Goal: Task Accomplishment & Management: Use online tool/utility

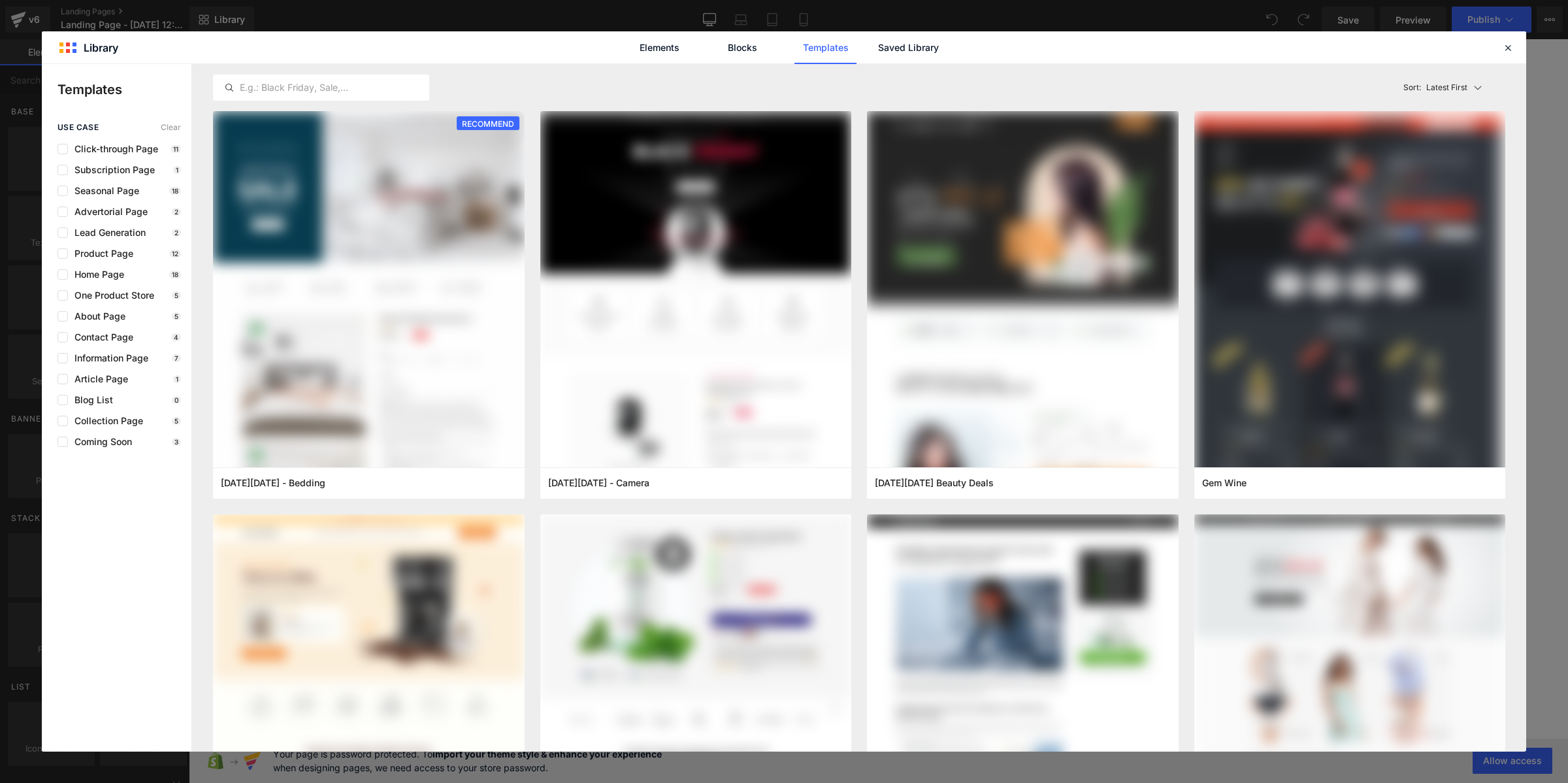
click at [901, 57] on link "Saved Library" at bounding box center [909, 48] width 62 height 33
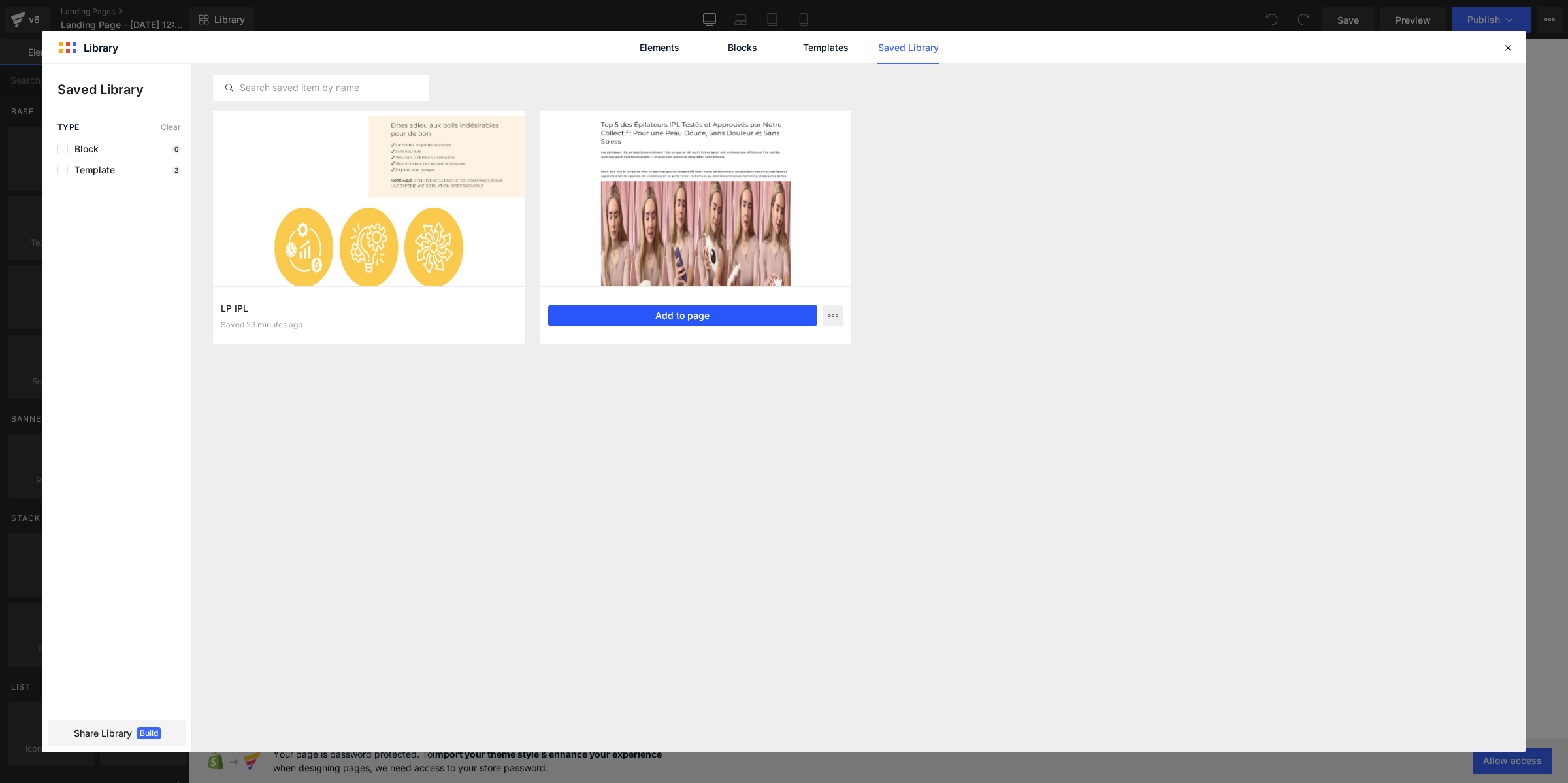
click at [663, 319] on button "Add to page" at bounding box center [683, 316] width 270 height 21
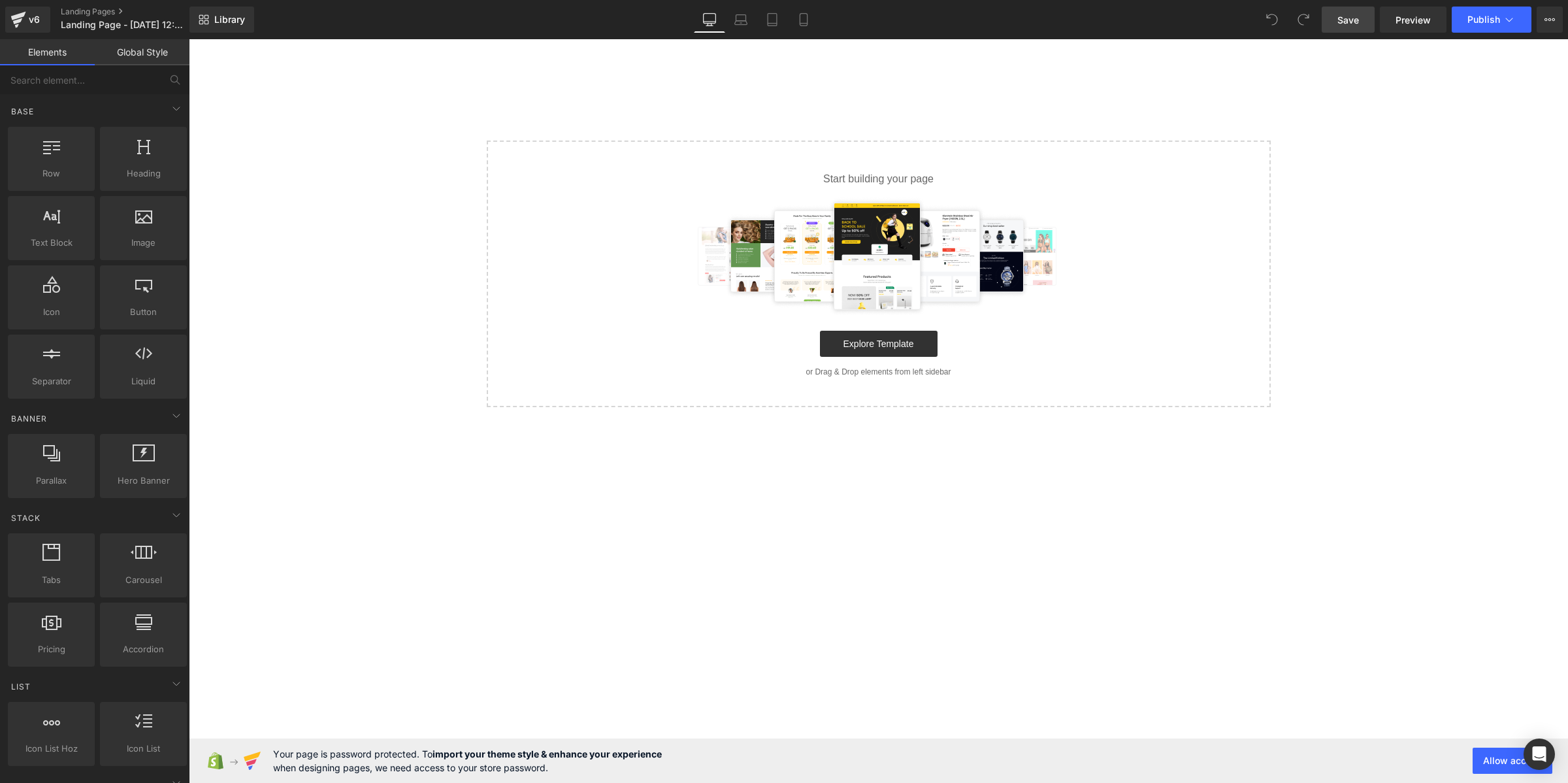
click at [1340, 13] on span "Save" at bounding box center [1348, 20] width 21 height 14
click at [911, 338] on link "Explore Template" at bounding box center [879, 344] width 118 height 26
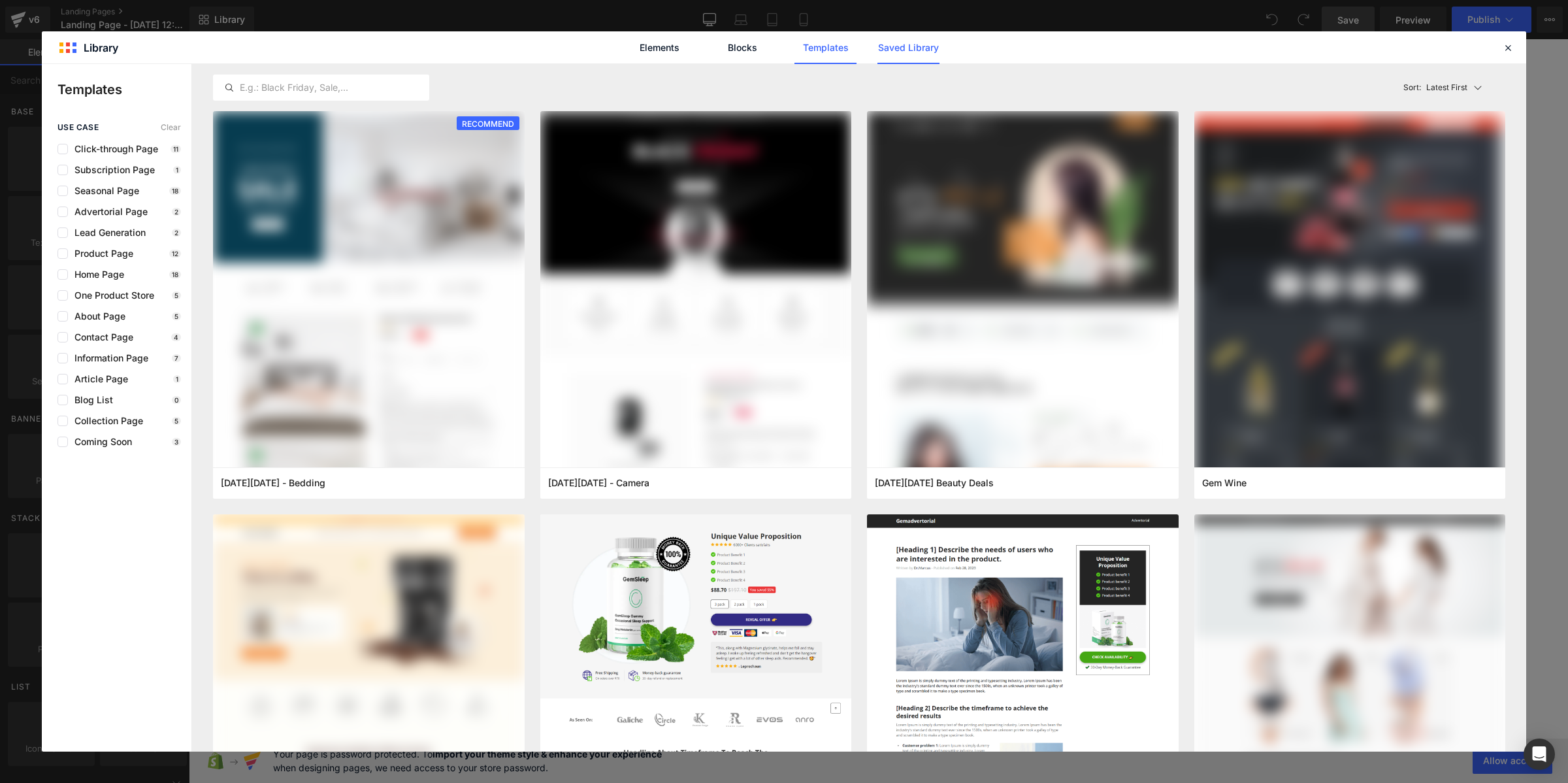
click at [903, 43] on link "Saved Library" at bounding box center [909, 48] width 62 height 33
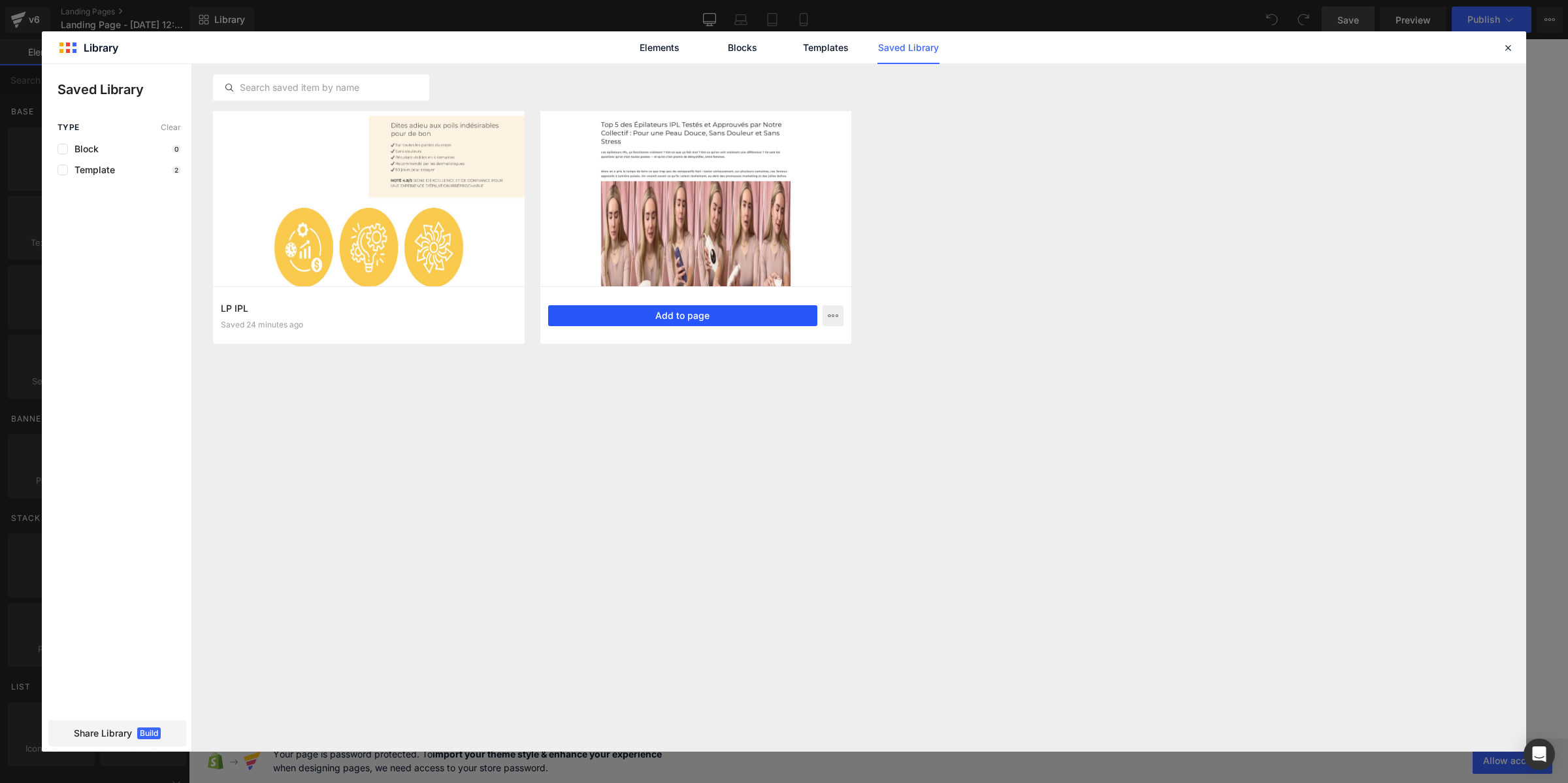
click at [612, 322] on button "Add to page" at bounding box center [683, 316] width 270 height 21
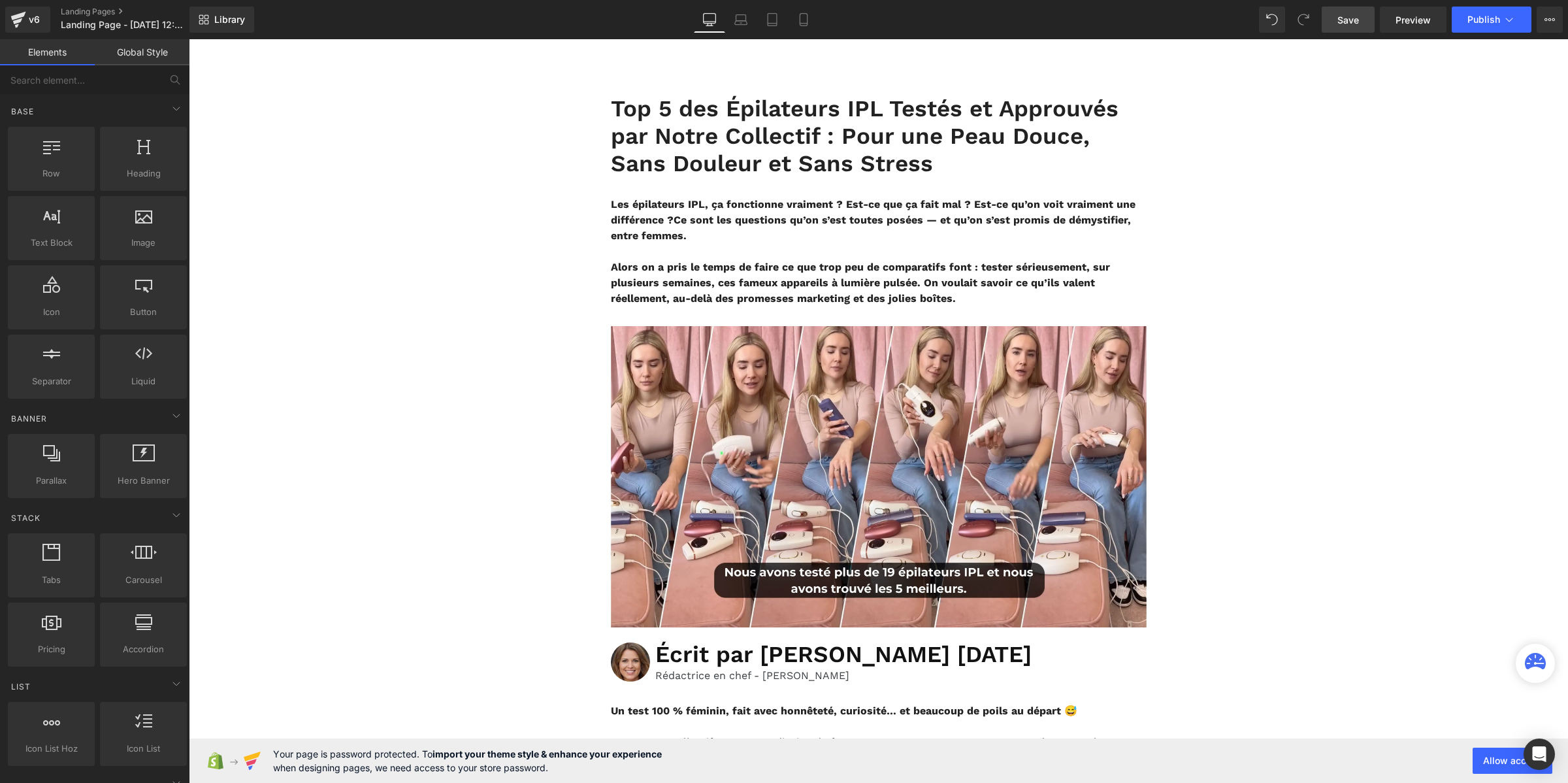
click at [1341, 25] on span "Save" at bounding box center [1348, 20] width 21 height 14
click at [123, 39] on link "Global Style" at bounding box center [142, 52] width 95 height 26
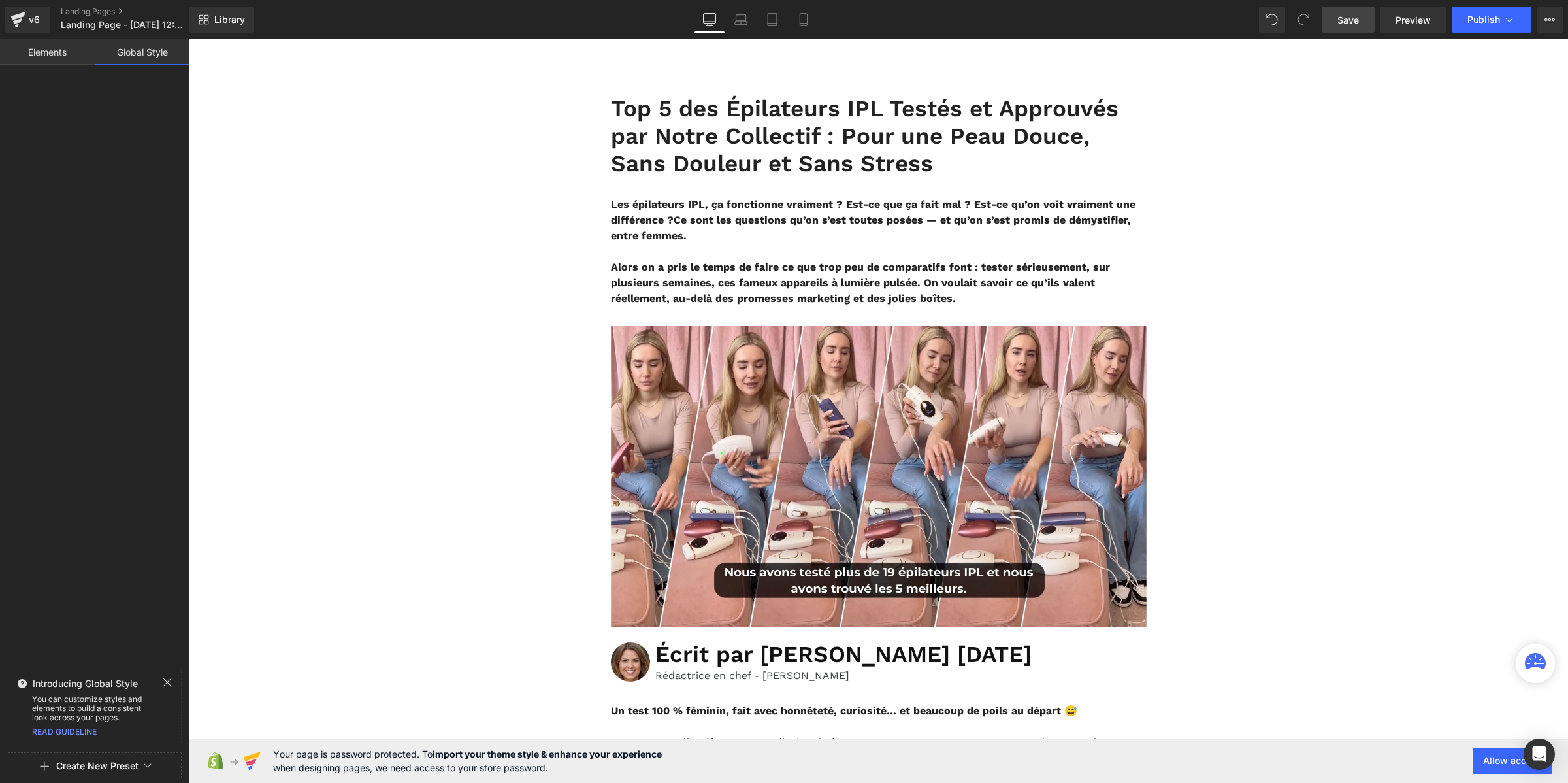
click at [79, 772] on button "Create New Preset" at bounding box center [97, 766] width 83 height 28
click at [93, 714] on div "From This Page" at bounding box center [94, 711] width 108 height 21
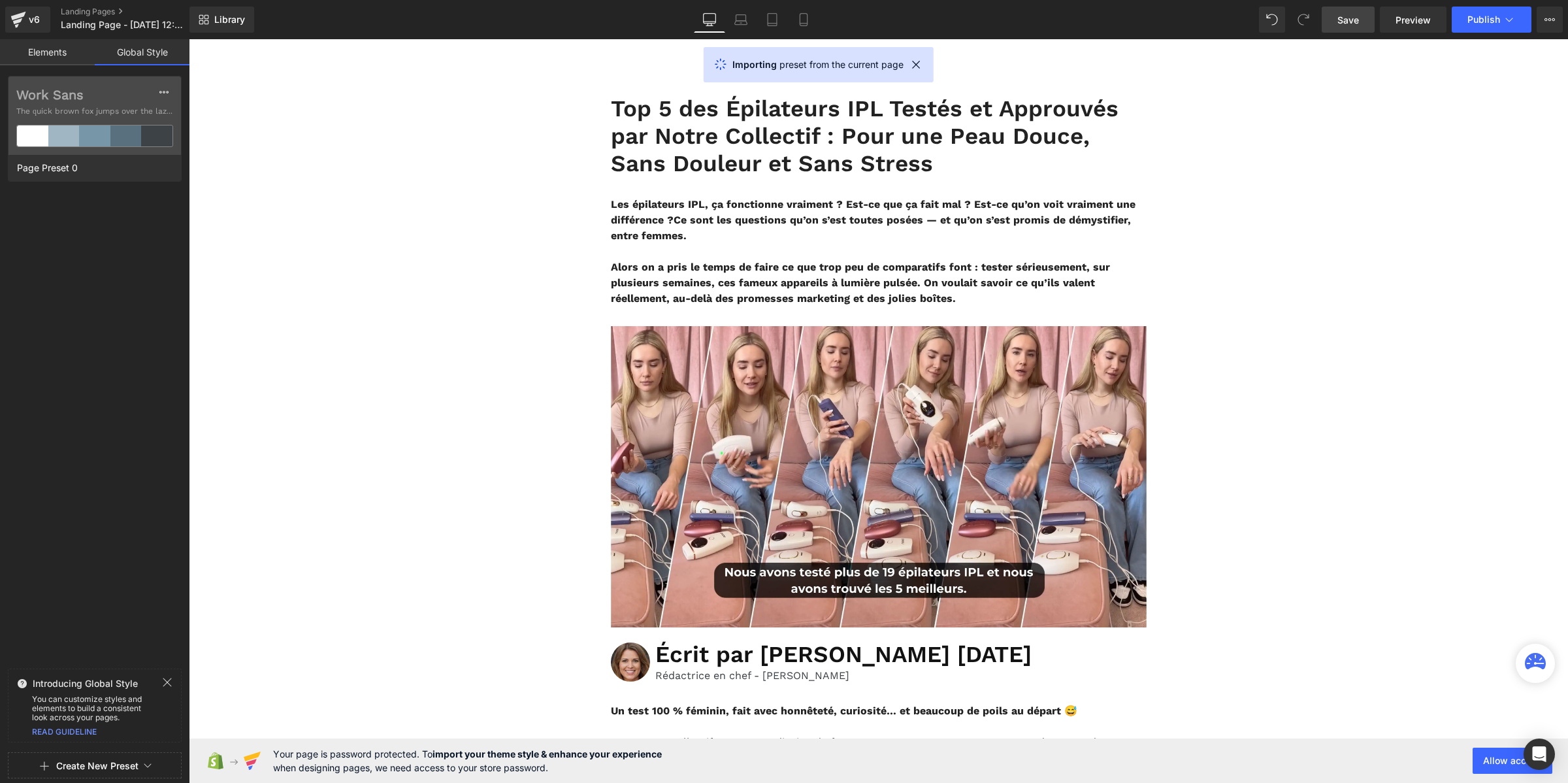
click at [59, 96] on div at bounding box center [94, 392] width 189 height 783
click at [59, 96] on label "Work Sans" at bounding box center [95, 94] width 157 height 16
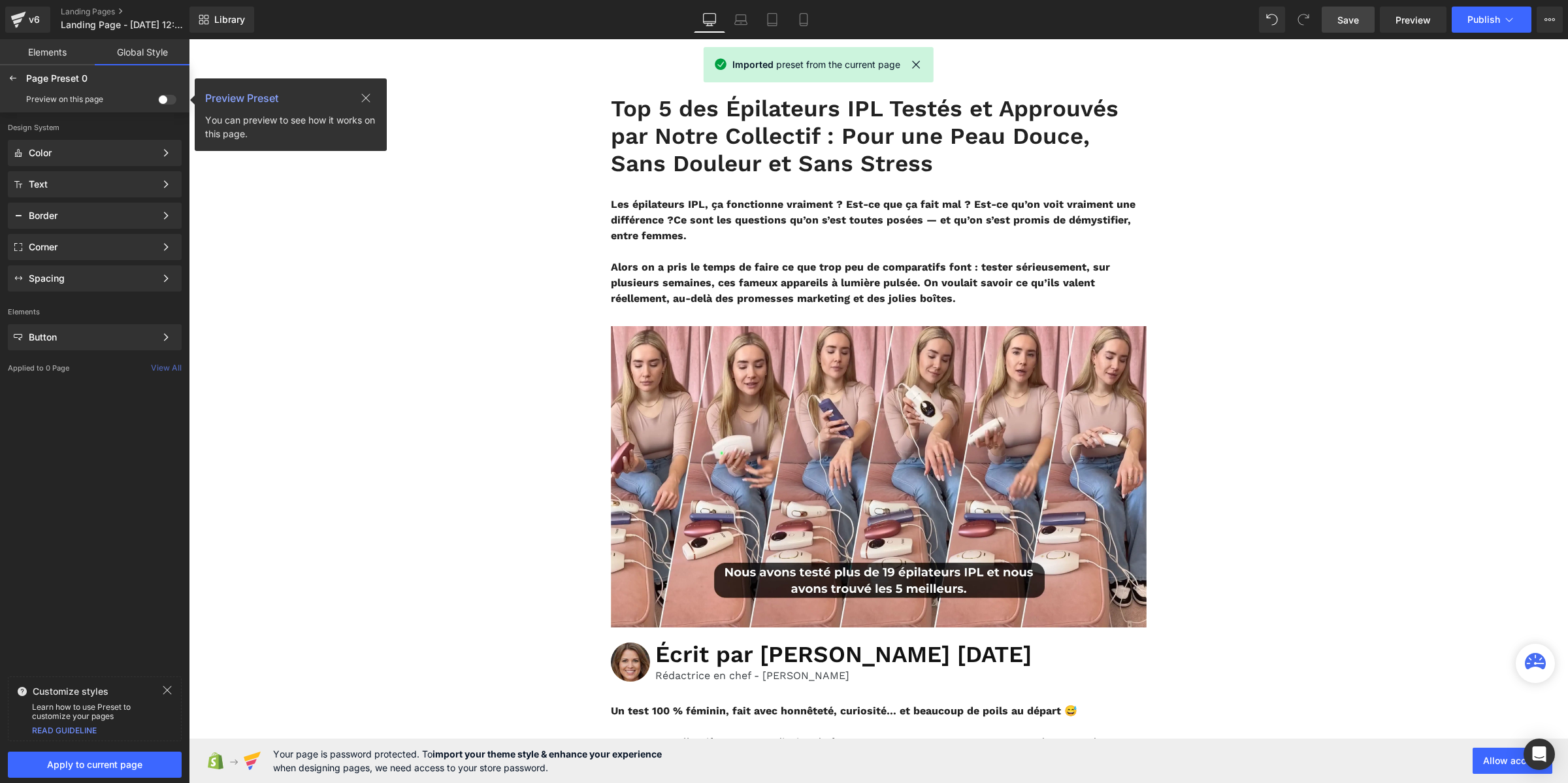
click at [171, 96] on span at bounding box center [167, 100] width 18 height 10
click at [158, 102] on input "checkbox" at bounding box center [158, 102] width 0 height 0
click at [115, 171] on div "Color" at bounding box center [95, 184] width 174 height 26
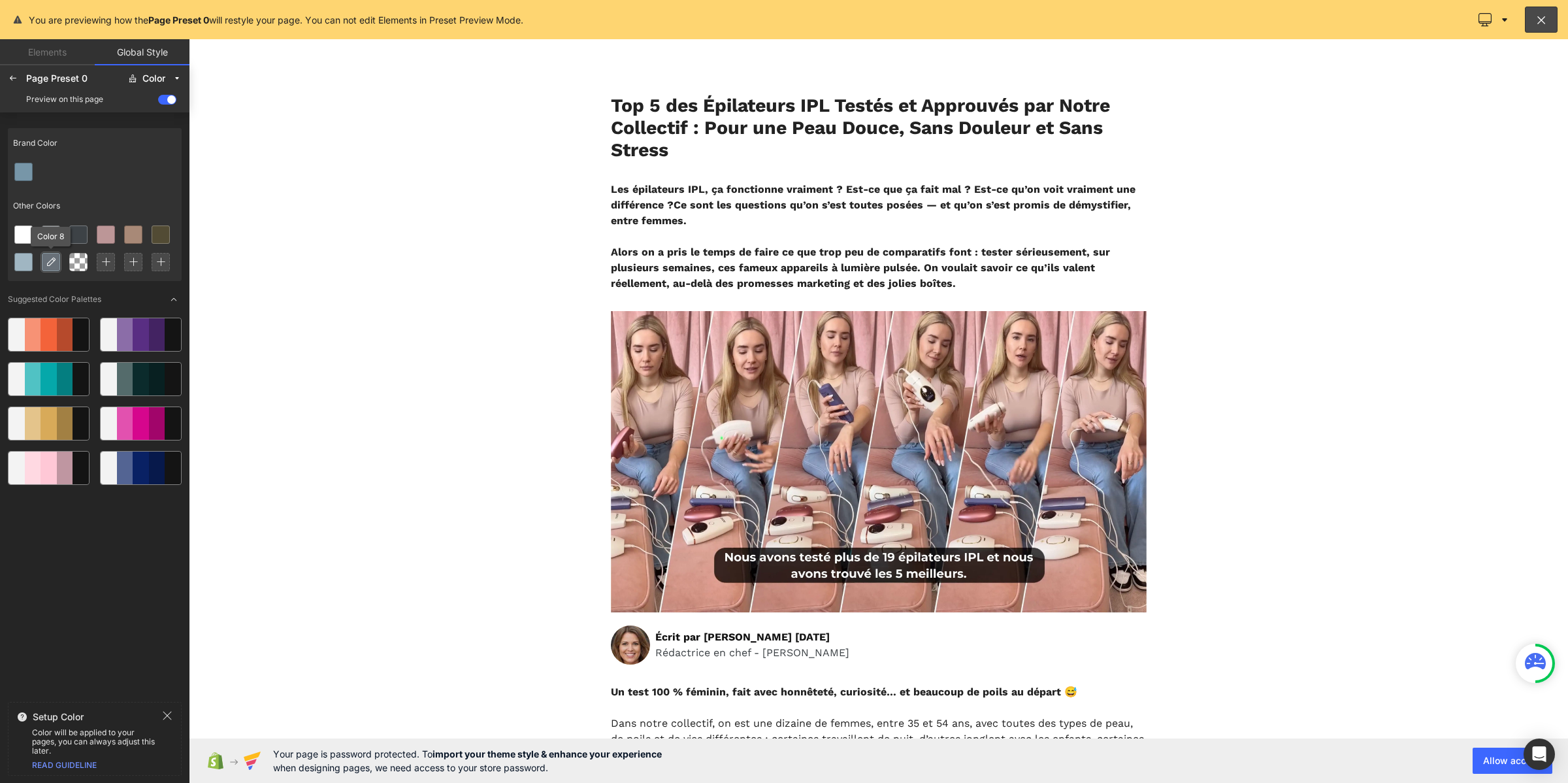
click at [46, 265] on icon at bounding box center [51, 262] width 11 height 11
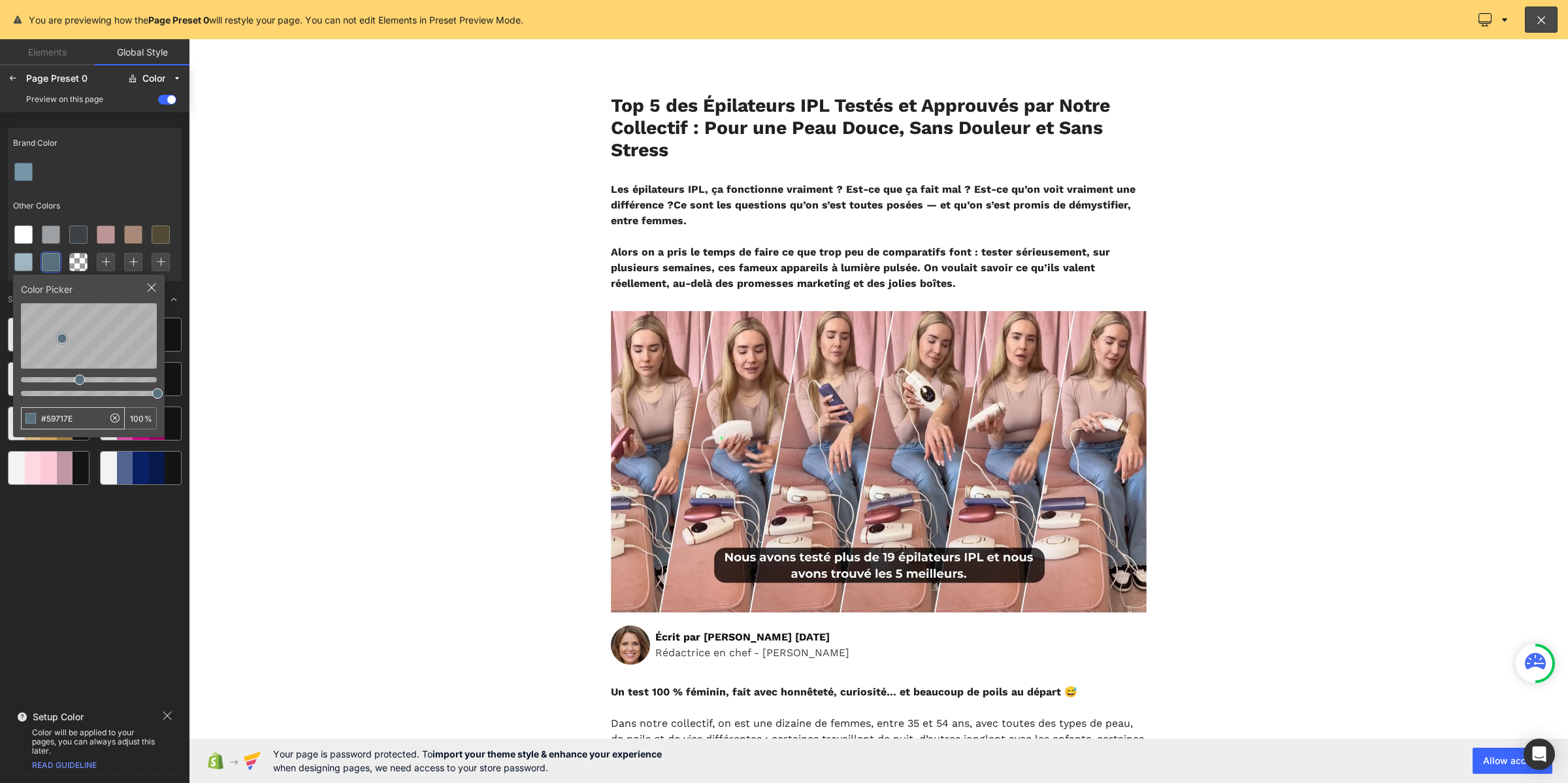
click at [83, 416] on input "#59717E" at bounding box center [62, 419] width 82 height 21
click at [93, 471] on div at bounding box center [94, 406] width 184 height 178
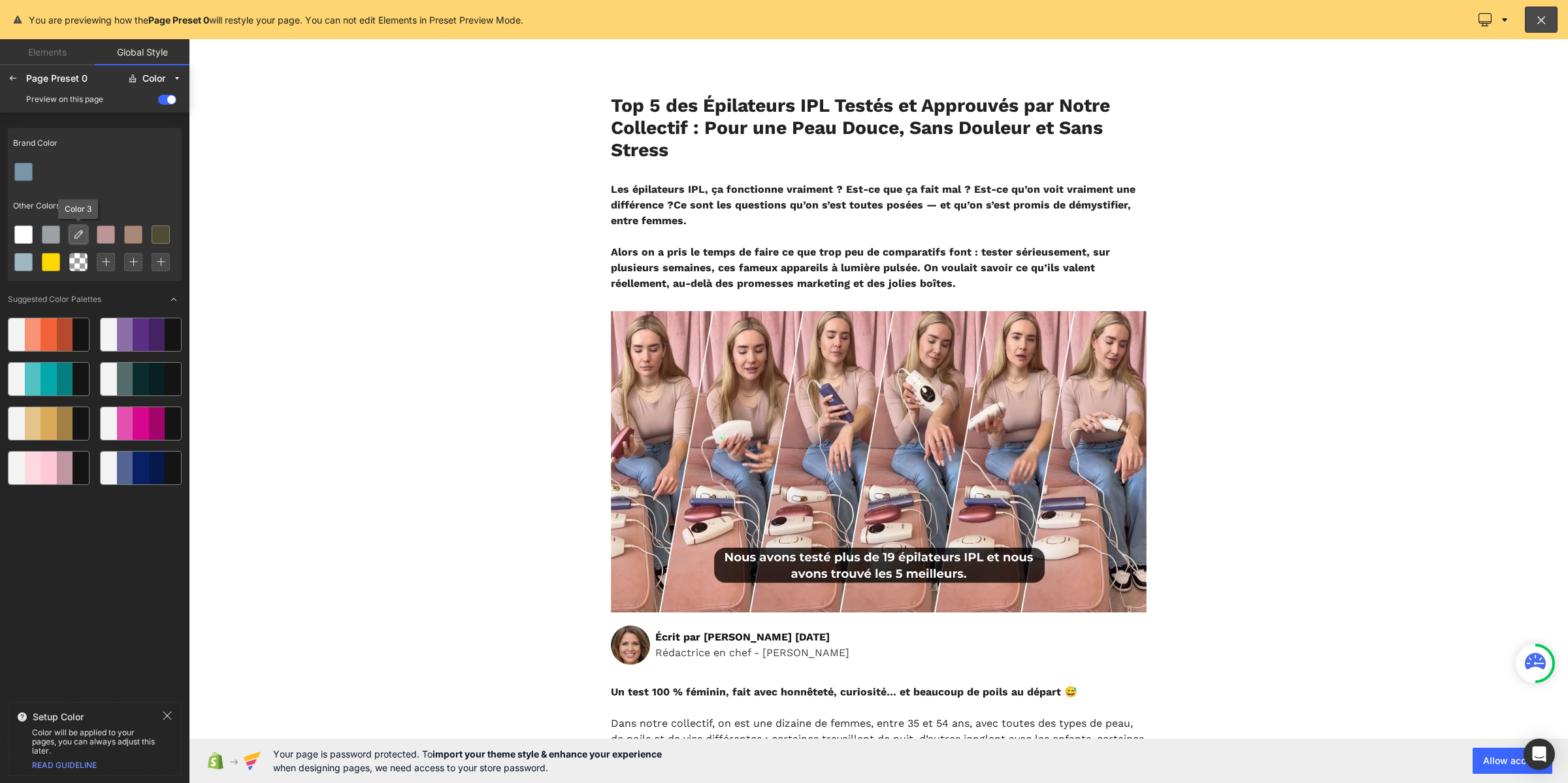
click at [79, 236] on icon at bounding box center [78, 234] width 11 height 11
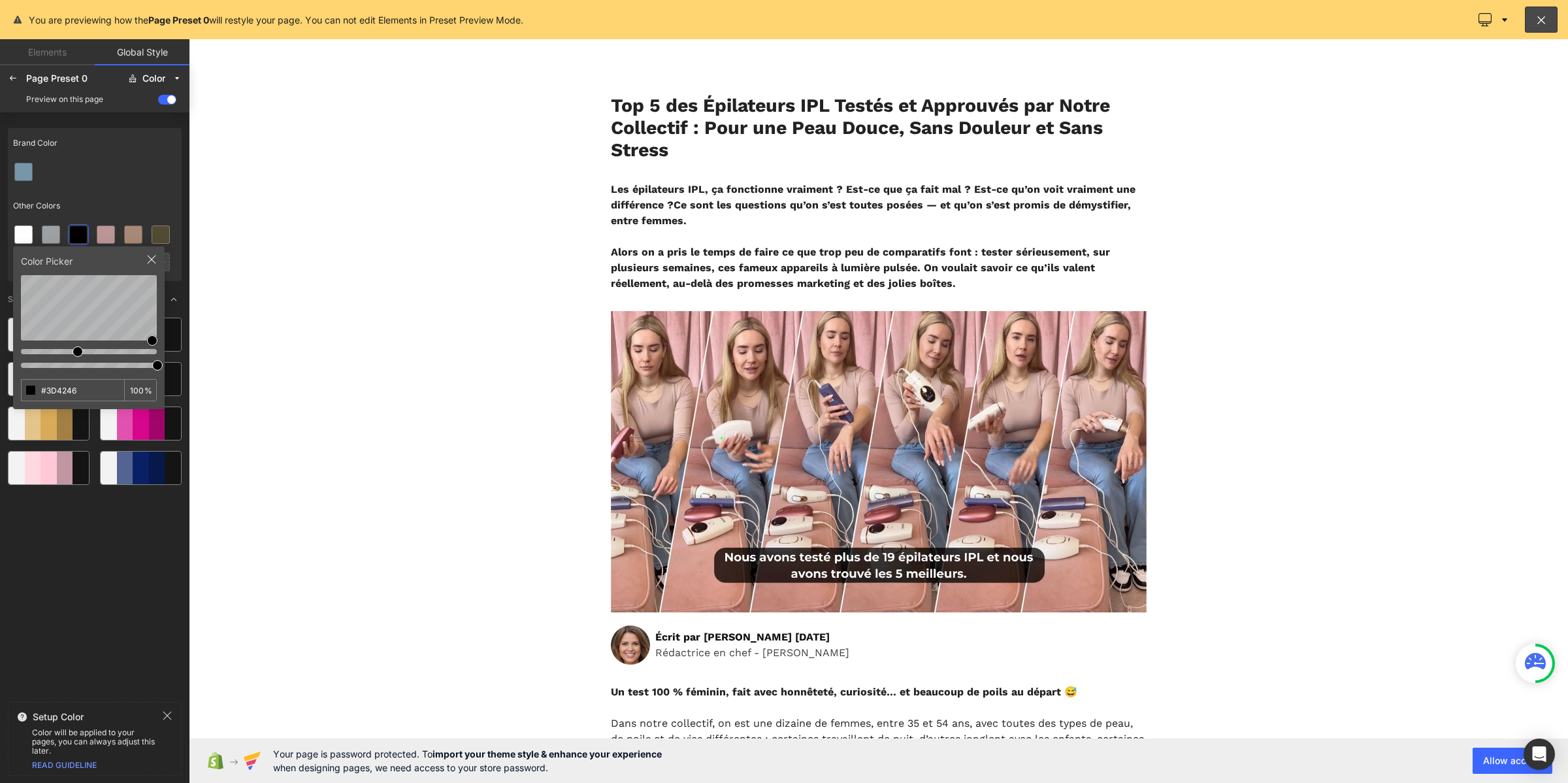
click at [162, 338] on div "Color Picker #3D4246 100 %" at bounding box center [88, 328] width 151 height 163
click at [8, 83] on icon at bounding box center [13, 78] width 11 height 11
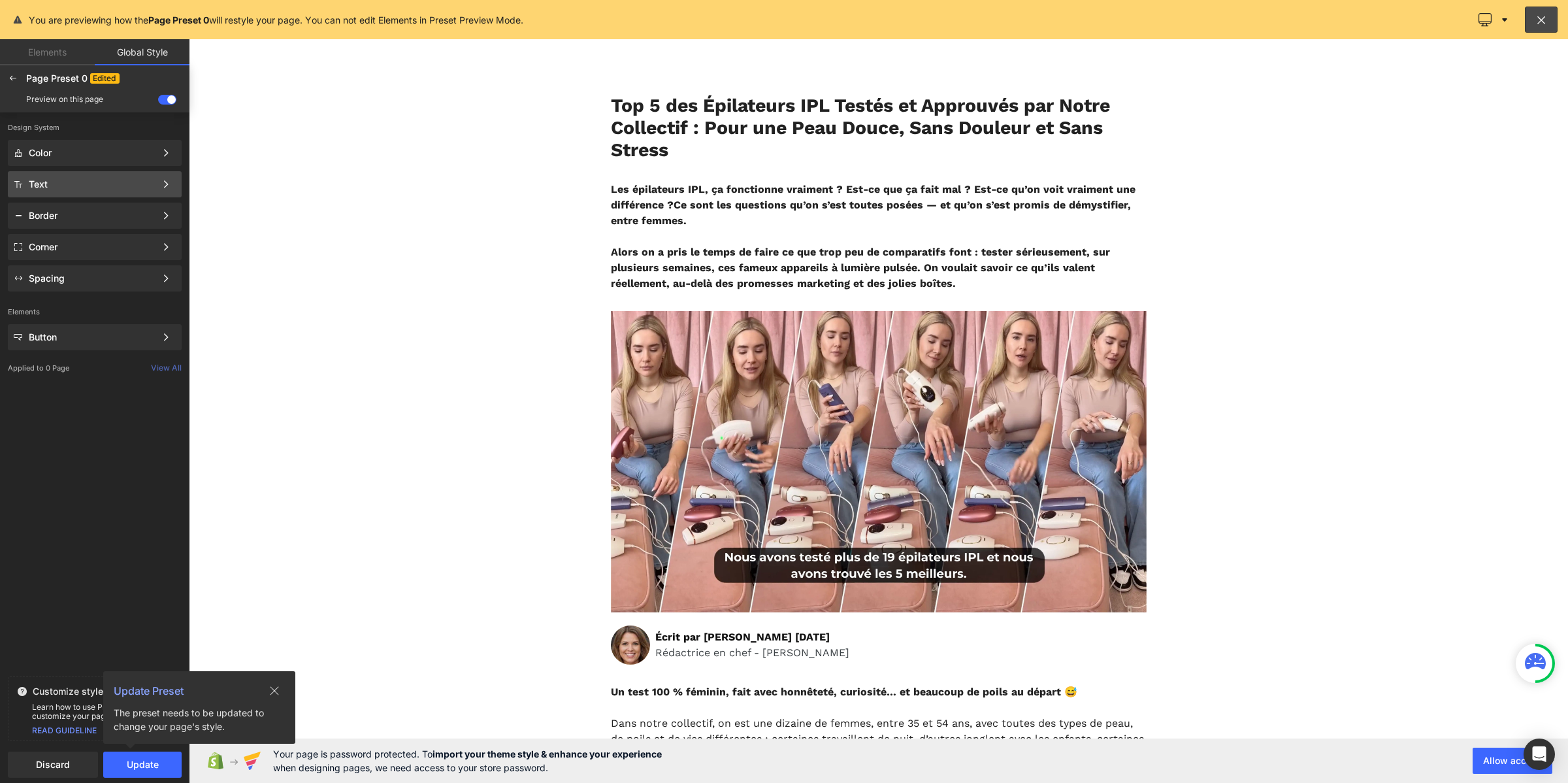
click at [96, 179] on div "Text" at bounding box center [92, 184] width 127 height 11
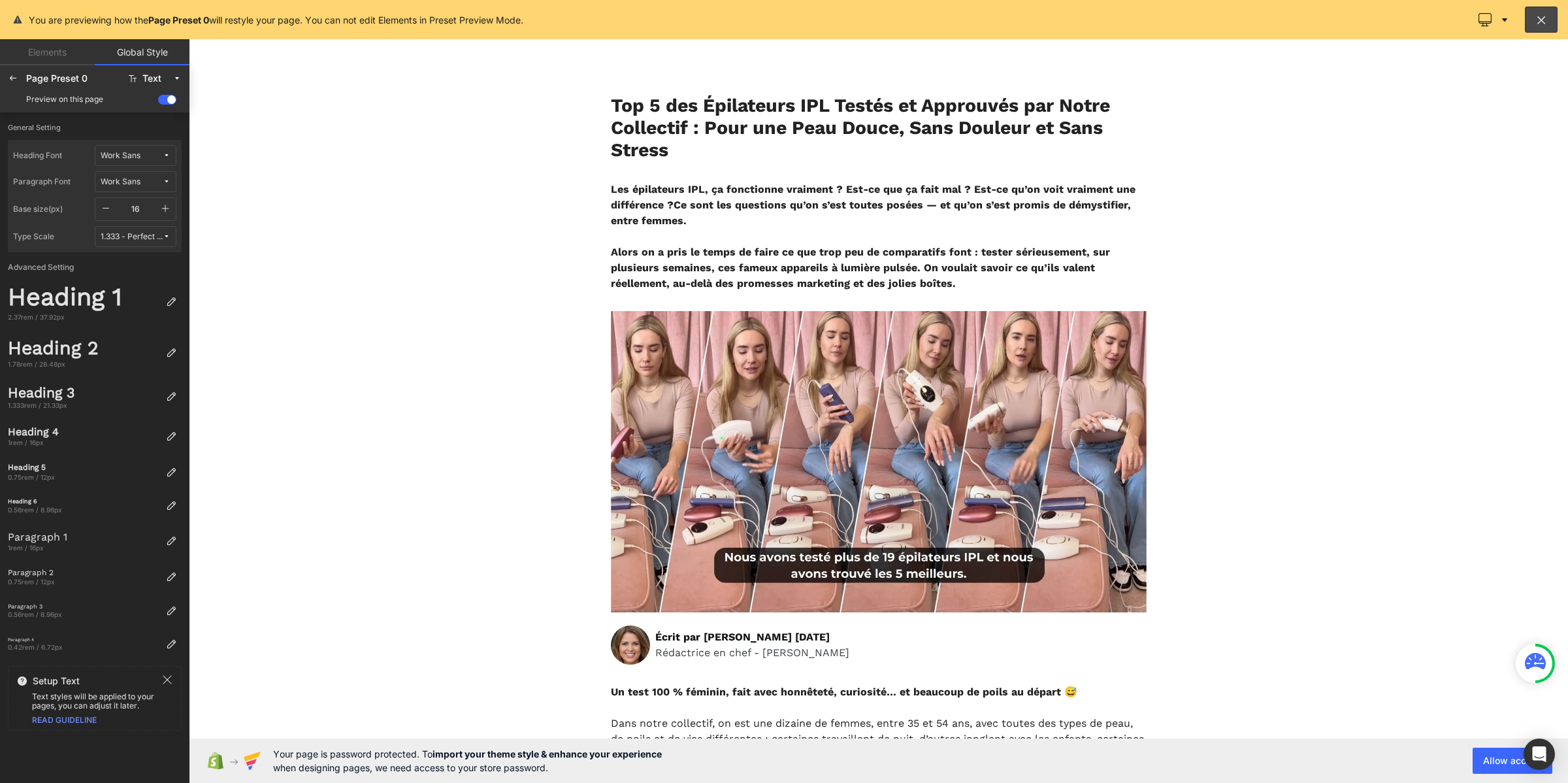
click at [167, 154] on icon at bounding box center [167, 156] width 8 height 8
click at [139, 213] on div "Manage Fonts" at bounding box center [123, 222] width 97 height 18
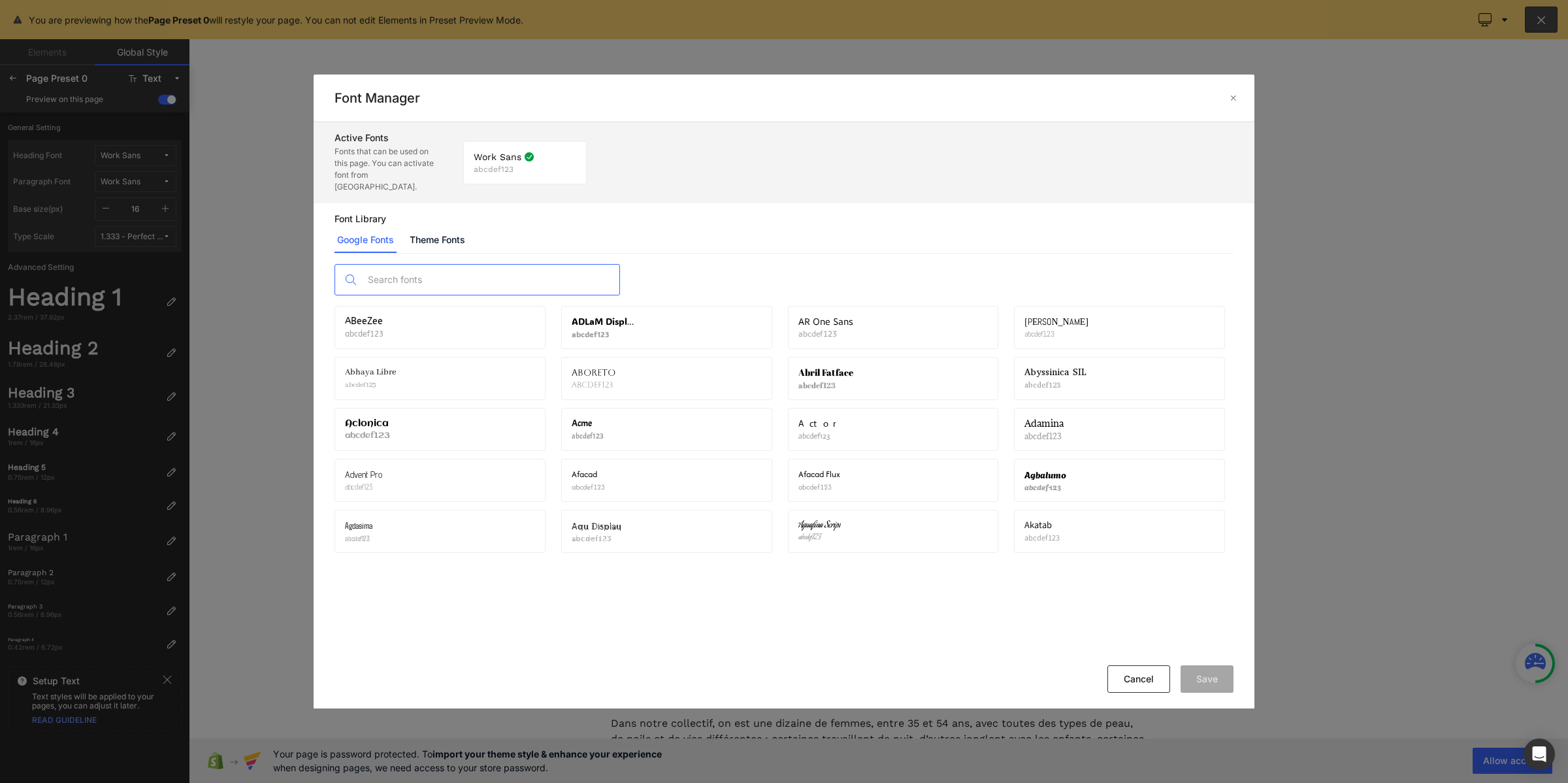
click at [418, 265] on input "text" at bounding box center [490, 279] width 258 height 30
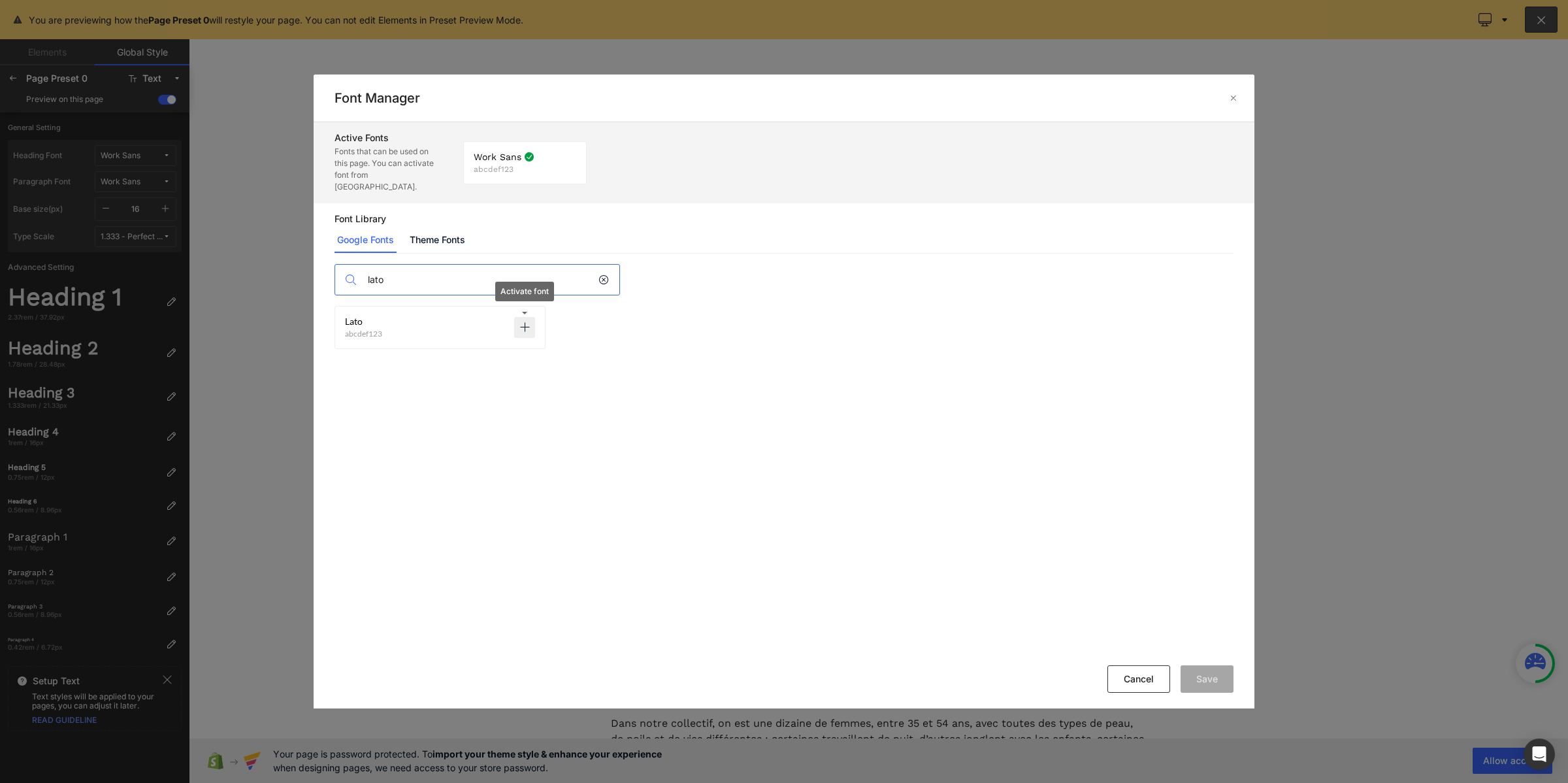
type input "lato"
click at [528, 322] on span at bounding box center [524, 327] width 11 height 11
click at [1214, 685] on button "Save" at bounding box center [1207, 679] width 53 height 28
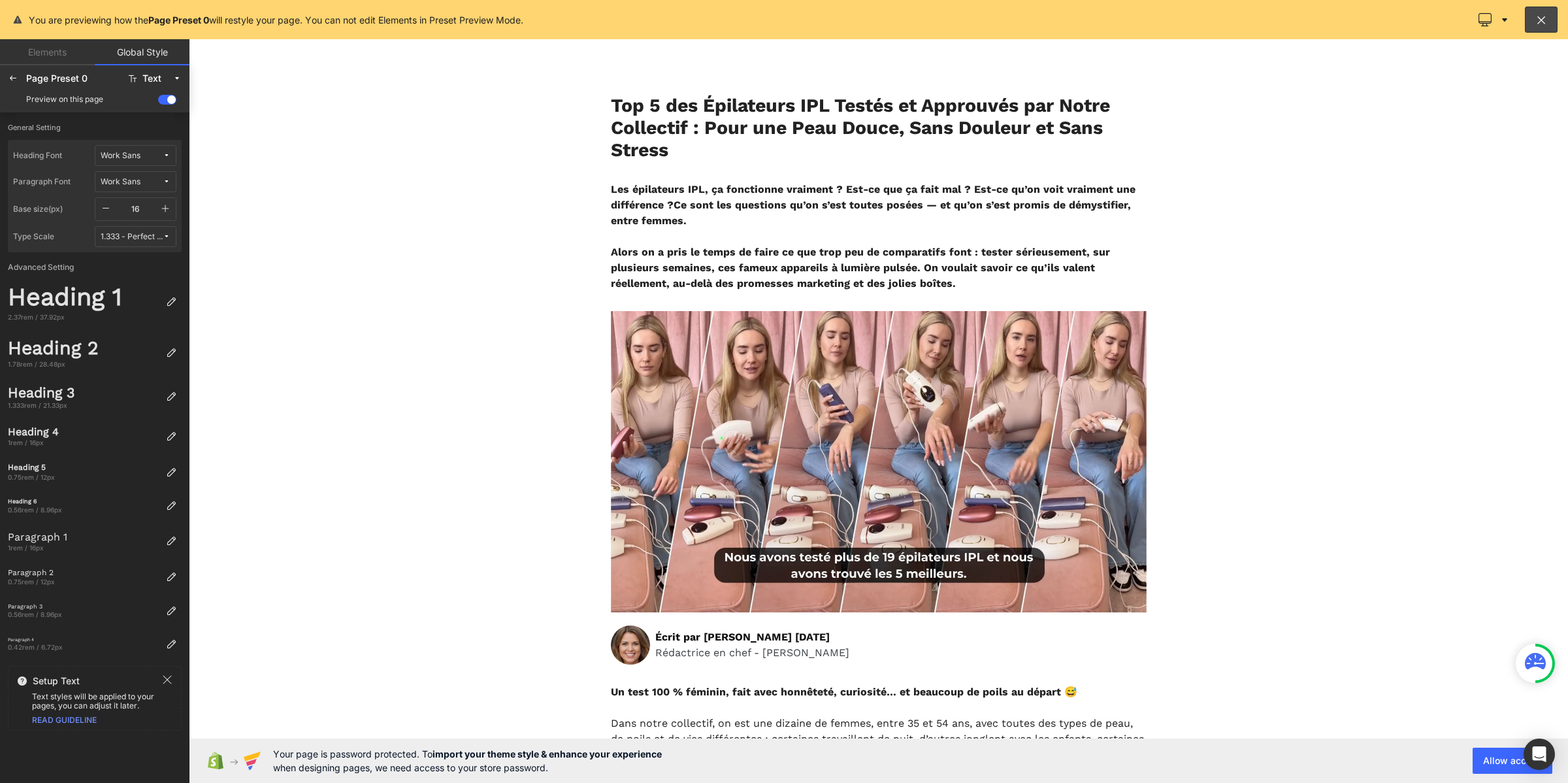
click at [163, 157] on icon at bounding box center [167, 156] width 8 height 8
click at [138, 219] on div "Lato" at bounding box center [123, 224] width 92 height 11
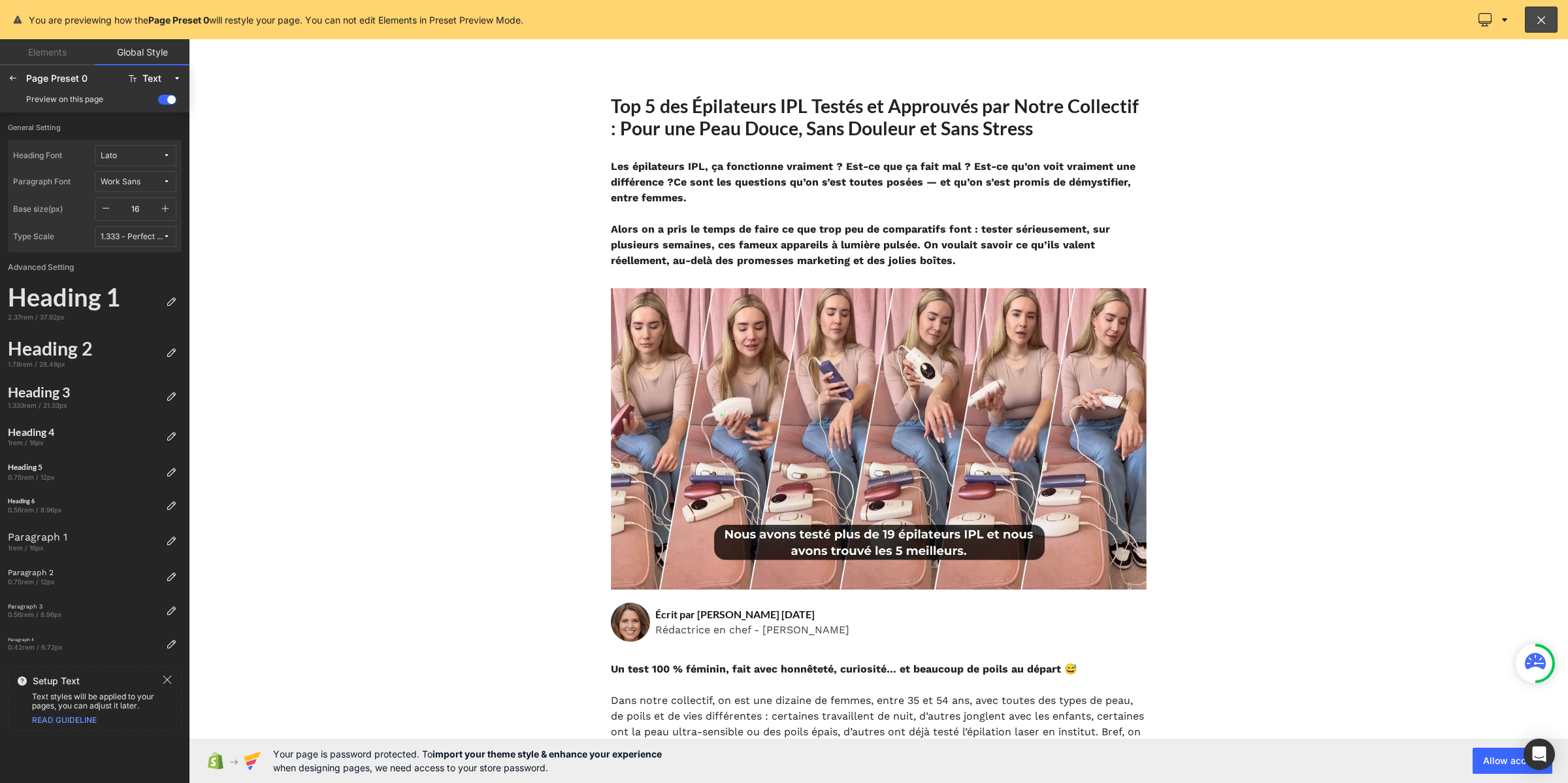
click at [167, 182] on icon at bounding box center [167, 182] width 8 height 8
click at [154, 243] on div "Lato" at bounding box center [123, 250] width 97 height 21
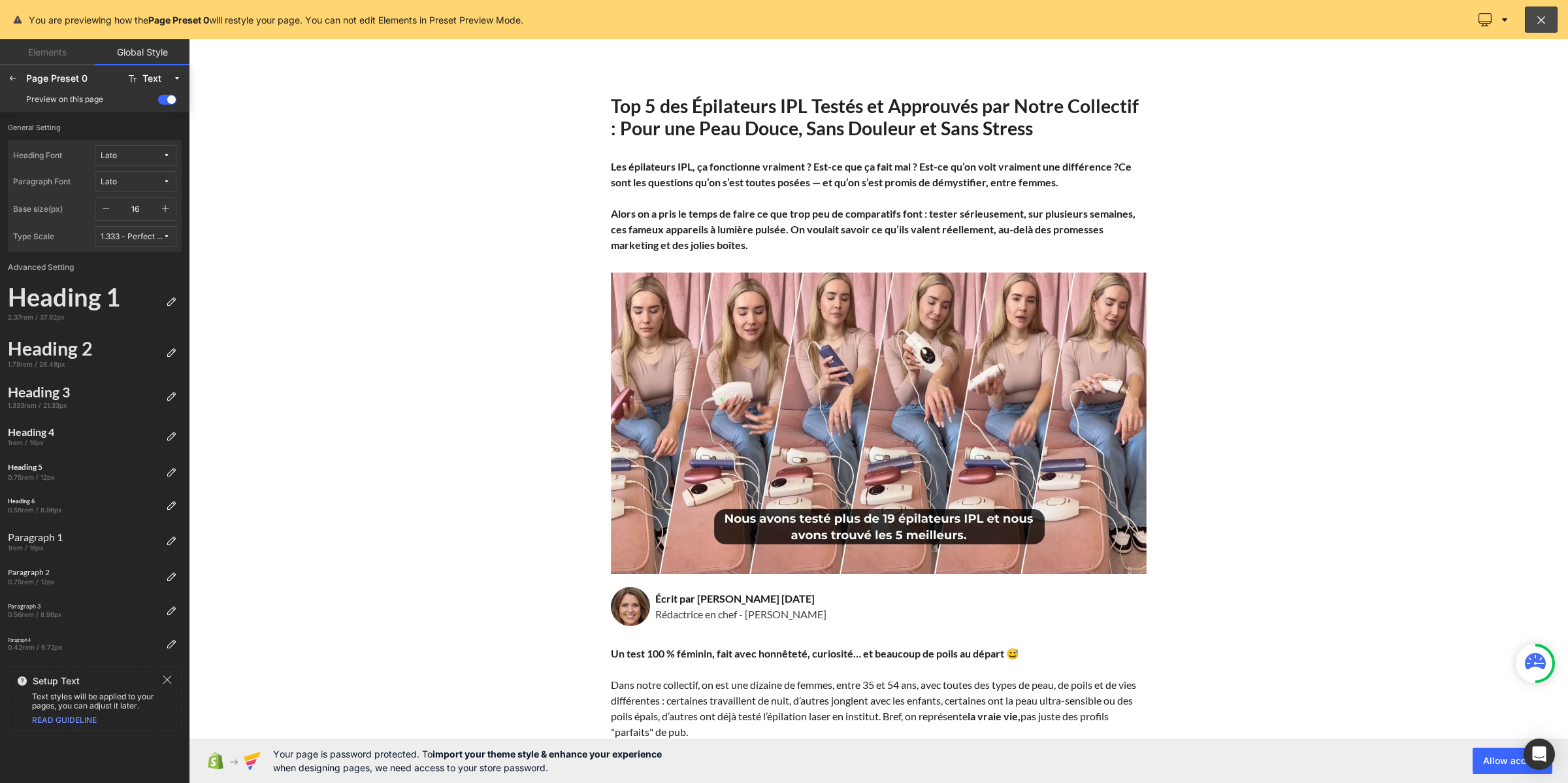
click at [168, 206] on icon "button" at bounding box center [165, 208] width 11 height 11
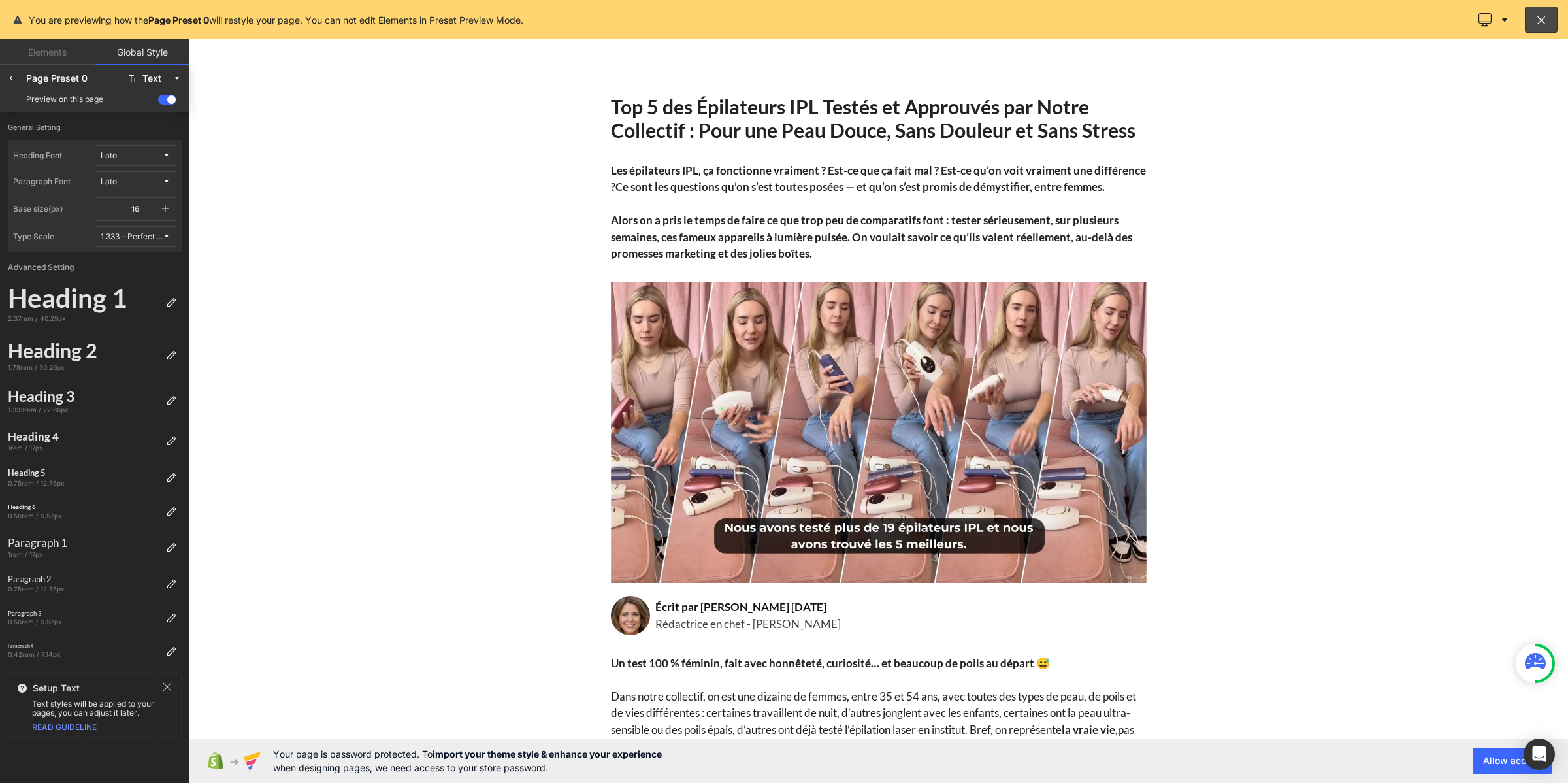
click at [168, 206] on icon "button" at bounding box center [165, 208] width 11 height 11
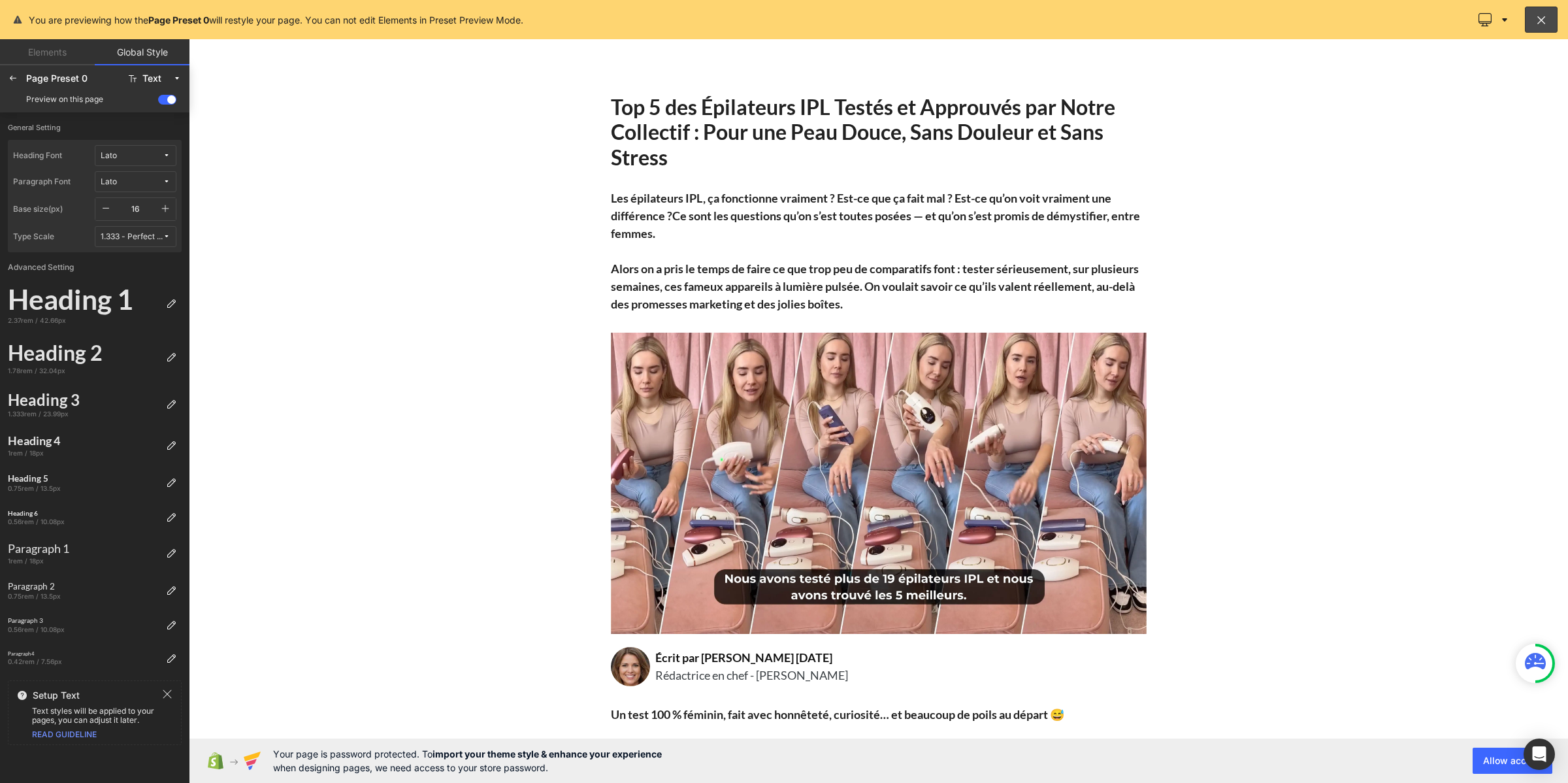
click at [168, 206] on icon "button" at bounding box center [165, 208] width 11 height 11
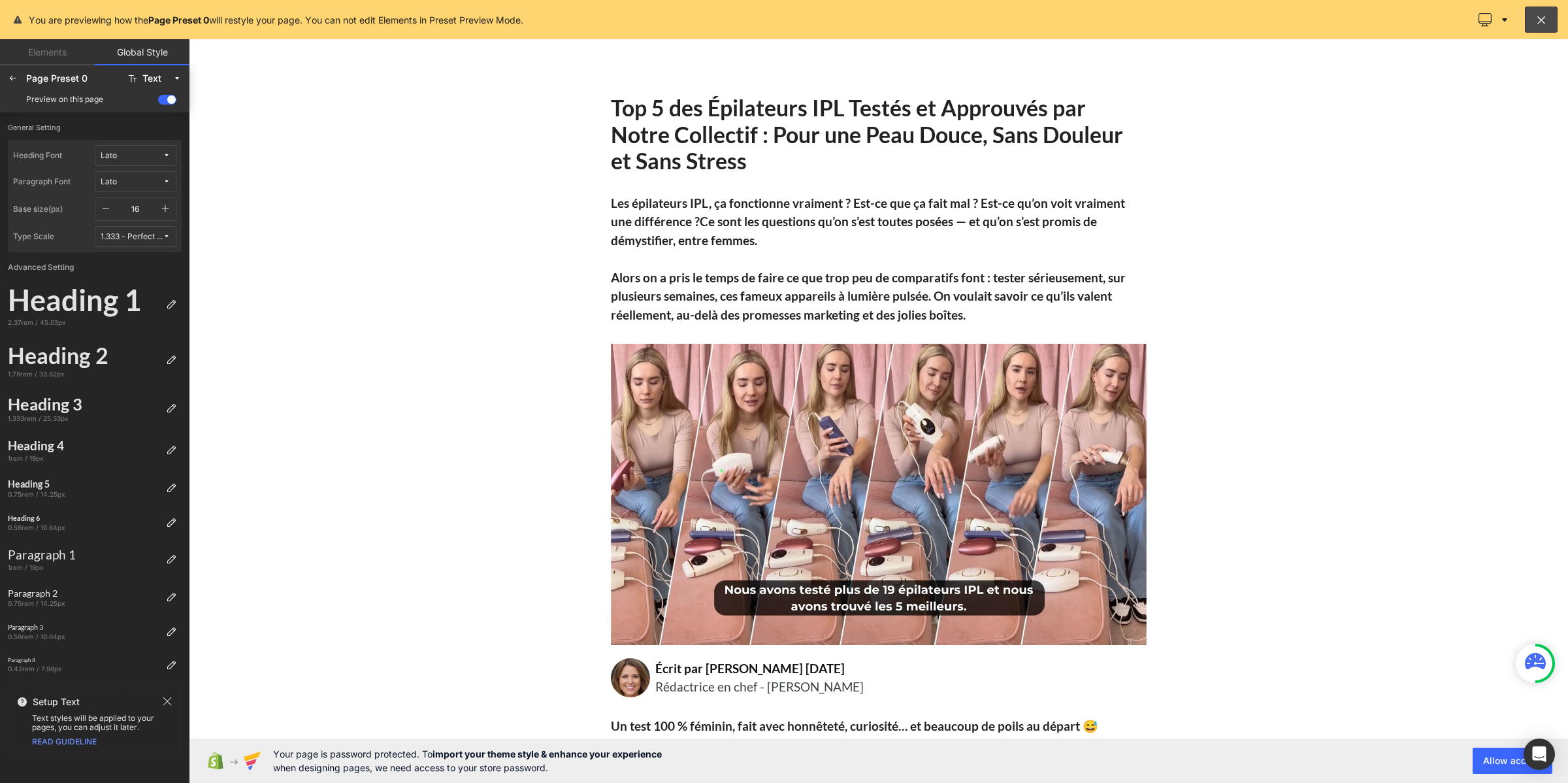
click at [168, 206] on icon "button" at bounding box center [165, 208] width 11 height 11
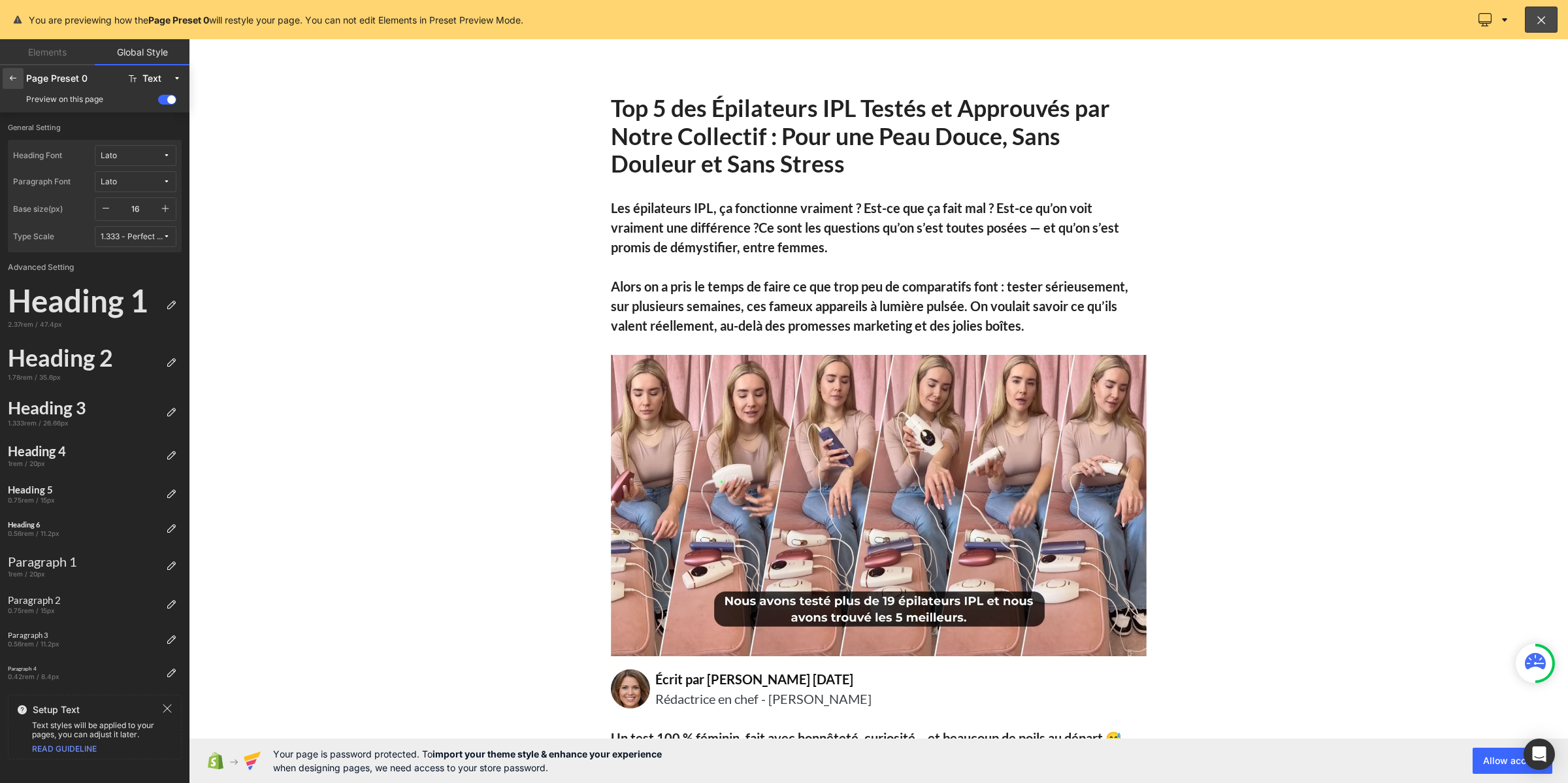
click at [13, 74] on icon at bounding box center [13, 78] width 11 height 11
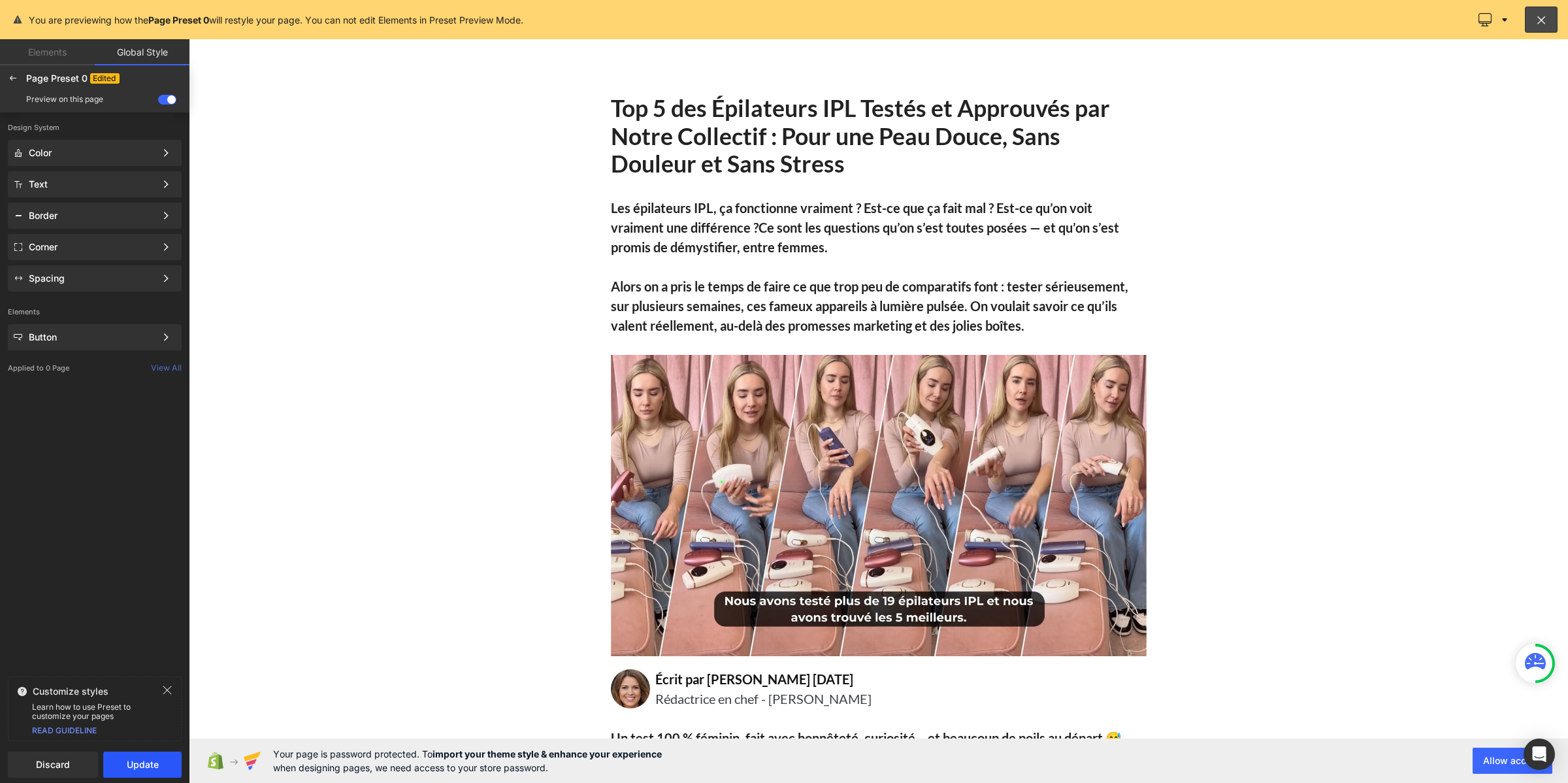
click at [135, 763] on button "Update" at bounding box center [142, 765] width 79 height 26
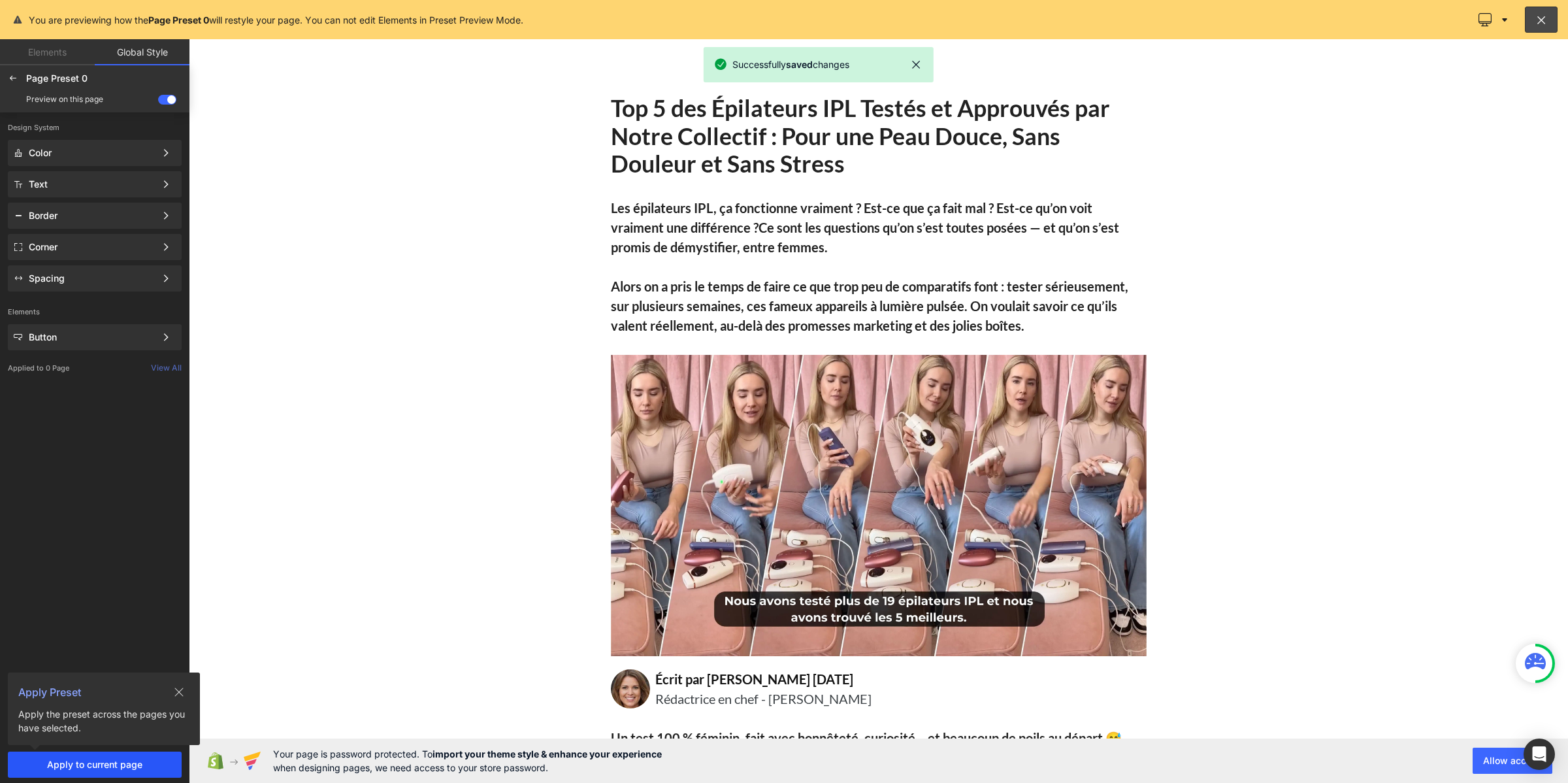
click at [112, 759] on span "Apply to current page" at bounding box center [94, 764] width 158 height 11
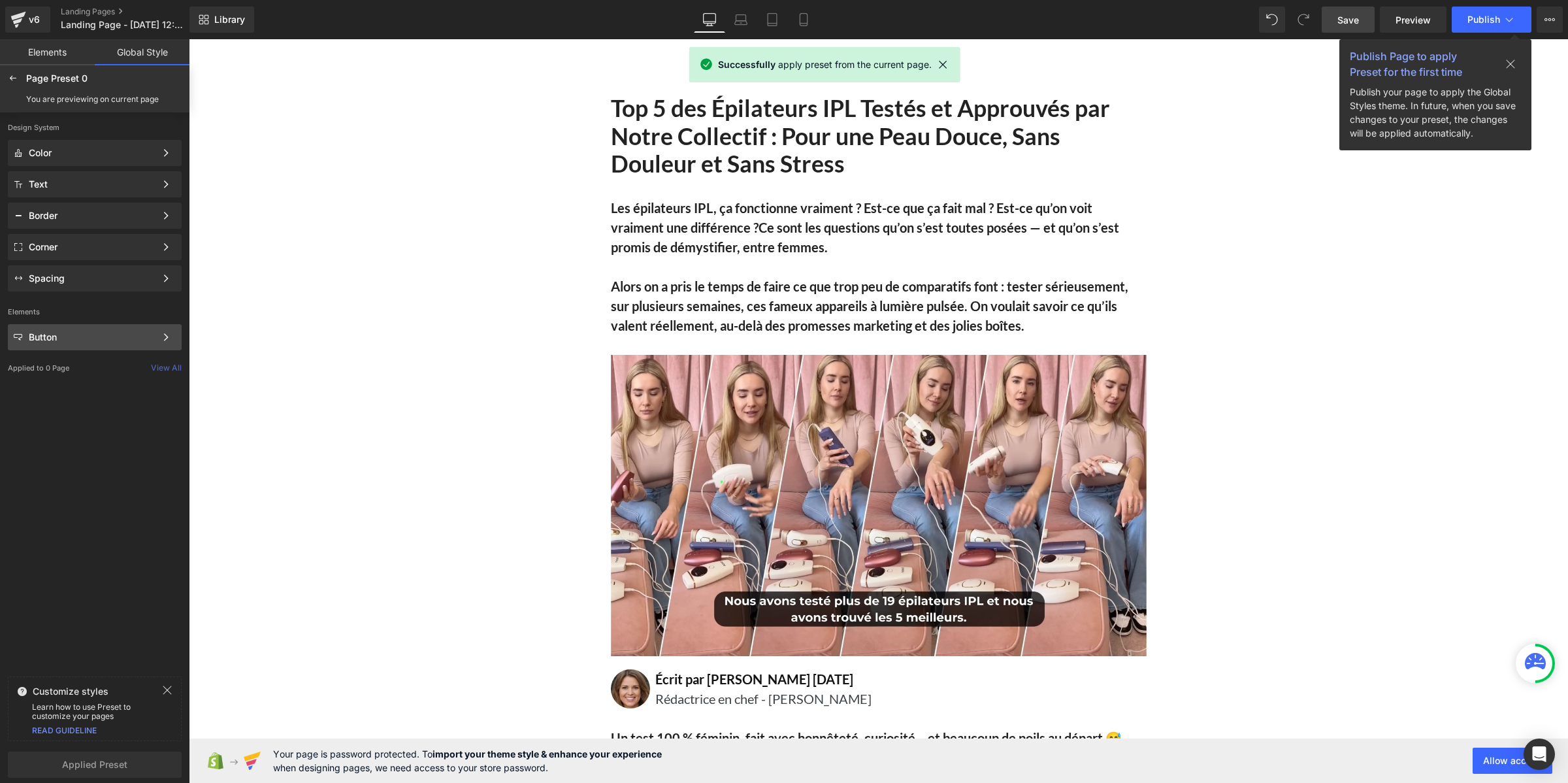
click at [103, 338] on div "Button" at bounding box center [92, 337] width 127 height 11
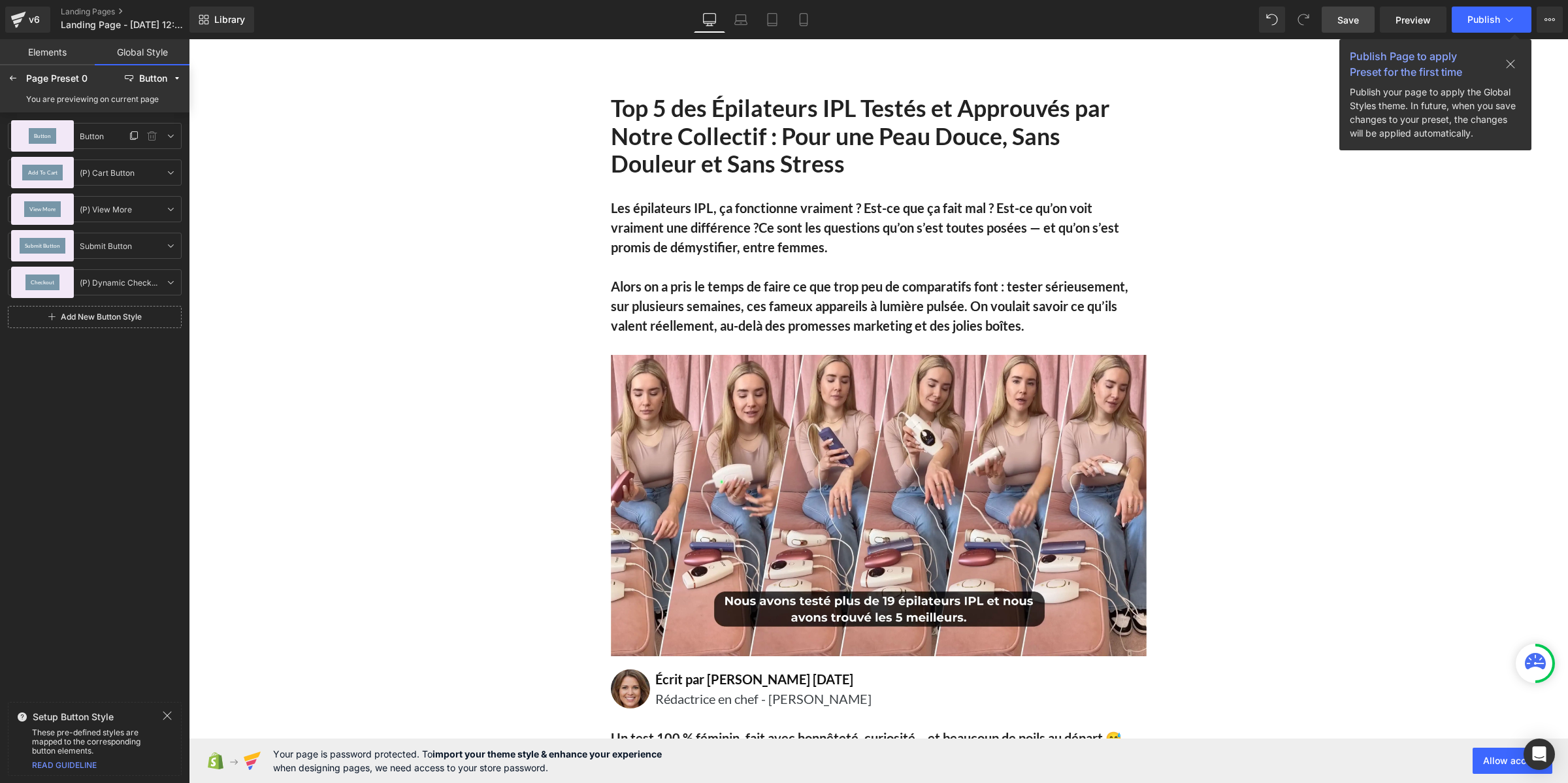
click at [59, 131] on div "Button" at bounding box center [43, 136] width 63 height 31
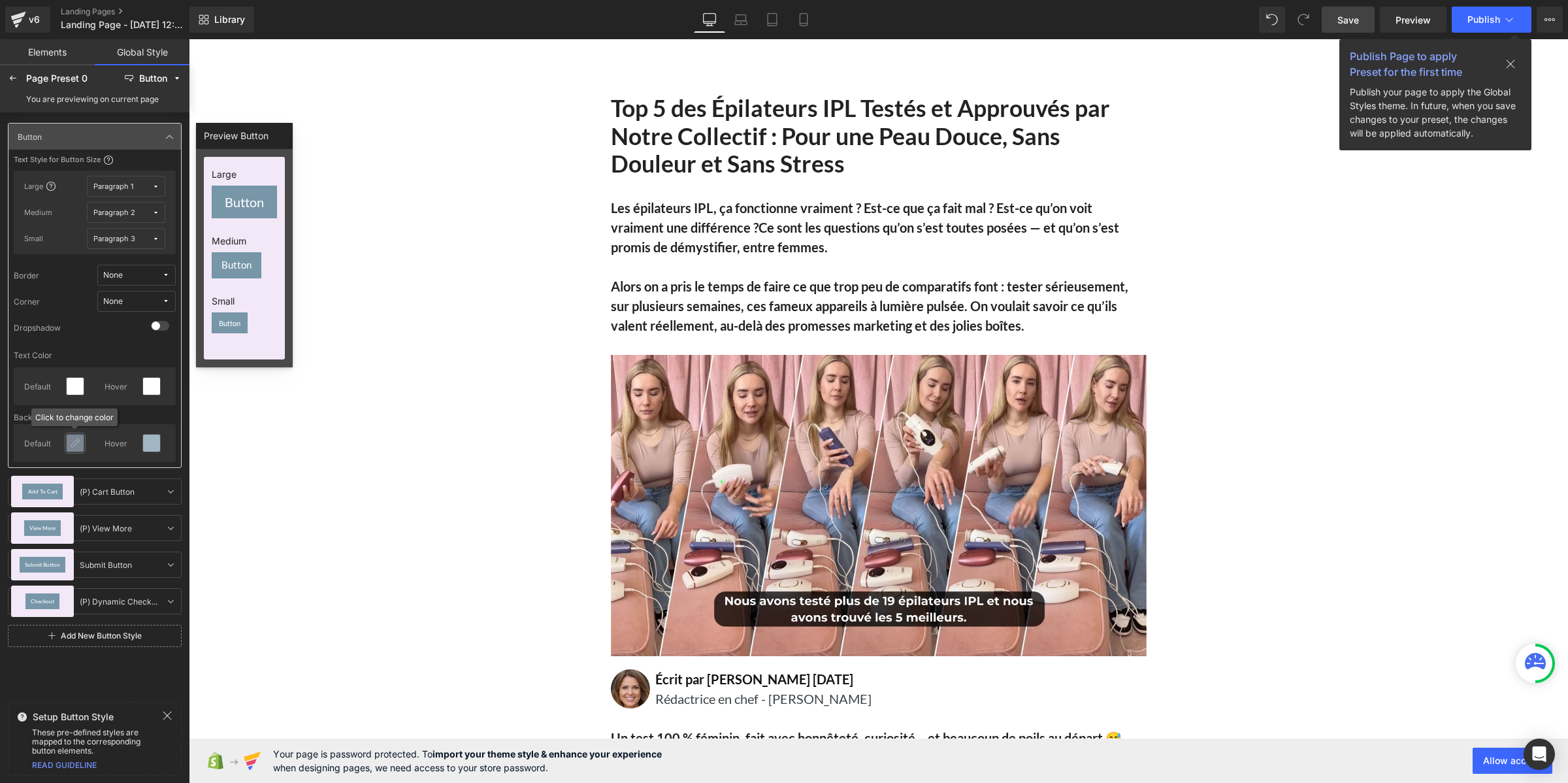
click at [72, 448] on div at bounding box center [75, 443] width 17 height 17
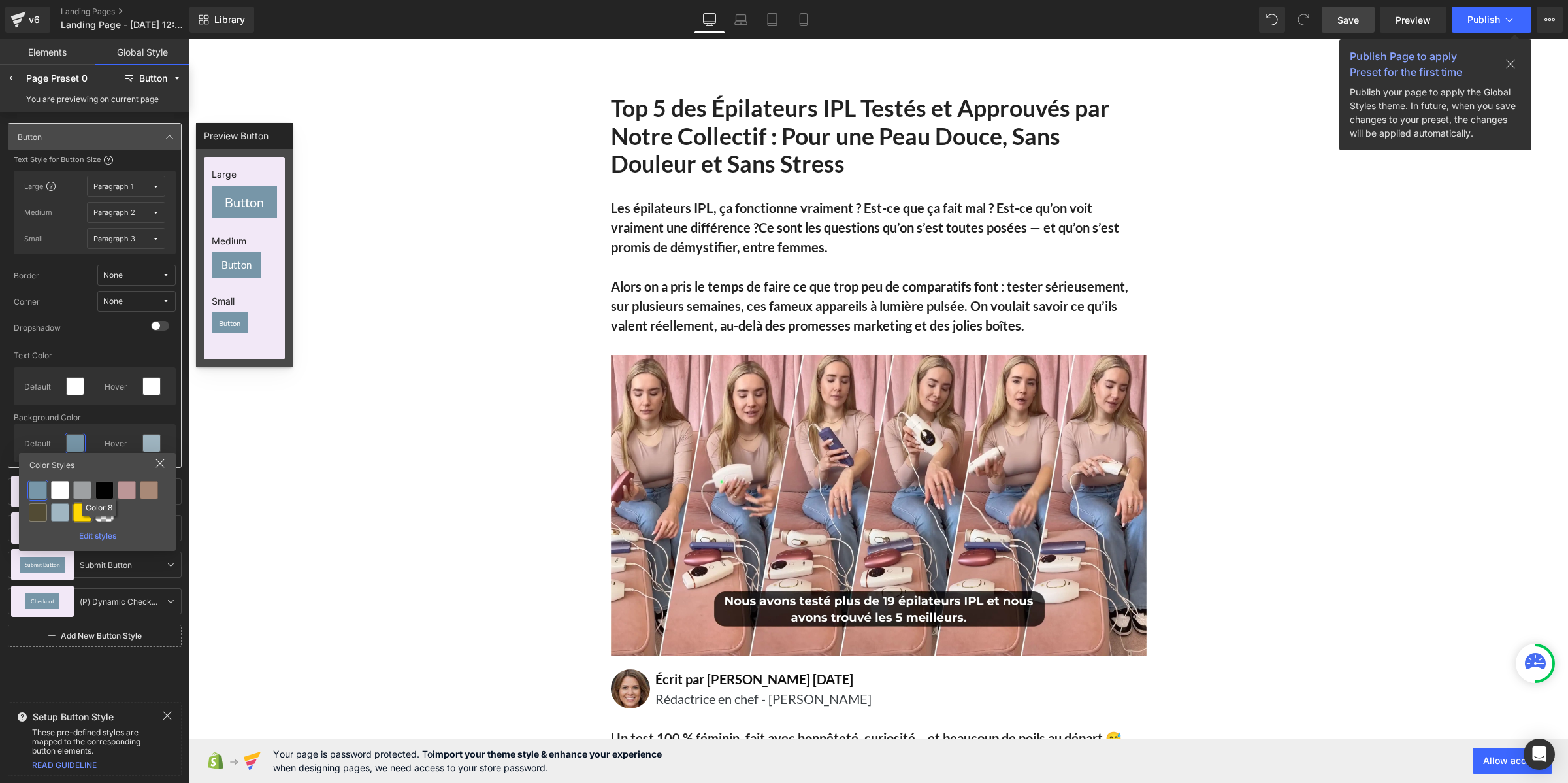
click at [79, 513] on div at bounding box center [82, 512] width 18 height 18
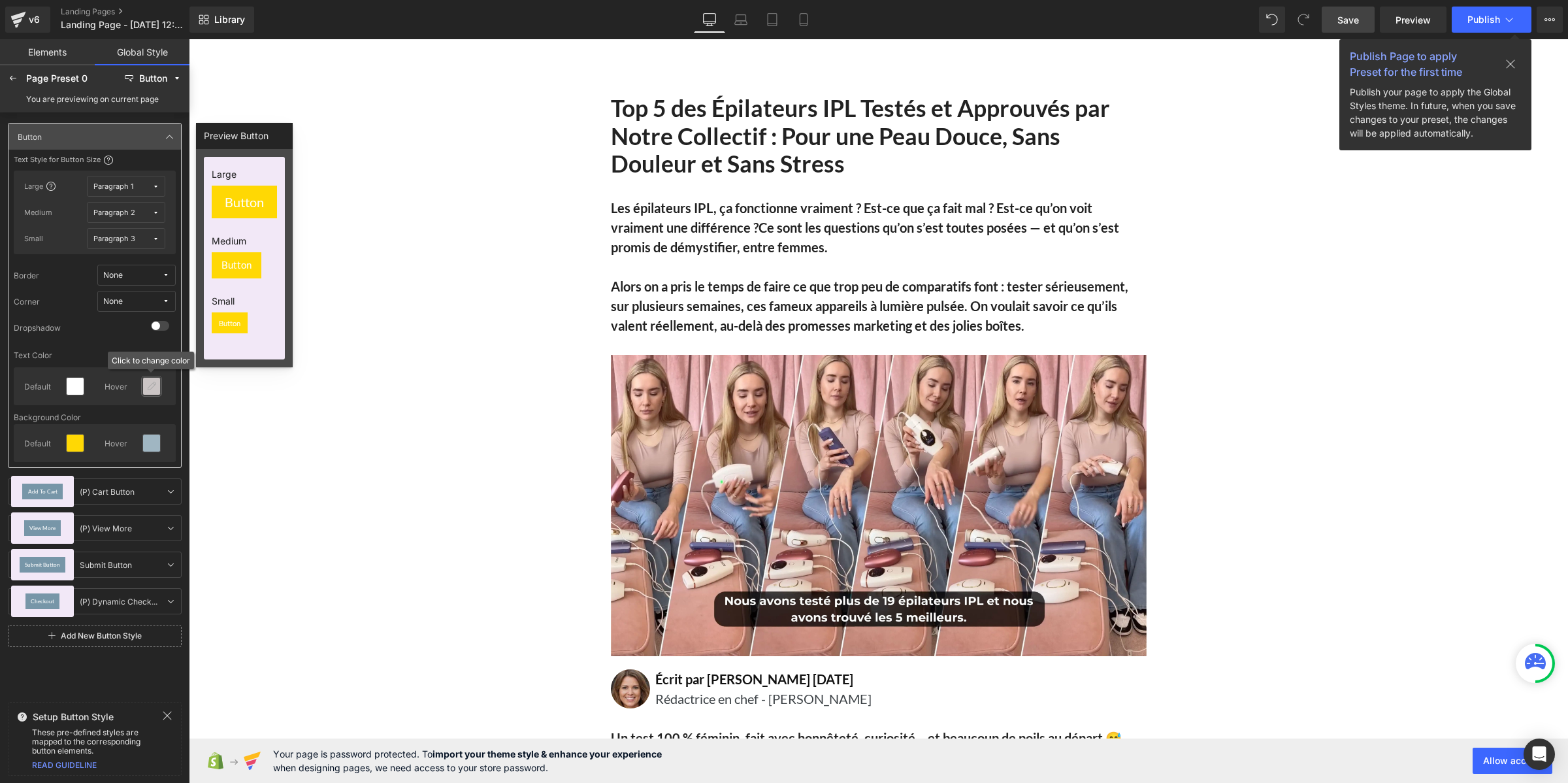
click at [151, 391] on icon at bounding box center [151, 386] width 11 height 11
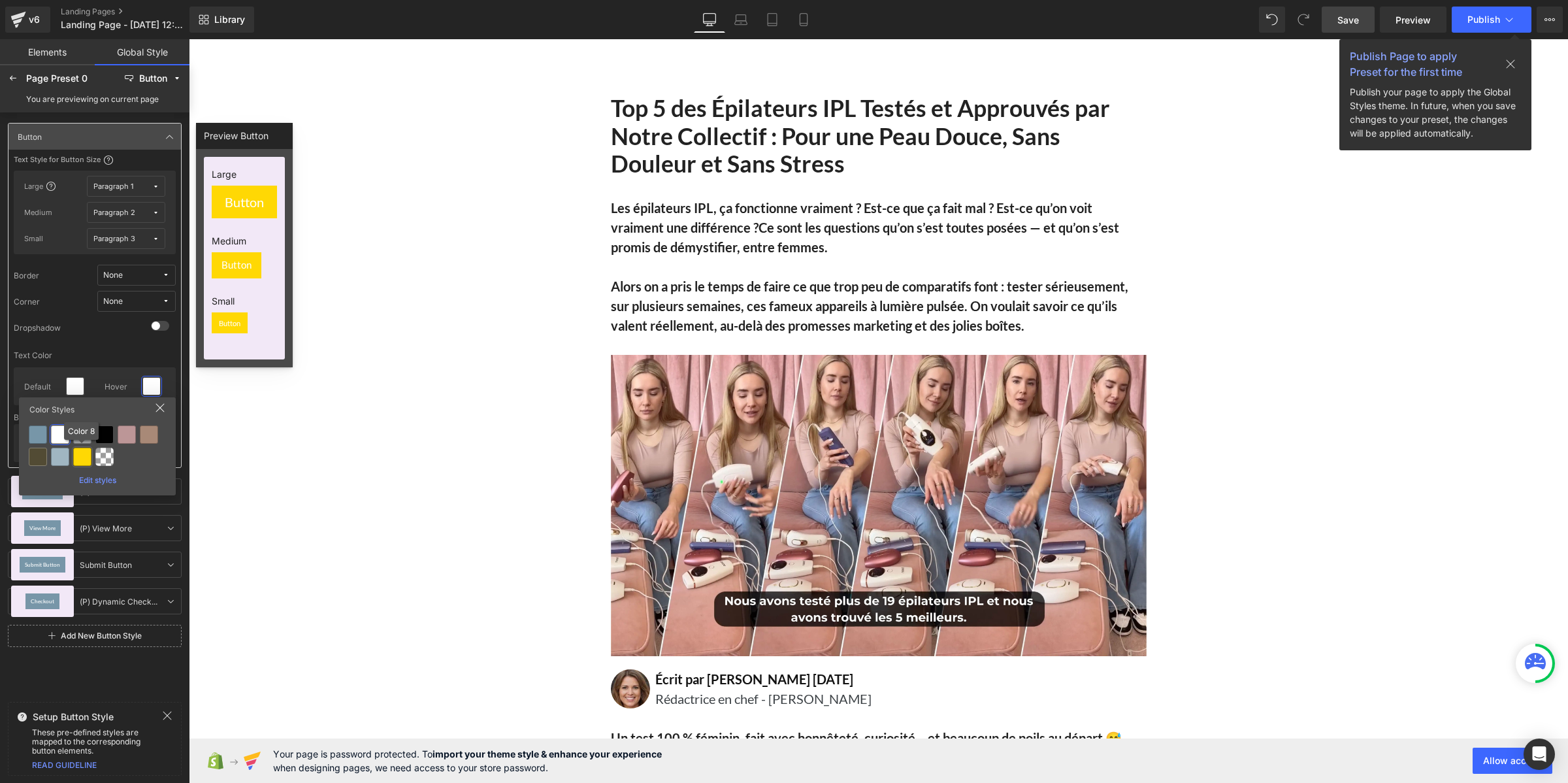
click at [86, 459] on div at bounding box center [82, 457] width 18 height 18
click at [151, 442] on icon at bounding box center [151, 443] width 11 height 11
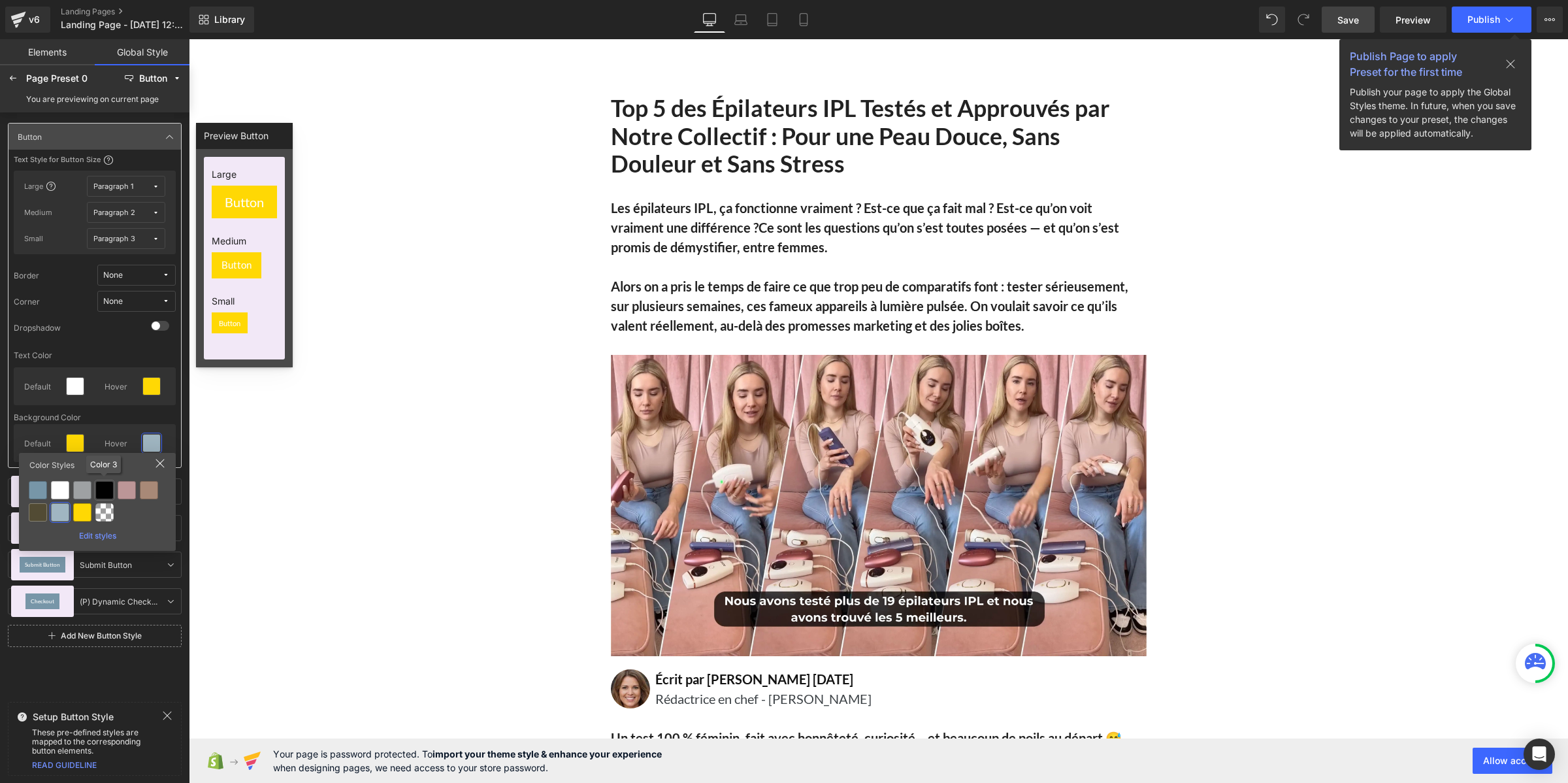
click at [98, 487] on div at bounding box center [105, 490] width 18 height 18
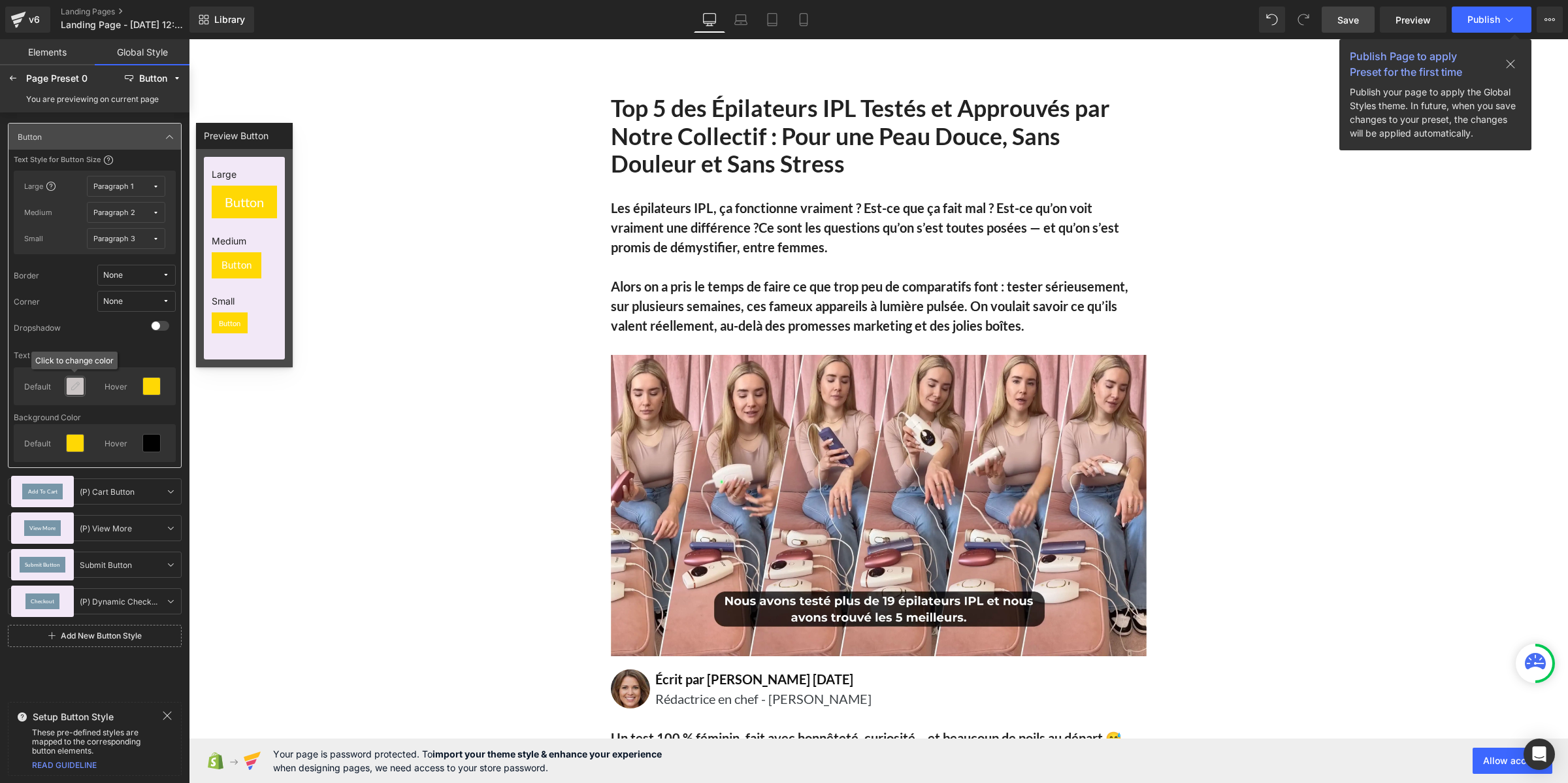
click at [75, 390] on icon at bounding box center [75, 386] width 11 height 11
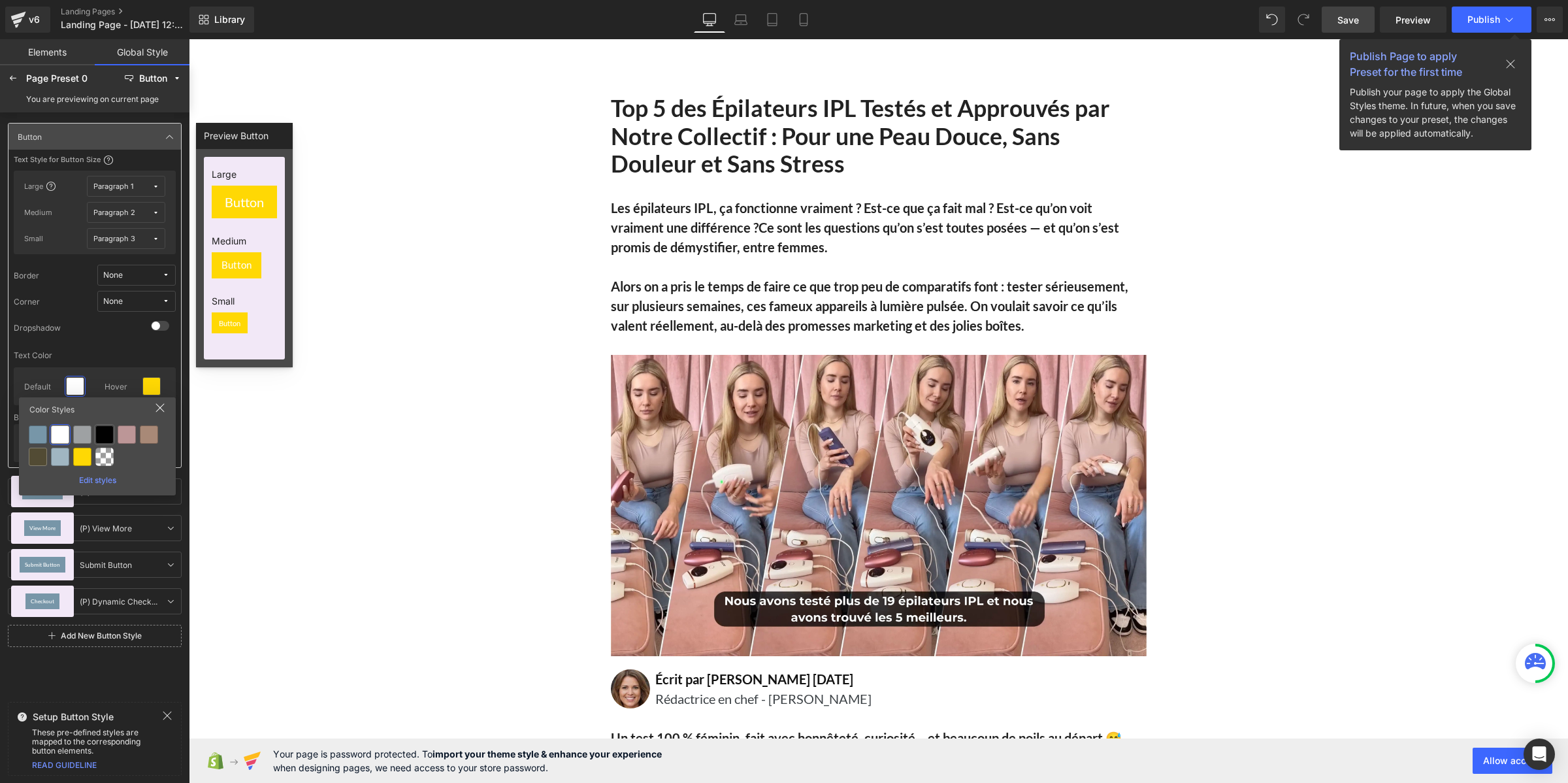
click at [102, 433] on div at bounding box center [105, 434] width 18 height 18
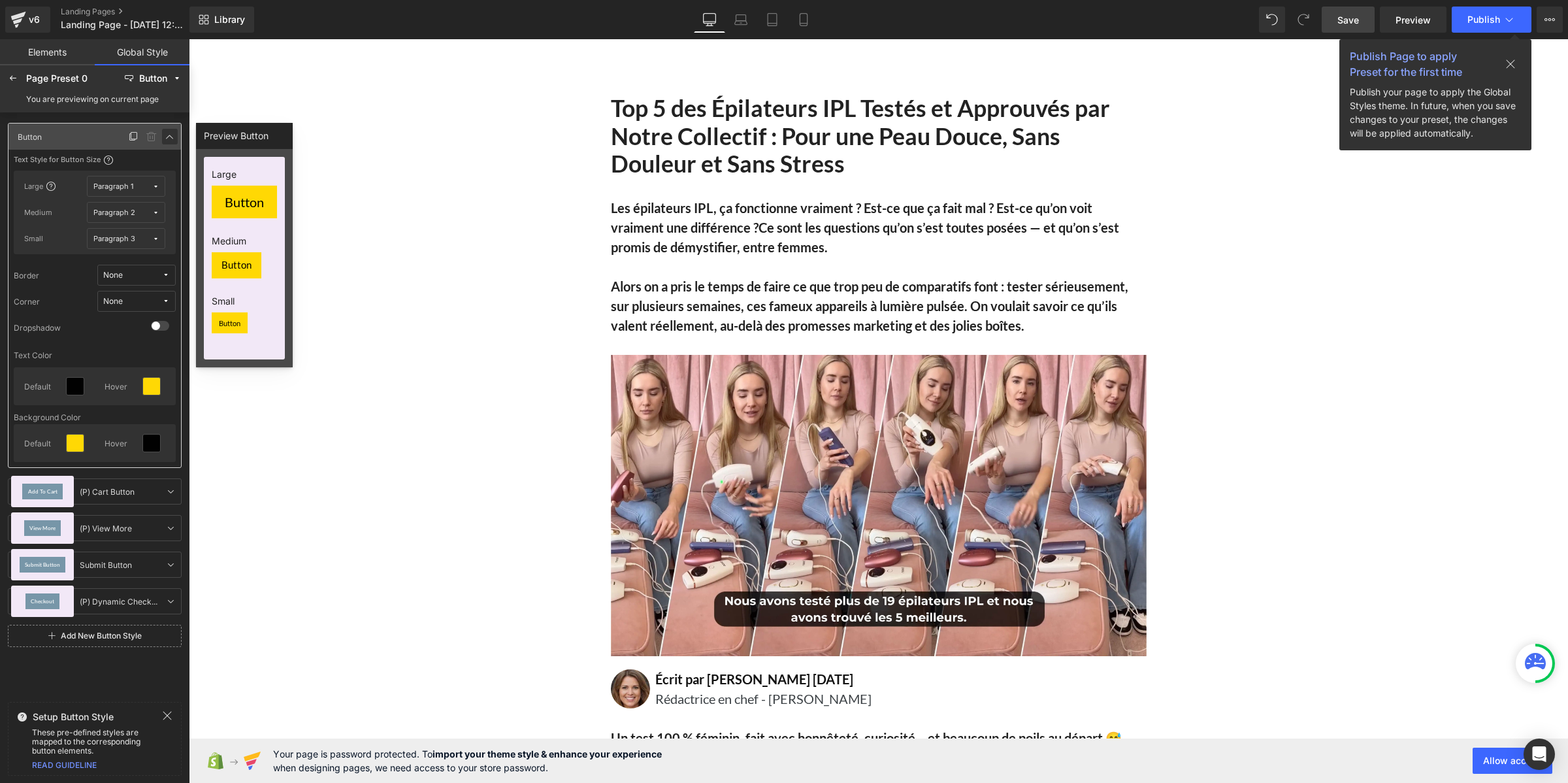
click at [162, 138] on link at bounding box center [169, 136] width 16 height 16
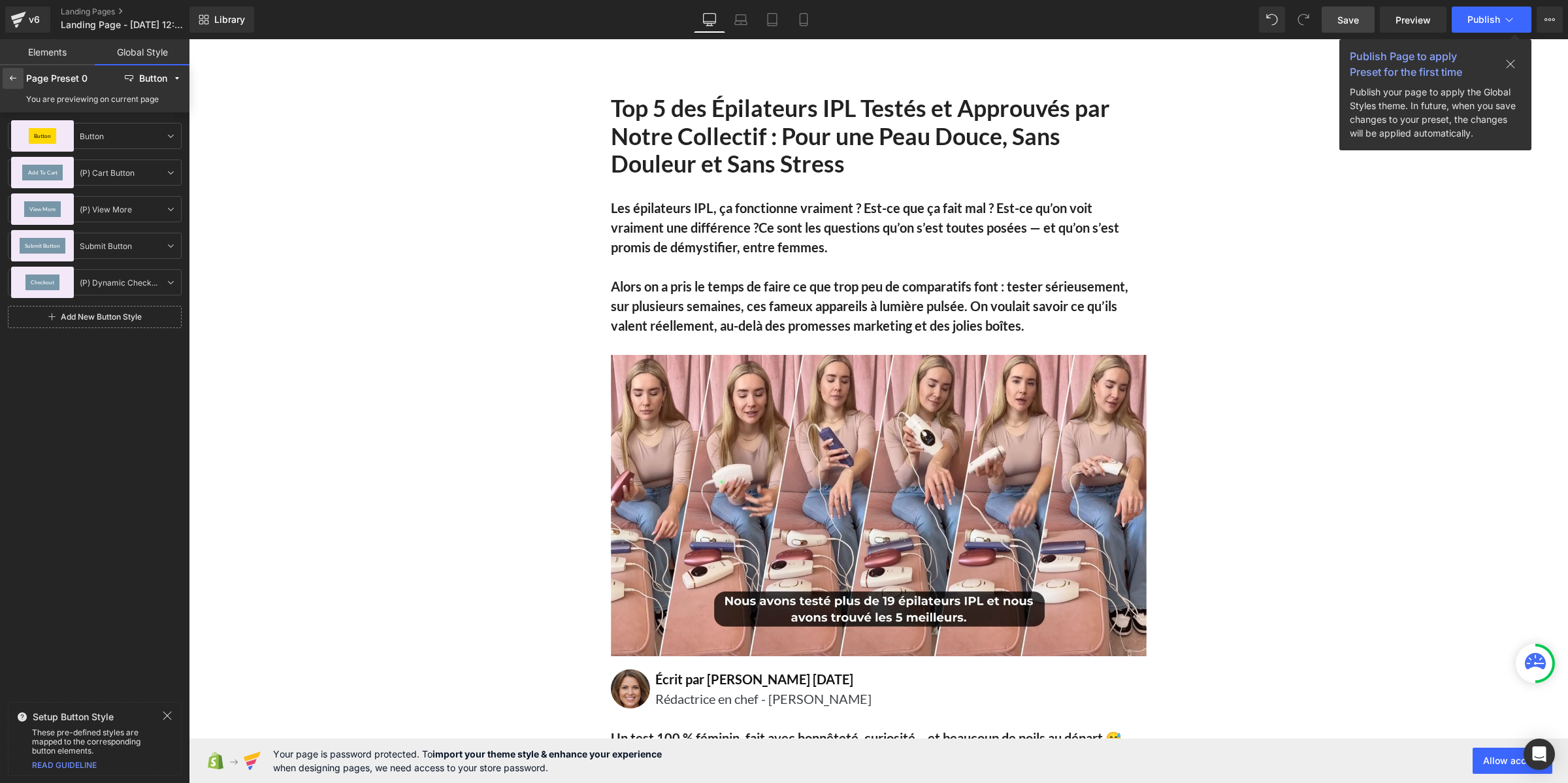
click at [8, 75] on icon at bounding box center [13, 78] width 11 height 11
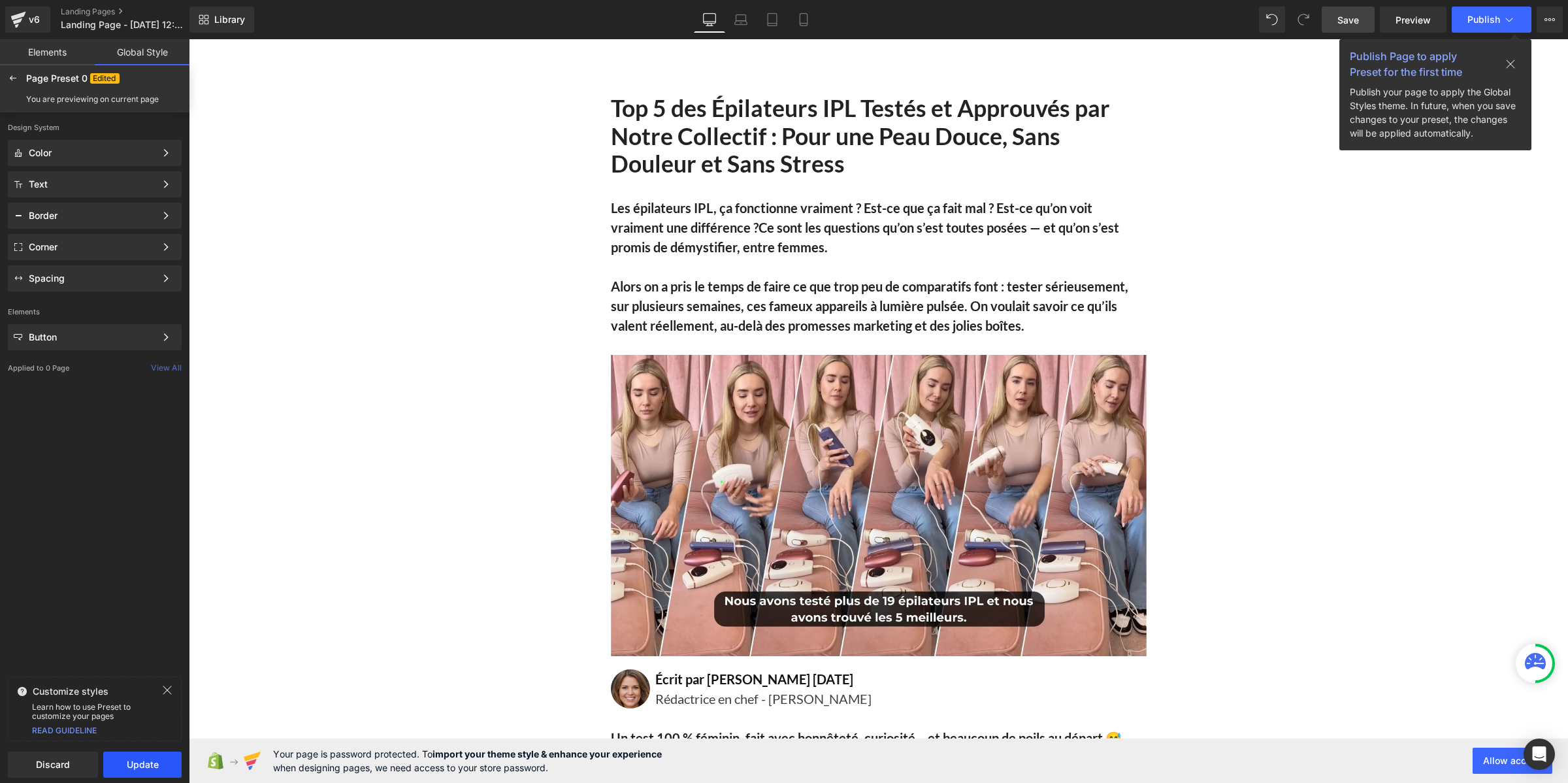
click at [121, 776] on button "Update" at bounding box center [142, 765] width 79 height 26
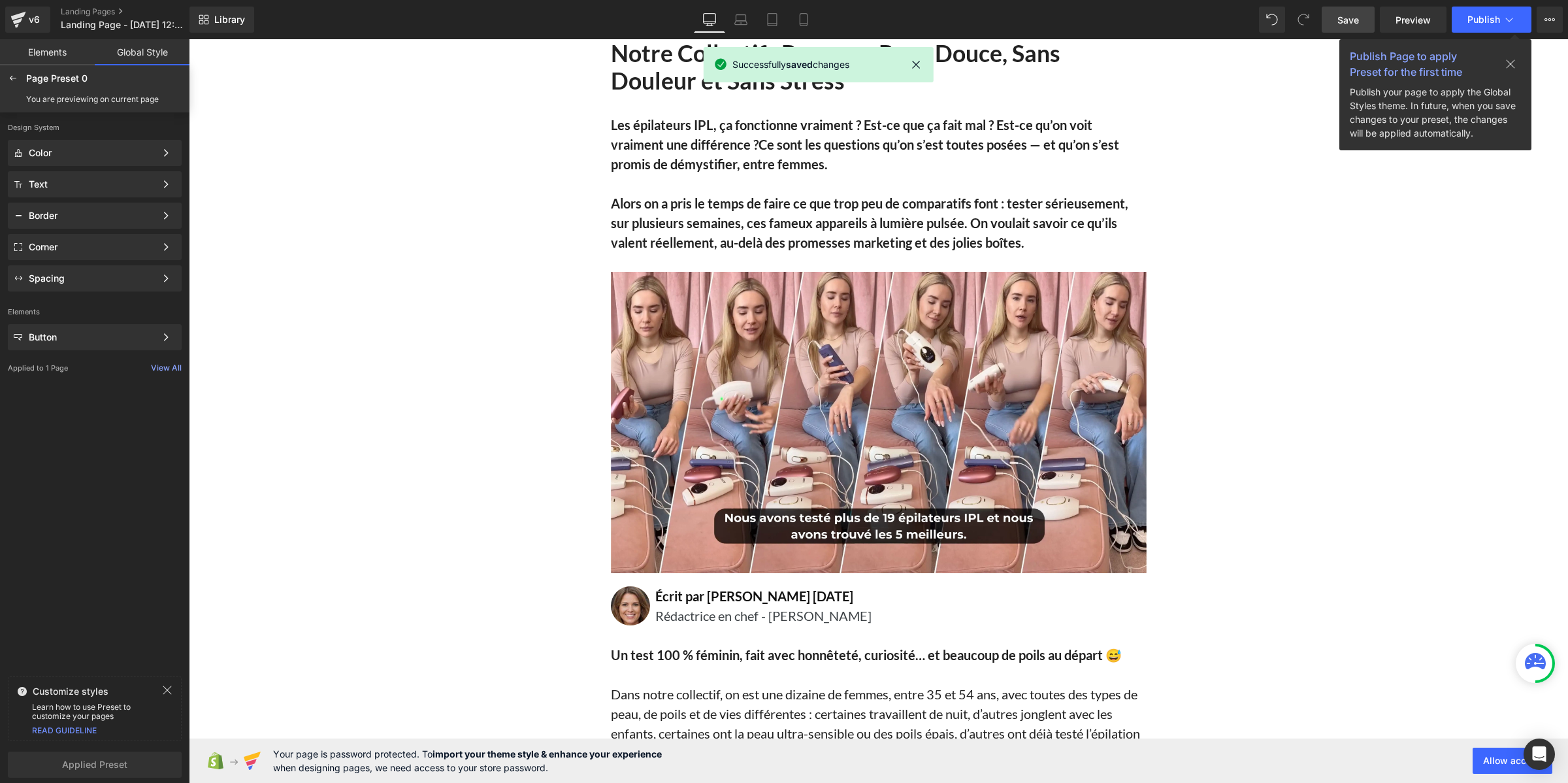
scroll to position [82, 0]
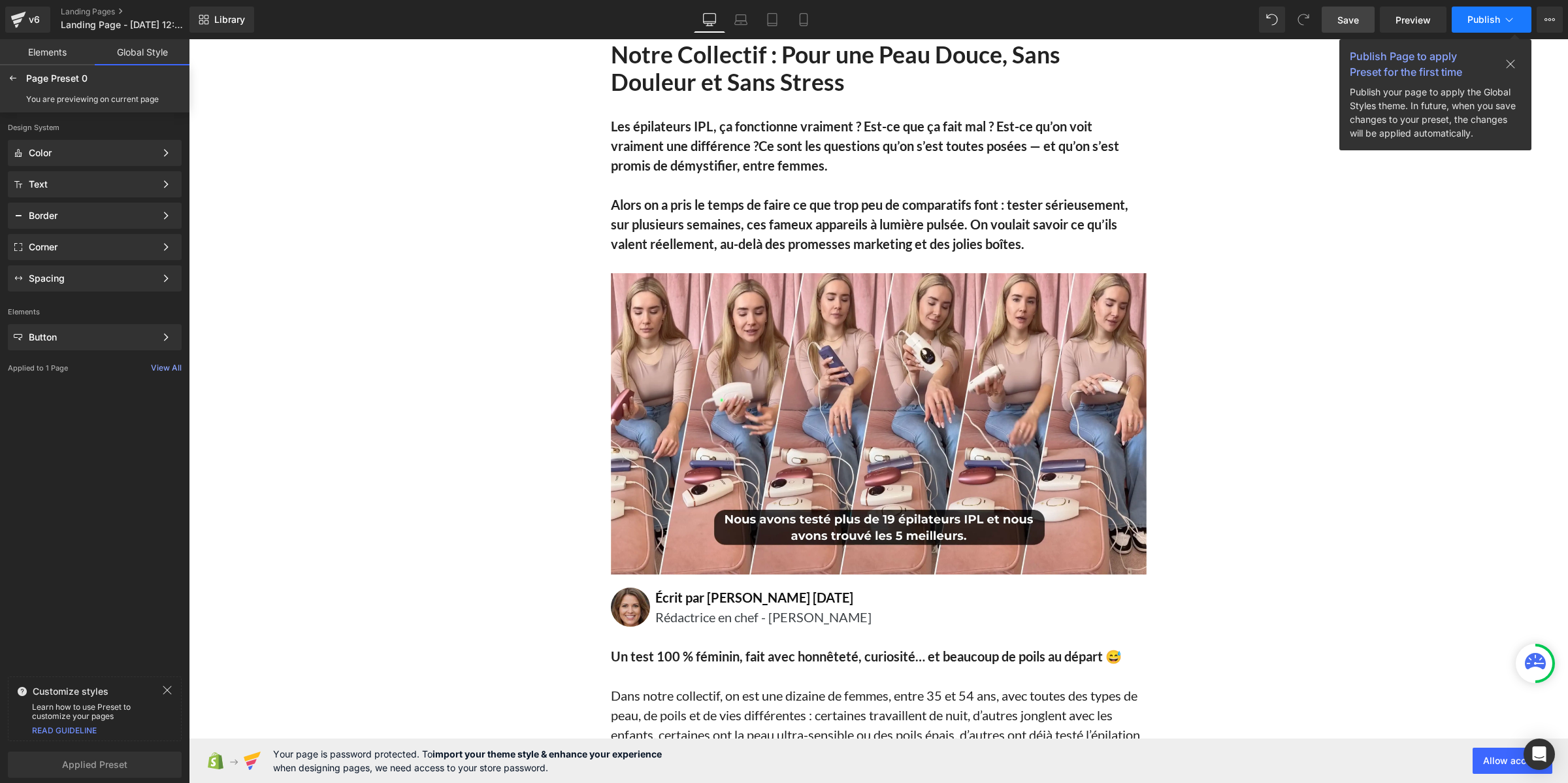
click at [1480, 27] on button "Publish" at bounding box center [1491, 20] width 79 height 26
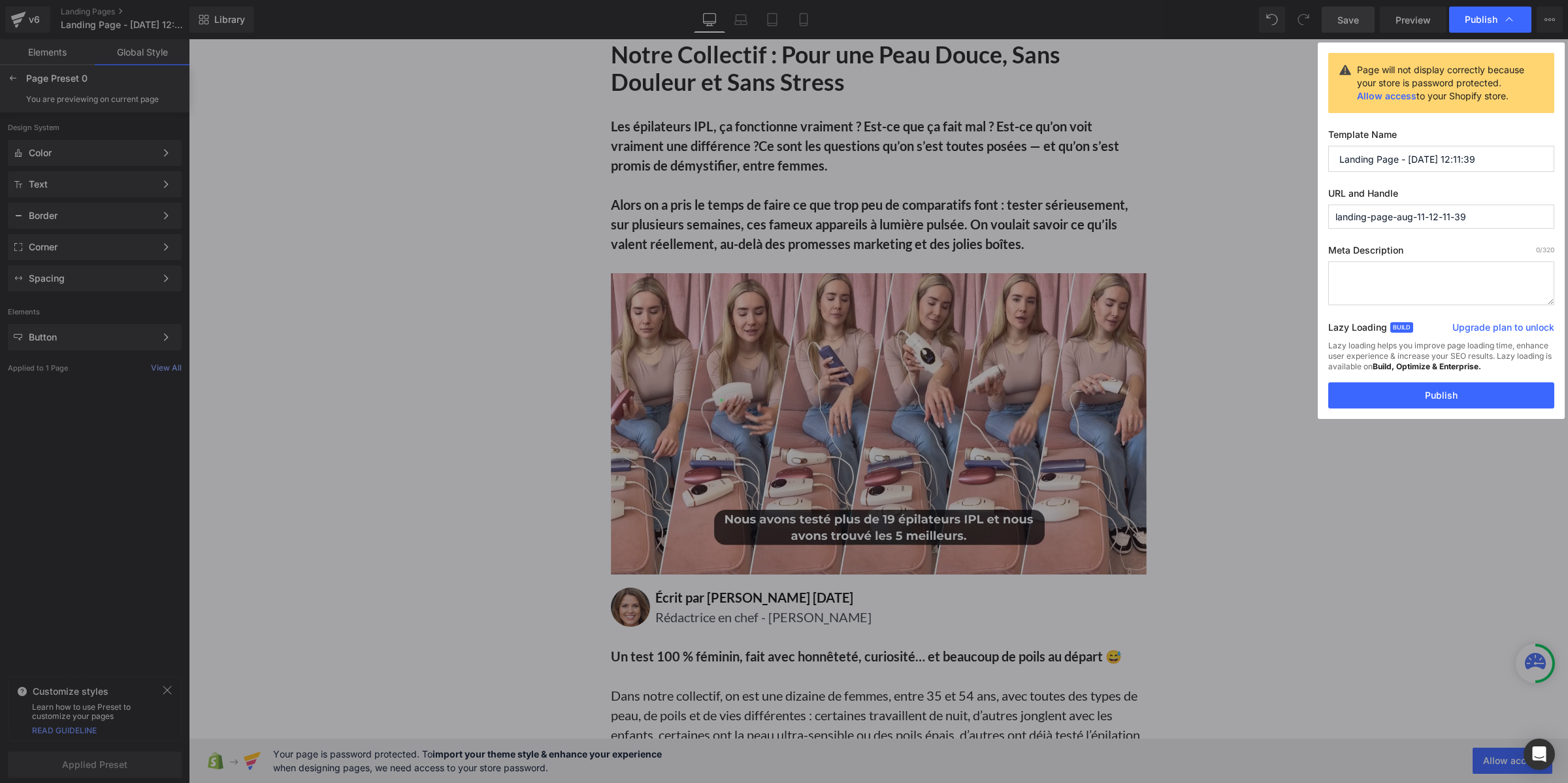
drag, startPoint x: 1484, startPoint y: 161, endPoint x: 1354, endPoint y: 179, distance: 131.2
click at [1354, 179] on div "Page will not display correctly because your store is password protected. Allow…" at bounding box center [1441, 231] width 247 height 377
type input "L"
type input "top 5 lading page"
click at [1367, 210] on input "landing-page-aug-11-12-11-39" at bounding box center [1441, 217] width 226 height 25
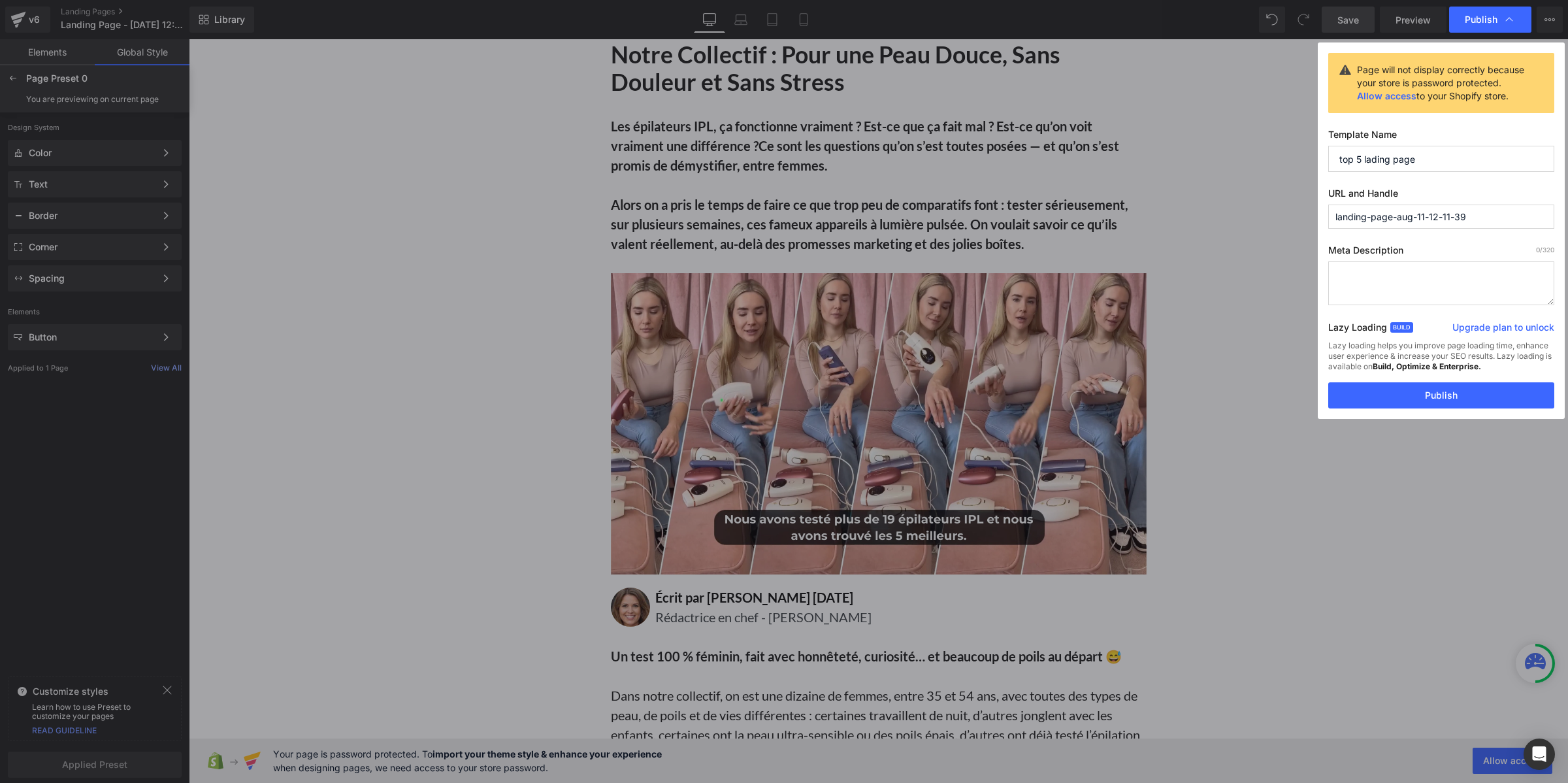
click at [1367, 210] on input "landing-page-aug-11-12-11-39" at bounding box center [1441, 217] width 226 height 25
click at [1367, 211] on input "landing-page-aug-11-12-11-39" at bounding box center [1441, 217] width 226 height 25
type input "t"
type input "i"
type input "les-appareils"
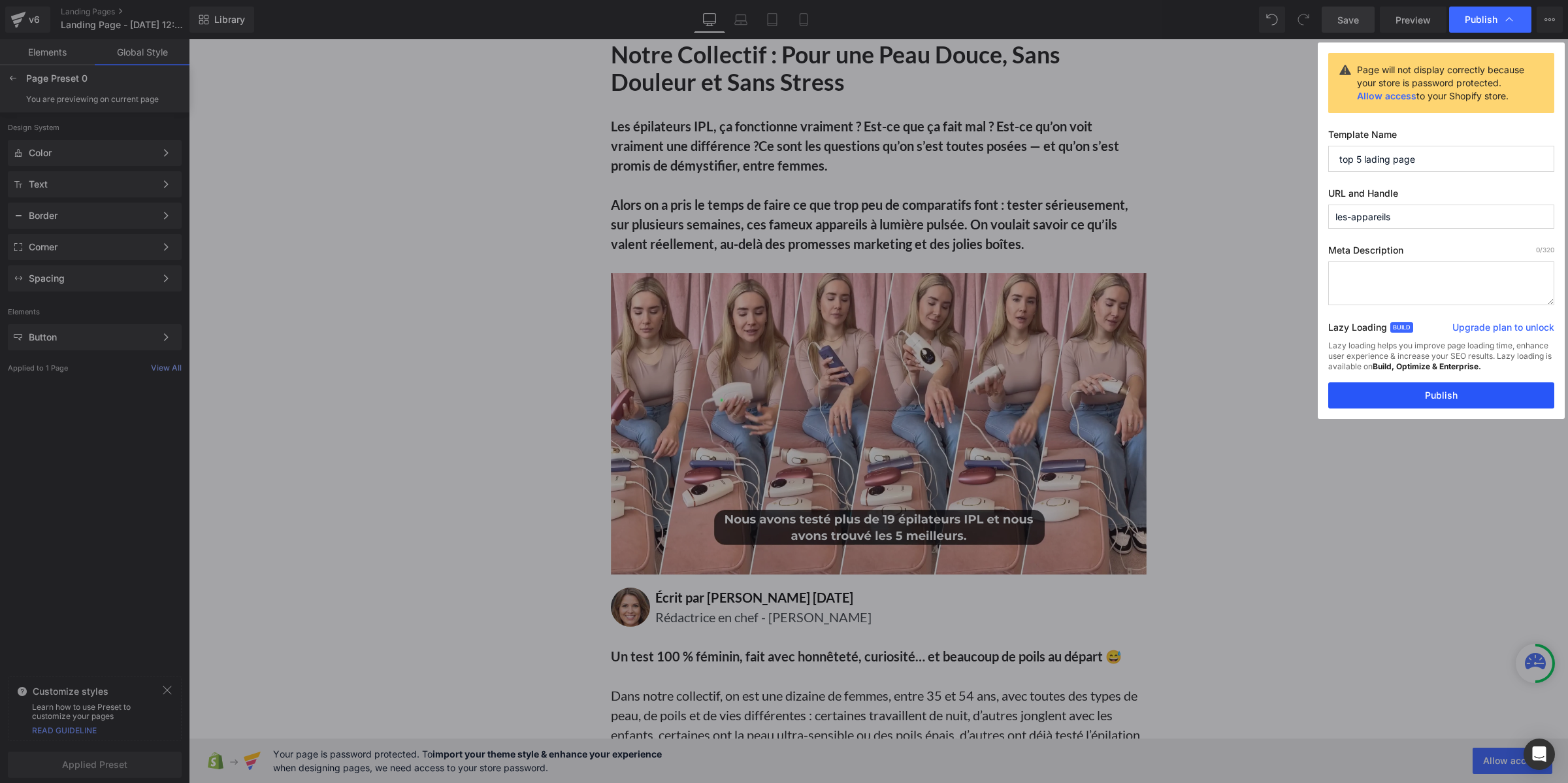
click at [1475, 394] on button "Publish" at bounding box center [1441, 396] width 226 height 26
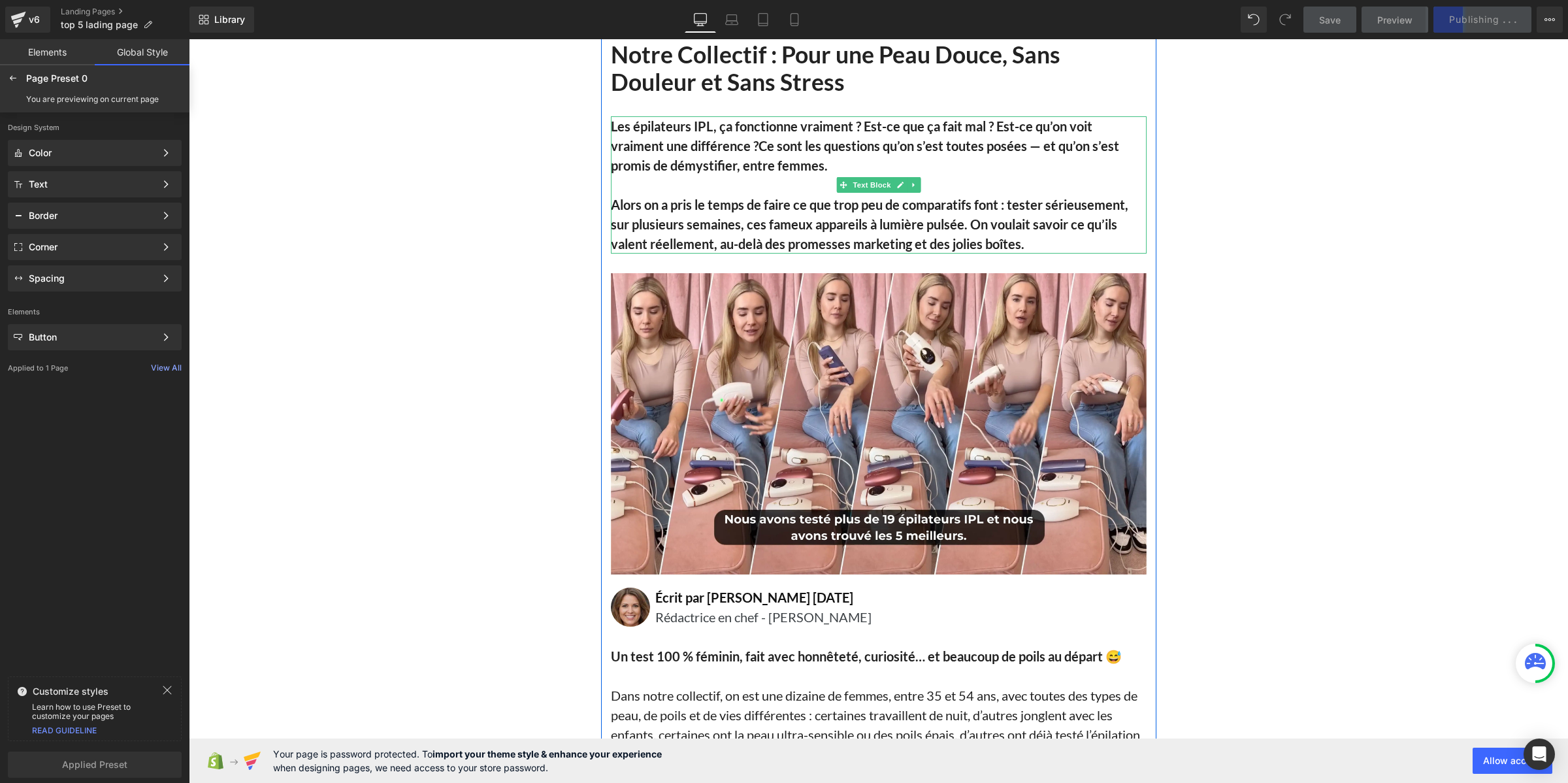
click at [819, 162] on b "Ce sont les questions qu’on s’est toutes posées — et qu’on s’est promis de démy…" at bounding box center [865, 155] width 508 height 35
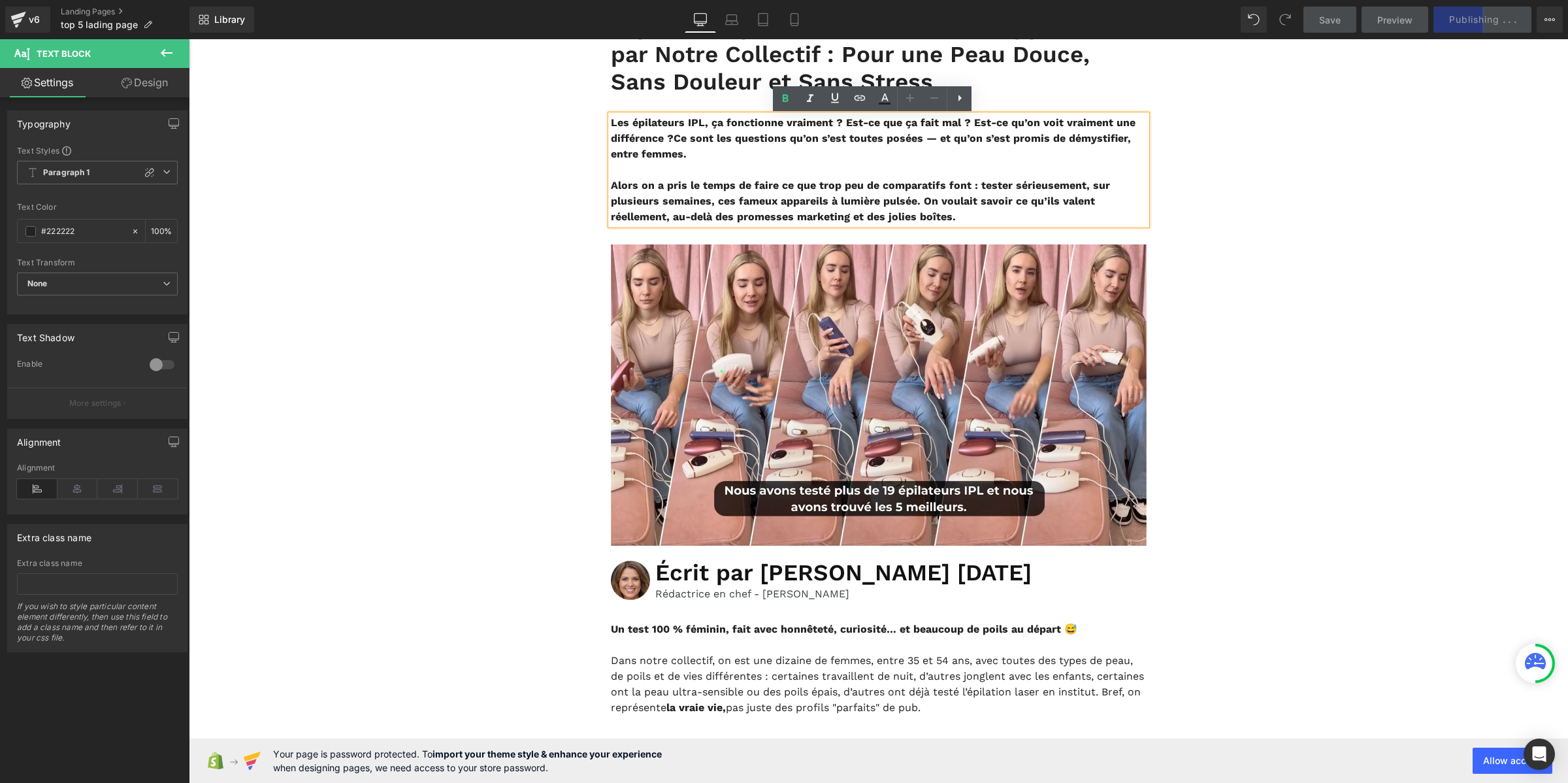
drag, startPoint x: 894, startPoint y: 202, endPoint x: 599, endPoint y: 123, distance: 305.4
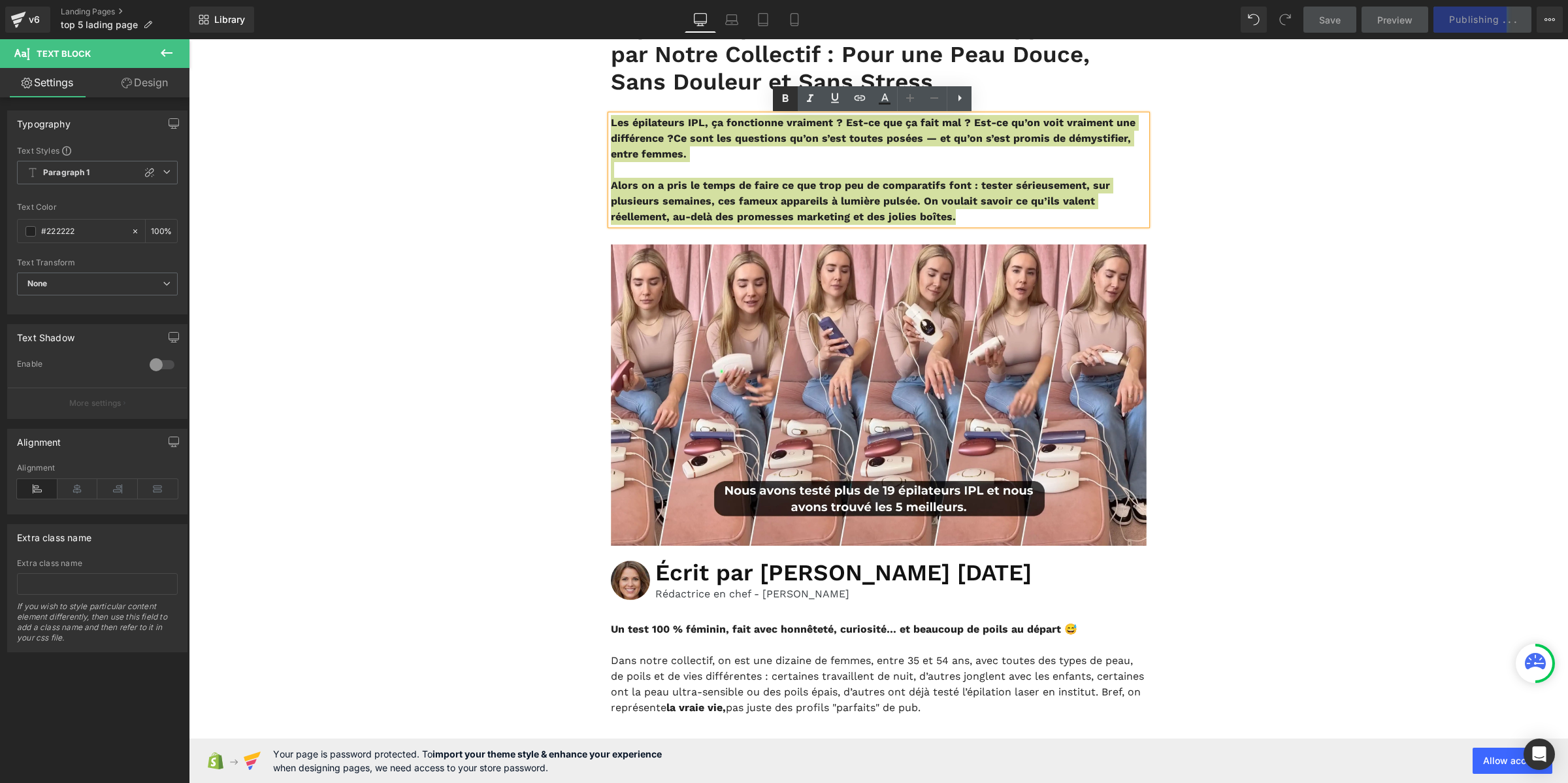
click at [789, 102] on icon at bounding box center [785, 98] width 16 height 16
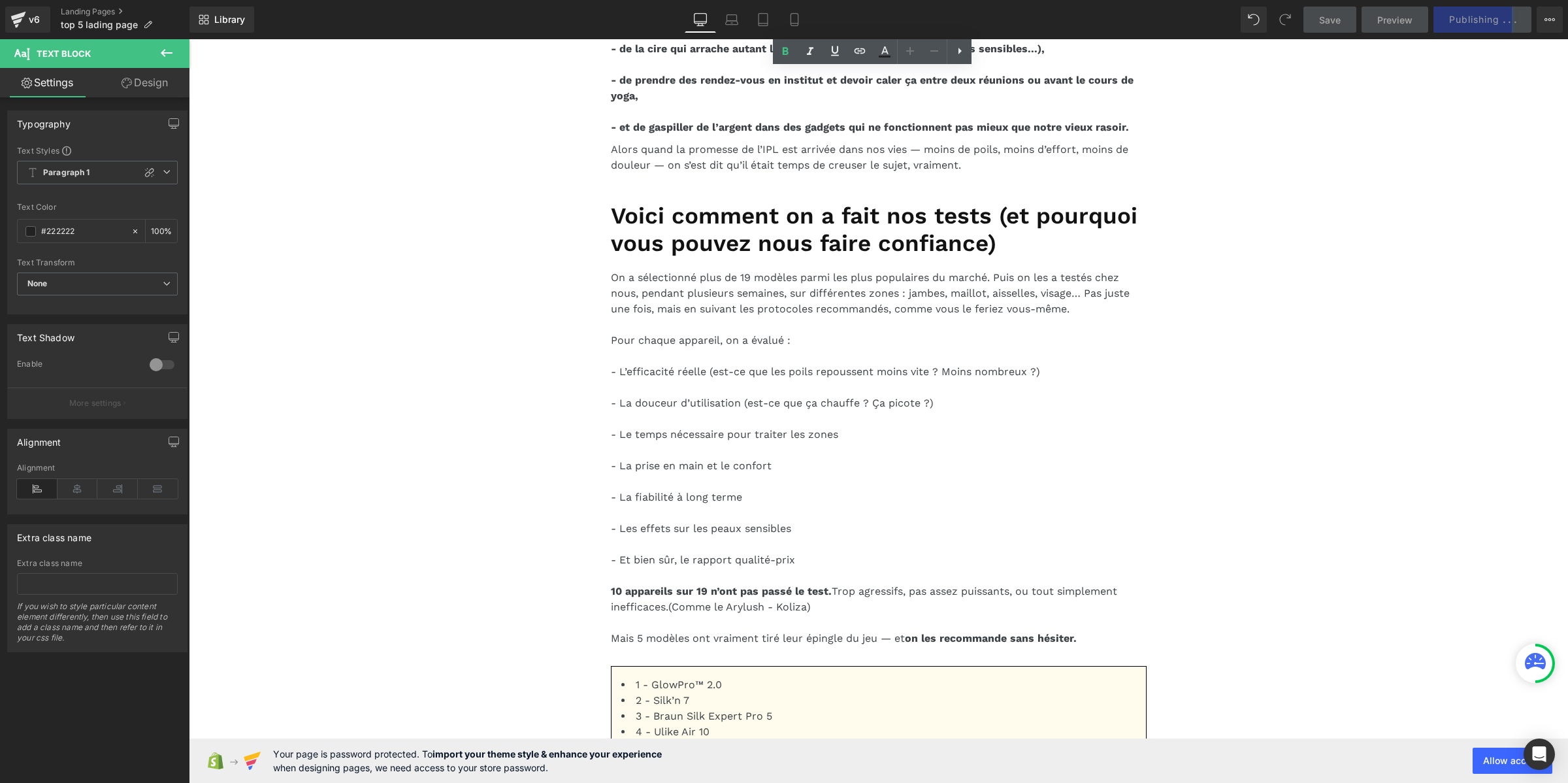
scroll to position [980, 0]
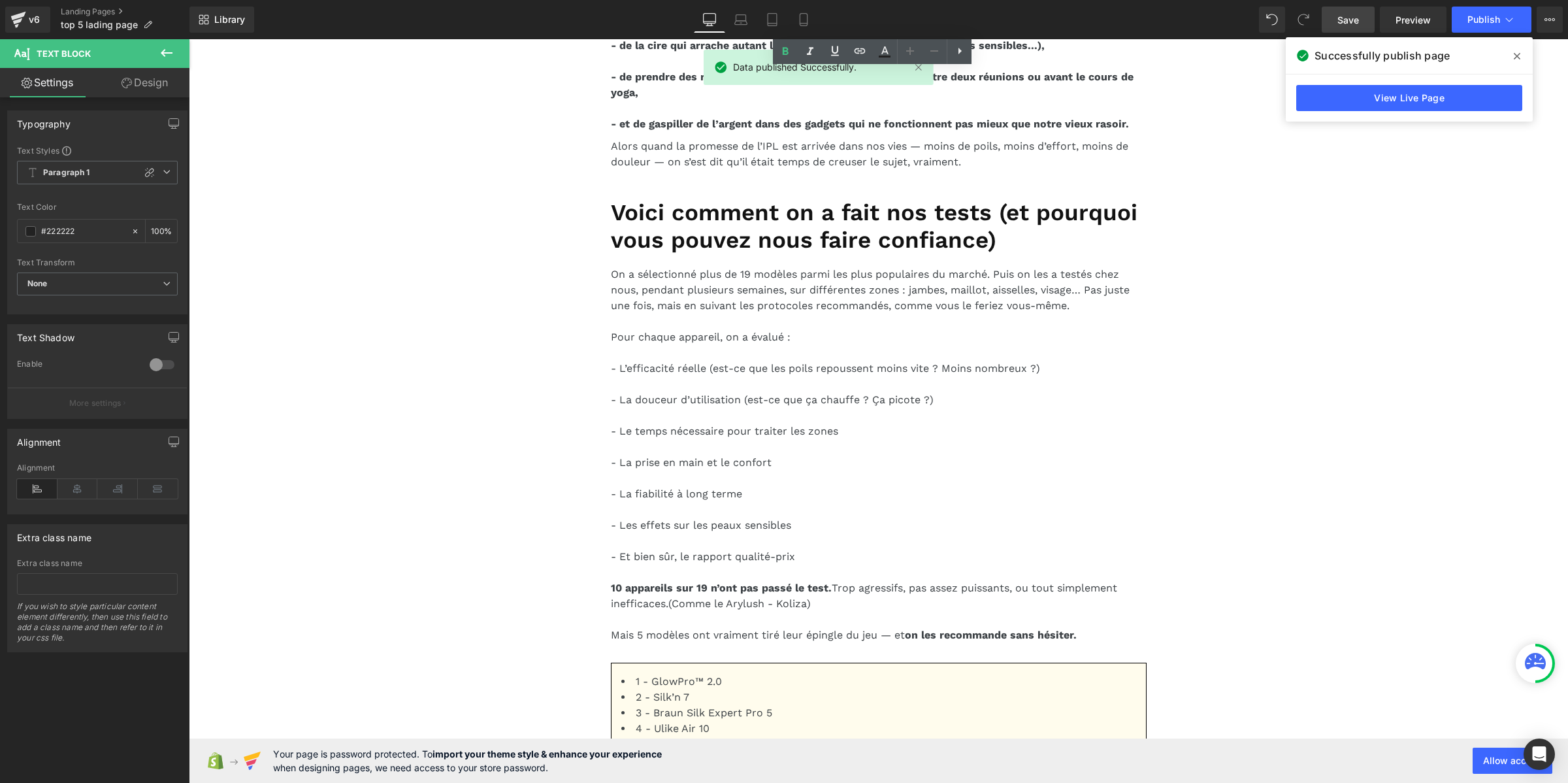
click at [703, 132] on div "- de se raser tous les 2 jours pour voir les poils repousser encore plus vite, …" at bounding box center [879, 69] width 535 height 125
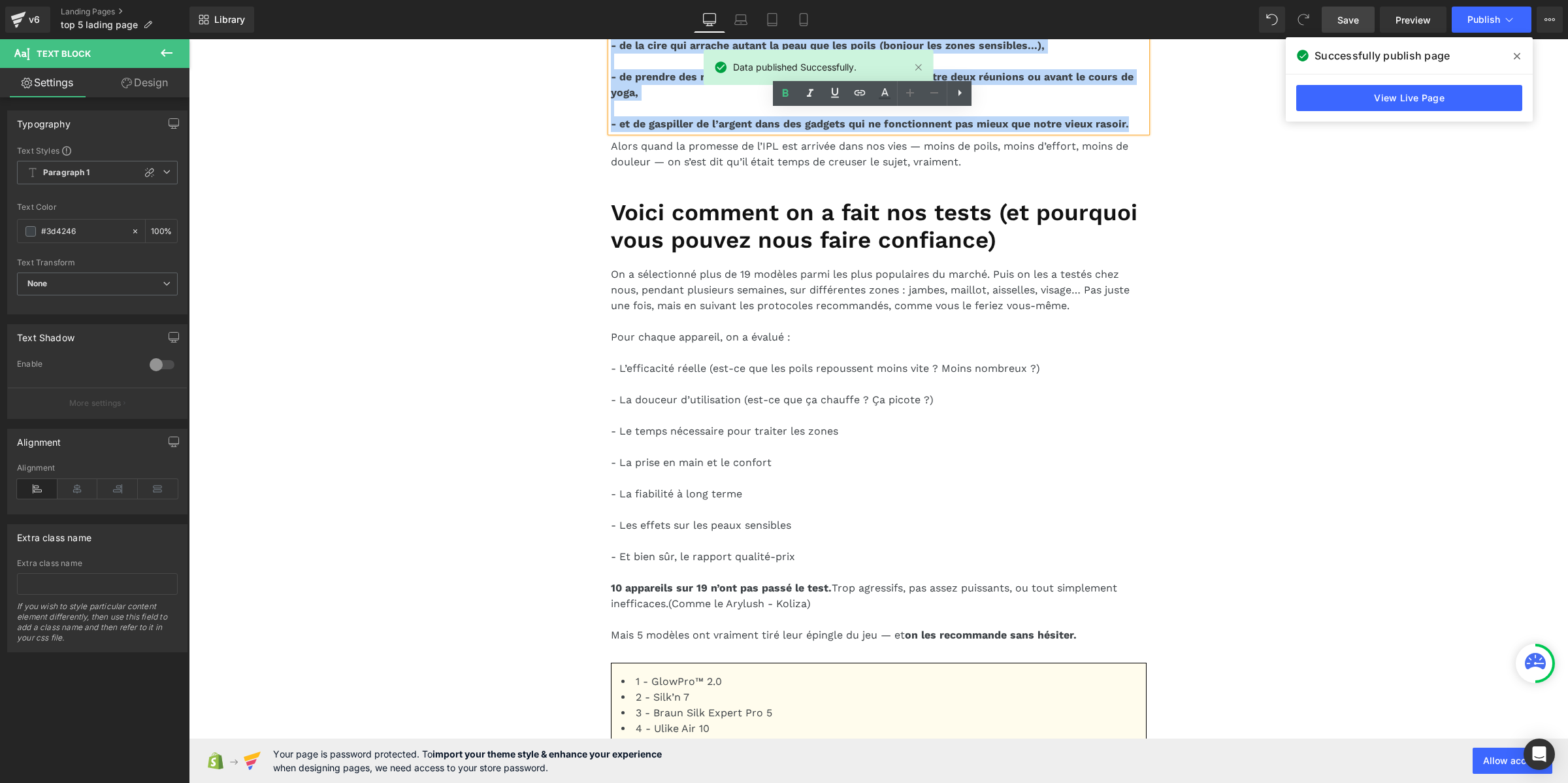
drag, startPoint x: 652, startPoint y: 283, endPoint x: 590, endPoint y: 115, distance: 179.1
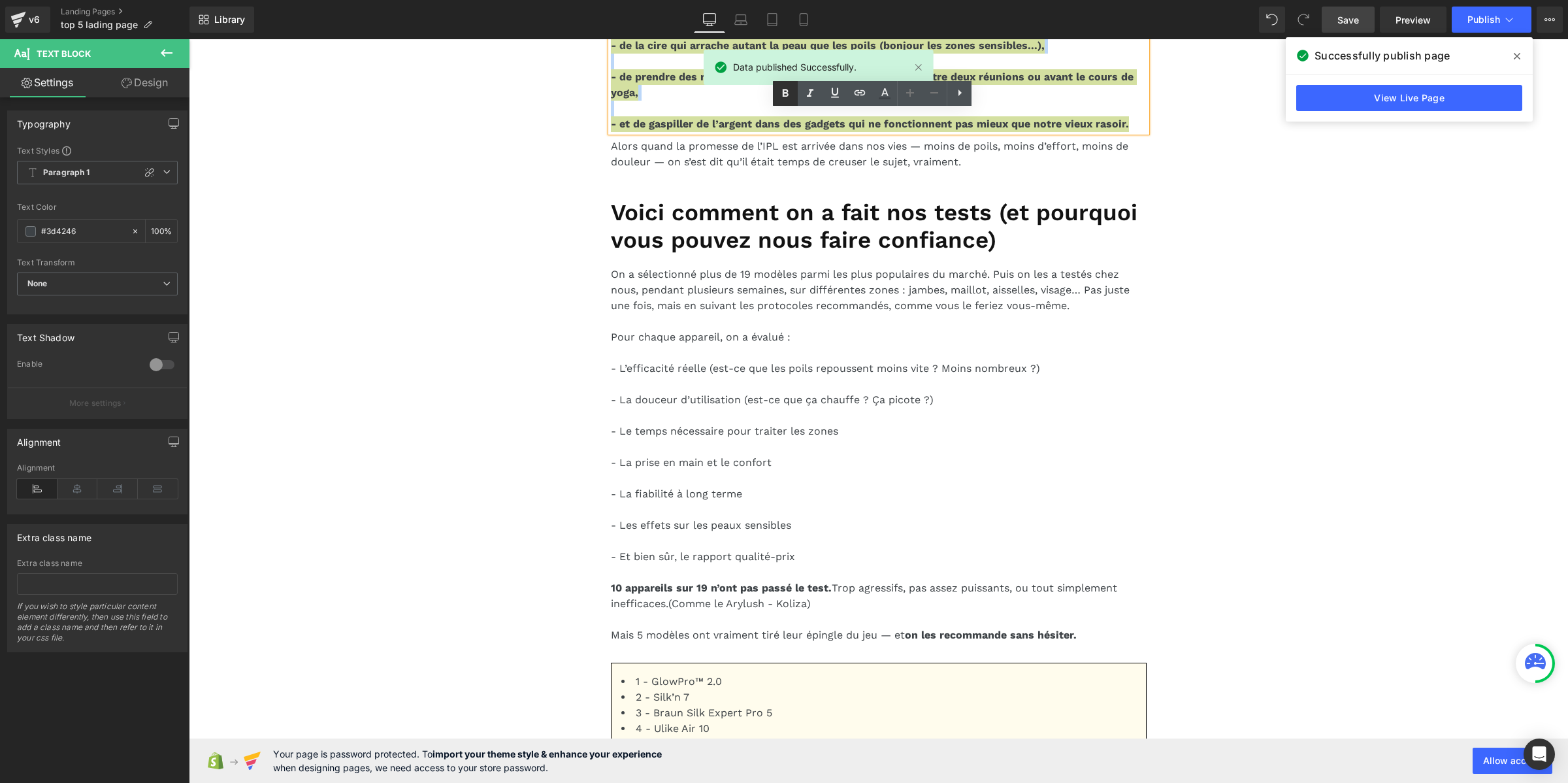
click at [784, 90] on icon at bounding box center [785, 93] width 16 height 16
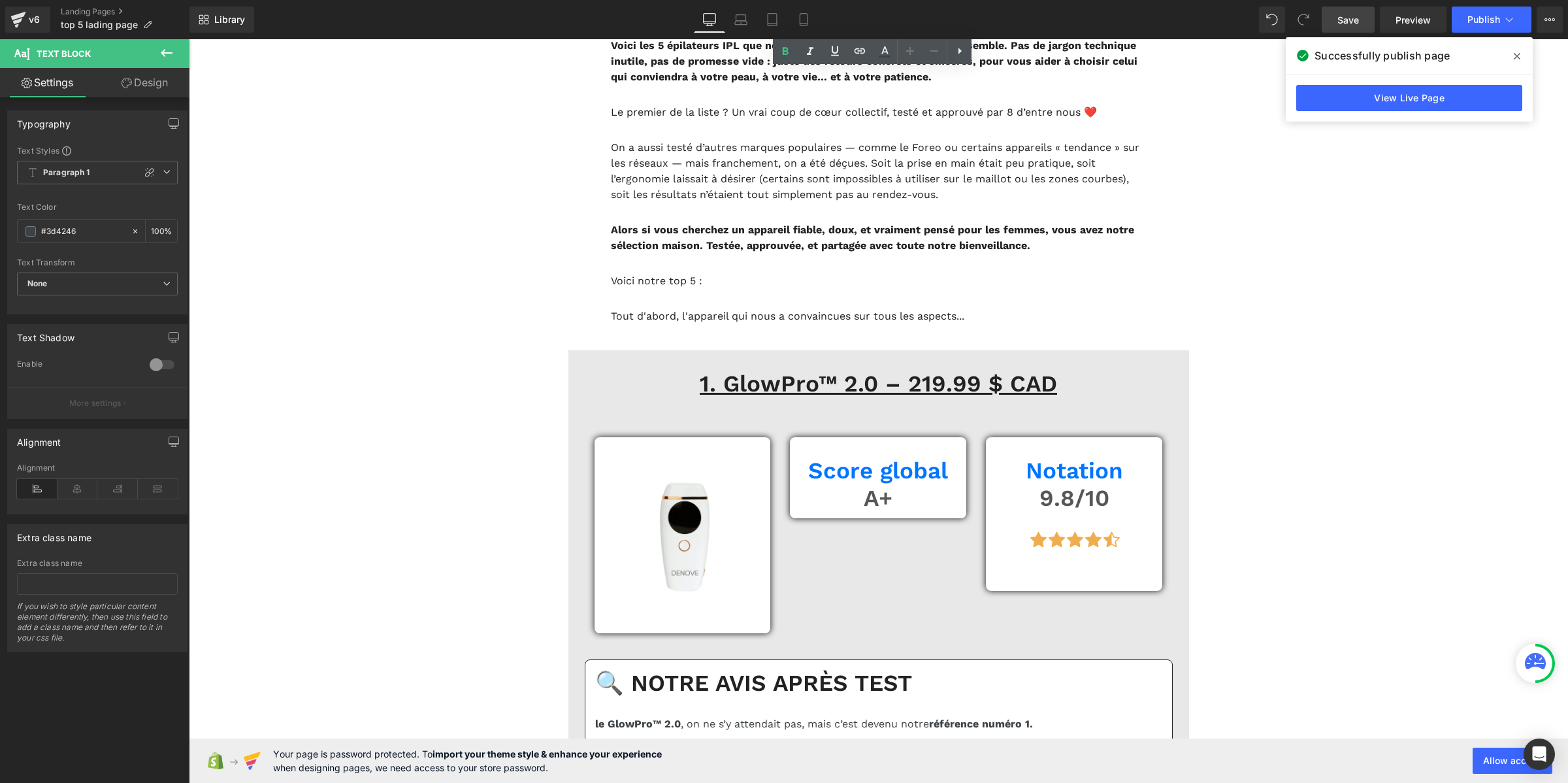
scroll to position [2043, 0]
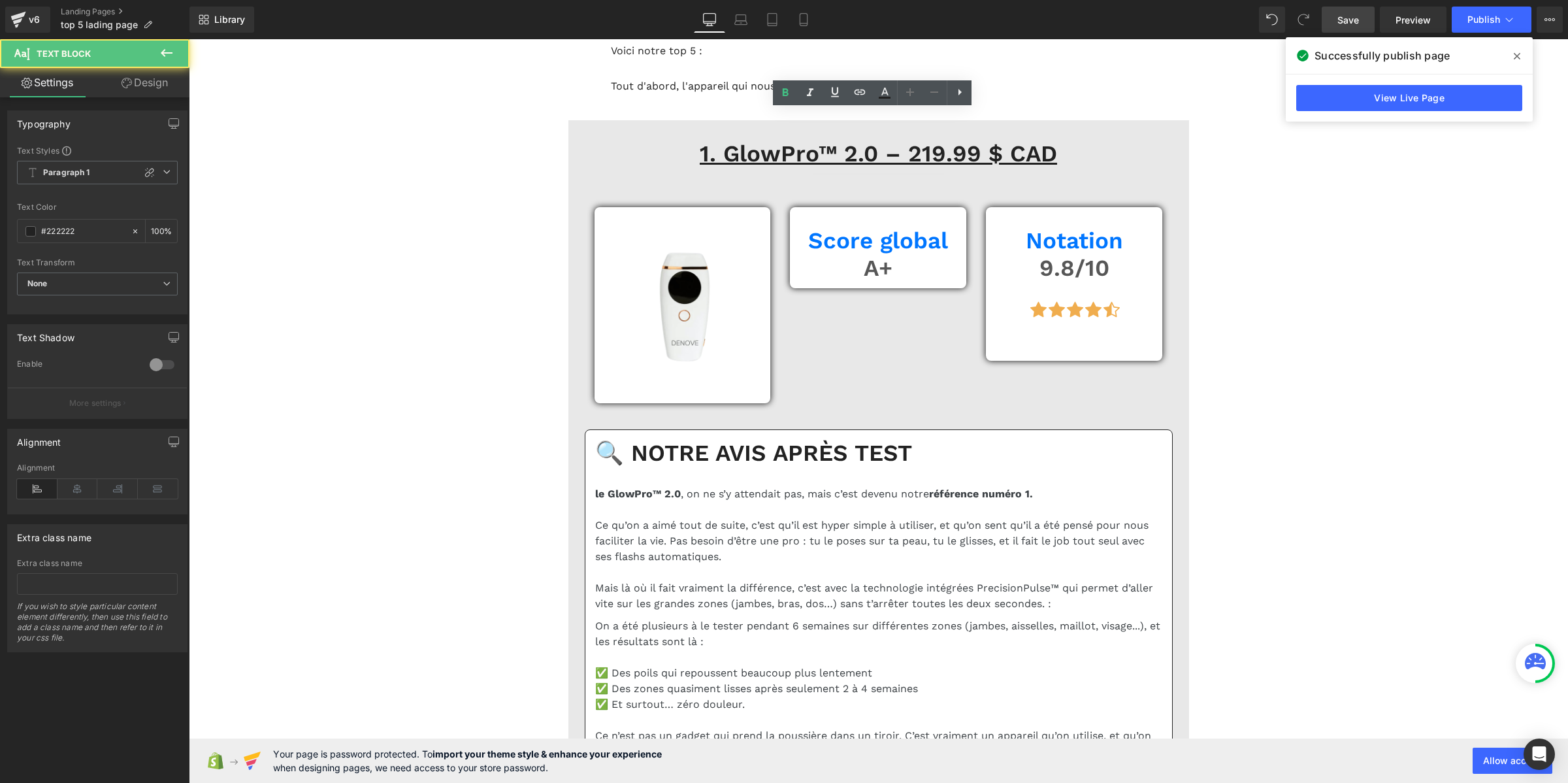
click at [776, 86] on link at bounding box center [785, 93] width 25 height 25
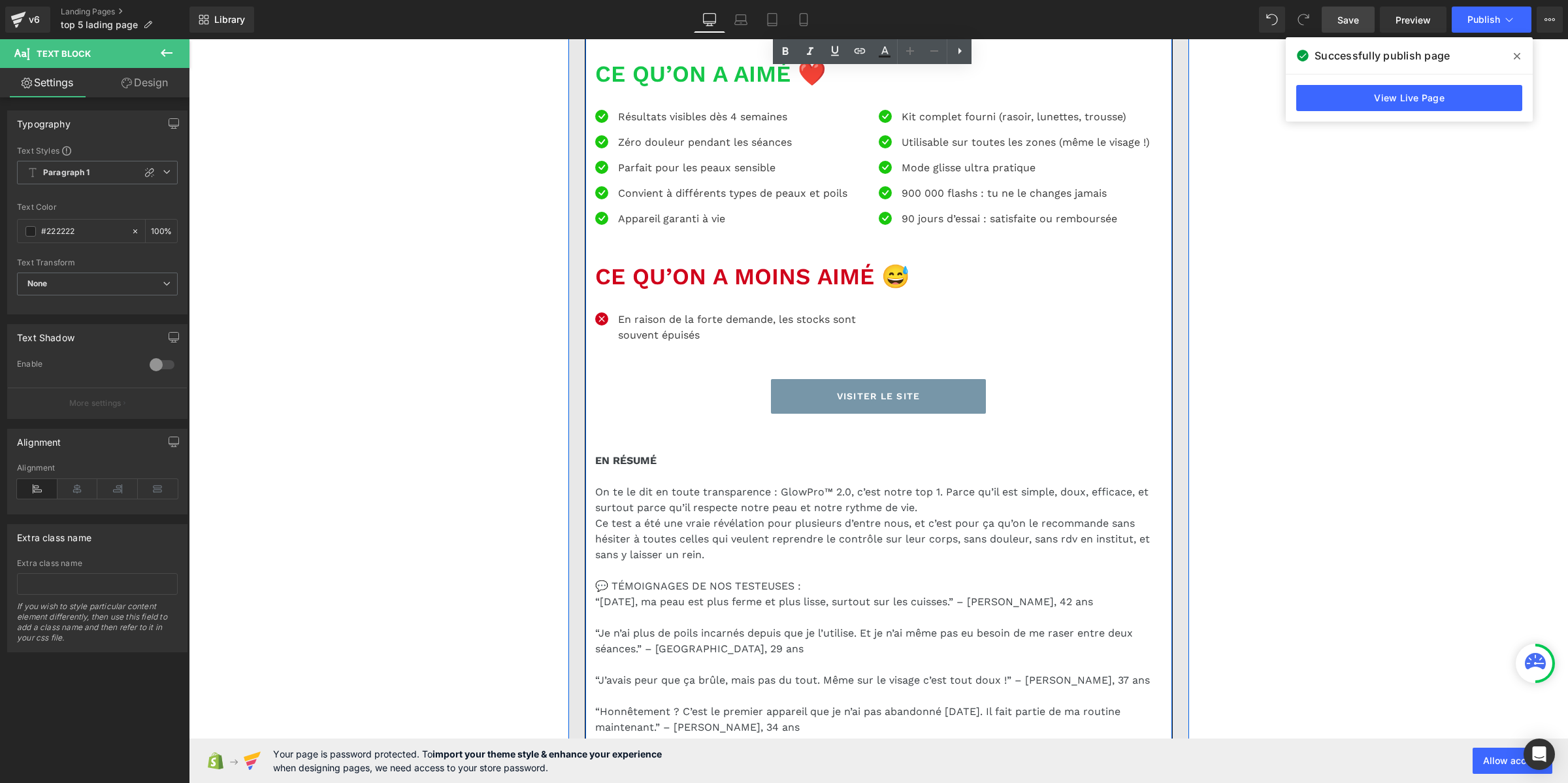
scroll to position [3431, 0]
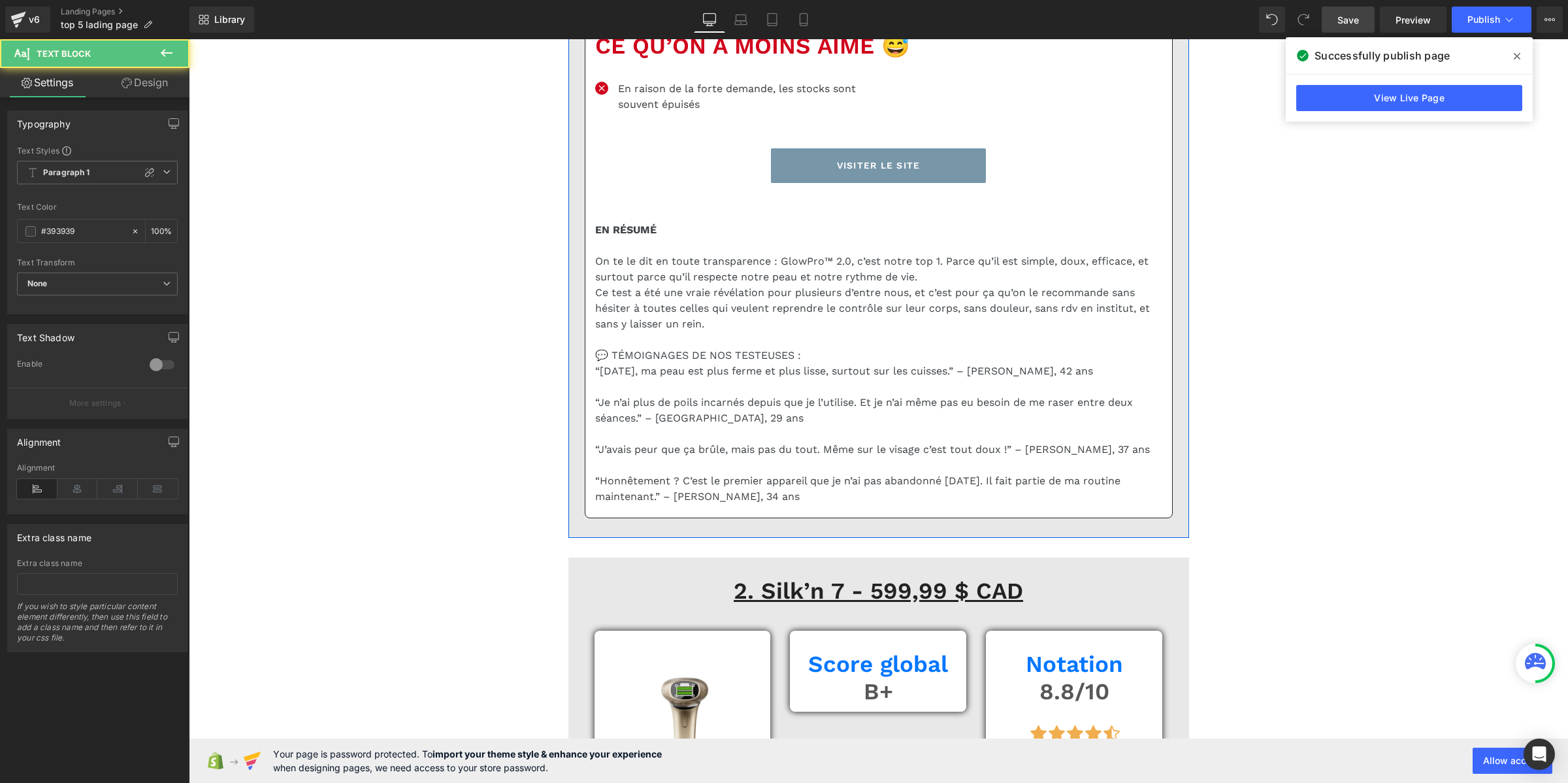
click at [34, 170] on icon at bounding box center [33, 172] width 11 height 11
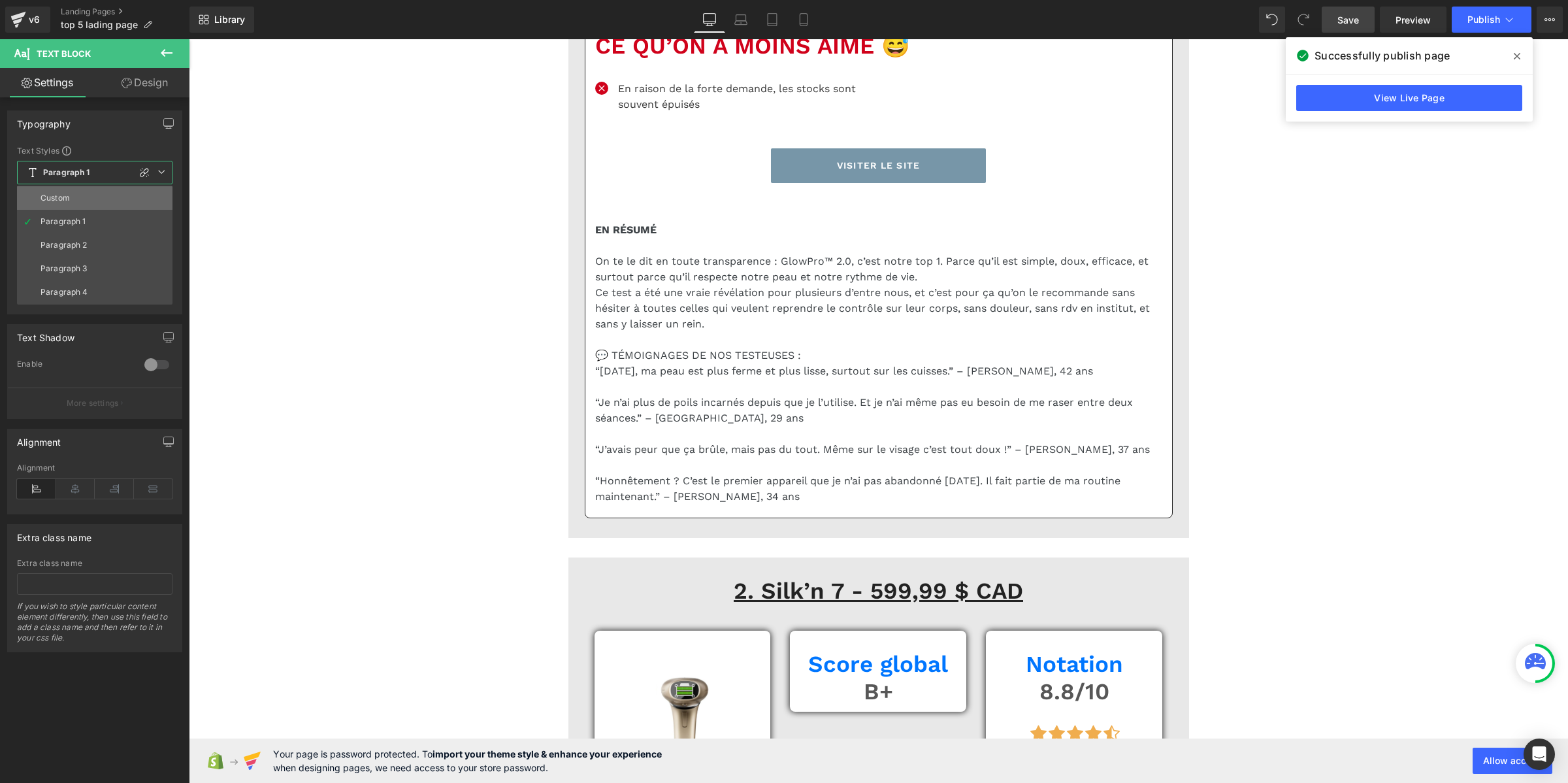
click at [66, 200] on div "Custom" at bounding box center [55, 197] width 29 height 9
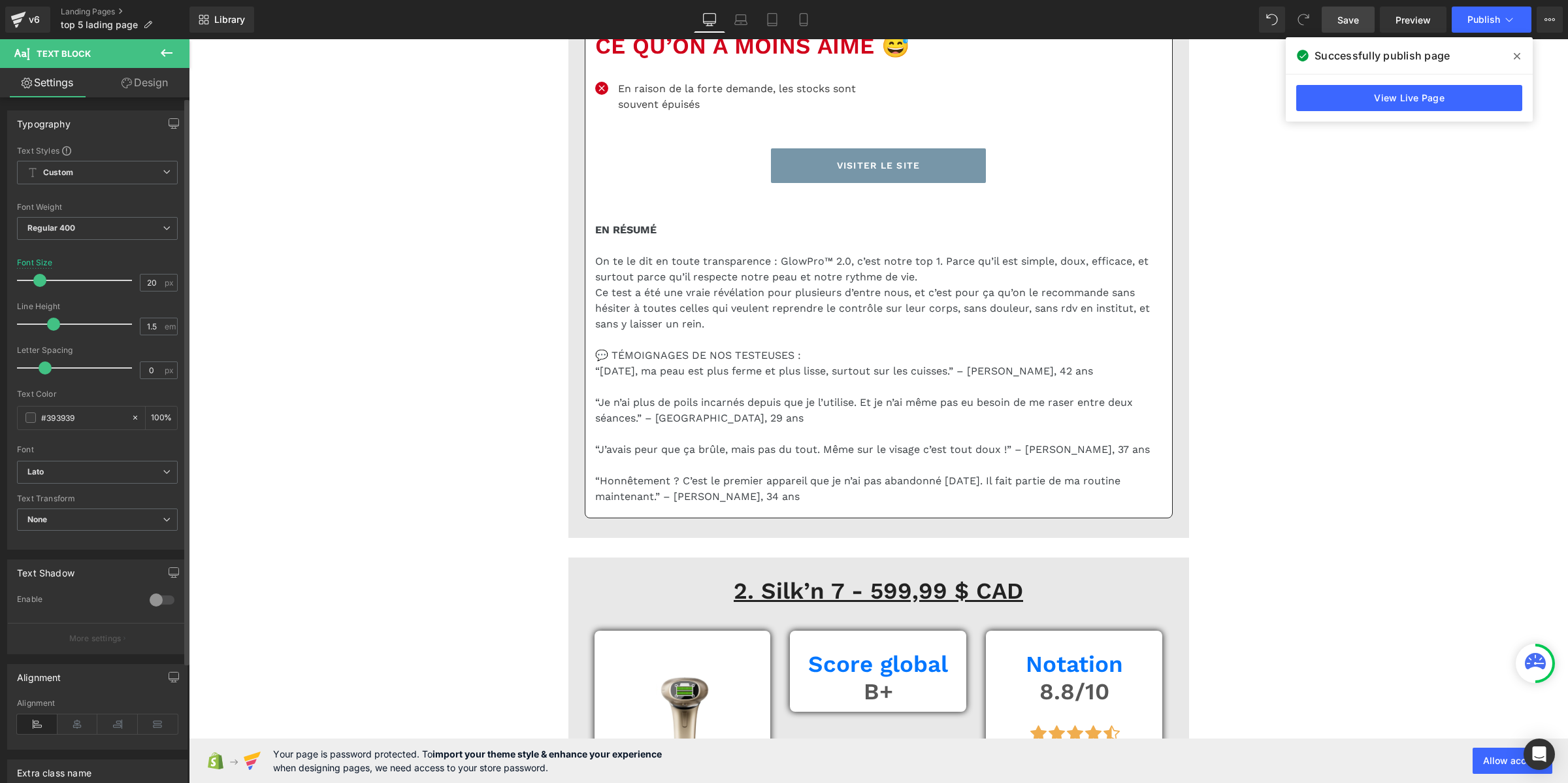
drag, startPoint x: 66, startPoint y: 324, endPoint x: 51, endPoint y: 324, distance: 15.0
click at [51, 324] on span at bounding box center [53, 324] width 13 height 13
click at [151, 321] on input "1.5" at bounding box center [152, 327] width 23 height 16
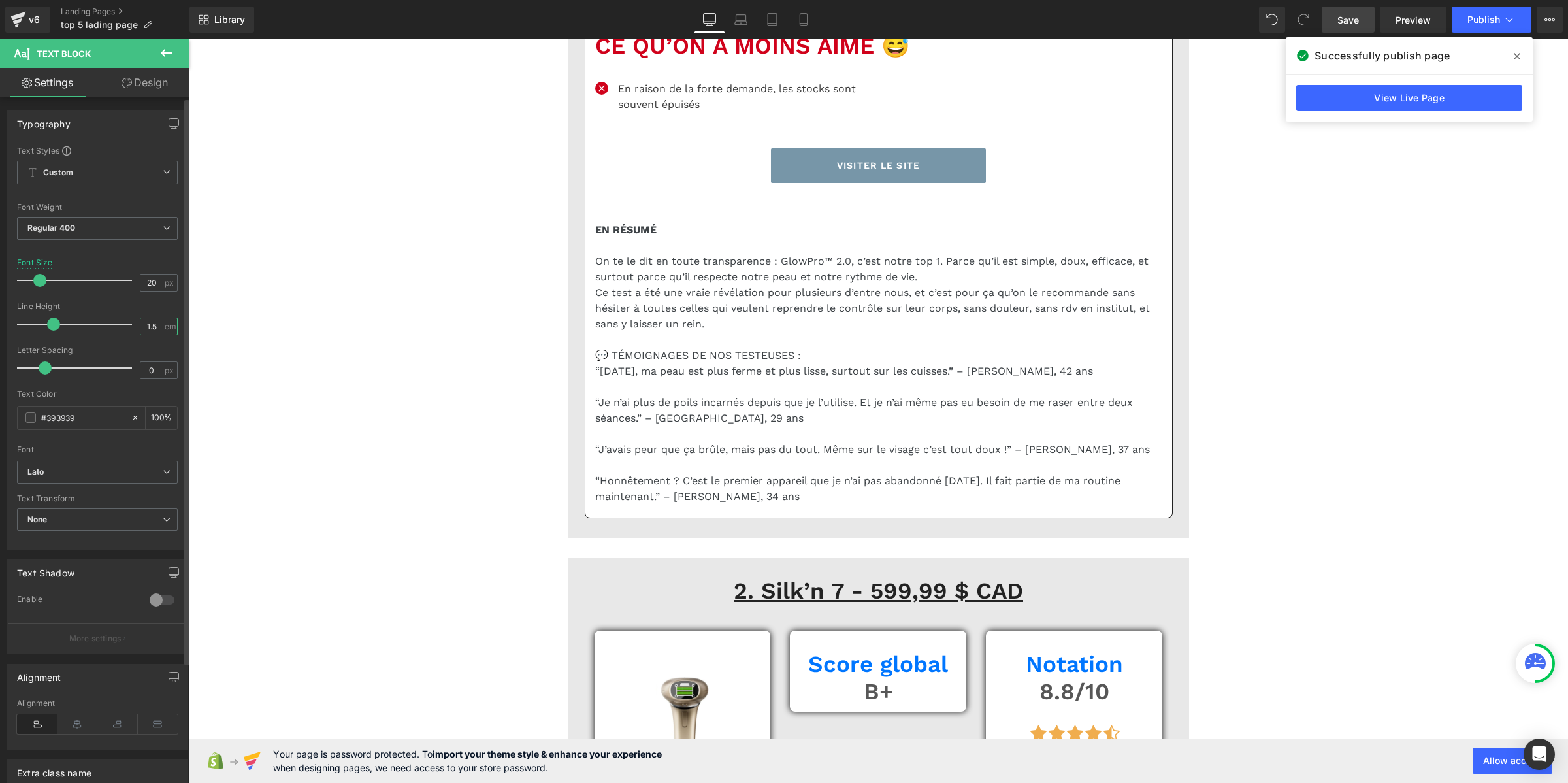
type input "1.2"
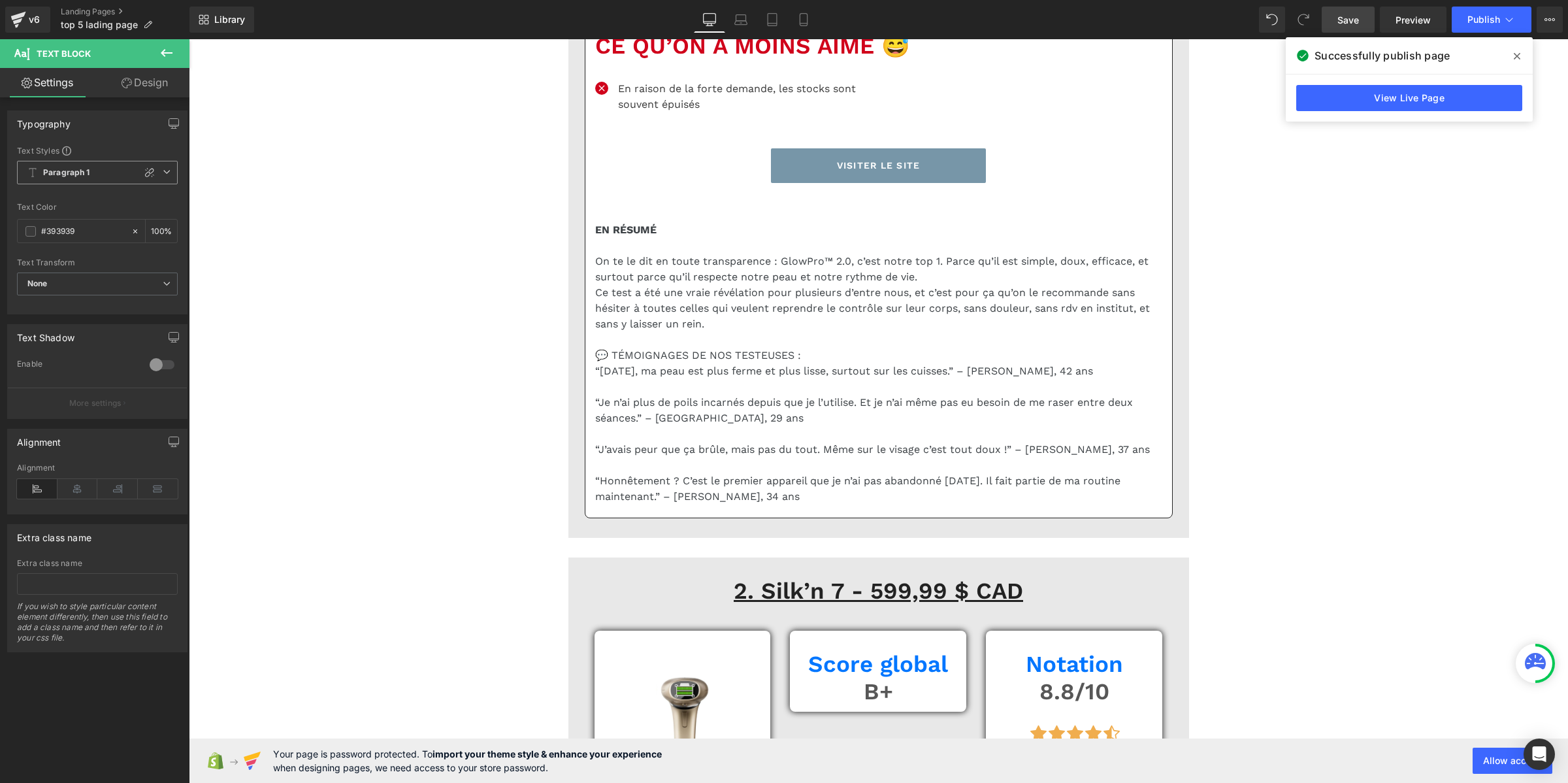
click at [79, 170] on b "Paragraph 1" at bounding box center [66, 173] width 47 height 11
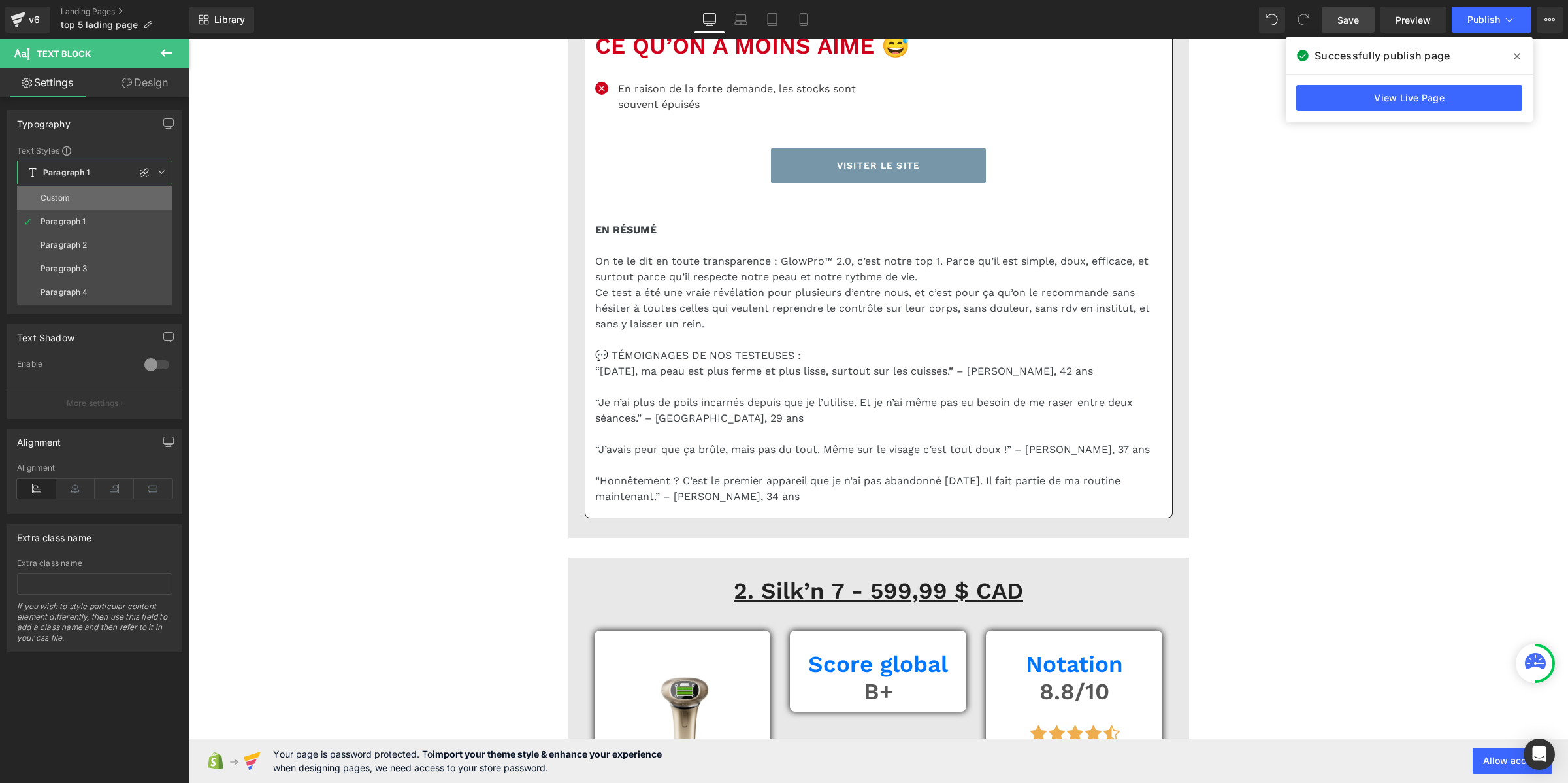
click at [79, 206] on li "Custom" at bounding box center [95, 197] width 156 height 24
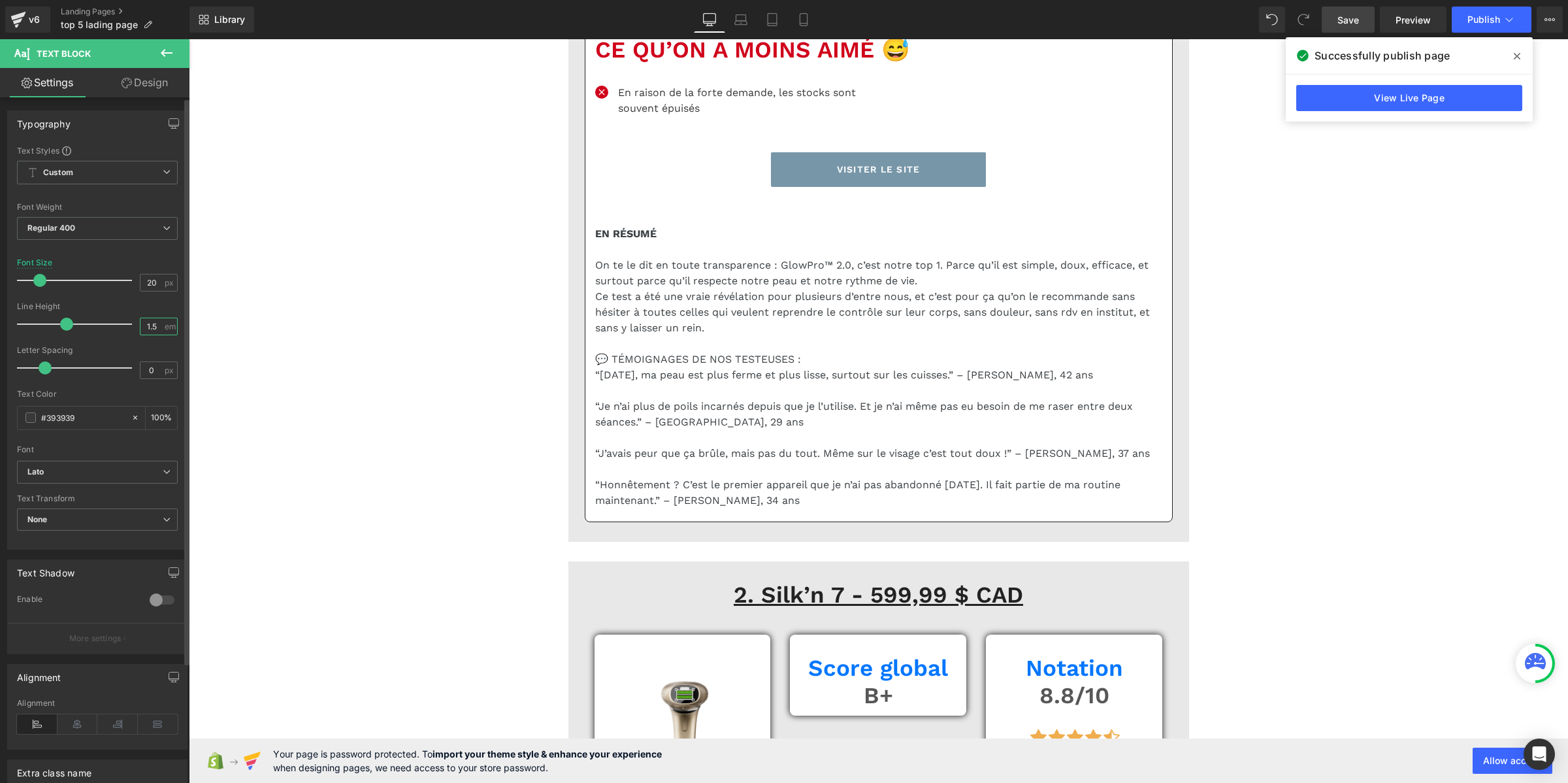
click at [148, 325] on input "1.5" at bounding box center [152, 327] width 23 height 16
paste input "2"
type input "1.2"
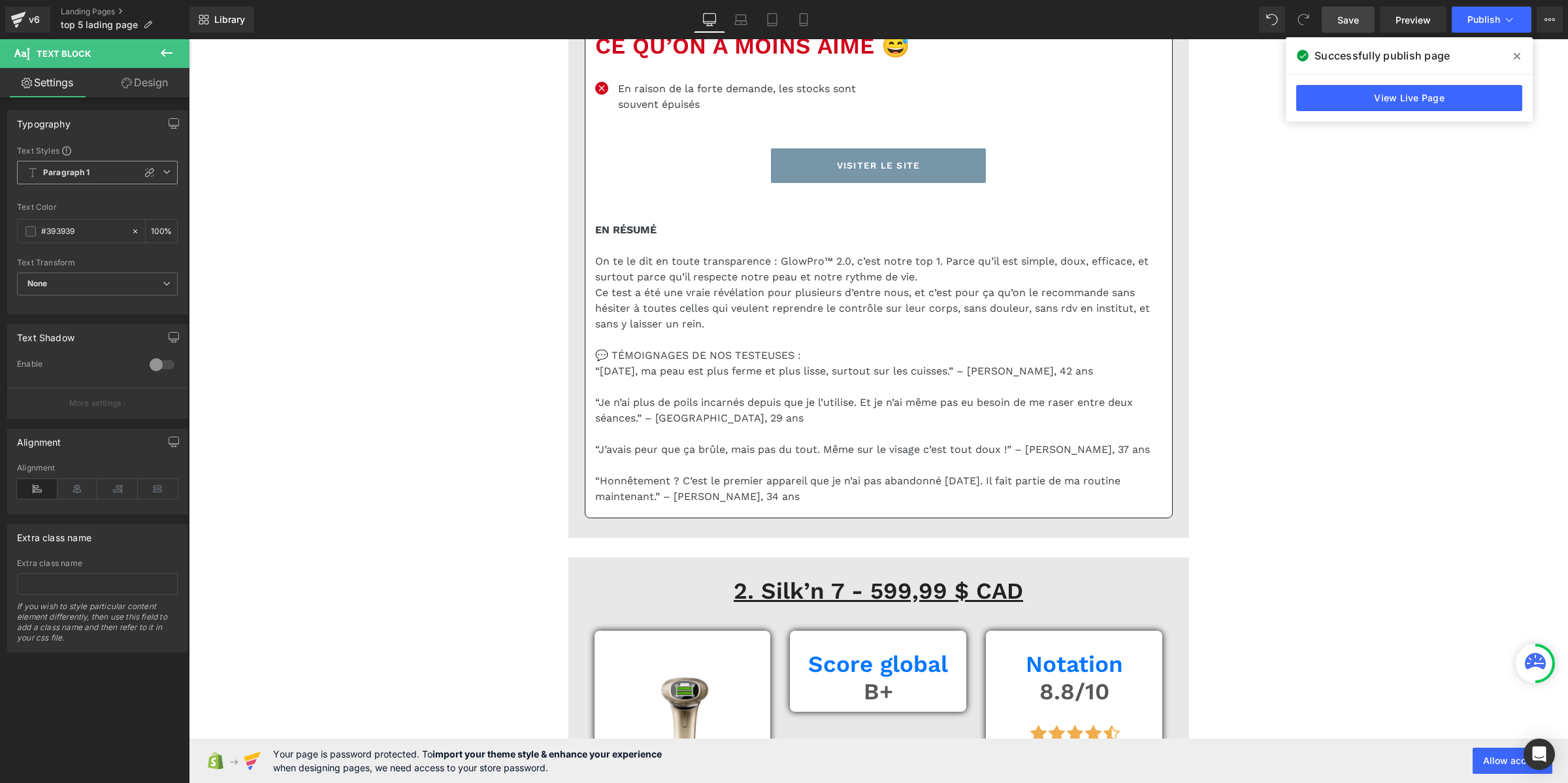
click at [98, 165] on span "Paragraph 1" at bounding box center [97, 172] width 160 height 24
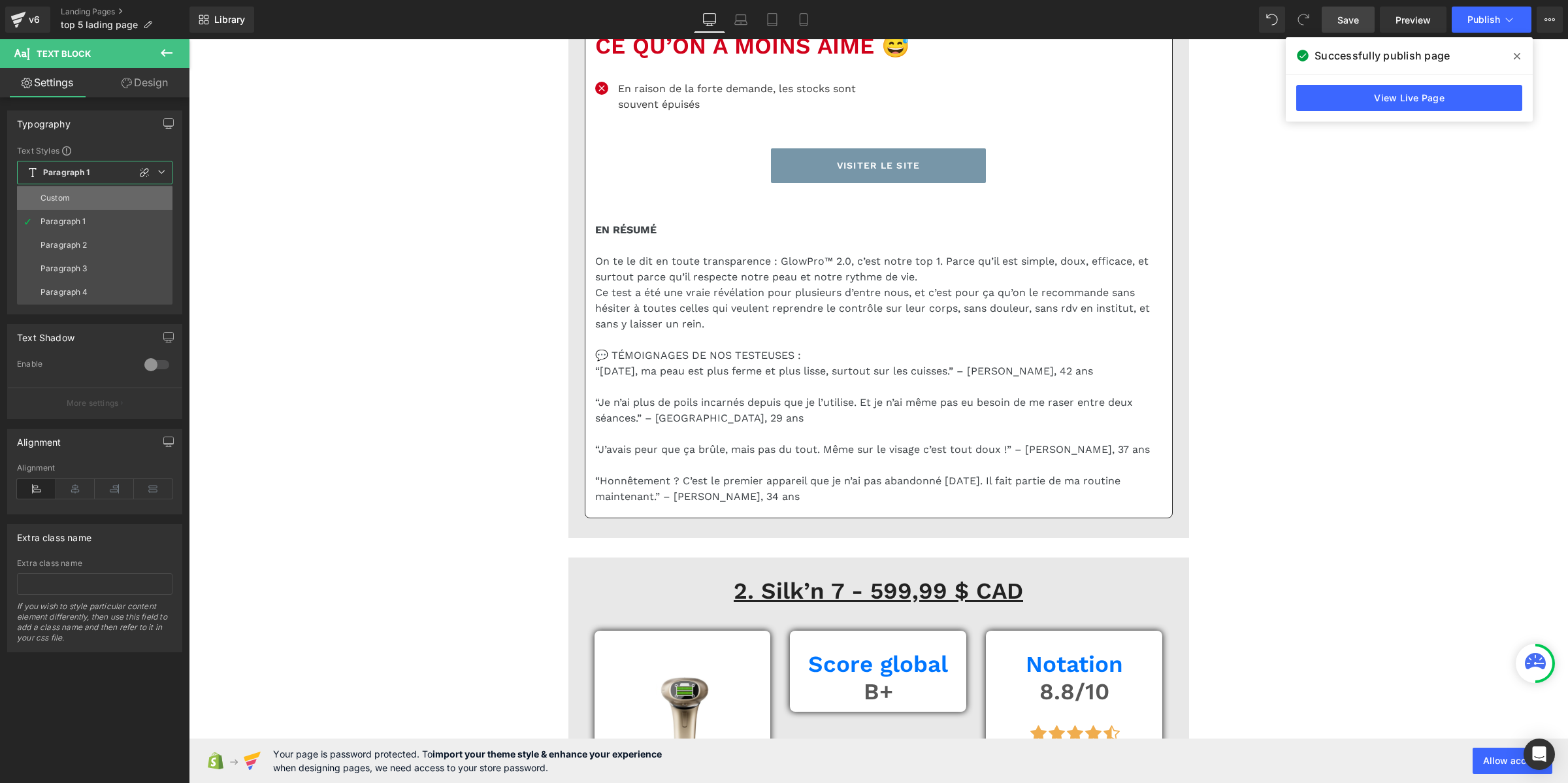
click at [97, 204] on li "Custom" at bounding box center [95, 197] width 156 height 24
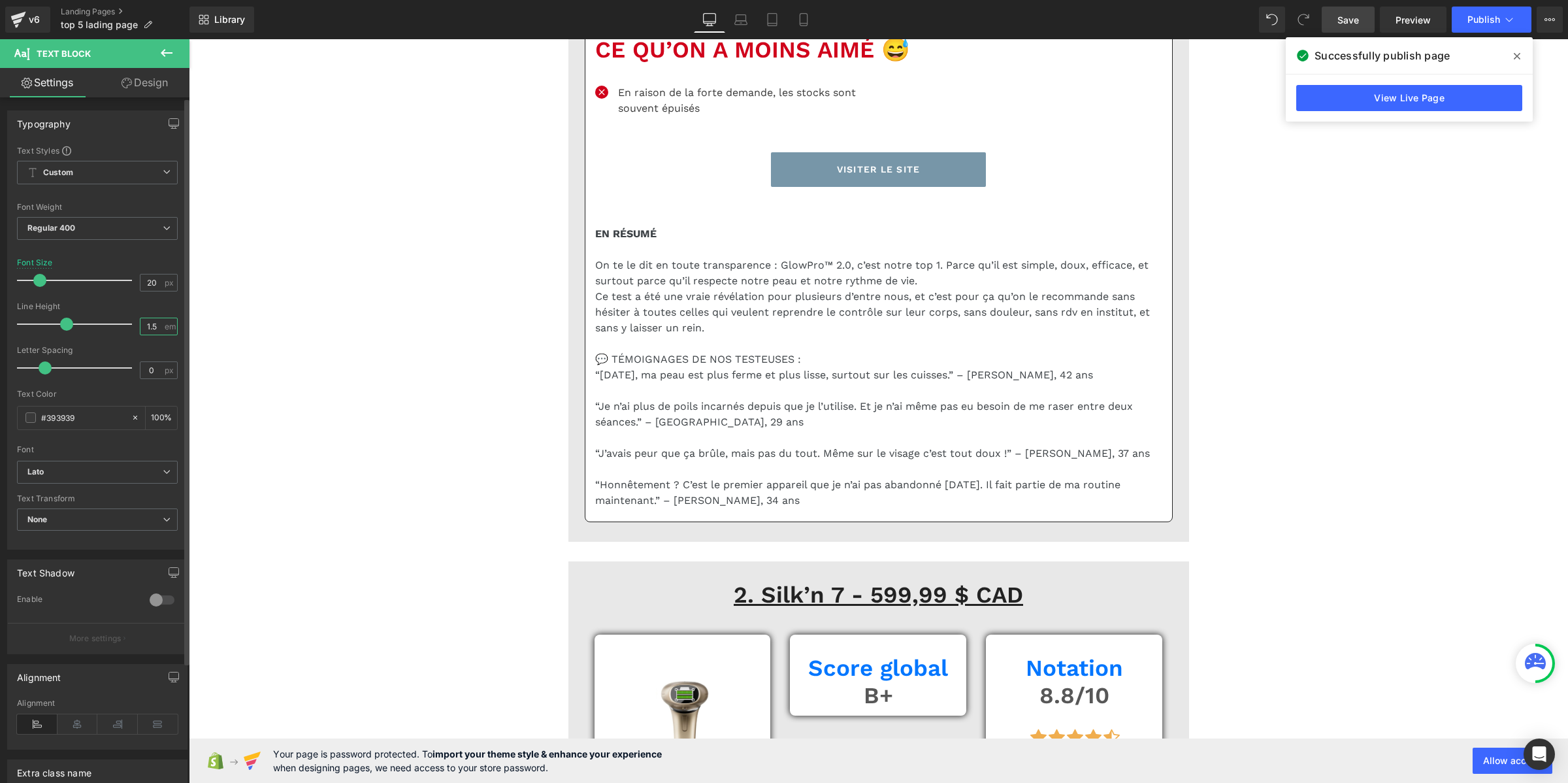
click at [144, 328] on input "1.5" at bounding box center [152, 327] width 23 height 16
paste input "2"
type input "1.2"
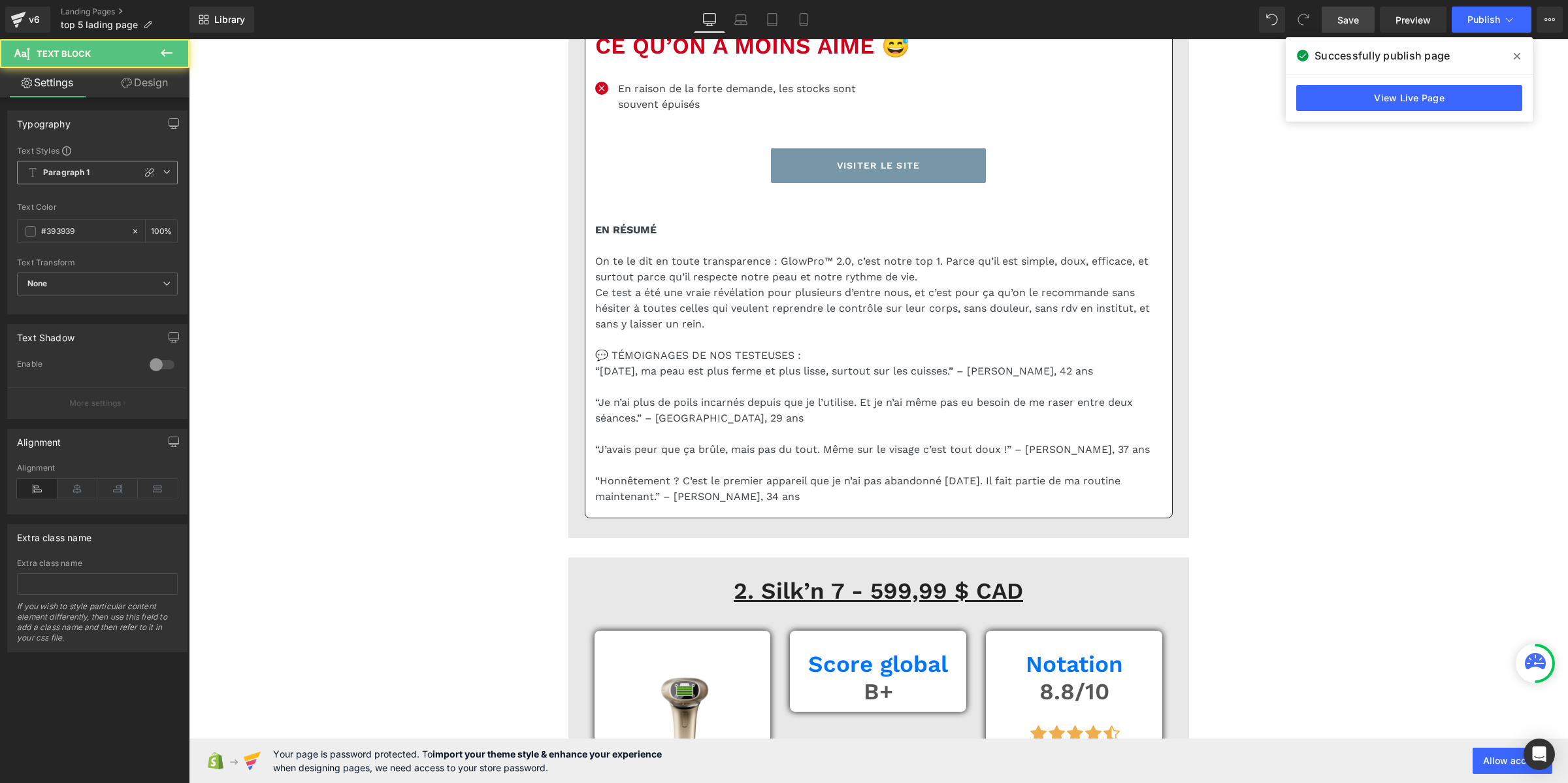
click at [95, 170] on span "Paragraph 1" at bounding box center [97, 172] width 160 height 24
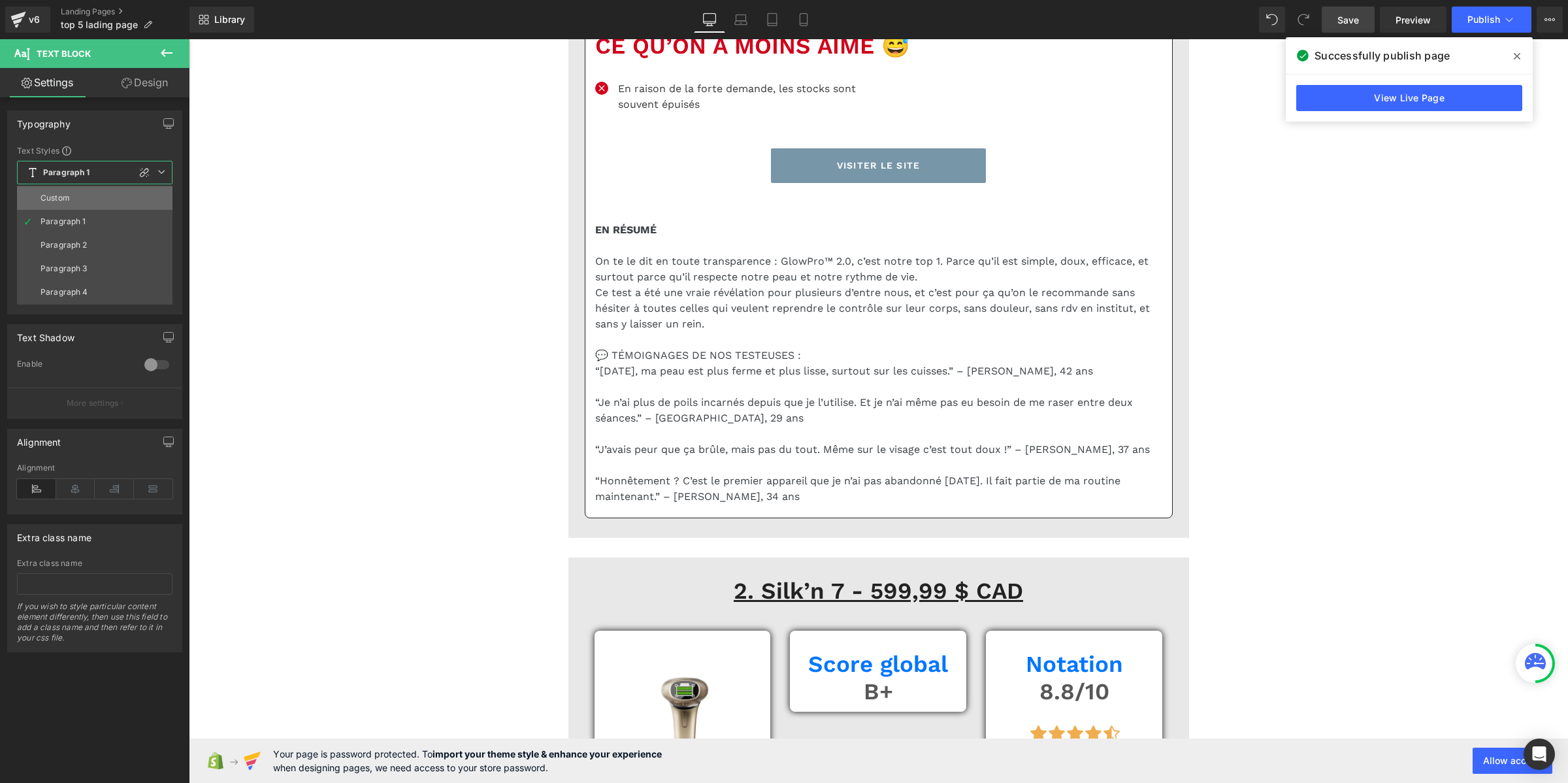
click at [88, 193] on li "Custom" at bounding box center [95, 197] width 156 height 24
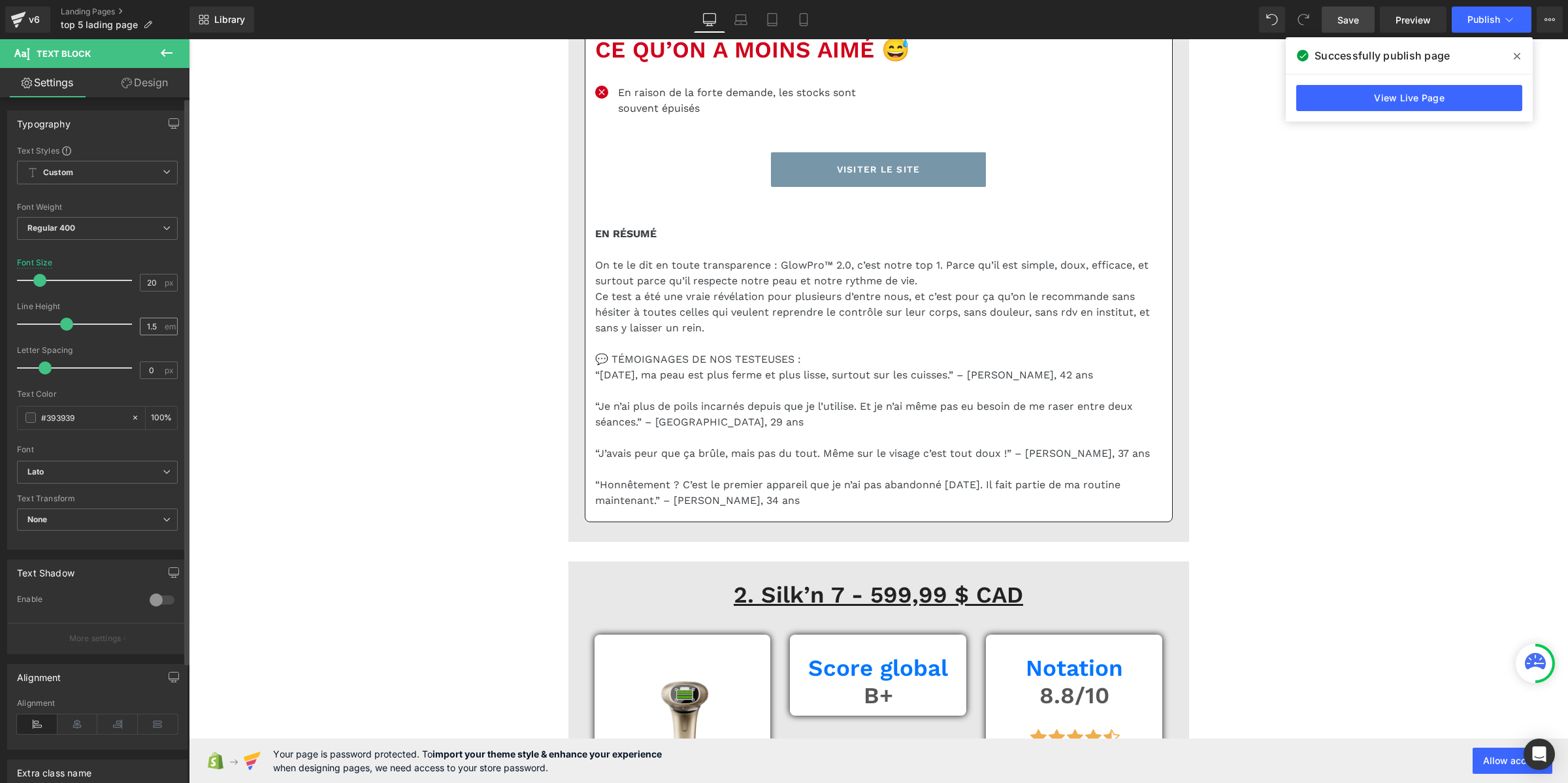
click at [160, 330] on div "1.5 em" at bounding box center [159, 327] width 38 height 18
click at [154, 325] on input "1.5" at bounding box center [152, 327] width 23 height 16
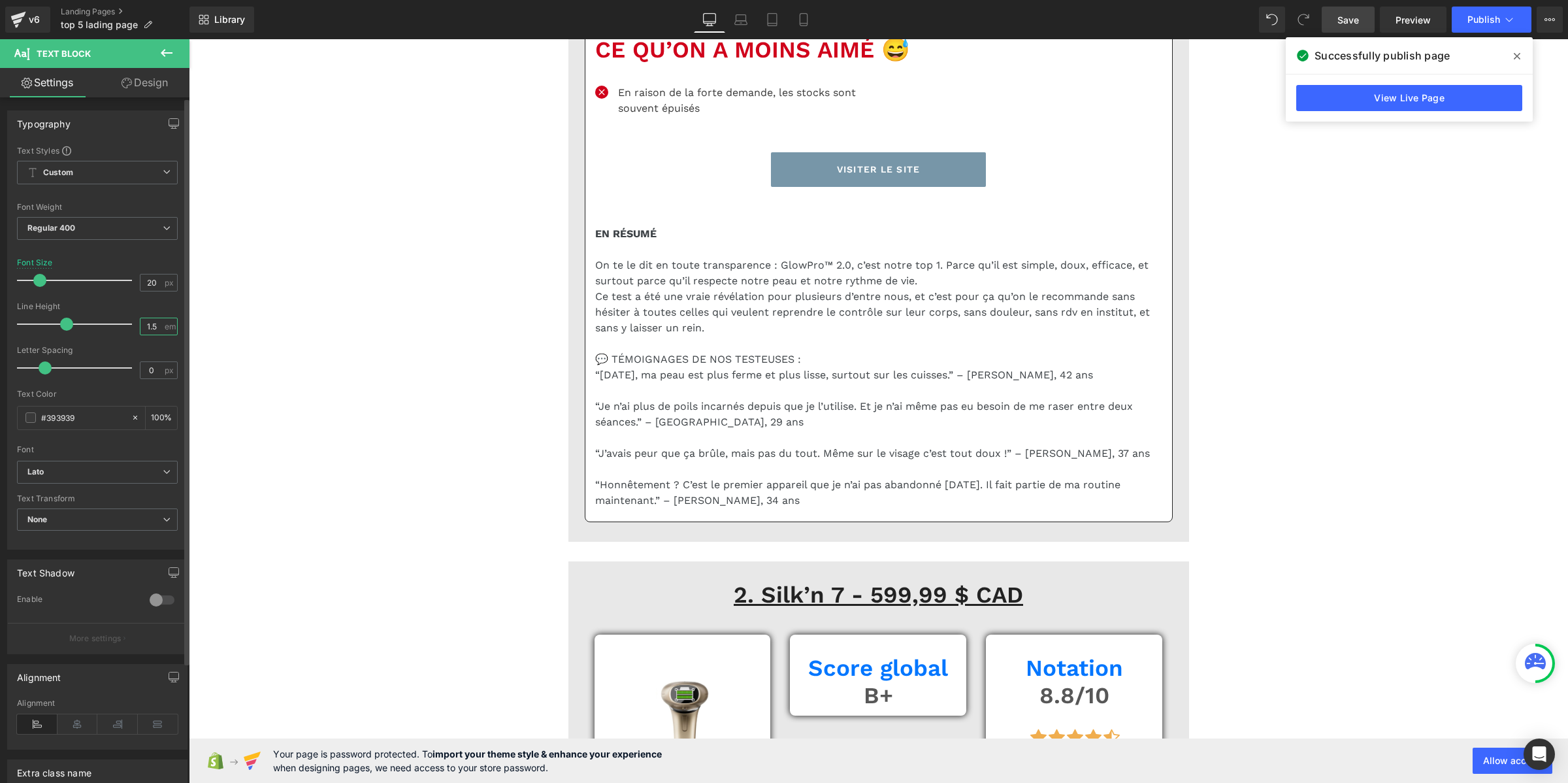
click at [154, 325] on input "1.5" at bounding box center [152, 327] width 23 height 16
paste input "2"
type input "1.2"
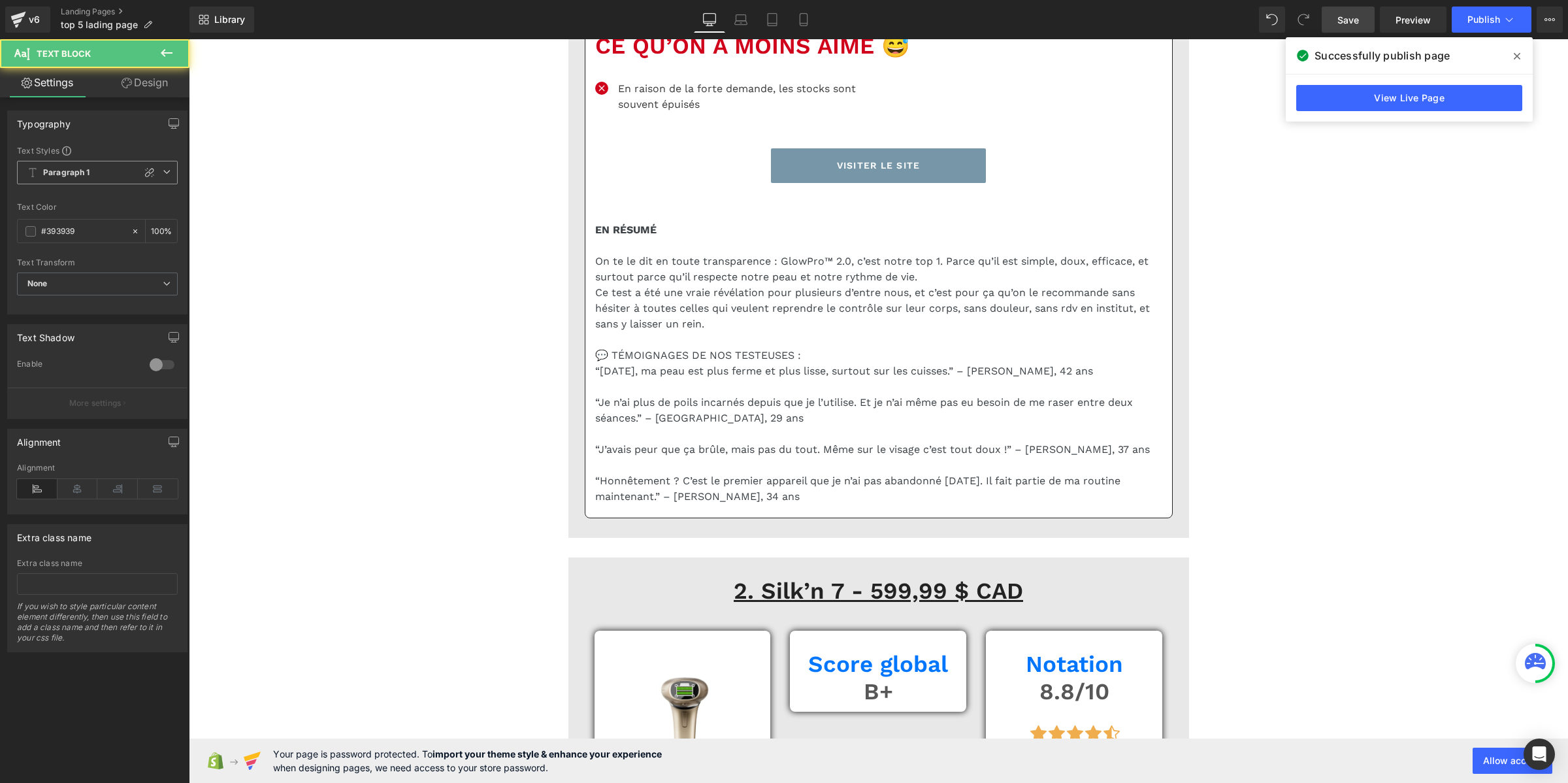
click at [76, 167] on b "Paragraph 1" at bounding box center [66, 173] width 47 height 11
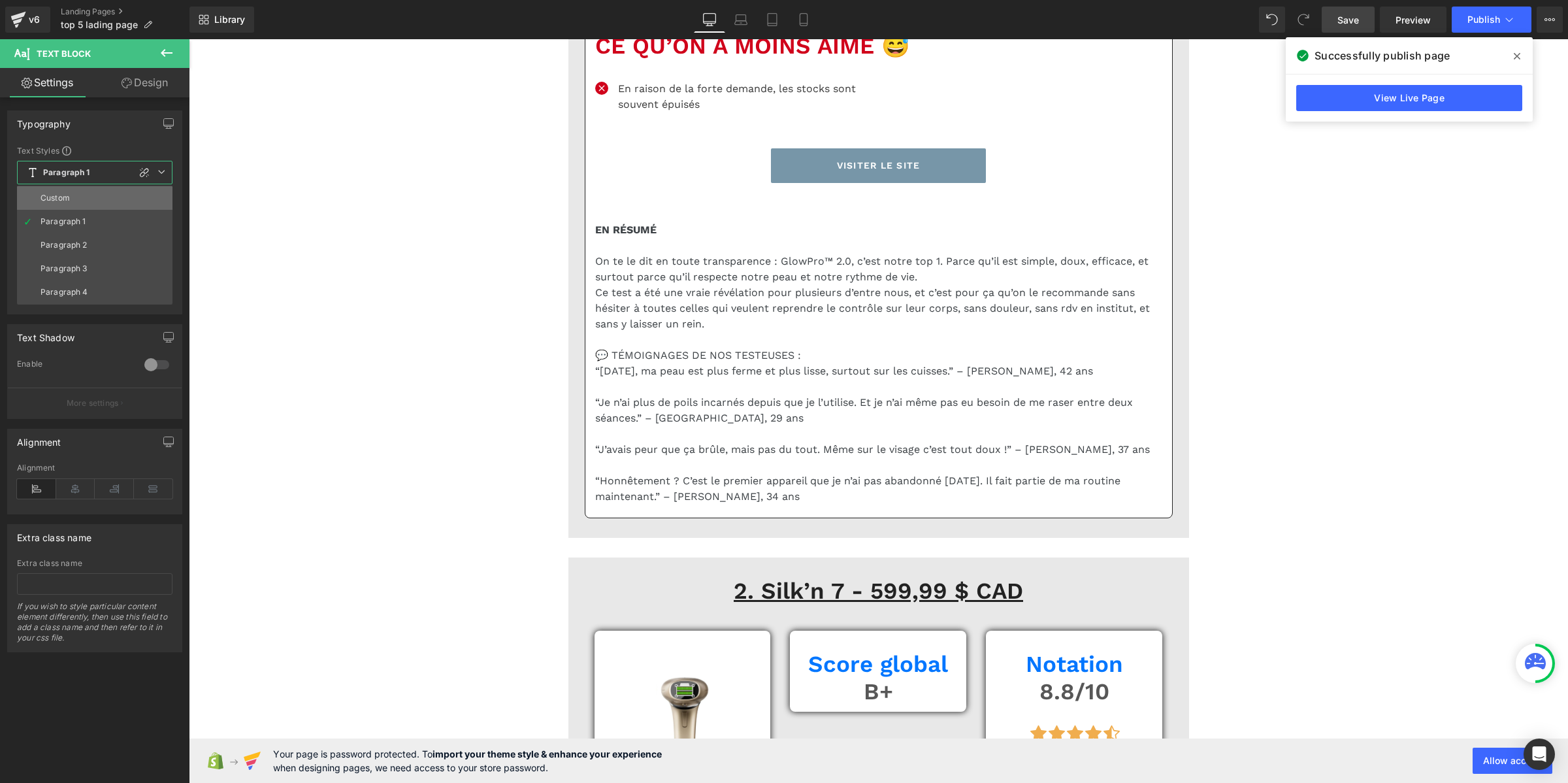
click at [74, 193] on li "Custom" at bounding box center [95, 197] width 156 height 24
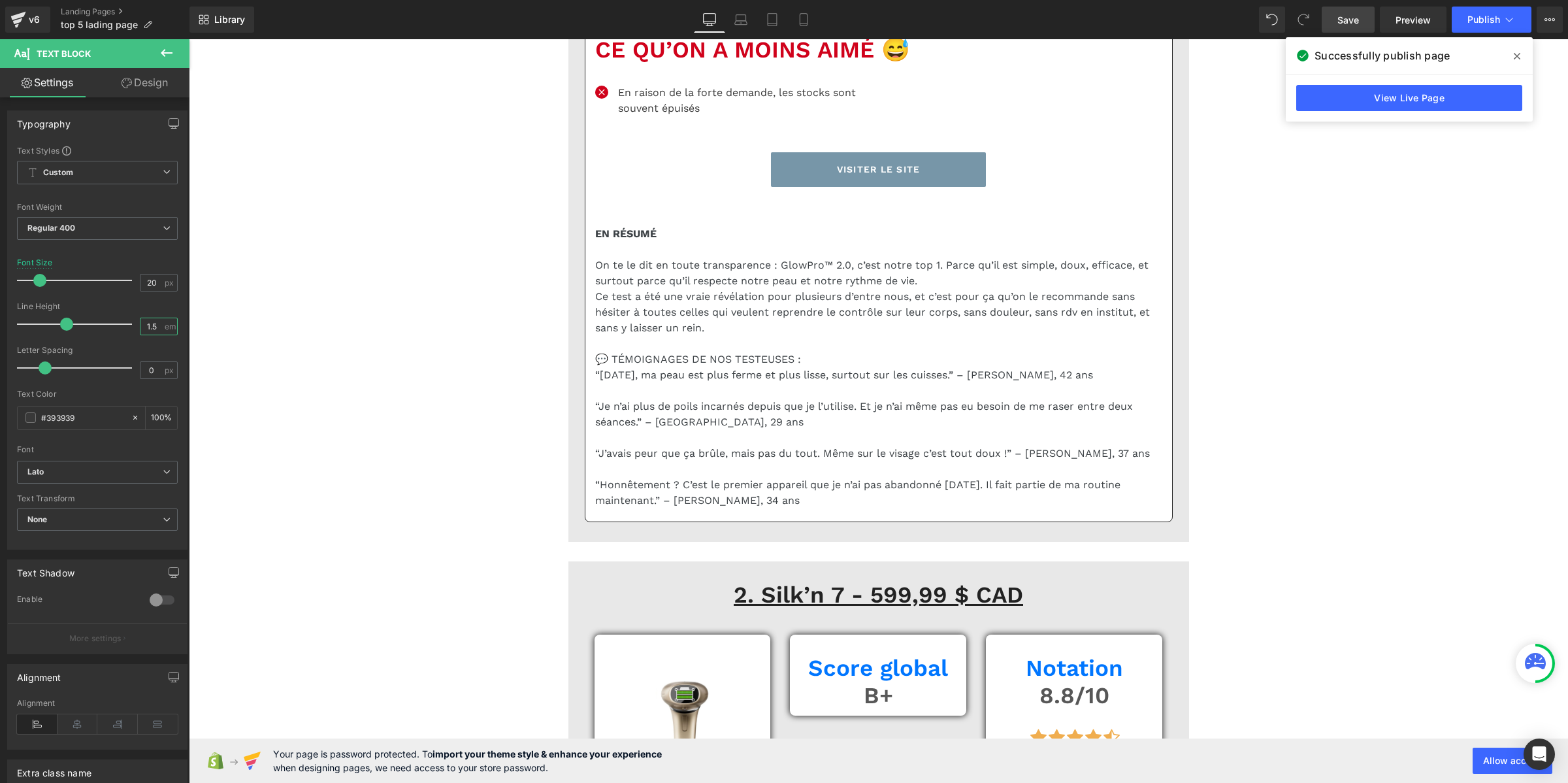
click at [151, 325] on input "1.5" at bounding box center [152, 327] width 23 height 16
paste input "2"
type input "1.2"
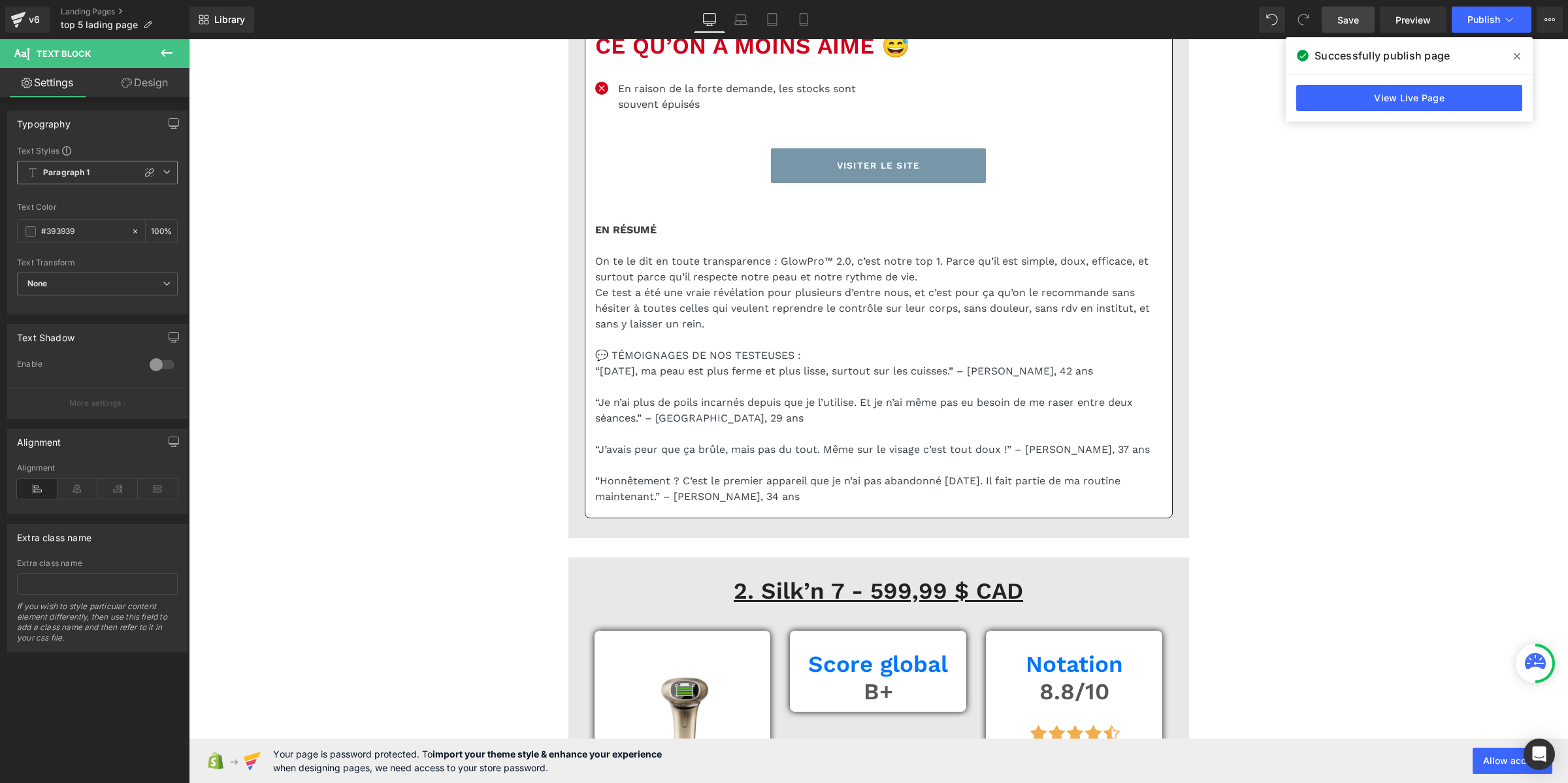
click at [86, 170] on b "Paragraph 1" at bounding box center [66, 173] width 47 height 11
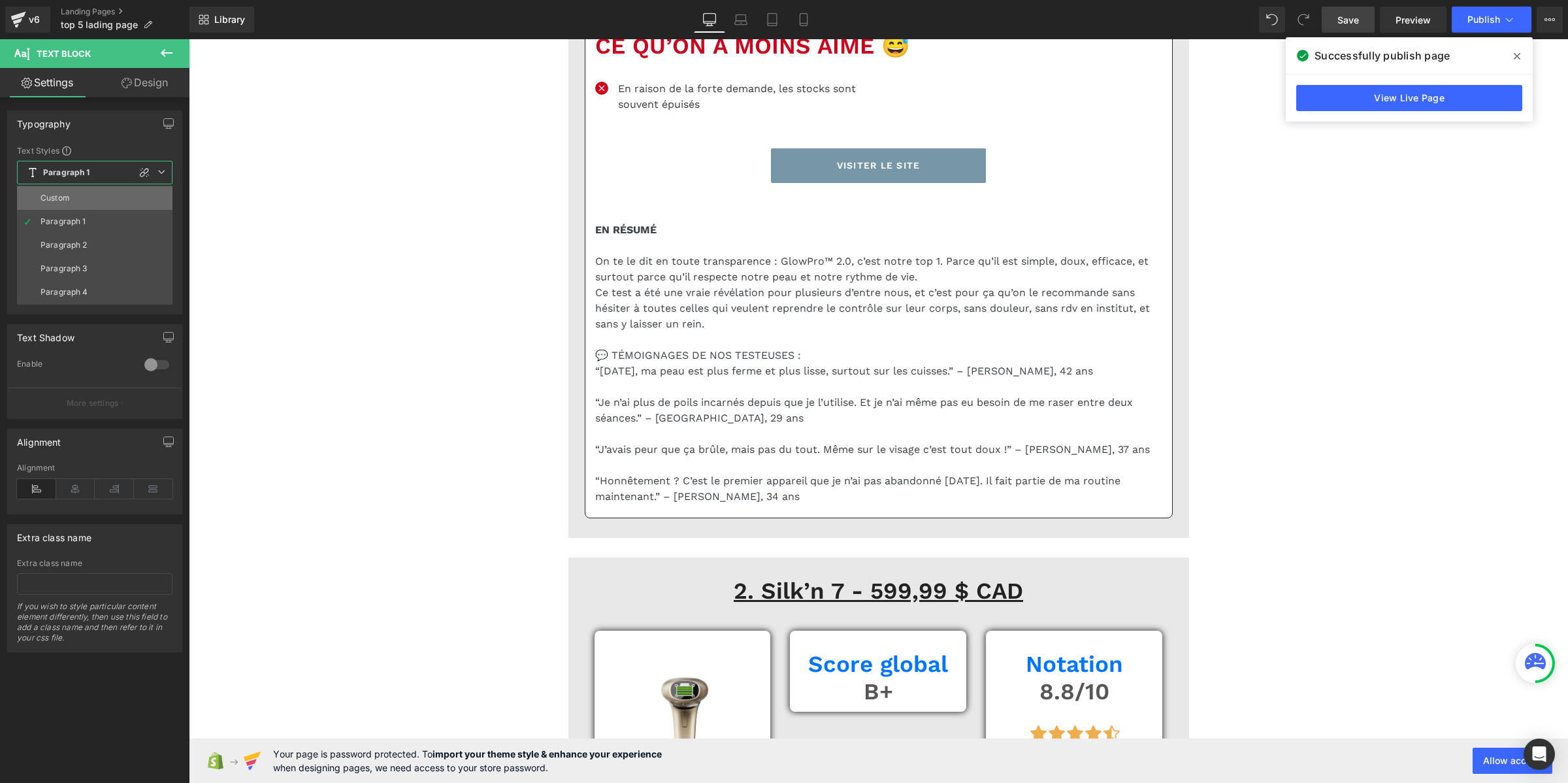
click at [82, 195] on li "Custom" at bounding box center [95, 197] width 156 height 24
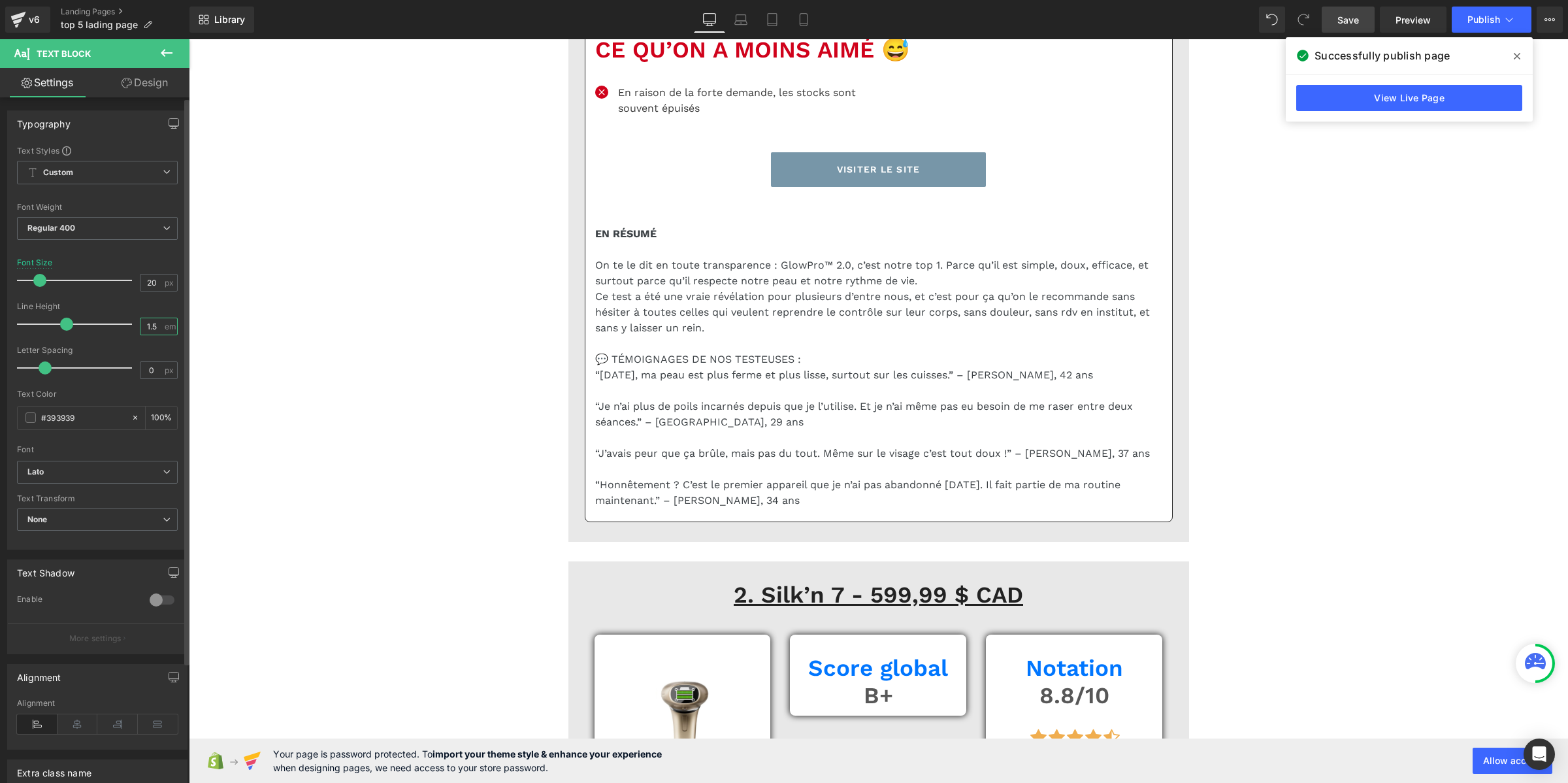
click at [155, 328] on input "1.5" at bounding box center [152, 327] width 23 height 16
paste input "2"
type input "1.2"
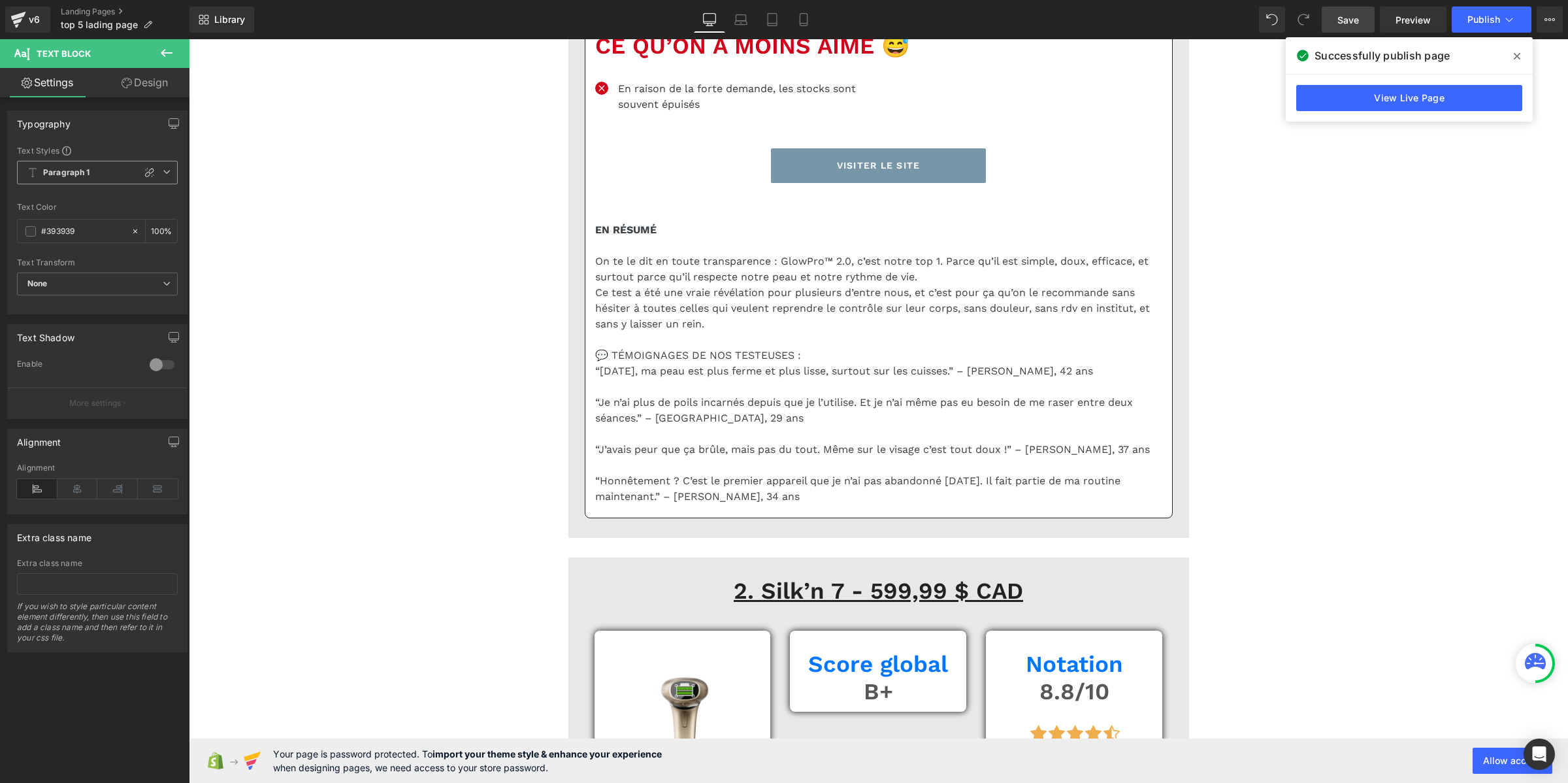
click at [53, 170] on b "Paragraph 1" at bounding box center [66, 173] width 47 height 11
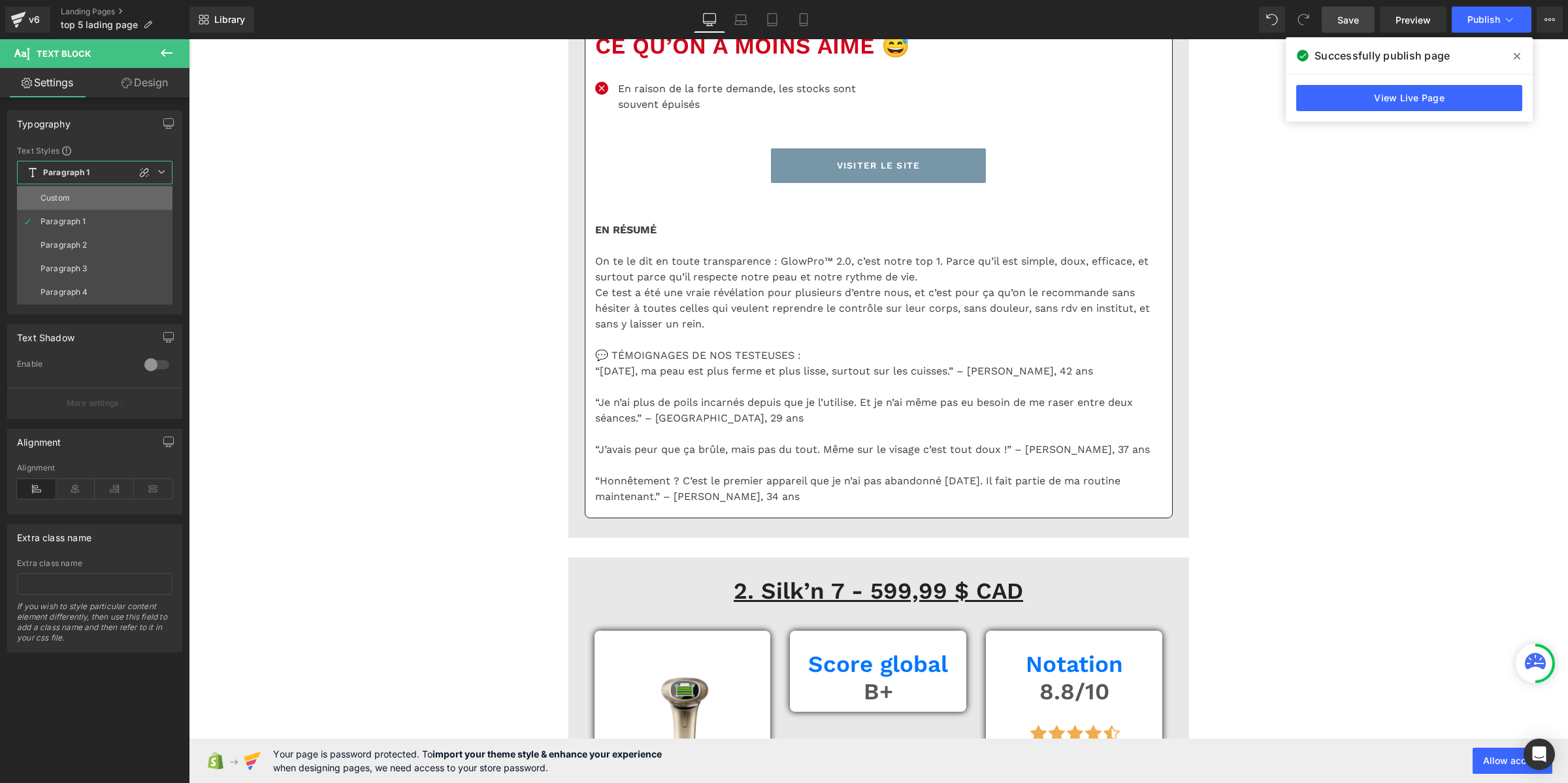
click at [66, 194] on div "Custom" at bounding box center [55, 197] width 29 height 9
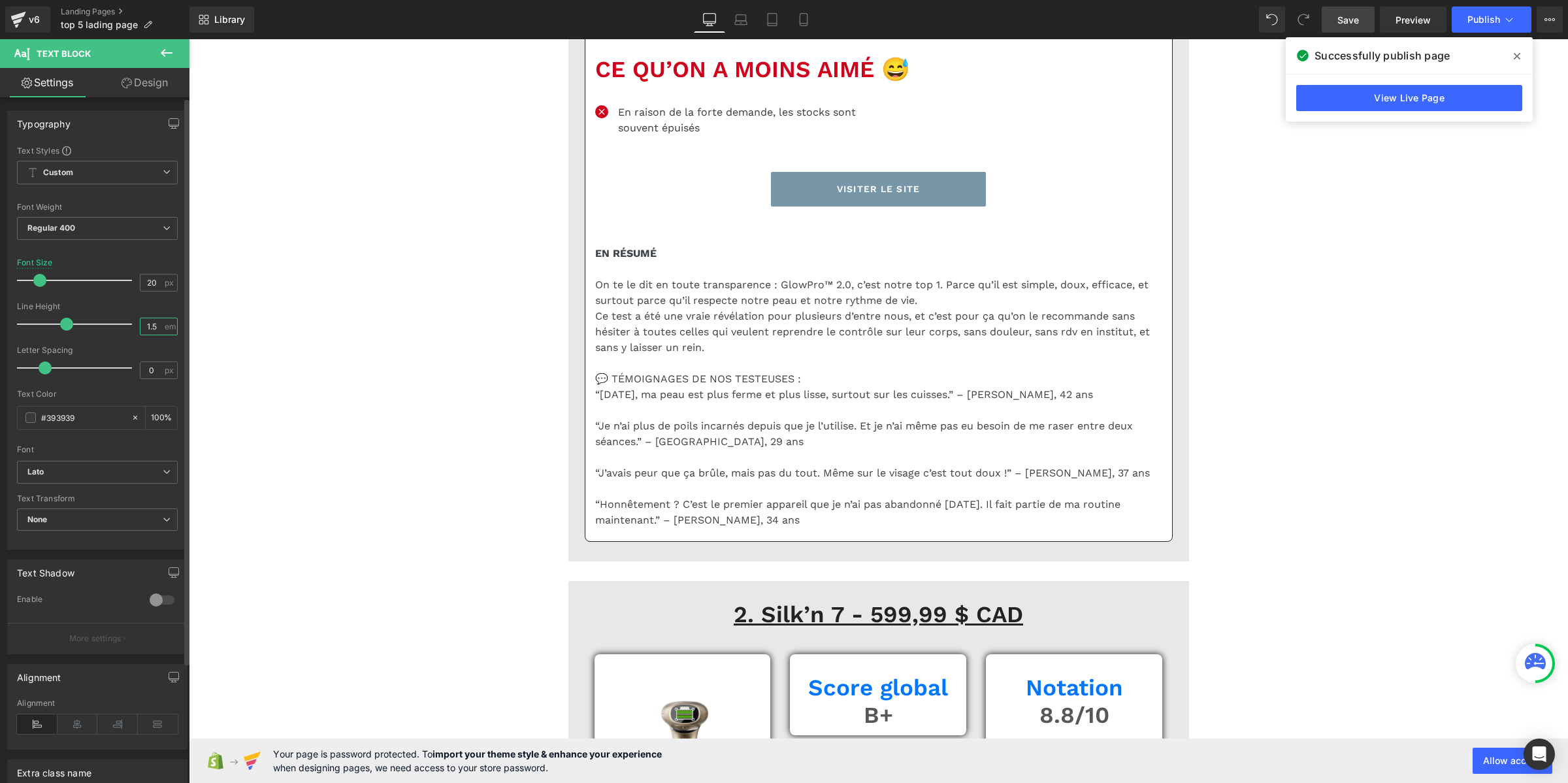
click at [151, 330] on input "1.5" at bounding box center [152, 327] width 23 height 16
paste input "2"
type input "1.2"
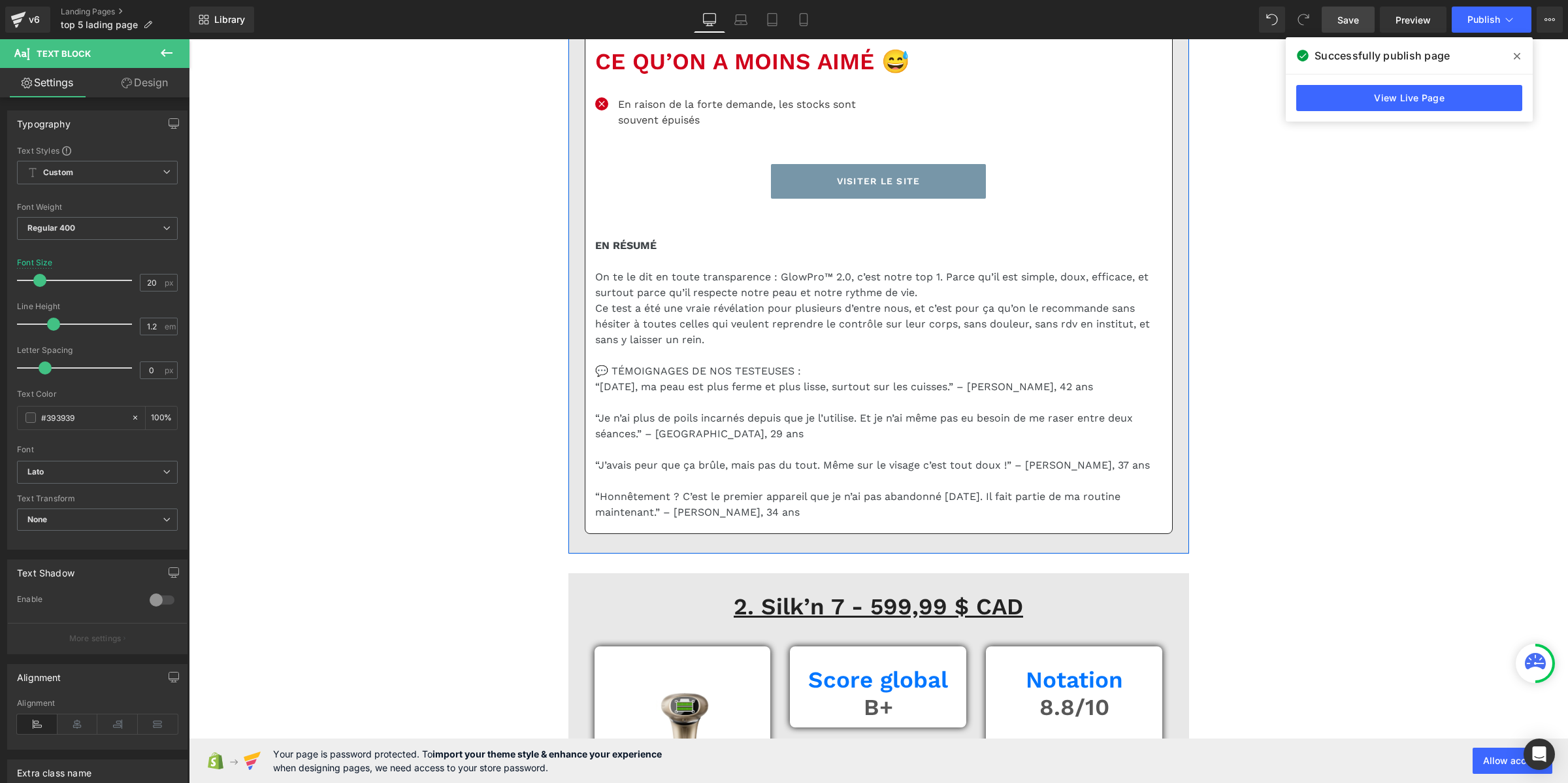
click at [189, 39] on div at bounding box center [189, 39] width 0 height 0
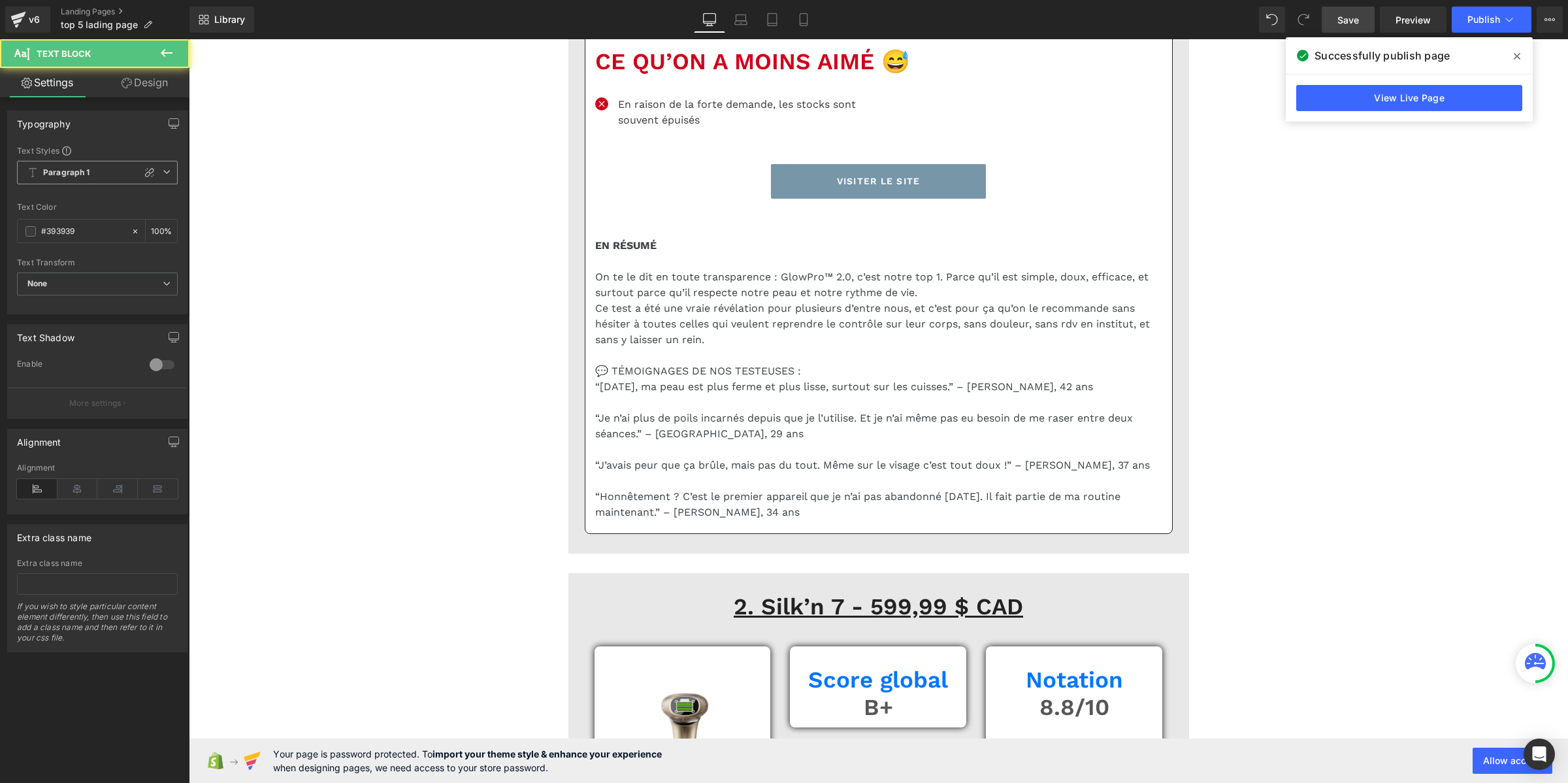
click at [96, 169] on span "Paragraph 1" at bounding box center [97, 172] width 160 height 24
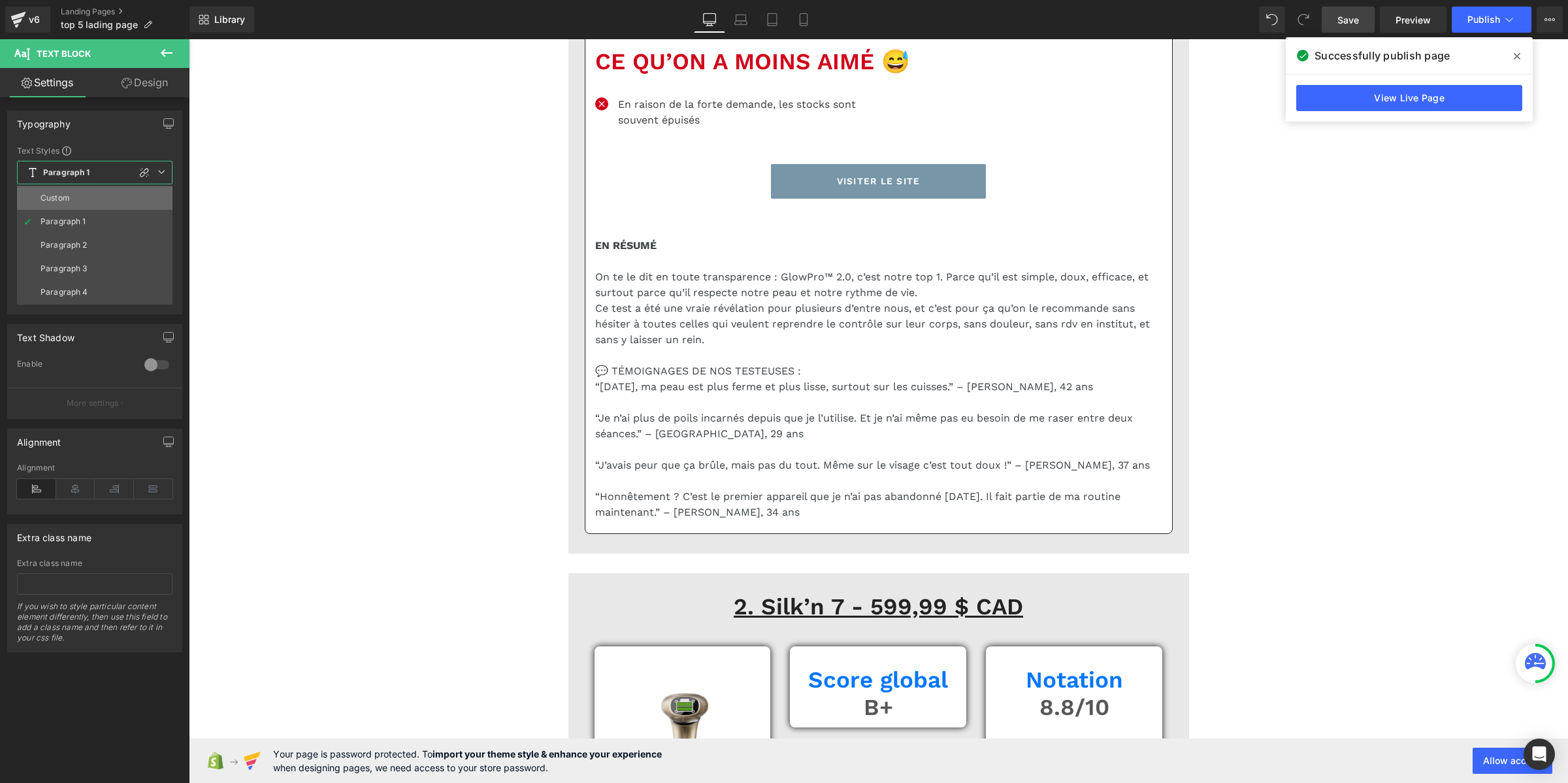
click at [95, 199] on li "Custom" at bounding box center [95, 197] width 156 height 24
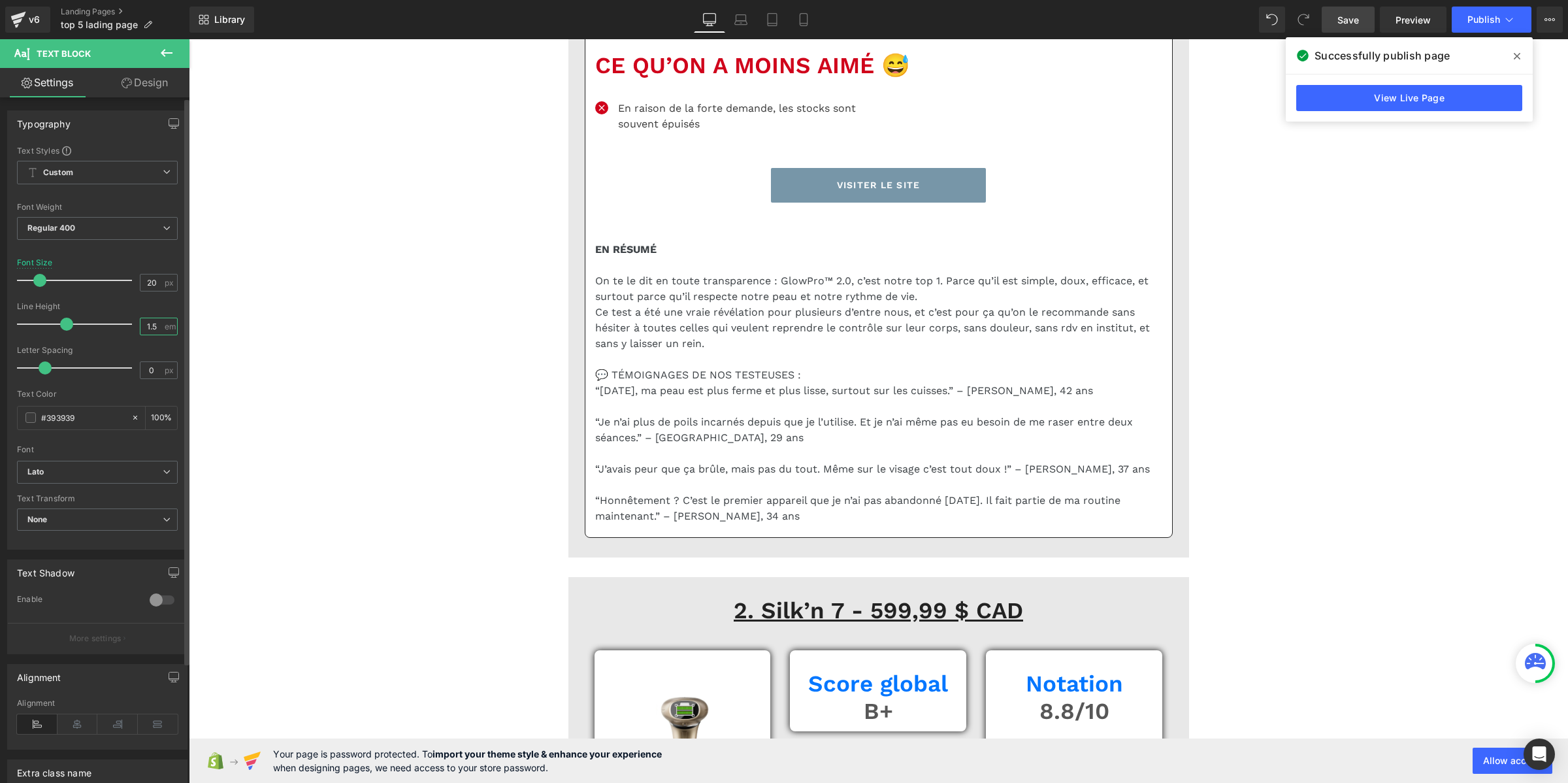
click at [149, 320] on input "1.5" at bounding box center [152, 327] width 23 height 16
paste input "2"
type input "1.2"
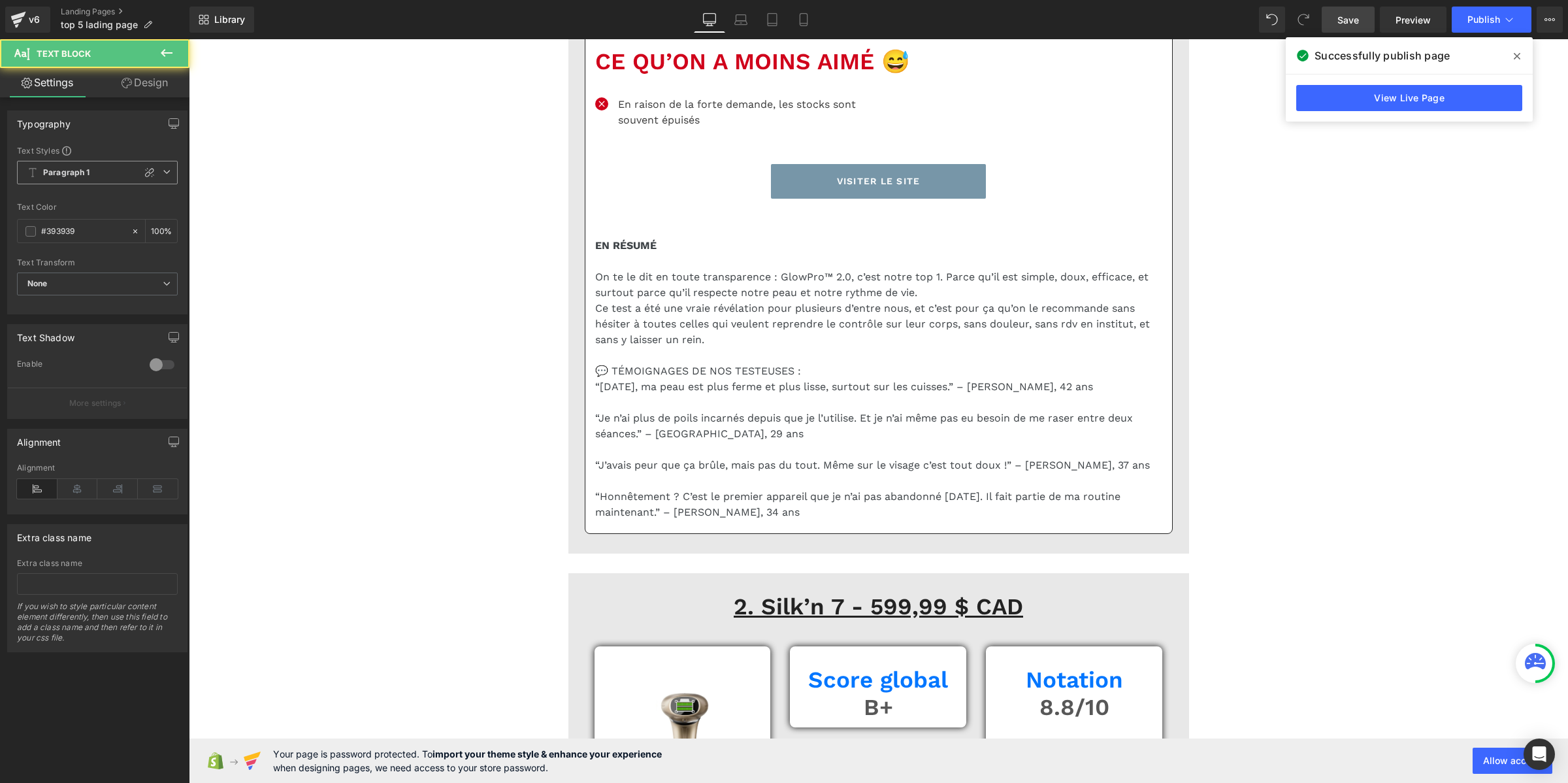
click at [93, 174] on span "Paragraph 1" at bounding box center [97, 172] width 160 height 24
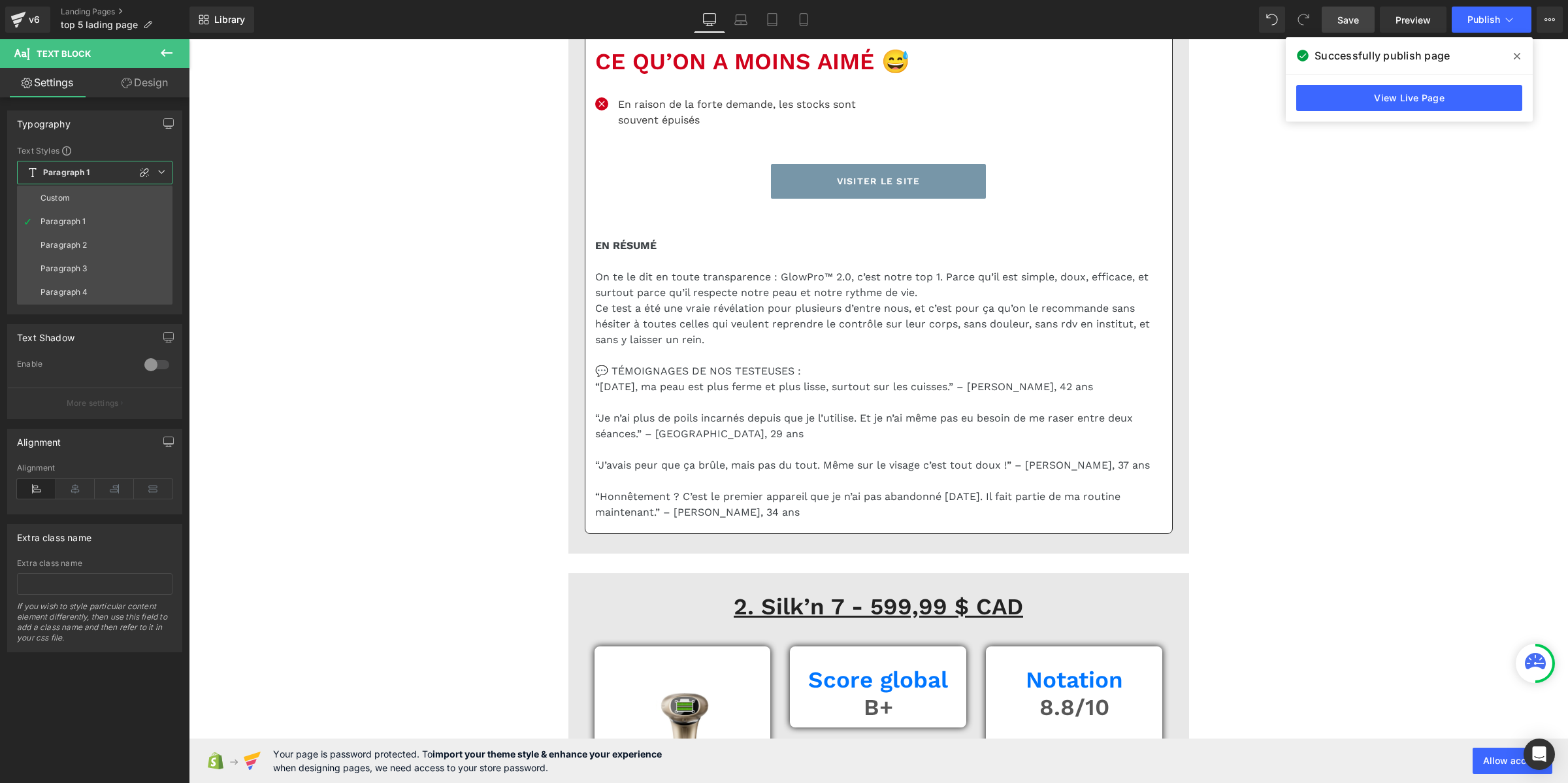
click at [93, 193] on li "Custom" at bounding box center [95, 197] width 156 height 24
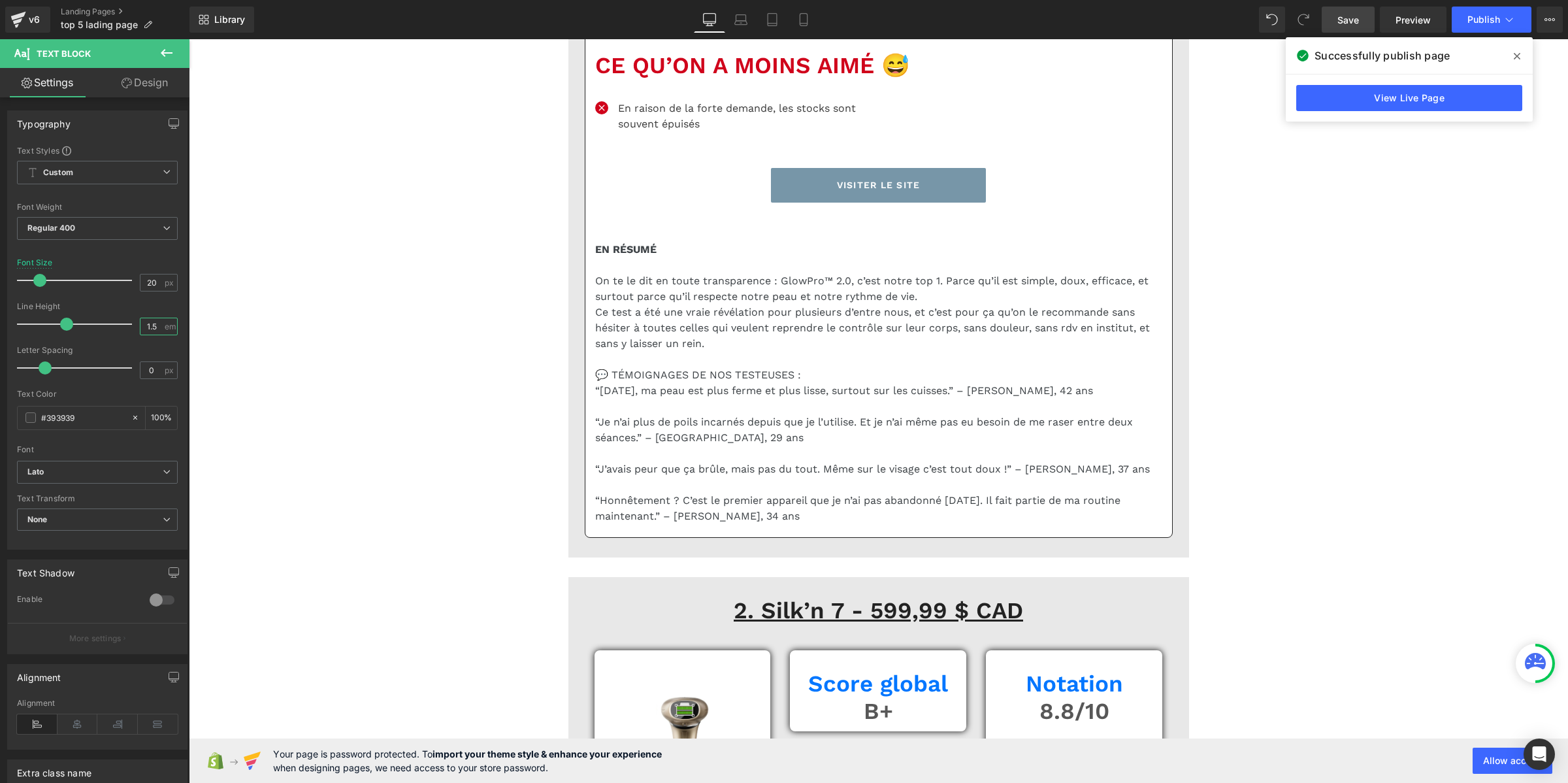
click at [144, 328] on input "1.5" at bounding box center [152, 327] width 23 height 16
paste input "2"
type input "1.2"
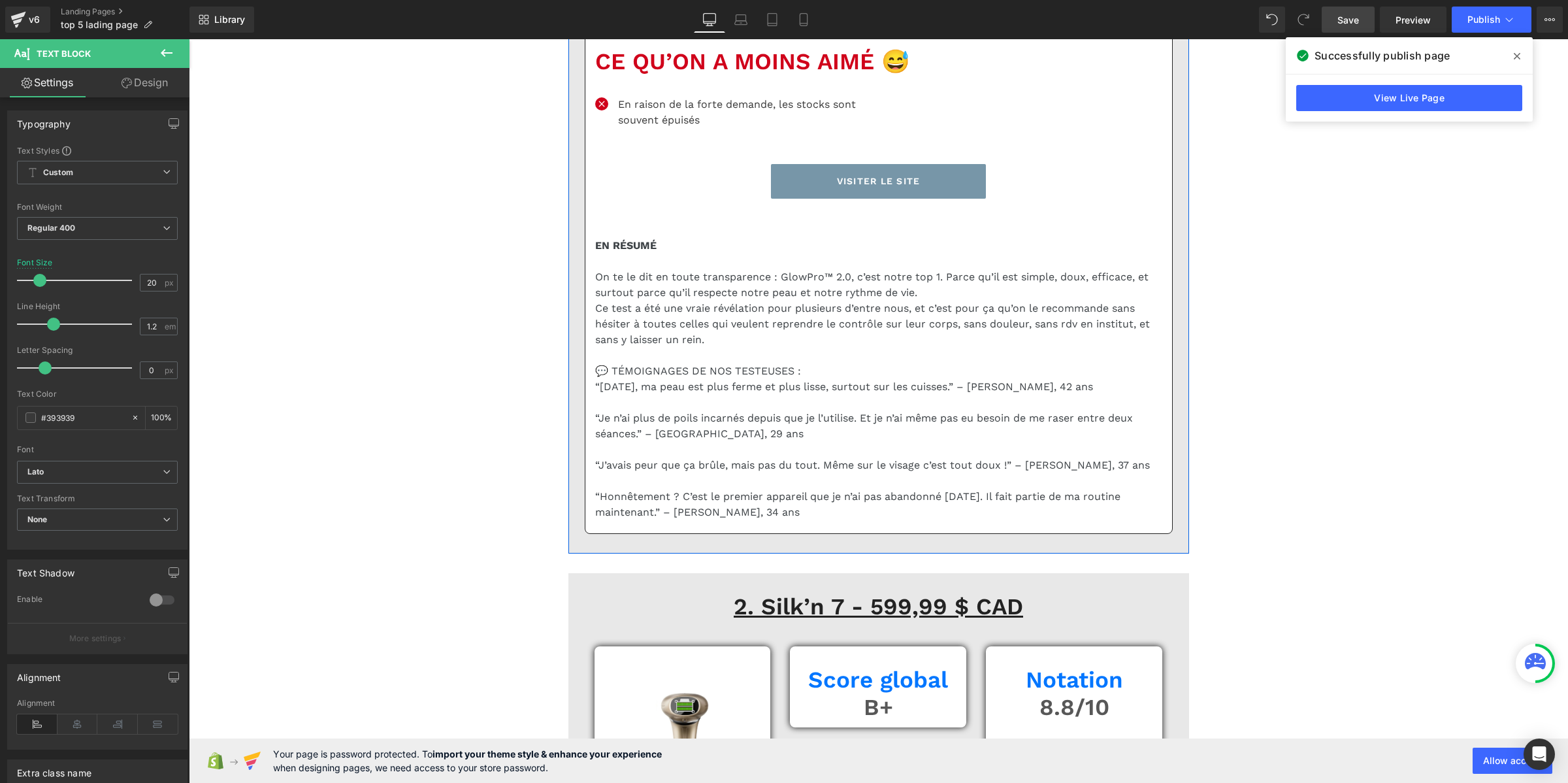
click at [916, 11] on p "90 jours d’essai : satisfaite ou remboursée" at bounding box center [1027, 3] width 251 height 16
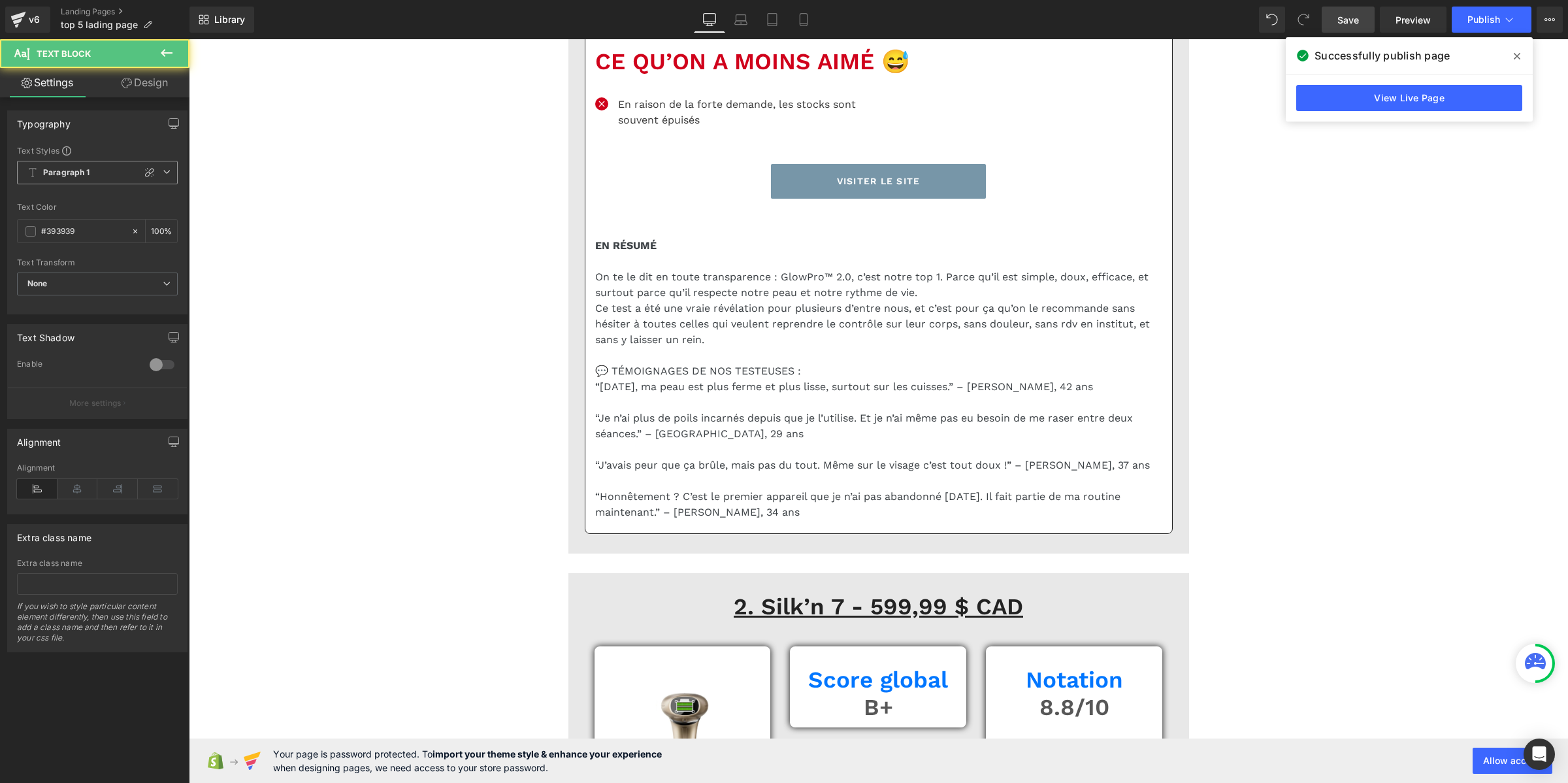
click at [125, 170] on span "Paragraph 1" at bounding box center [97, 172] width 160 height 24
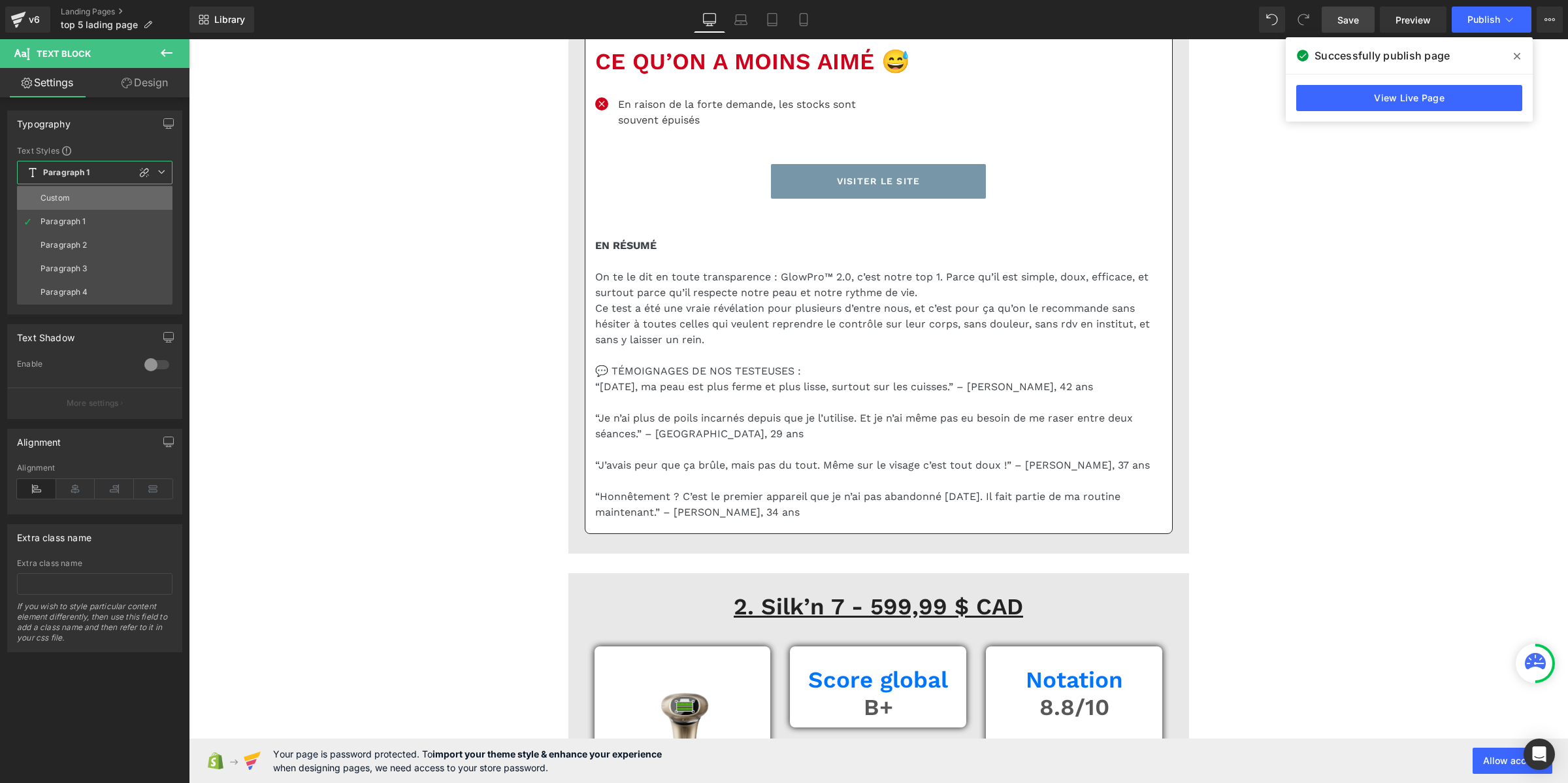
click at [108, 195] on li "Custom" at bounding box center [95, 197] width 156 height 24
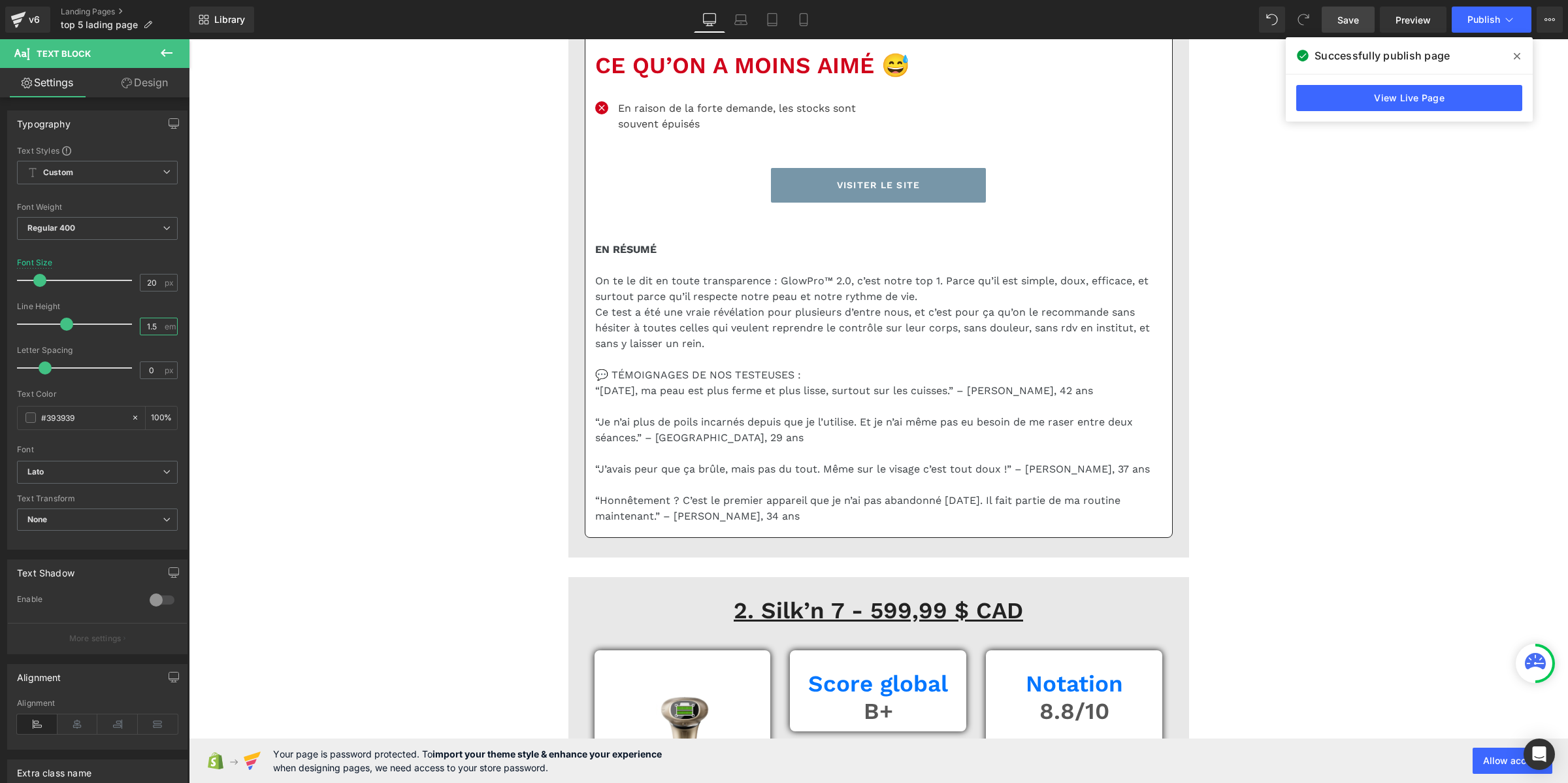
click at [145, 325] on input "1.5" at bounding box center [152, 327] width 23 height 16
paste input "2"
type input "1.2"
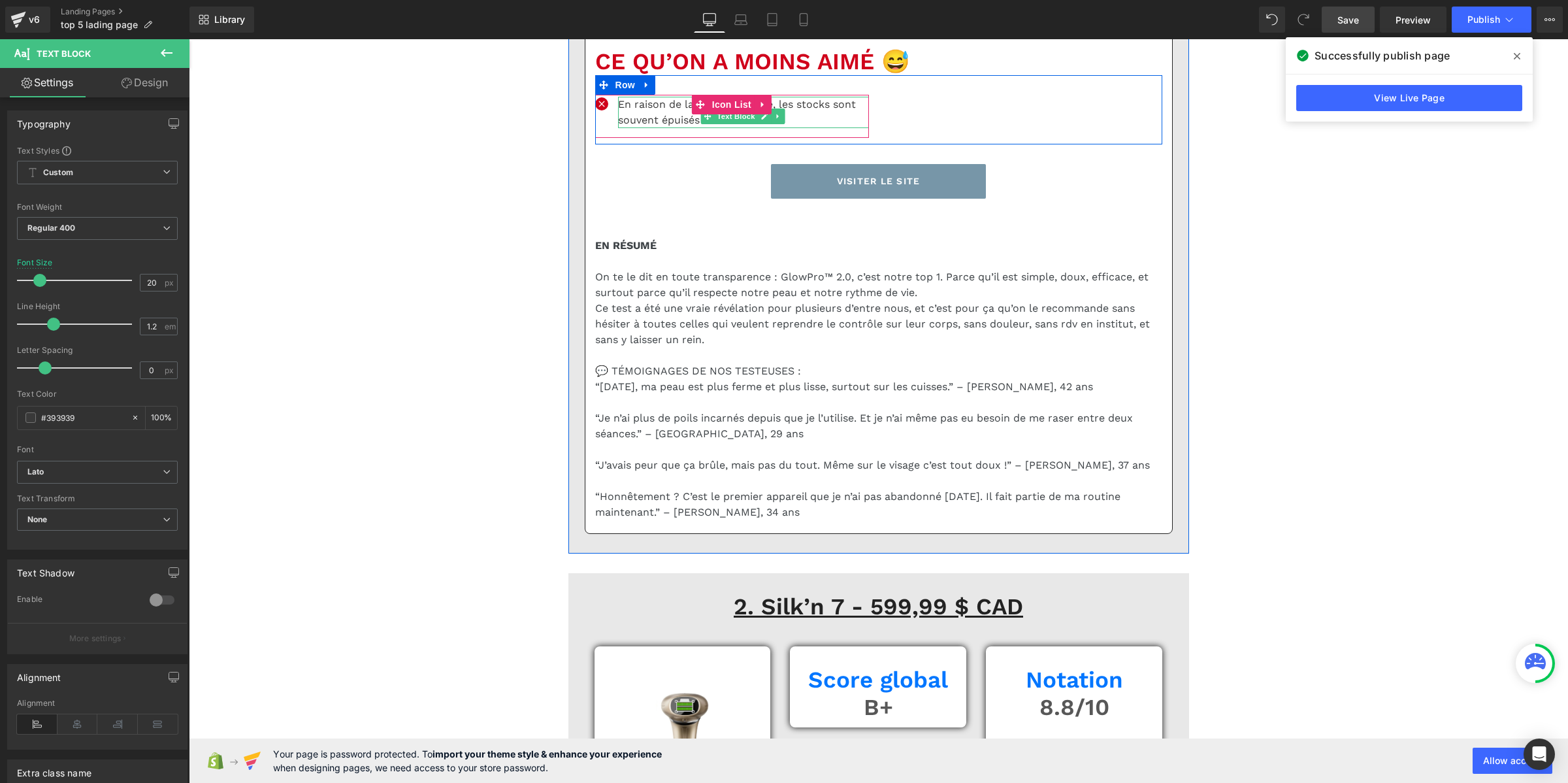
click at [652, 128] on p "En raison de la forte demande, les stocks sont souvent épuisés" at bounding box center [743, 112] width 251 height 31
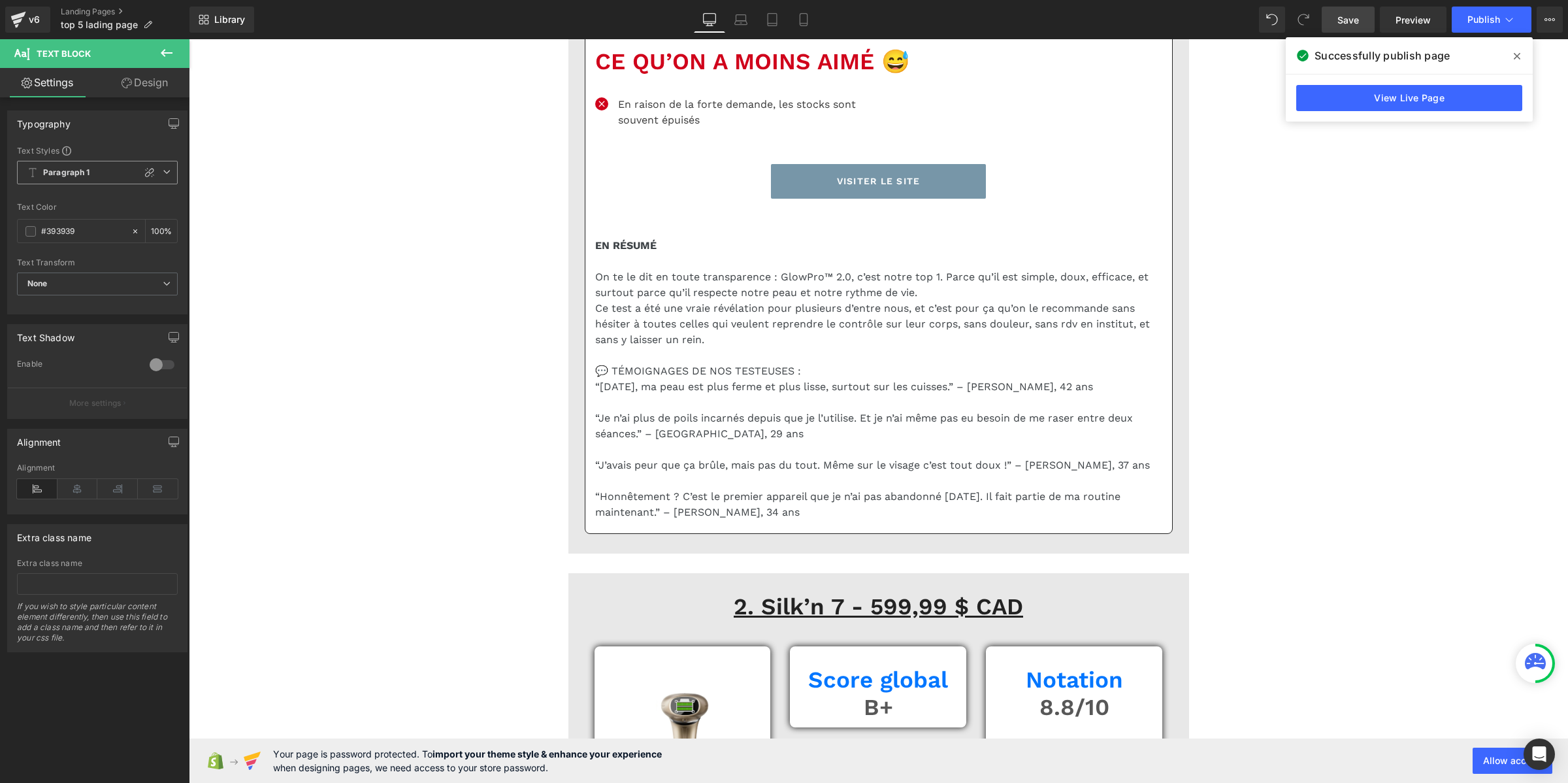
click at [108, 169] on span "Paragraph 1" at bounding box center [97, 172] width 160 height 24
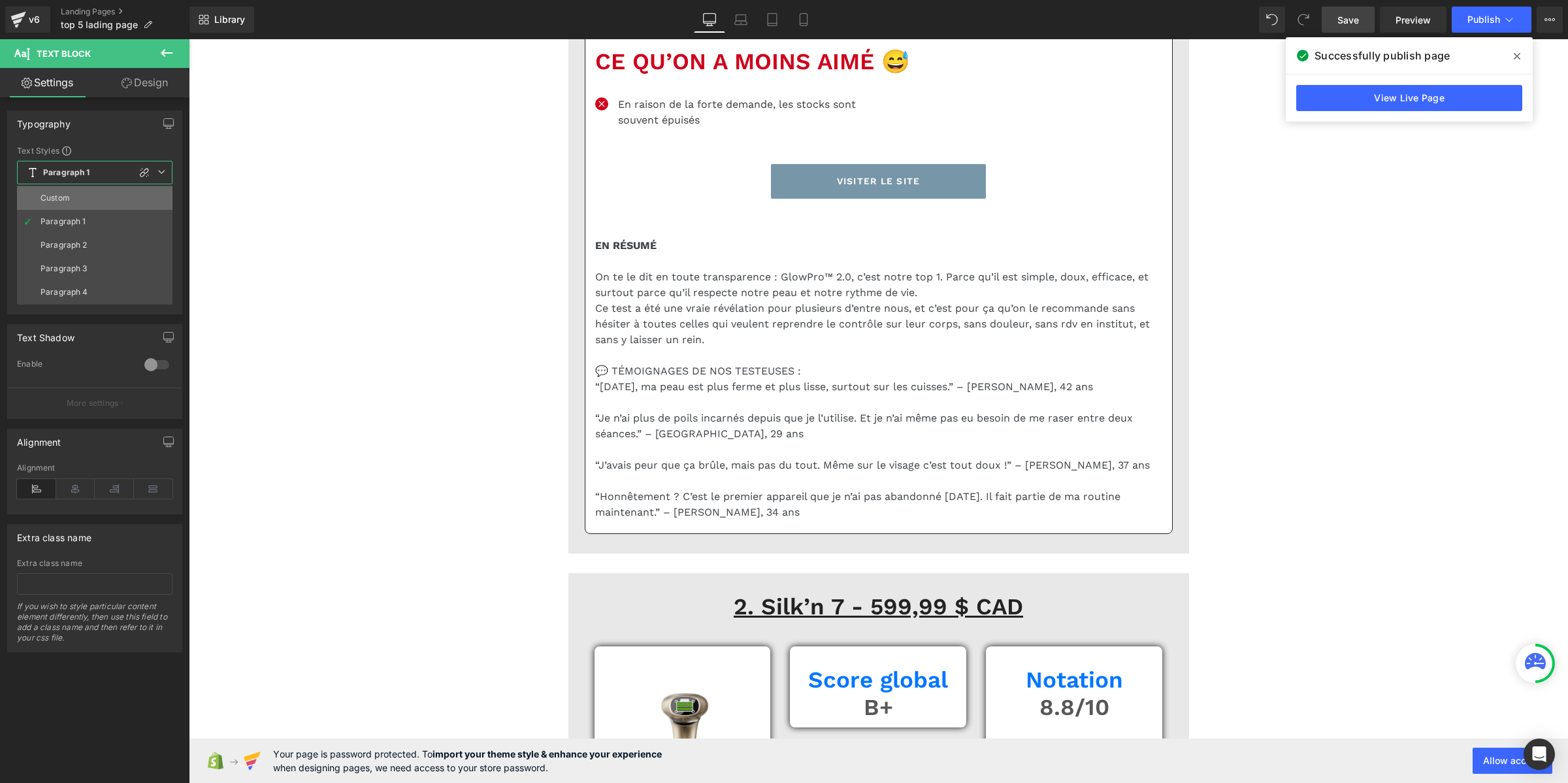
click at [98, 192] on li "Custom" at bounding box center [95, 197] width 156 height 24
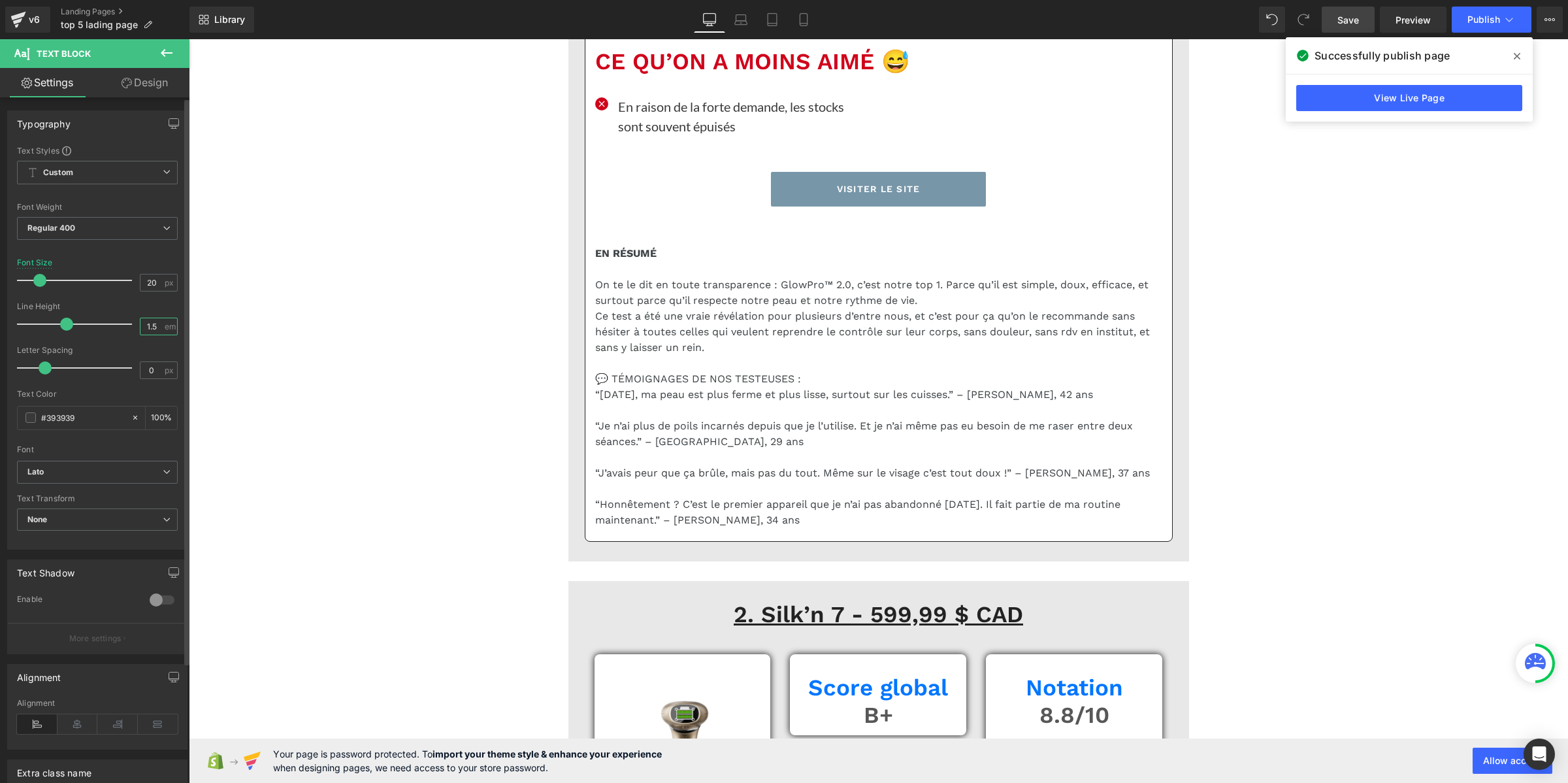
click at [151, 327] on input "1.5" at bounding box center [152, 327] width 23 height 16
click at [163, 328] on div "1.5 em" at bounding box center [159, 327] width 38 height 18
click at [160, 328] on div "1.5 em" at bounding box center [159, 327] width 38 height 18
click at [147, 324] on input "1.5" at bounding box center [152, 327] width 23 height 16
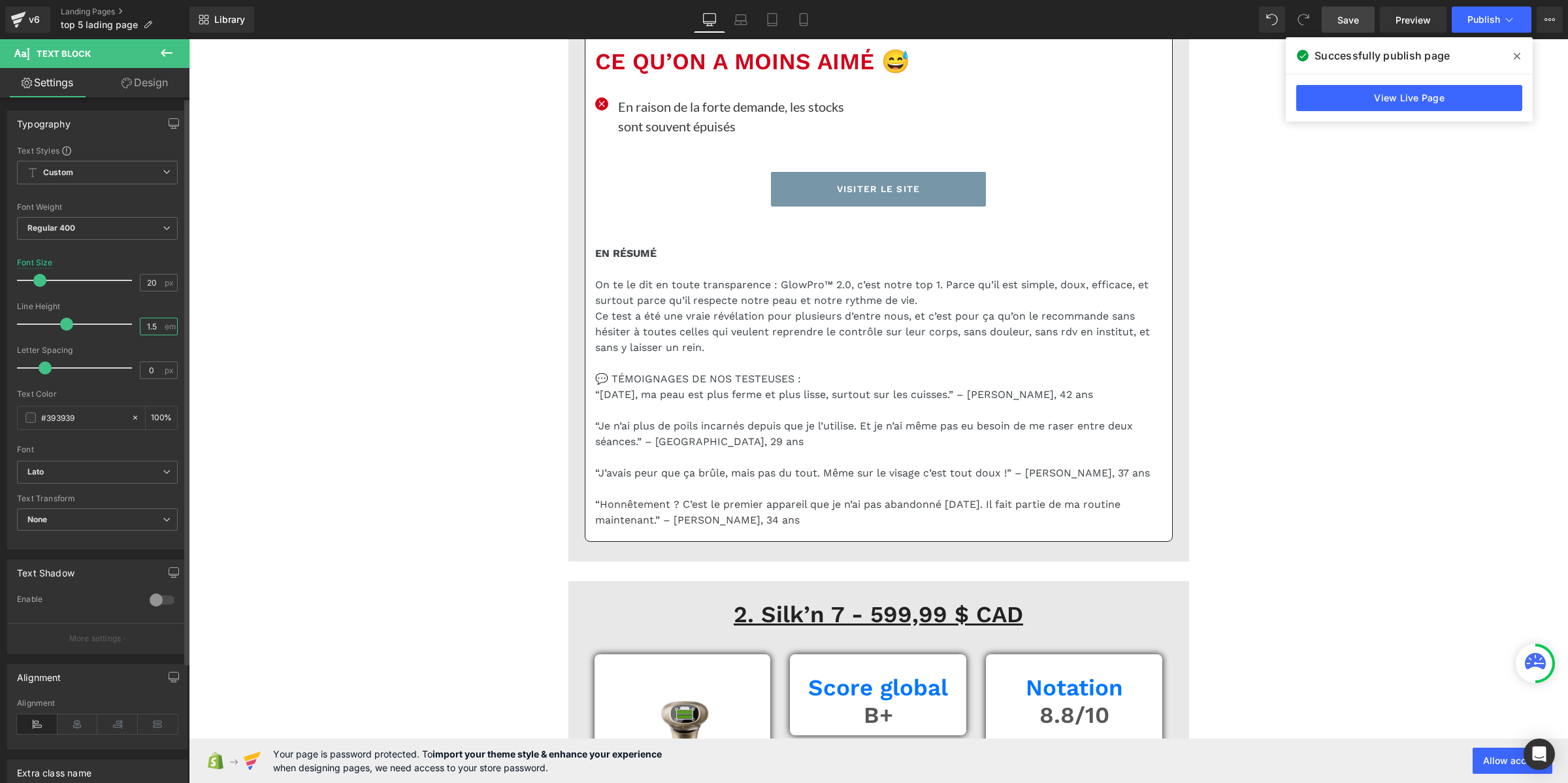
click at [147, 324] on input "1.5" at bounding box center [152, 327] width 23 height 16
paste input "2"
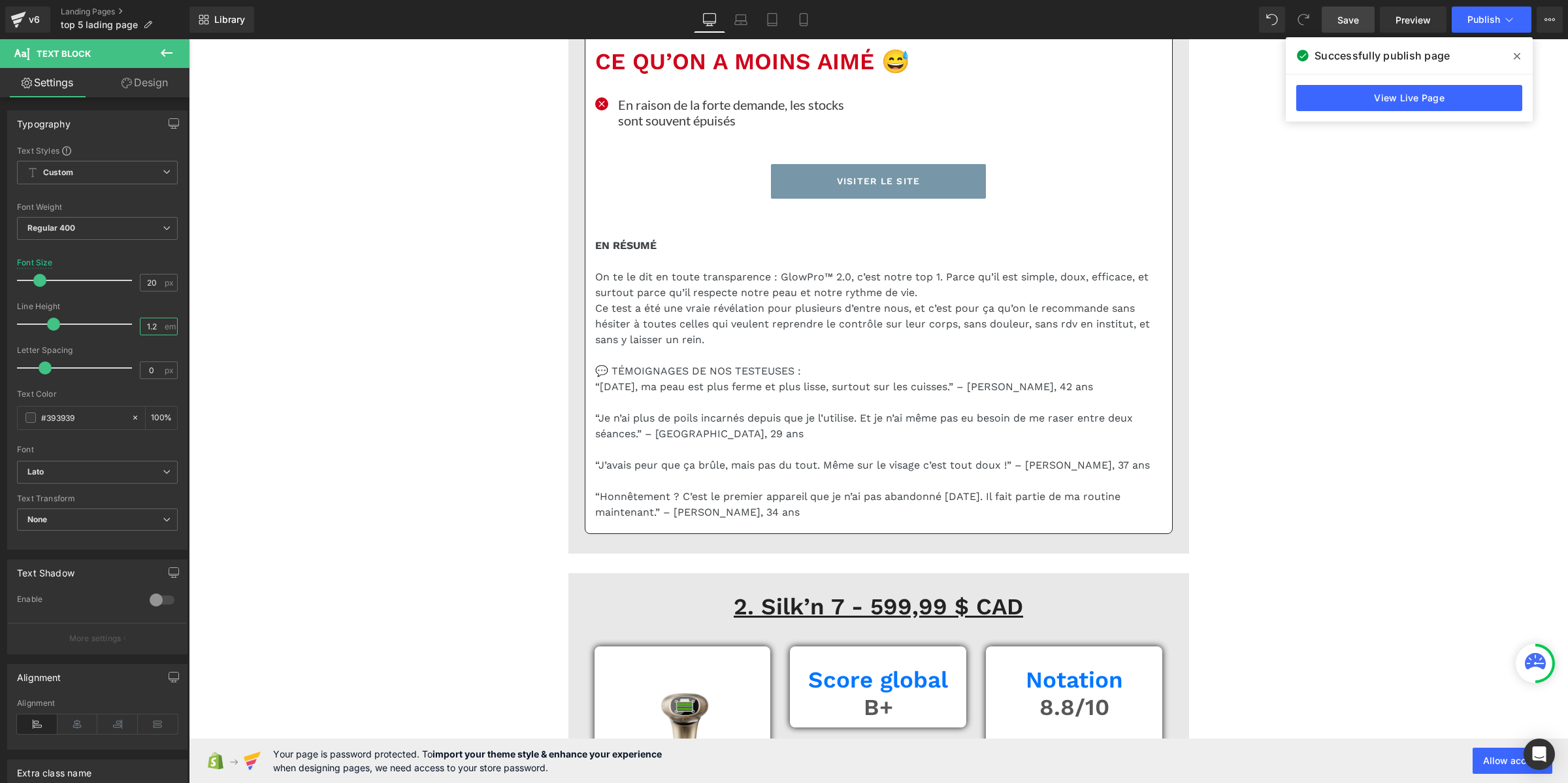
type input "1.2"
drag, startPoint x: 1340, startPoint y: 20, endPoint x: 758, endPoint y: 436, distance: 715.4
click at [1340, 20] on span "Save" at bounding box center [1348, 20] width 21 height 14
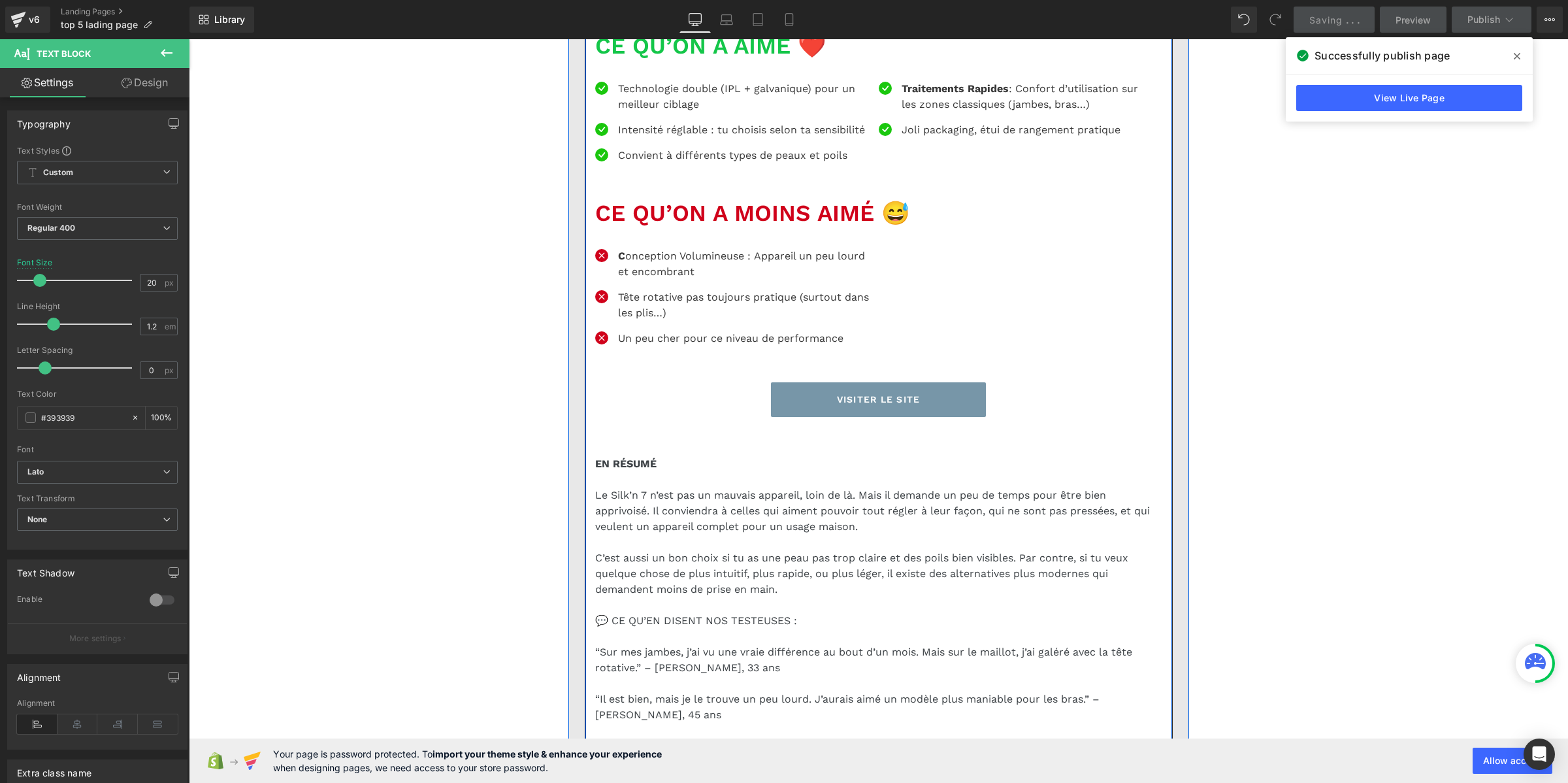
scroll to position [5310, 0]
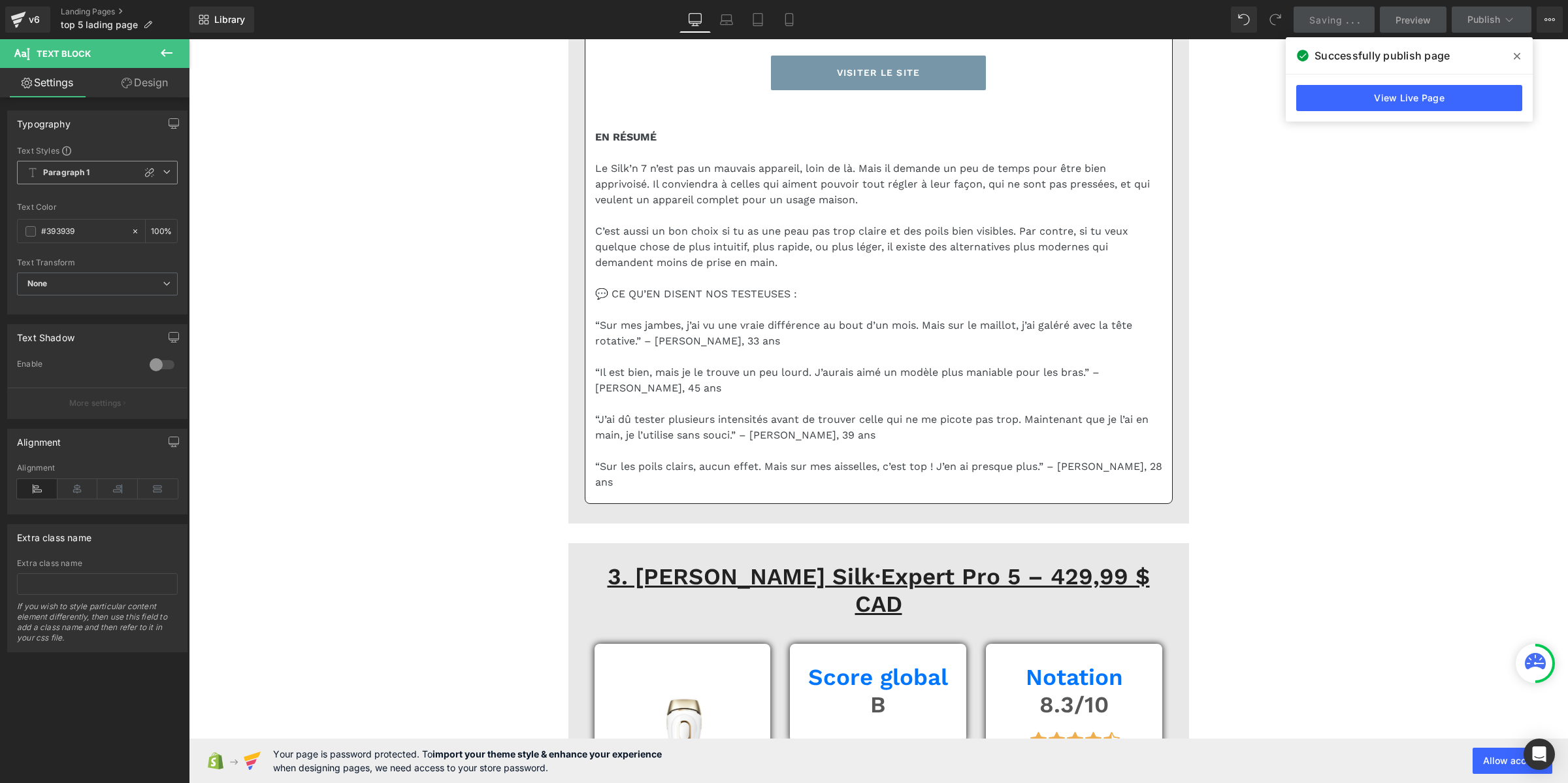
click at [96, 174] on span "Paragraph 1" at bounding box center [97, 172] width 160 height 24
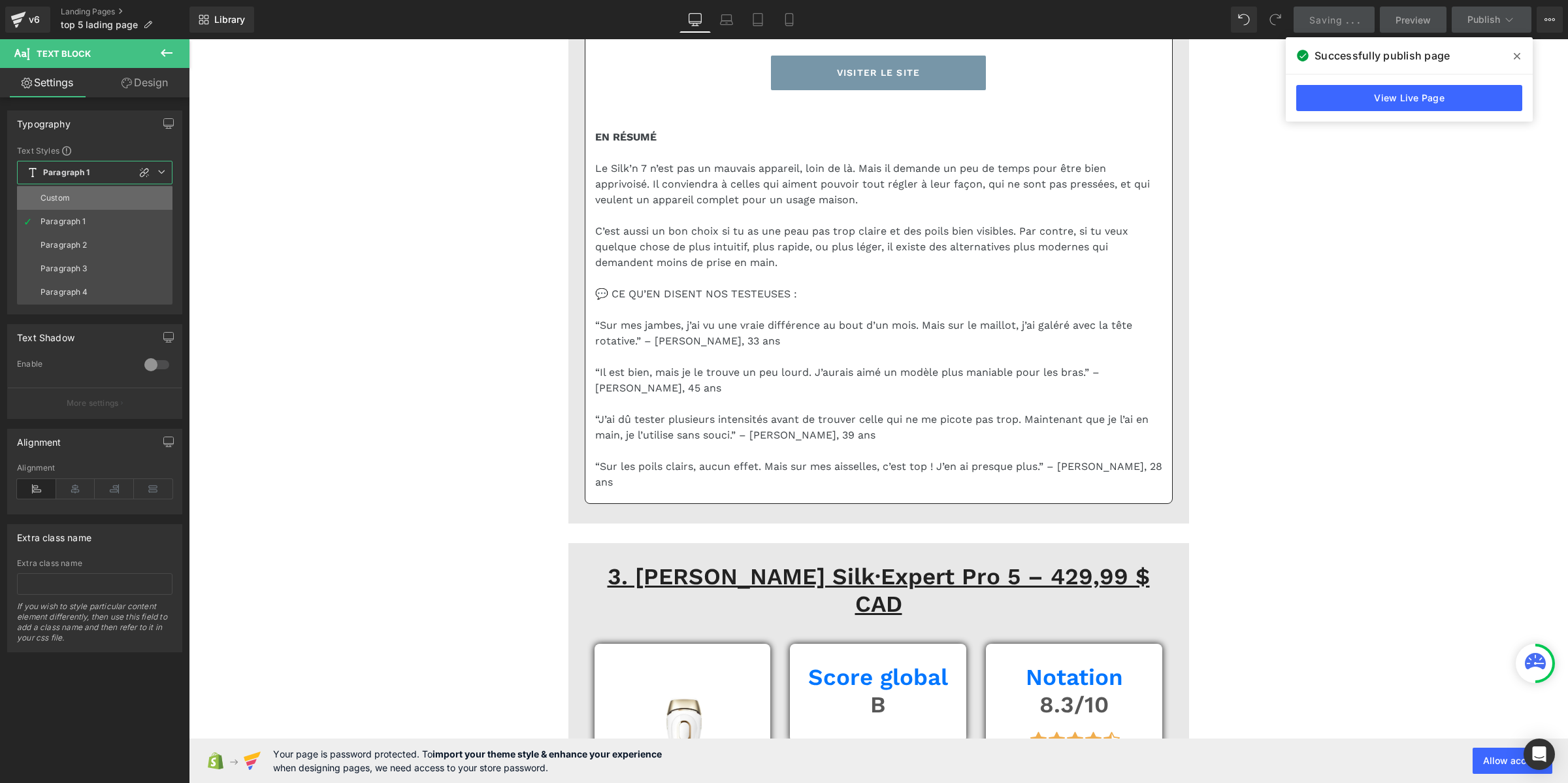
click at [96, 195] on li "Custom" at bounding box center [95, 197] width 156 height 24
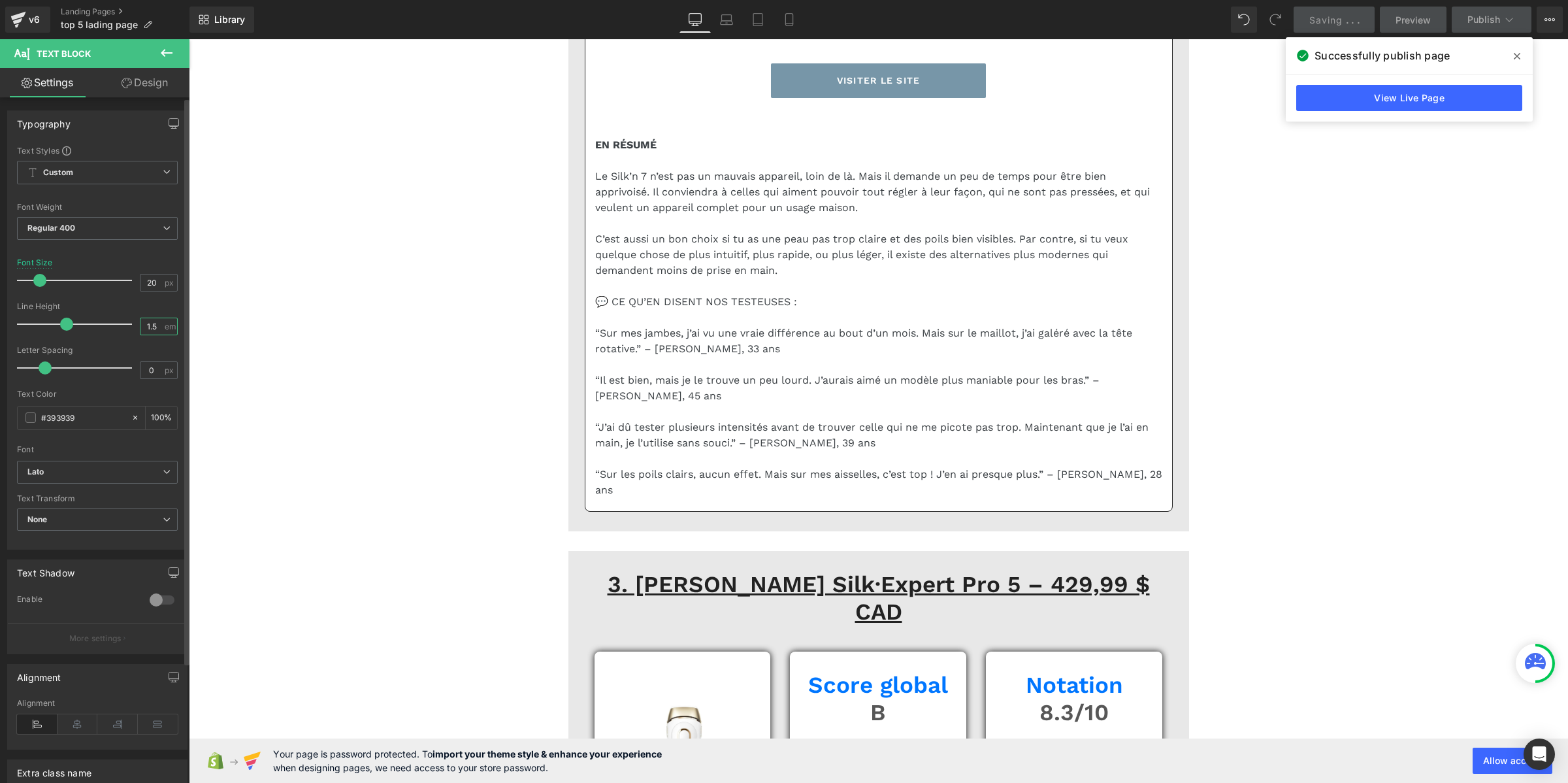
click at [154, 325] on input "1.5" at bounding box center [152, 327] width 23 height 16
paste input "2"
type input "1.2"
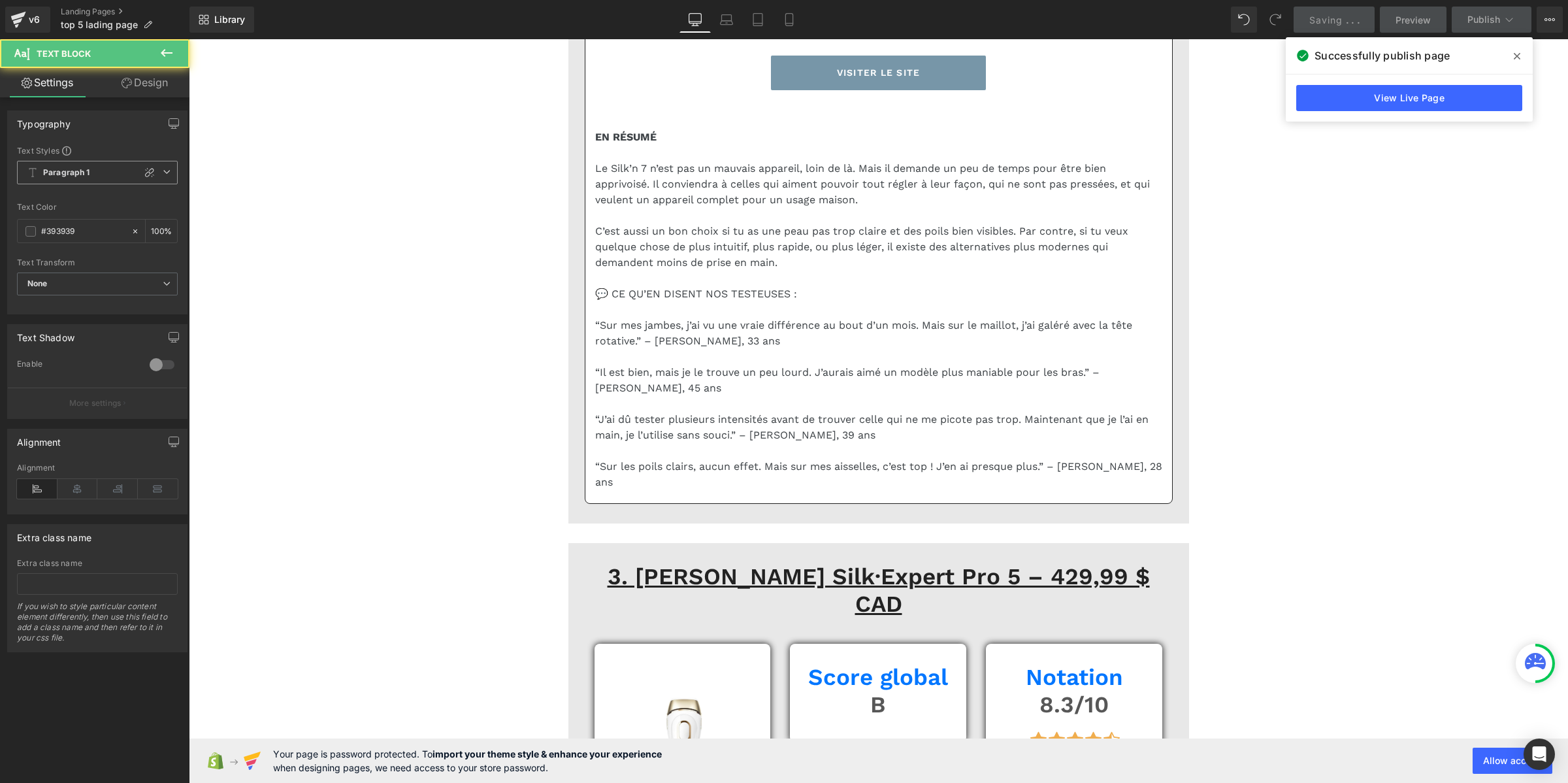
click at [79, 170] on b "Paragraph 1" at bounding box center [66, 173] width 47 height 11
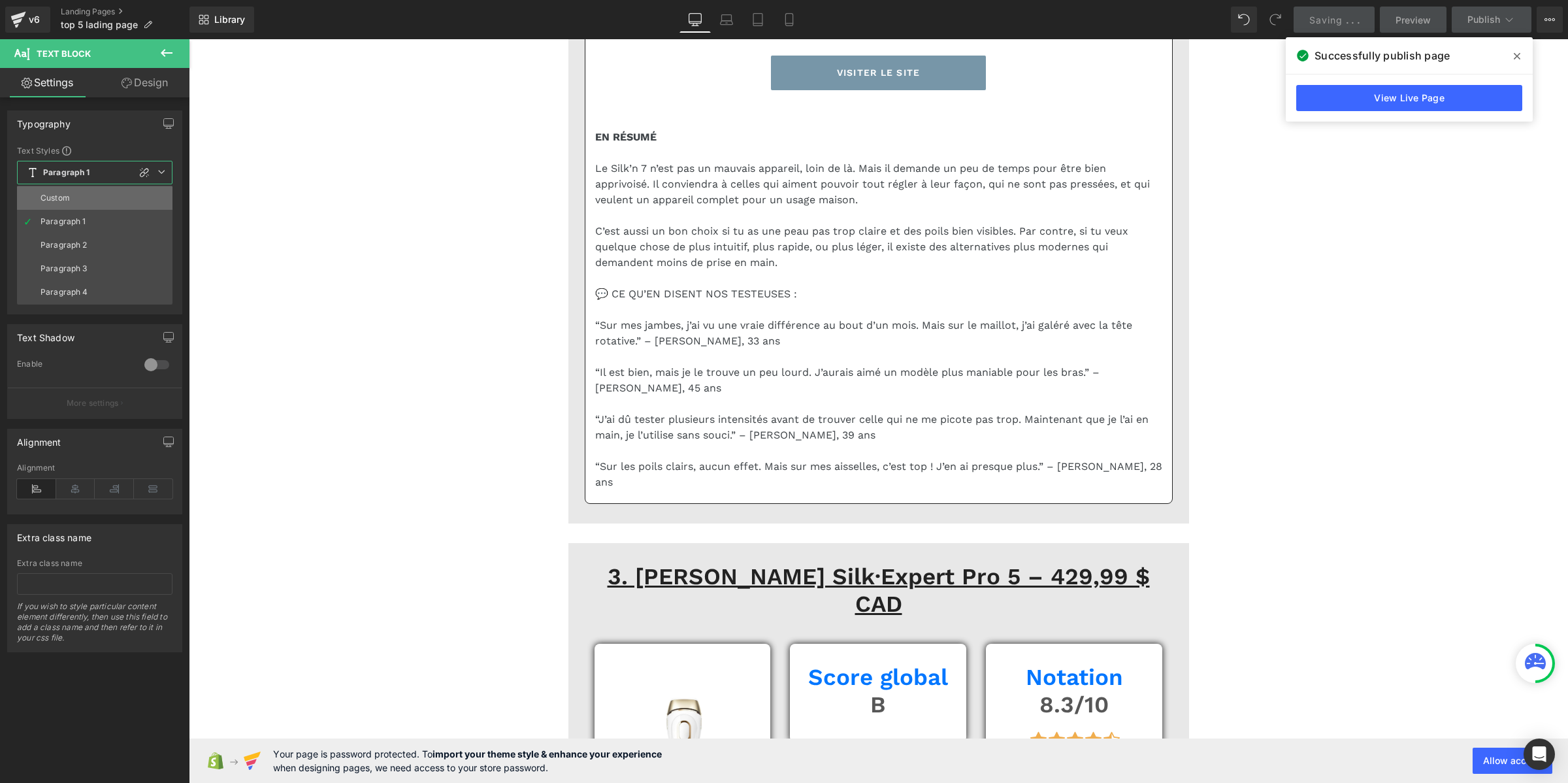
click at [76, 197] on li "Custom" at bounding box center [95, 197] width 156 height 24
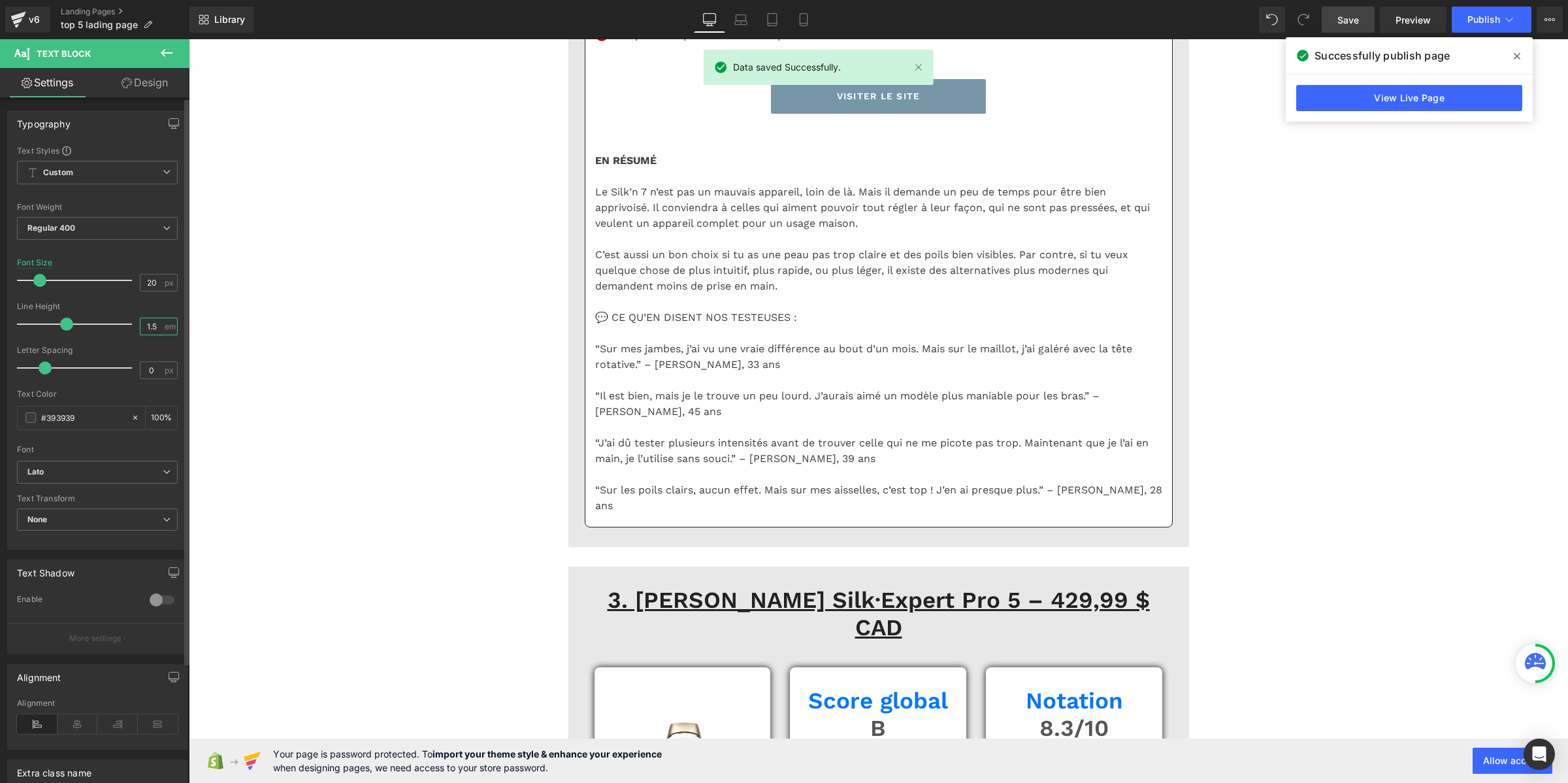
click at [149, 324] on input "1.5" at bounding box center [152, 327] width 23 height 16
paste input "2"
type input "1.2"
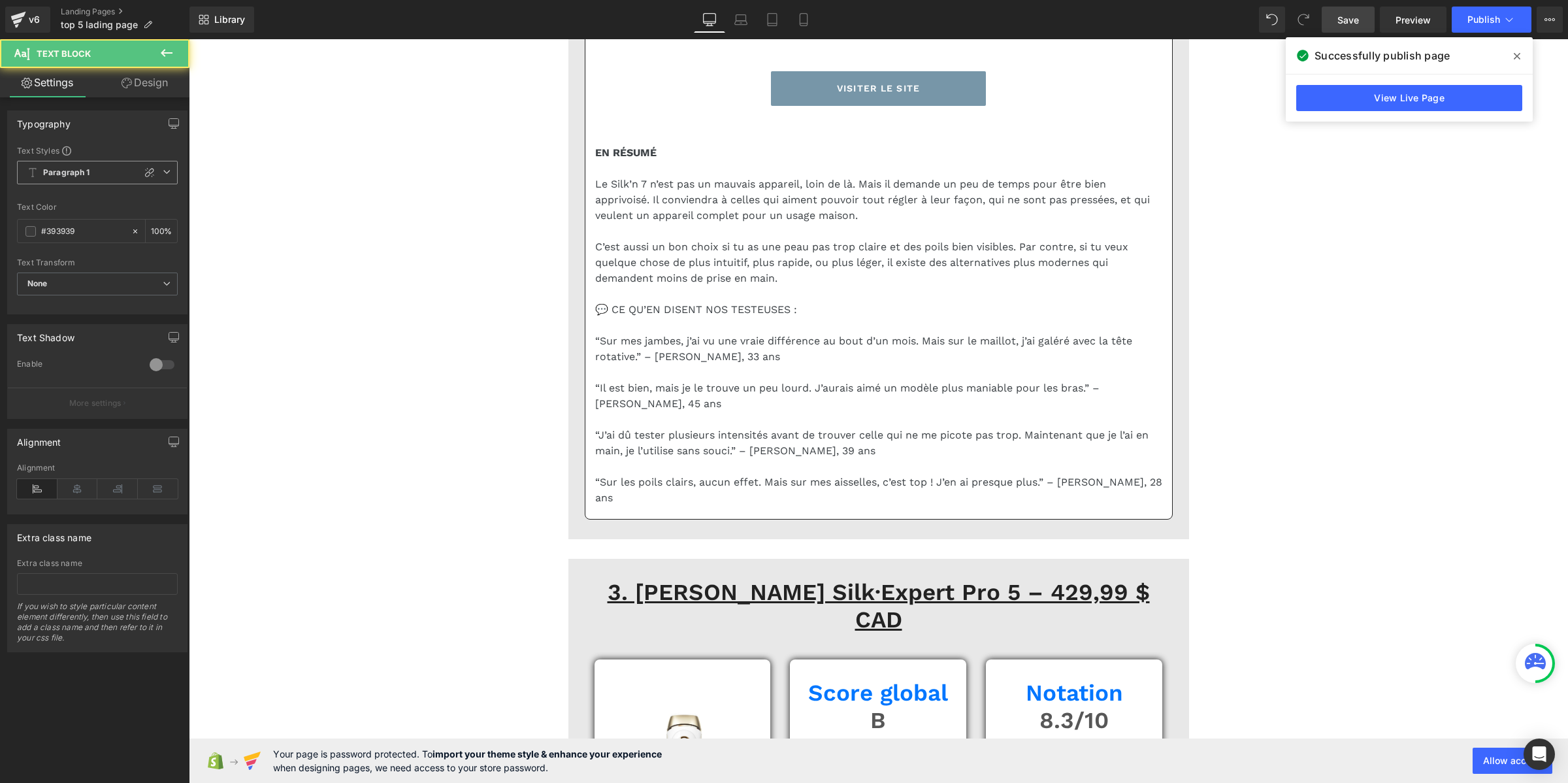
click at [61, 173] on b "Paragraph 1" at bounding box center [66, 173] width 47 height 11
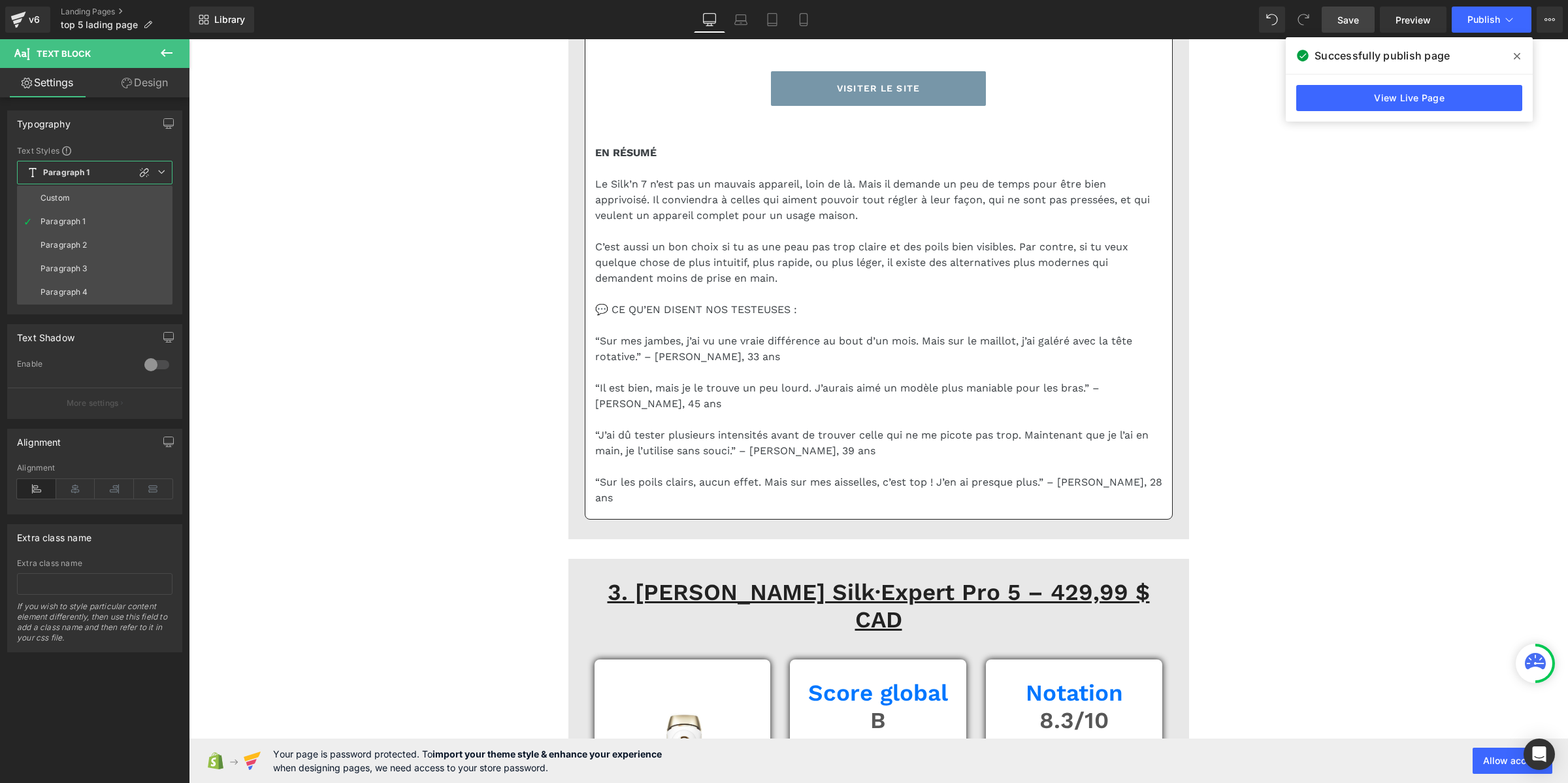
click at [72, 191] on li "Custom" at bounding box center [95, 197] width 156 height 24
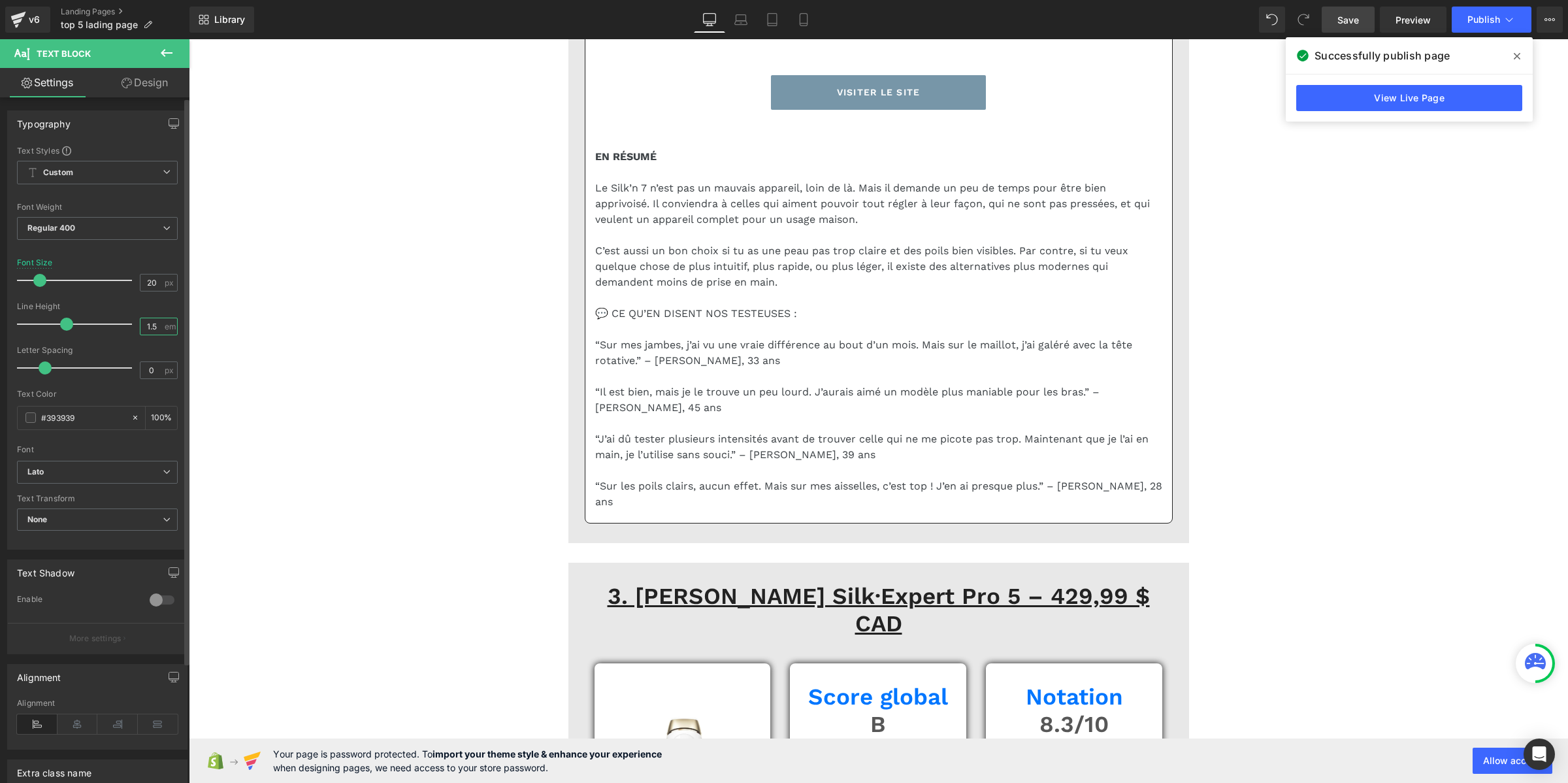
click at [151, 332] on input "1.5" at bounding box center [152, 327] width 23 height 16
paste input "2"
type input "1.2"
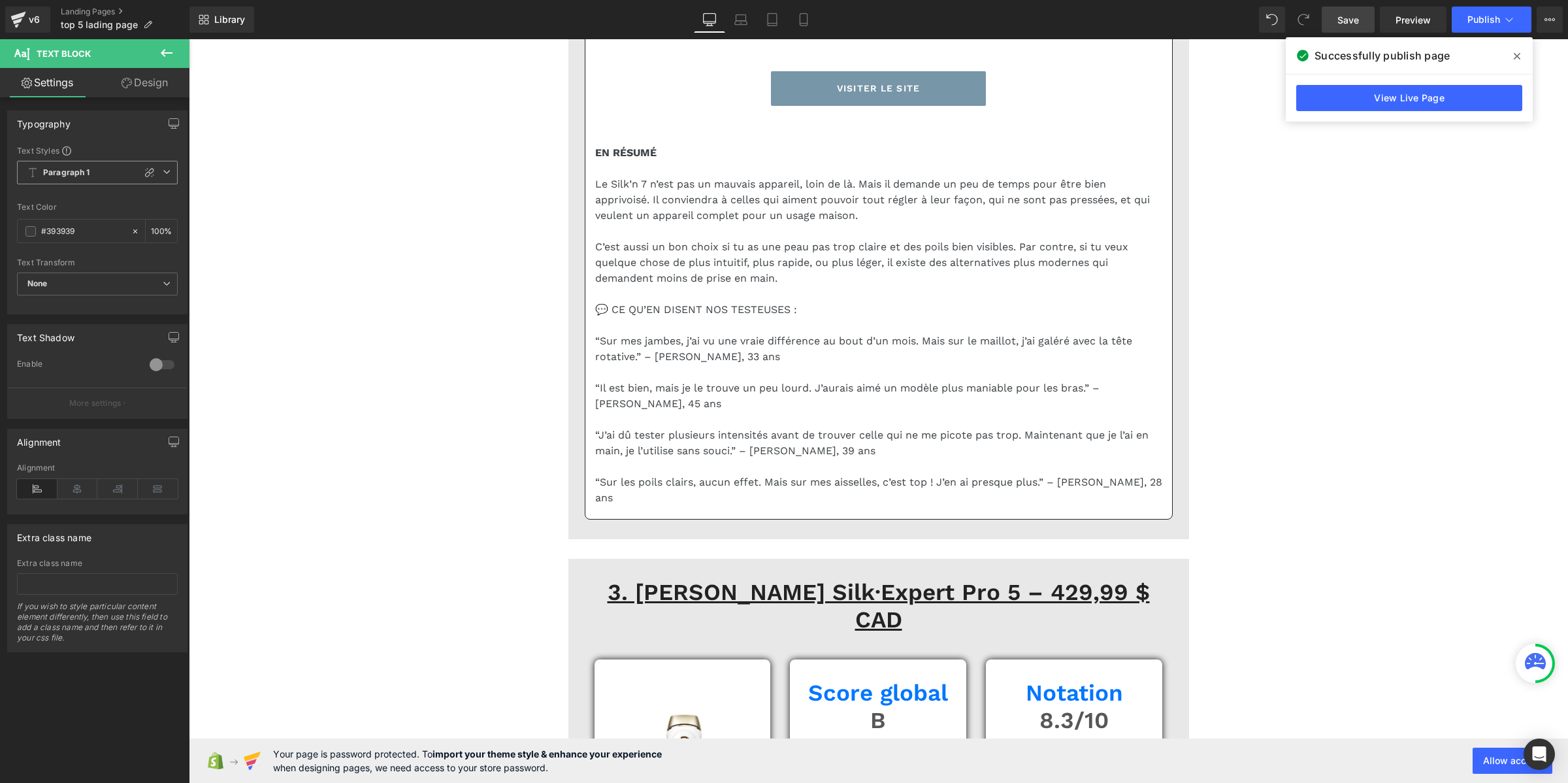
click at [96, 171] on span "Paragraph 1" at bounding box center [97, 172] width 160 height 24
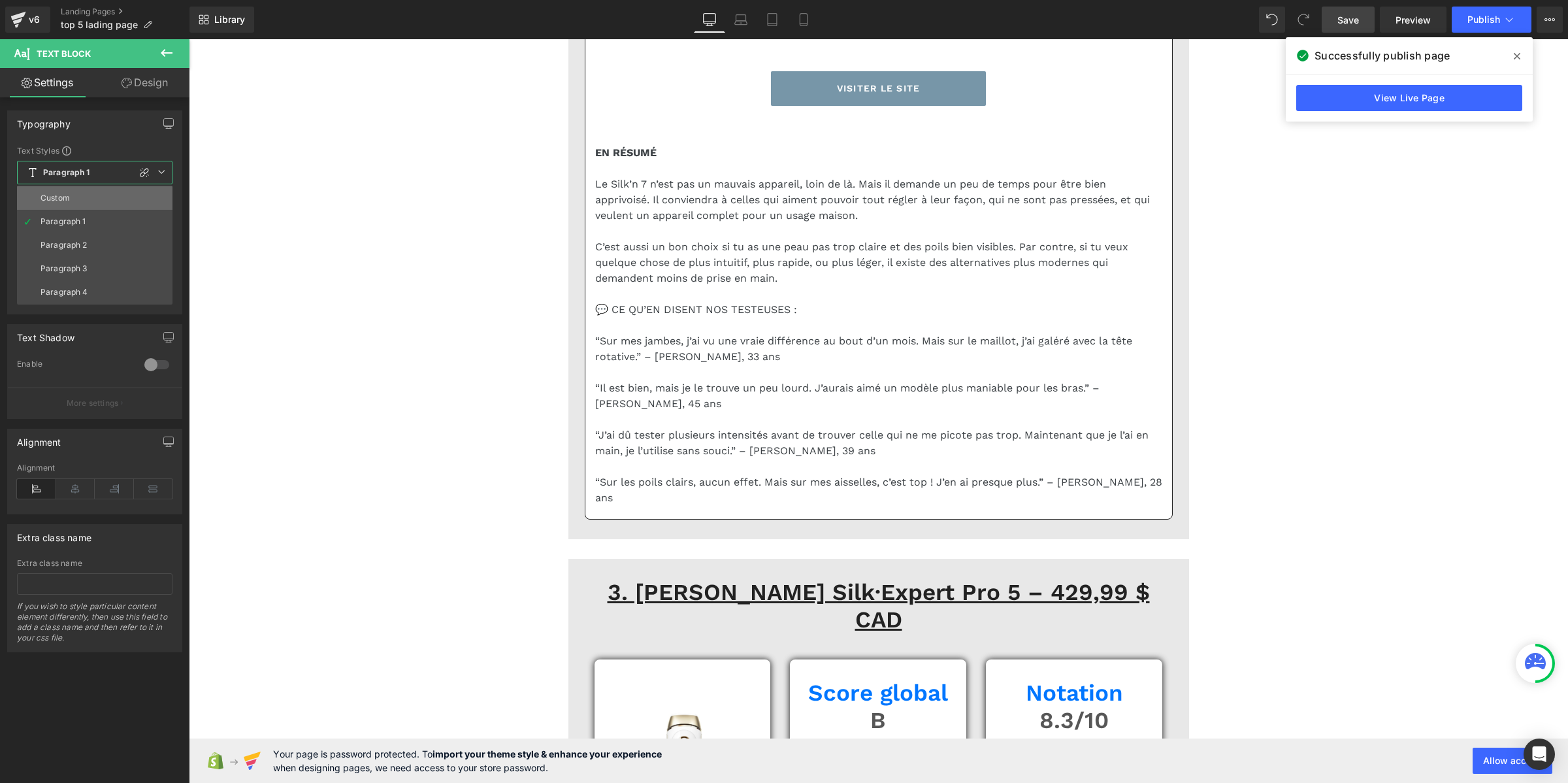
click at [88, 204] on li "Custom" at bounding box center [95, 197] width 156 height 24
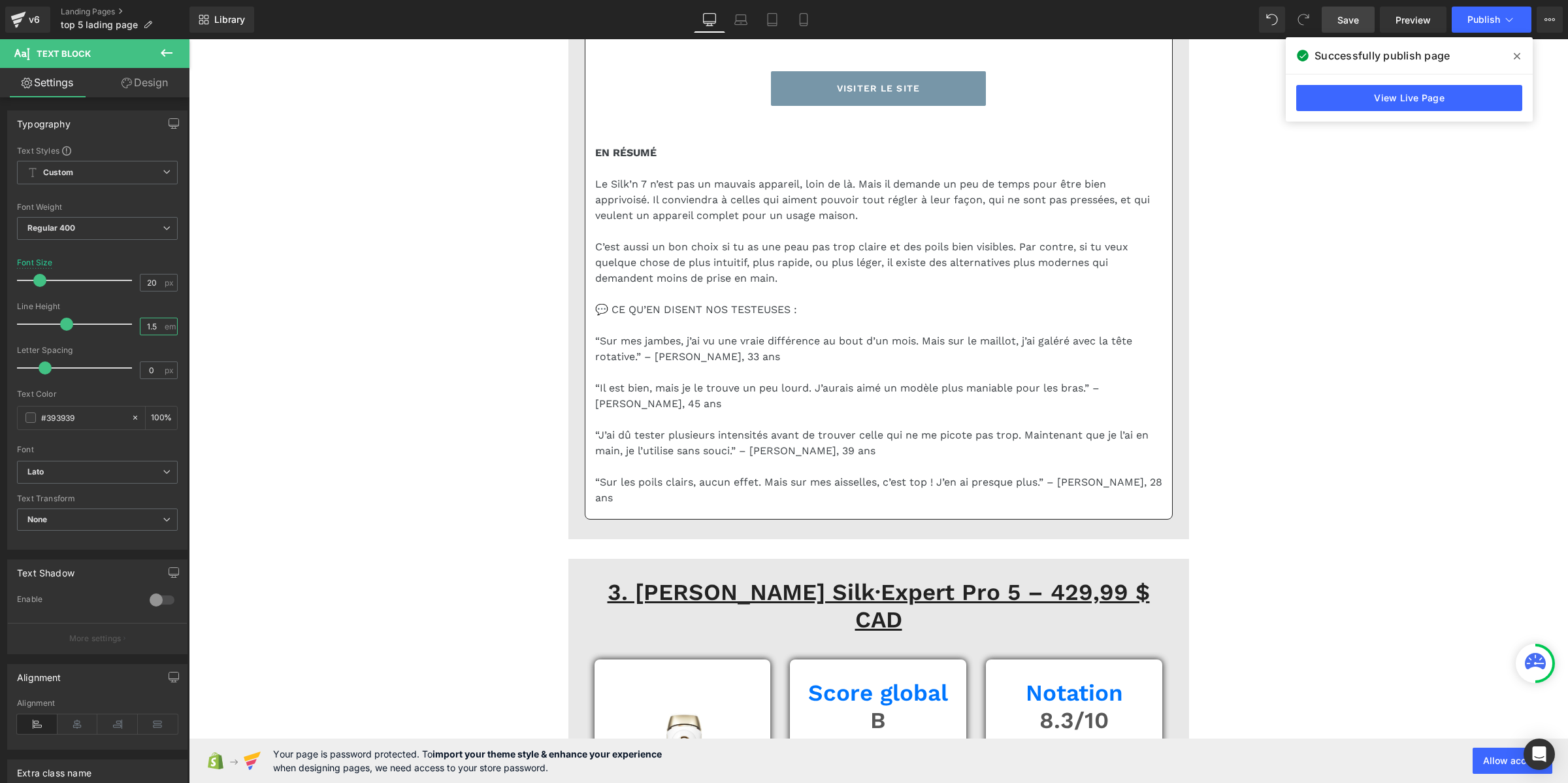
click at [151, 322] on input "1.5" at bounding box center [152, 327] width 23 height 16
paste input "2"
type input "1.2"
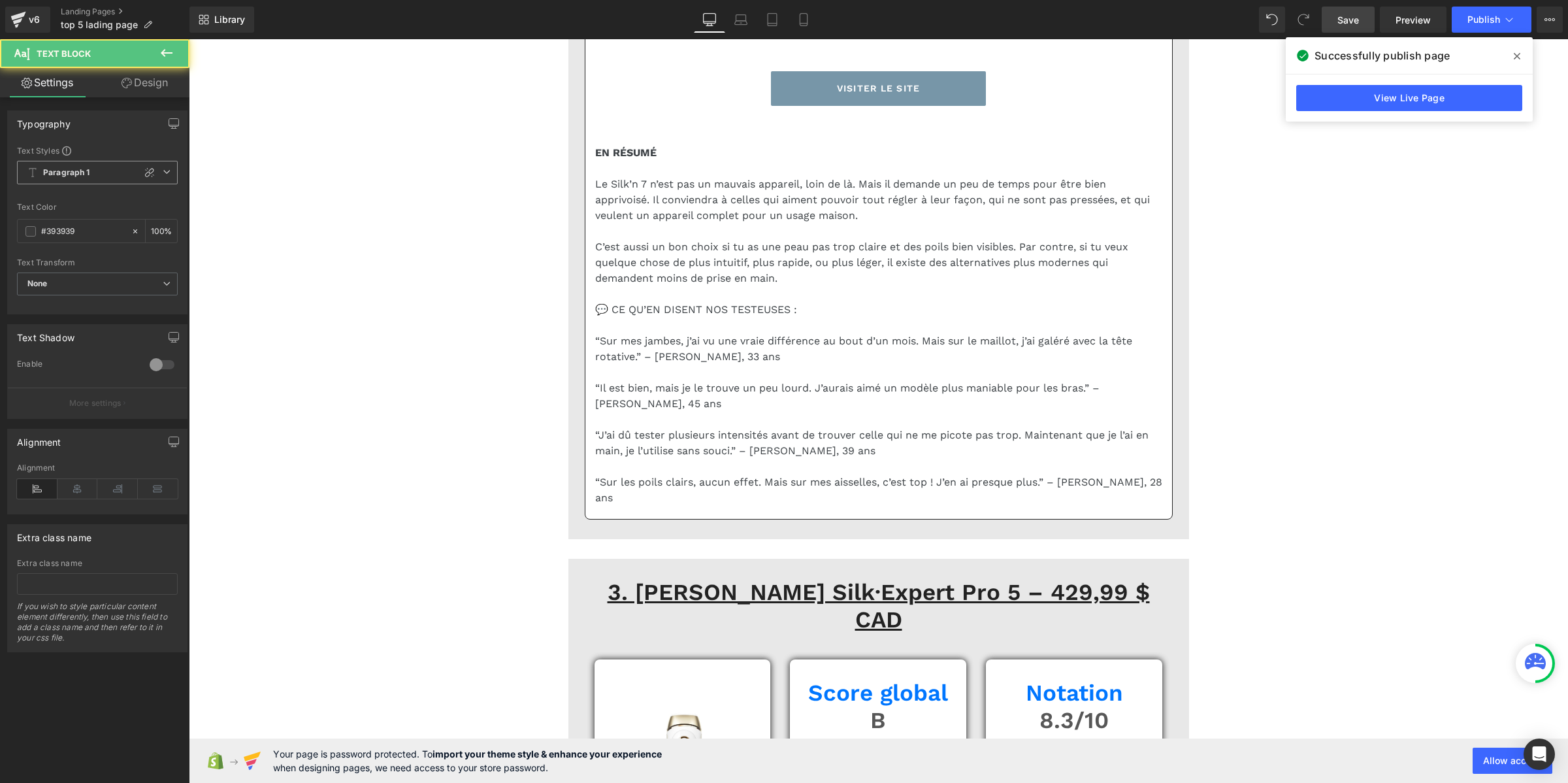
click at [93, 173] on span "Paragraph 1" at bounding box center [97, 172] width 160 height 24
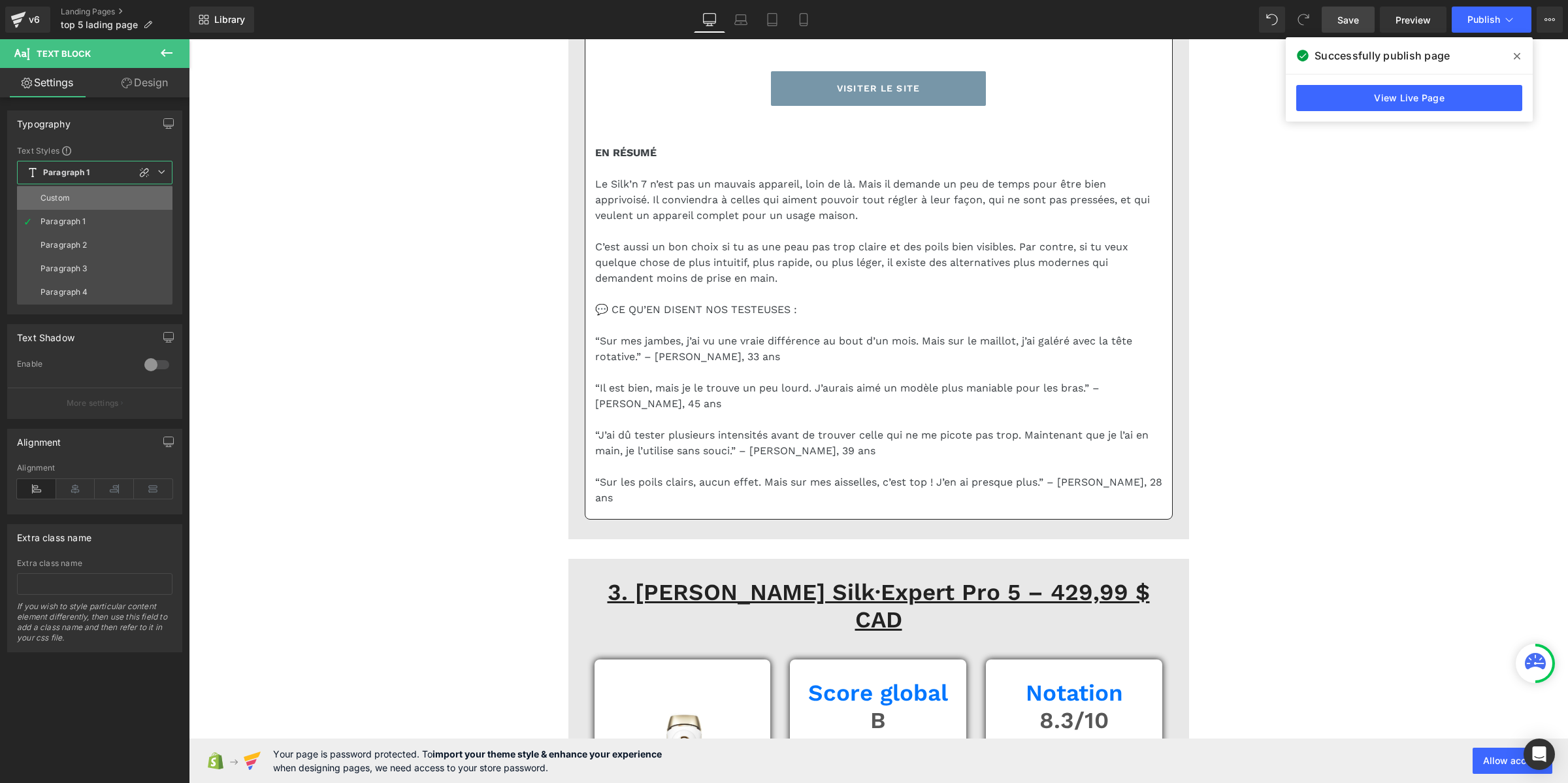
click at [87, 192] on li "Custom" at bounding box center [95, 197] width 156 height 24
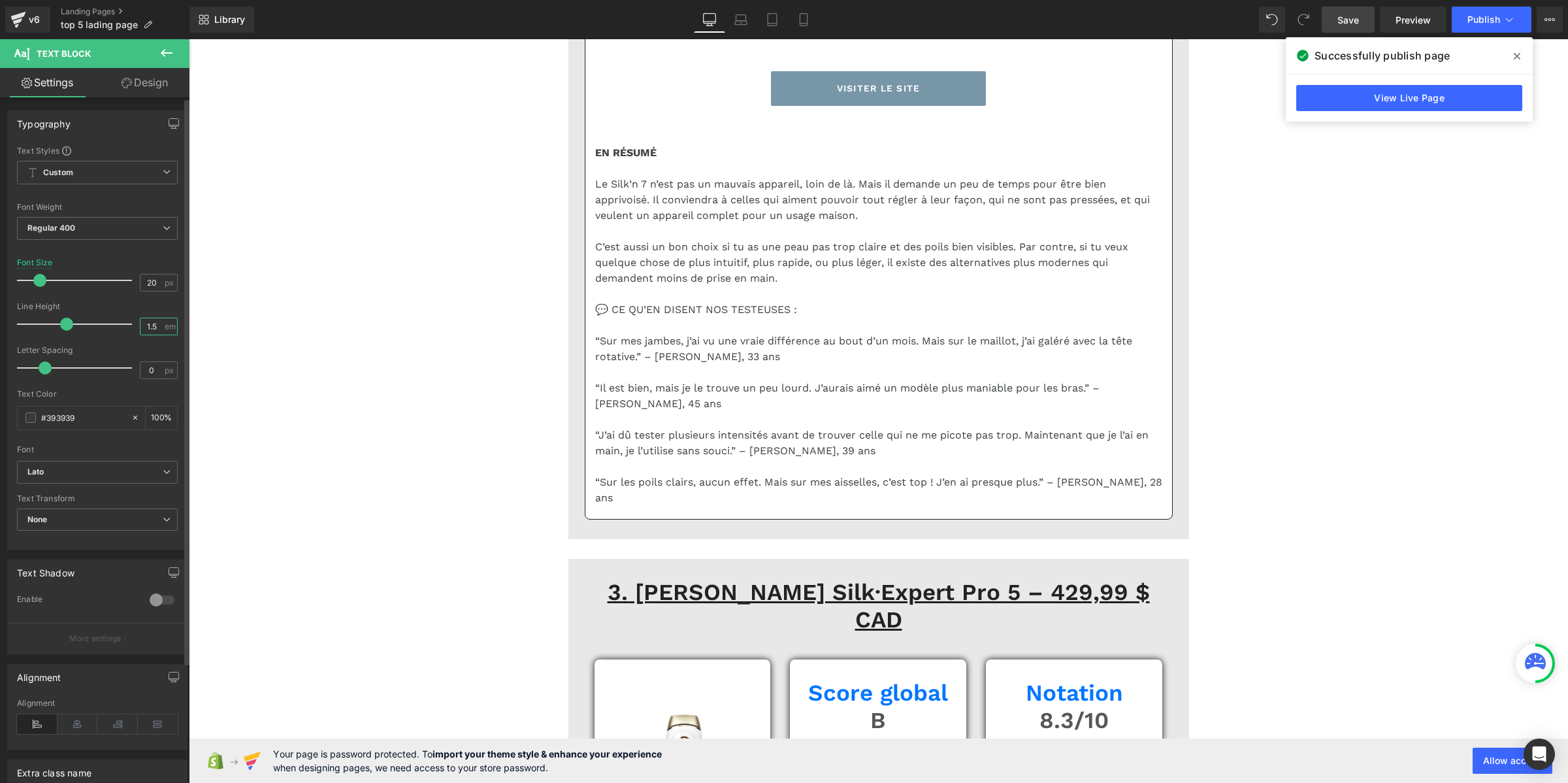
click at [151, 322] on input "1.5" at bounding box center [152, 327] width 23 height 16
paste input "2"
type input "1.2"
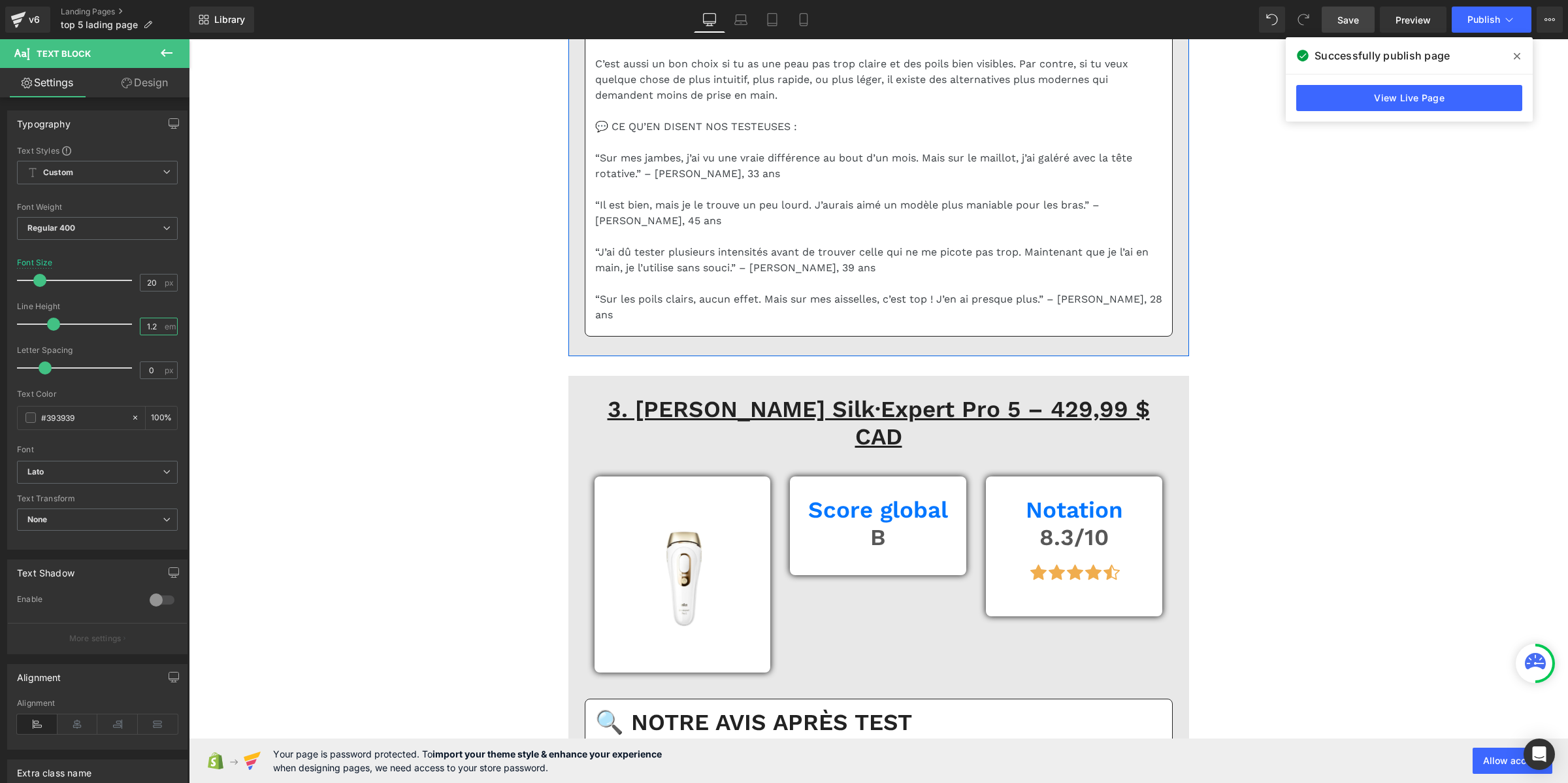
scroll to position [5637, 0]
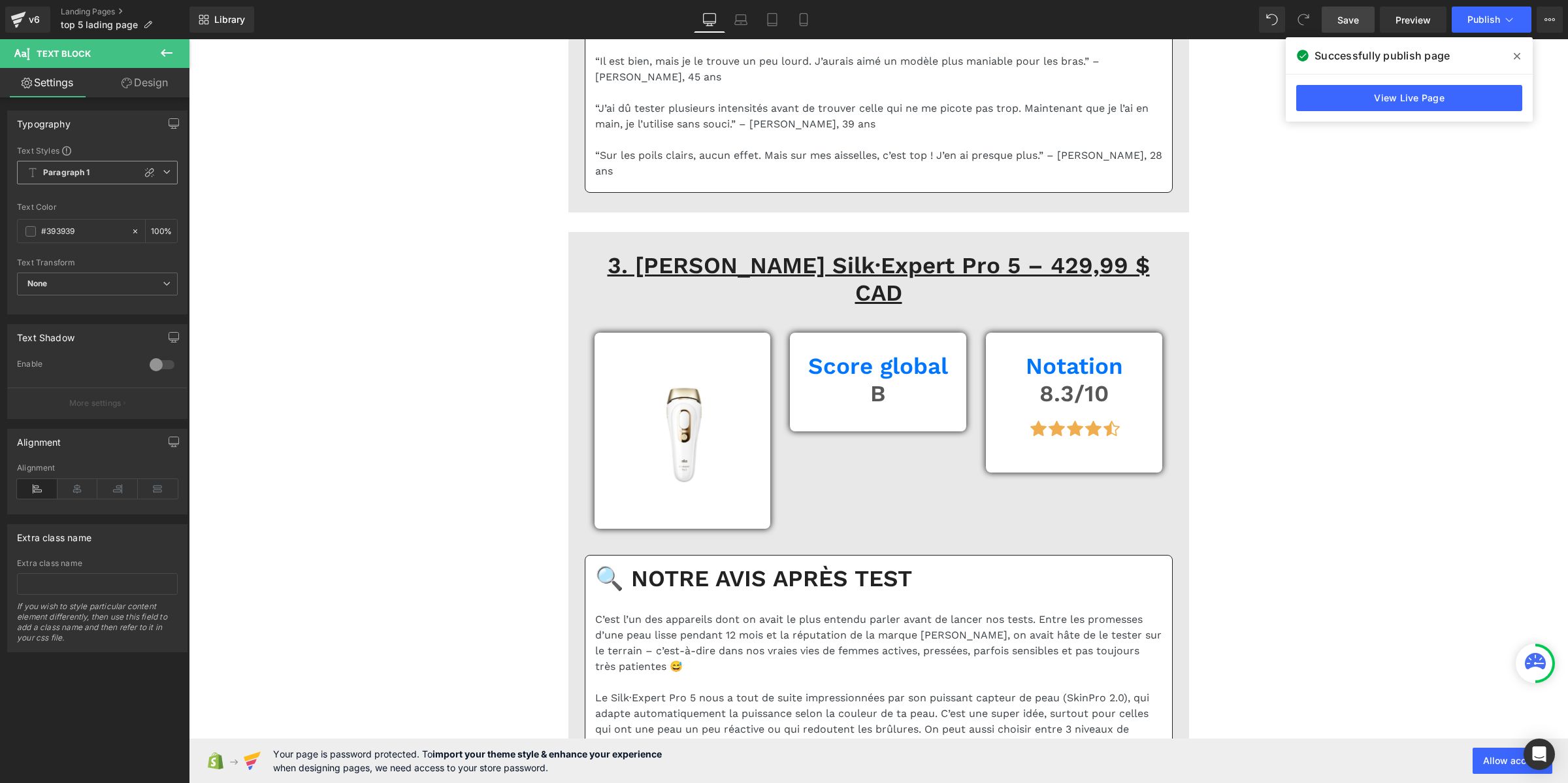
click at [89, 164] on span "Paragraph 1" at bounding box center [97, 172] width 160 height 24
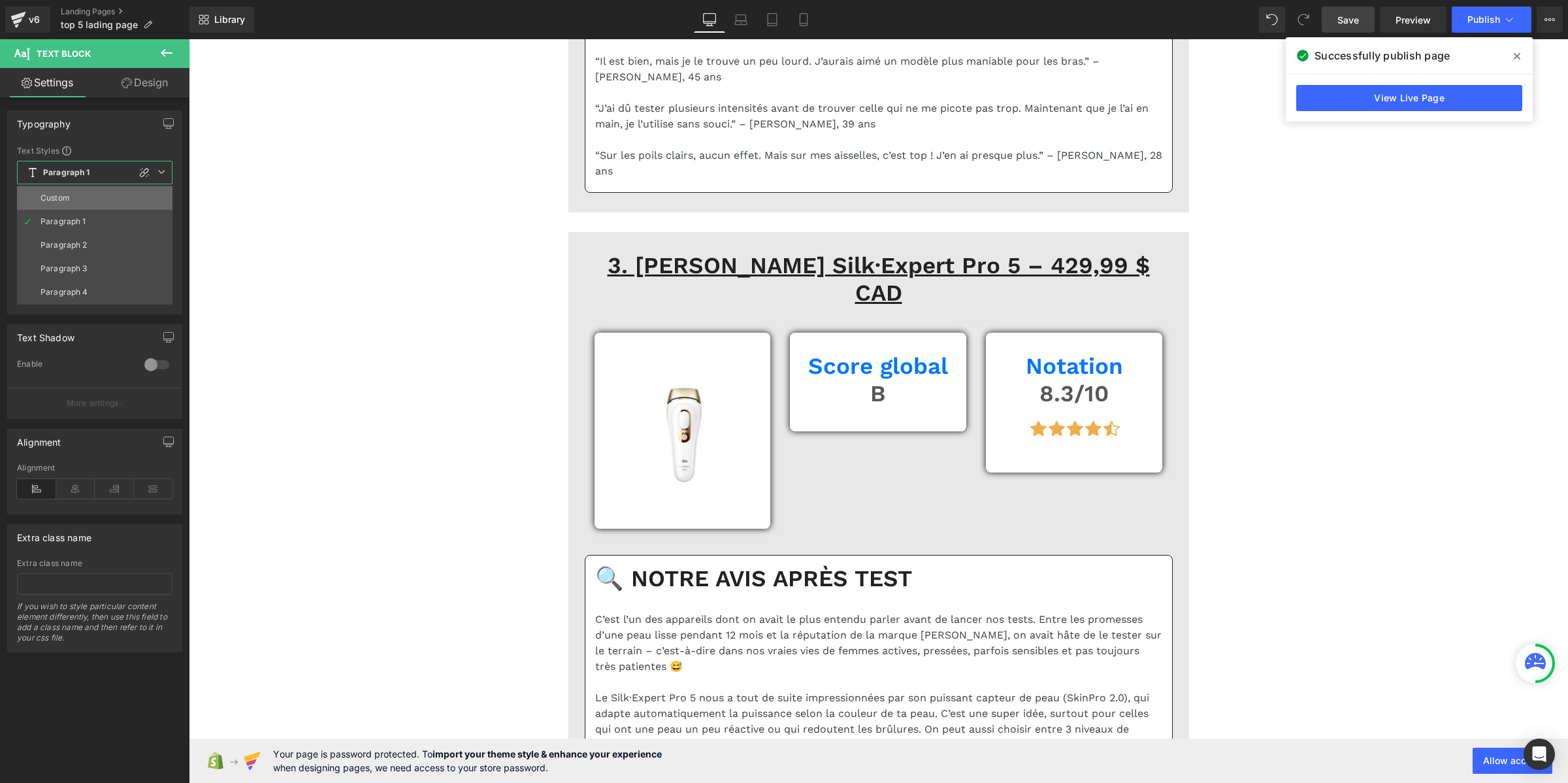
click at [79, 197] on li "Custom" at bounding box center [95, 197] width 156 height 24
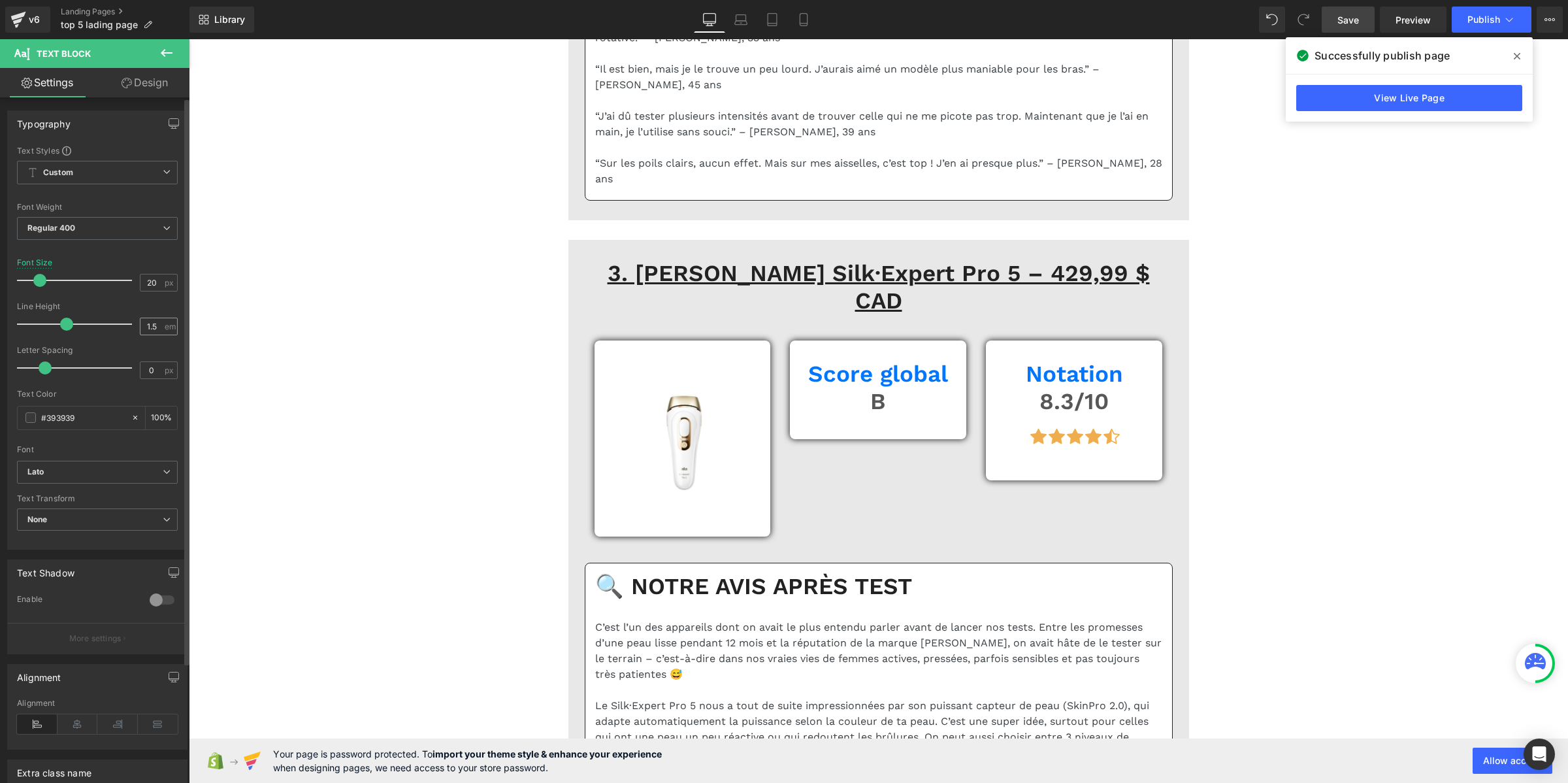
click at [159, 324] on div "1.5 em" at bounding box center [159, 327] width 38 height 18
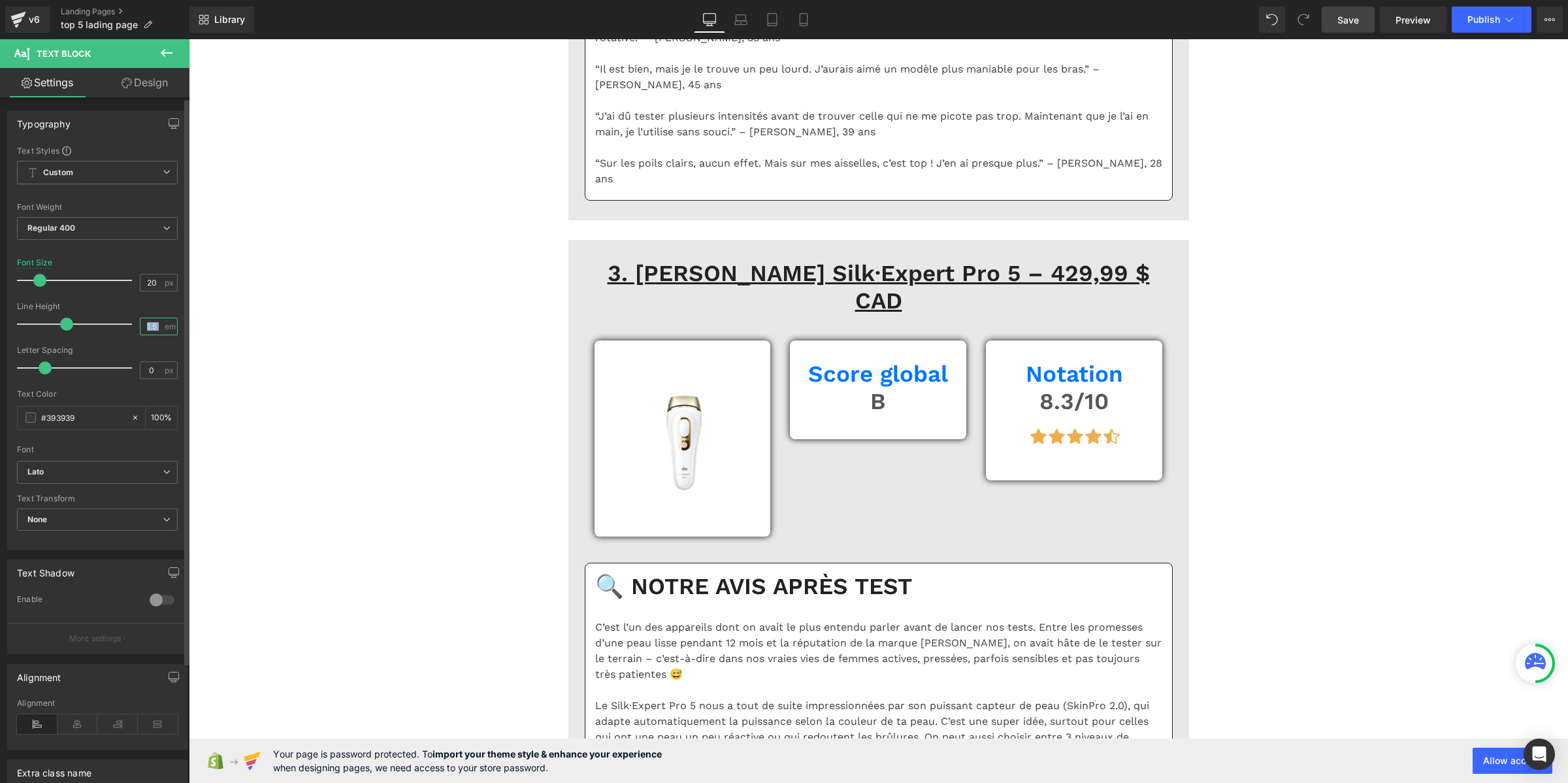
click at [145, 332] on input "1.5" at bounding box center [152, 327] width 23 height 16
paste input "2"
type input "1.2"
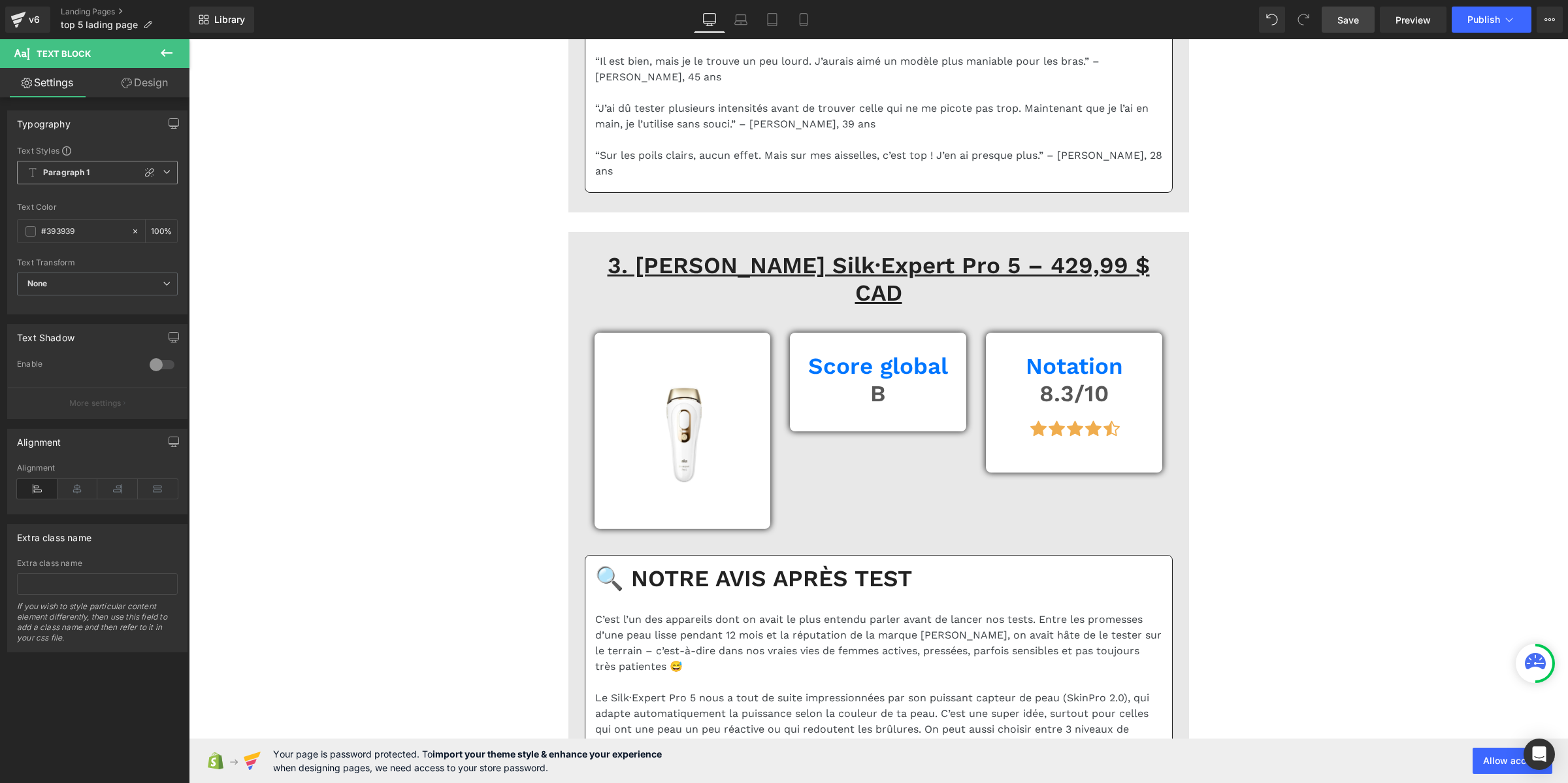
click at [98, 166] on span "Paragraph 1" at bounding box center [97, 172] width 160 height 24
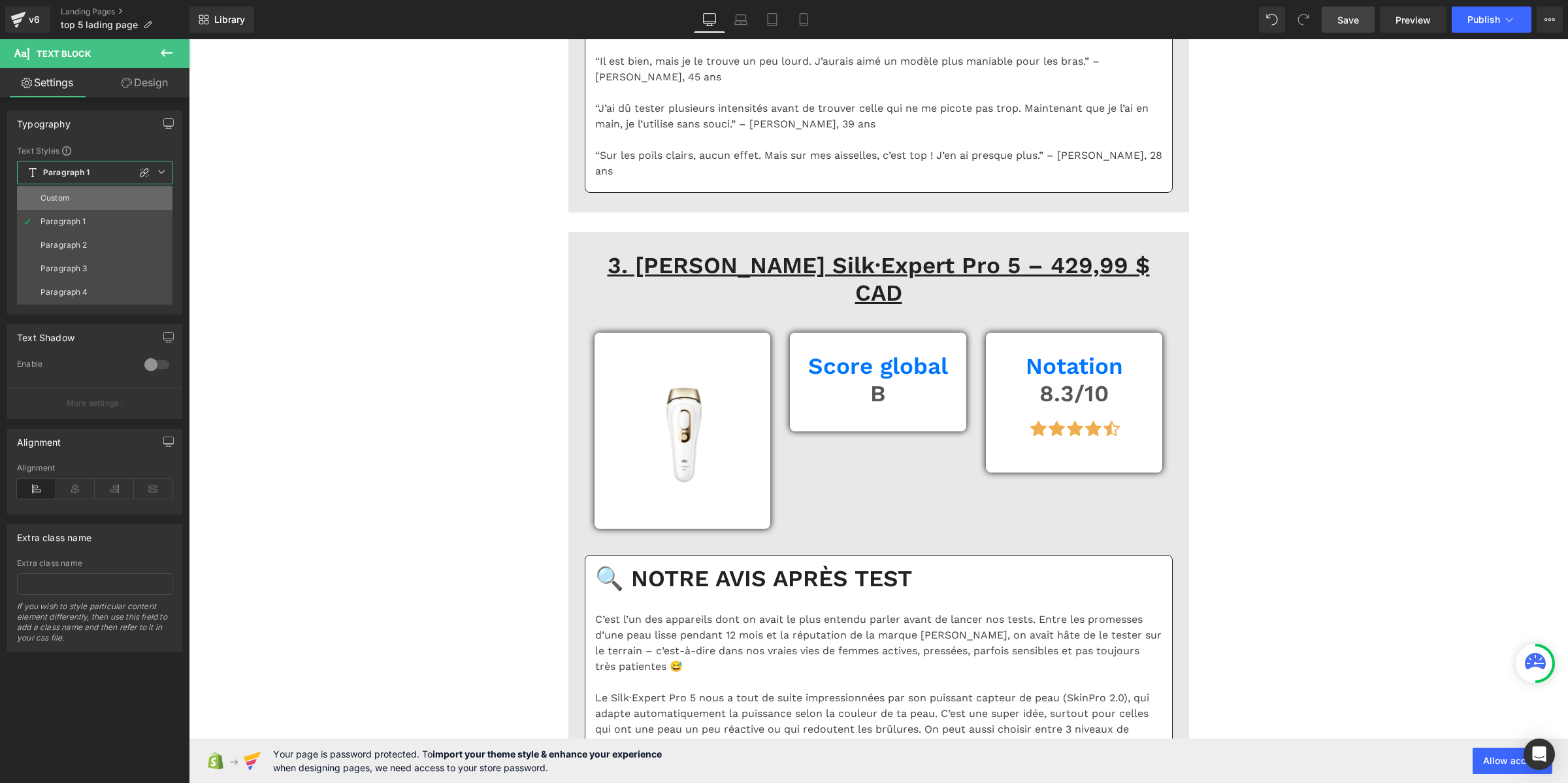
click at [96, 192] on li "Custom" at bounding box center [95, 197] width 156 height 24
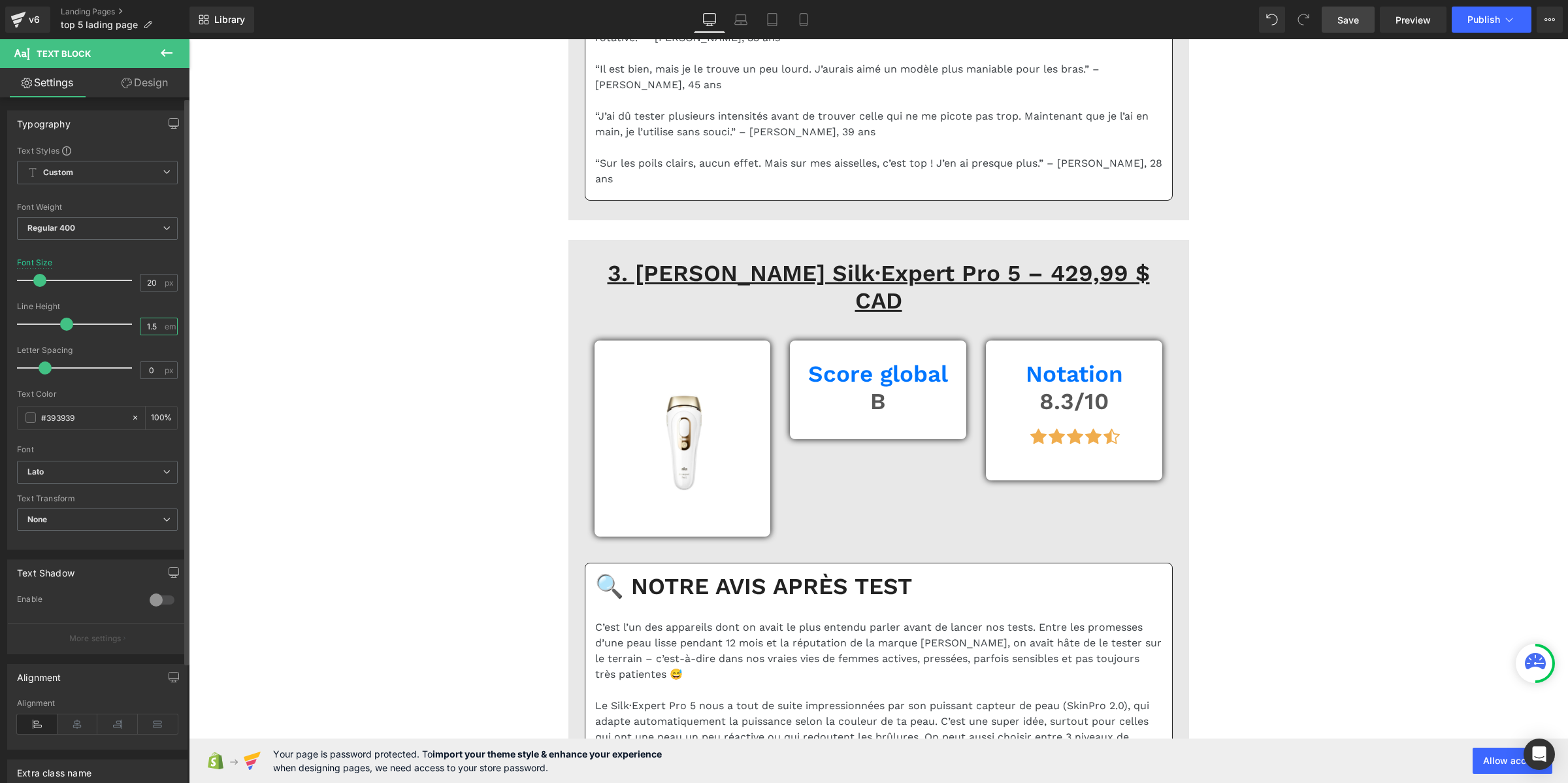
click at [156, 324] on input "1.5" at bounding box center [152, 327] width 23 height 16
paste input "2"
type input "1.2"
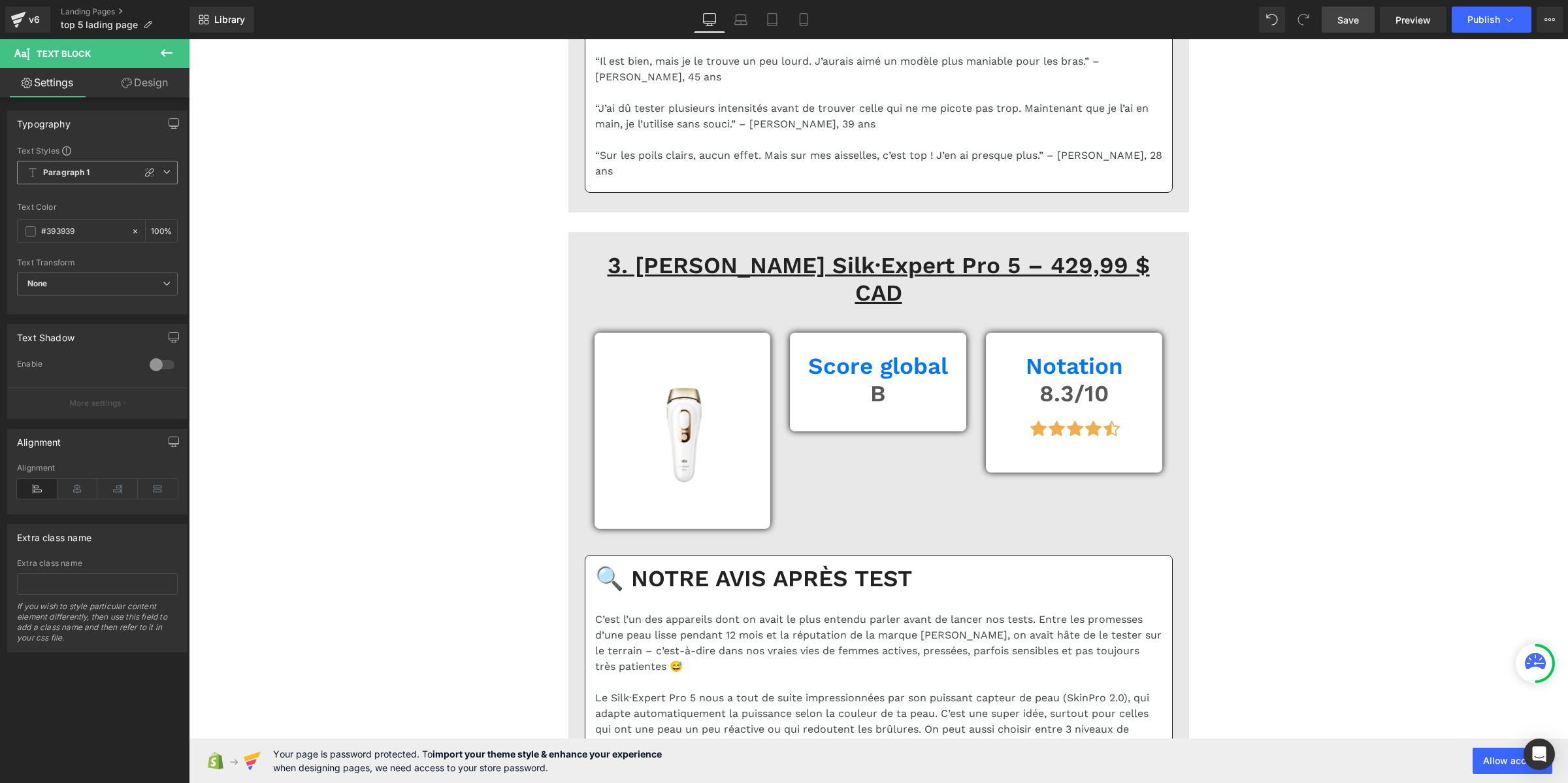
click at [56, 170] on b "Paragraph 1" at bounding box center [66, 173] width 47 height 11
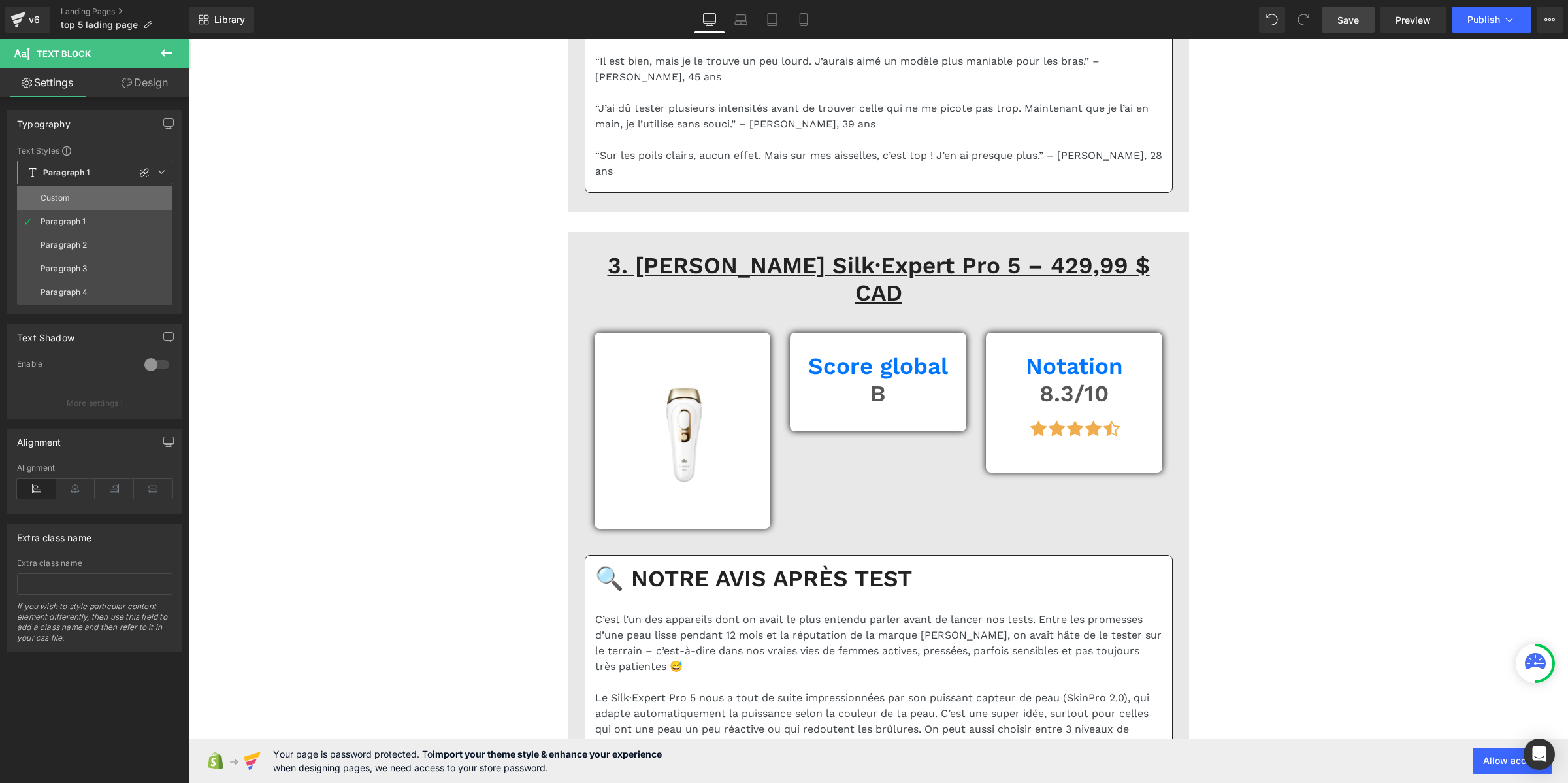
click at [73, 194] on li "Custom" at bounding box center [95, 197] width 156 height 24
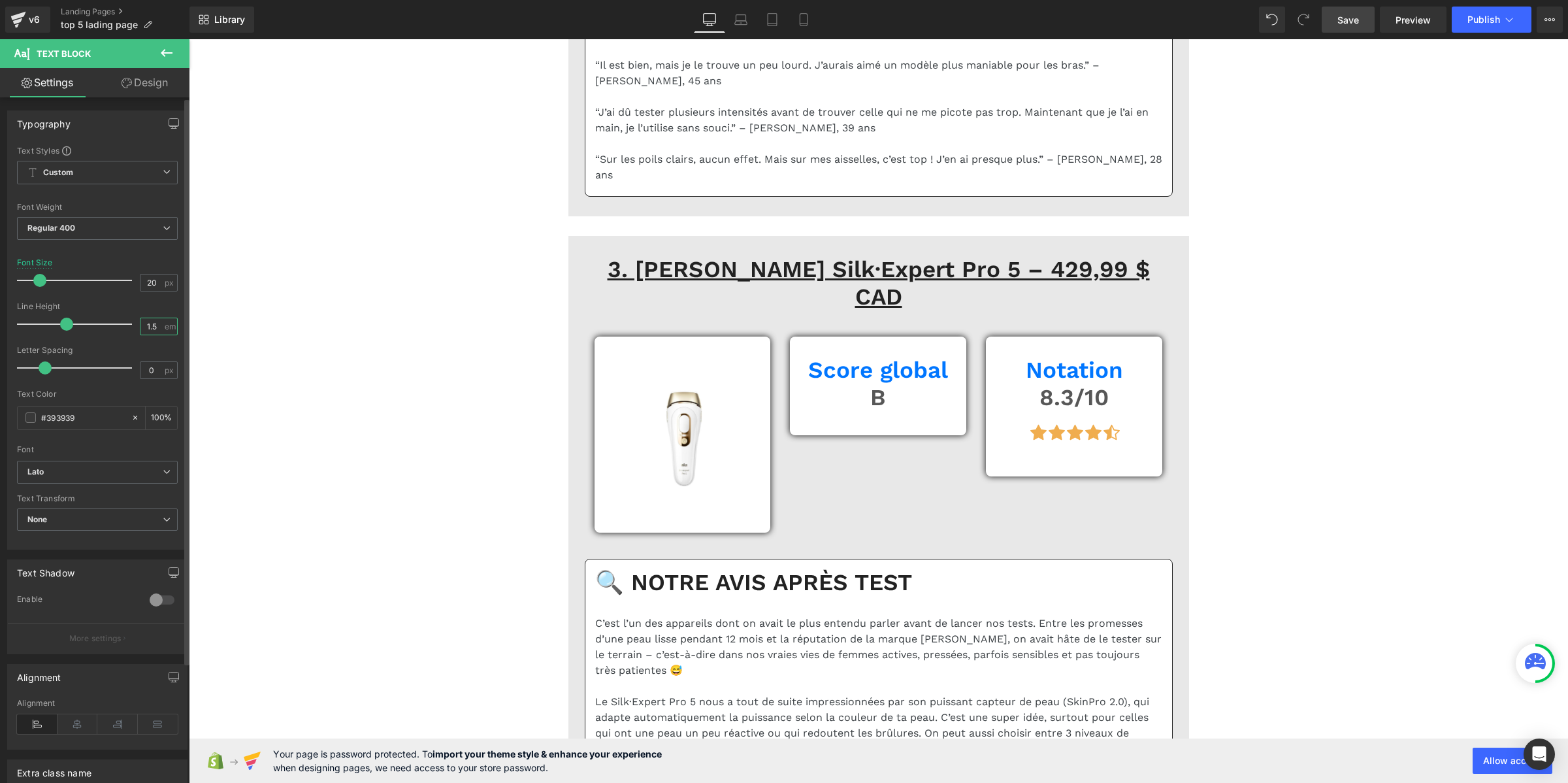
click at [149, 322] on input "1.5" at bounding box center [152, 327] width 23 height 16
paste input "2"
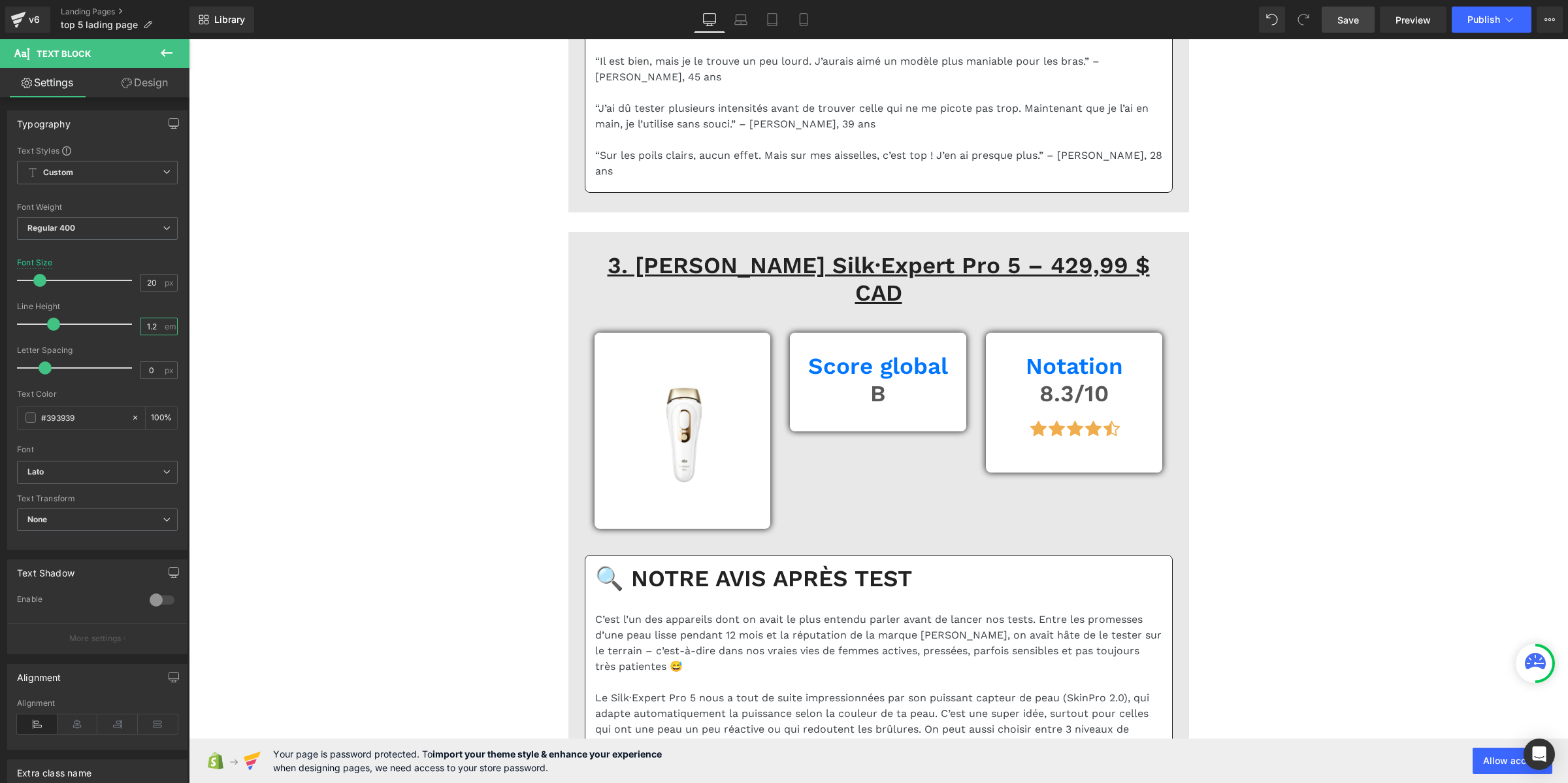
type input "1.2"
click at [1349, 30] on link "Save" at bounding box center [1348, 20] width 53 height 26
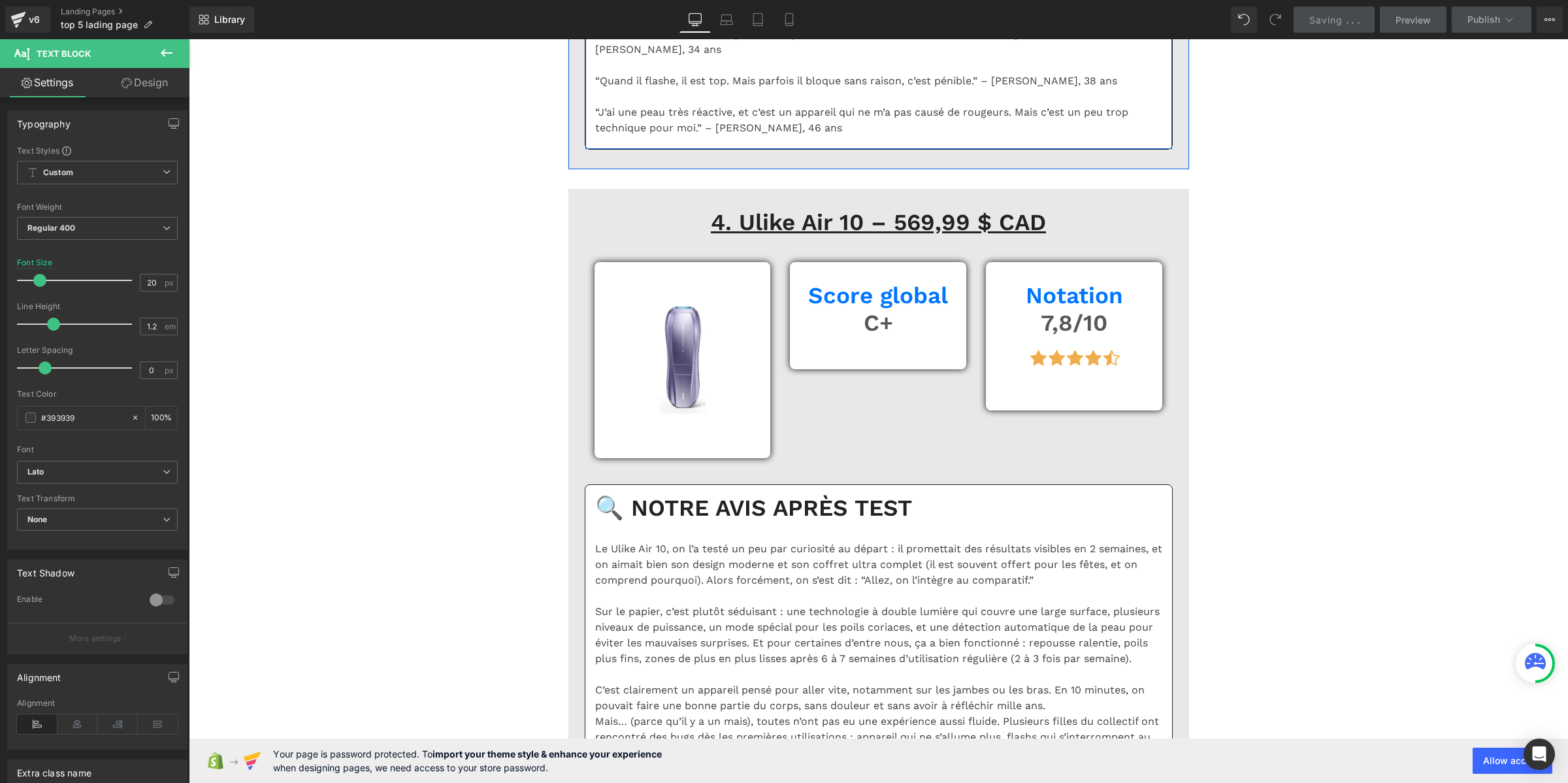
scroll to position [7679, 0]
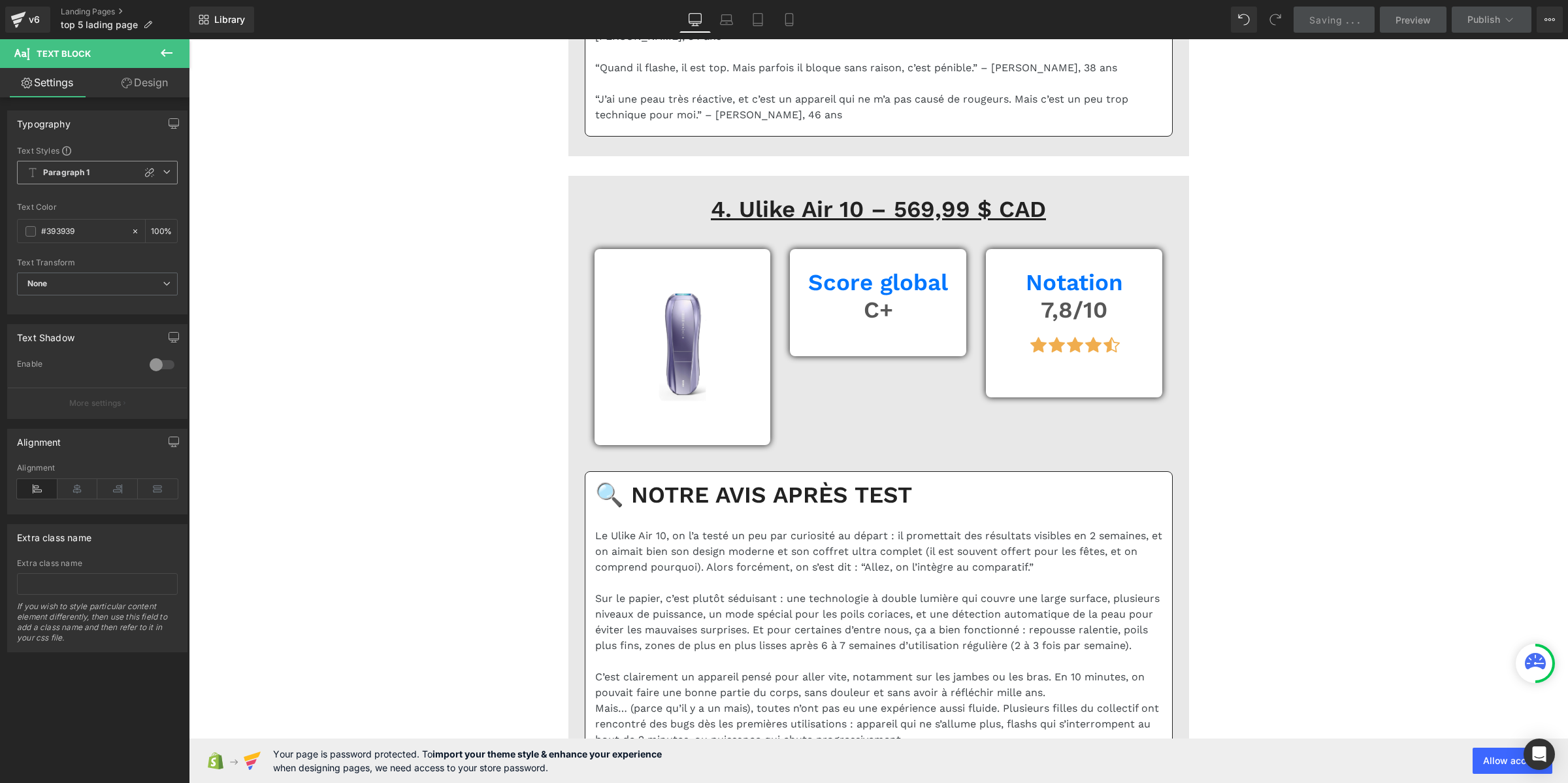
click at [96, 165] on span "Paragraph 1" at bounding box center [97, 172] width 160 height 24
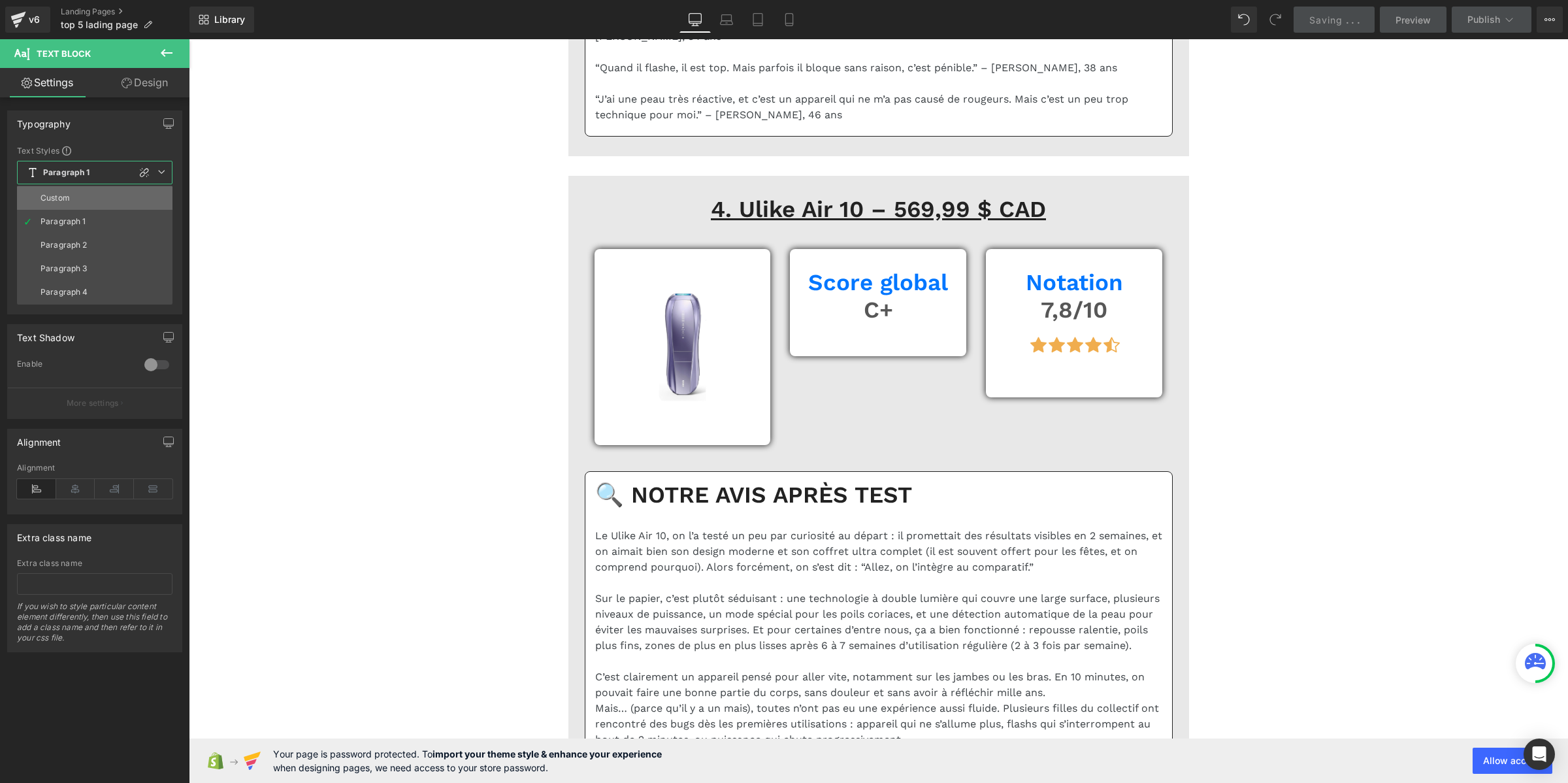
click at [86, 192] on li "Custom" at bounding box center [95, 197] width 156 height 24
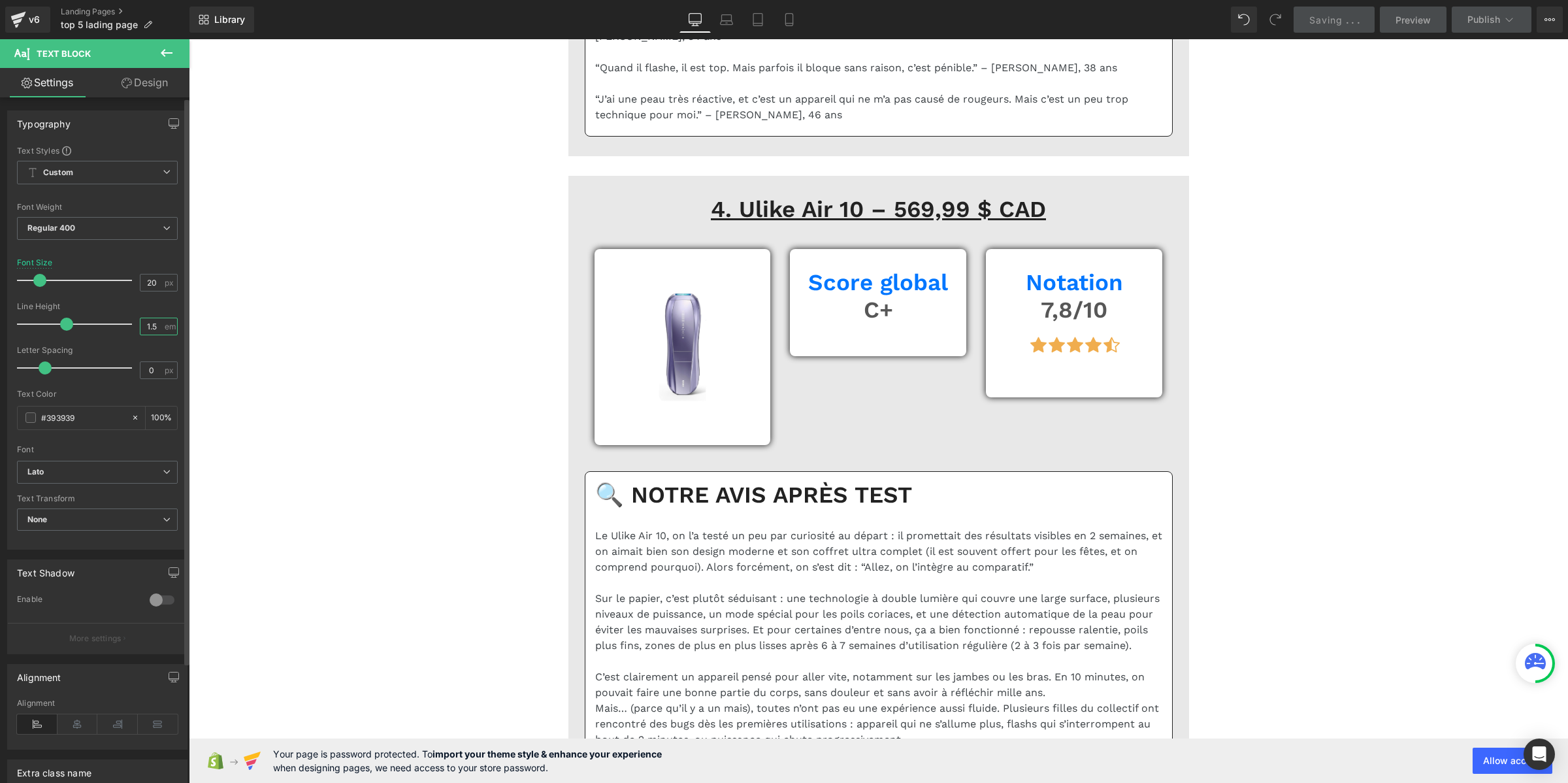
click at [151, 328] on input "1.5" at bounding box center [152, 327] width 23 height 16
paste input "2"
type input "1.2"
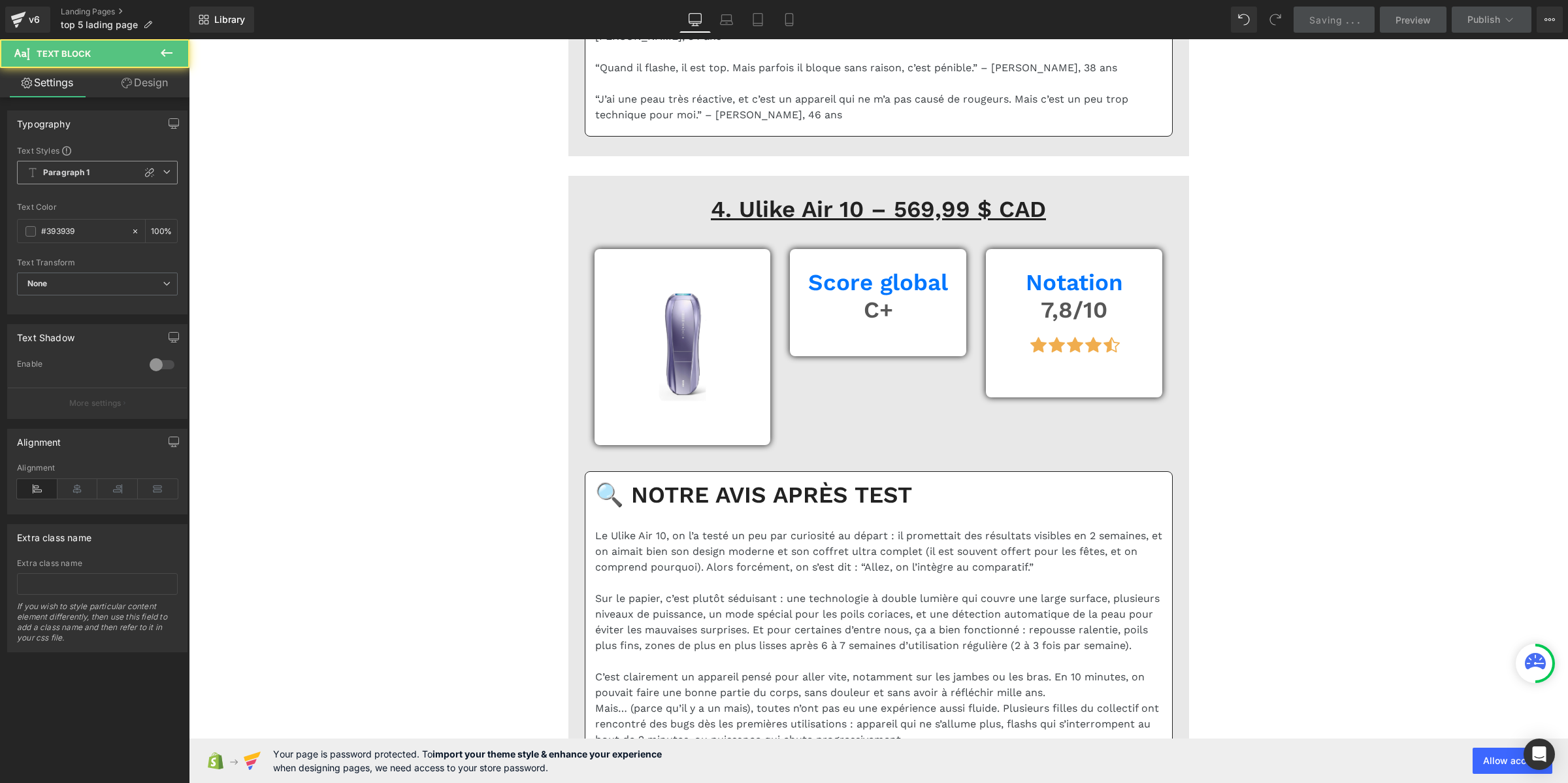
click at [57, 170] on b "Paragraph 1" at bounding box center [66, 173] width 47 height 11
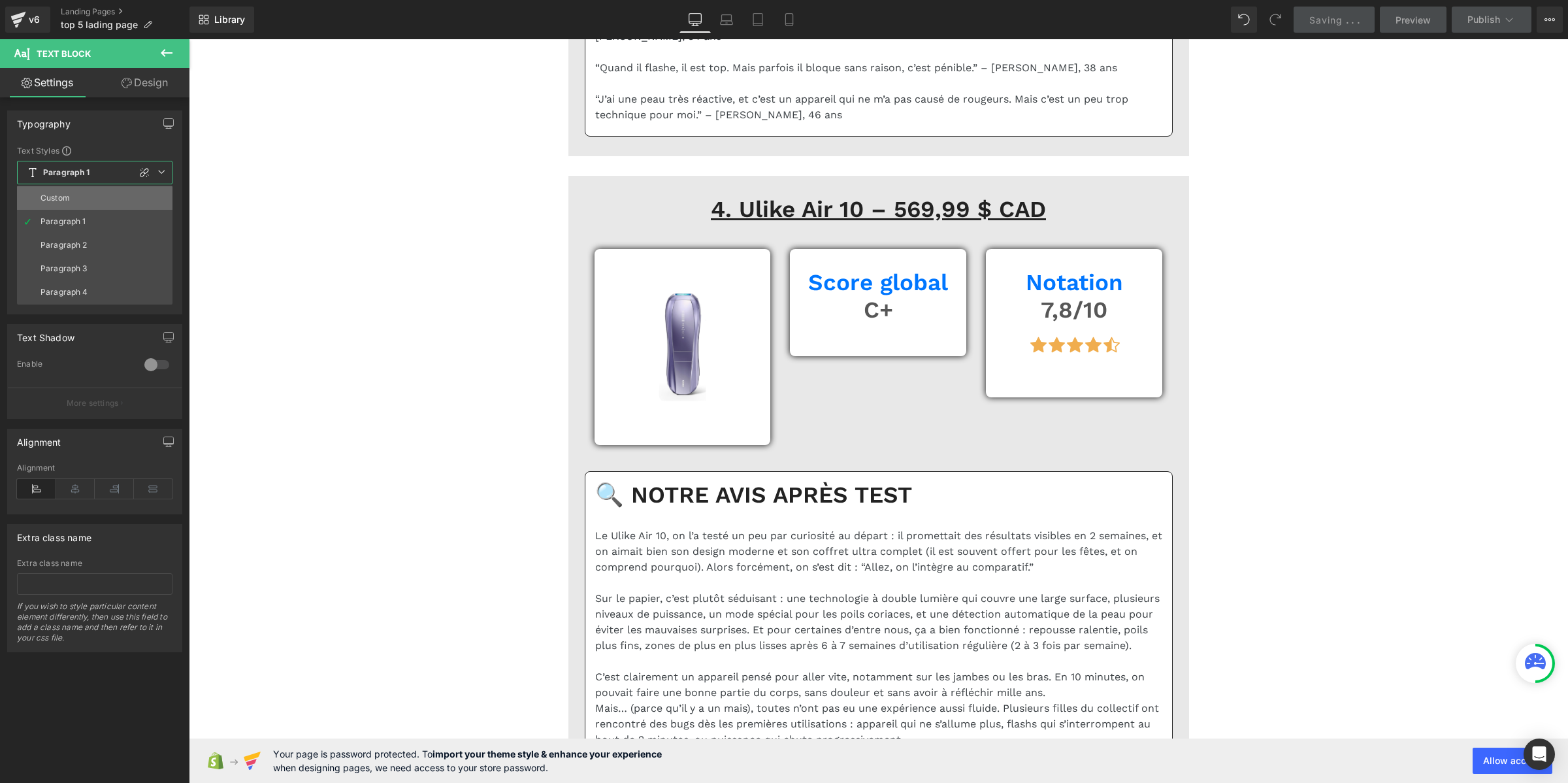
click at [63, 198] on div "Custom" at bounding box center [55, 197] width 29 height 9
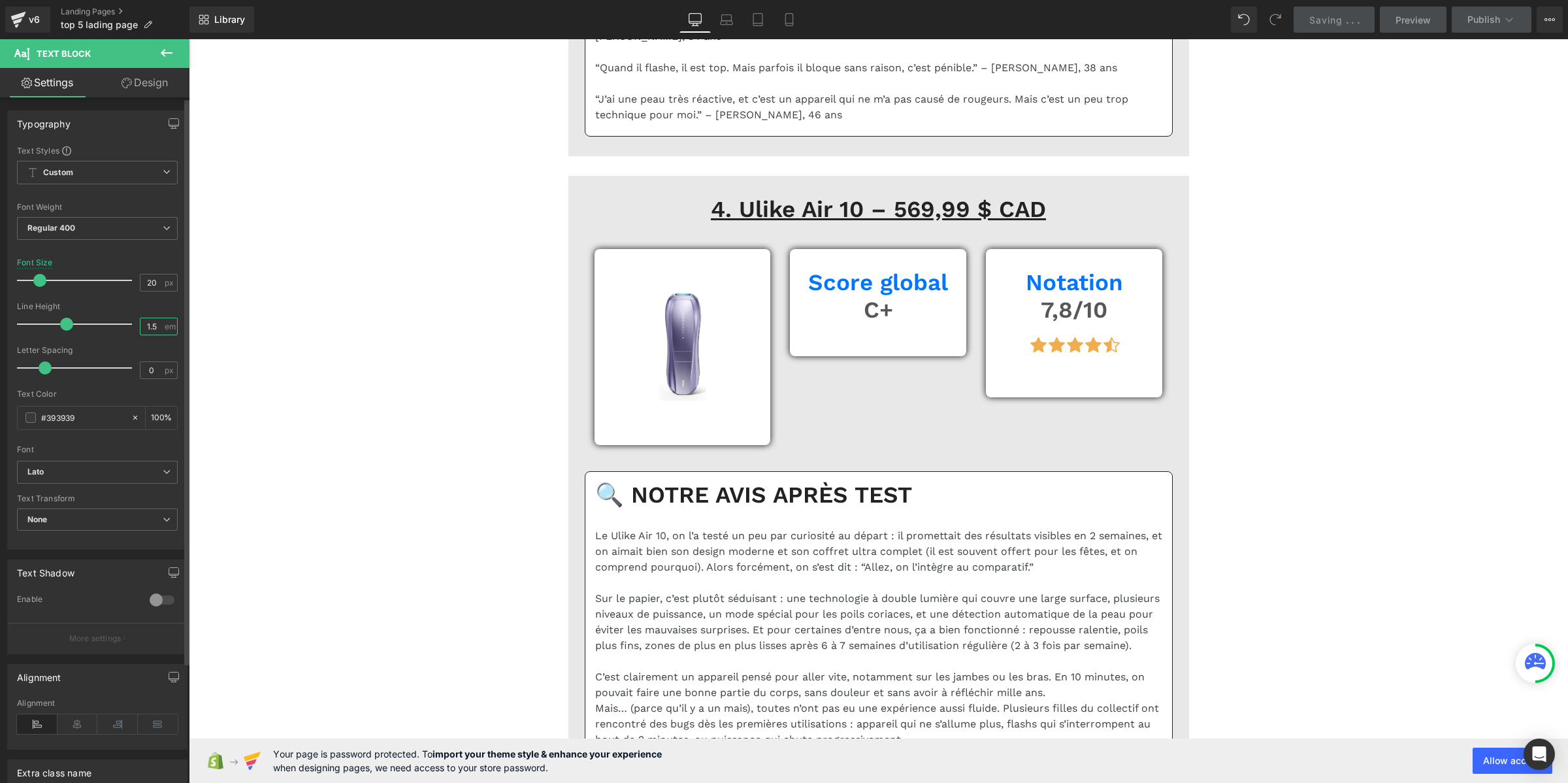
click at [144, 324] on input "1.5" at bounding box center [152, 327] width 23 height 16
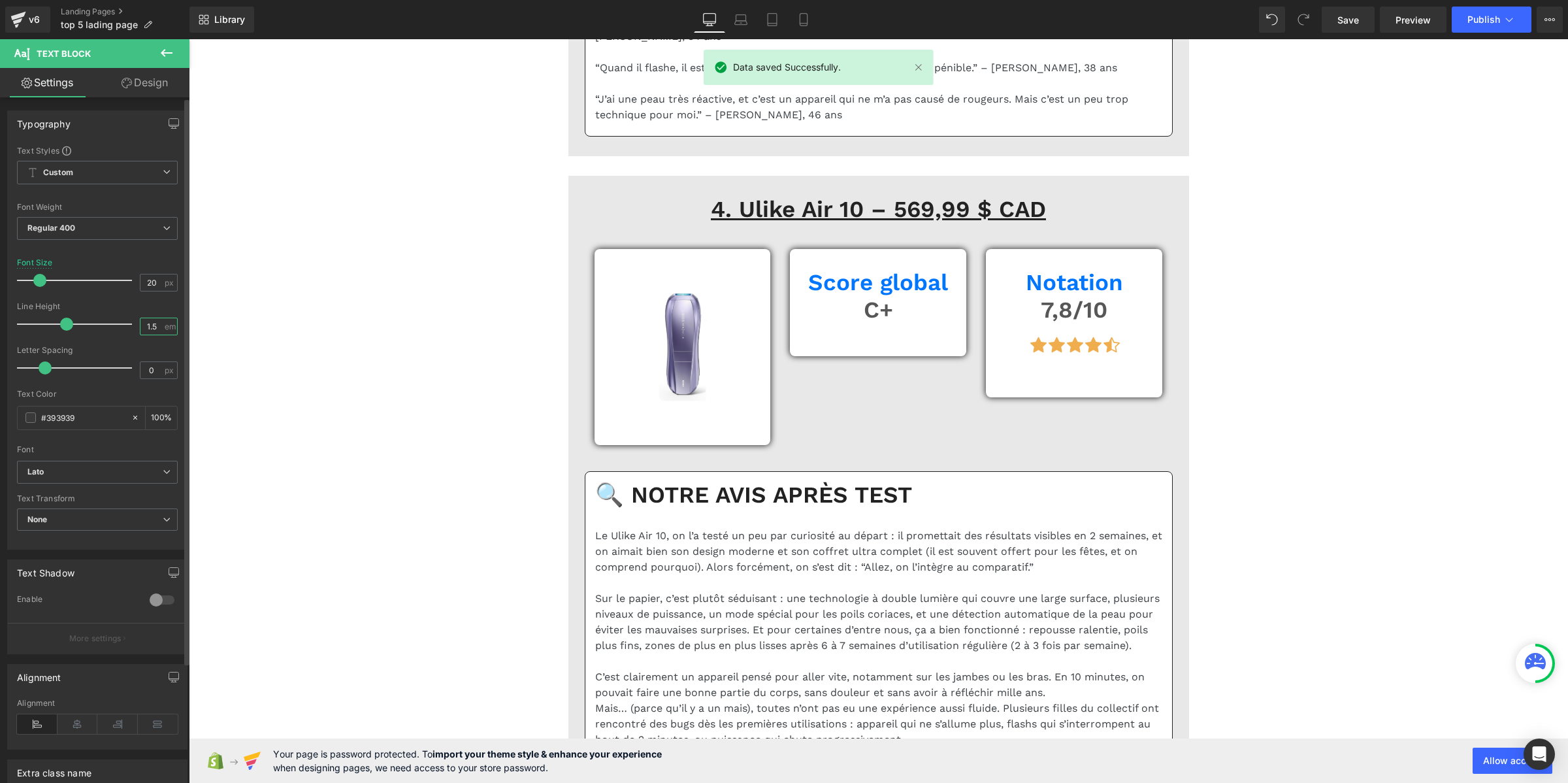
paste input "2"
type input "1.2"
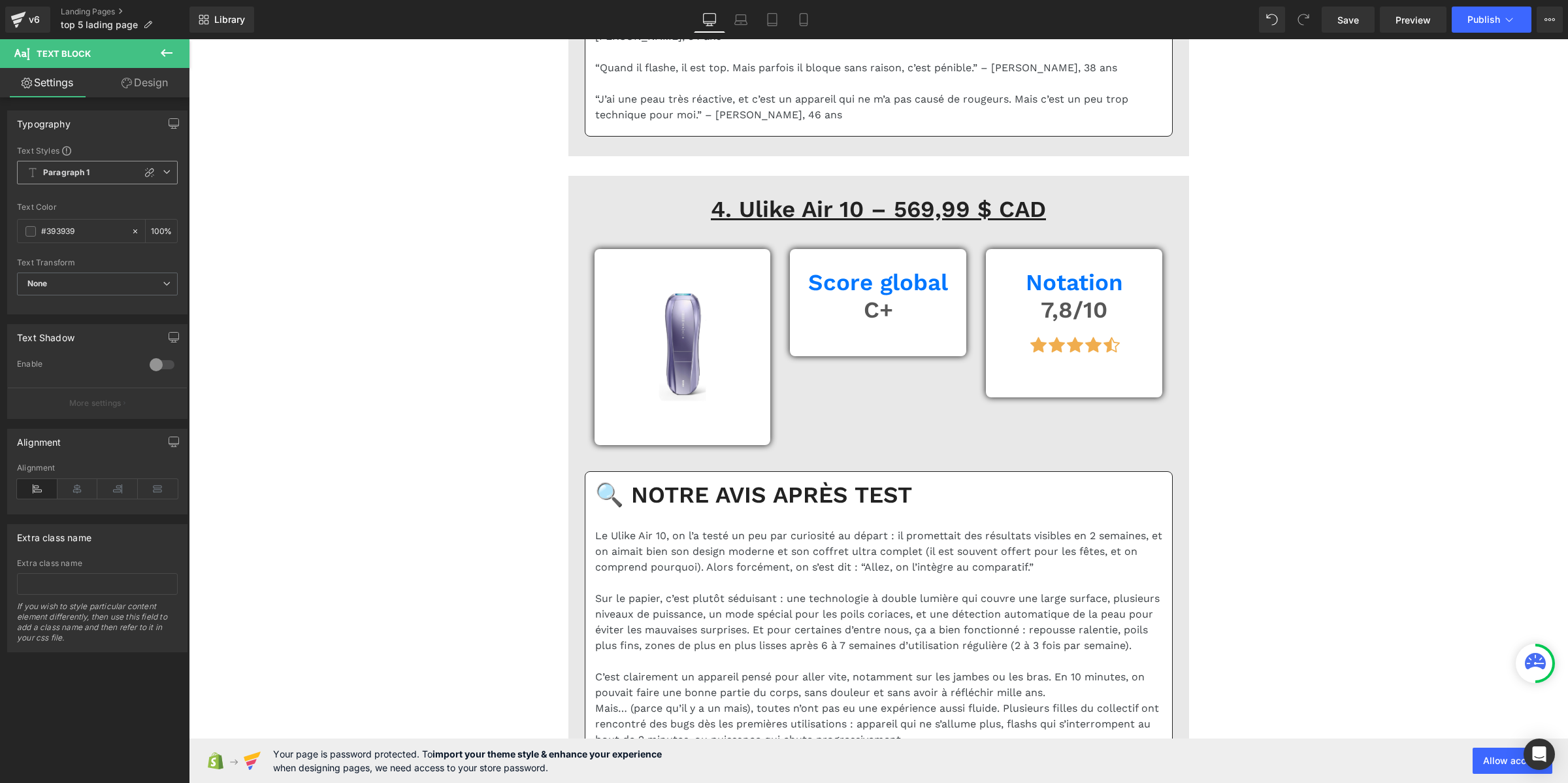
click at [76, 165] on span "Paragraph 1" at bounding box center [97, 172] width 160 height 24
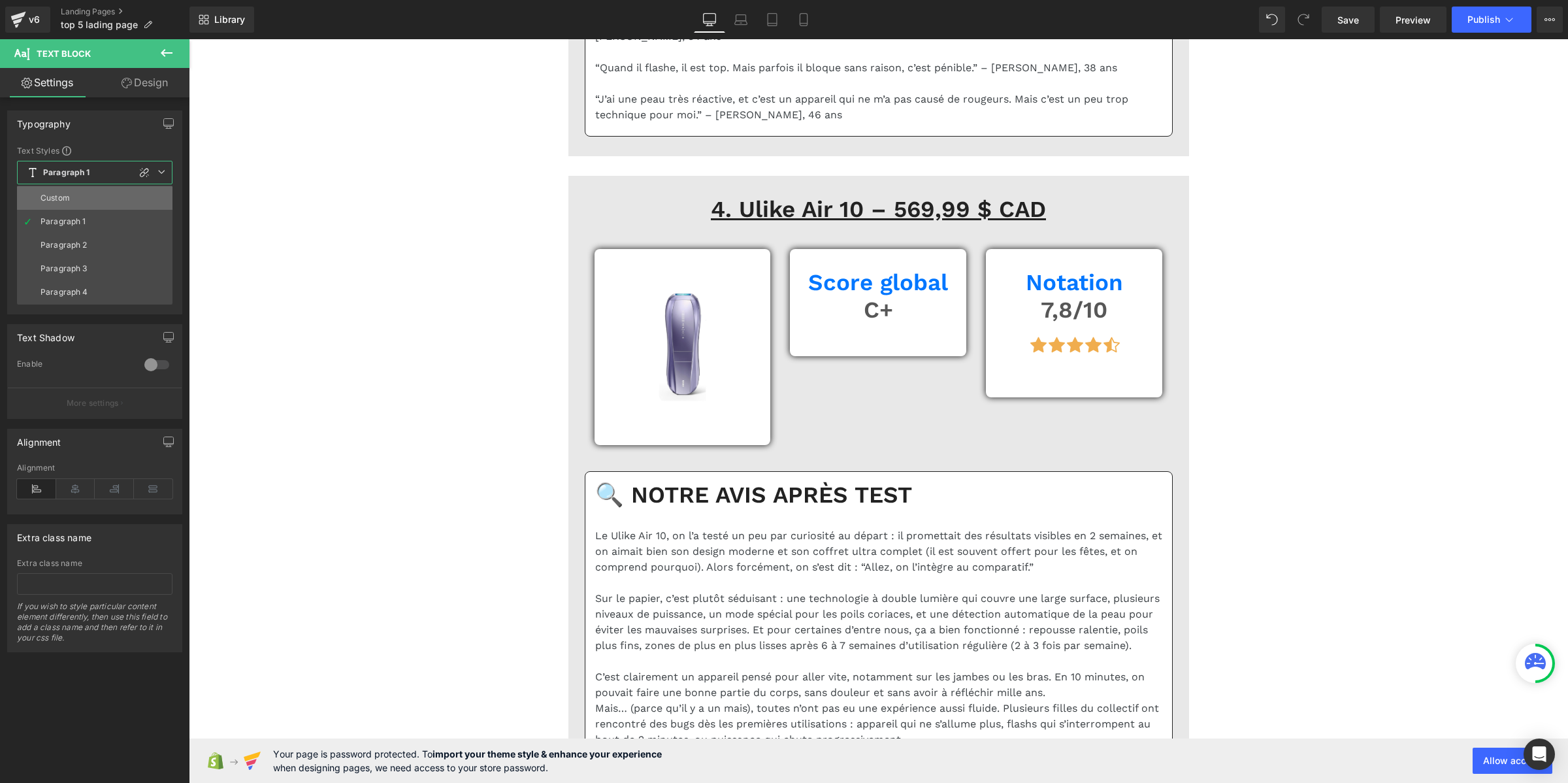
click at [75, 187] on li "Custom" at bounding box center [95, 197] width 156 height 24
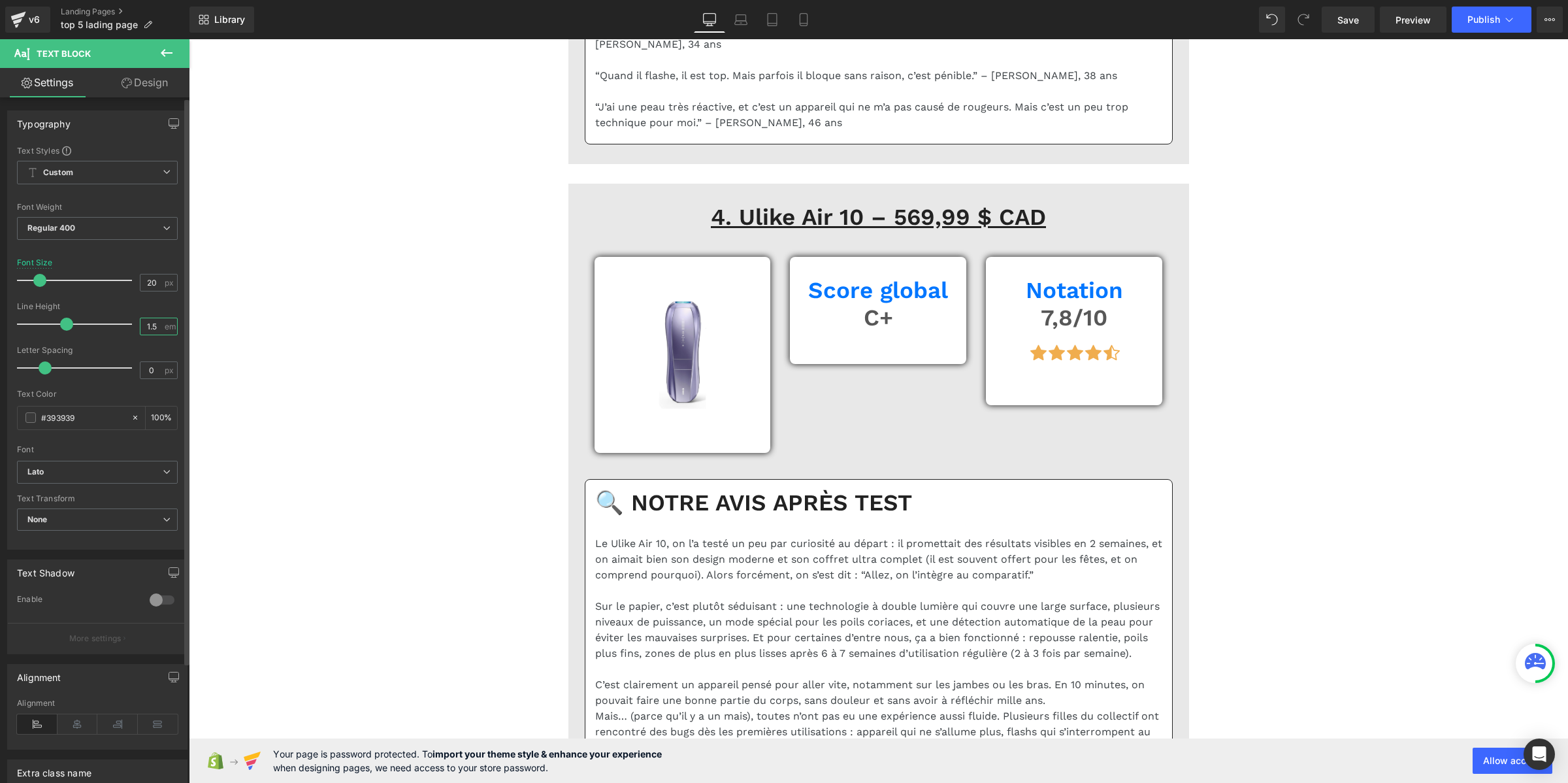
click at [149, 328] on input "1.5" at bounding box center [152, 327] width 23 height 16
paste input "2"
type input "1.2"
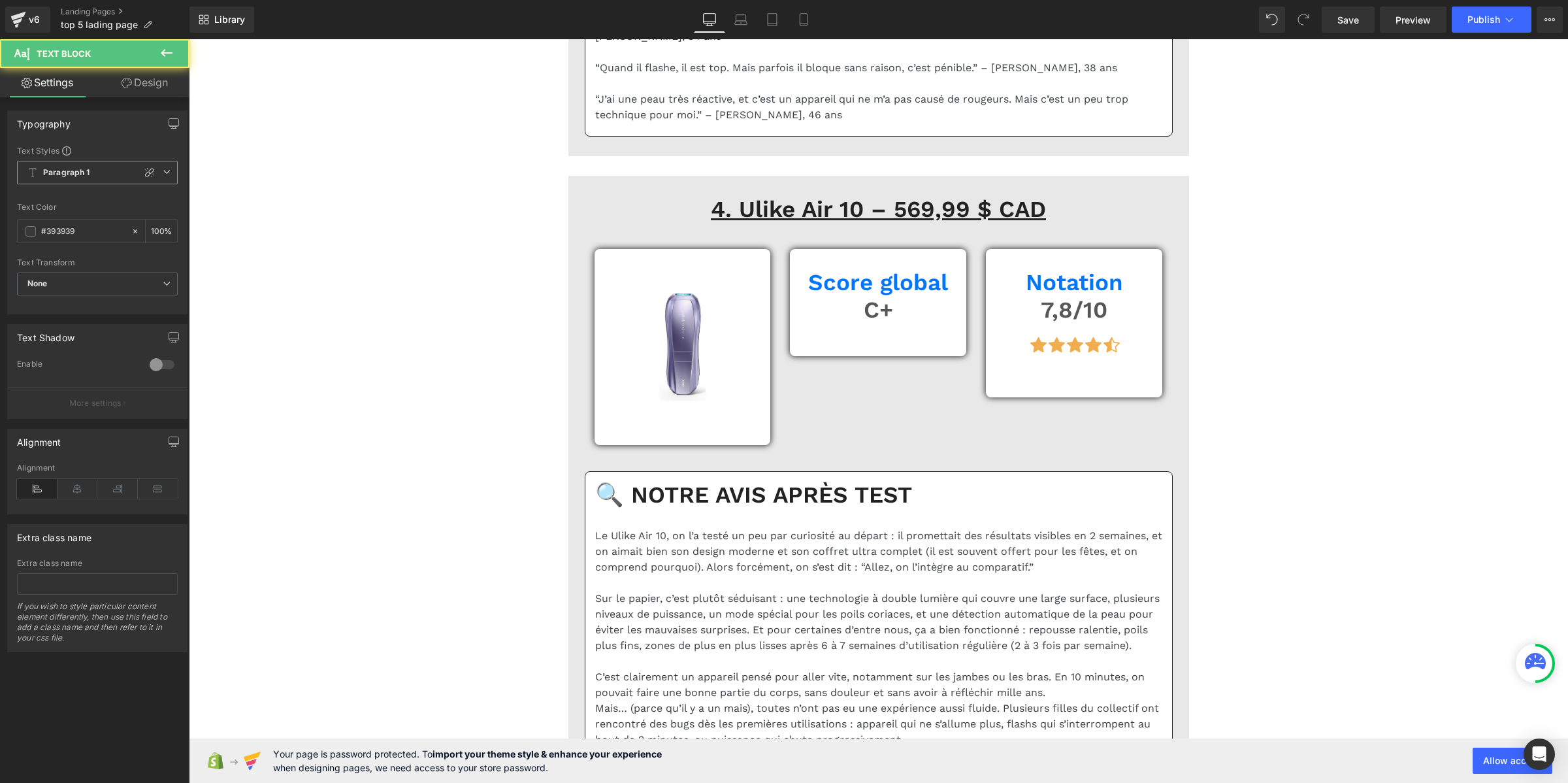
click at [115, 169] on span "Paragraph 1" at bounding box center [97, 172] width 160 height 24
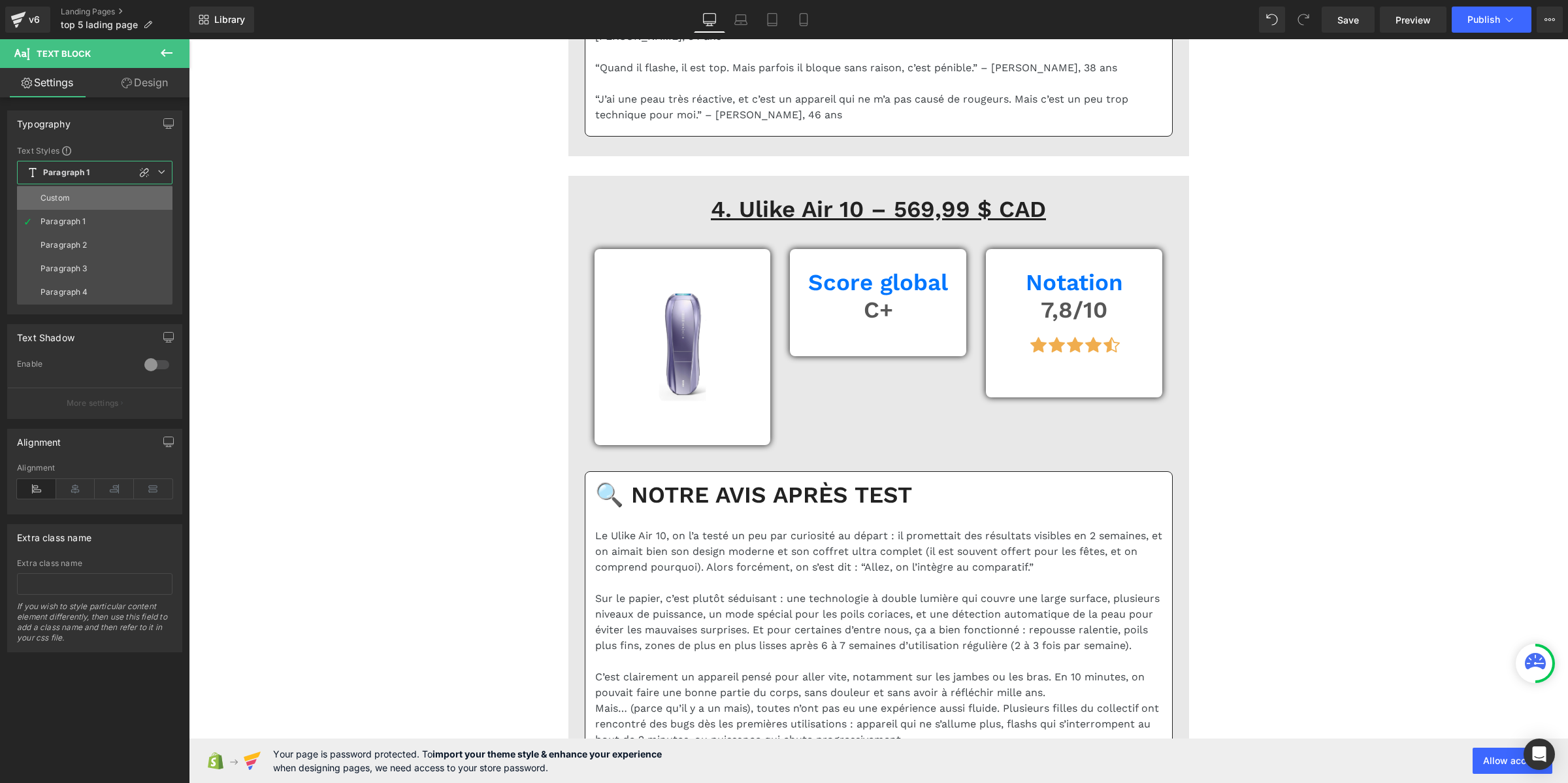
click at [102, 191] on li "Custom" at bounding box center [95, 197] width 156 height 24
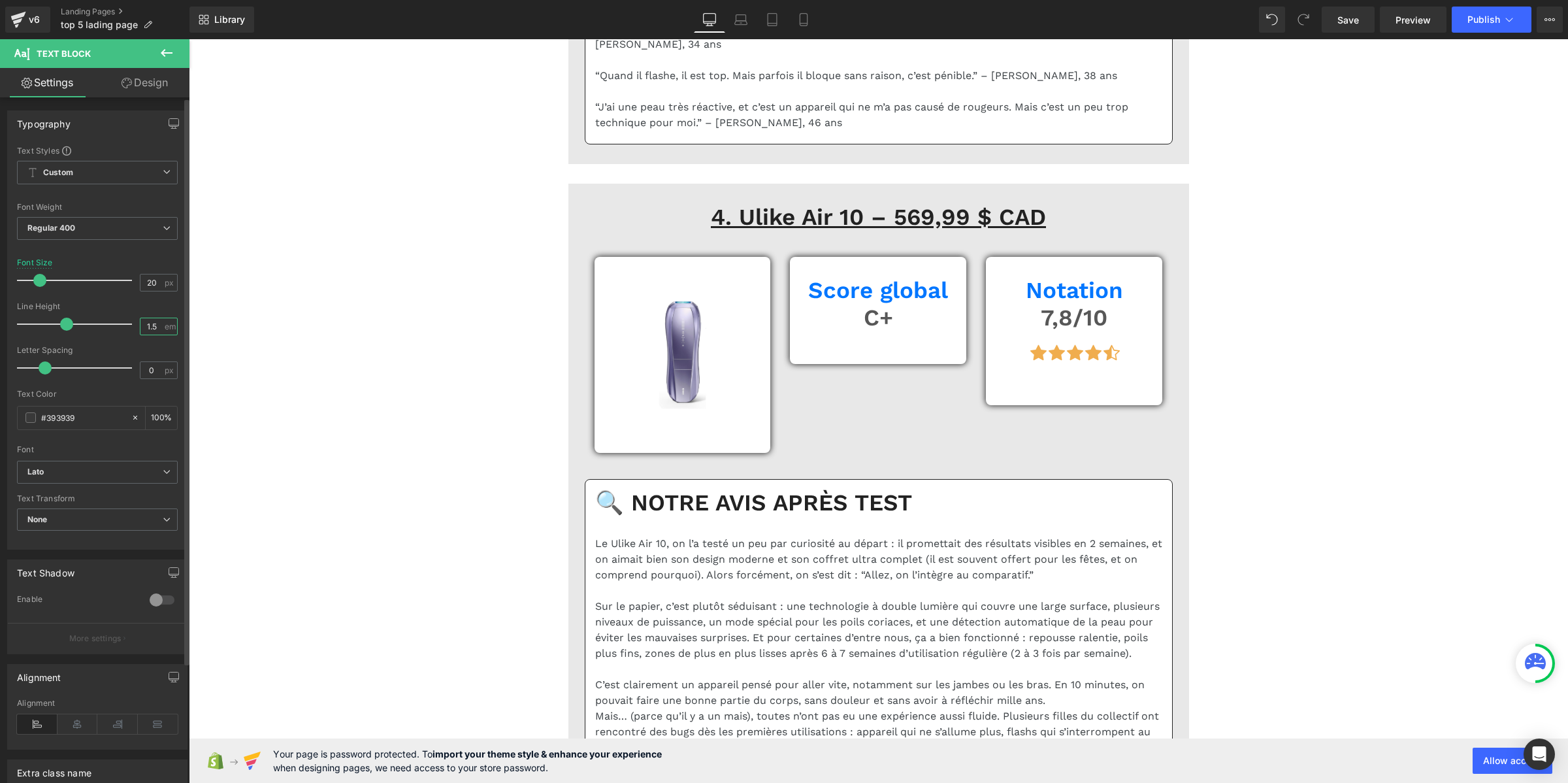
click at [154, 327] on input "1.5" at bounding box center [152, 327] width 23 height 16
paste input "2"
type input "1.2"
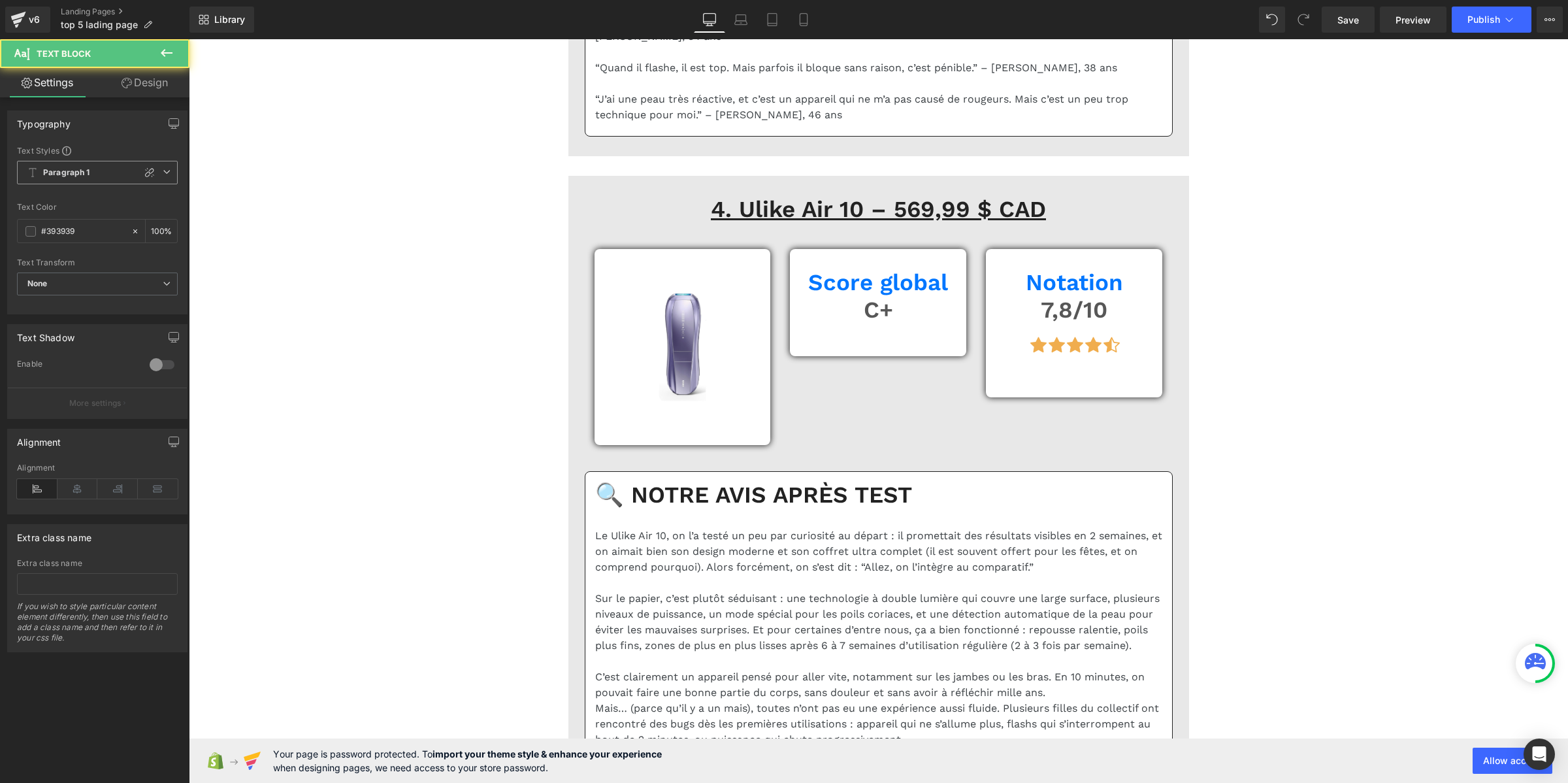
click at [57, 171] on b "Paragraph 1" at bounding box center [66, 173] width 47 height 11
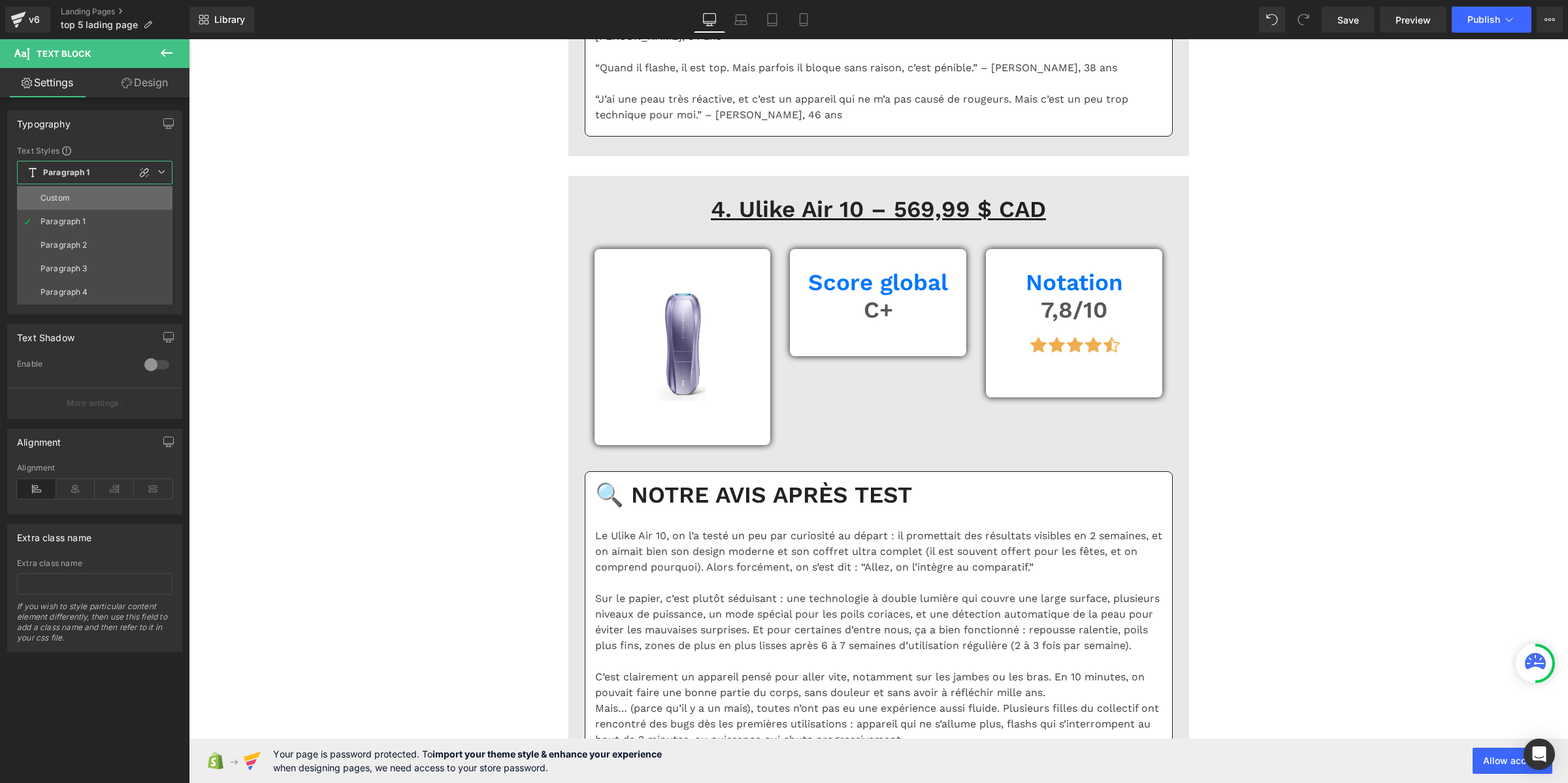
click at [56, 193] on div "Custom" at bounding box center [55, 197] width 29 height 9
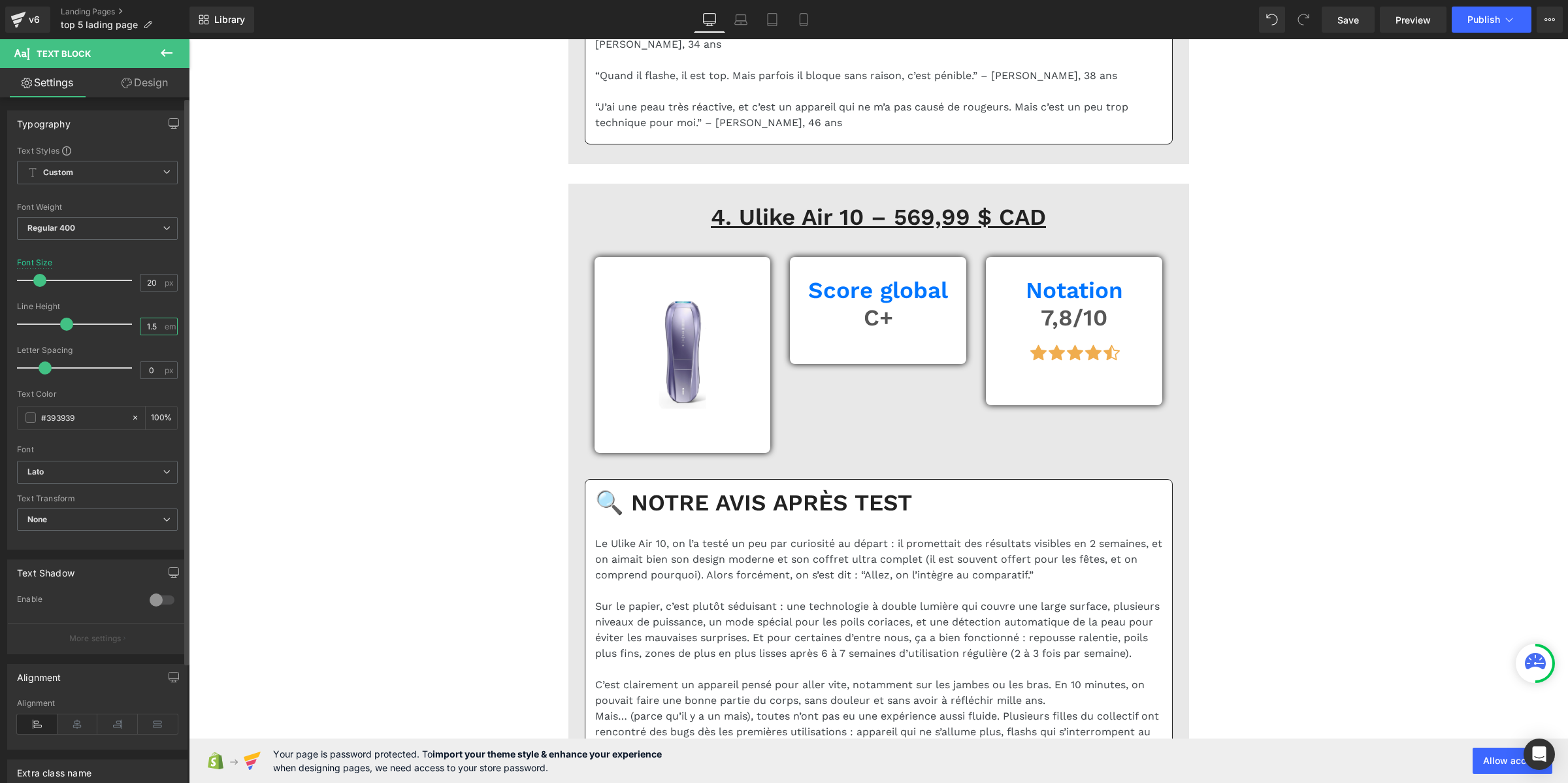
click at [144, 325] on input "1.5" at bounding box center [152, 327] width 23 height 16
paste input "2"
type input "1.2"
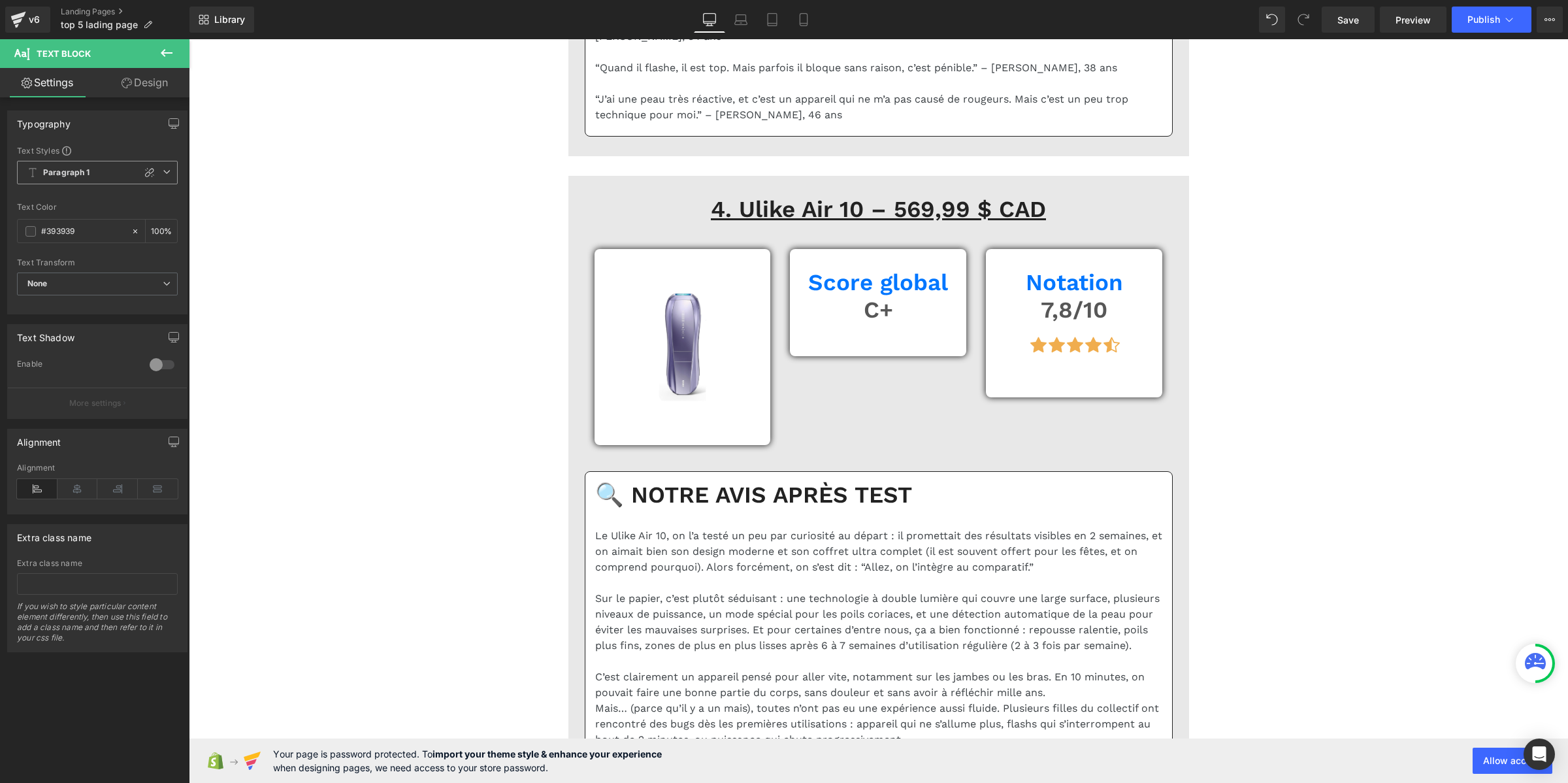
click at [60, 172] on b "Paragraph 1" at bounding box center [66, 173] width 47 height 11
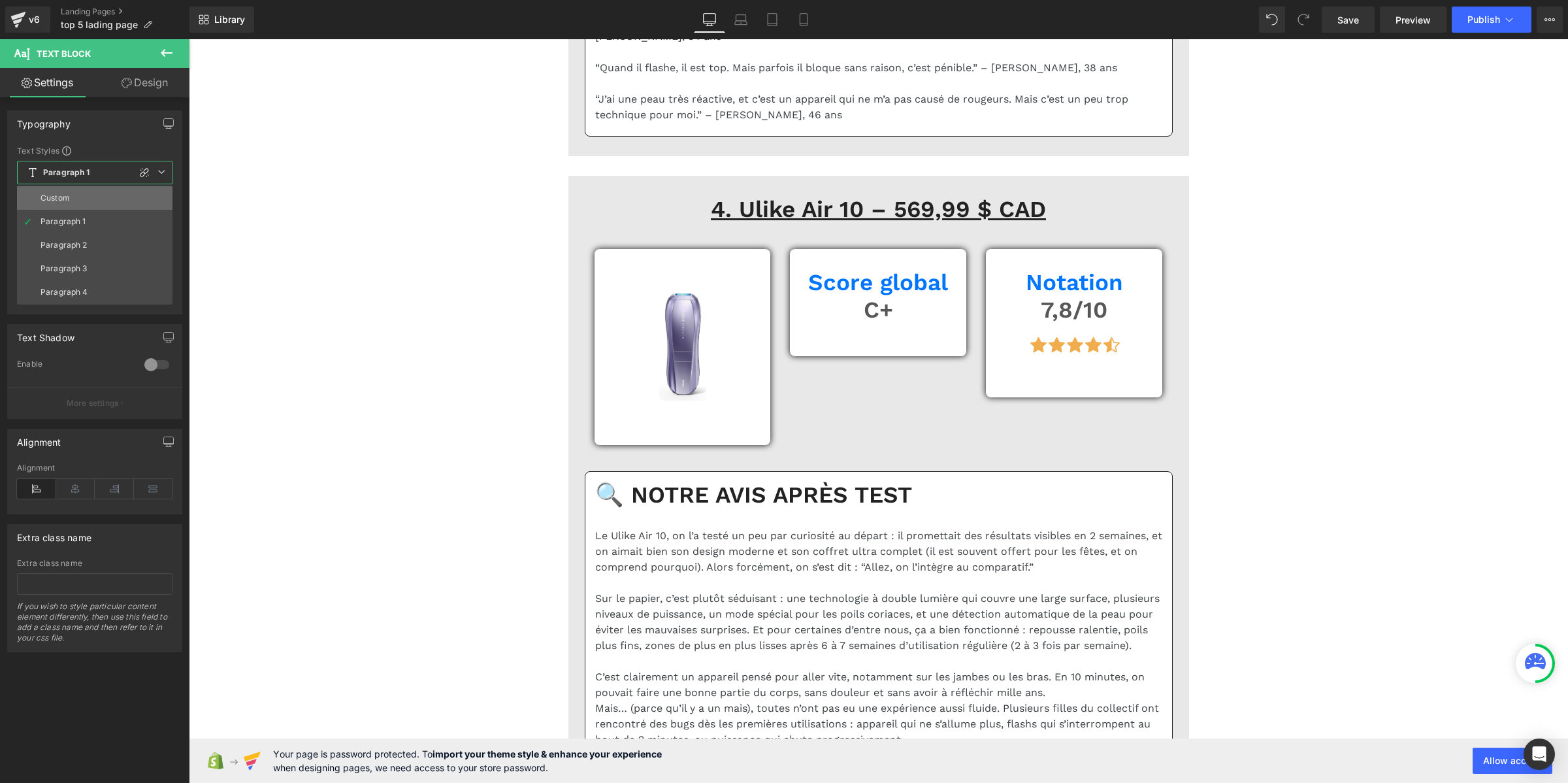
click at [60, 188] on li "Custom" at bounding box center [95, 197] width 156 height 24
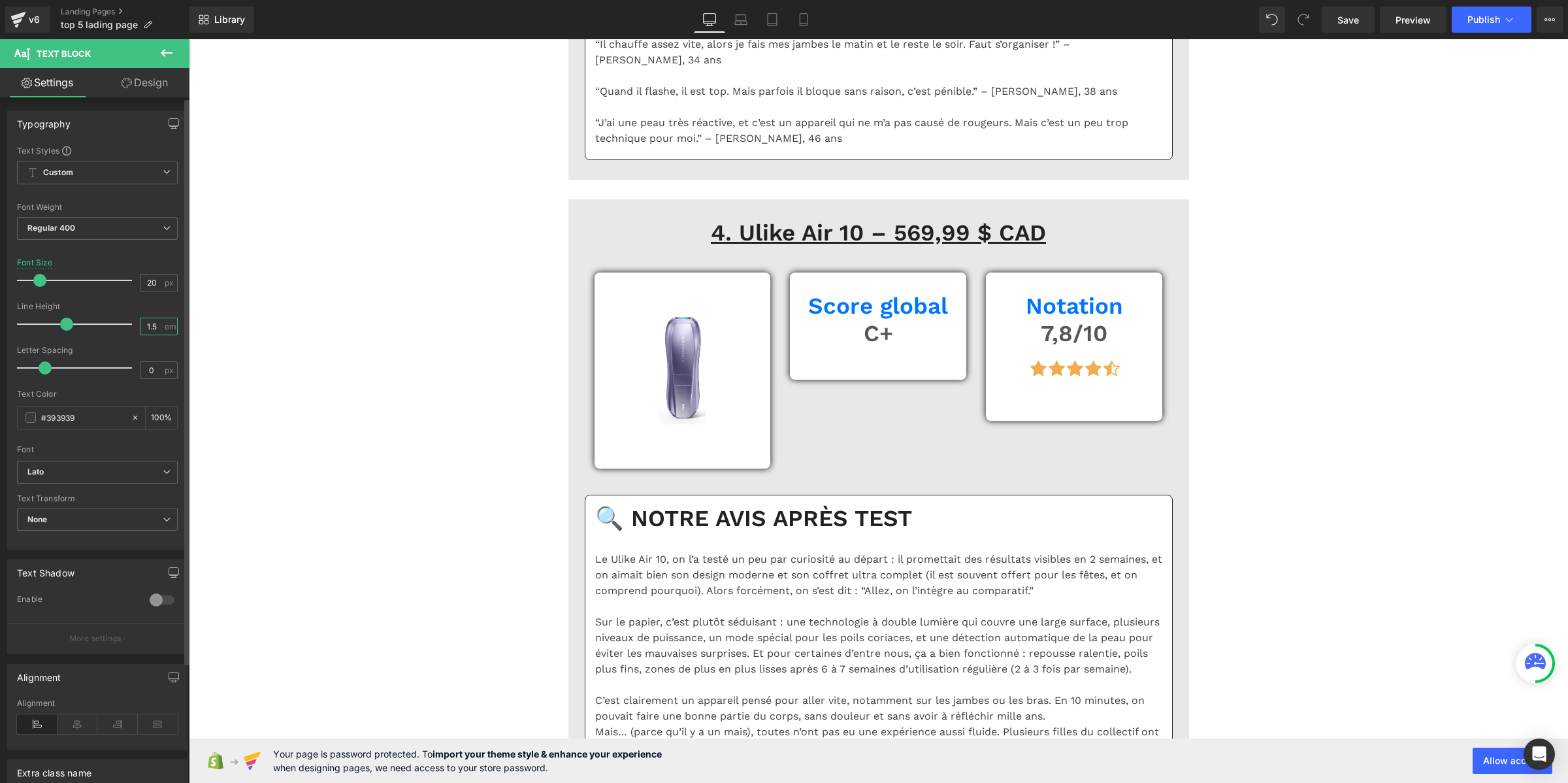
click at [149, 325] on input "1.5" at bounding box center [152, 327] width 23 height 16
paste input "2"
type input "1.2"
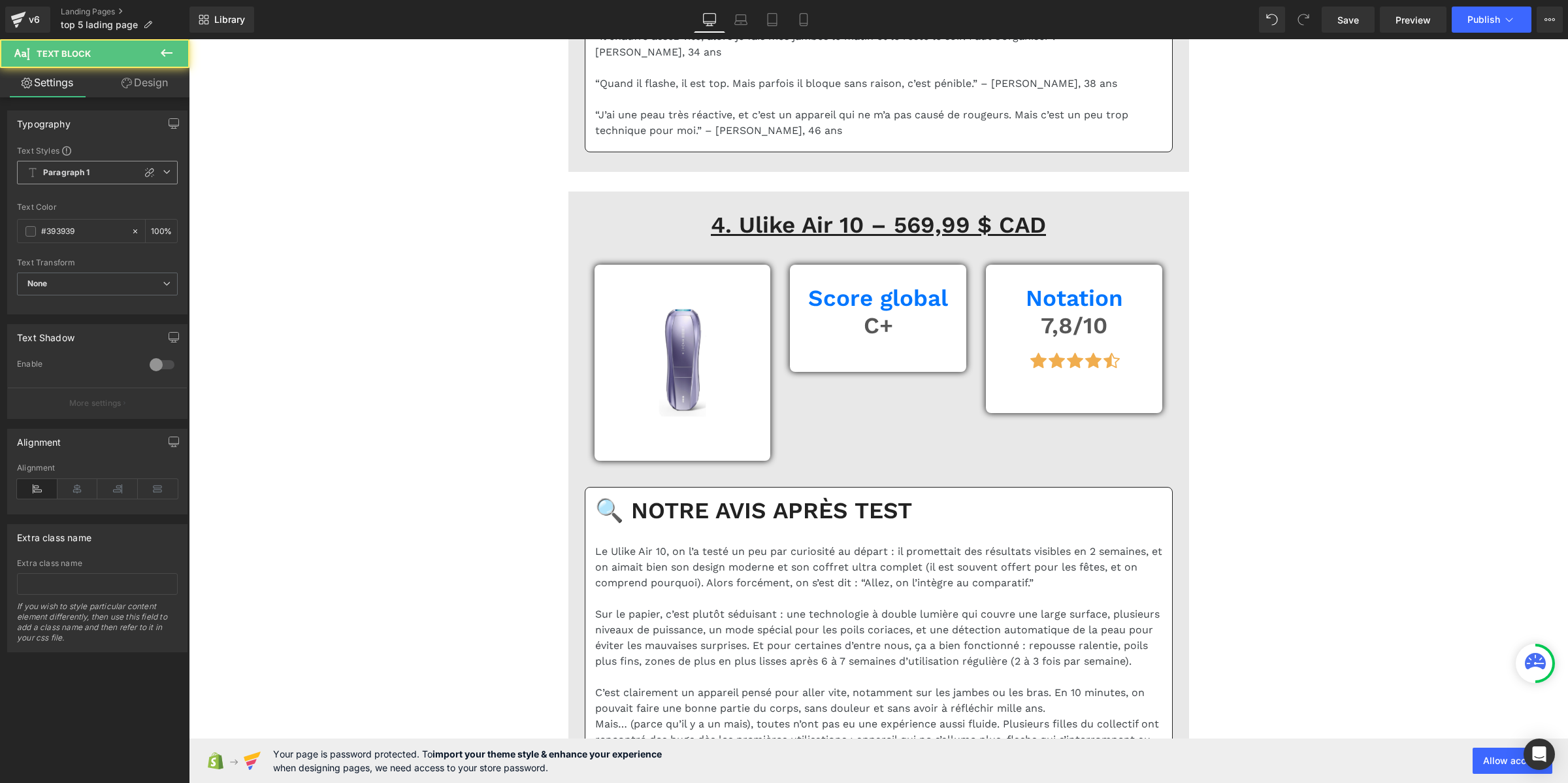
click at [108, 179] on span "Paragraph 1" at bounding box center [97, 172] width 160 height 24
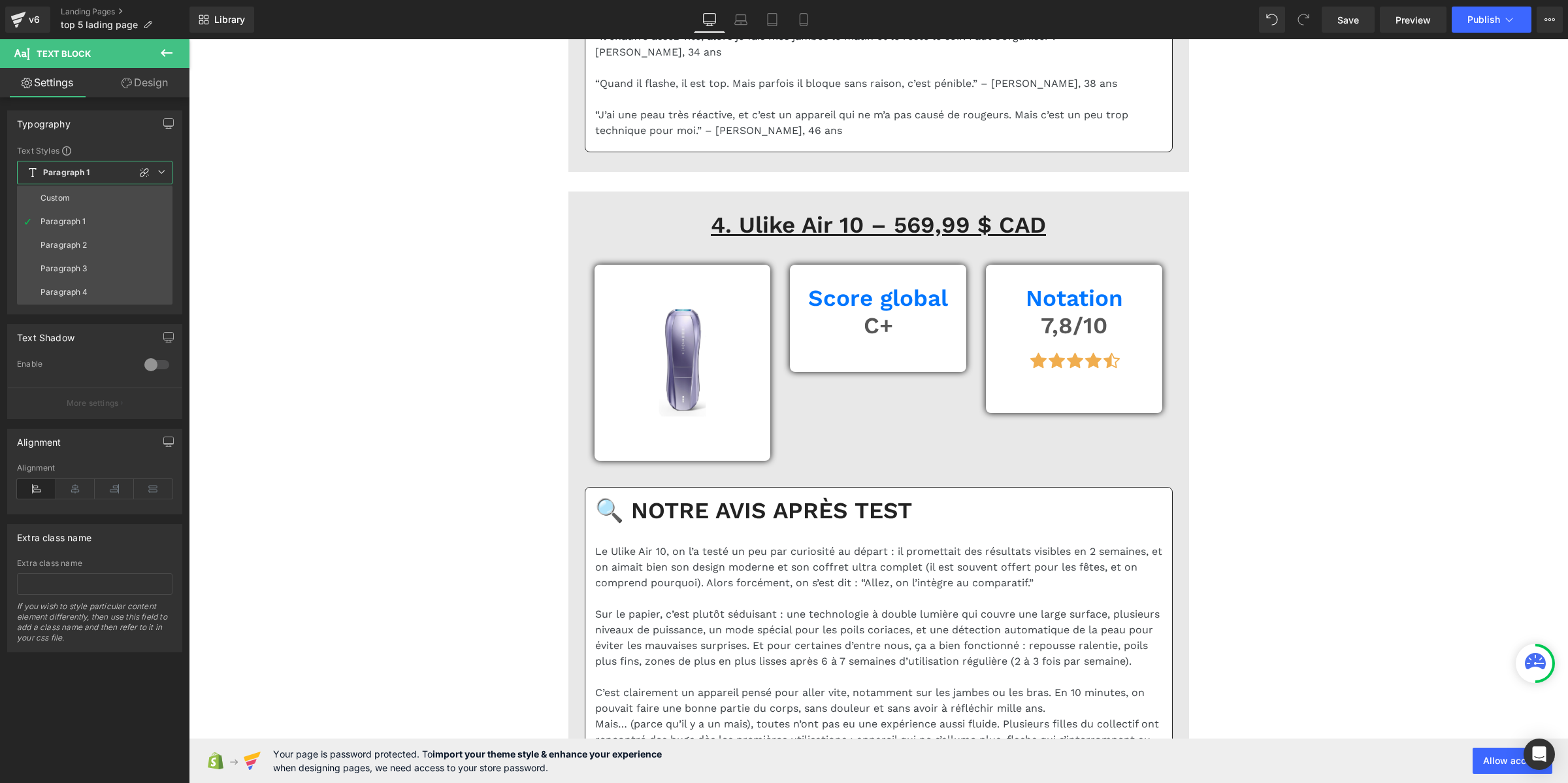
click at [102, 188] on li "Custom" at bounding box center [95, 197] width 156 height 24
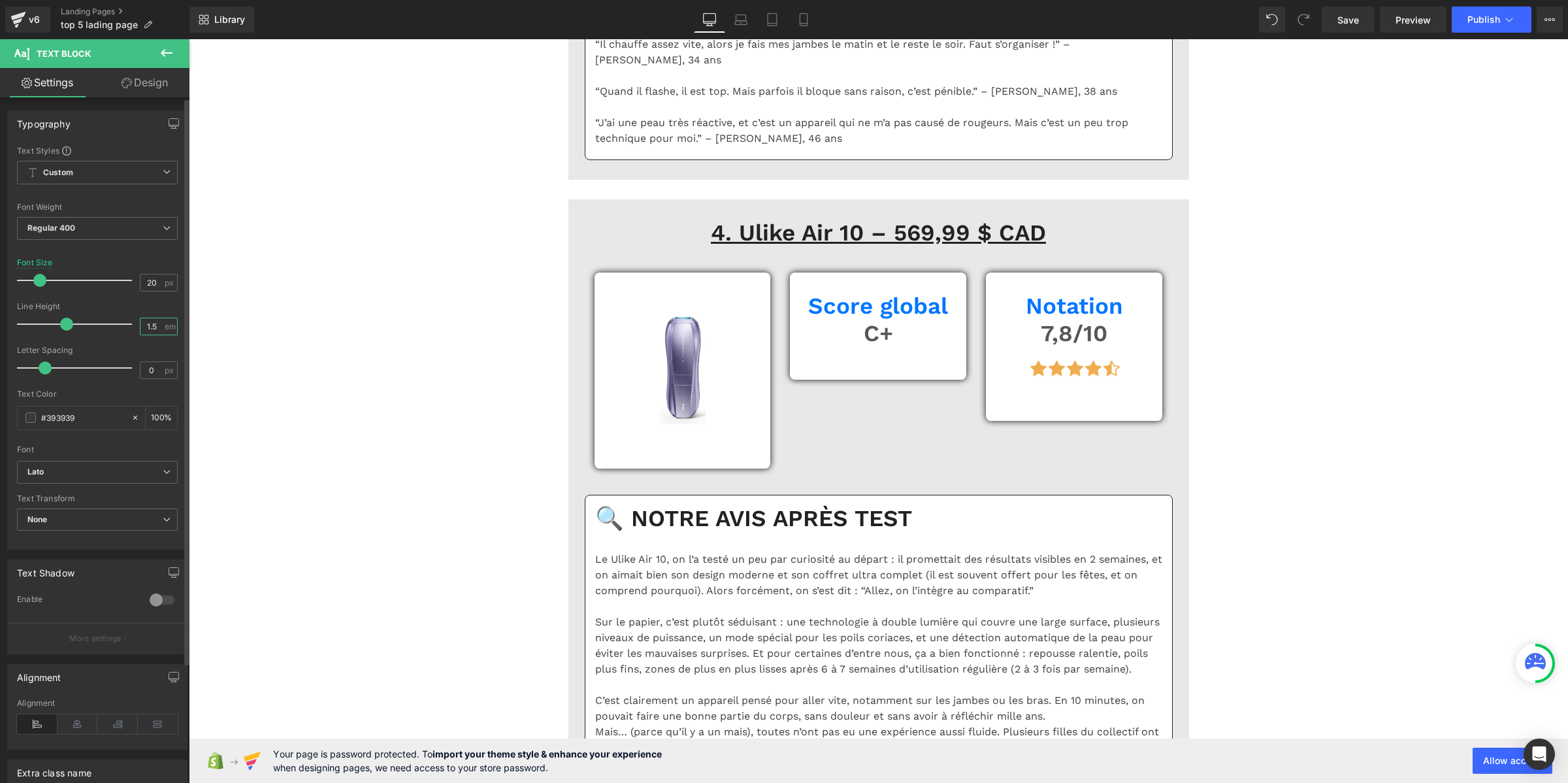
click at [152, 328] on input "1.5" at bounding box center [152, 327] width 23 height 16
paste input "2"
type input "1.2"
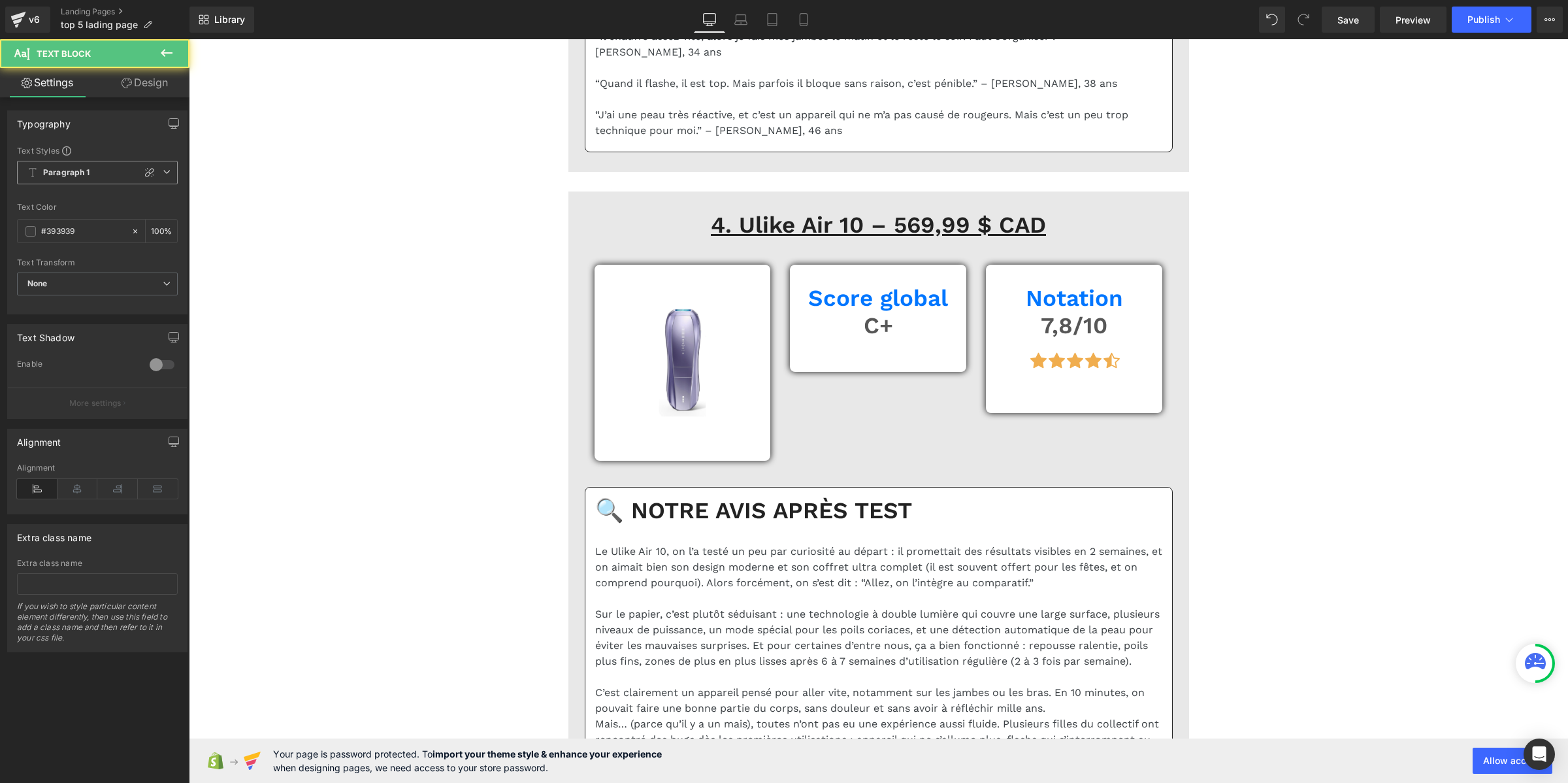
click at [95, 172] on span "Paragraph 1" at bounding box center [97, 172] width 160 height 24
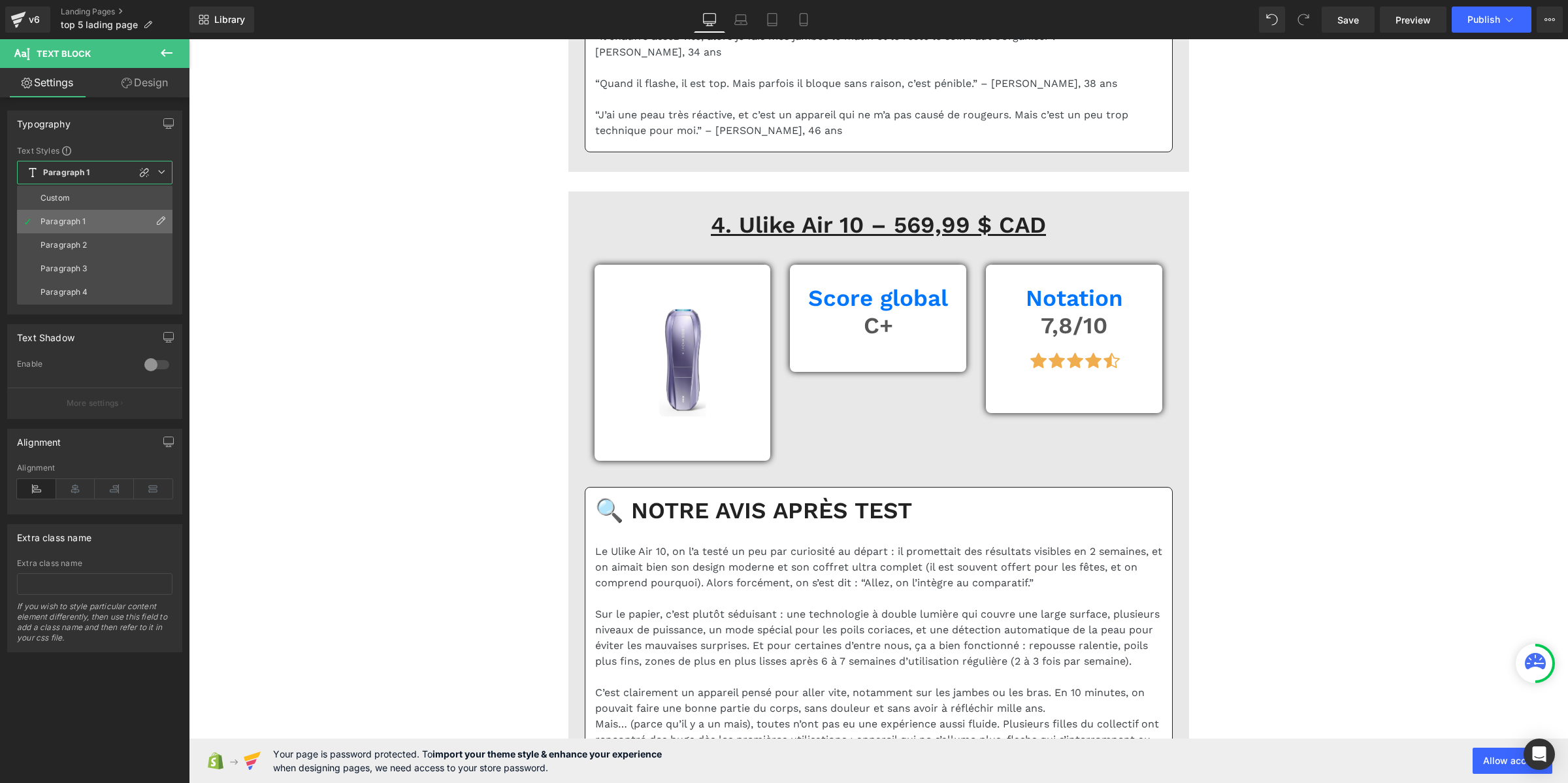
click at [76, 211] on li "Paragraph 1" at bounding box center [95, 221] width 156 height 24
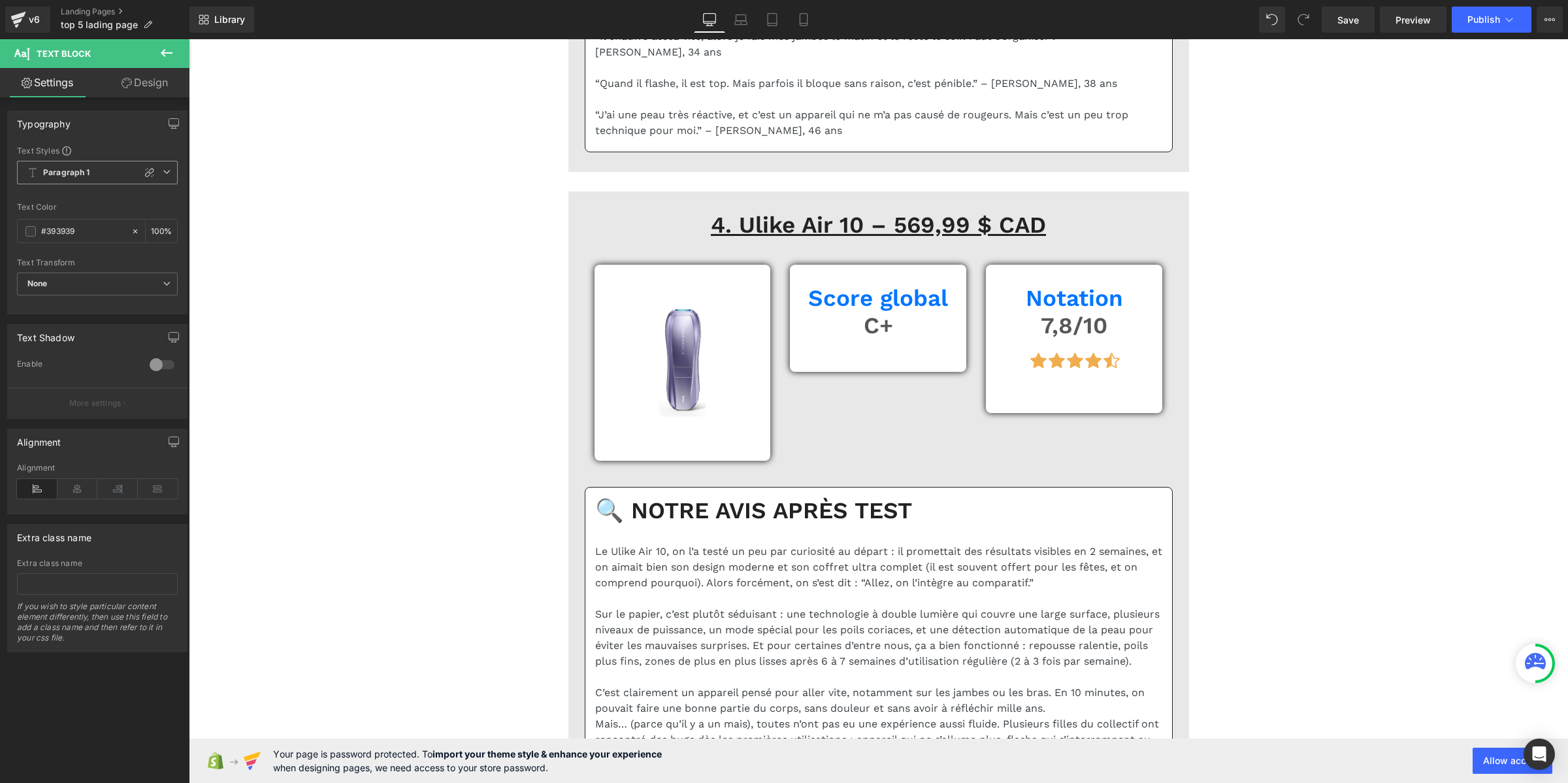
click at [76, 181] on span "Paragraph 1" at bounding box center [97, 172] width 160 height 24
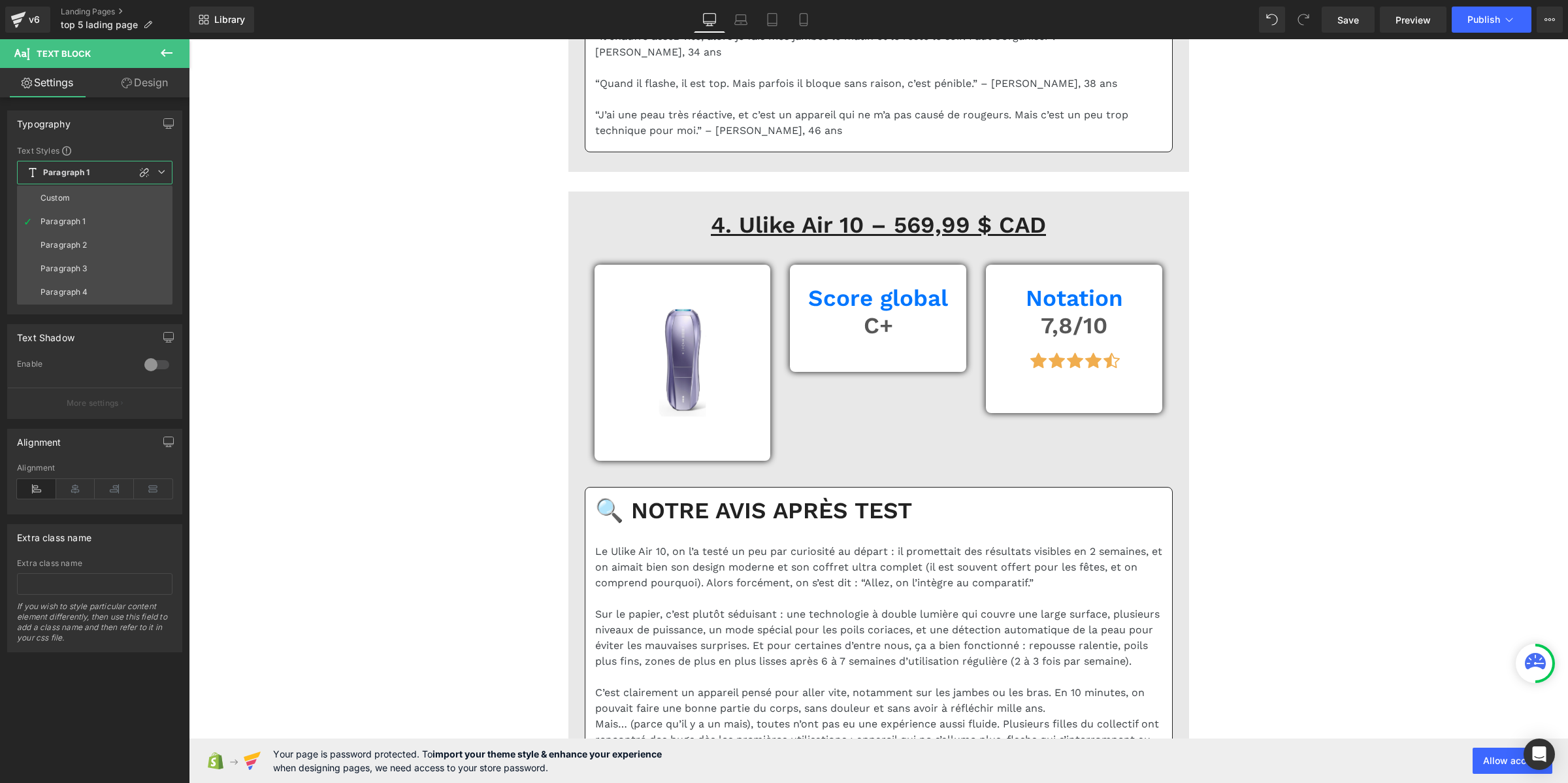
click at [76, 196] on li "Custom" at bounding box center [95, 197] width 156 height 24
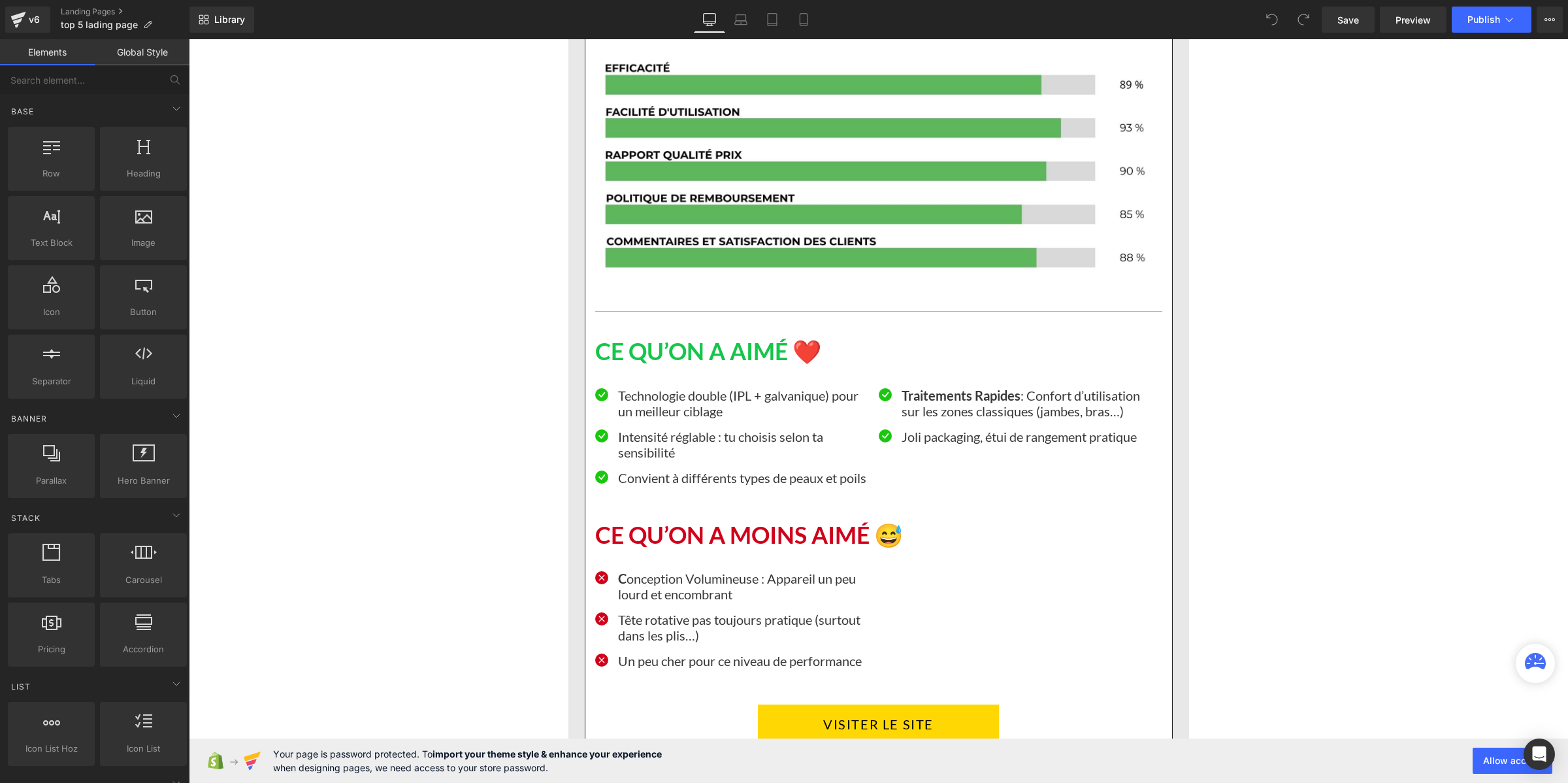
scroll to position [5392, 0]
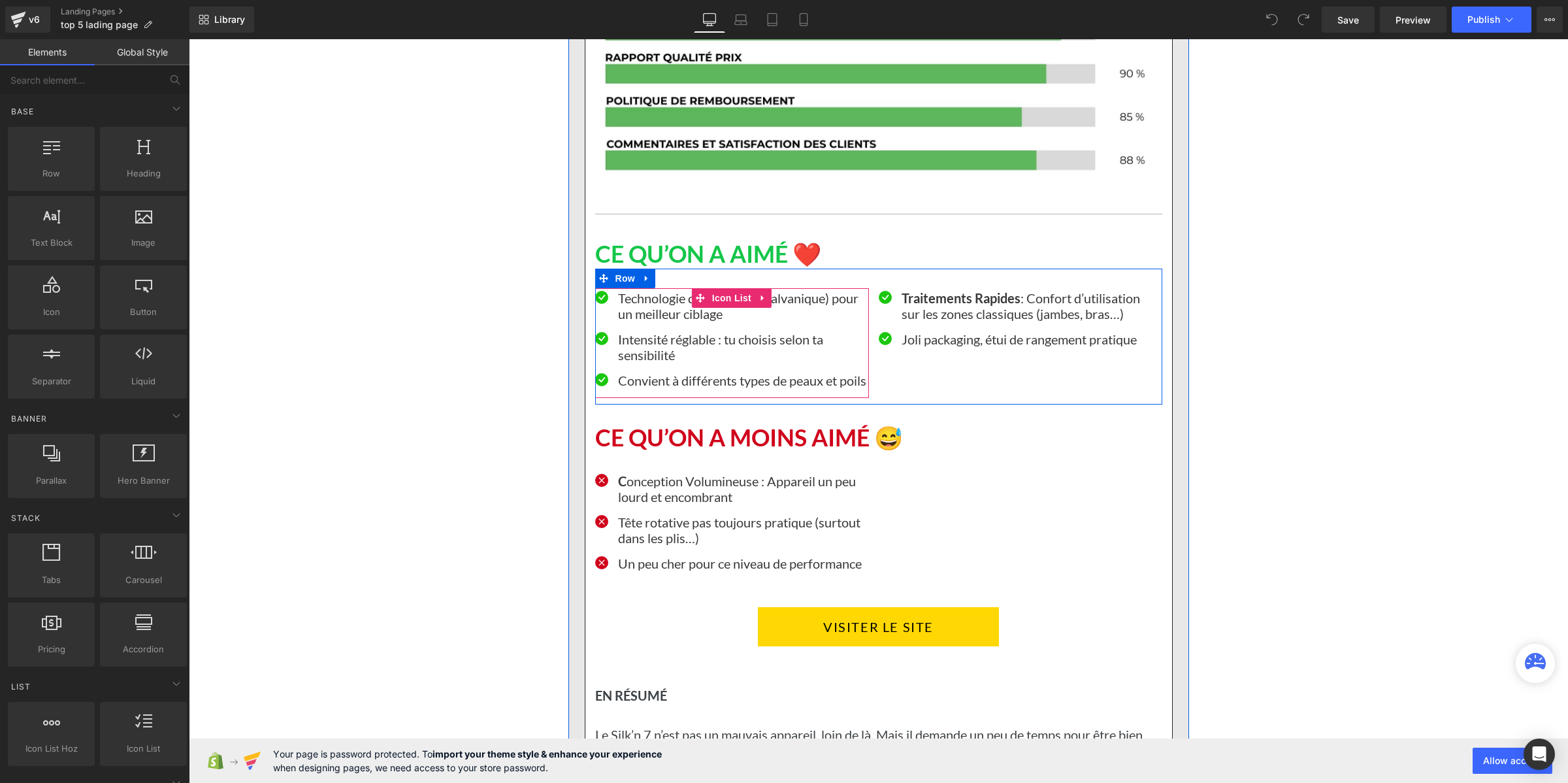
click at [665, 322] on p "Technologie double (IPL + galvanique) pour un meilleur ciblage" at bounding box center [743, 306] width 251 height 31
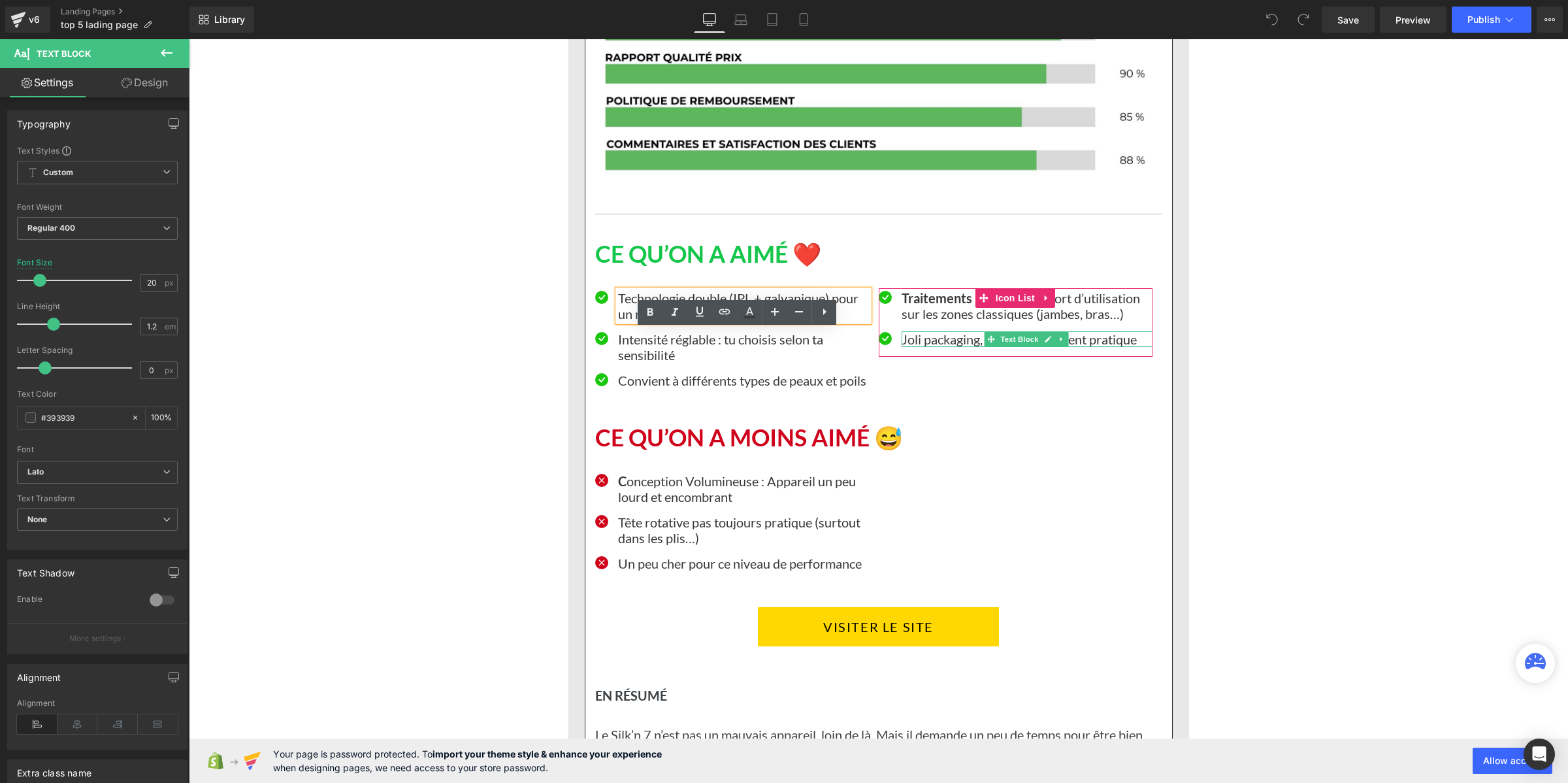
click at [917, 347] on p "Joli packaging, étui de rangement pratique" at bounding box center [1027, 339] width 251 height 16
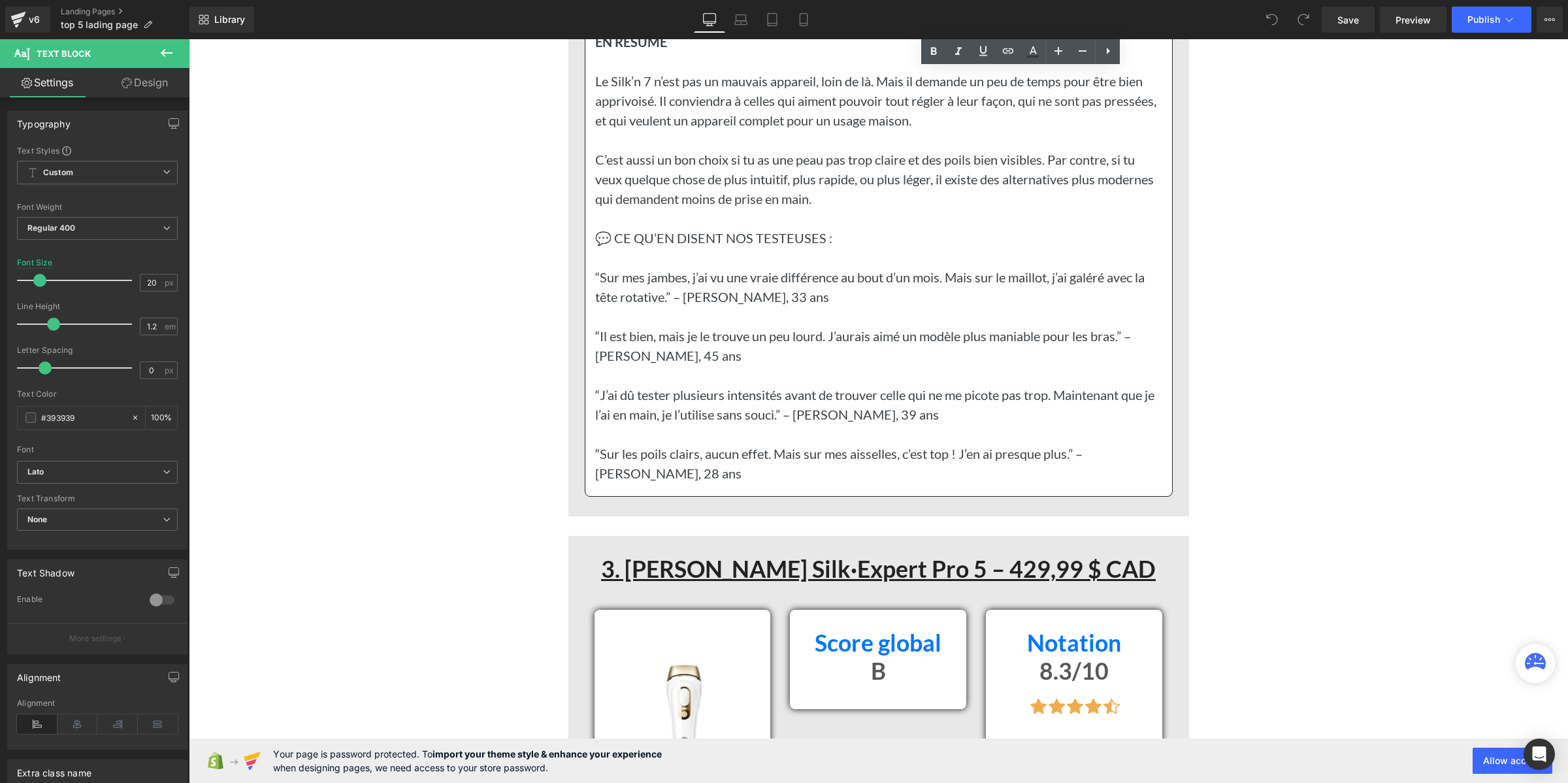
scroll to position [5800, 0]
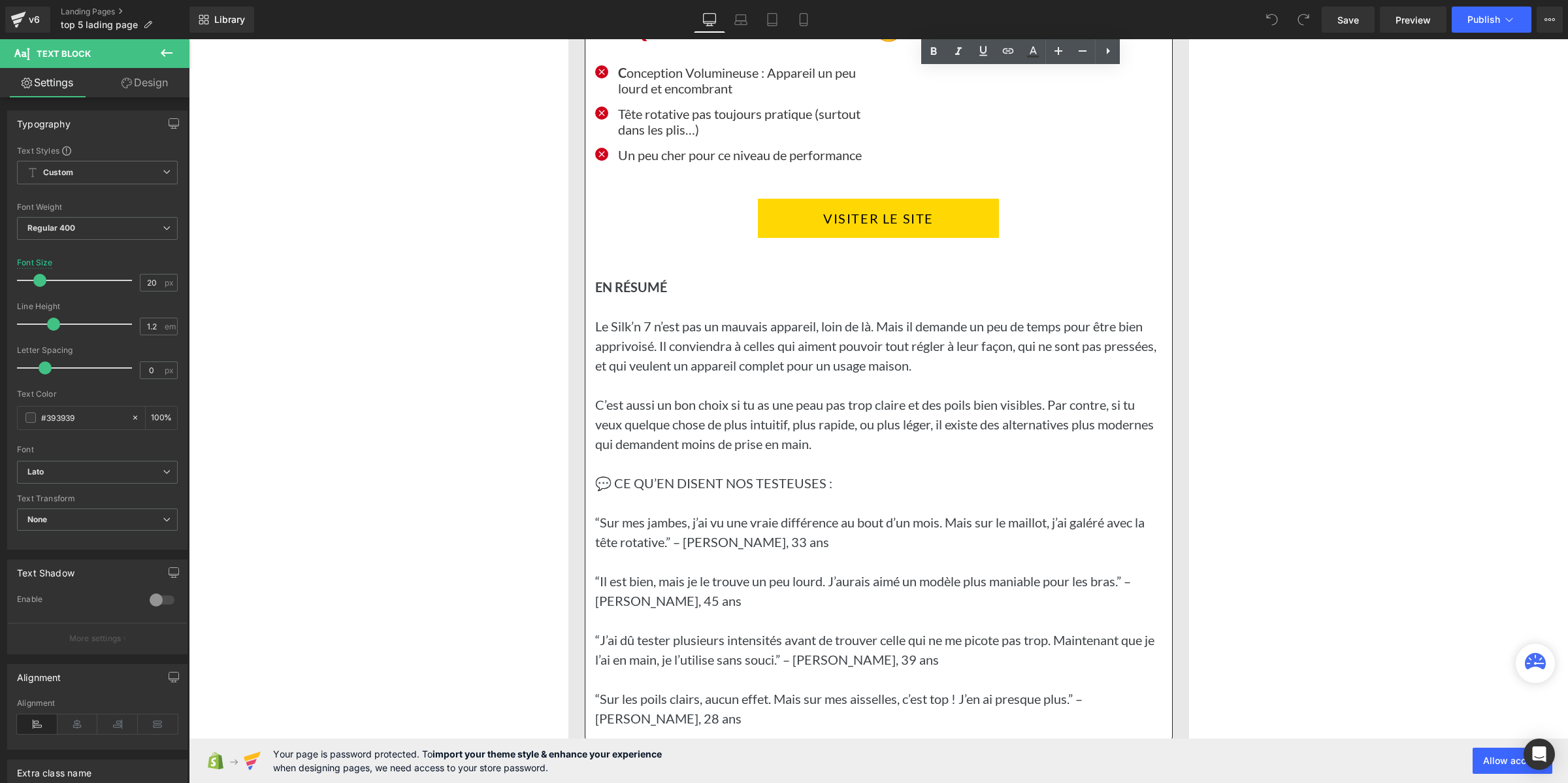
click at [668, 163] on p "Un peu cher pour ce niveau de performance" at bounding box center [743, 155] width 251 height 16
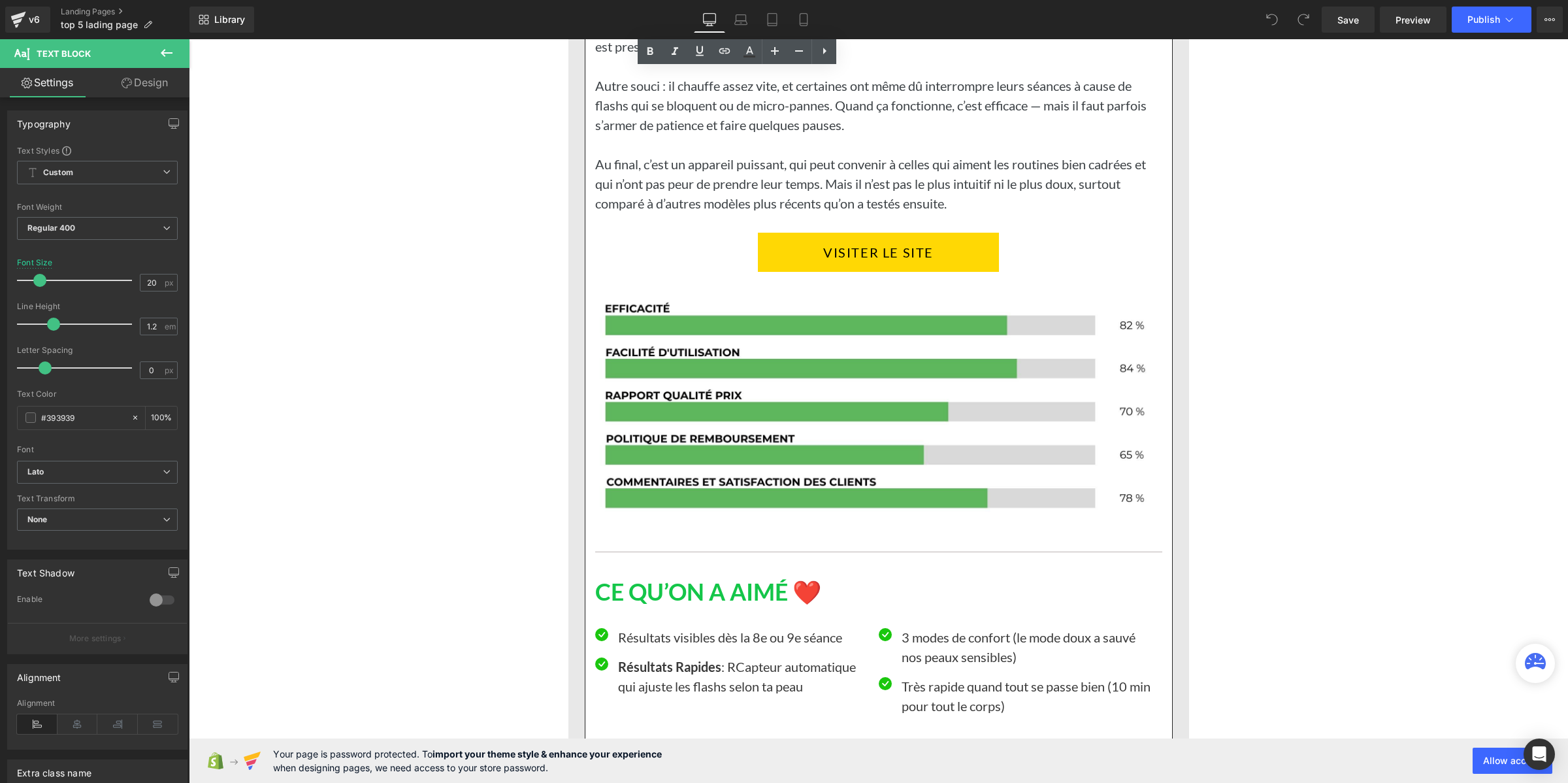
scroll to position [7597, 0]
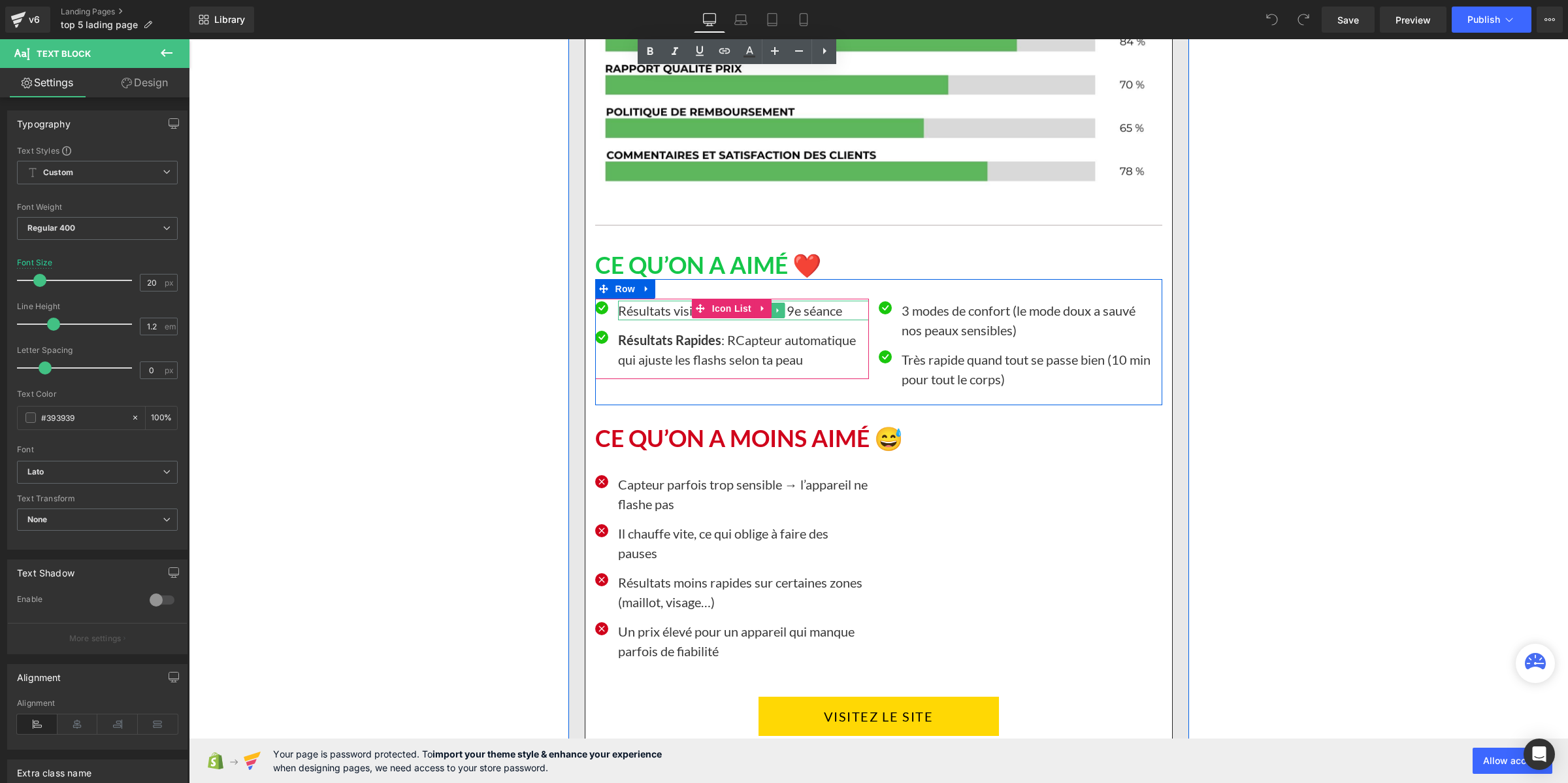
click at [618, 320] on div at bounding box center [620, 310] width 3 height 20
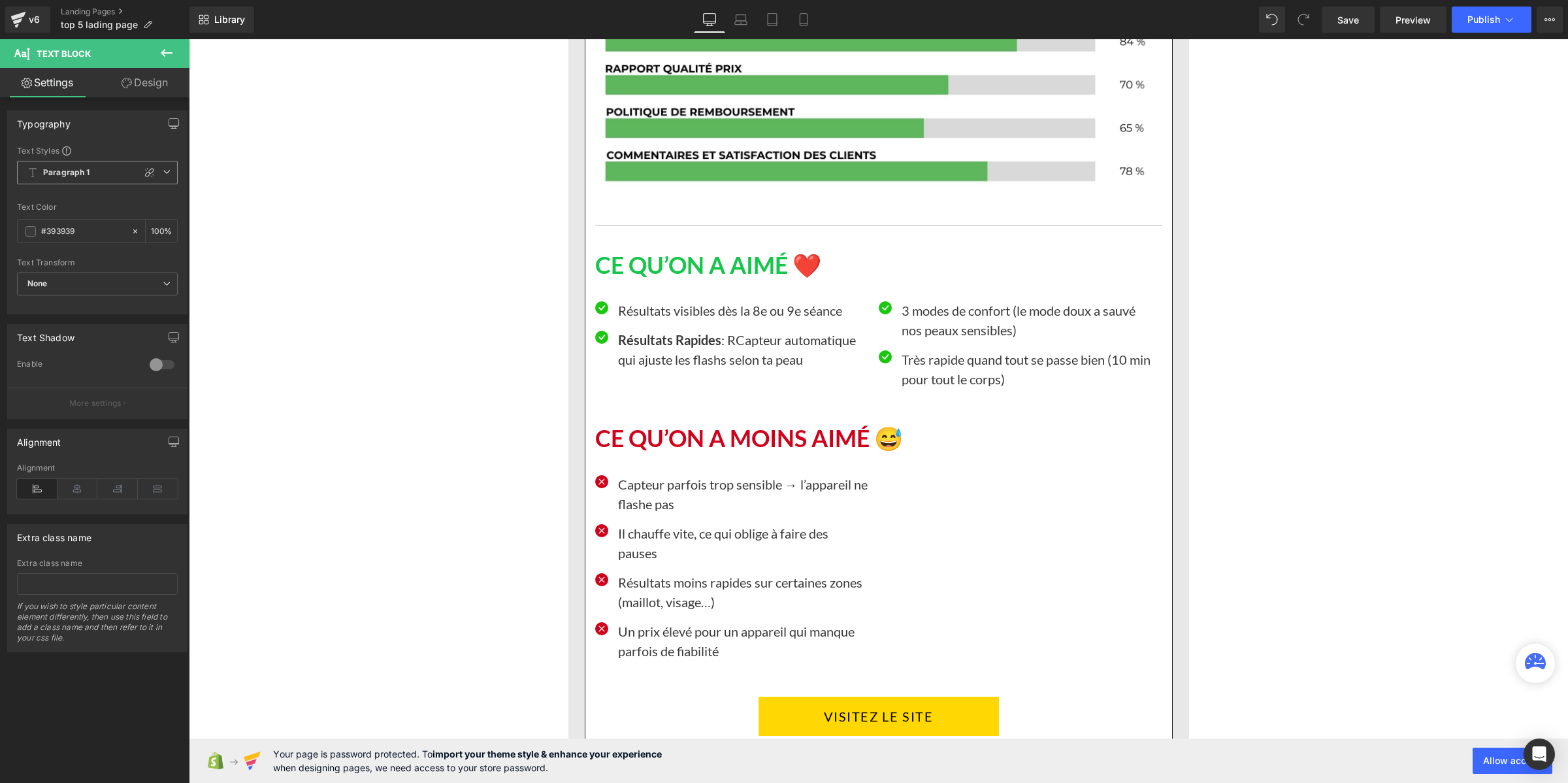
click at [89, 174] on span "Paragraph 1" at bounding box center [97, 172] width 160 height 24
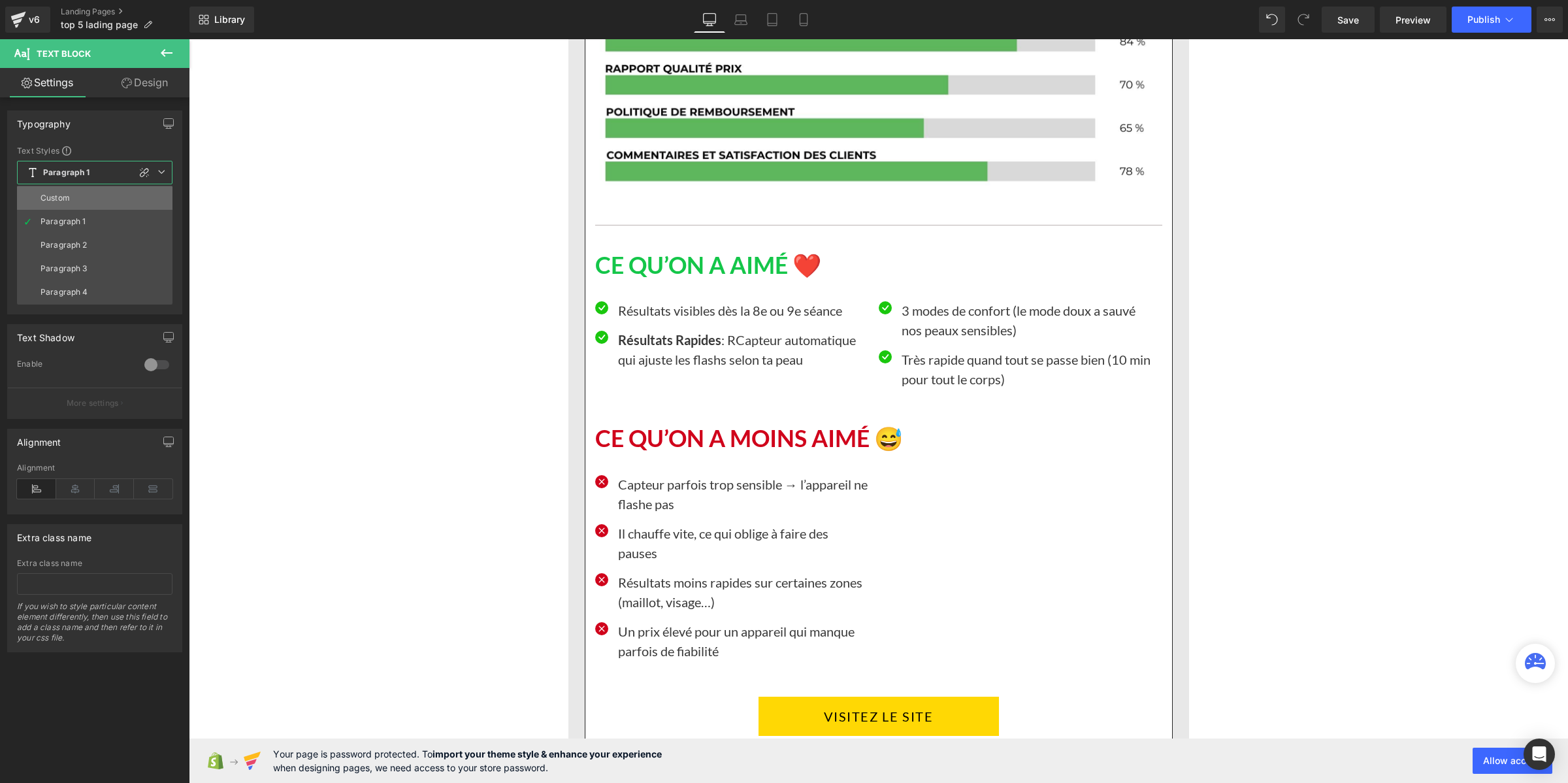
click at [102, 201] on li "Custom" at bounding box center [95, 197] width 156 height 24
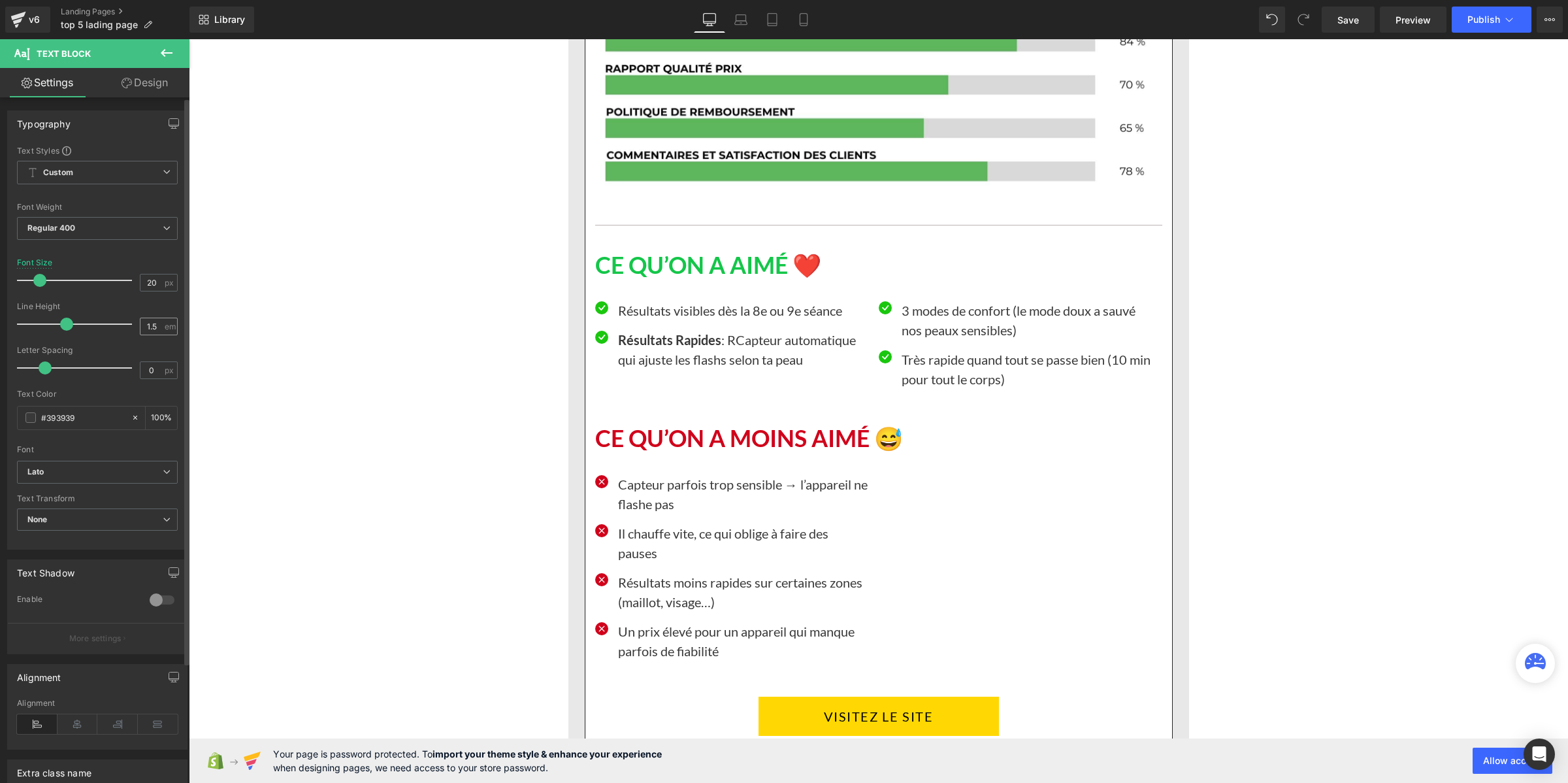
click at [151, 318] on div "1.5 em" at bounding box center [159, 327] width 38 height 18
click at [158, 325] on input "1.5" at bounding box center [152, 327] width 23 height 16
drag, startPoint x: 66, startPoint y: 328, endPoint x: 52, endPoint y: 328, distance: 14.0
click at [52, 328] on span at bounding box center [53, 324] width 13 height 13
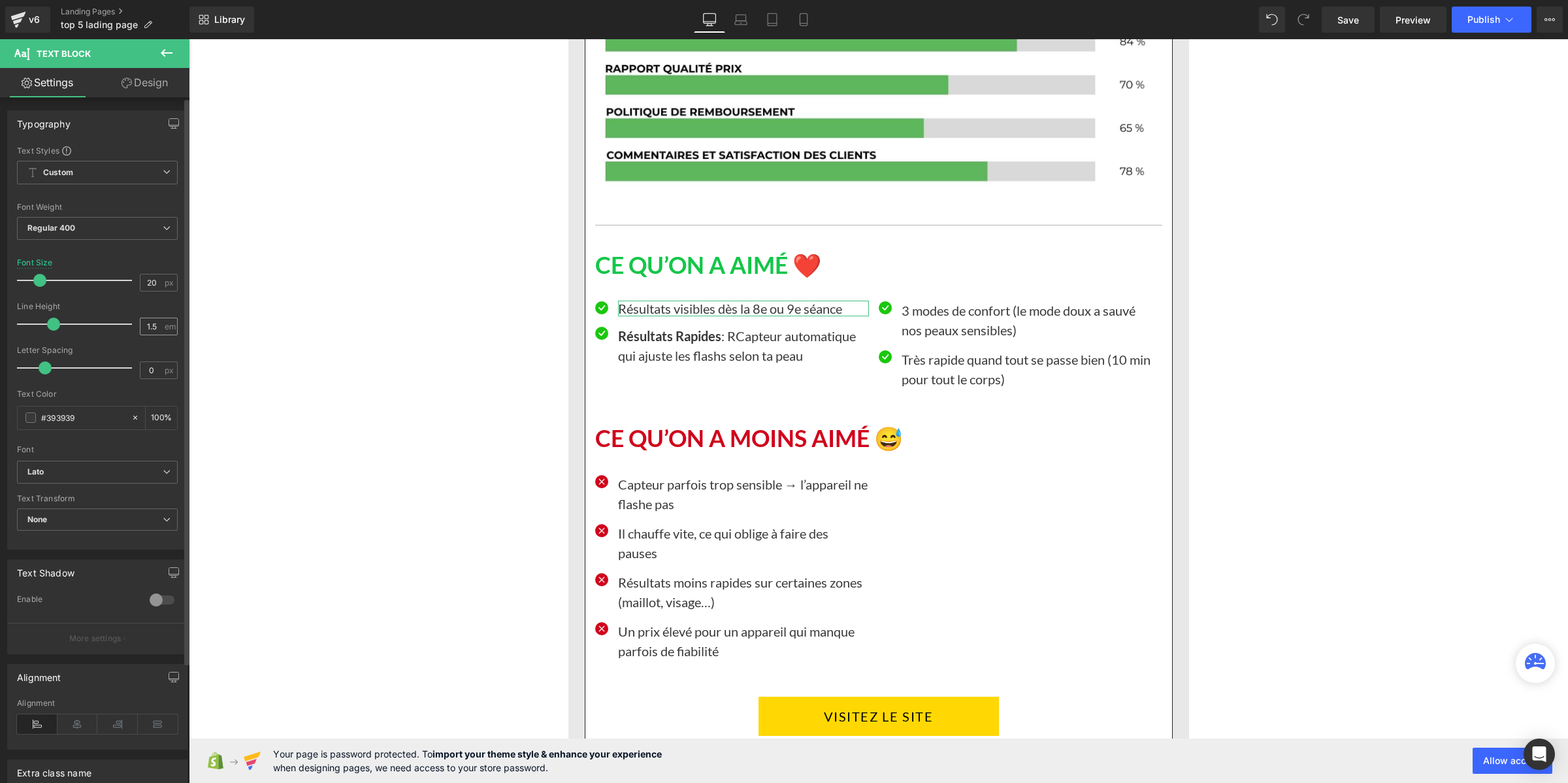
click at [160, 325] on div "1.5 em" at bounding box center [159, 327] width 38 height 18
click at [142, 328] on input "1.5" at bounding box center [152, 327] width 23 height 16
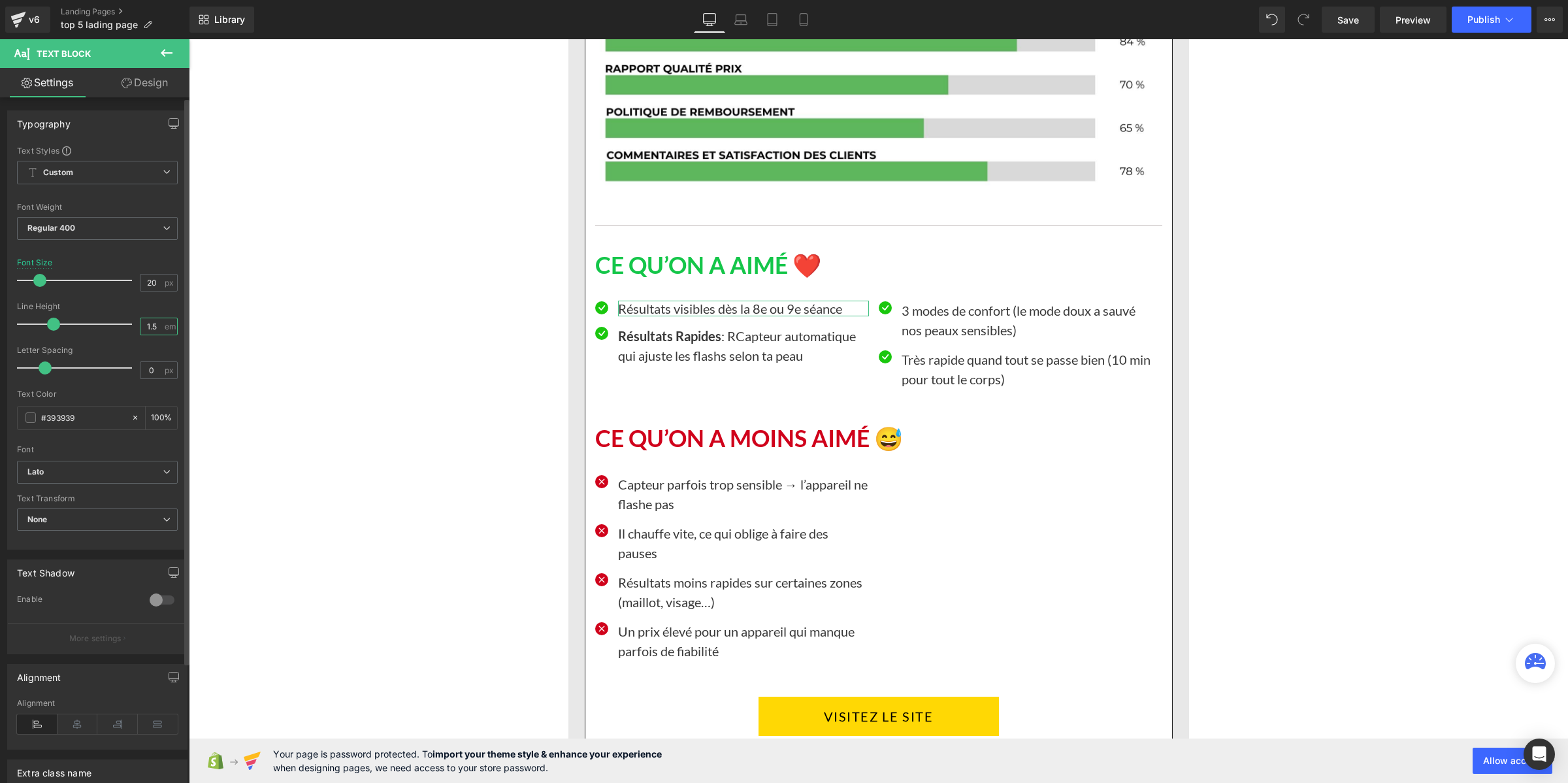
click at [142, 328] on input "1.5" at bounding box center [152, 327] width 23 height 16
type input "1.2"
click at [643, 365] on p "Résultats Rapides : RCapteur automatique qui ajuste les flashs selon ta peau" at bounding box center [743, 346] width 251 height 39
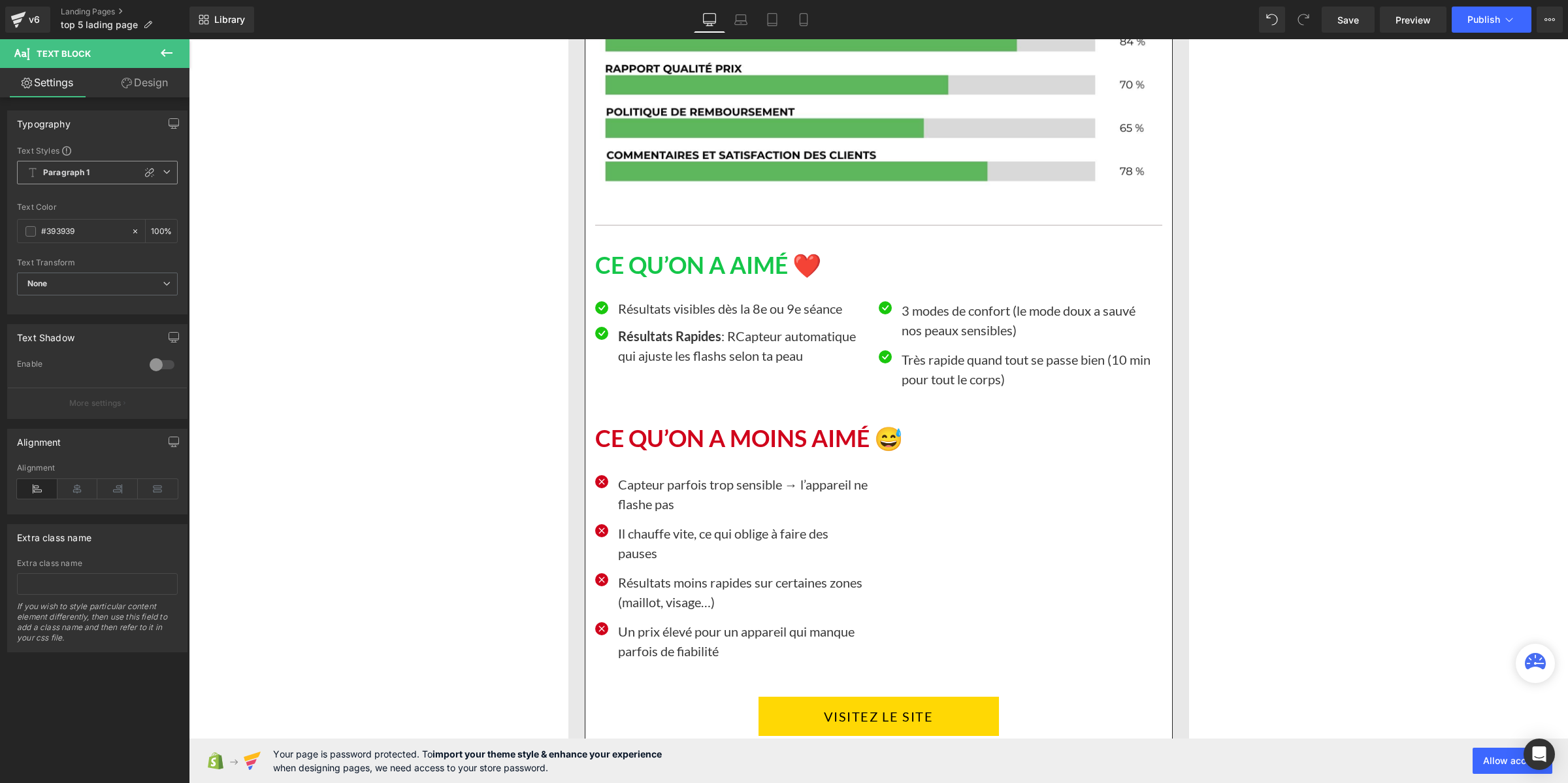
click at [70, 167] on b "Paragraph 1" at bounding box center [66, 173] width 47 height 11
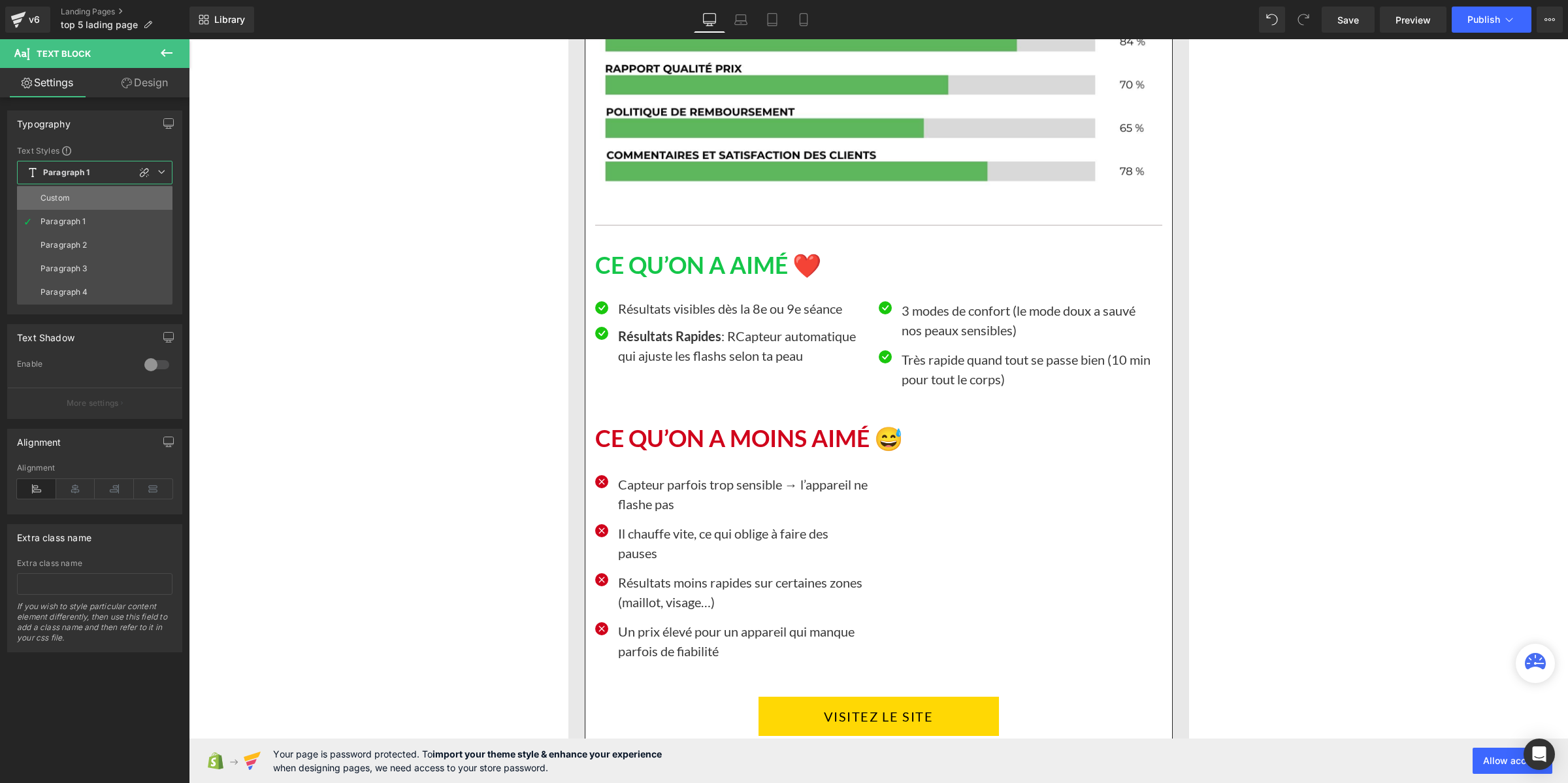
click at [86, 208] on li "Custom" at bounding box center [95, 197] width 156 height 24
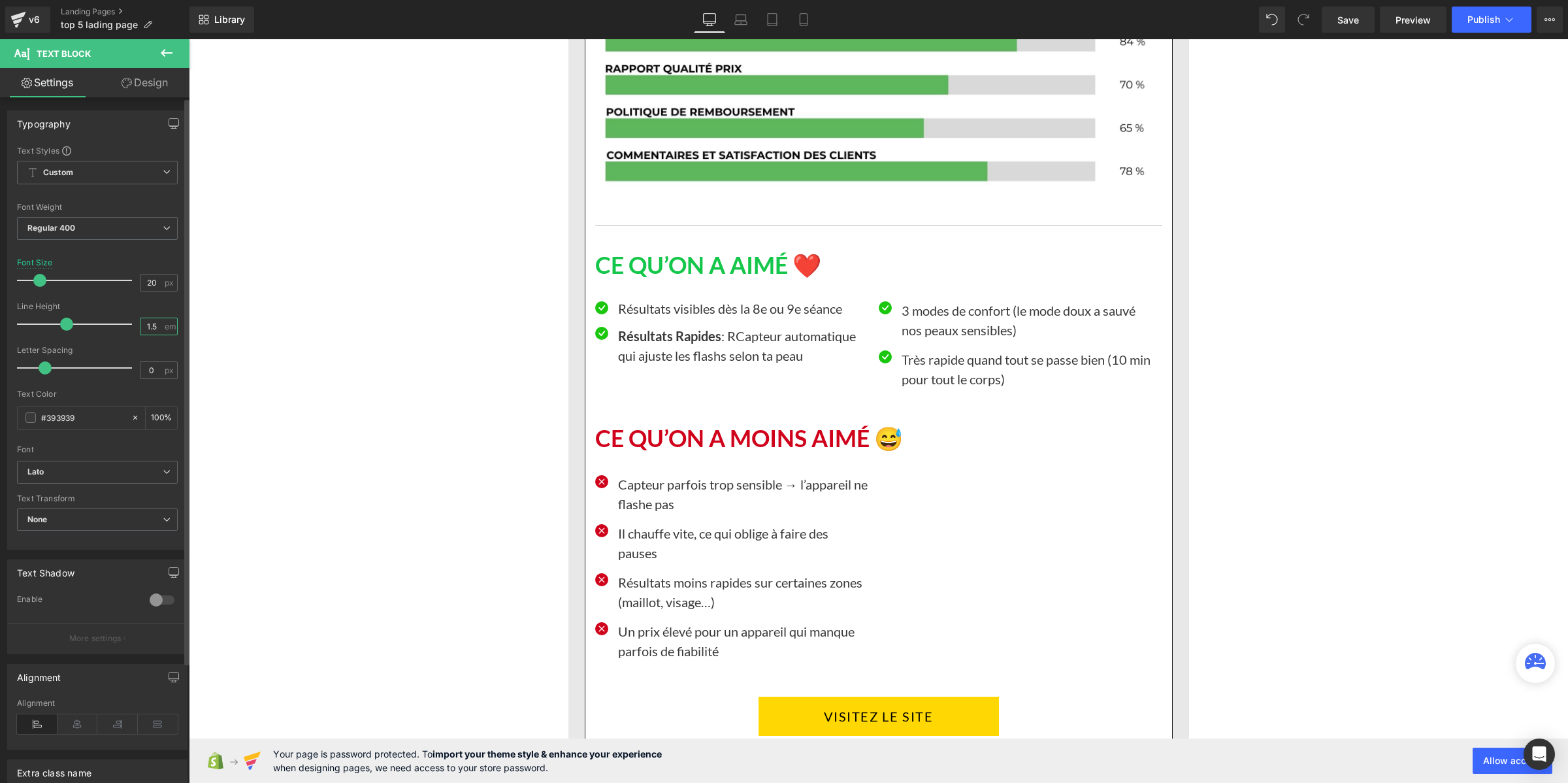
drag, startPoint x: 154, startPoint y: 325, endPoint x: 136, endPoint y: 324, distance: 18.0
click at [141, 324] on input "1.5" at bounding box center [152, 327] width 23 height 16
paste input "2"
type input "1.2"
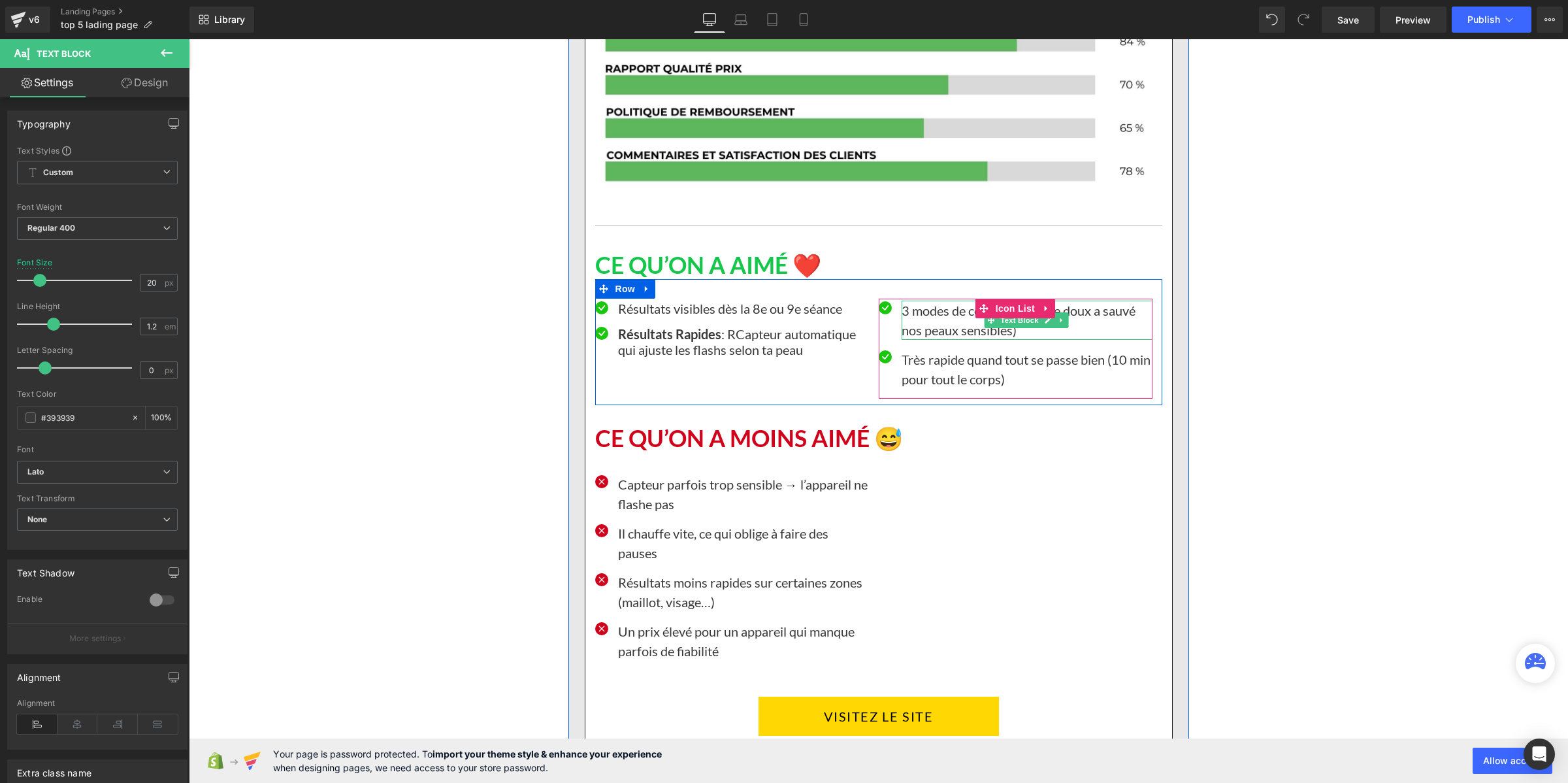
click at [923, 340] on p "3 modes de confort (le mode doux a sauvé nos peaux sensibles)" at bounding box center [1027, 320] width 251 height 39
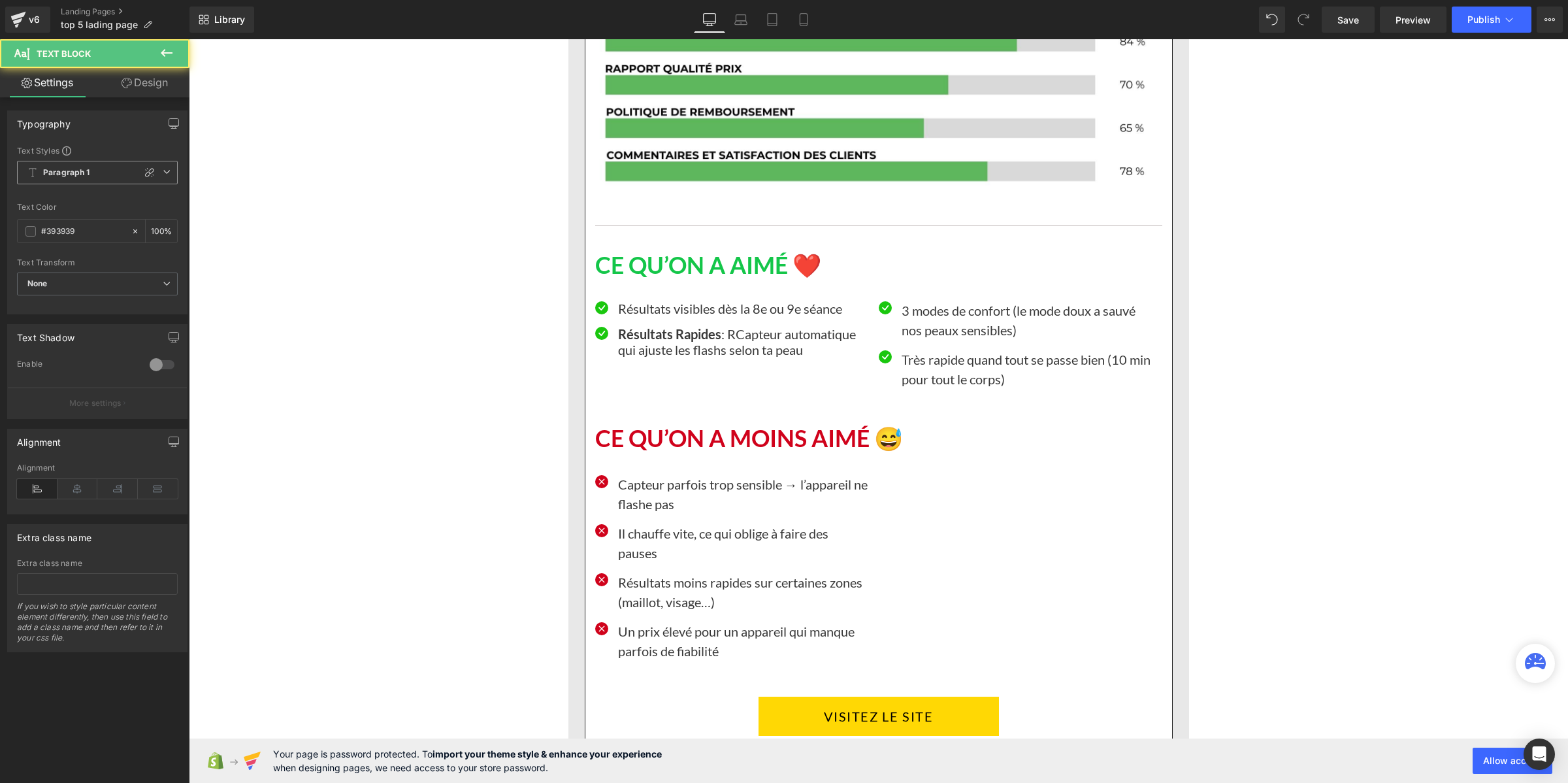
click at [99, 170] on span "Paragraph 1" at bounding box center [97, 172] width 160 height 24
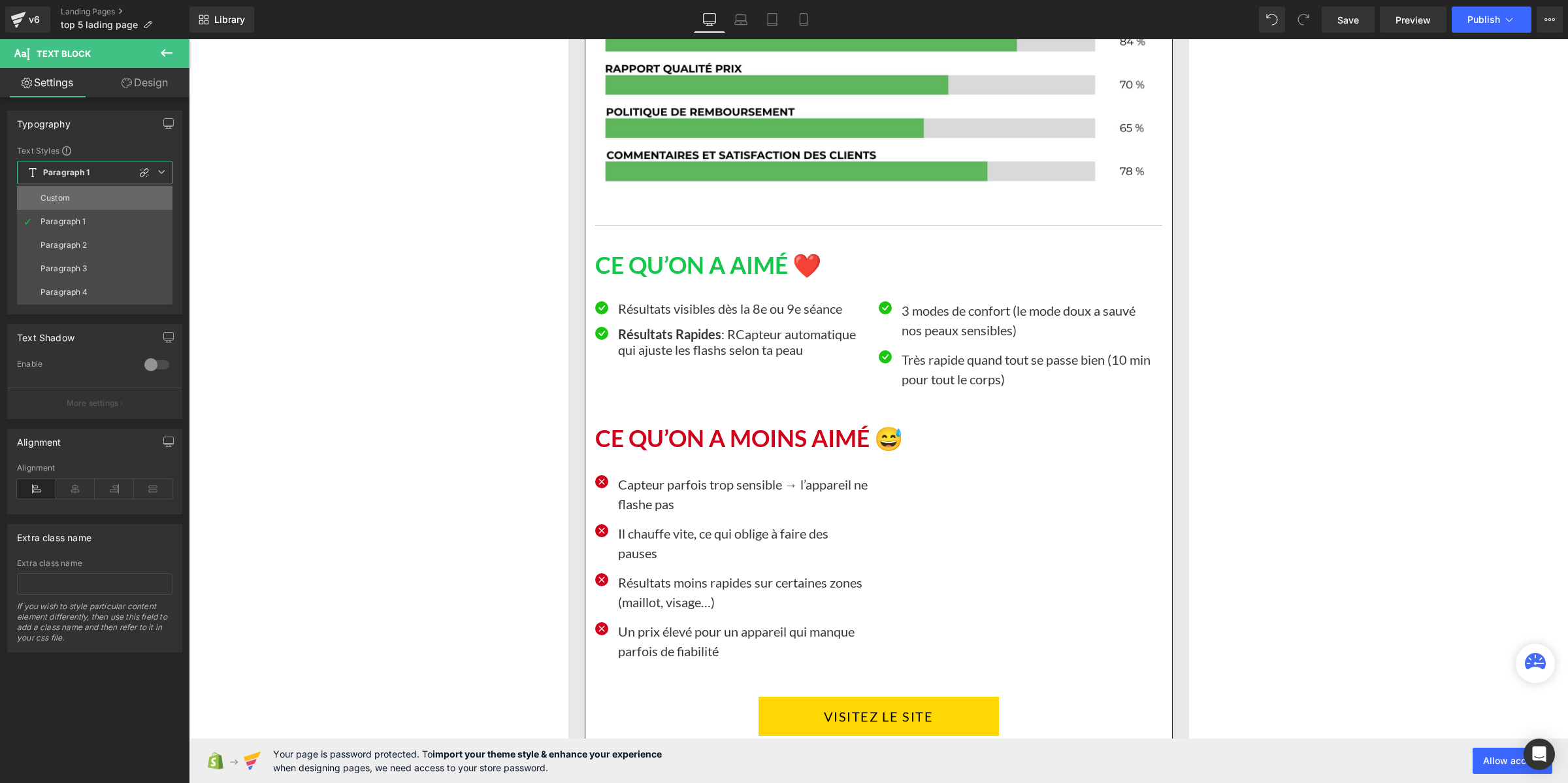
click at [98, 191] on li "Custom" at bounding box center [95, 197] width 156 height 24
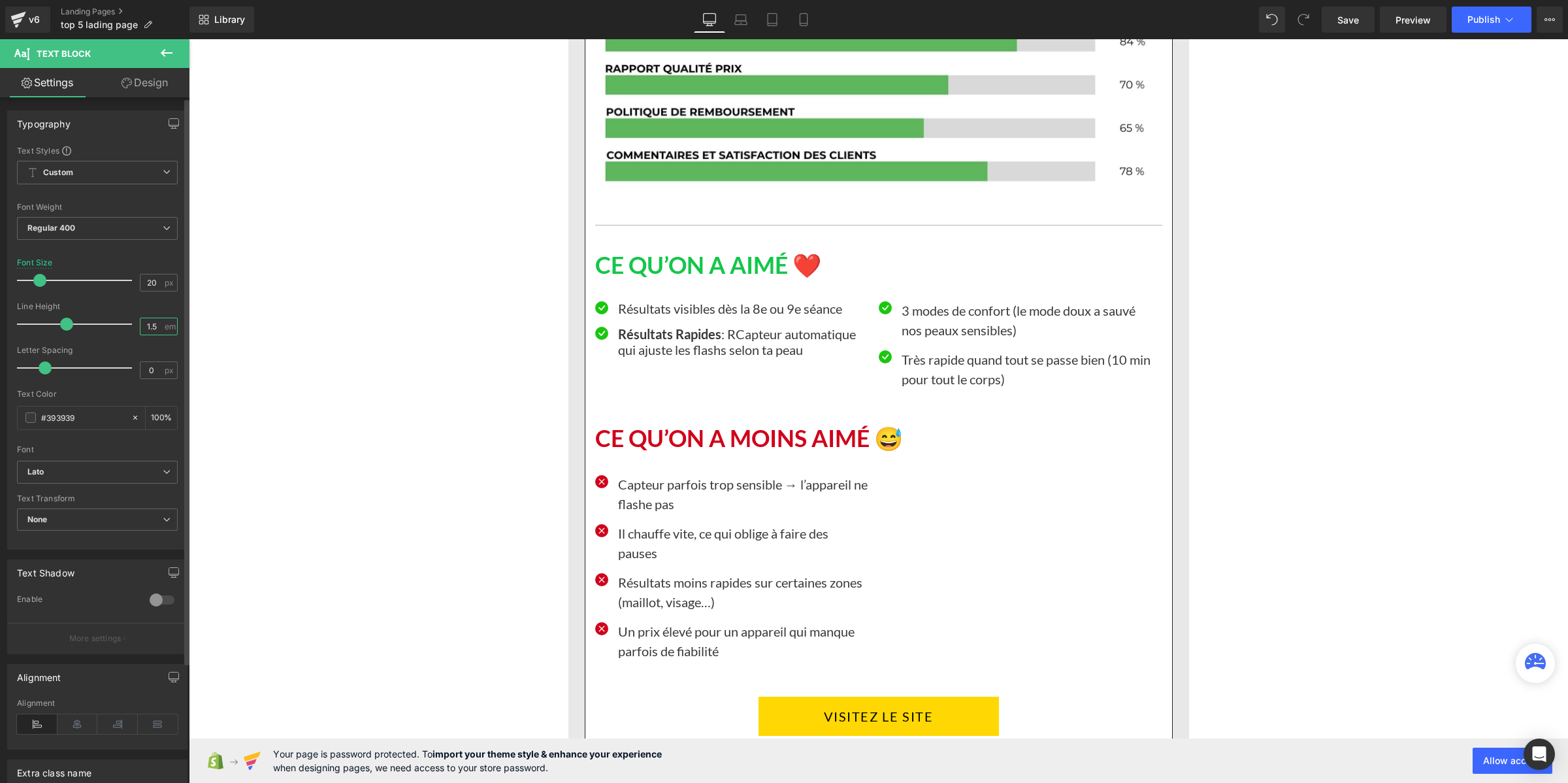
click at [157, 327] on input "1.5" at bounding box center [152, 327] width 23 height 16
paste input "2"
type input "1.2"
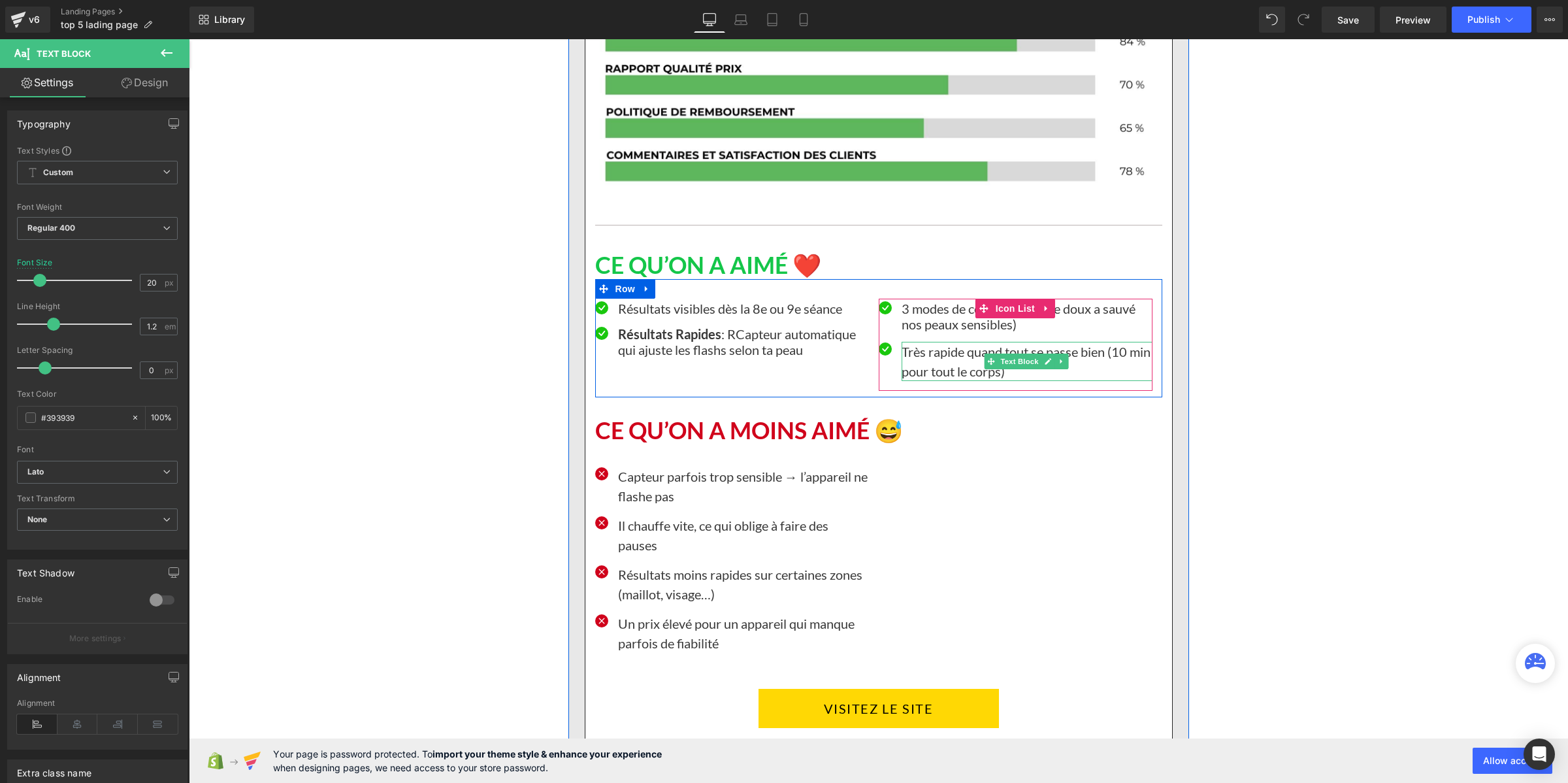
click at [927, 381] on p "Très rapide quand tout se passe bien (10 min pour tout le corps)" at bounding box center [1027, 361] width 251 height 39
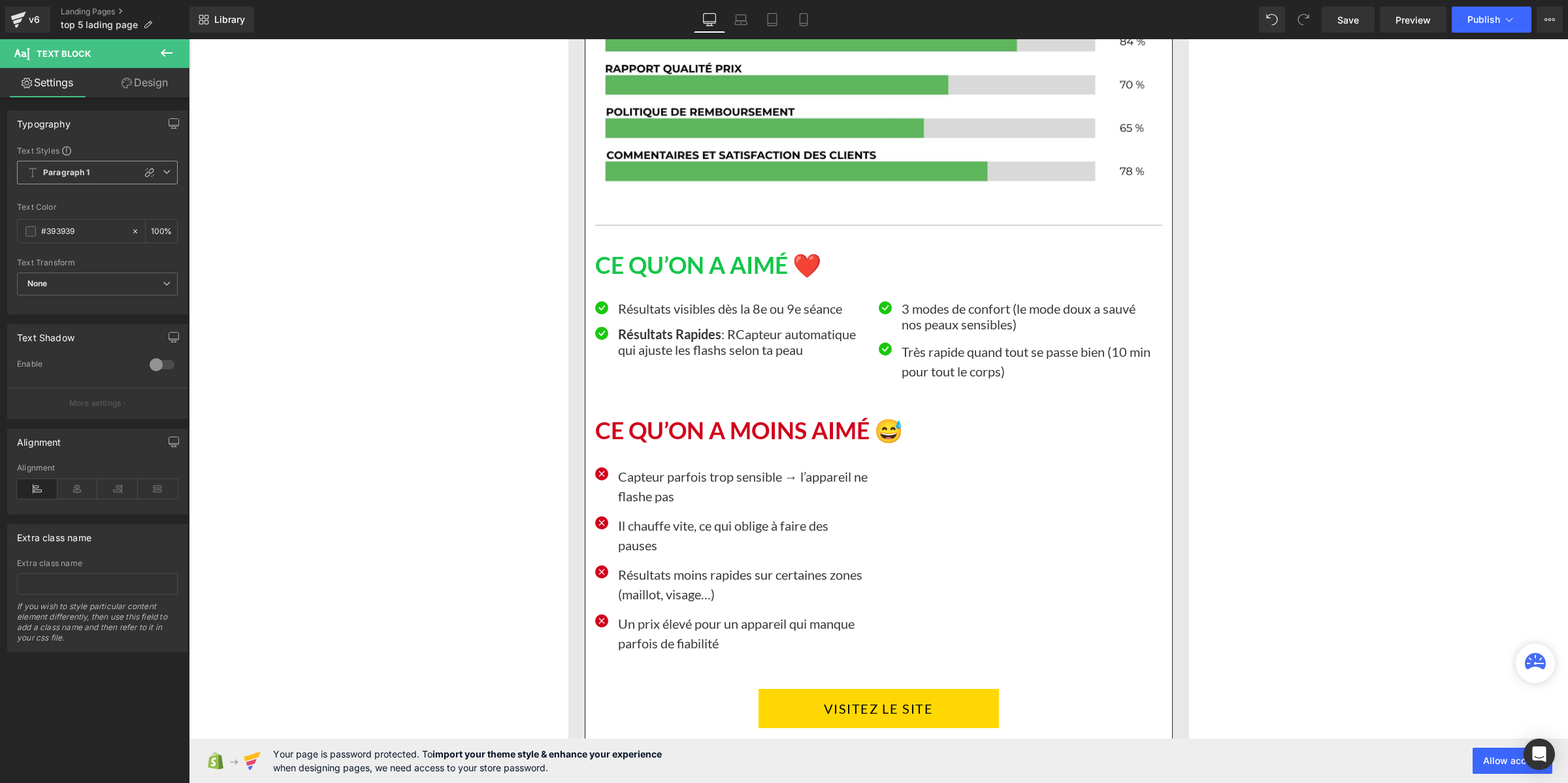
click at [53, 177] on b "Paragraph 1" at bounding box center [66, 173] width 47 height 11
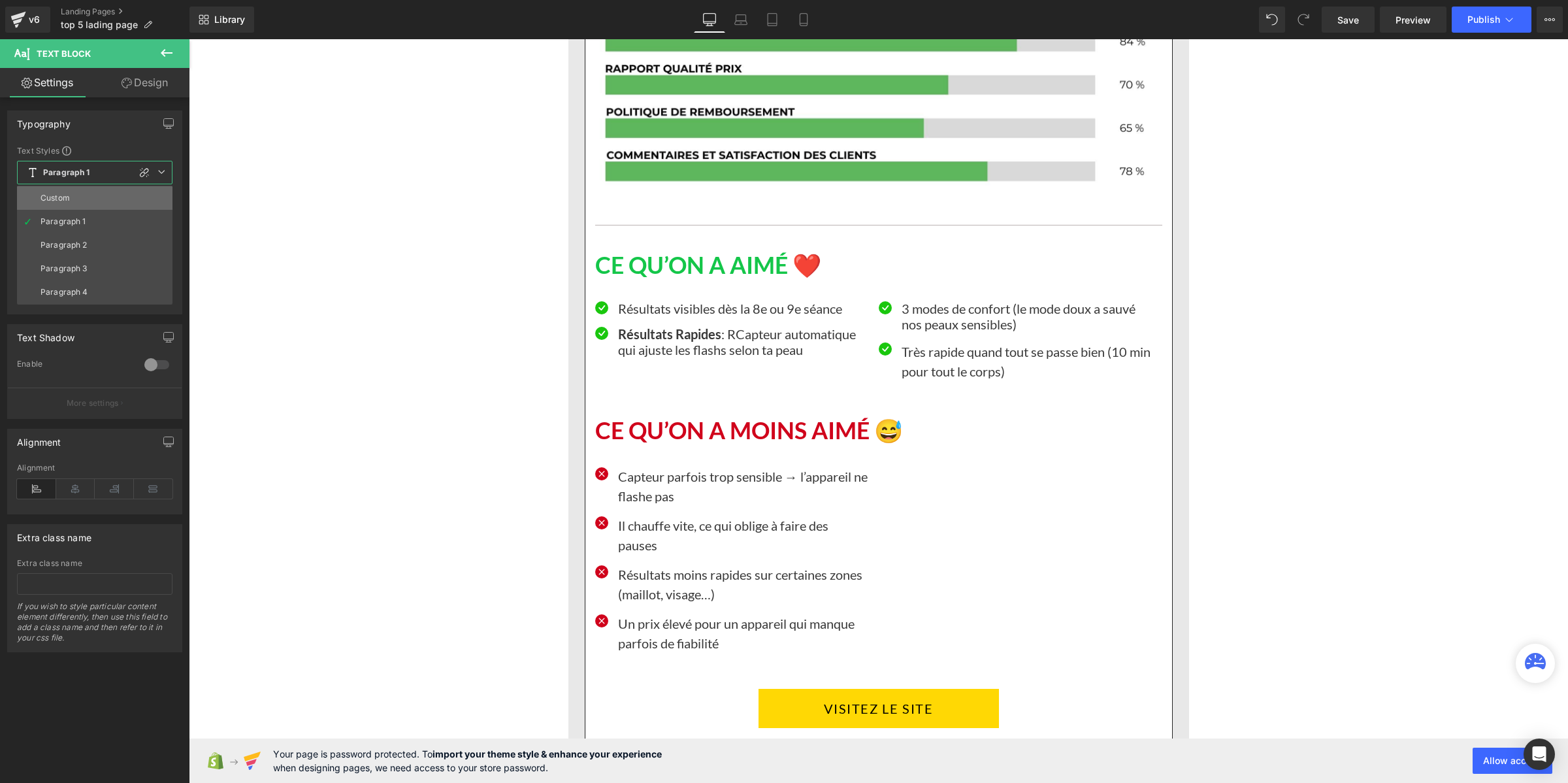
click at [64, 198] on div "Custom" at bounding box center [55, 197] width 29 height 9
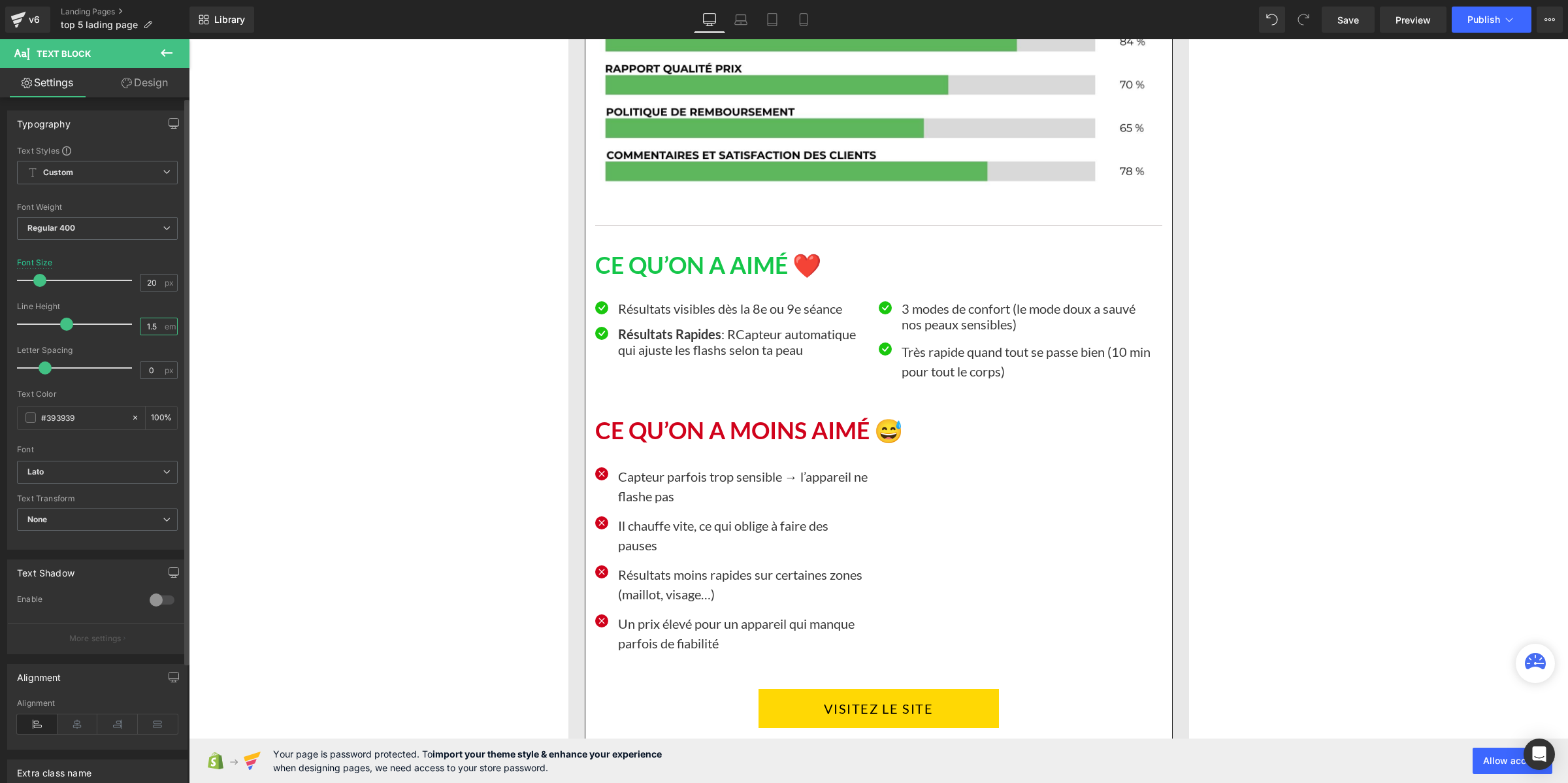
click at [144, 328] on input "1.5" at bounding box center [152, 327] width 23 height 16
click at [145, 328] on input "1.5" at bounding box center [152, 327] width 23 height 16
paste input "2"
type input "1.2"
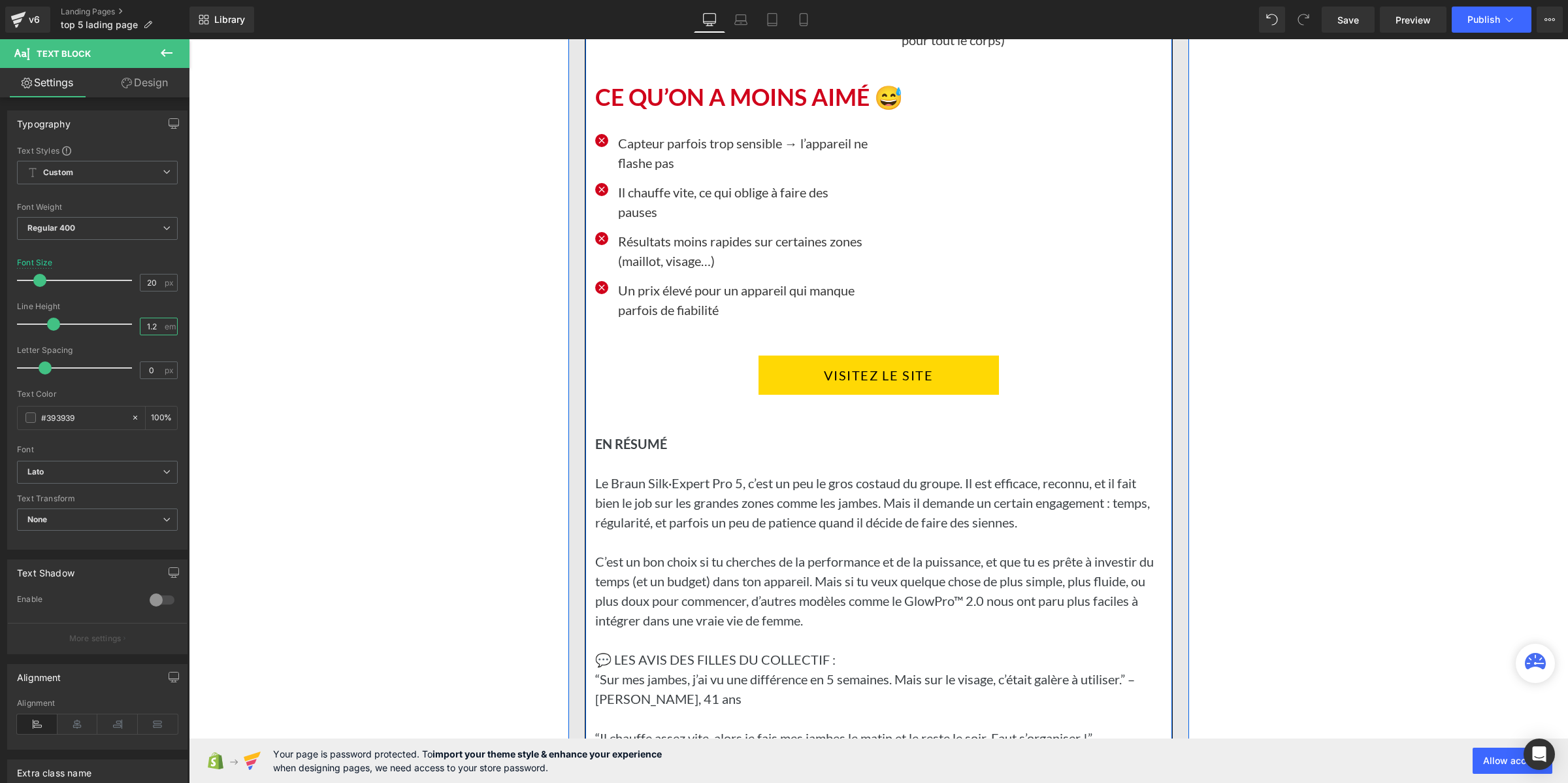
scroll to position [7924, 0]
click at [630, 171] on p "Capteur parfois trop sensible → l’appareil ne flashe pas" at bounding box center [743, 152] width 251 height 39
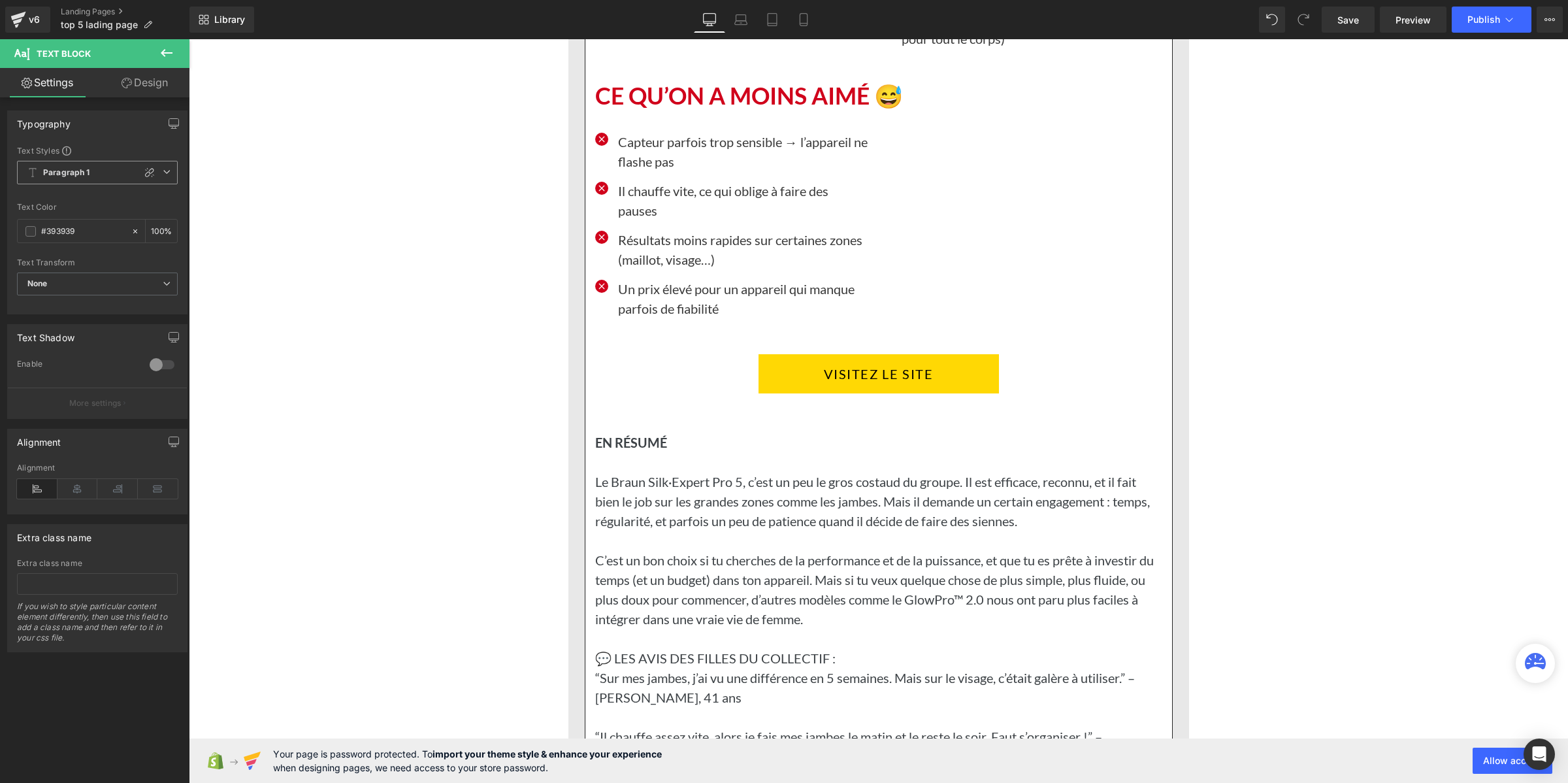
click at [93, 163] on span "Paragraph 1" at bounding box center [97, 172] width 160 height 24
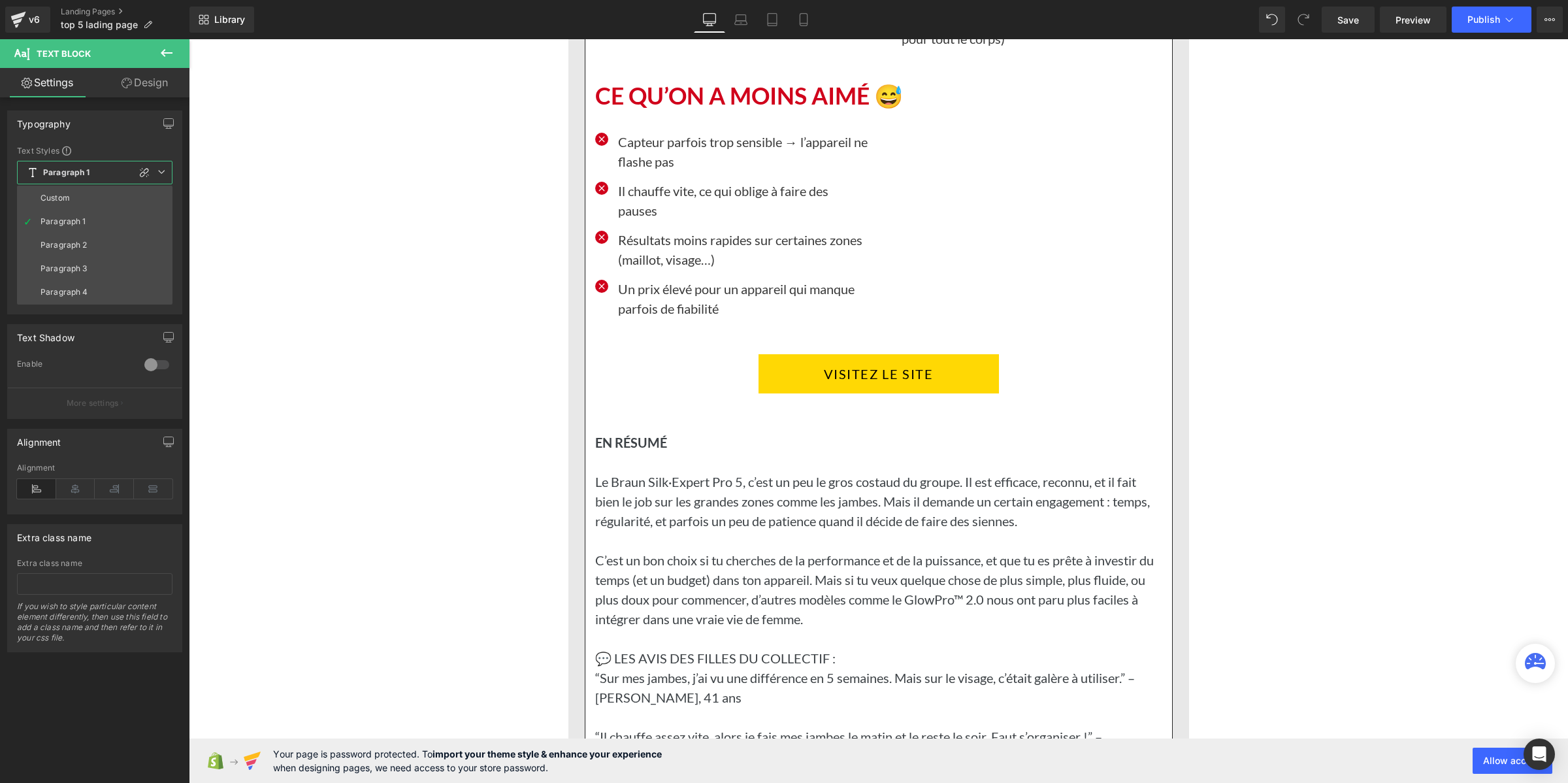
click at [77, 186] on ul "Custom Paragraph 1 Paragraph 2 Paragraph 3 Paragraph 4" at bounding box center [95, 245] width 156 height 119
click at [69, 199] on div "Custom" at bounding box center [55, 197] width 29 height 9
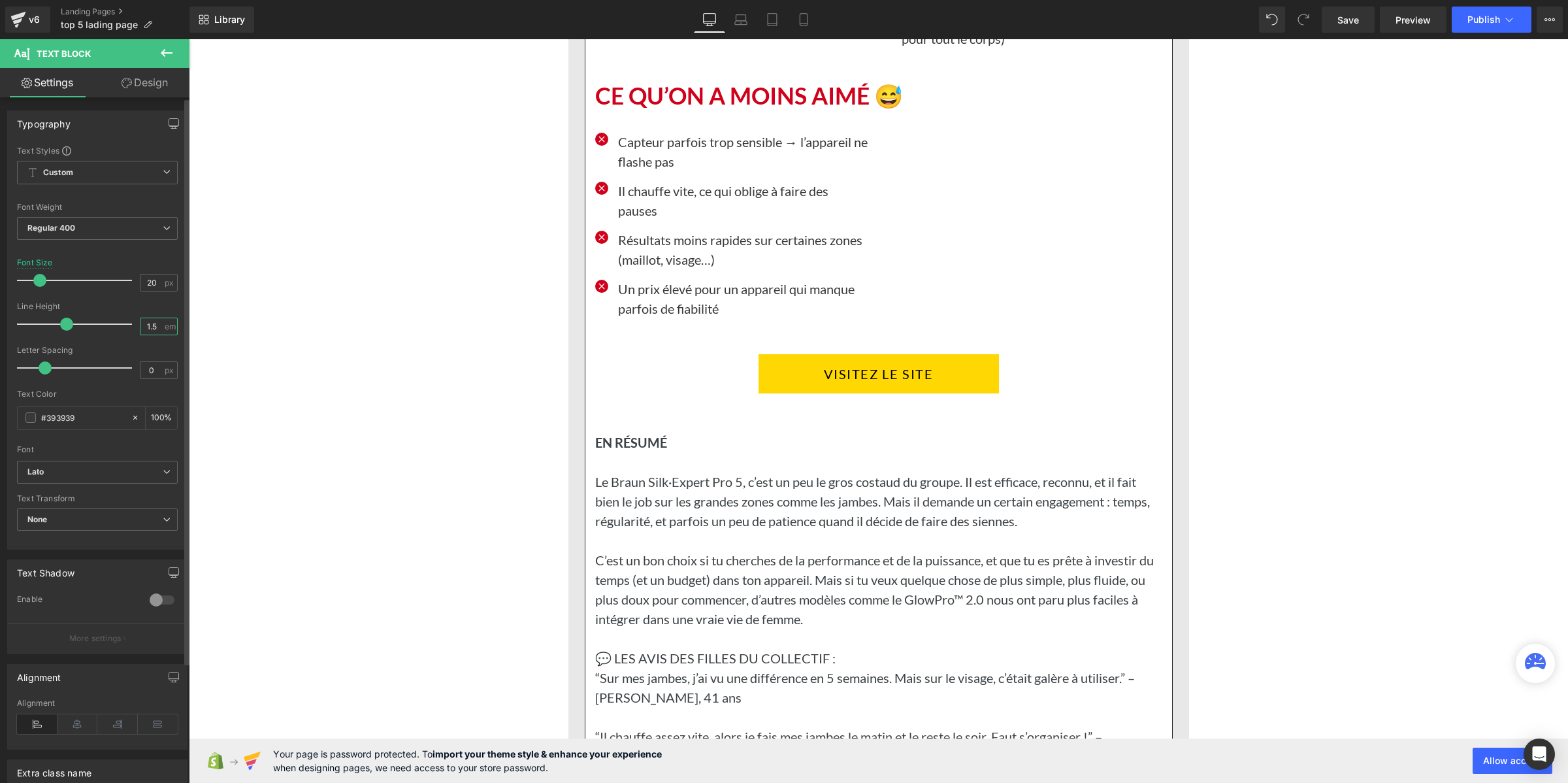
click at [148, 322] on input "1.5" at bounding box center [152, 327] width 23 height 16
paste input "2"
type input "1.2"
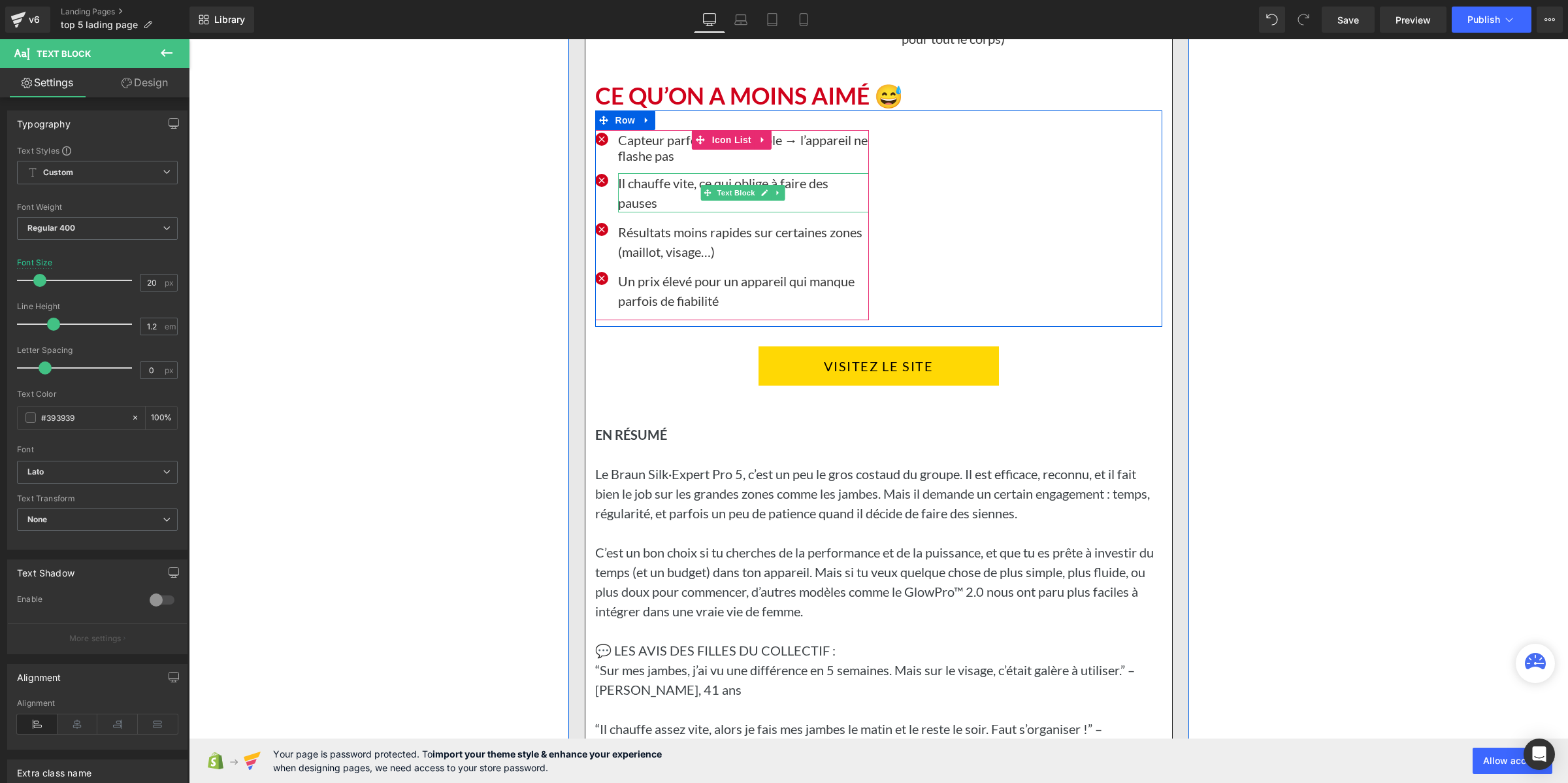
click at [644, 212] on p "Il chauffe vite, ce qui oblige à faire des pauses" at bounding box center [743, 192] width 251 height 39
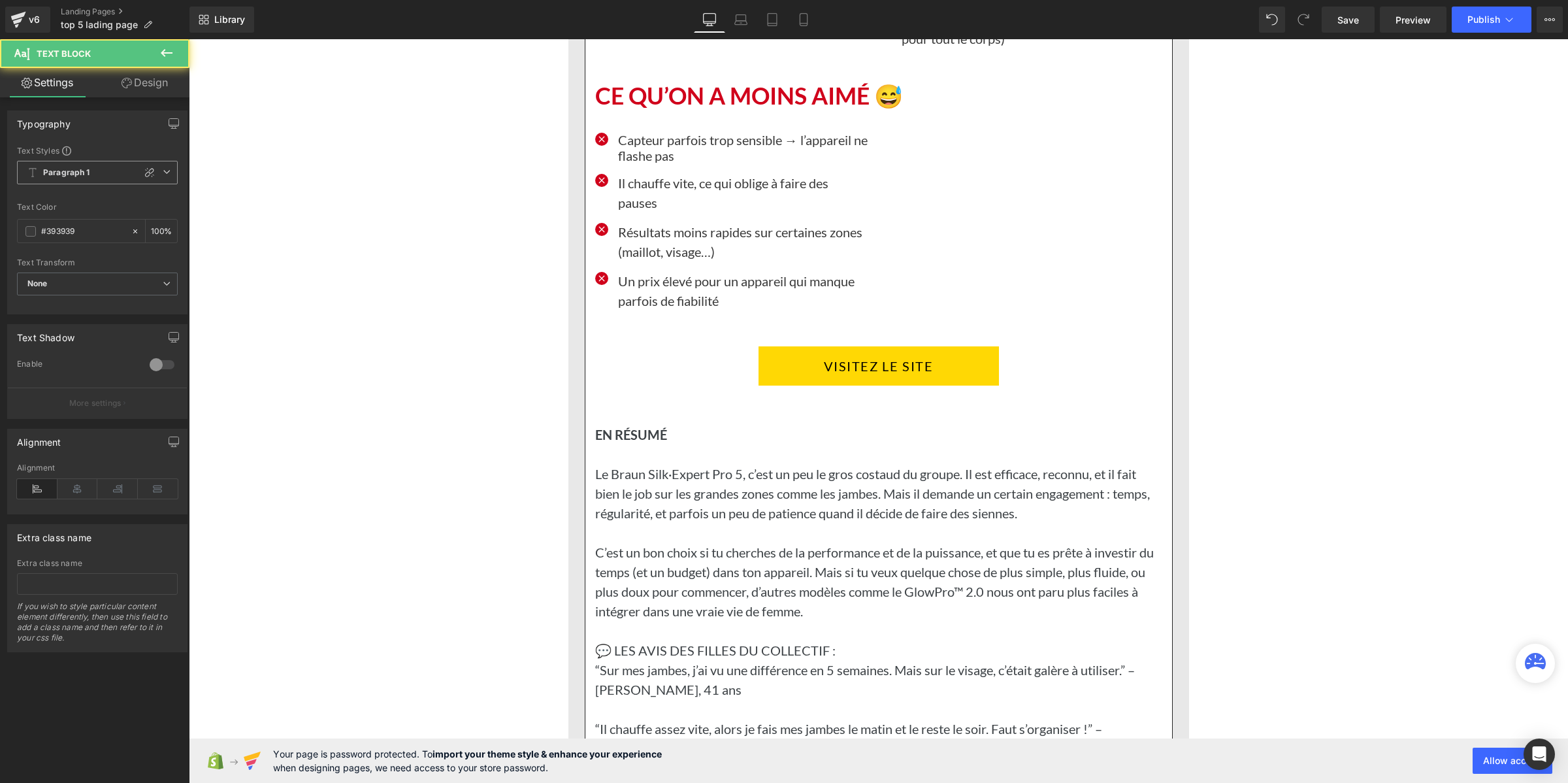
click at [98, 168] on span "Paragraph 1" at bounding box center [97, 172] width 160 height 24
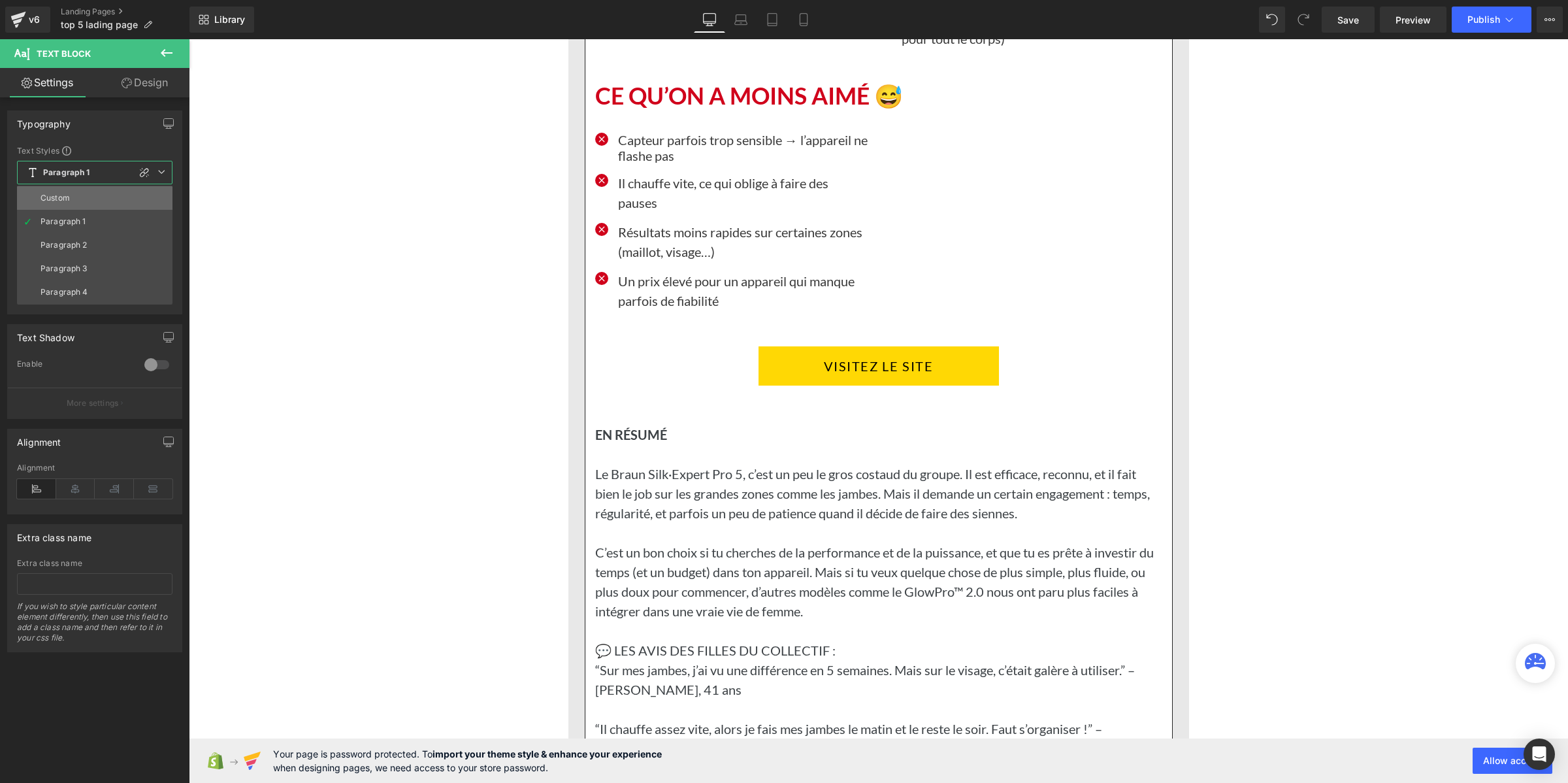
click at [92, 191] on li "Custom" at bounding box center [95, 197] width 156 height 24
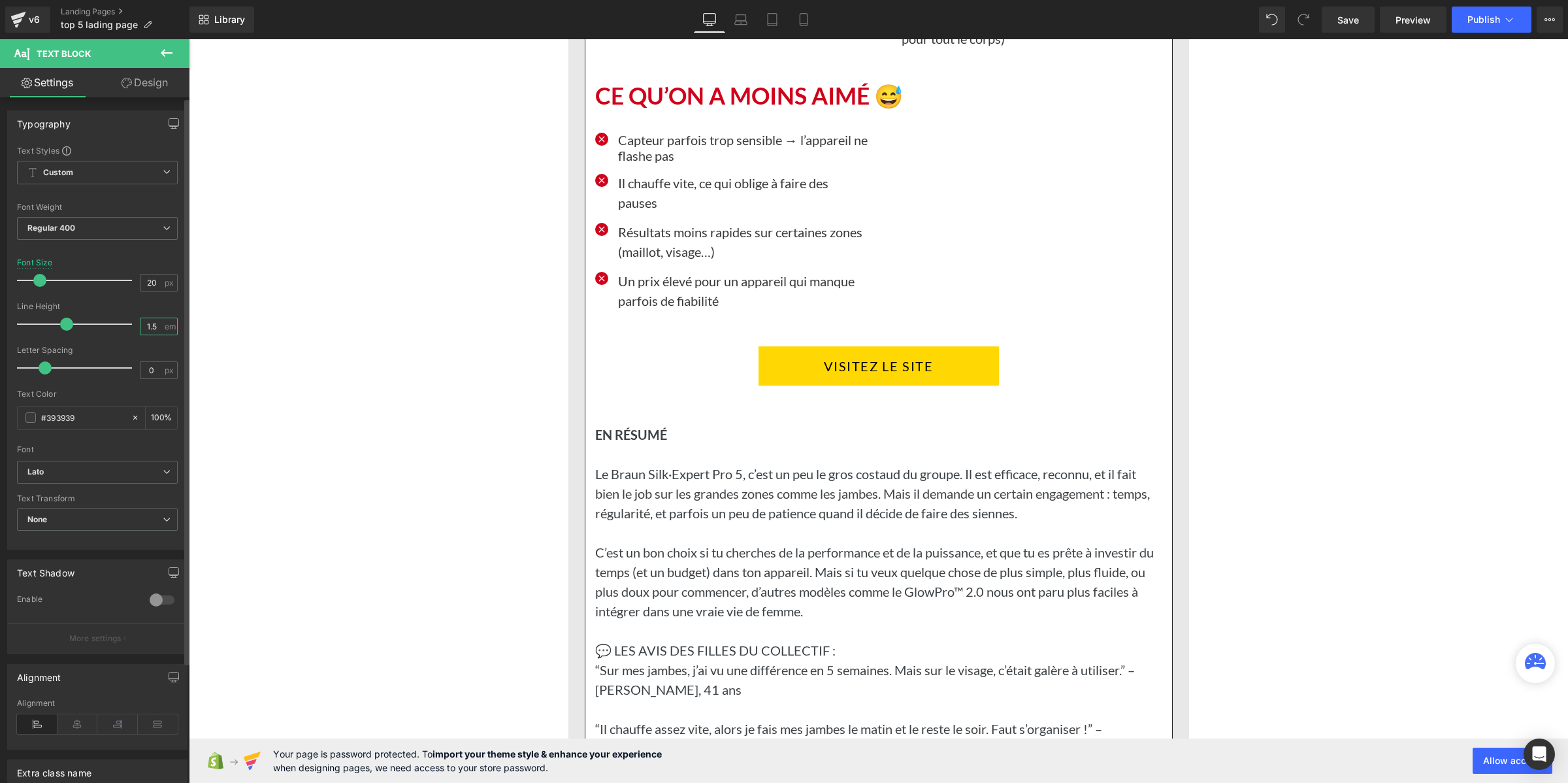
click at [147, 327] on input "1.5" at bounding box center [152, 327] width 23 height 16
paste input "2"
type input "1.2"
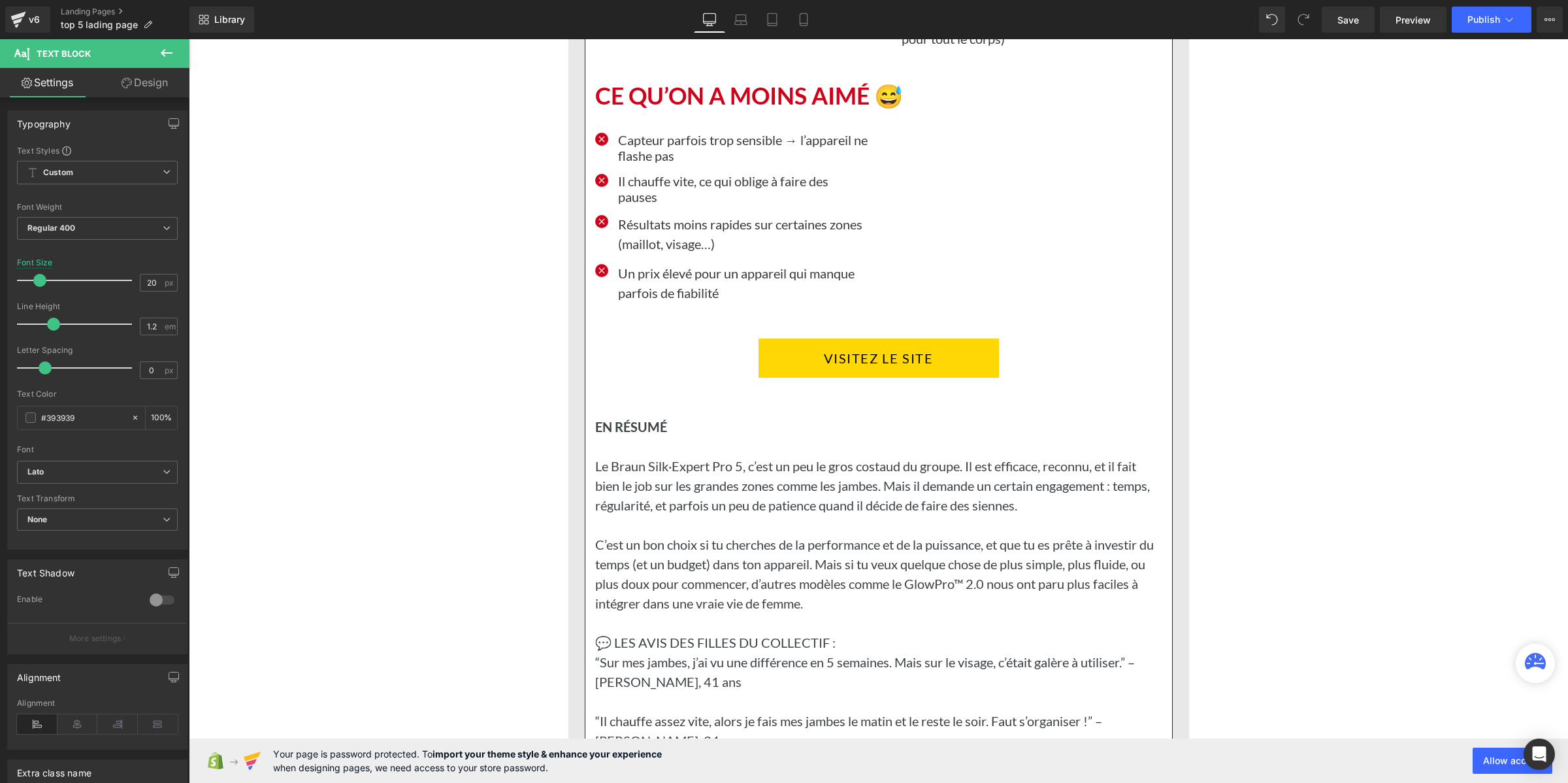
click at [610, 254] on div "Résultats moins rapides sur certaines zones (maillot, visage…) Text Block" at bounding box center [732, 234] width 273 height 39
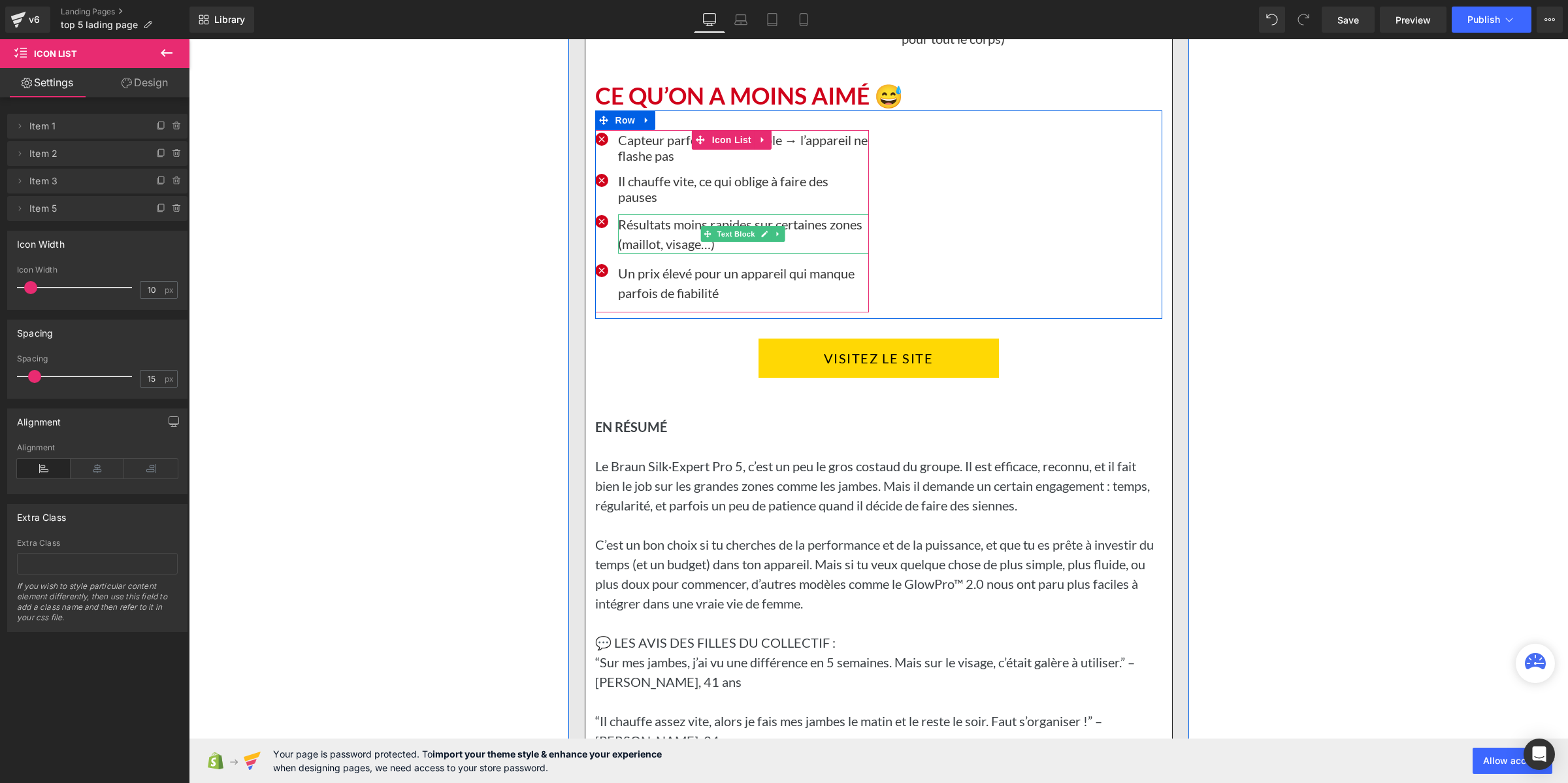
click at [645, 254] on p "Résultats moins rapides sur certaines zones (maillot, visage…)" at bounding box center [743, 234] width 251 height 39
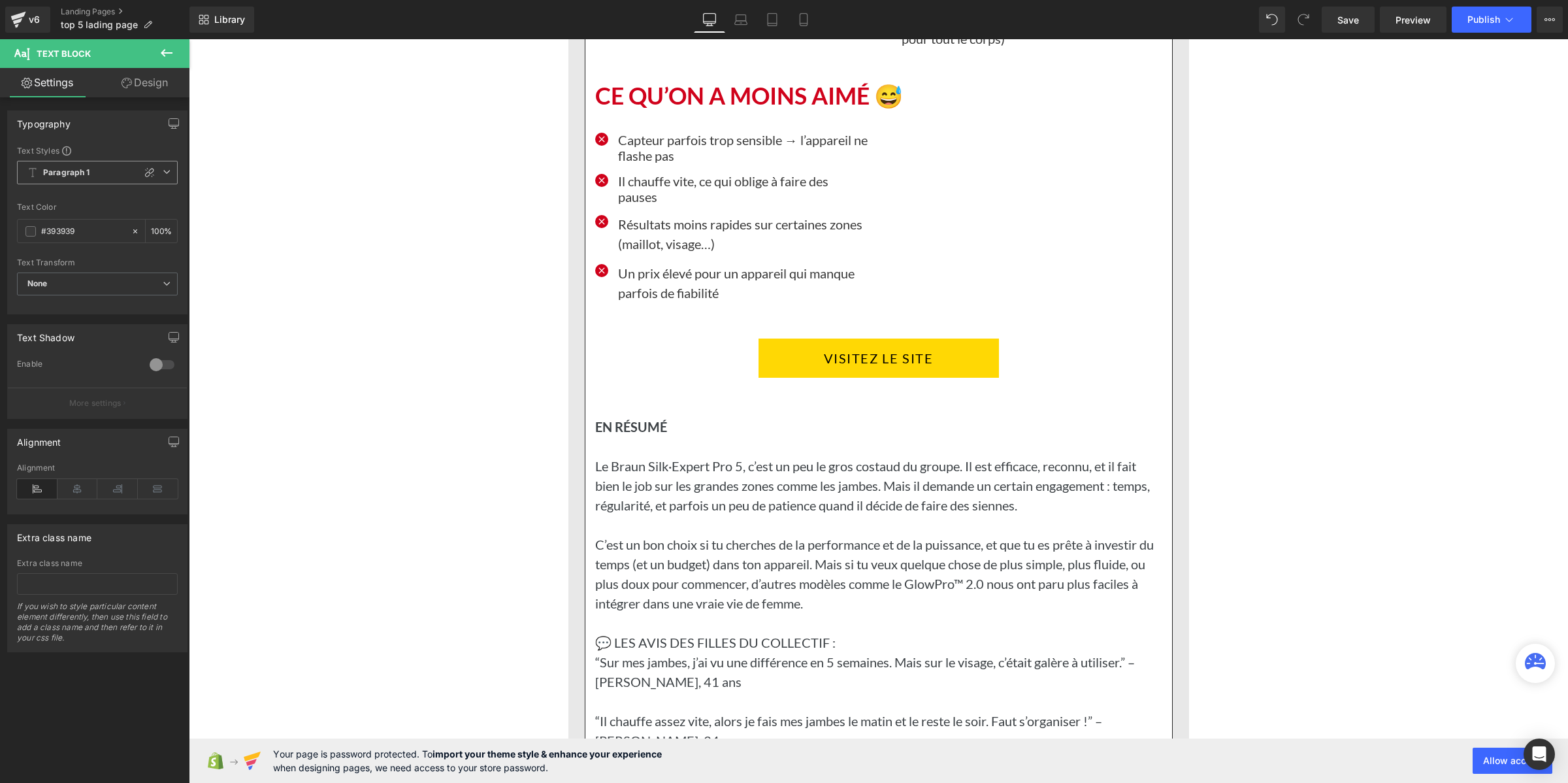
click at [74, 167] on b "Paragraph 1" at bounding box center [66, 173] width 47 height 11
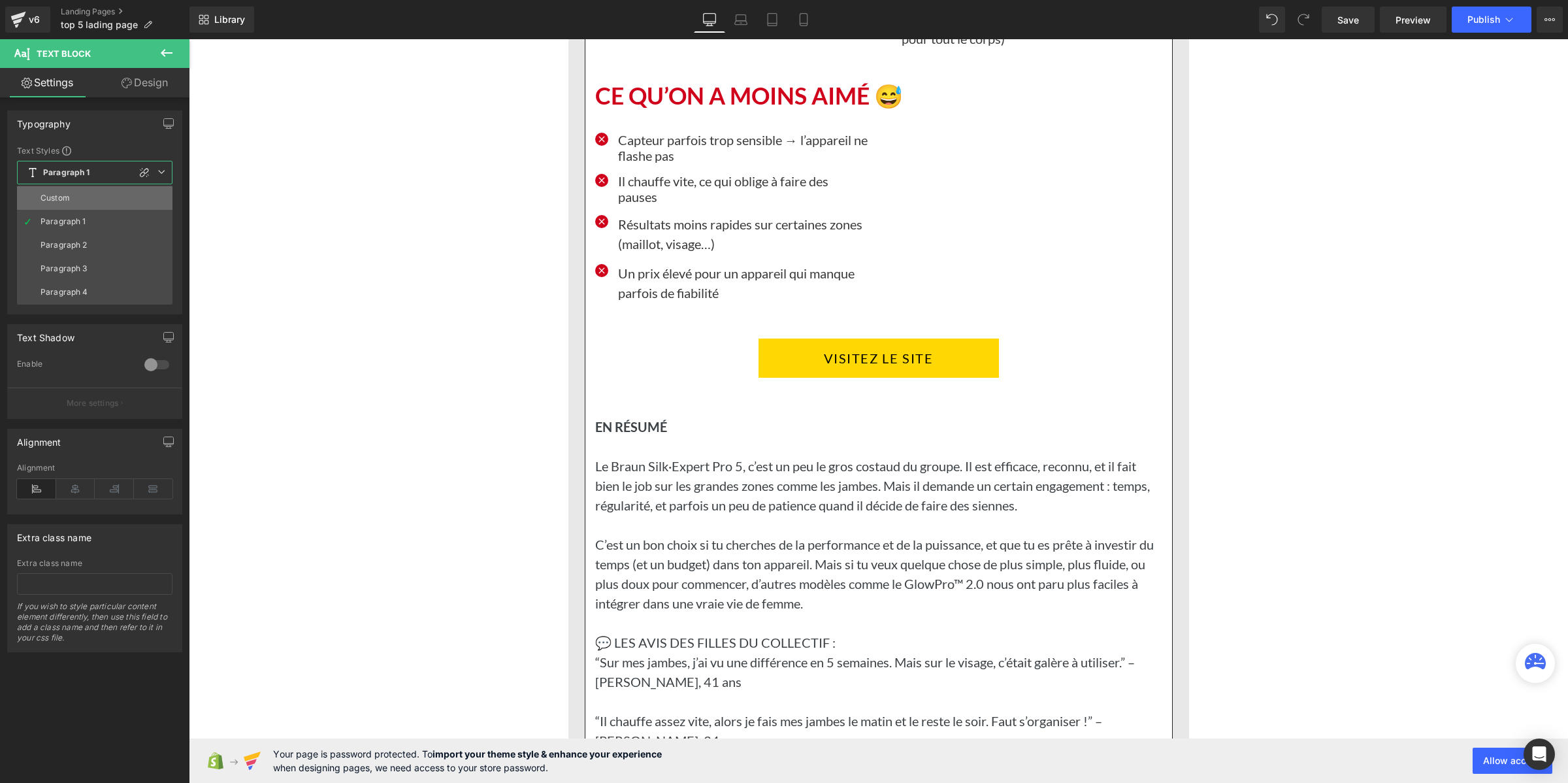
click at [79, 193] on li "Custom" at bounding box center [95, 197] width 156 height 24
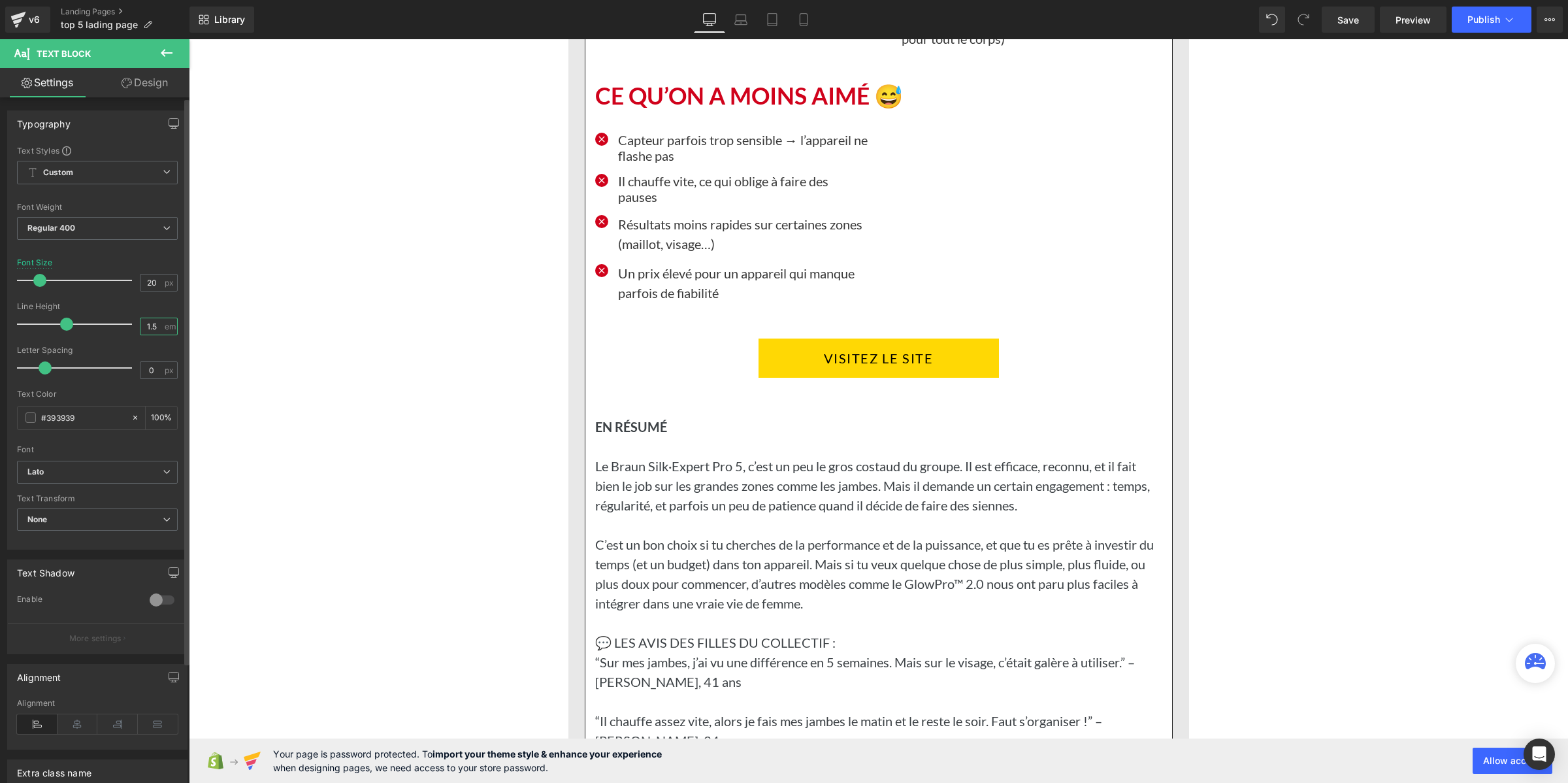
click at [146, 328] on input "1.5" at bounding box center [152, 327] width 23 height 16
paste input "2"
type input "1.2"
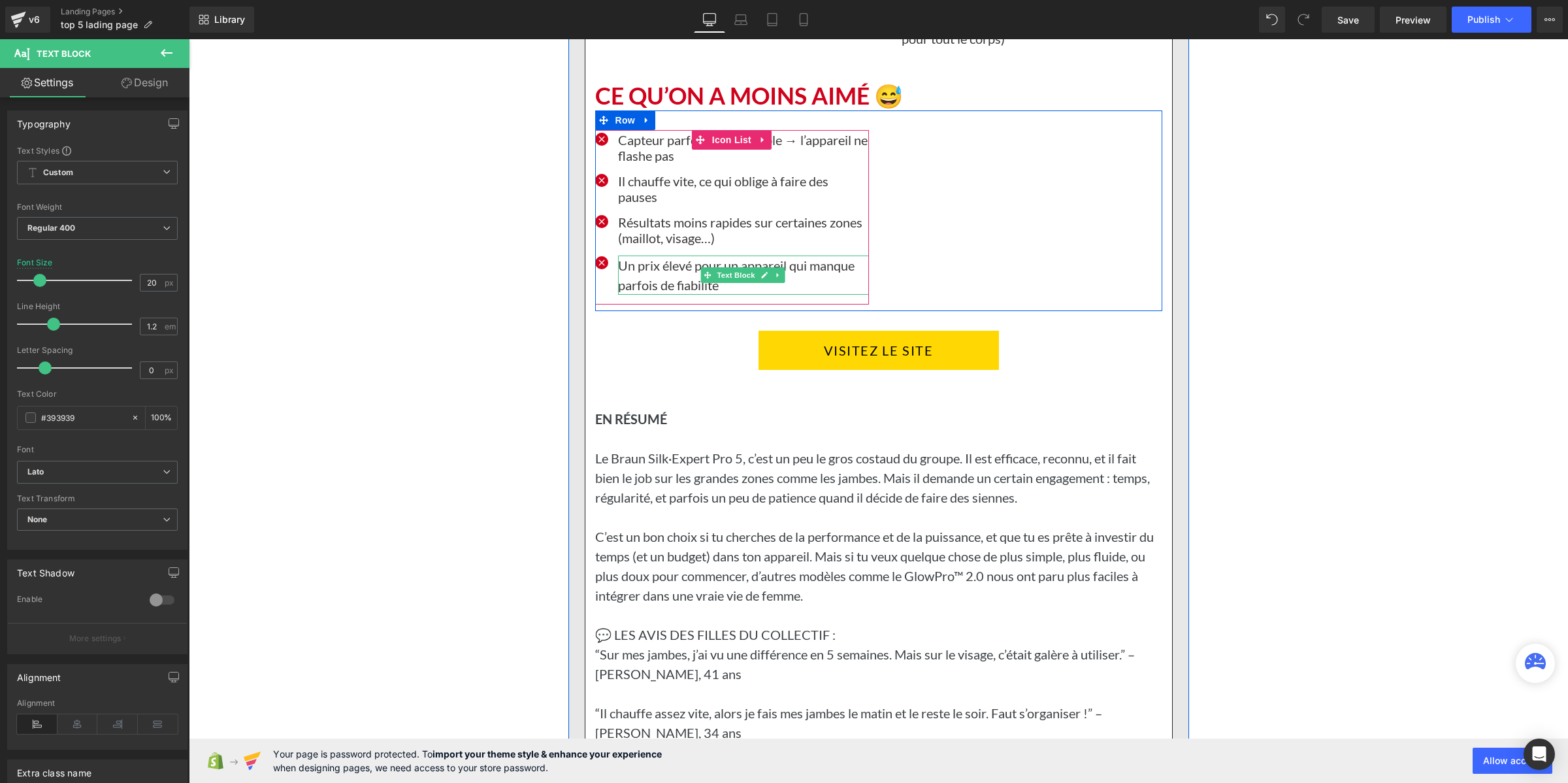
click at [646, 295] on p "Un prix élevé pour un appareil qui manque parfois de fiabilité" at bounding box center [743, 275] width 251 height 39
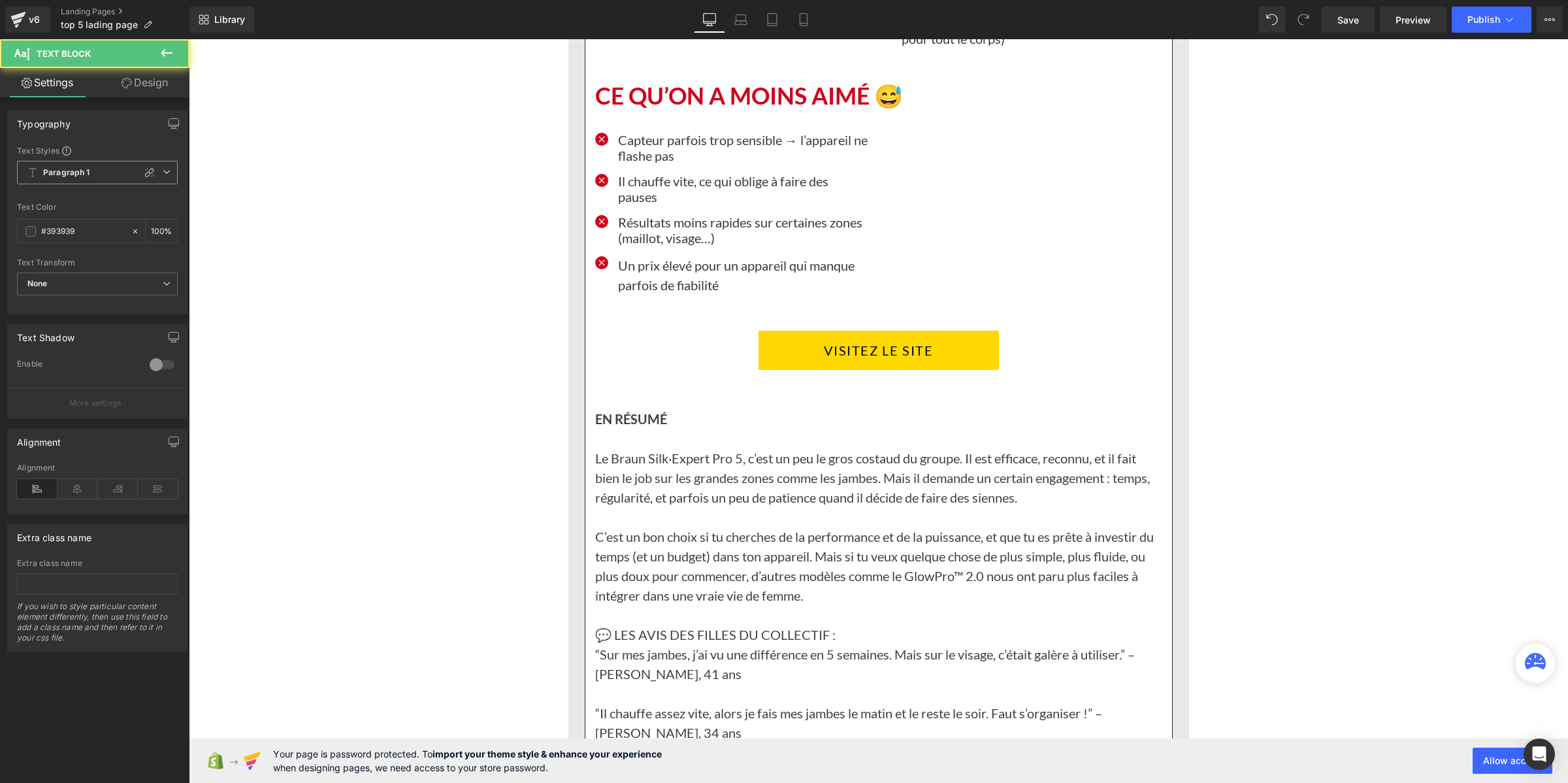
click at [89, 176] on span "Paragraph 1" at bounding box center [97, 172] width 160 height 24
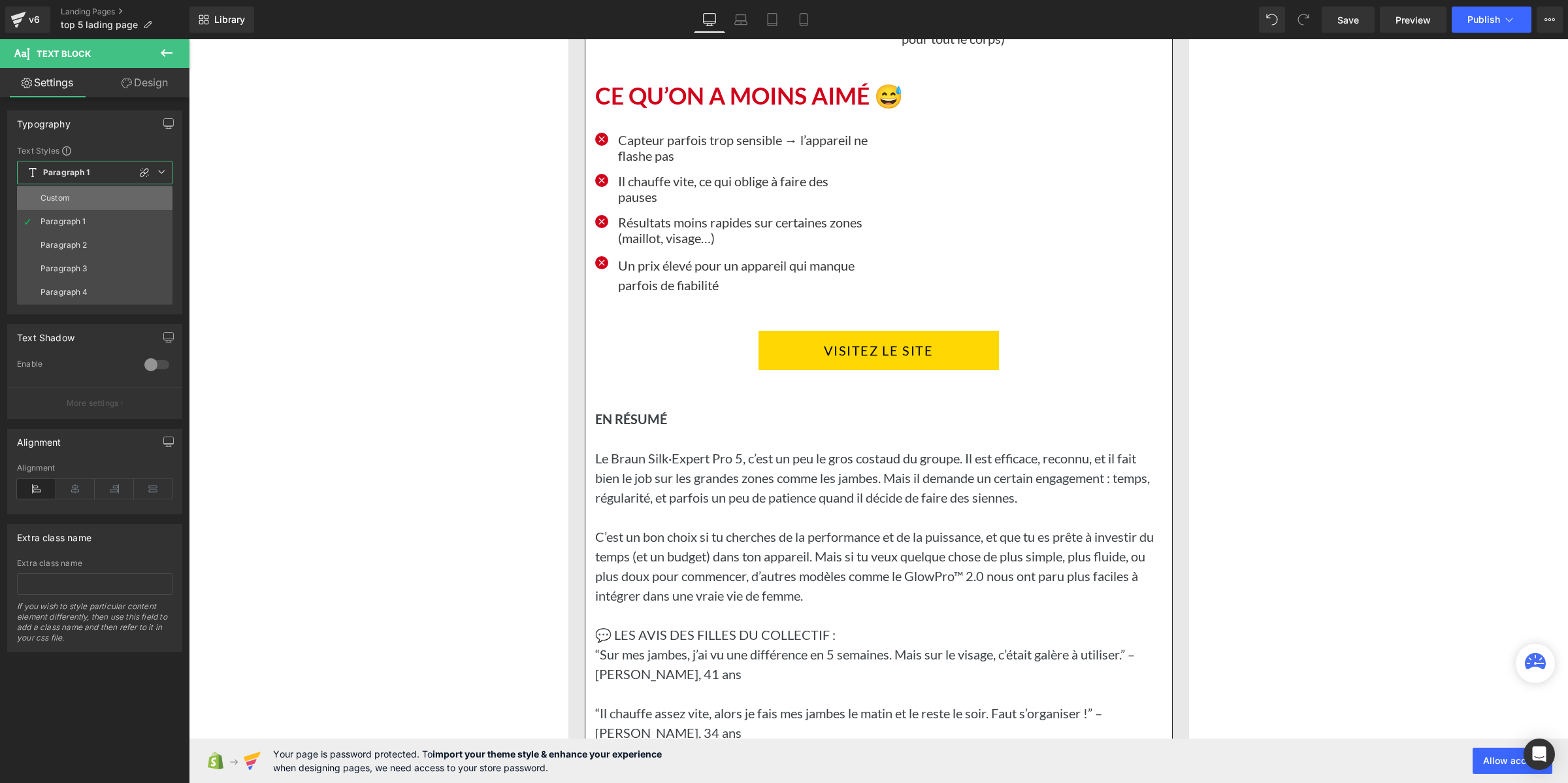
click at [89, 196] on li "Custom" at bounding box center [95, 197] width 156 height 24
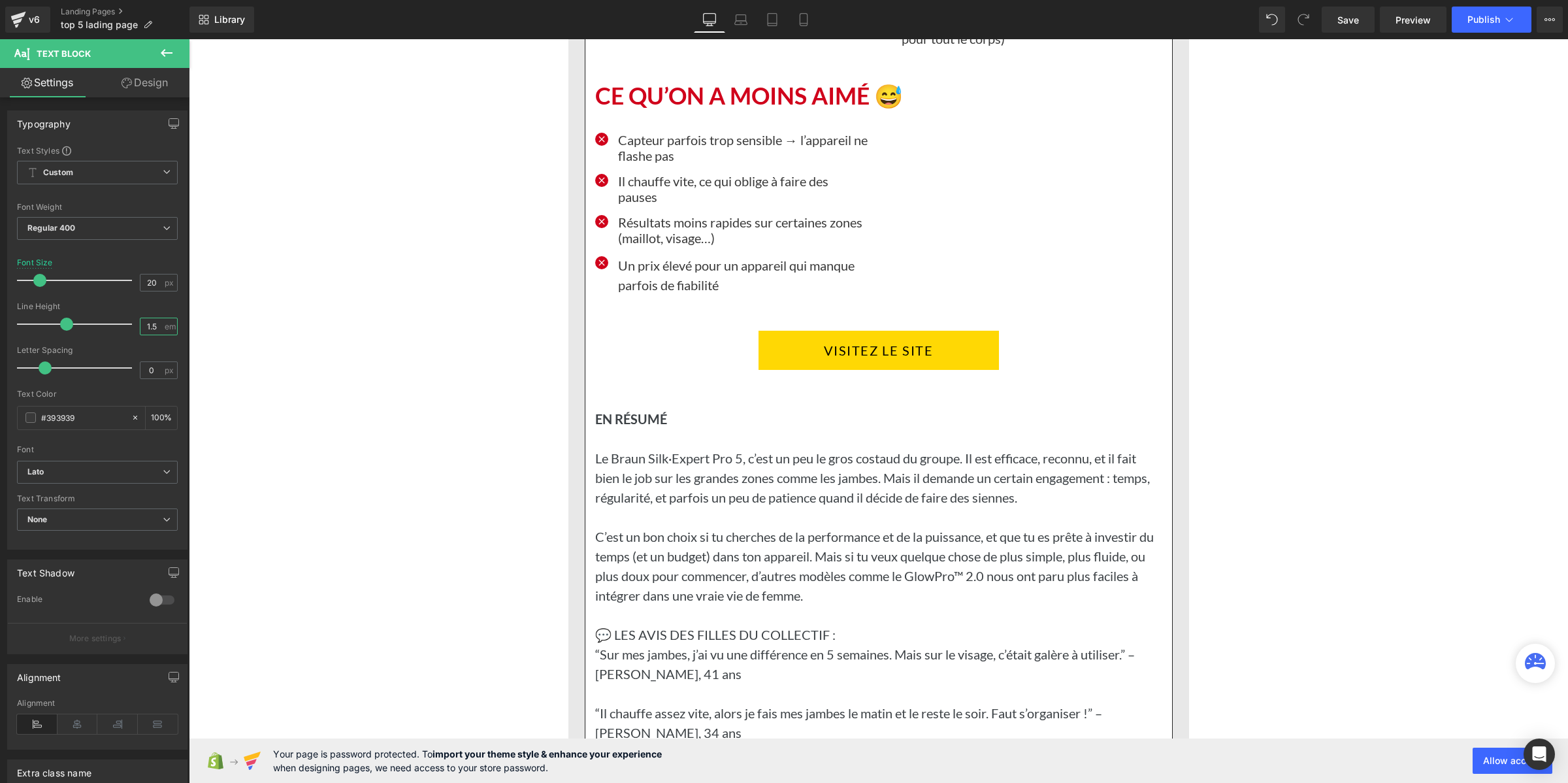
click at [154, 324] on input "1.5" at bounding box center [152, 327] width 23 height 16
paste input "2"
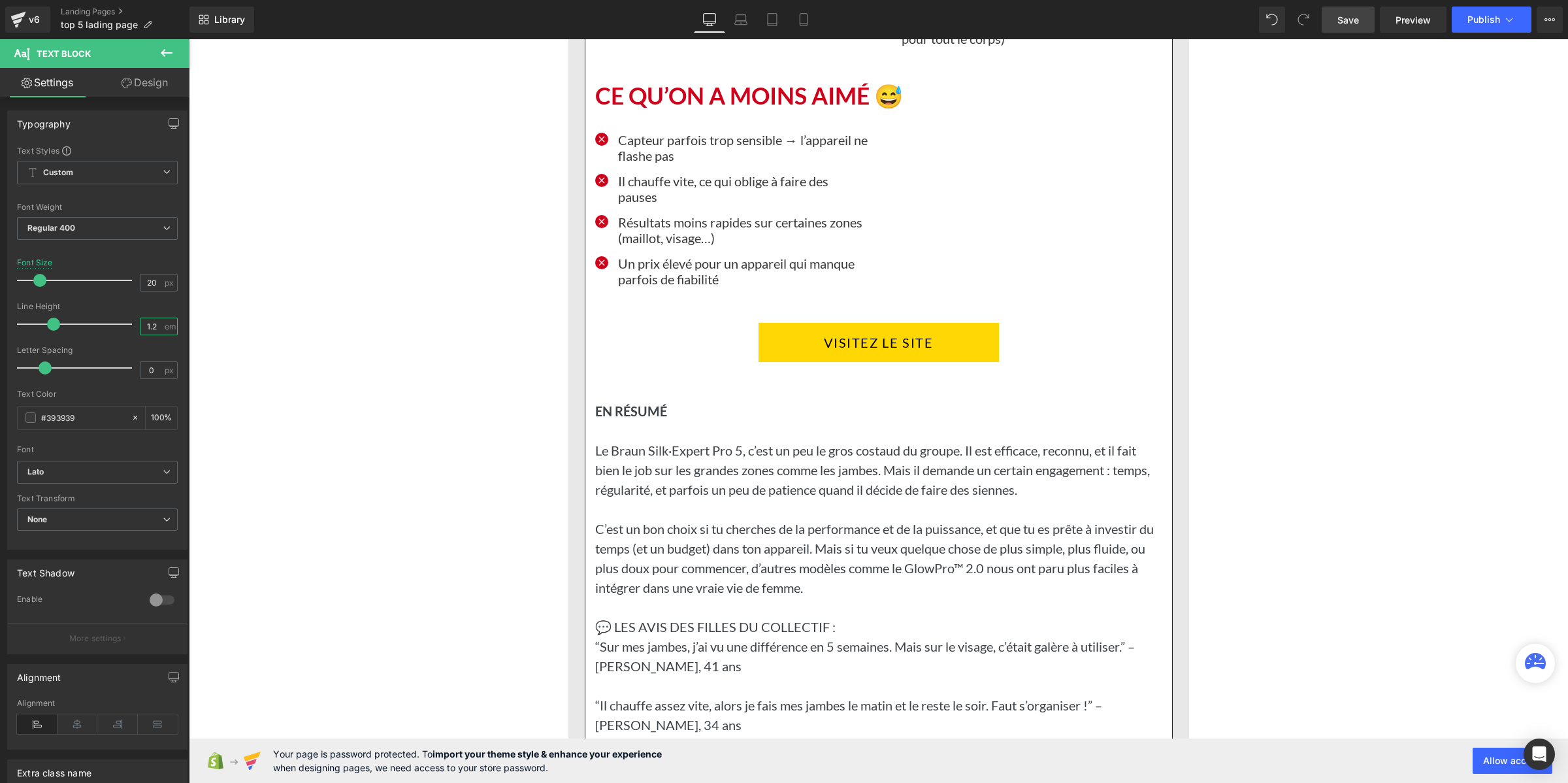
type input "1.2"
click at [1344, 13] on span "Save" at bounding box center [1348, 20] width 21 height 14
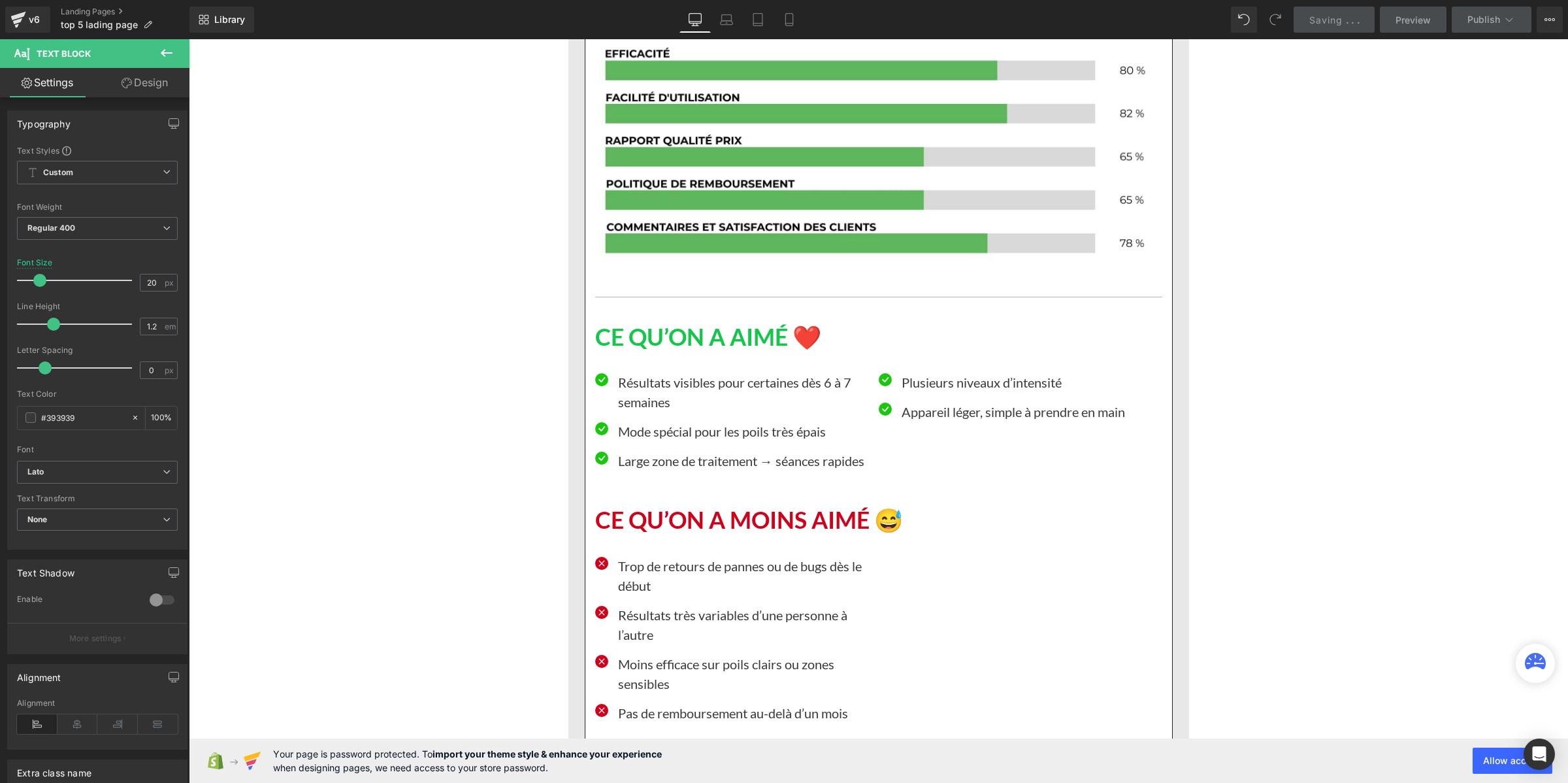
scroll to position [9885, 0]
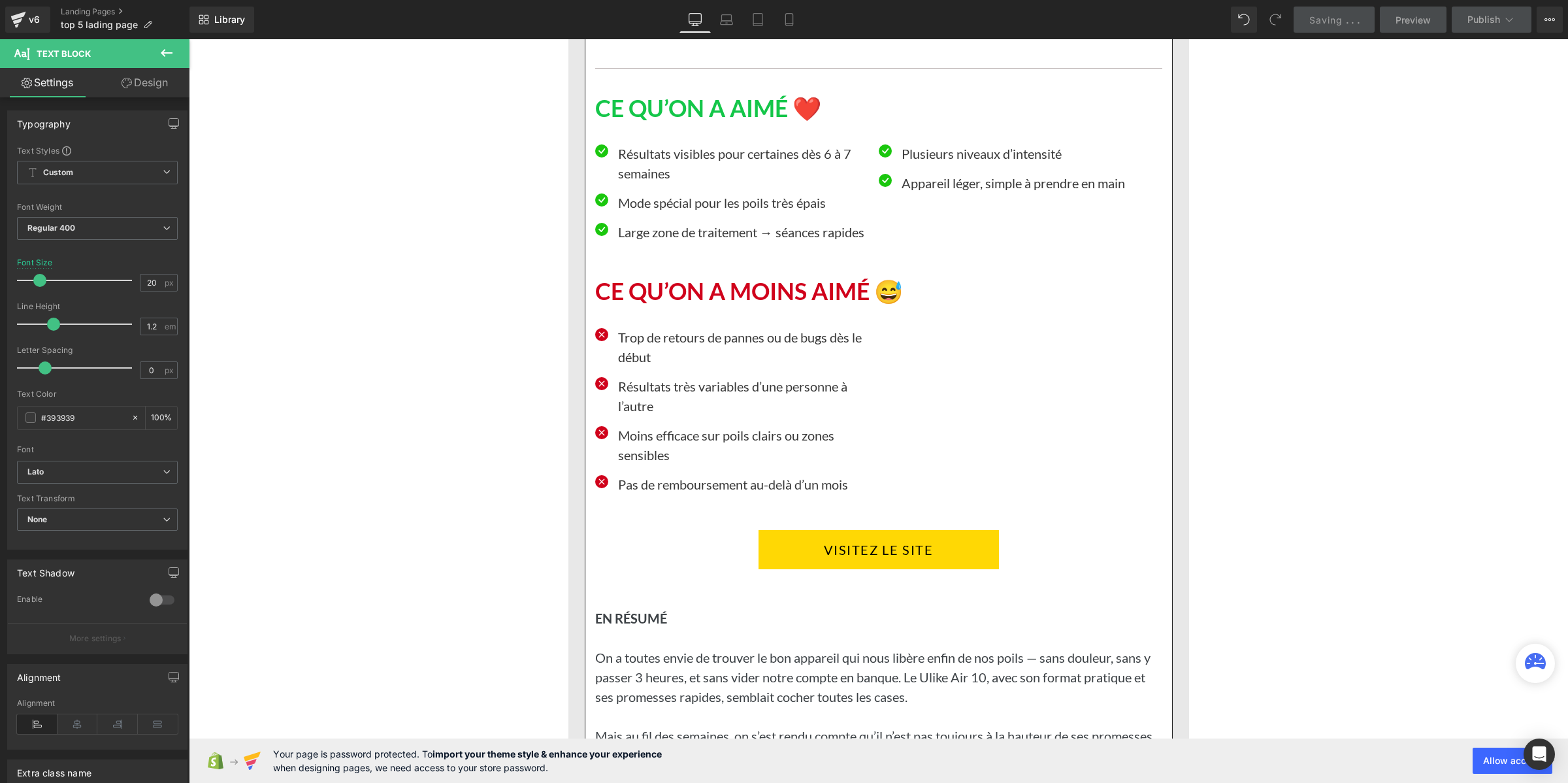
click at [657, 183] on p "Résultats visibles pour certaines dès 6 à 7 semaines" at bounding box center [743, 164] width 251 height 39
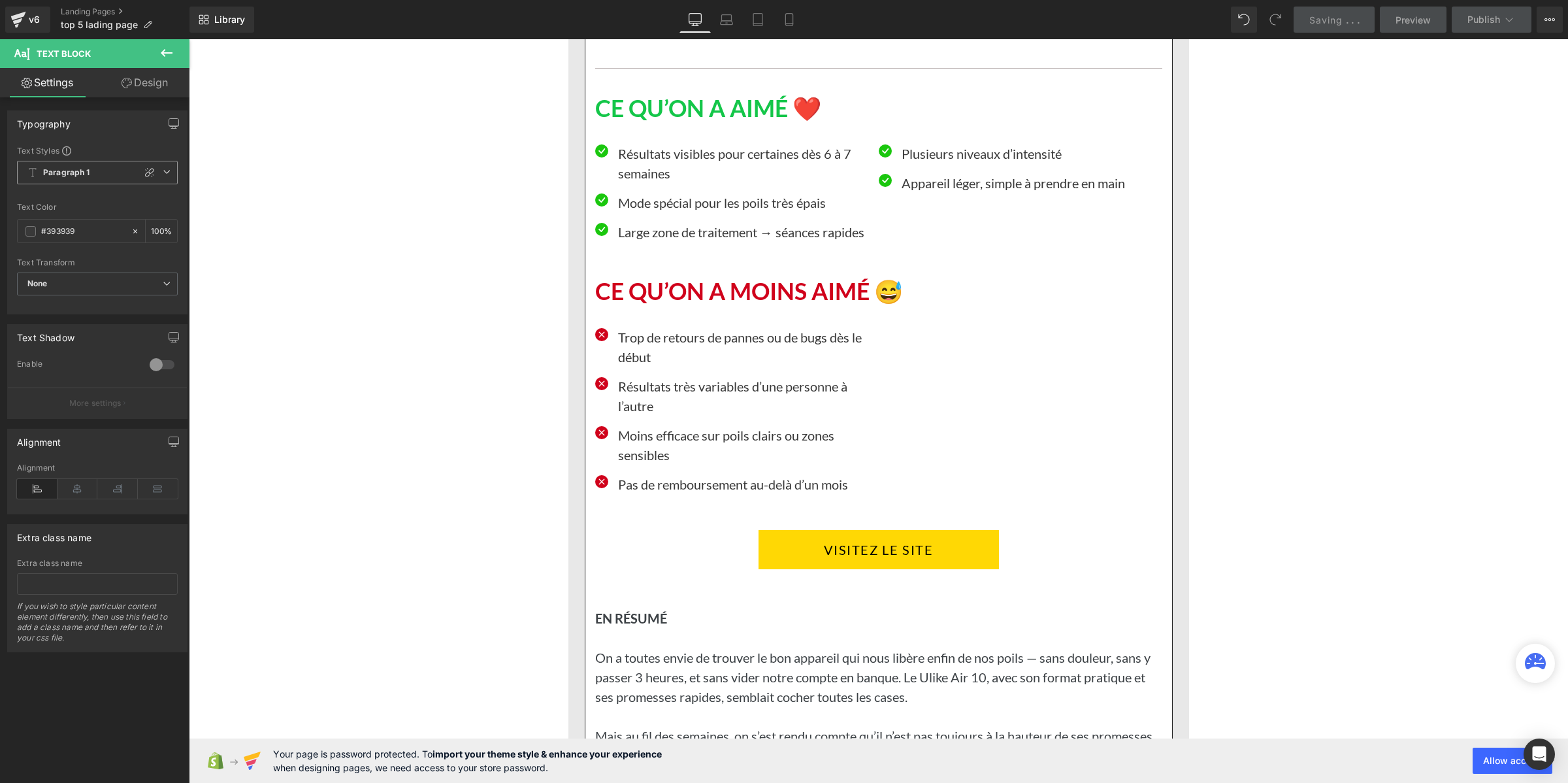
click at [73, 170] on b "Paragraph 1" at bounding box center [66, 173] width 47 height 11
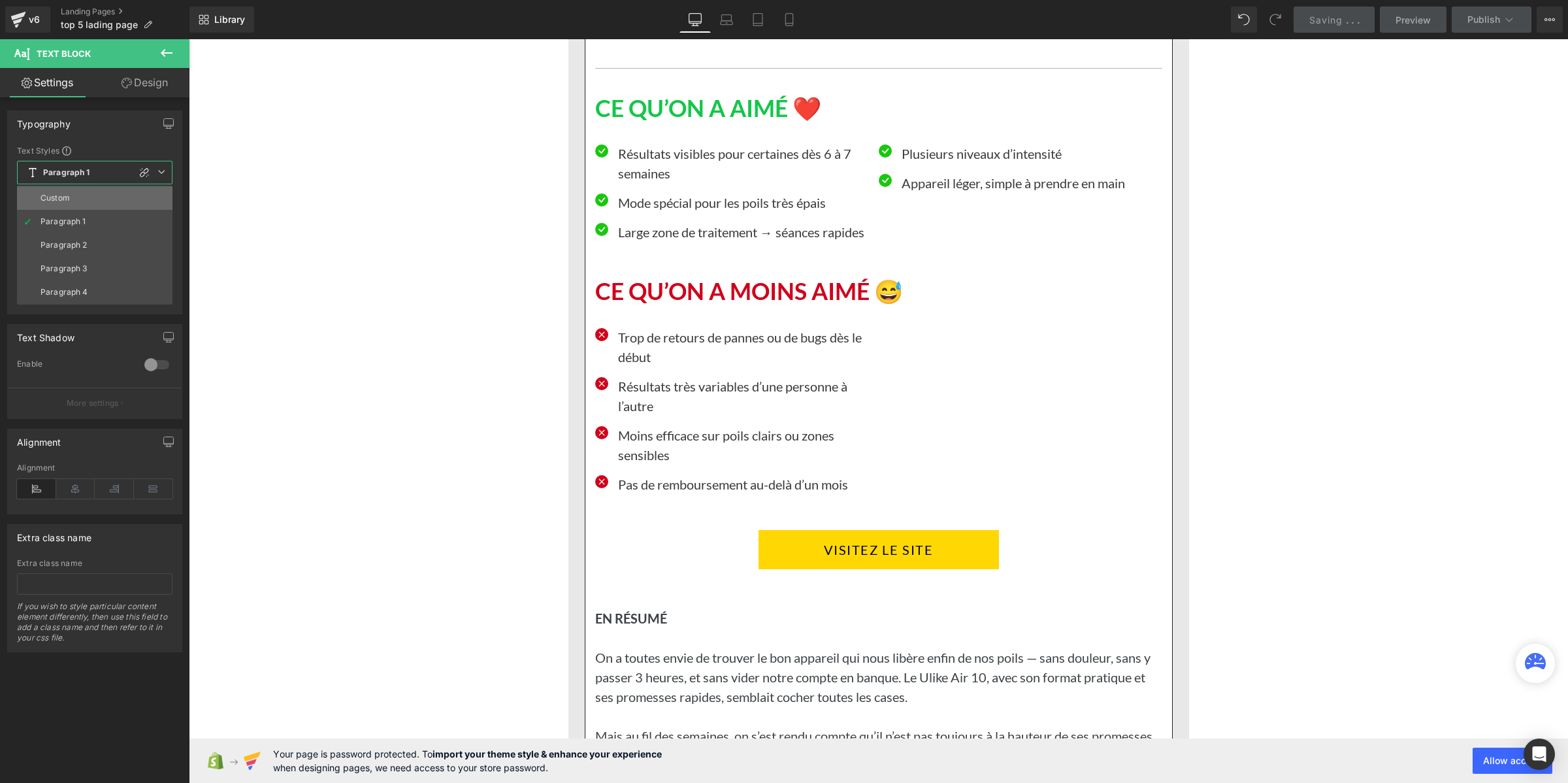
click at [70, 195] on div "Custom" at bounding box center [55, 197] width 29 height 9
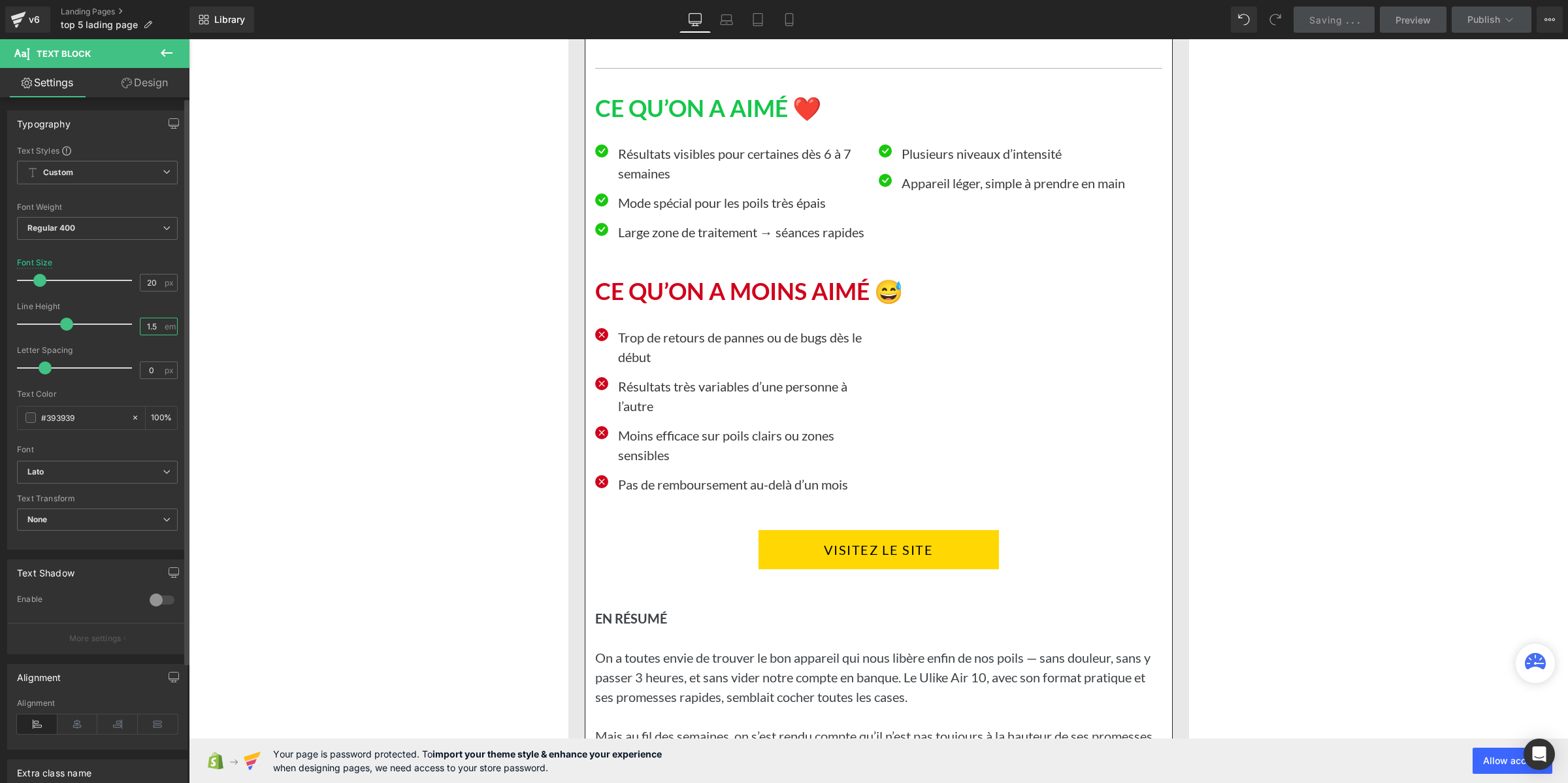
click at [147, 330] on input "1.5" at bounding box center [152, 327] width 23 height 16
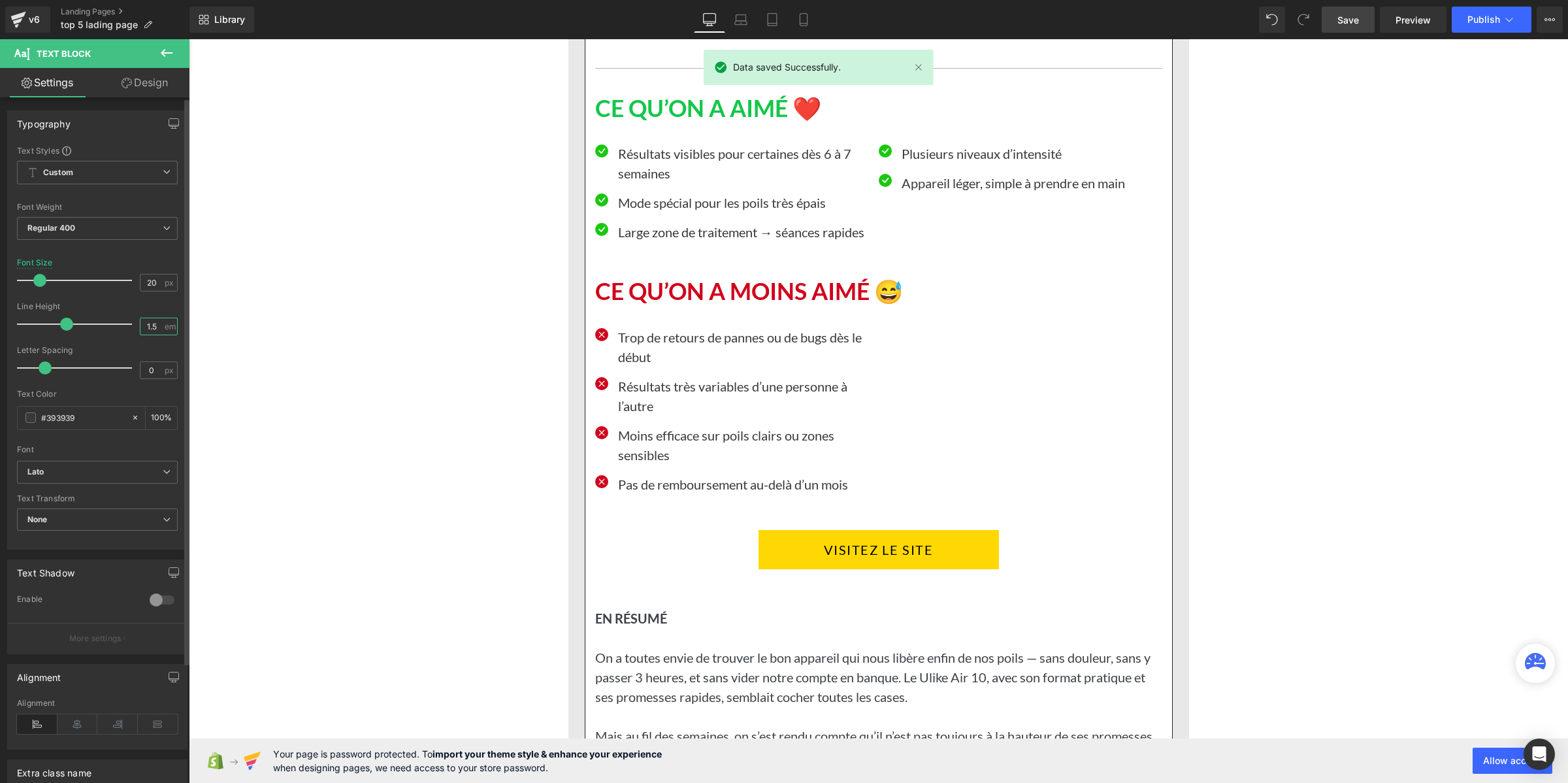
paste input "2"
type input "1.2"
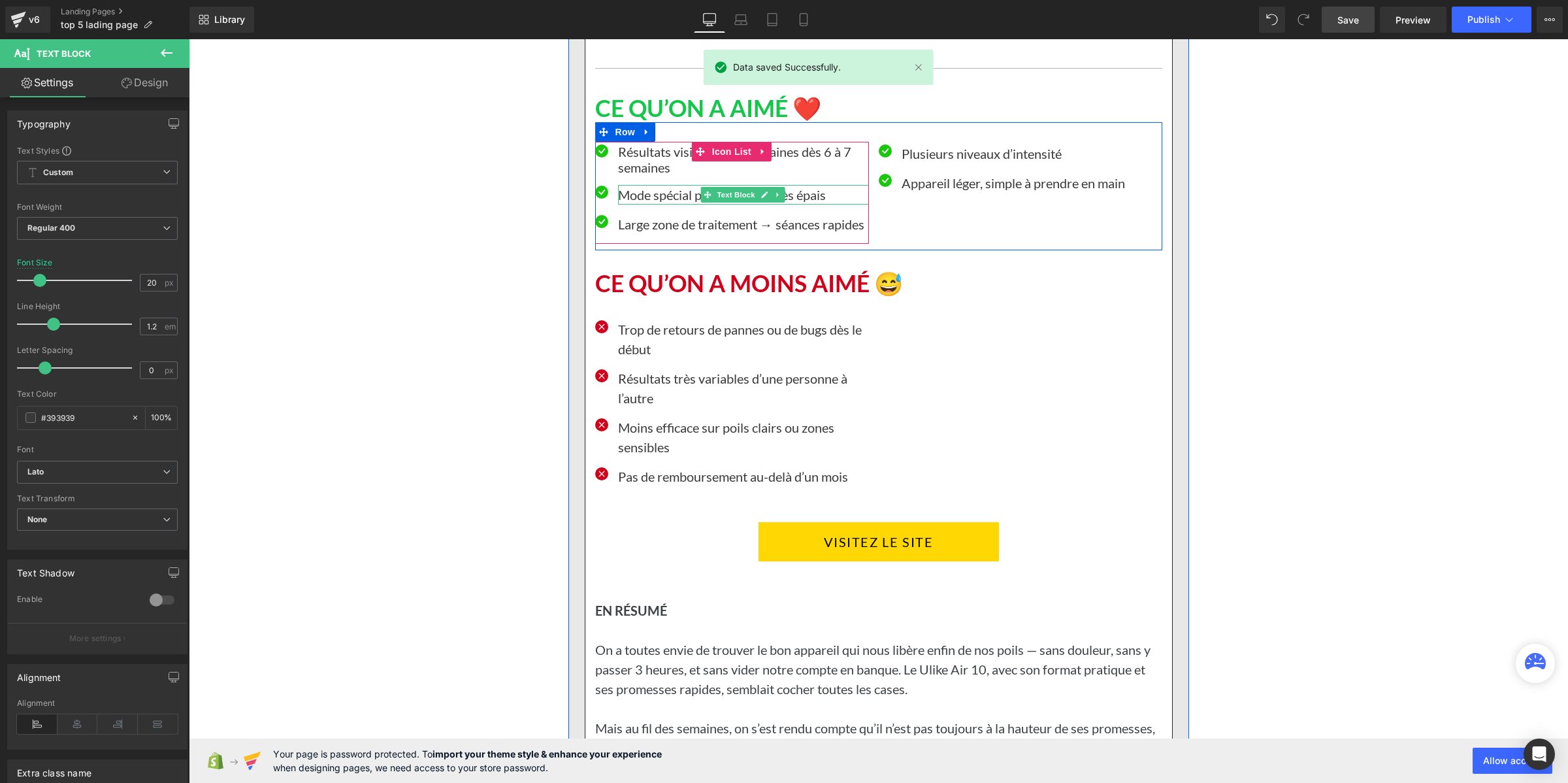
click at [631, 205] on p "Mode spécial pour les poils très épais" at bounding box center [743, 195] width 251 height 20
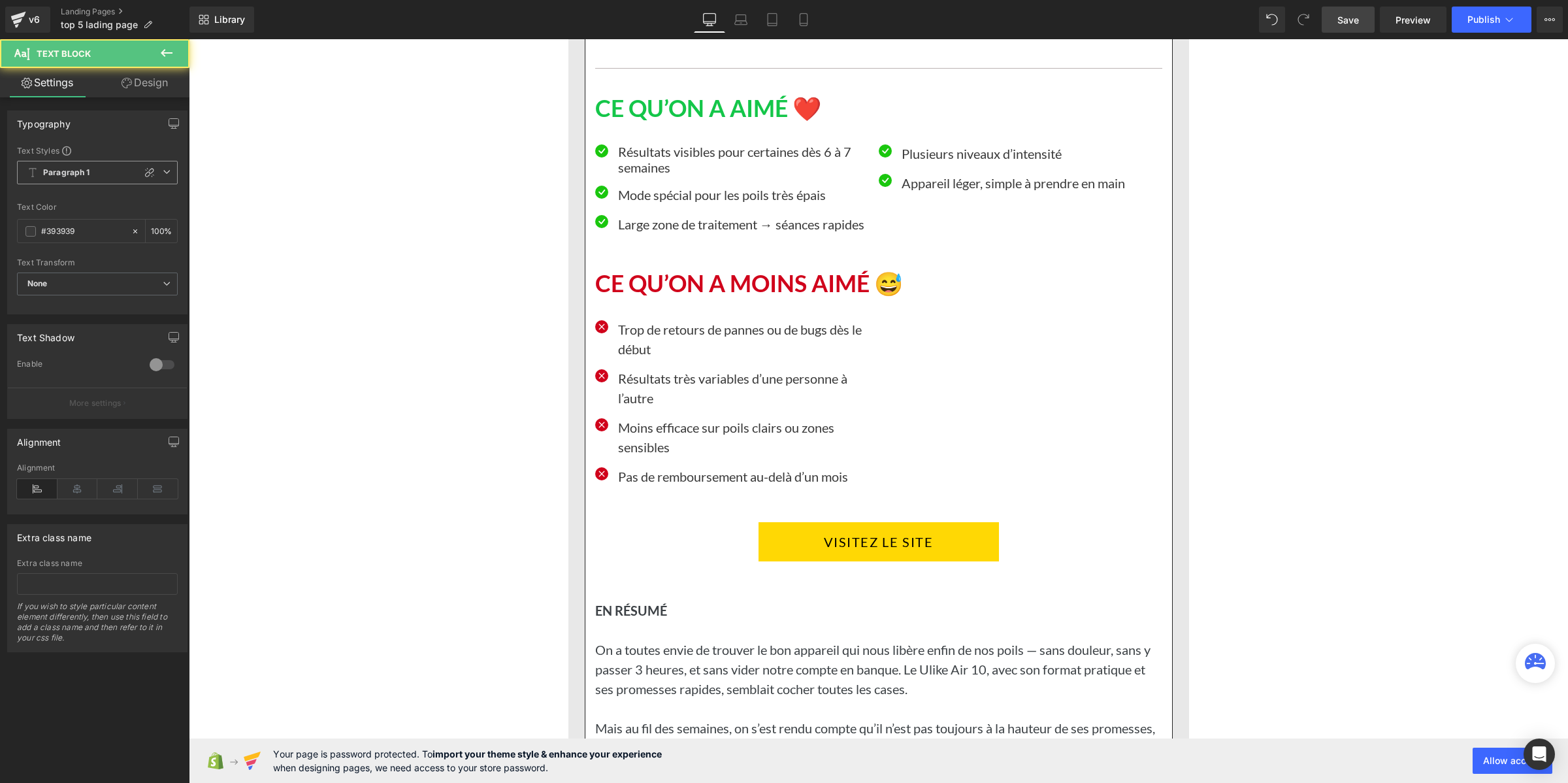
click at [100, 173] on span "Paragraph 1" at bounding box center [97, 172] width 160 height 24
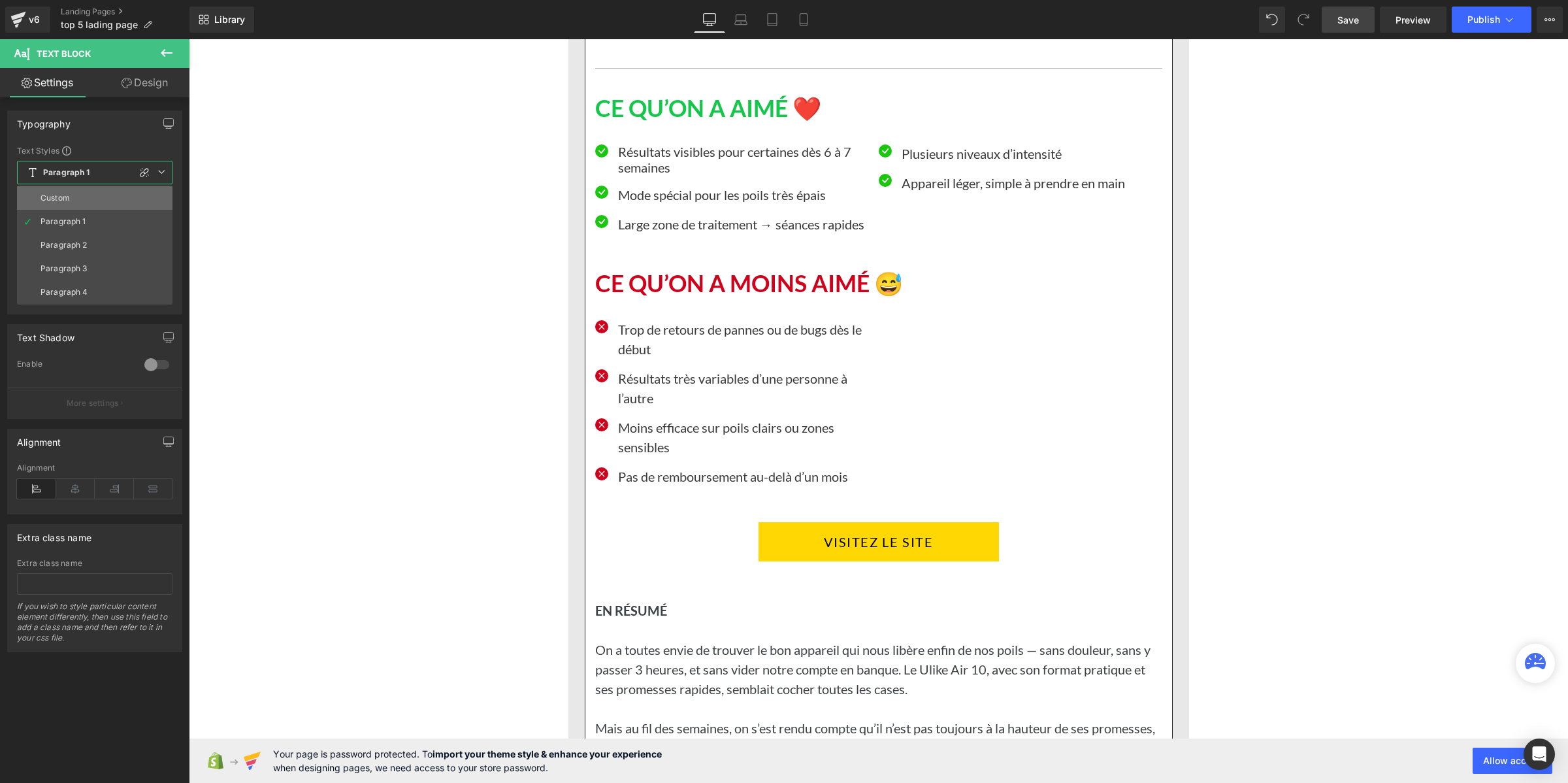
click at [108, 197] on li "Custom" at bounding box center [95, 197] width 156 height 24
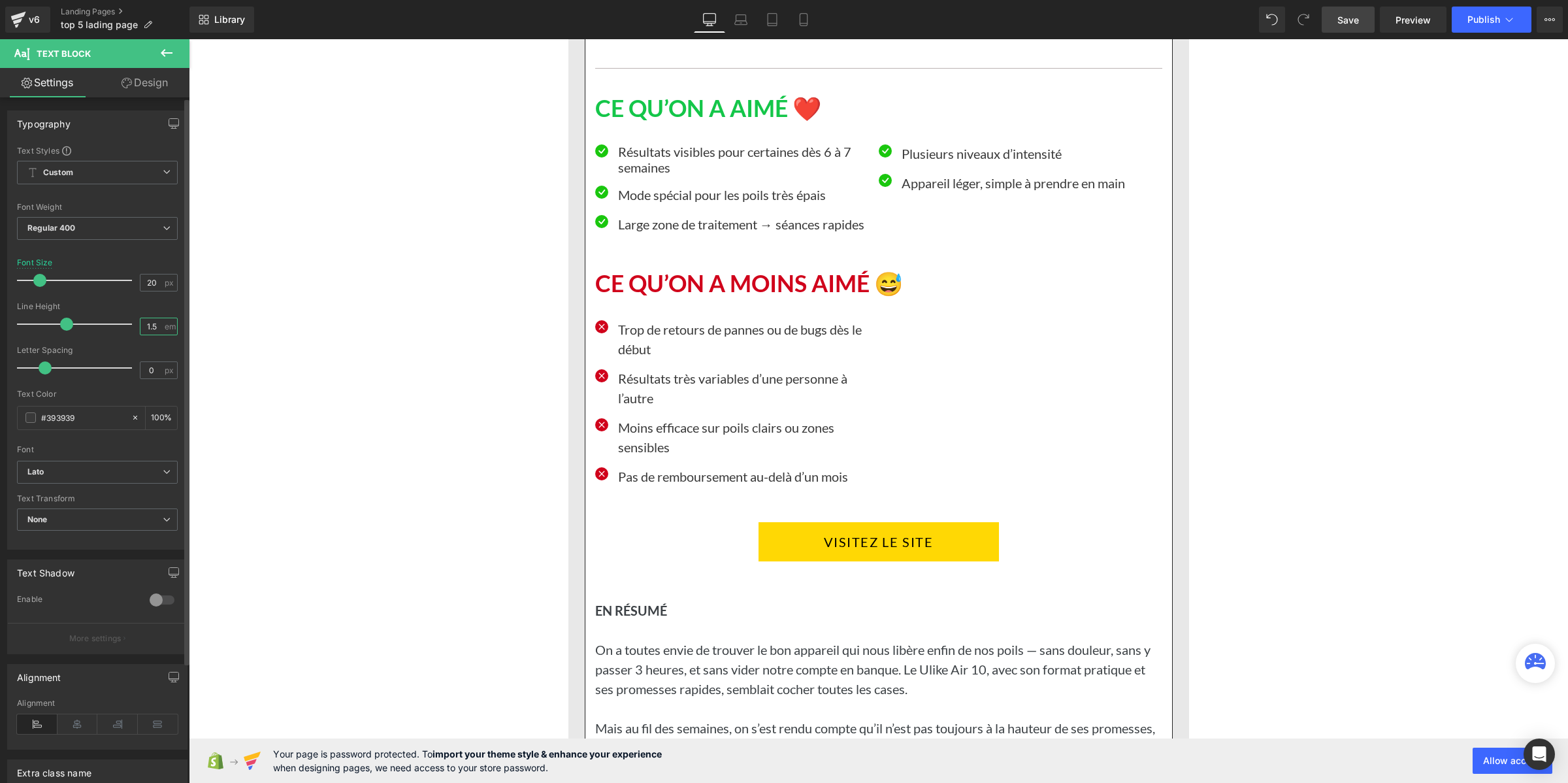
drag, startPoint x: 155, startPoint y: 325, endPoint x: 141, endPoint y: 325, distance: 14.0
click at [141, 325] on input "1.5" at bounding box center [152, 327] width 23 height 16
paste input "2"
type input "1.2"
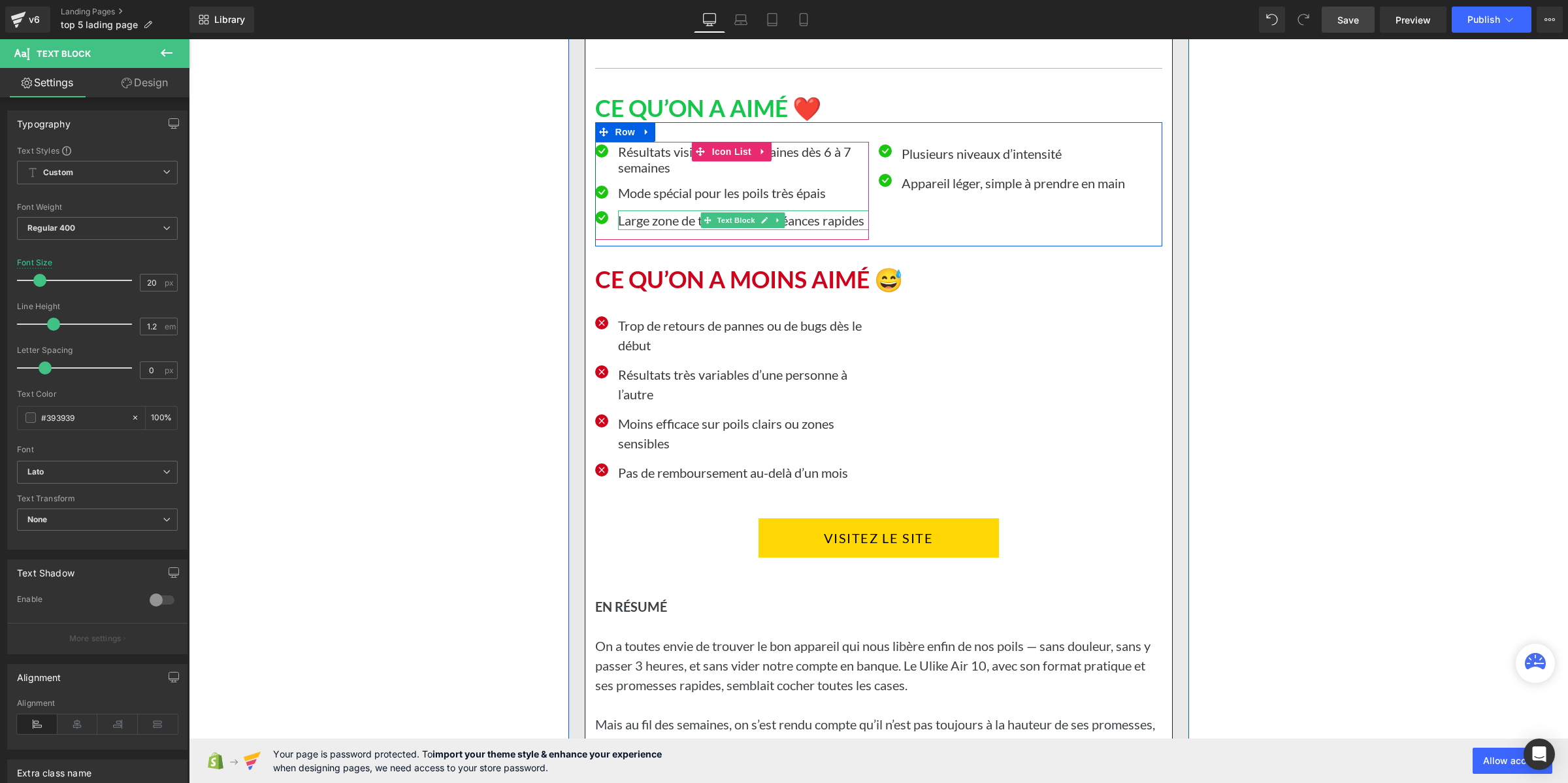
click at [630, 230] on p "Large zone de traitement → séances rapides" at bounding box center [743, 220] width 251 height 20
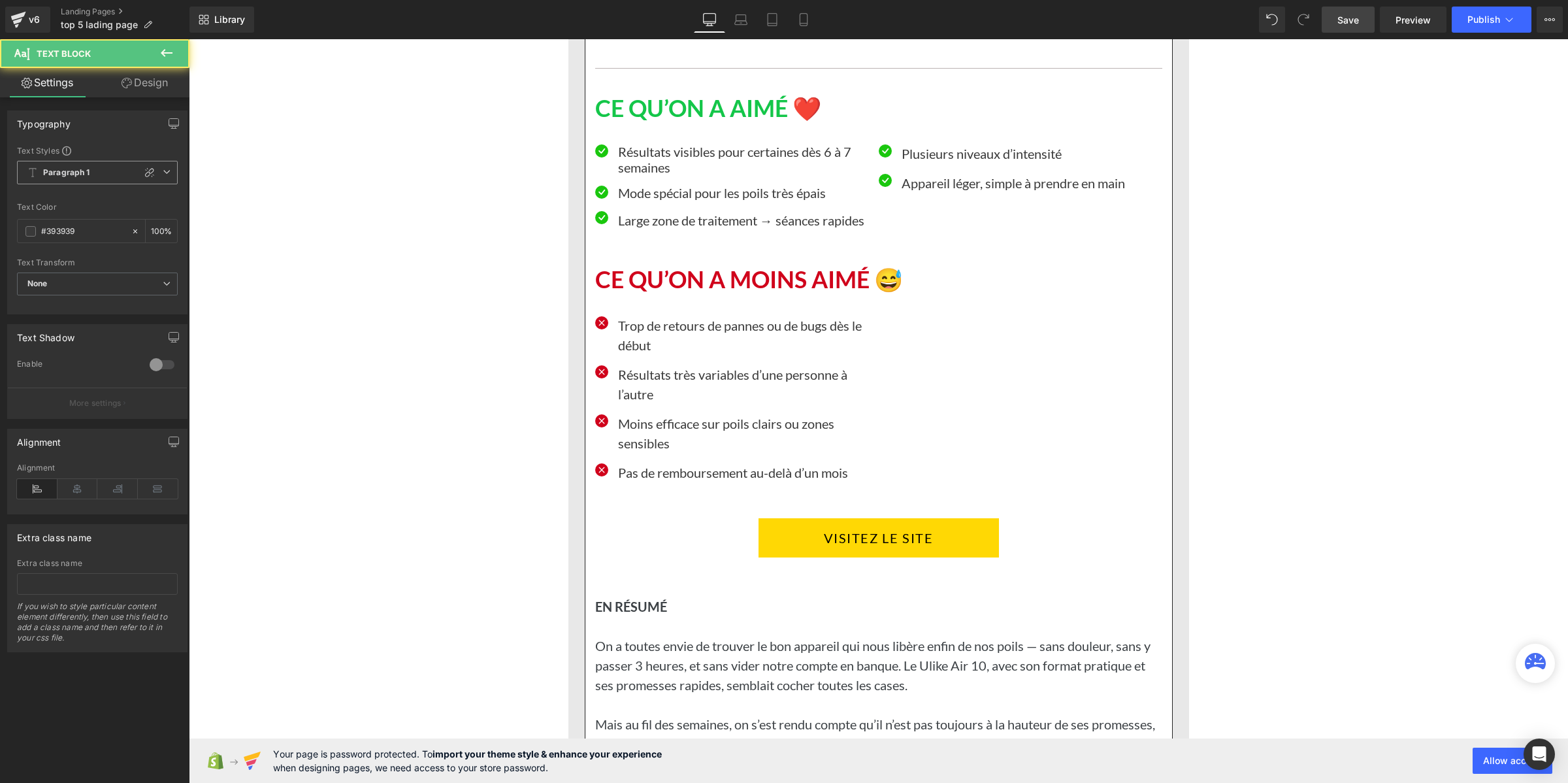
click at [56, 167] on b "Paragraph 1" at bounding box center [66, 173] width 47 height 11
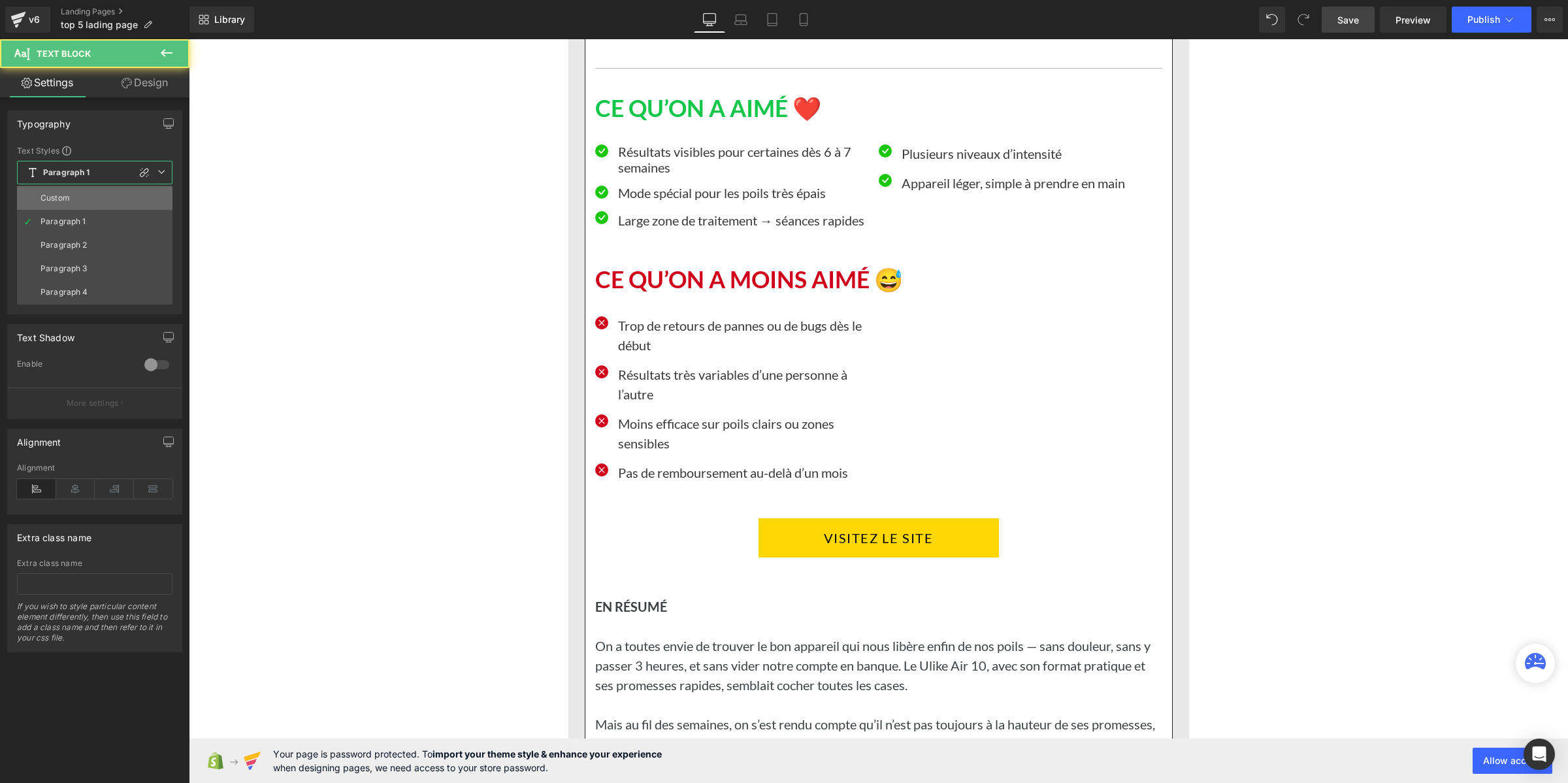
click at [84, 203] on li "Custom" at bounding box center [95, 197] width 156 height 24
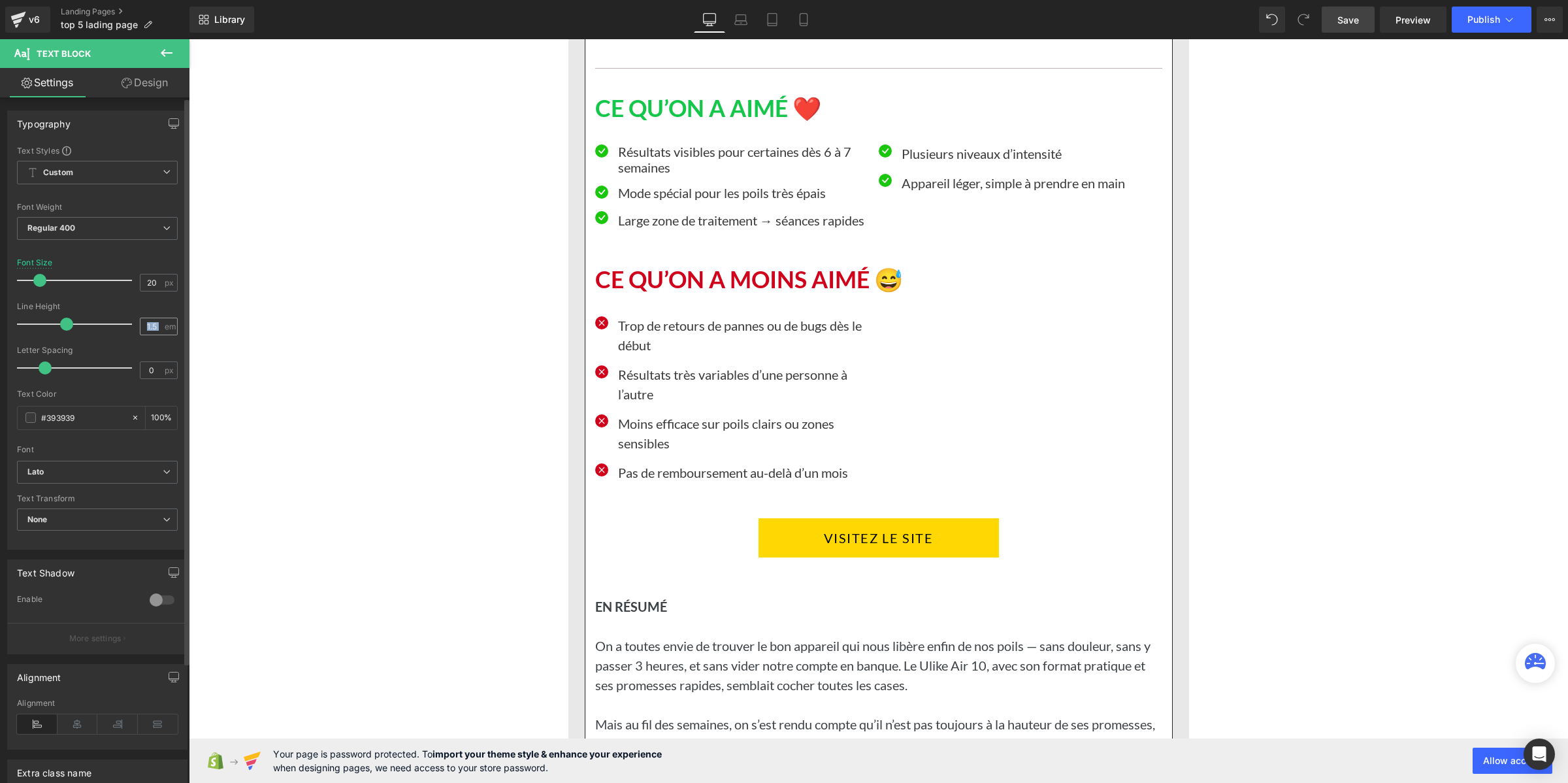
drag, startPoint x: 161, startPoint y: 324, endPoint x: 148, endPoint y: 324, distance: 13.0
click at [148, 324] on div "1.5 em" at bounding box center [159, 327] width 38 height 18
drag, startPoint x: 154, startPoint y: 327, endPoint x: 139, endPoint y: 322, distance: 15.8
click at [141, 322] on input "1.5" at bounding box center [152, 327] width 23 height 16
paste input "2"
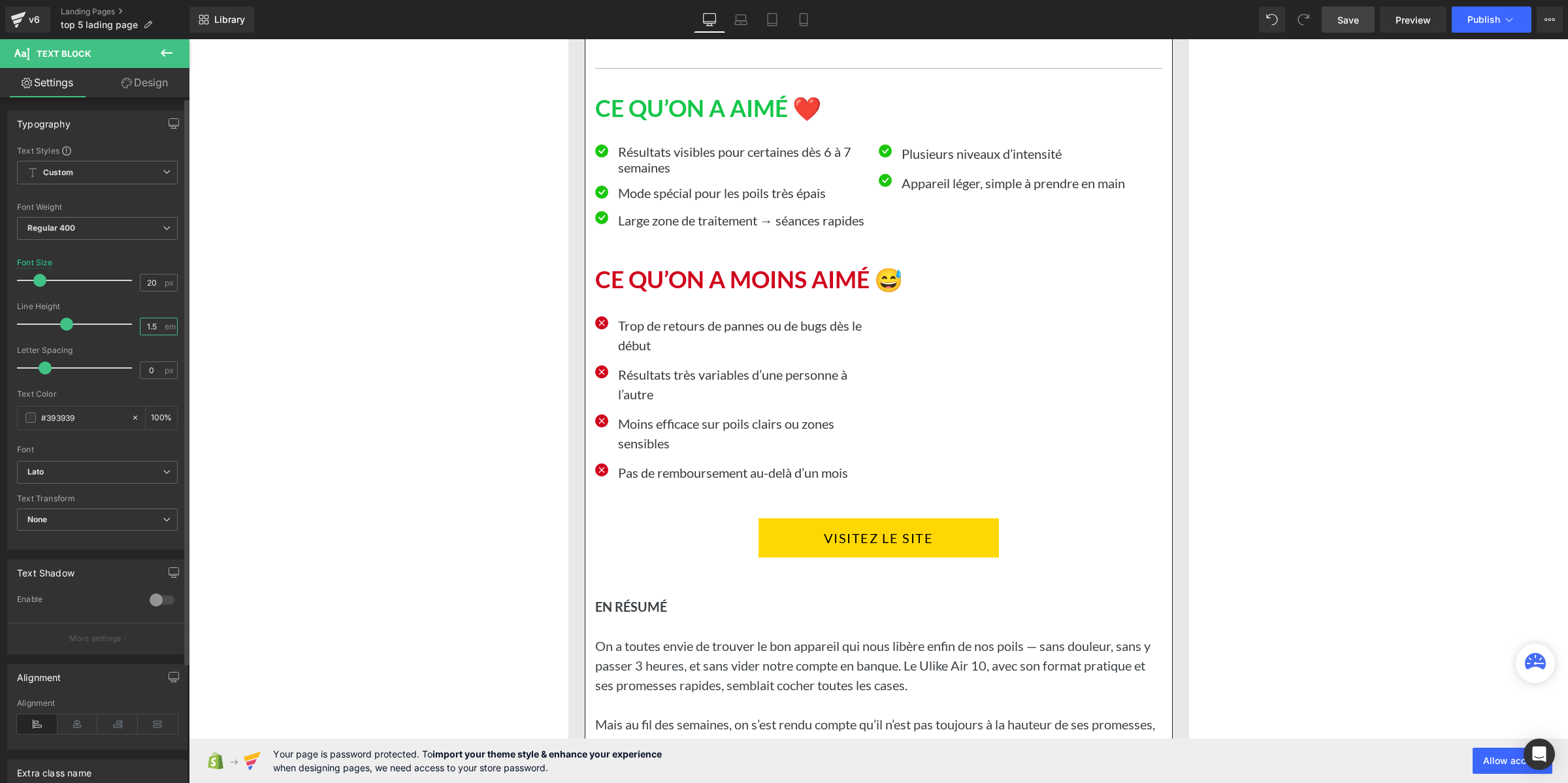
type input "1.2"
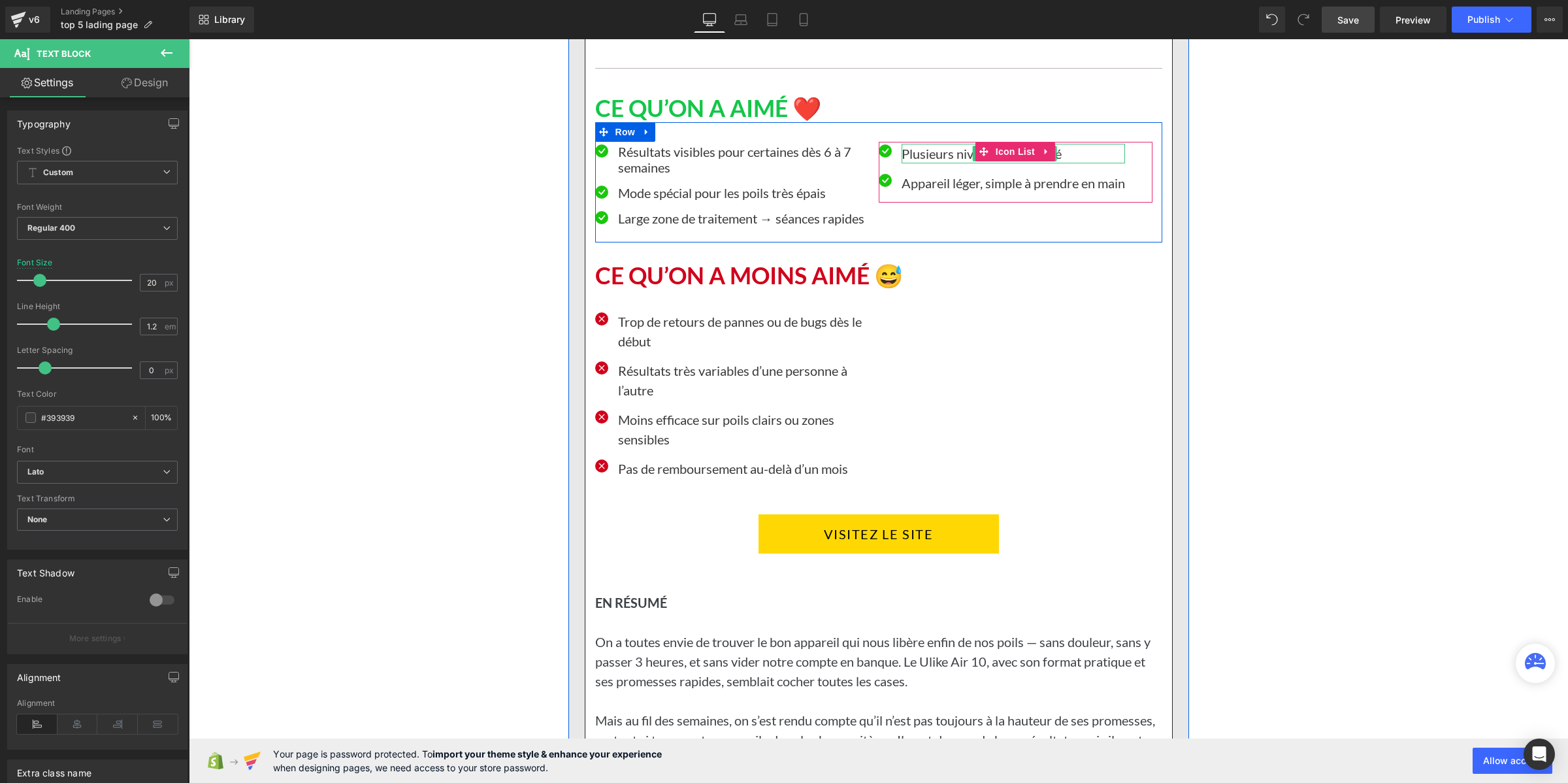
click at [906, 163] on p "Plusieurs niveaux d’intensité" at bounding box center [1013, 154] width 224 height 20
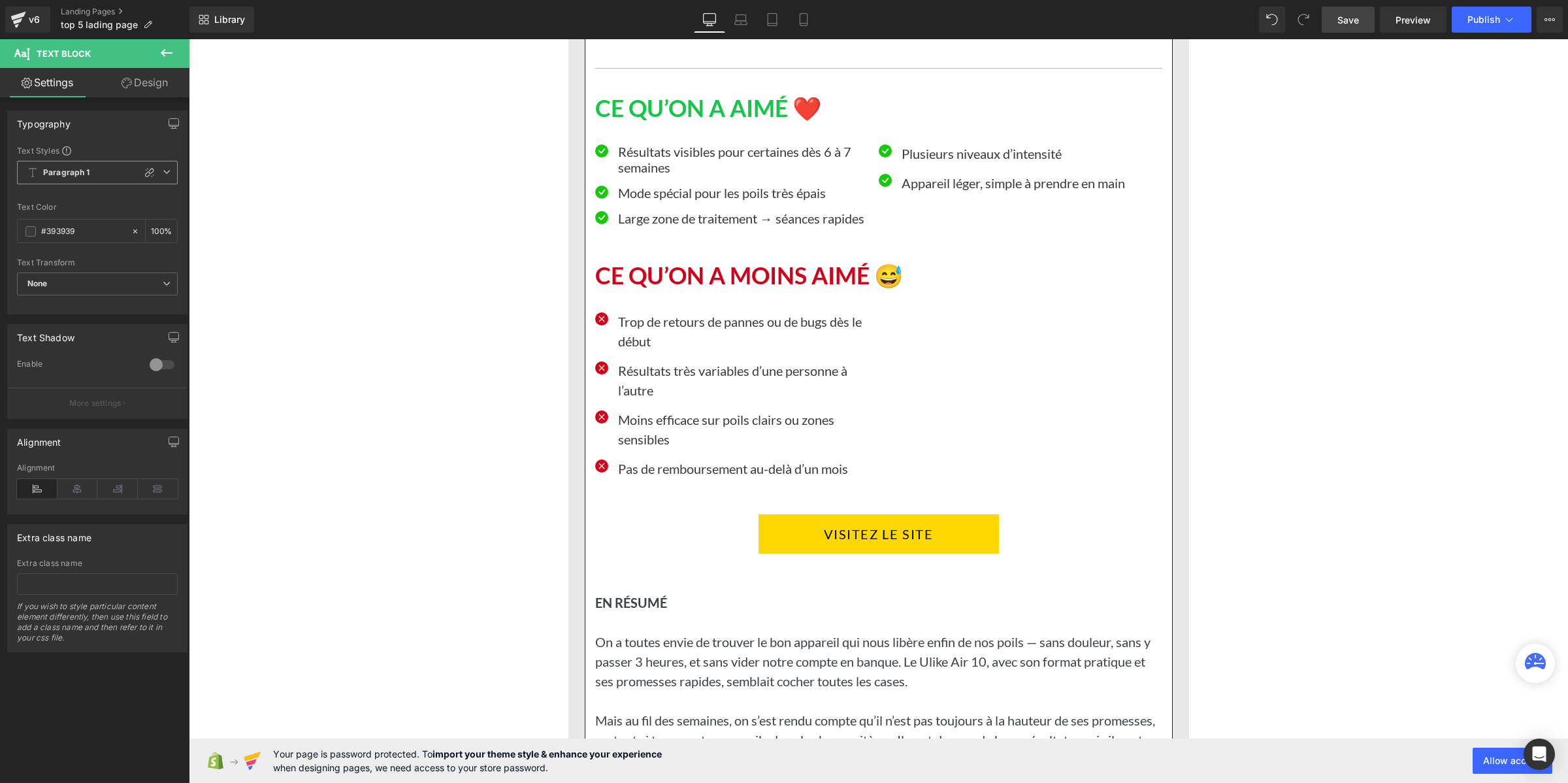
click at [62, 174] on b "Paragraph 1" at bounding box center [66, 173] width 47 height 11
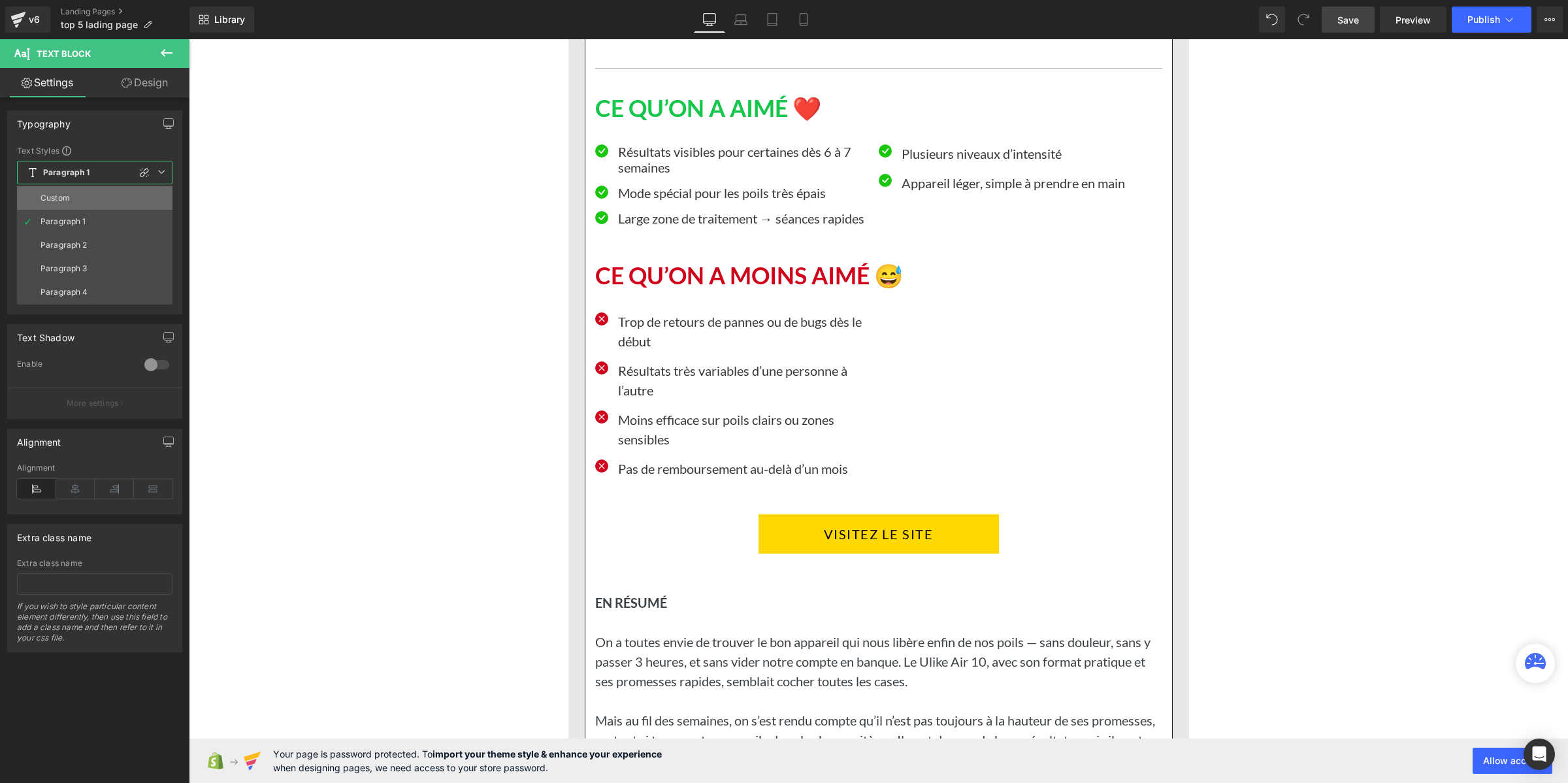
click at [62, 197] on div "Custom" at bounding box center [55, 197] width 29 height 9
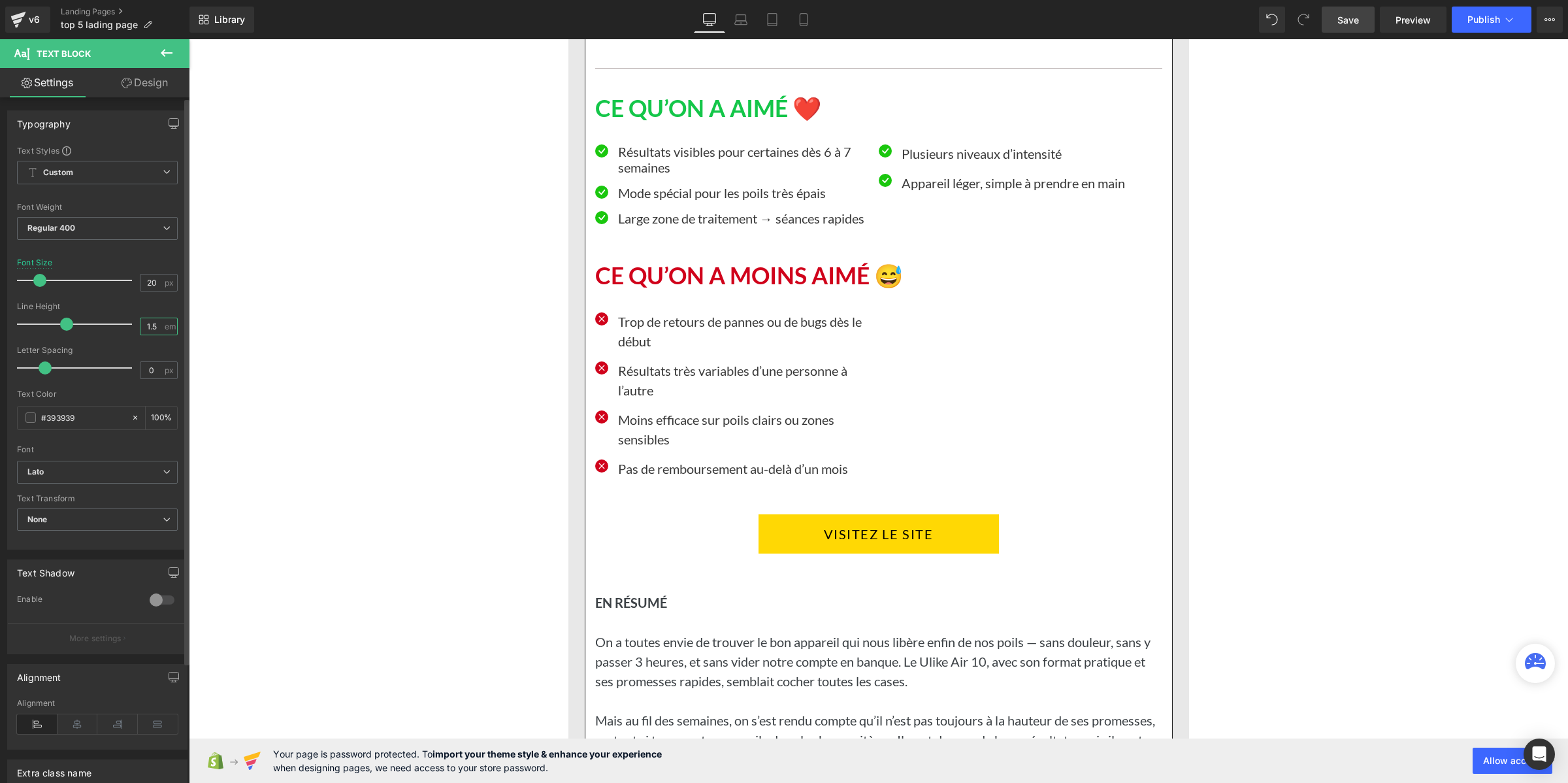
drag, startPoint x: 154, startPoint y: 333, endPoint x: 136, endPoint y: 328, distance: 18.7
click at [141, 328] on input "1.5" at bounding box center [152, 327] width 23 height 16
paste input "2"
type input "1.2"
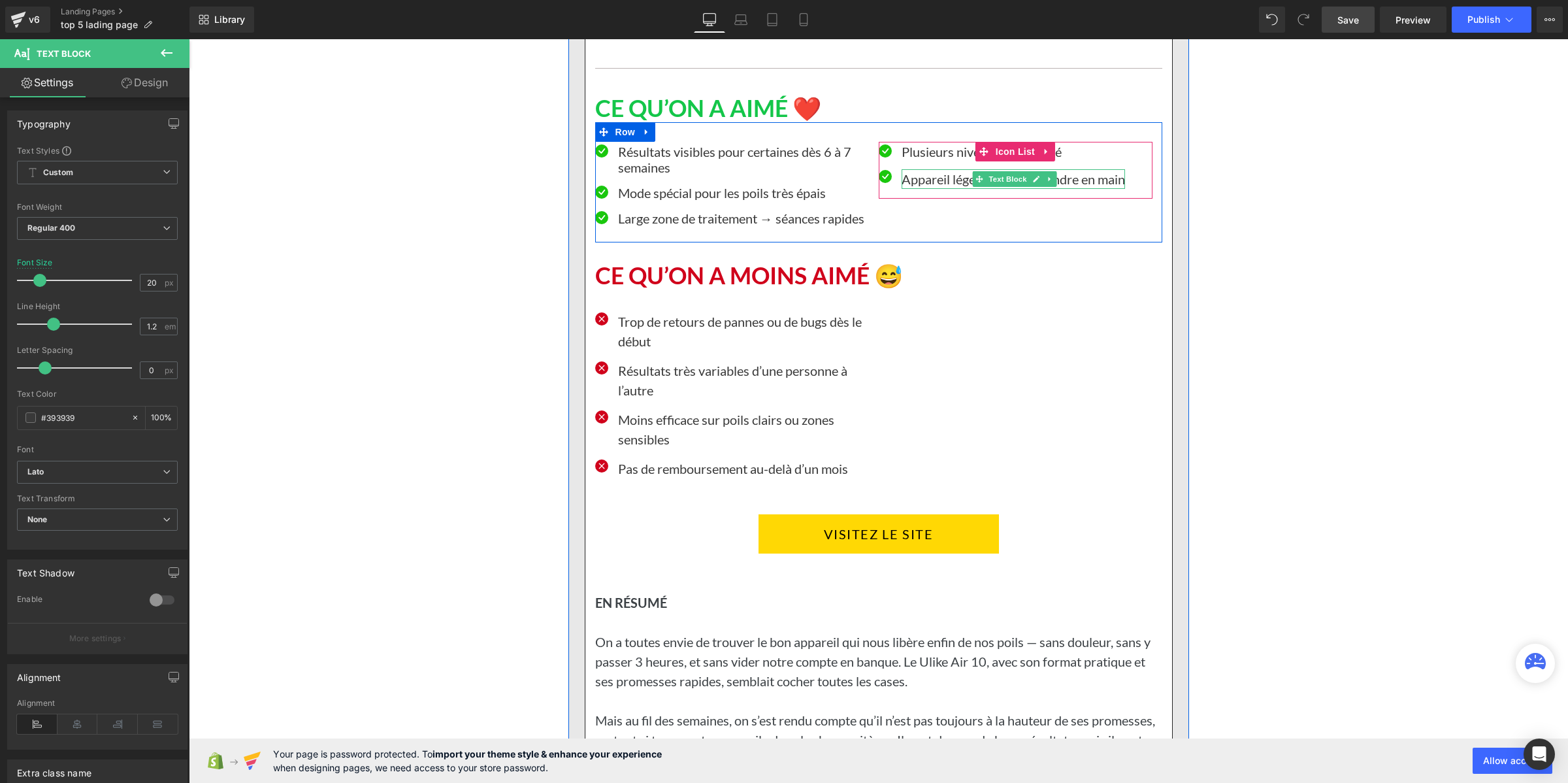
click at [938, 189] on p "Appareil léger, simple à prendre en main" at bounding box center [1013, 179] width 224 height 20
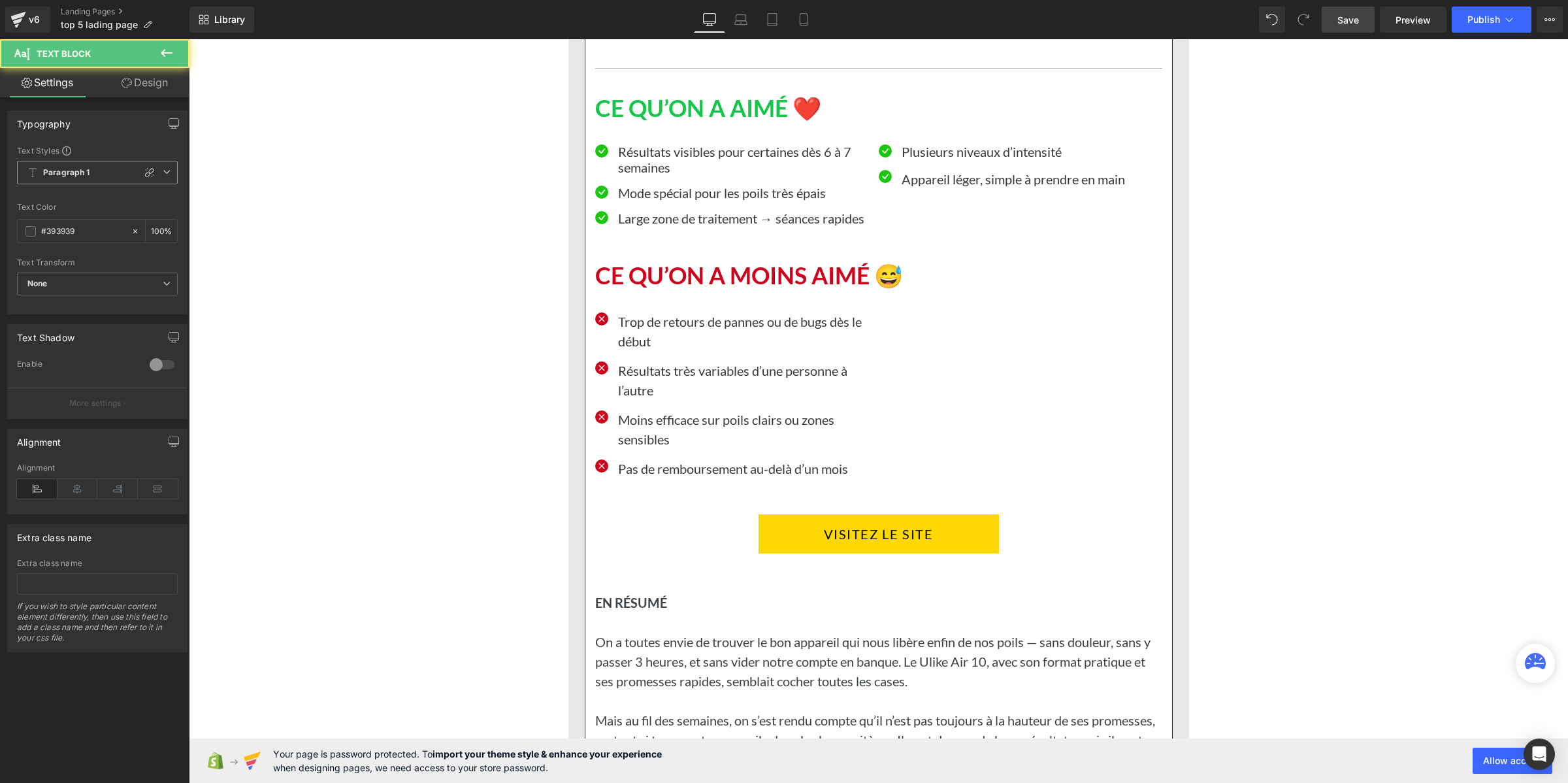
click at [62, 163] on span "Paragraph 1" at bounding box center [97, 172] width 160 height 24
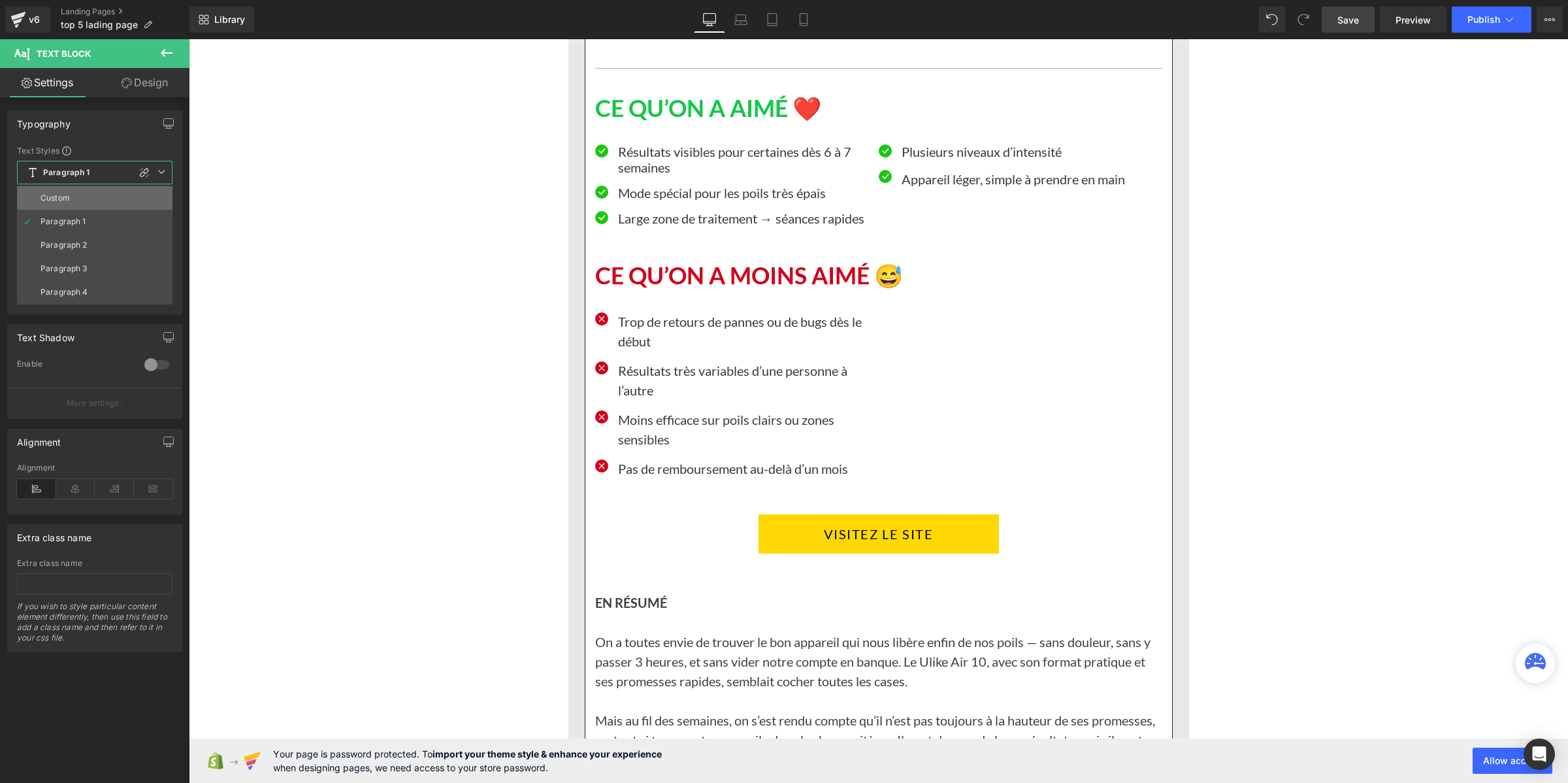
click at [72, 191] on li "Custom" at bounding box center [95, 197] width 156 height 24
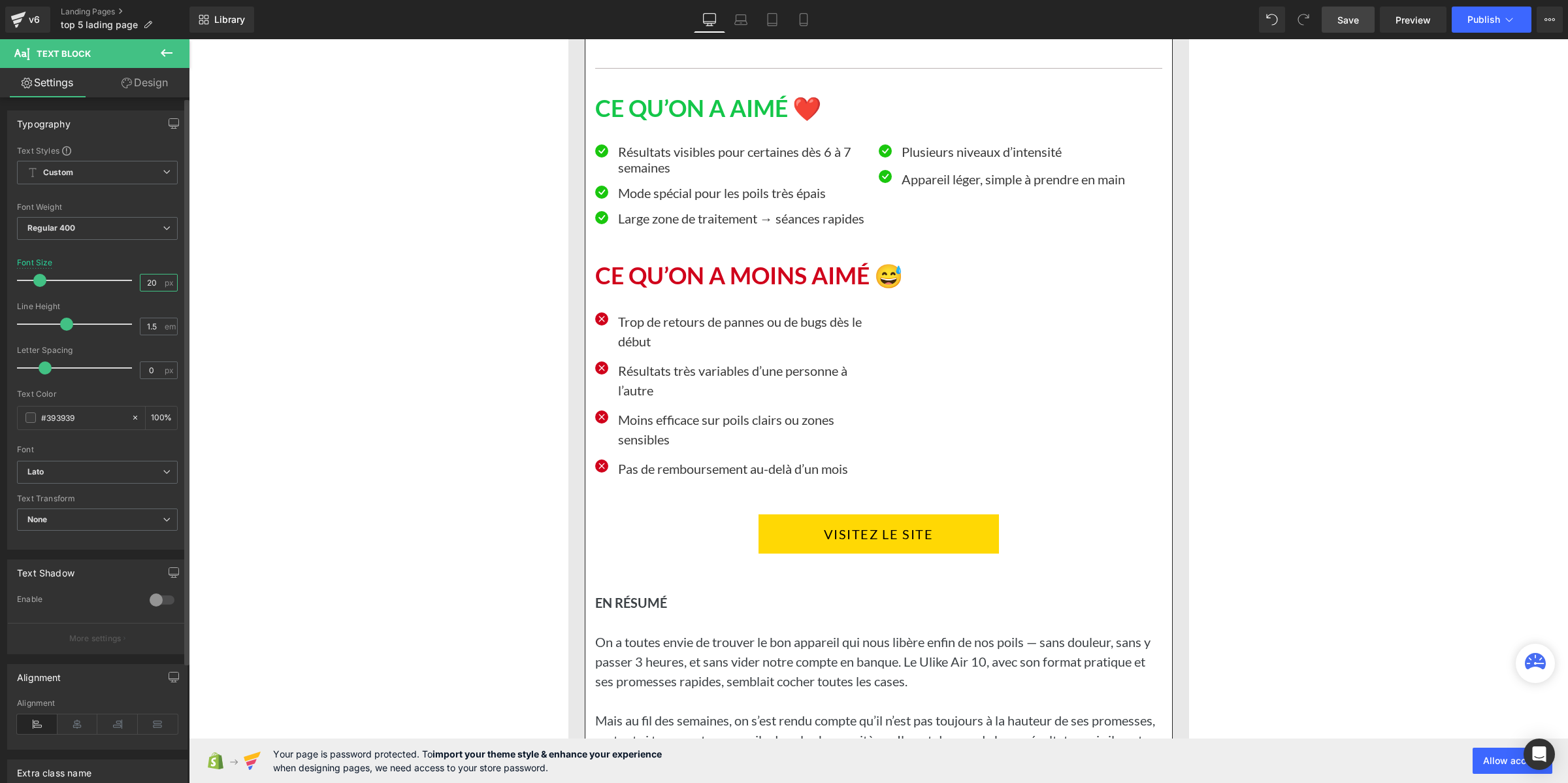
drag, startPoint x: 148, startPoint y: 278, endPoint x: 147, endPoint y: 299, distance: 21.0
click at [148, 281] on input "20" at bounding box center [152, 283] width 23 height 16
click at [148, 328] on input "1.5" at bounding box center [152, 327] width 23 height 16
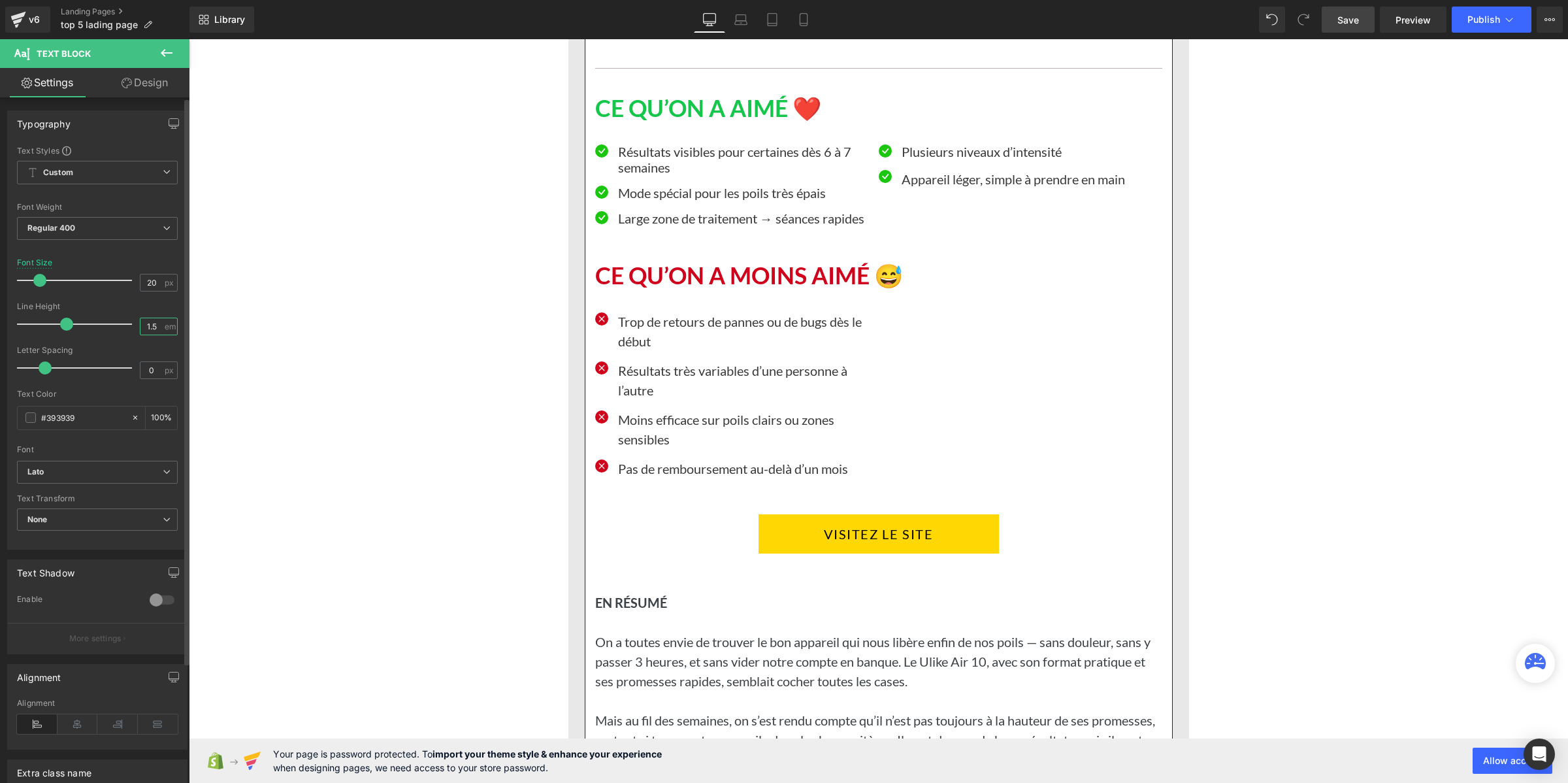
paste input "2"
type input "1.2"
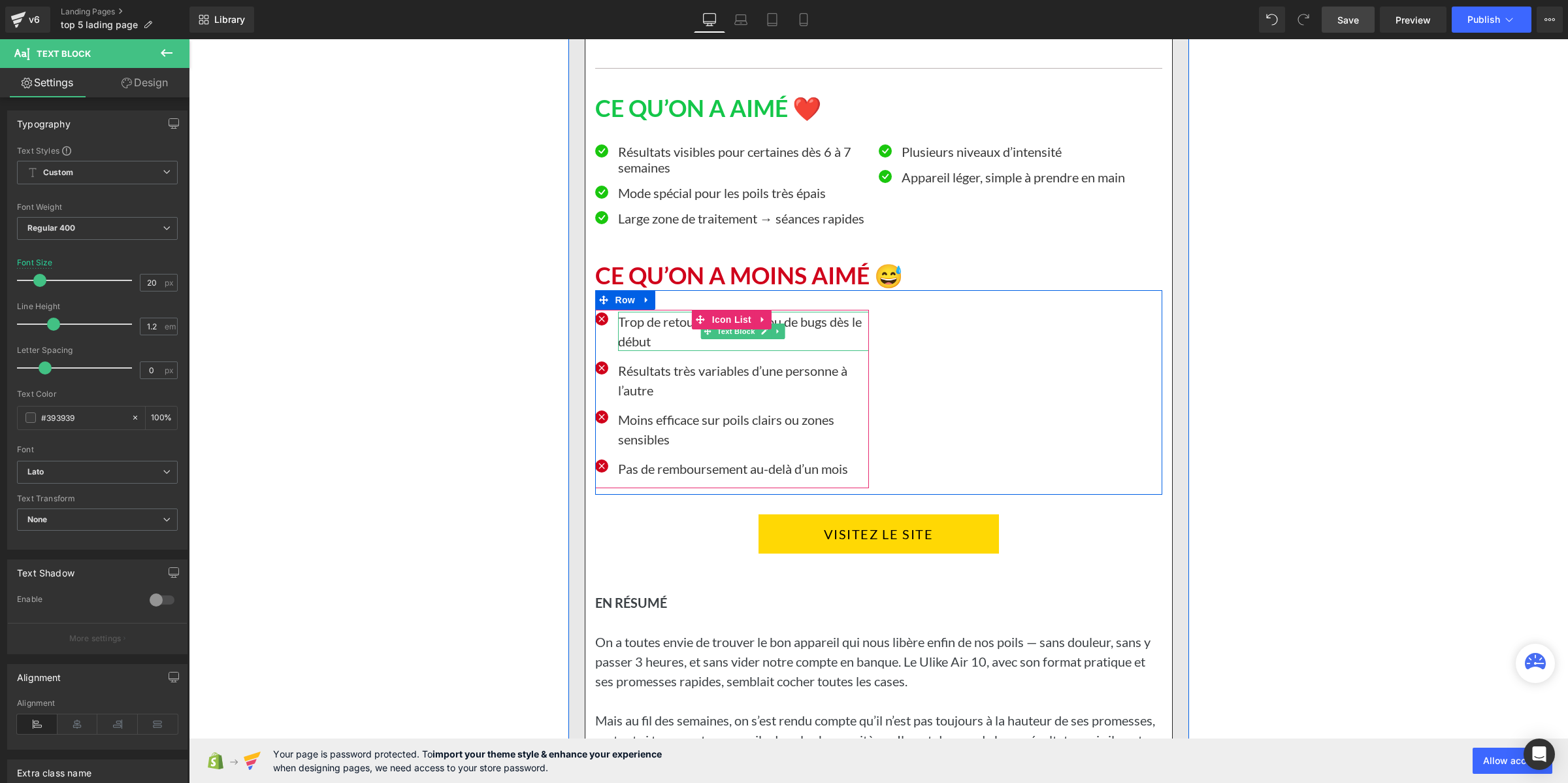
click at [620, 351] on p "Trop de retours de pannes ou de bugs dès le début" at bounding box center [743, 332] width 251 height 39
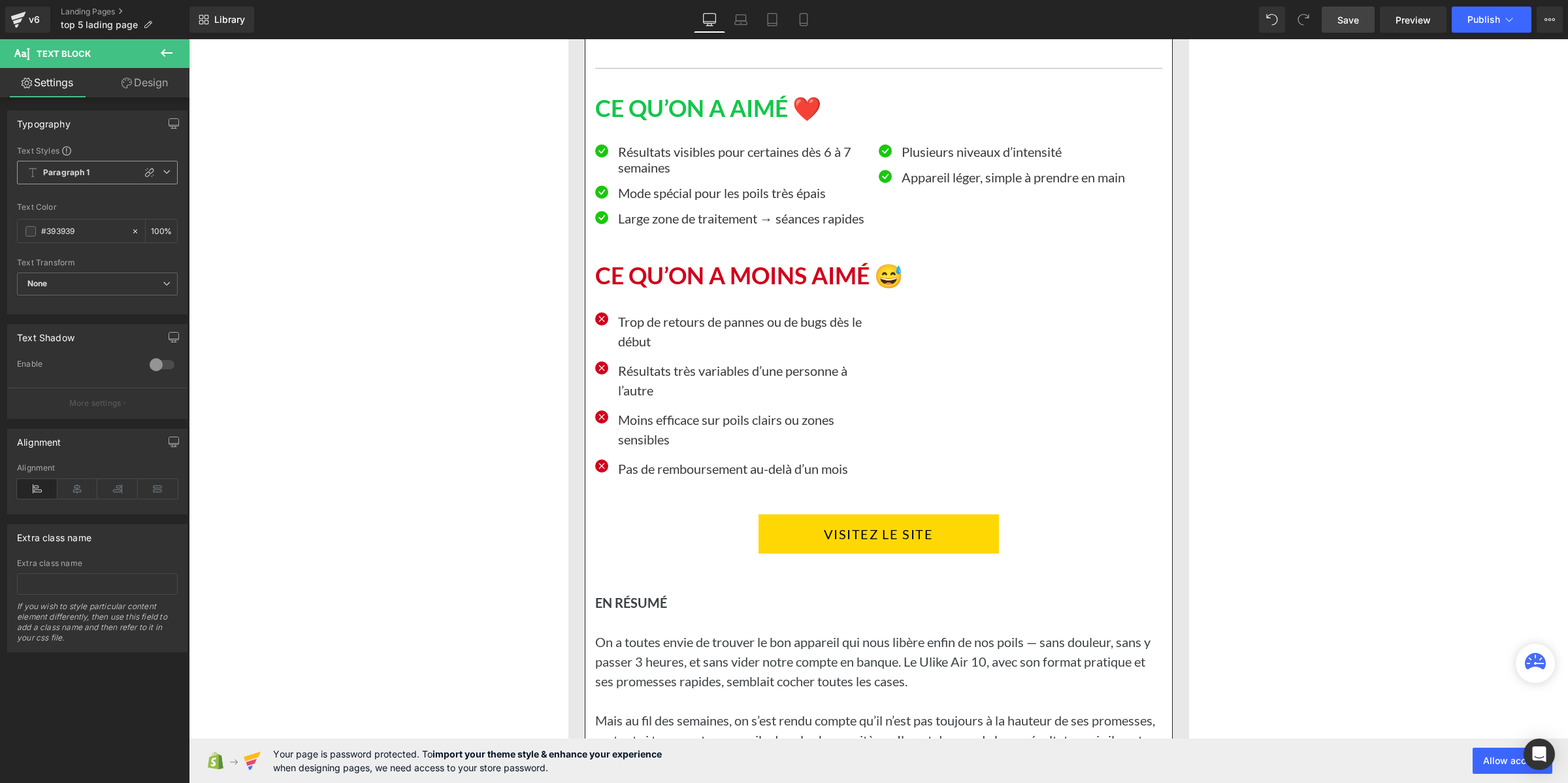
click at [102, 168] on span "Paragraph 1" at bounding box center [97, 172] width 160 height 24
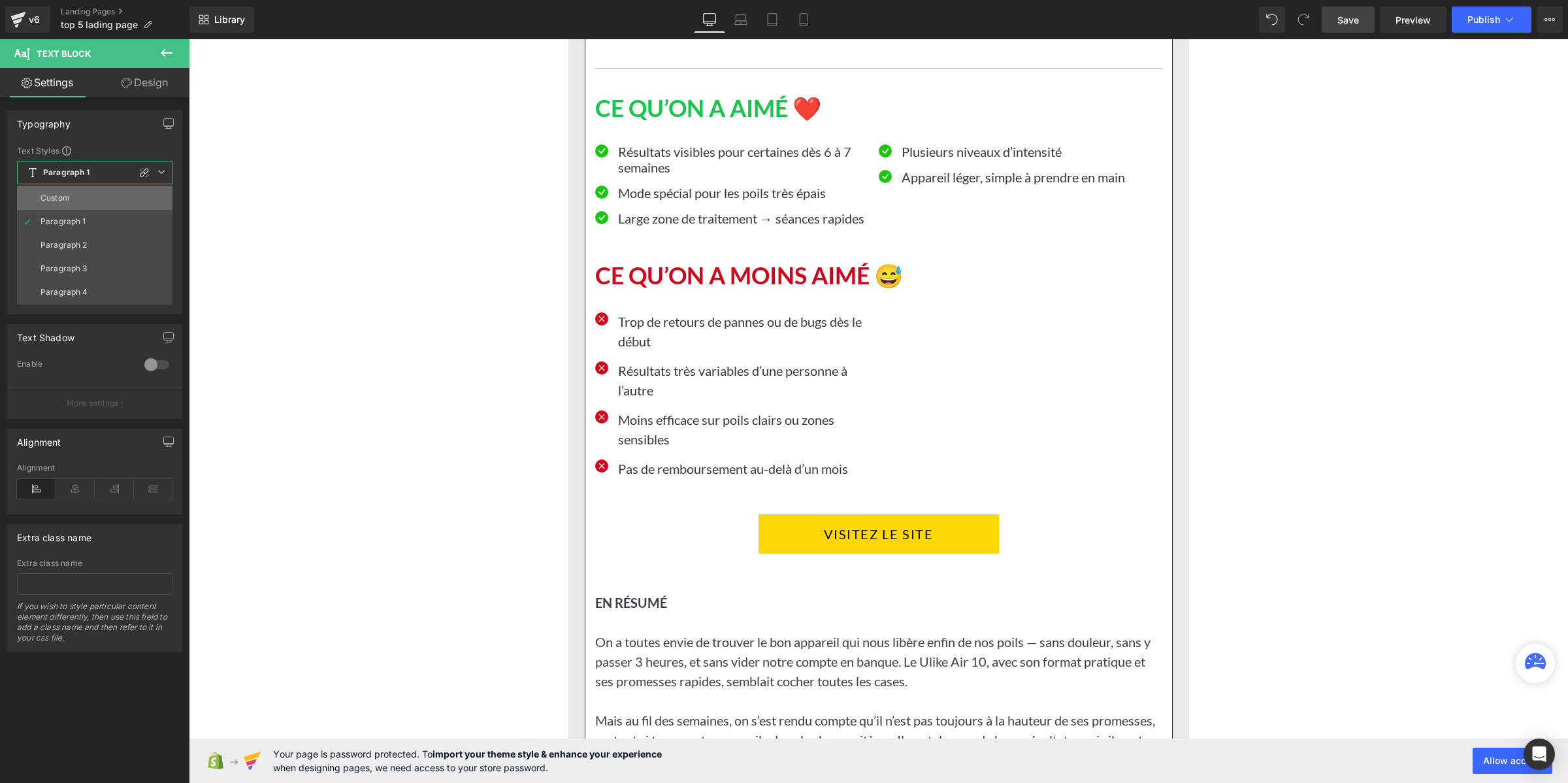
click at [83, 204] on li "Custom" at bounding box center [95, 197] width 156 height 24
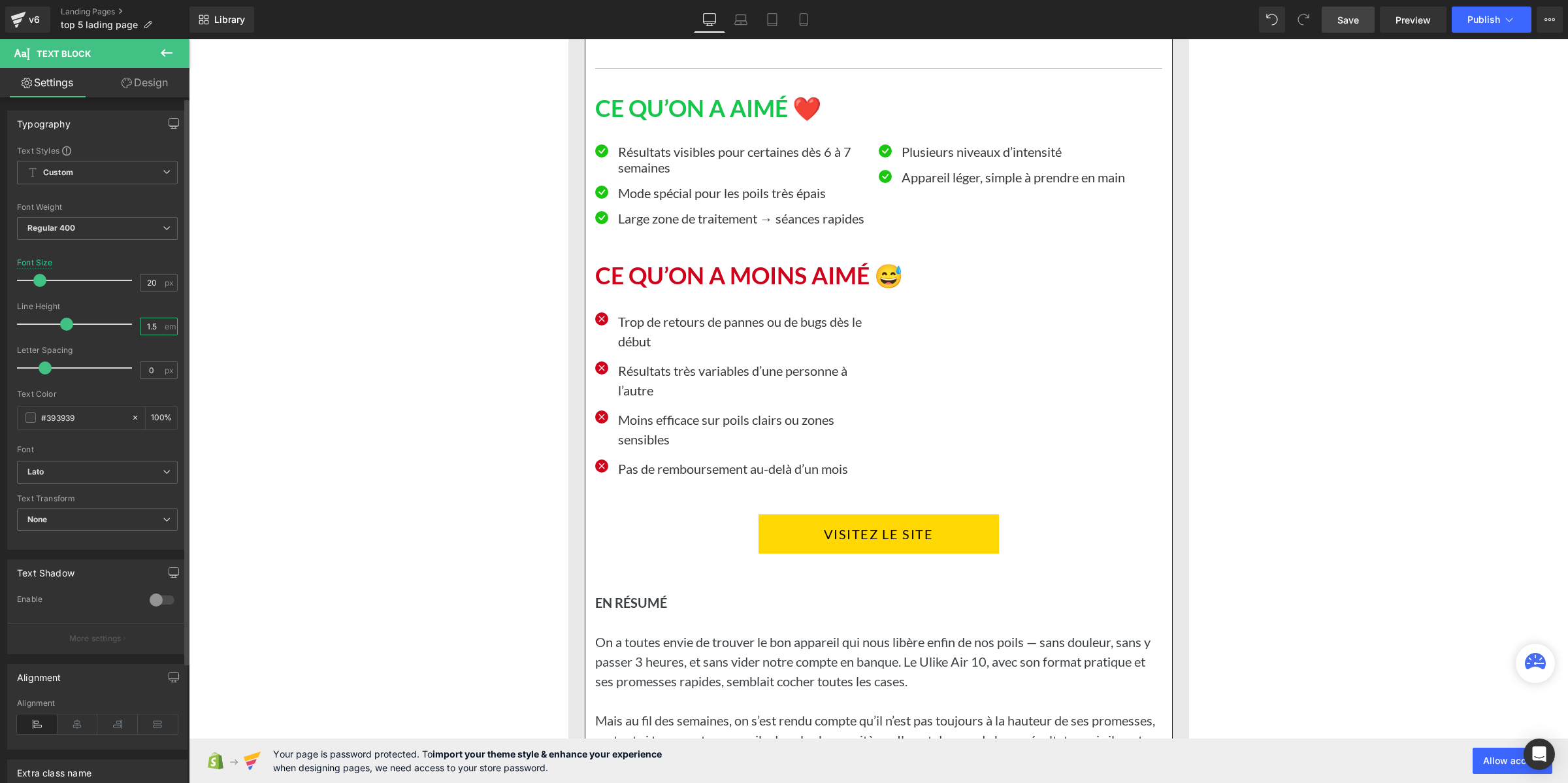
click at [151, 327] on input "1.5" at bounding box center [152, 327] width 23 height 16
paste input "2"
type input "1.2"
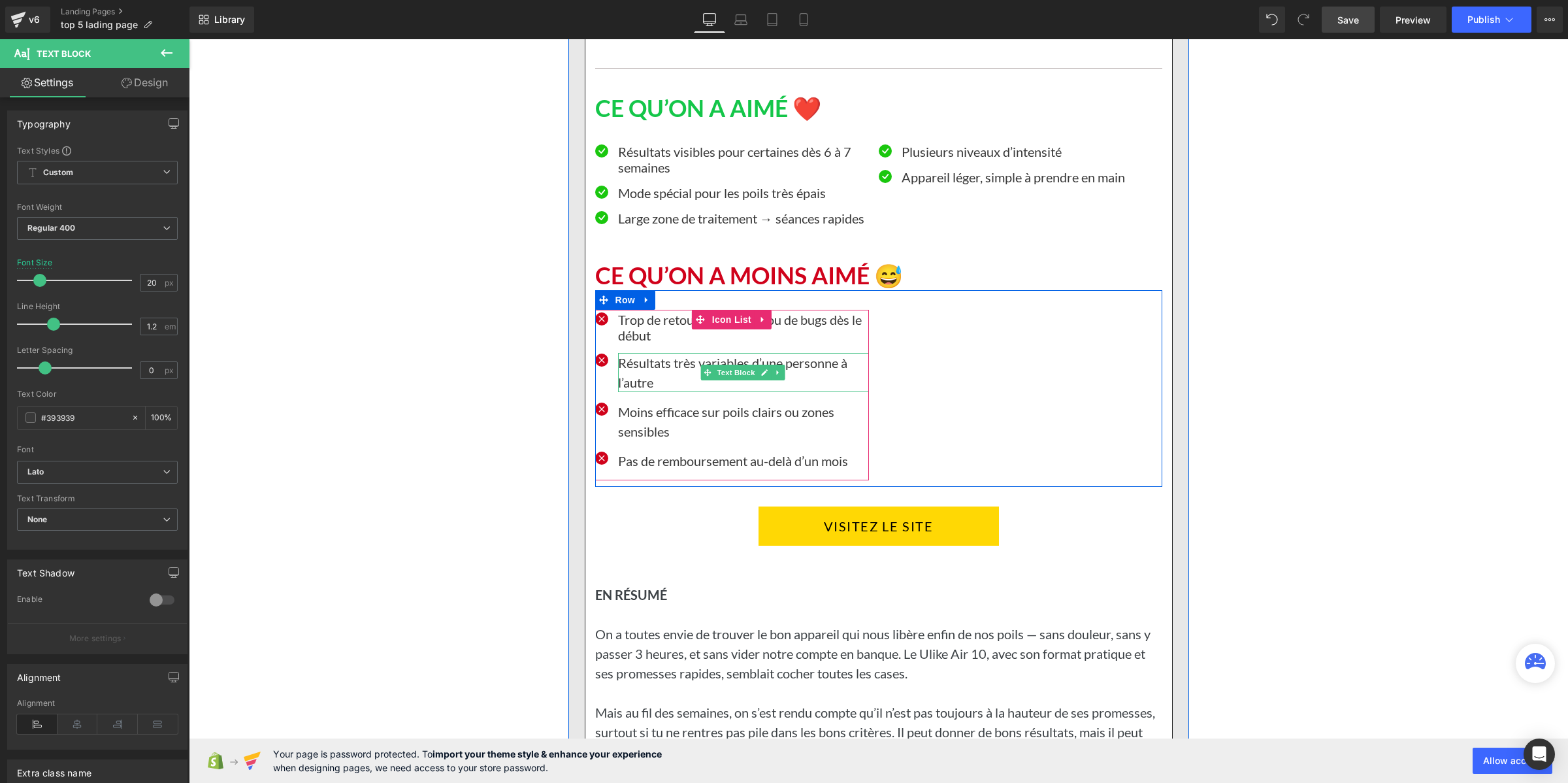
click at [622, 392] on p "Résultats très variables d’une personne à l’autre" at bounding box center [743, 373] width 251 height 39
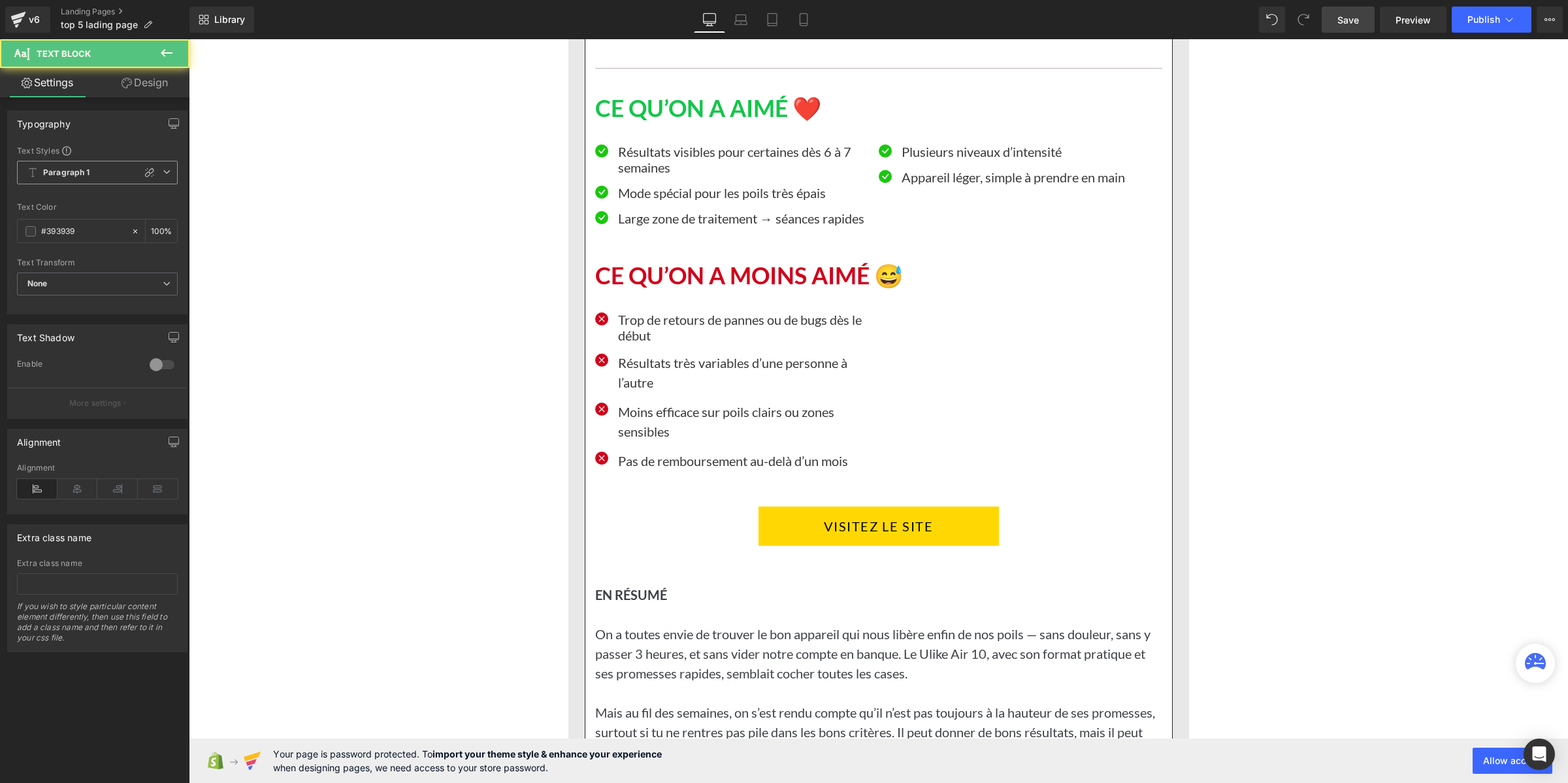
click at [54, 161] on span "Paragraph 1" at bounding box center [97, 172] width 160 height 24
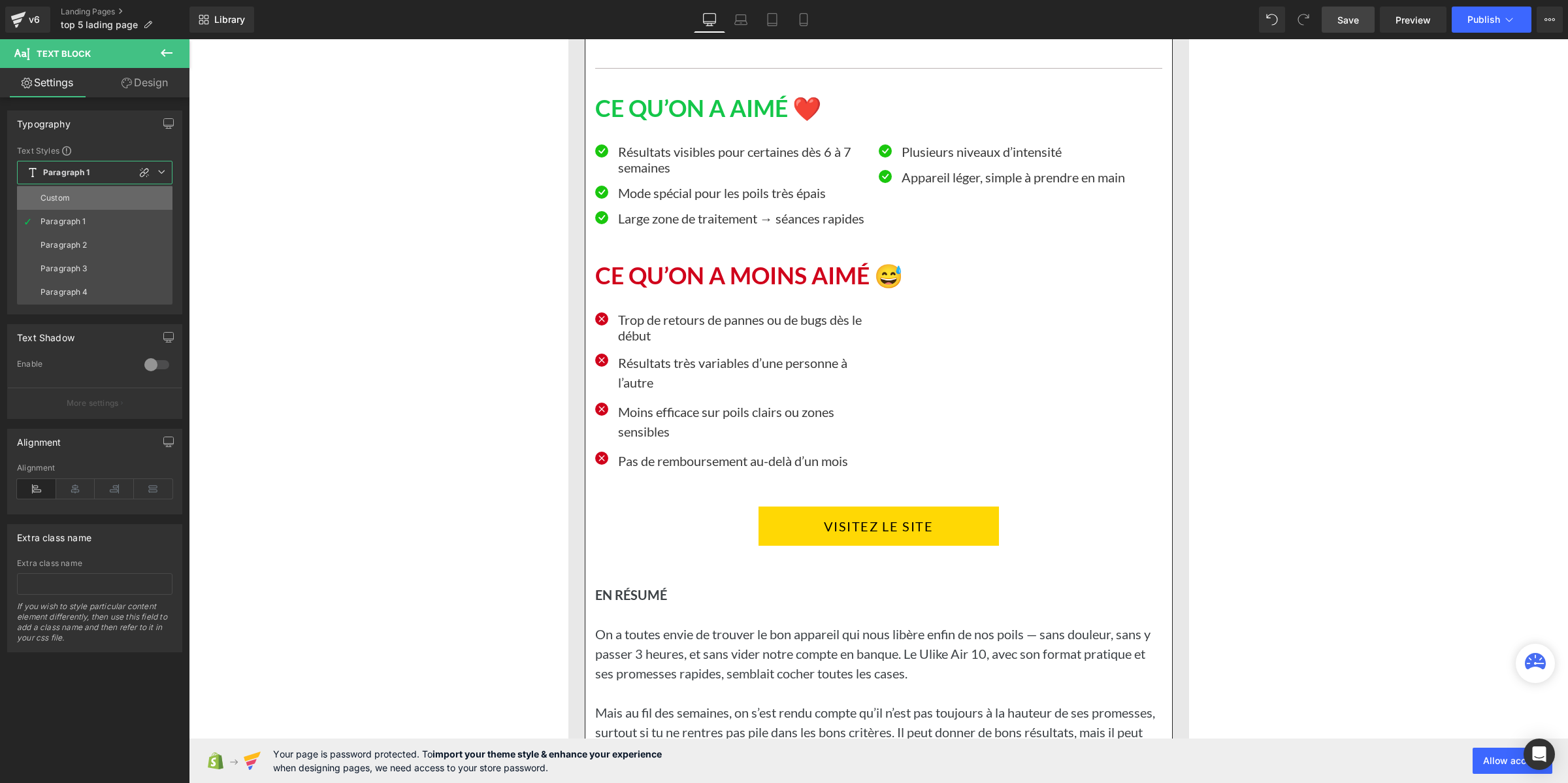
click at [63, 194] on div "Custom" at bounding box center [55, 197] width 29 height 9
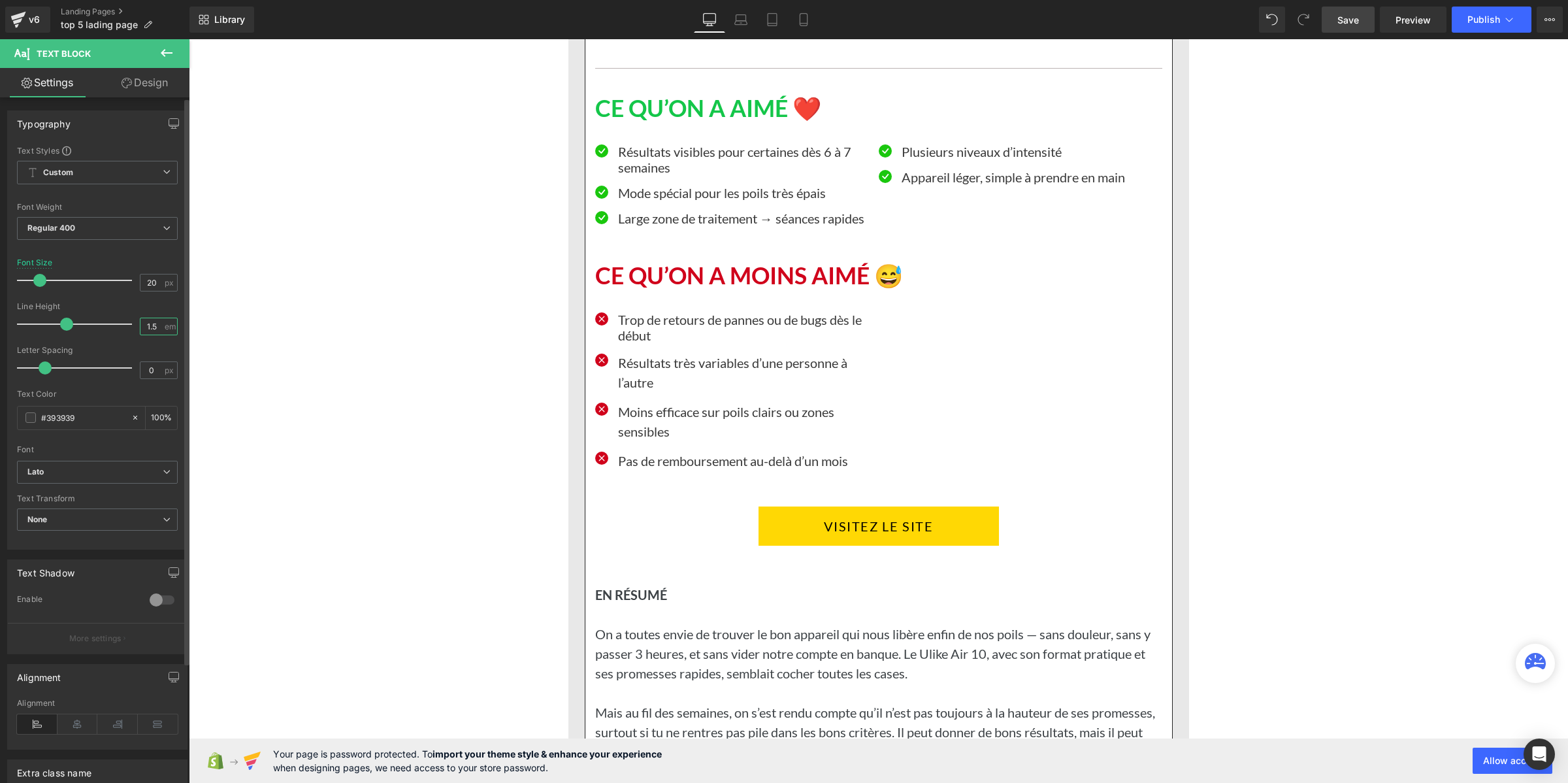
click at [142, 324] on input "1.5" at bounding box center [152, 327] width 23 height 16
paste input "2"
type input "1.2"
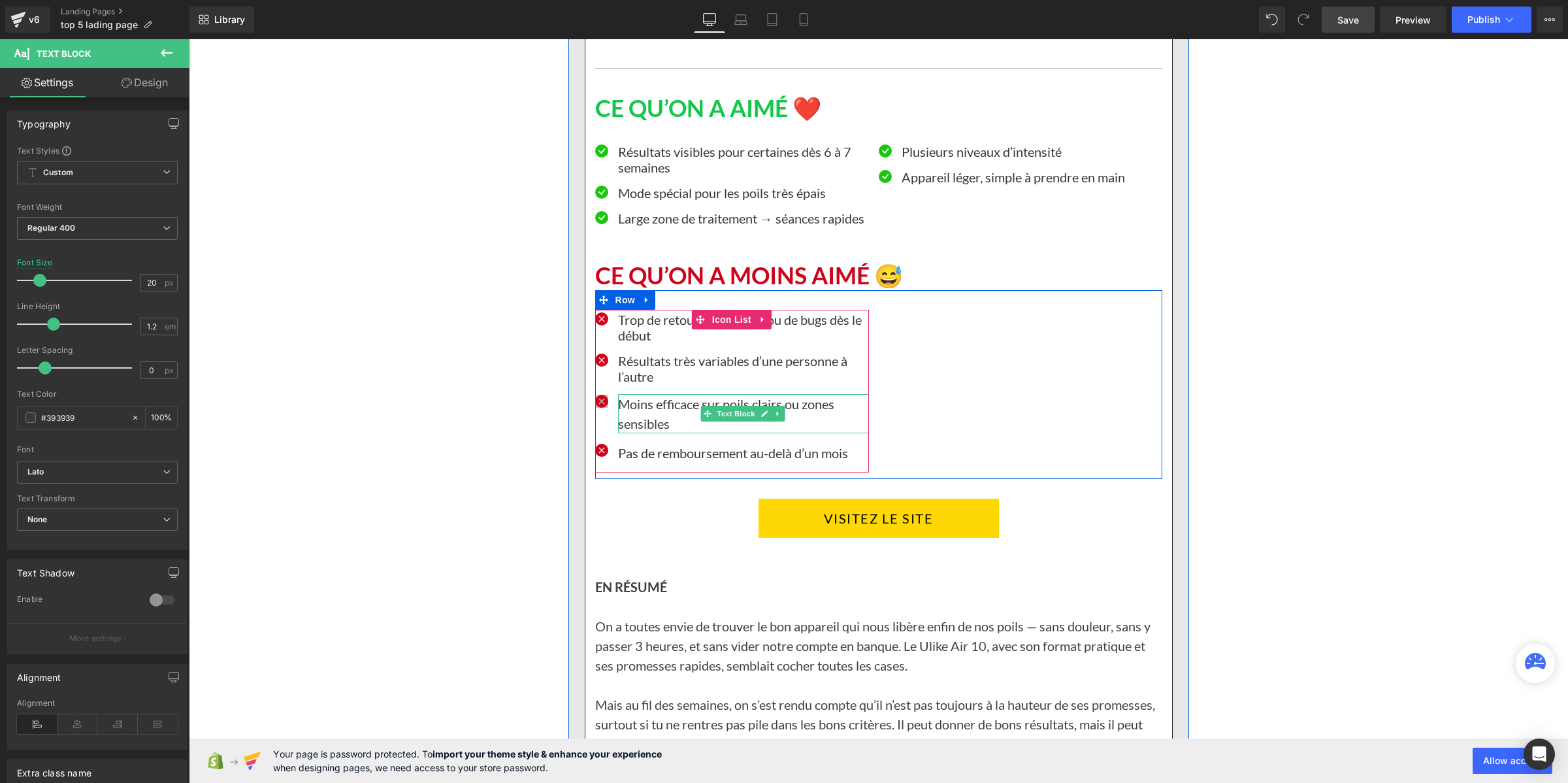
click at [629, 433] on p "Moins efficace sur poils clairs ou zones sensibles" at bounding box center [743, 414] width 251 height 39
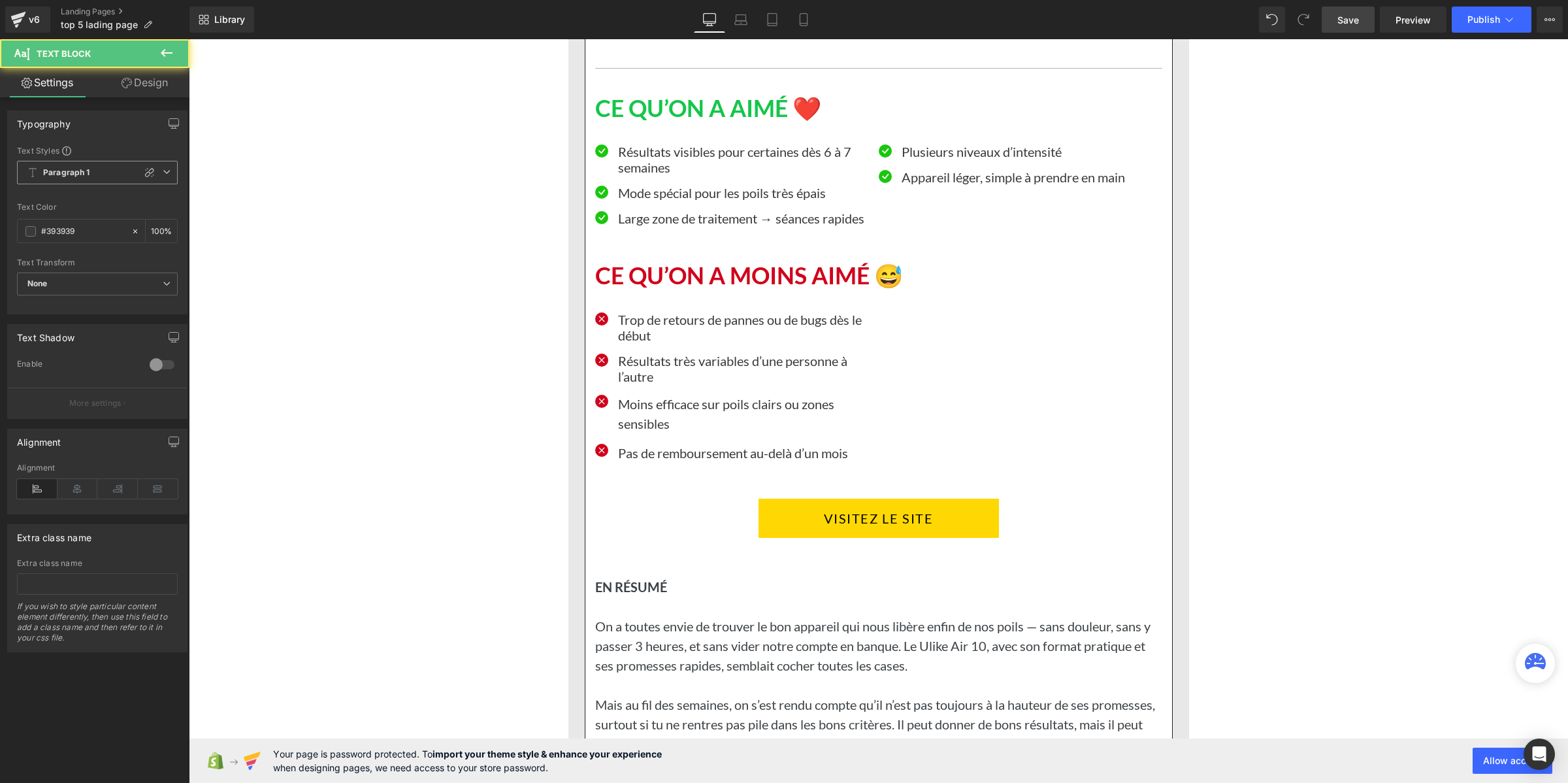
click at [75, 171] on b "Paragraph 1" at bounding box center [66, 173] width 47 height 11
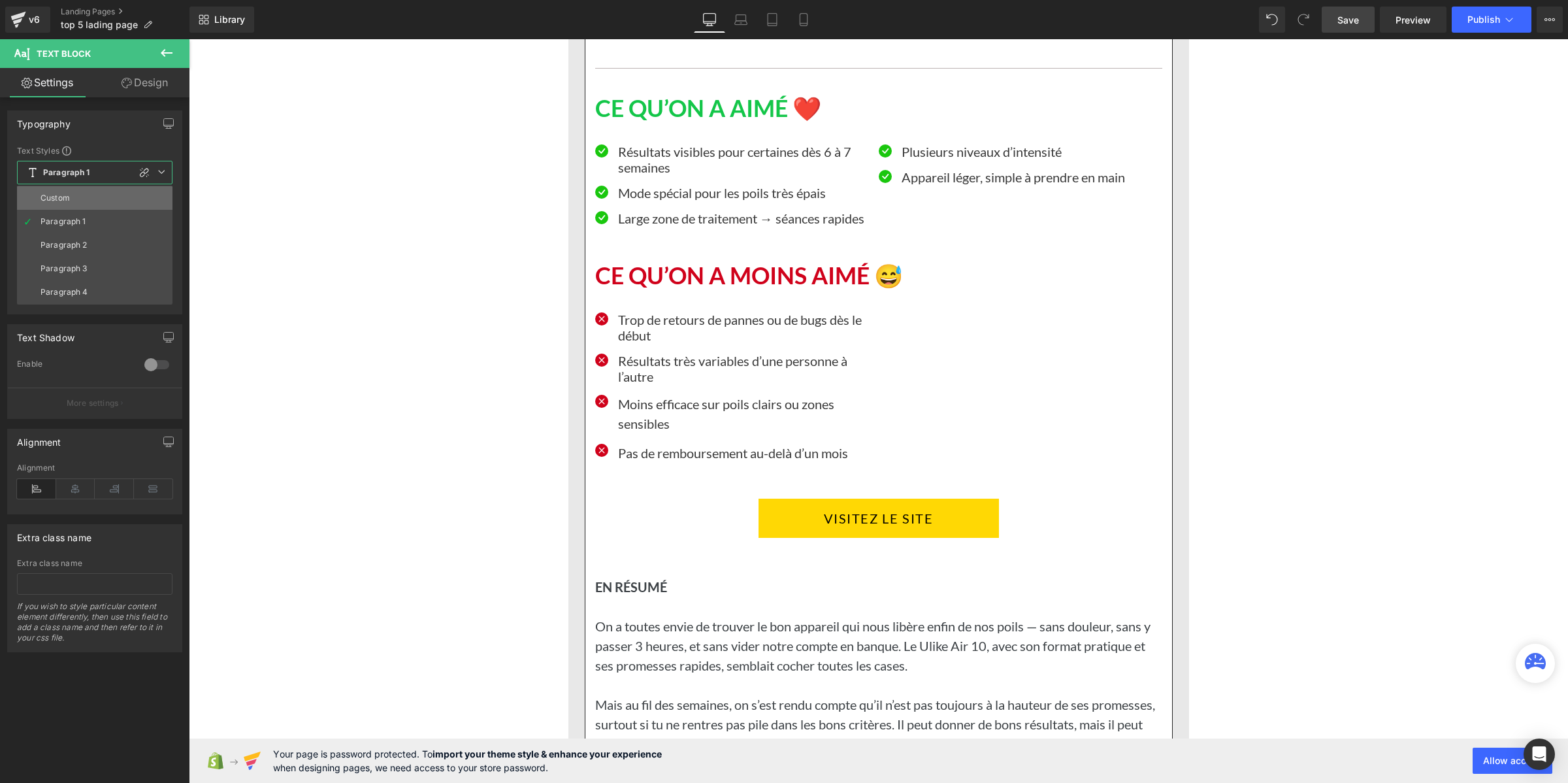
click at [79, 194] on li "Custom" at bounding box center [95, 197] width 156 height 24
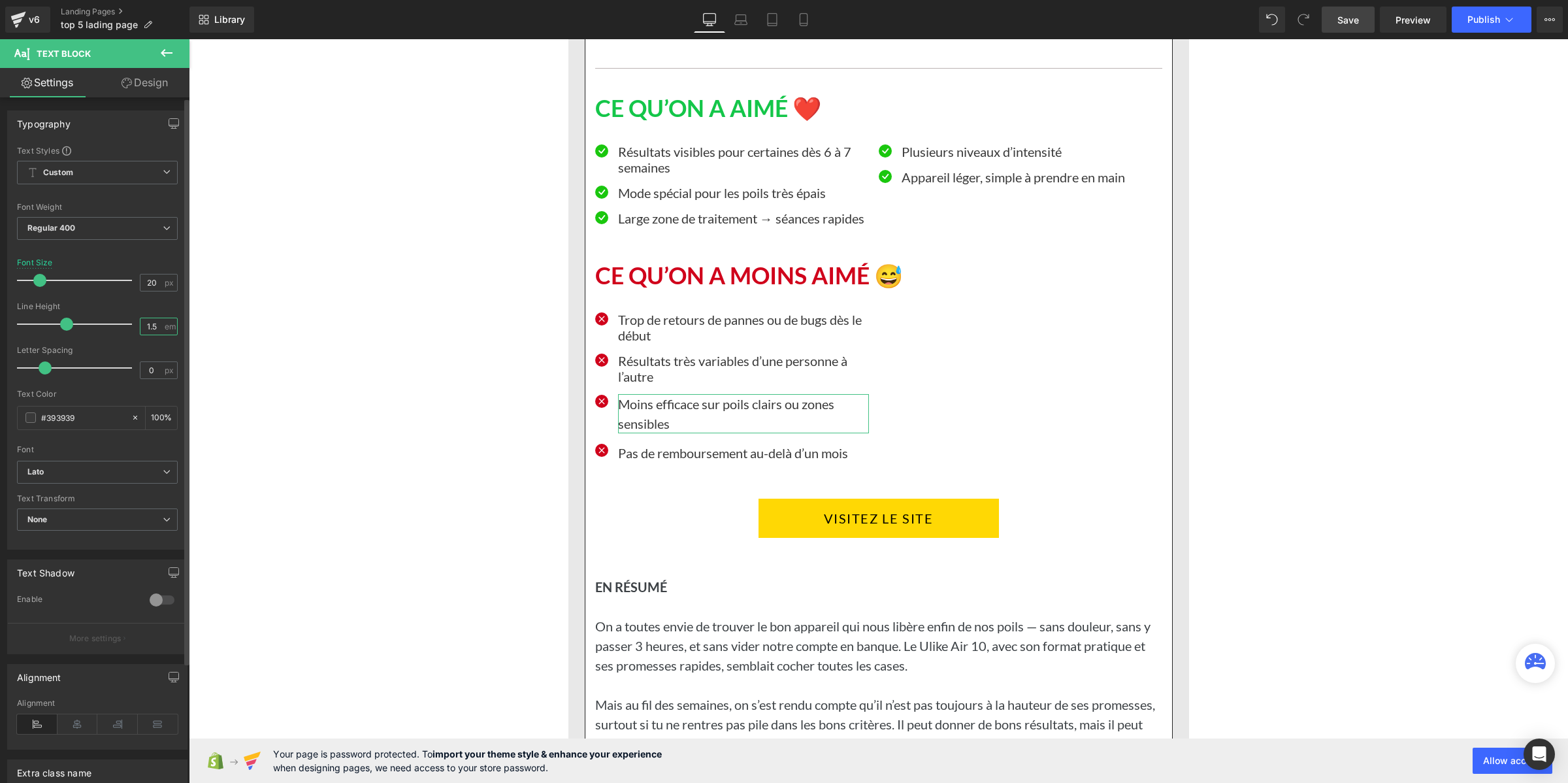
click at [147, 325] on input "1.5" at bounding box center [152, 327] width 23 height 16
paste input "2"
type input "1.2"
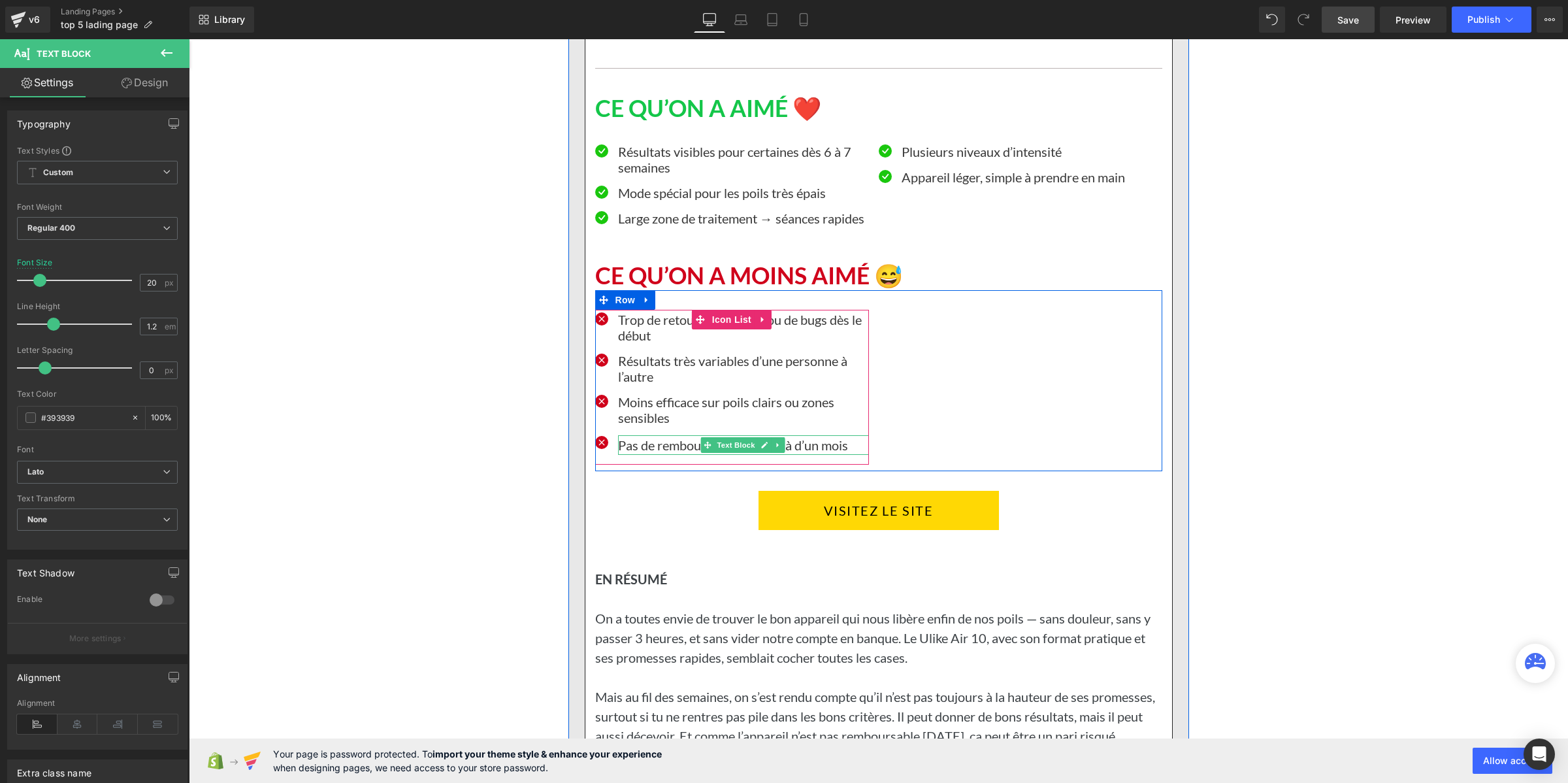
click at [662, 455] on p "Pas de remboursement au-delà d’un mois" at bounding box center [743, 445] width 251 height 20
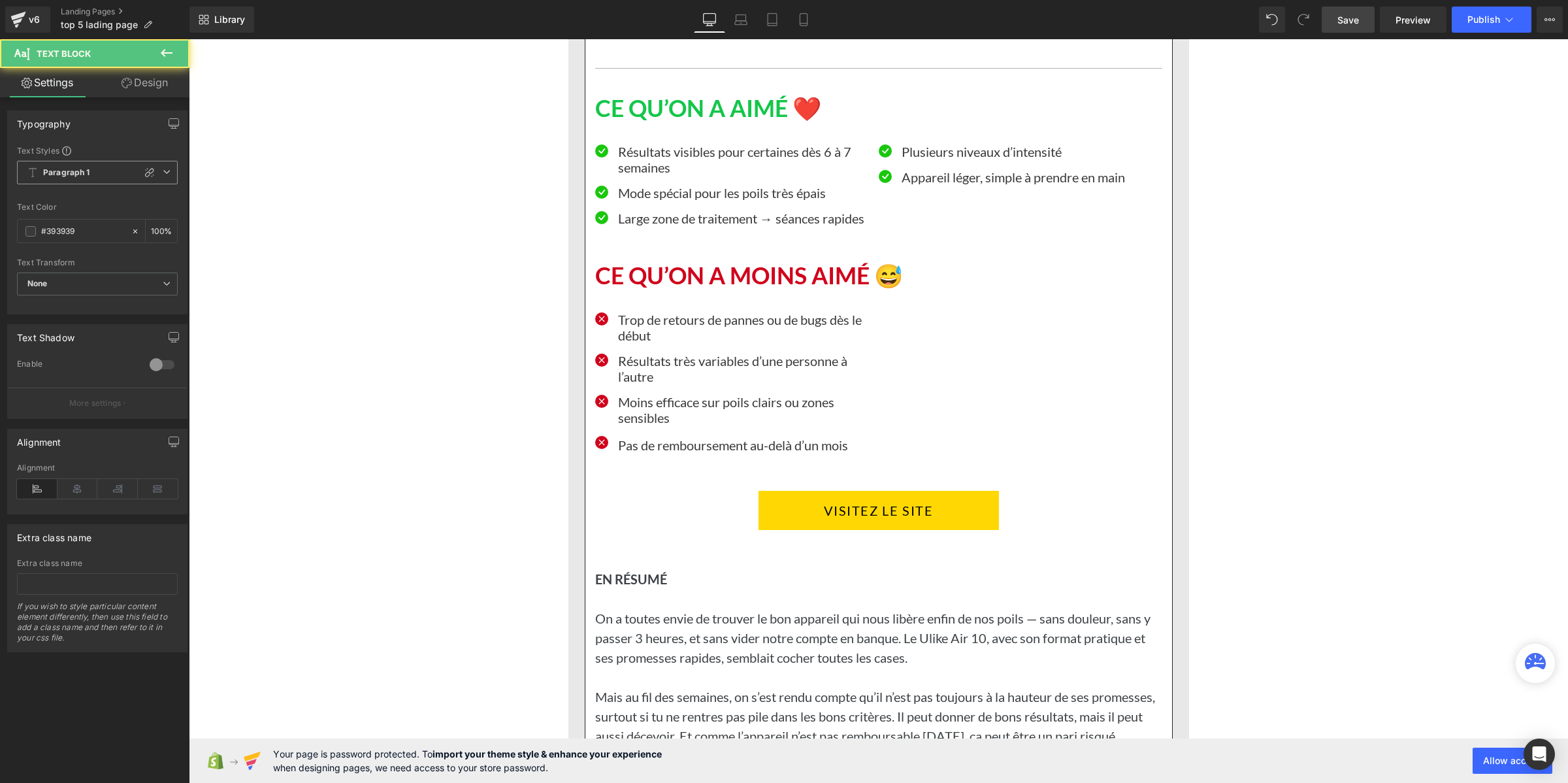
click at [70, 170] on b "Paragraph 1" at bounding box center [66, 173] width 47 height 11
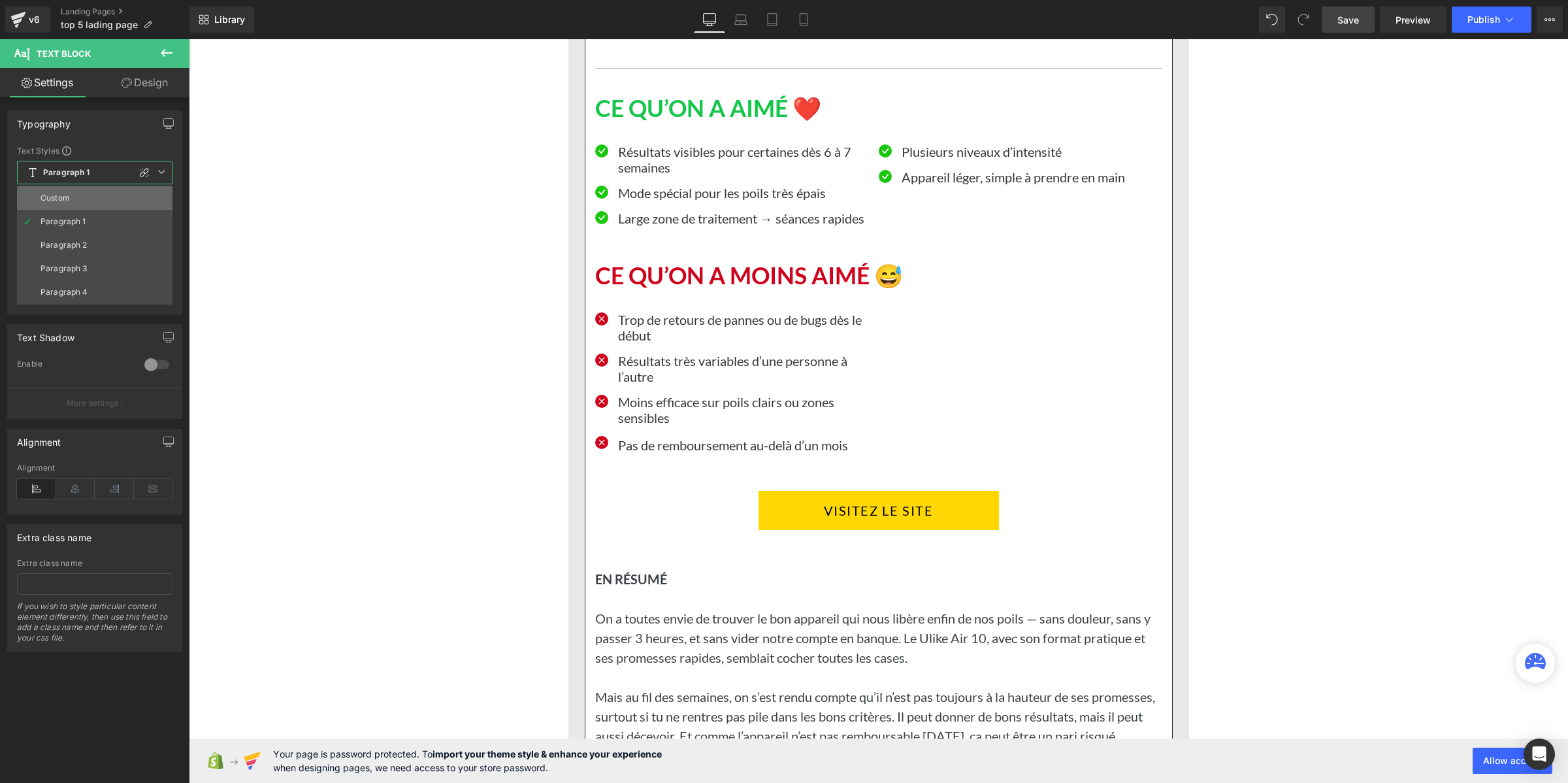
click at [73, 196] on li "Custom" at bounding box center [95, 197] width 156 height 24
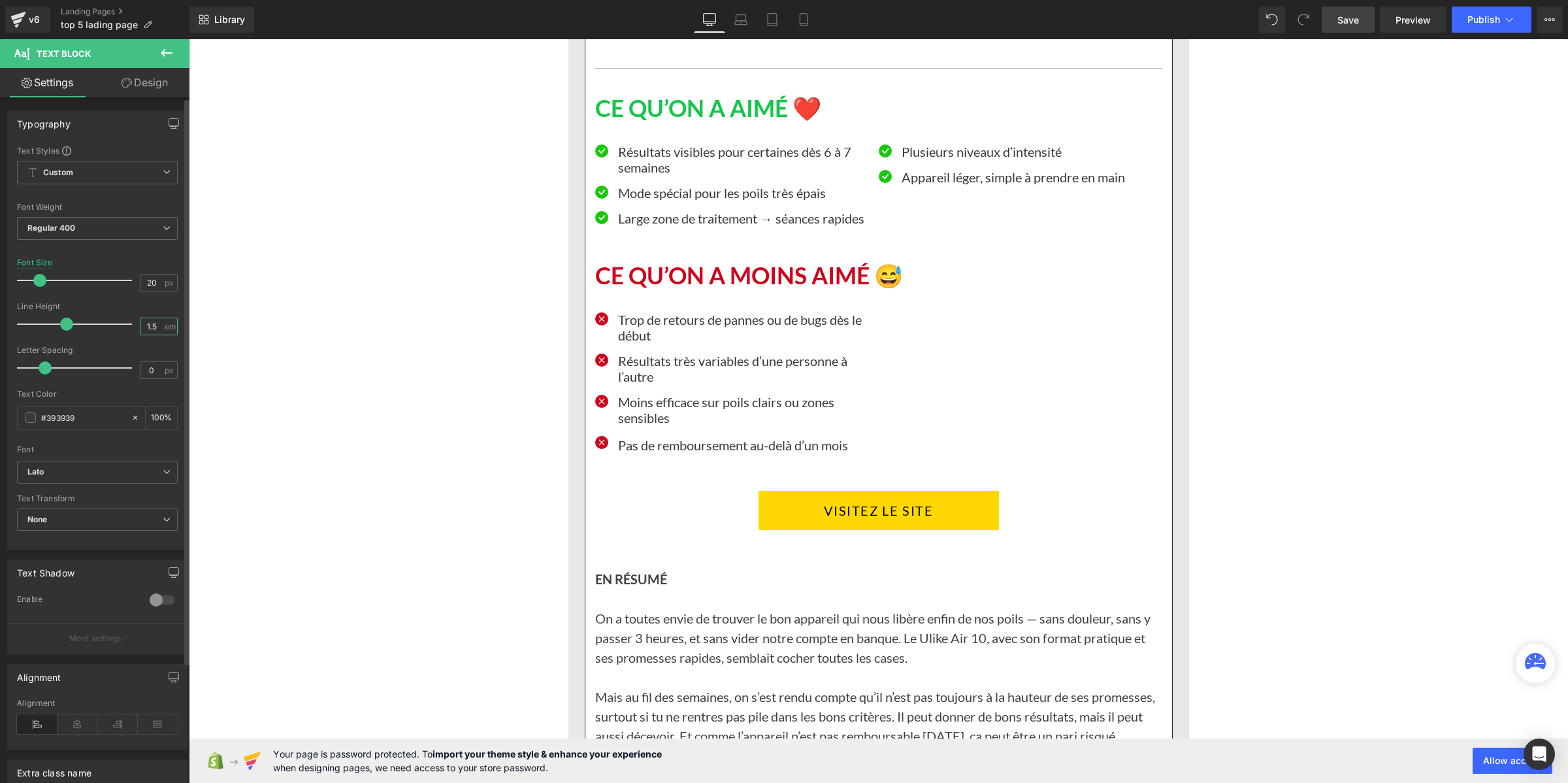
click at [147, 328] on input "1.5" at bounding box center [152, 327] width 23 height 16
paste input "2"
type input "1.2"
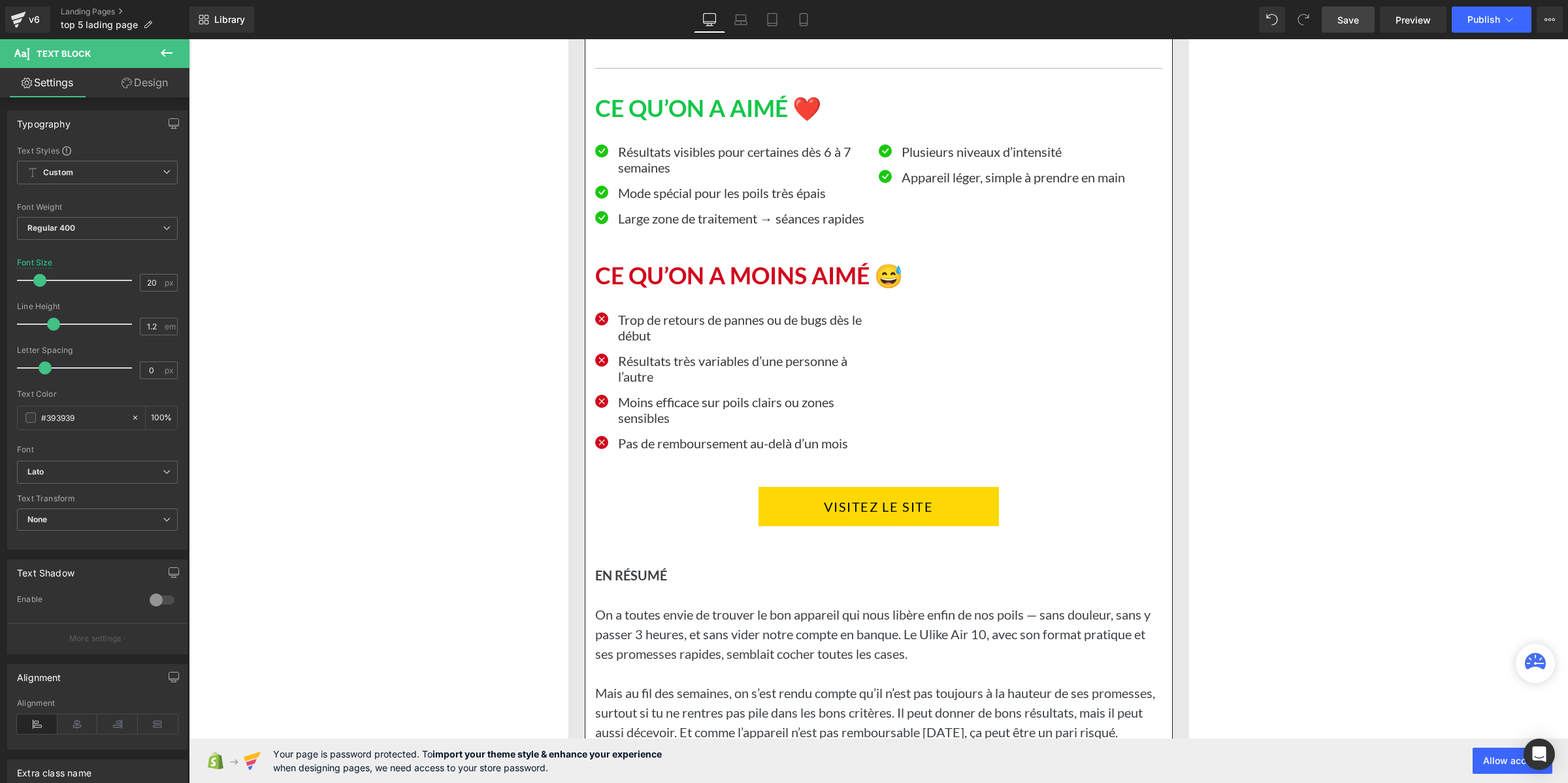
click at [1344, 21] on span "Save" at bounding box center [1348, 20] width 21 height 14
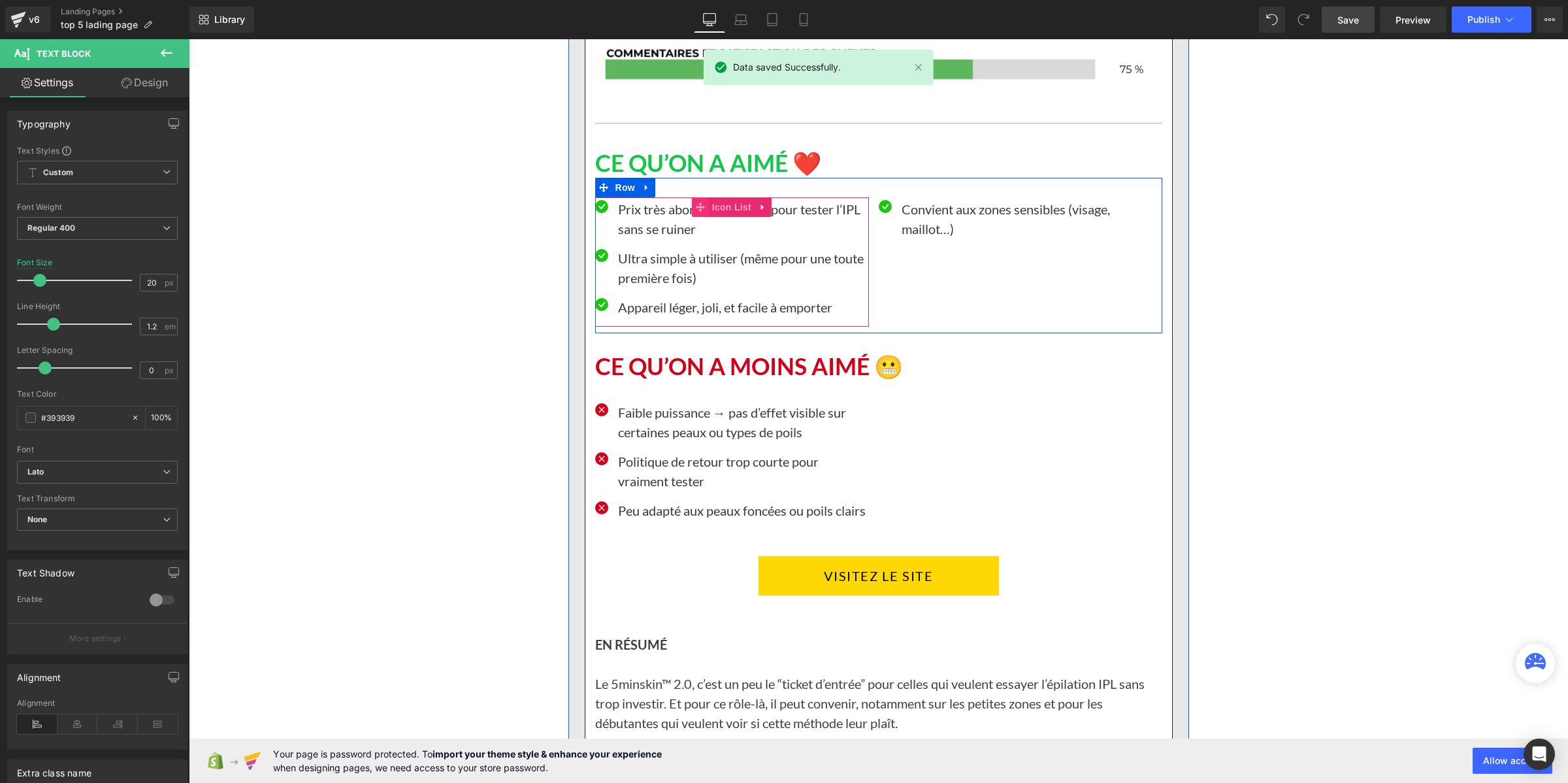
scroll to position [12009, 0]
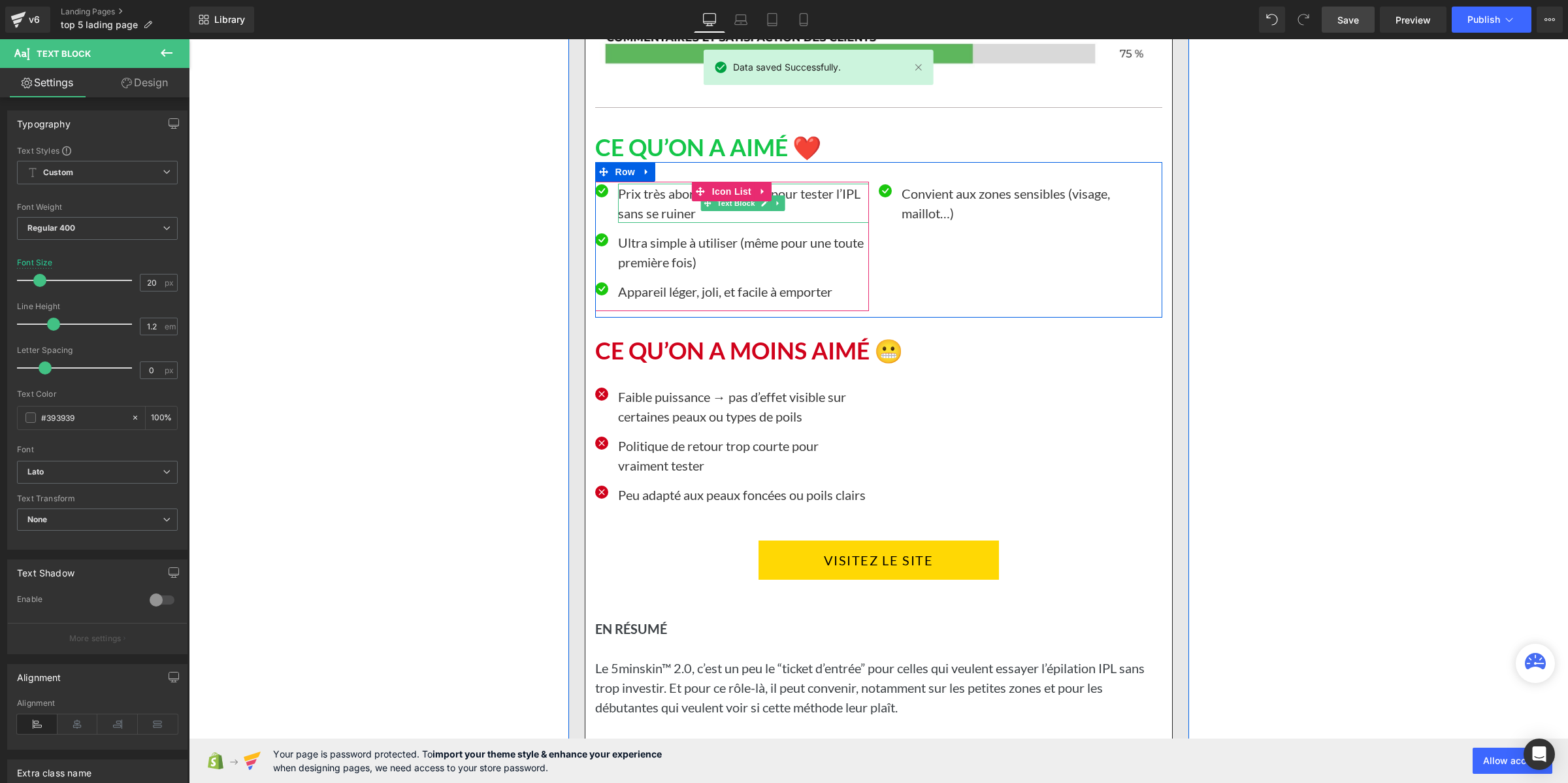
click at [648, 223] on p "Prix très abordable, parfait pour tester l’IPL sans se ruiner" at bounding box center [743, 203] width 251 height 39
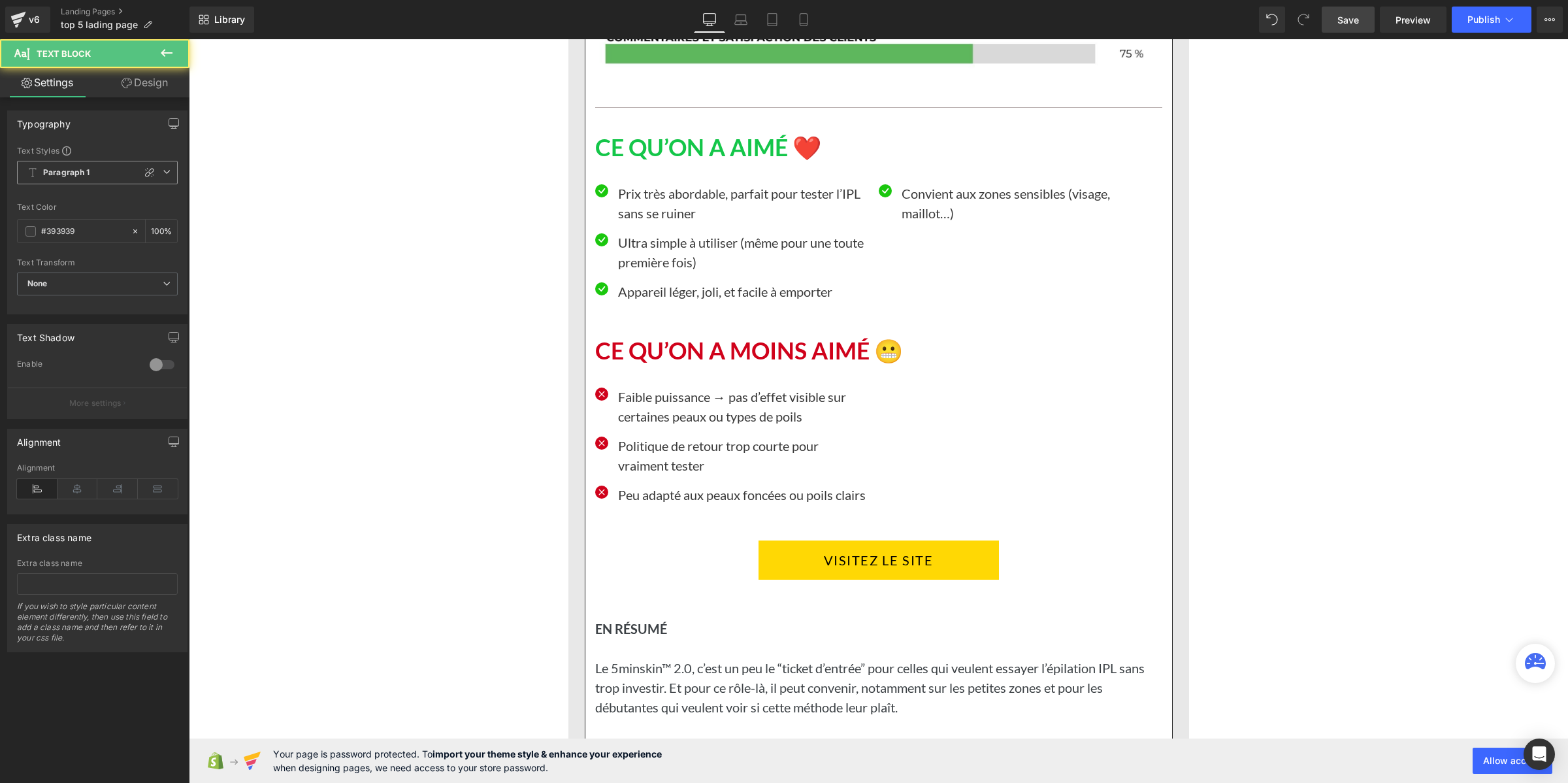
click at [112, 175] on span "Paragraph 1" at bounding box center [97, 172] width 160 height 24
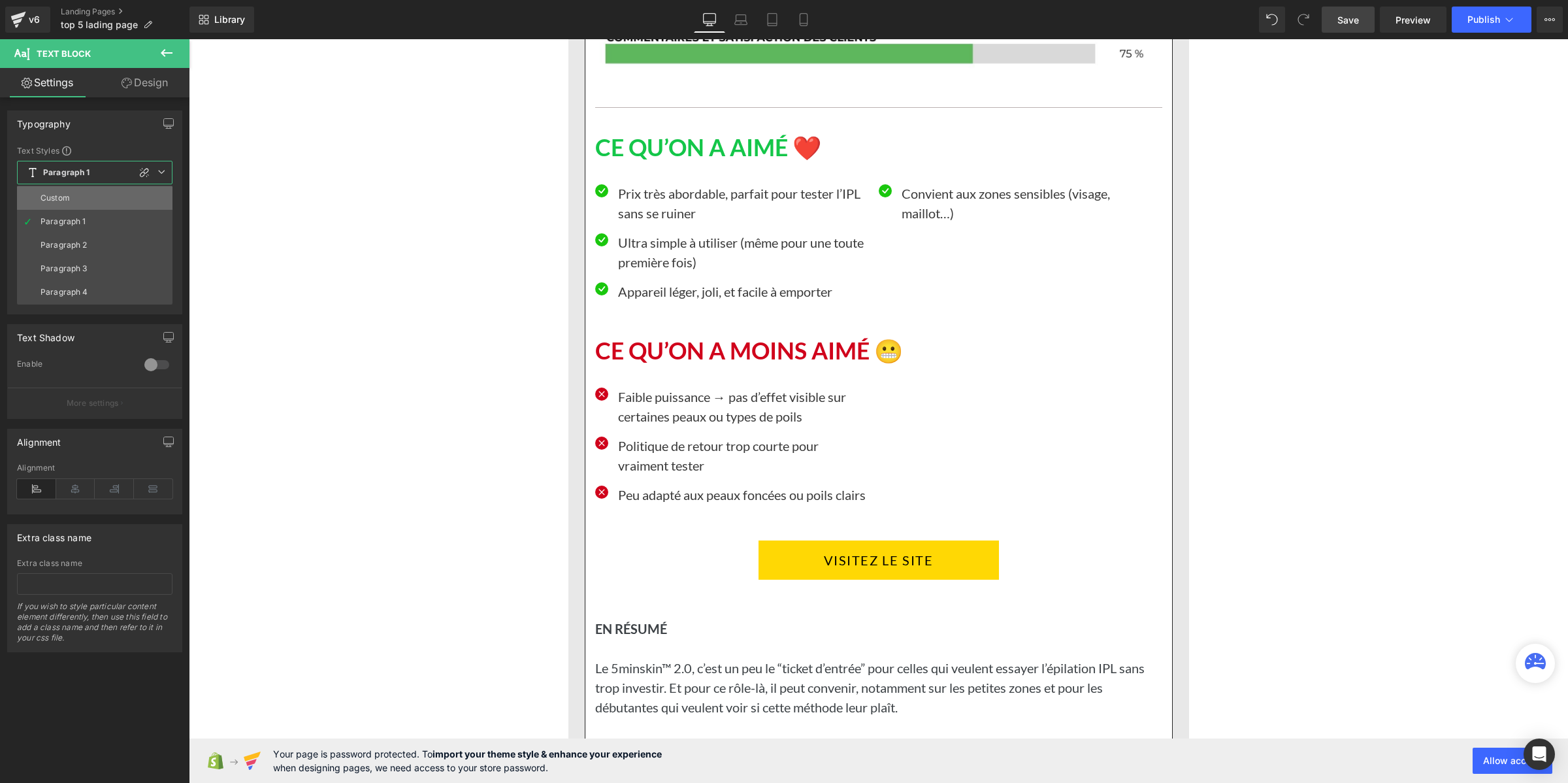
click at [92, 204] on li "Custom" at bounding box center [95, 197] width 156 height 24
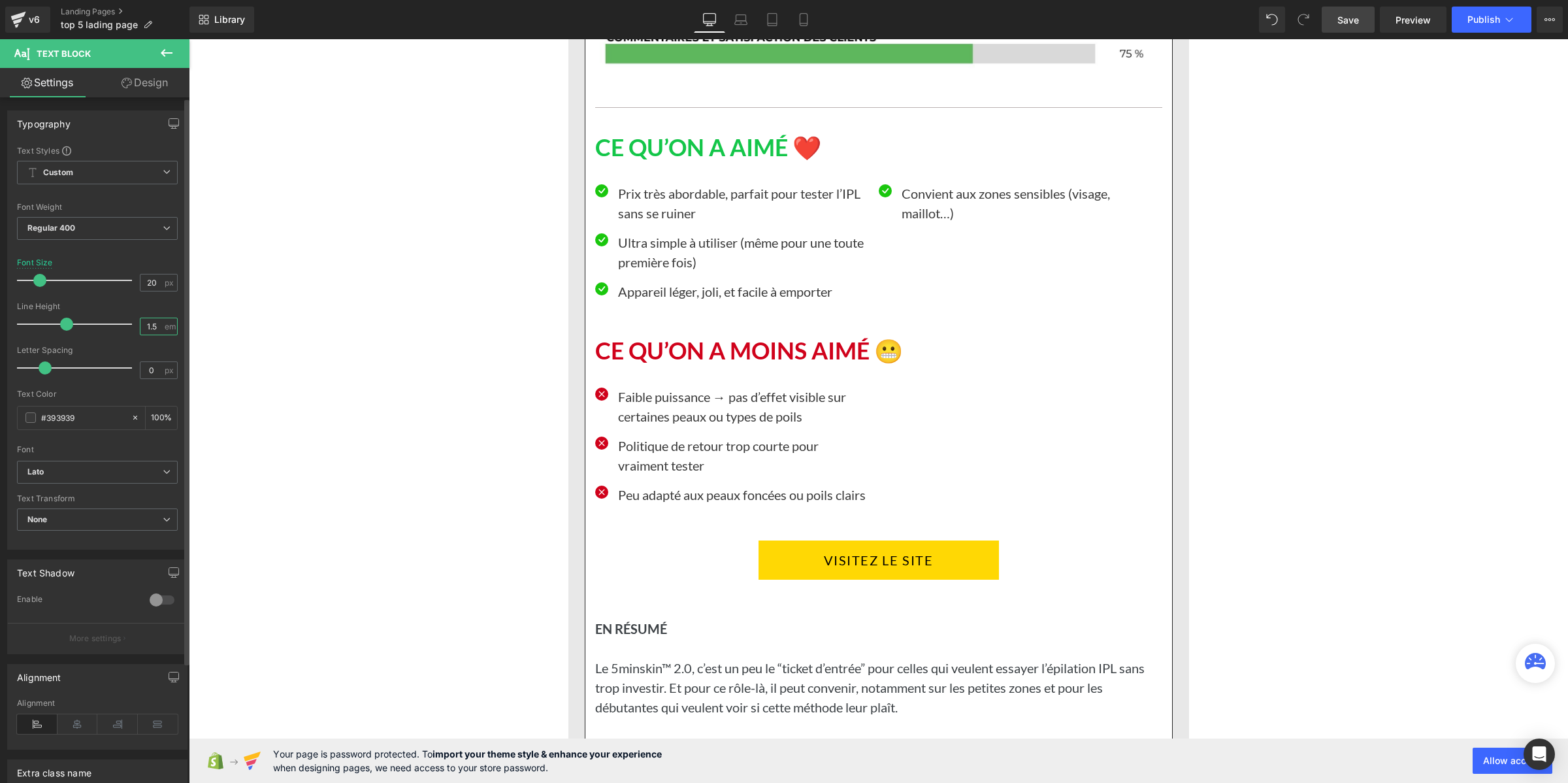
click at [156, 324] on input "1.5" at bounding box center [152, 327] width 23 height 16
paste input "2"
type input "1.2"
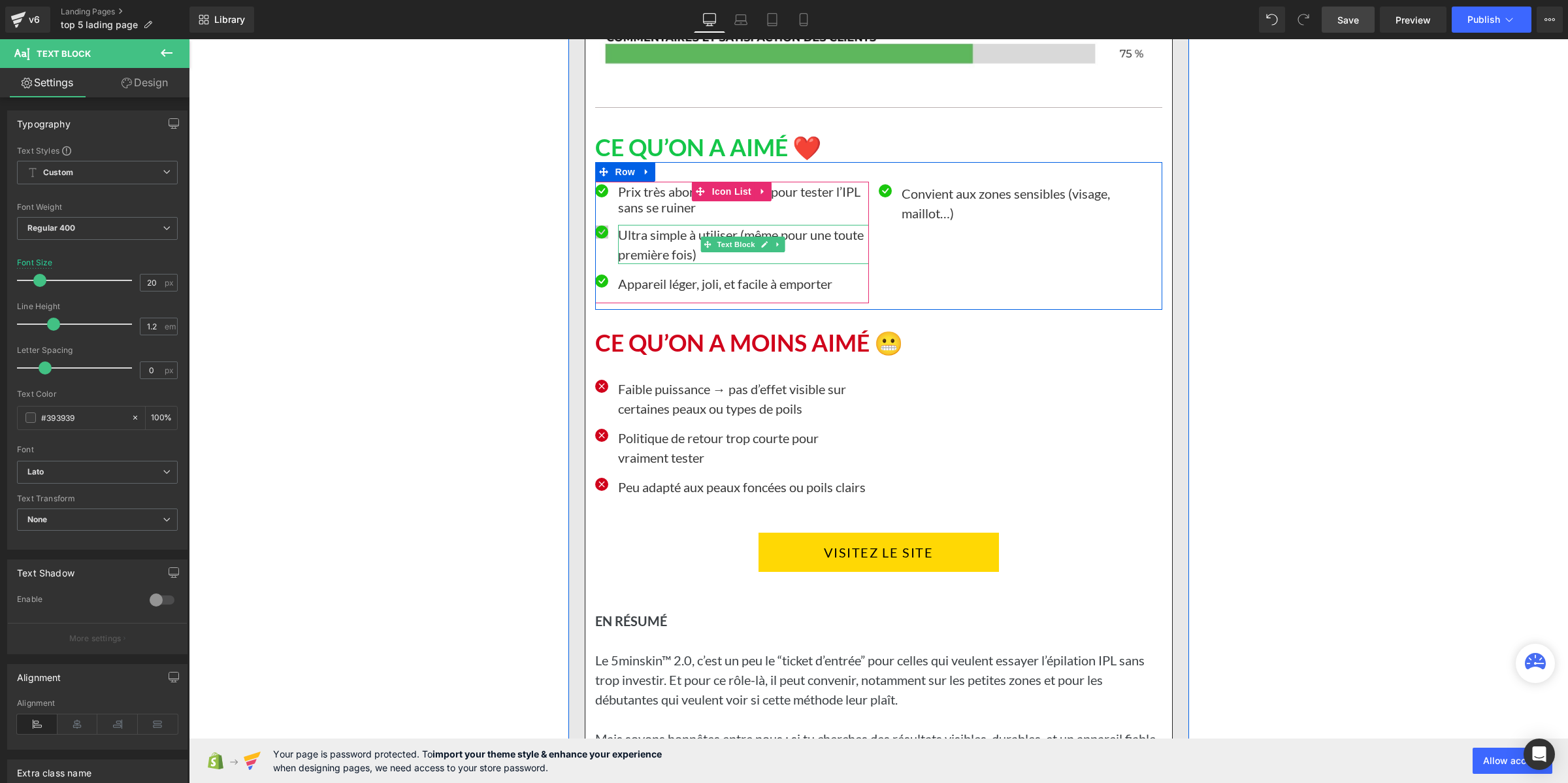
click at [658, 264] on p "Ultra simple à utiliser (même pour une toute première fois)" at bounding box center [743, 244] width 251 height 39
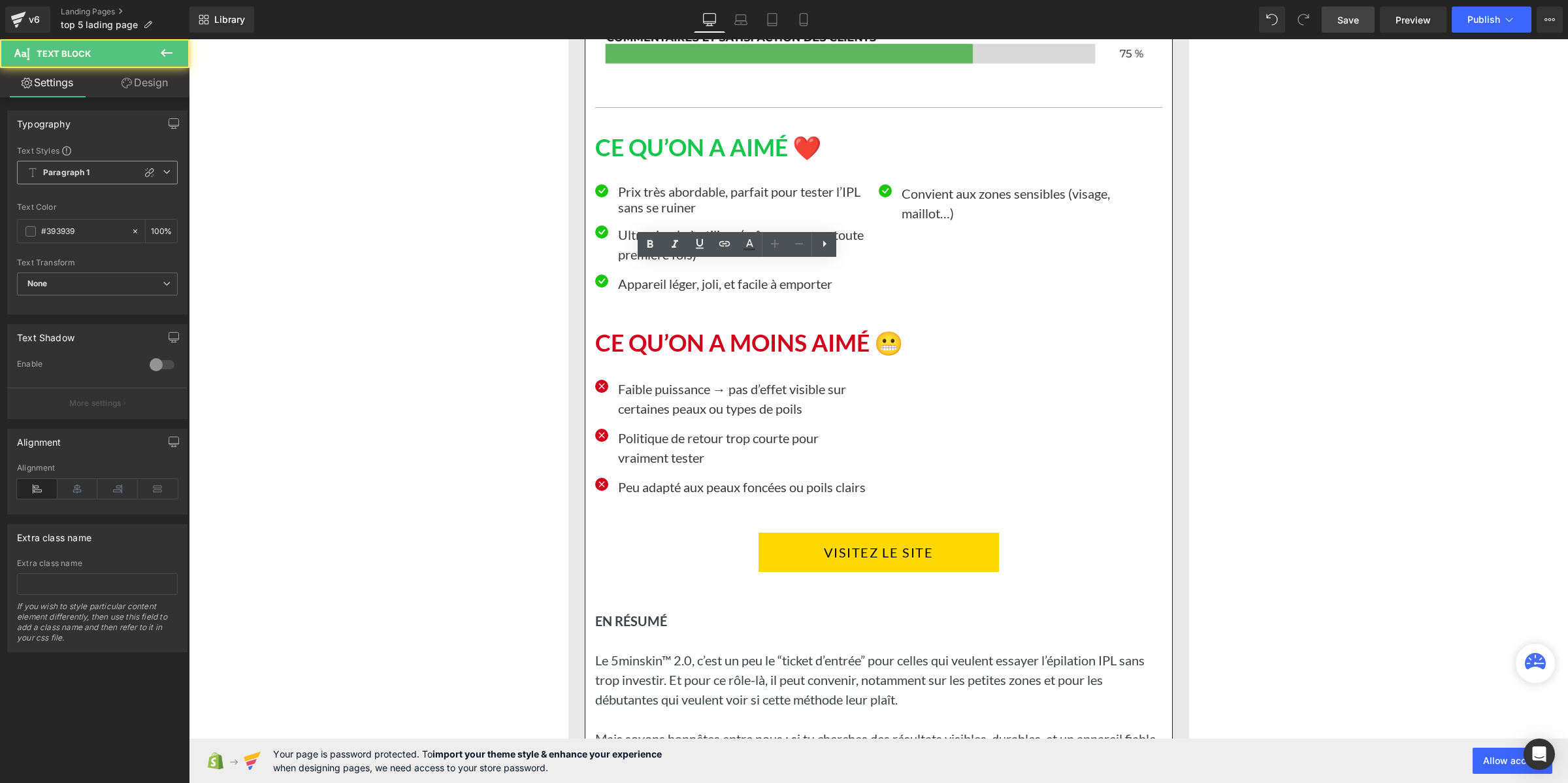
click at [83, 165] on span "Paragraph 1" at bounding box center [97, 172] width 160 height 24
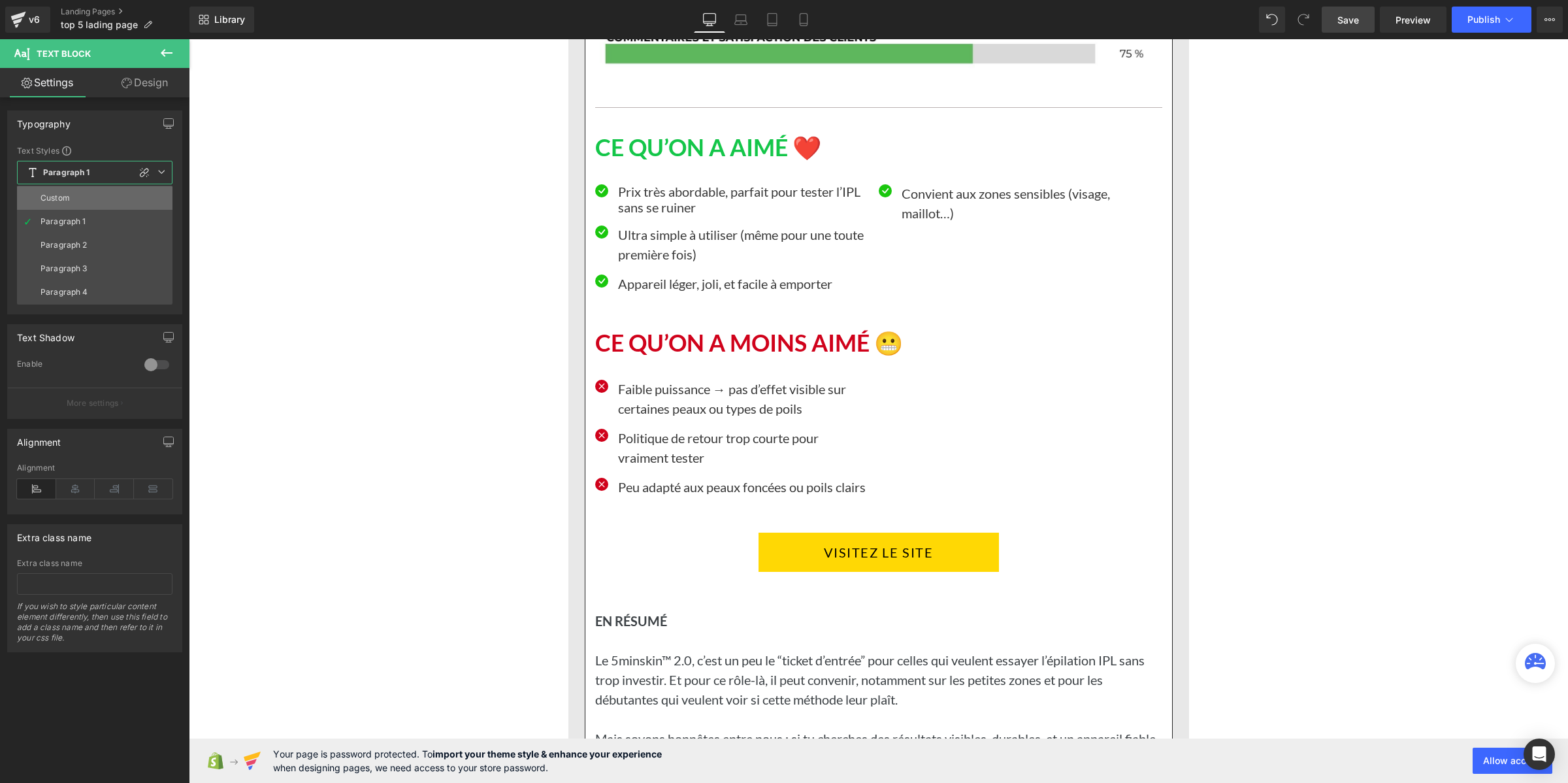
click at [83, 191] on li "Custom" at bounding box center [95, 197] width 156 height 24
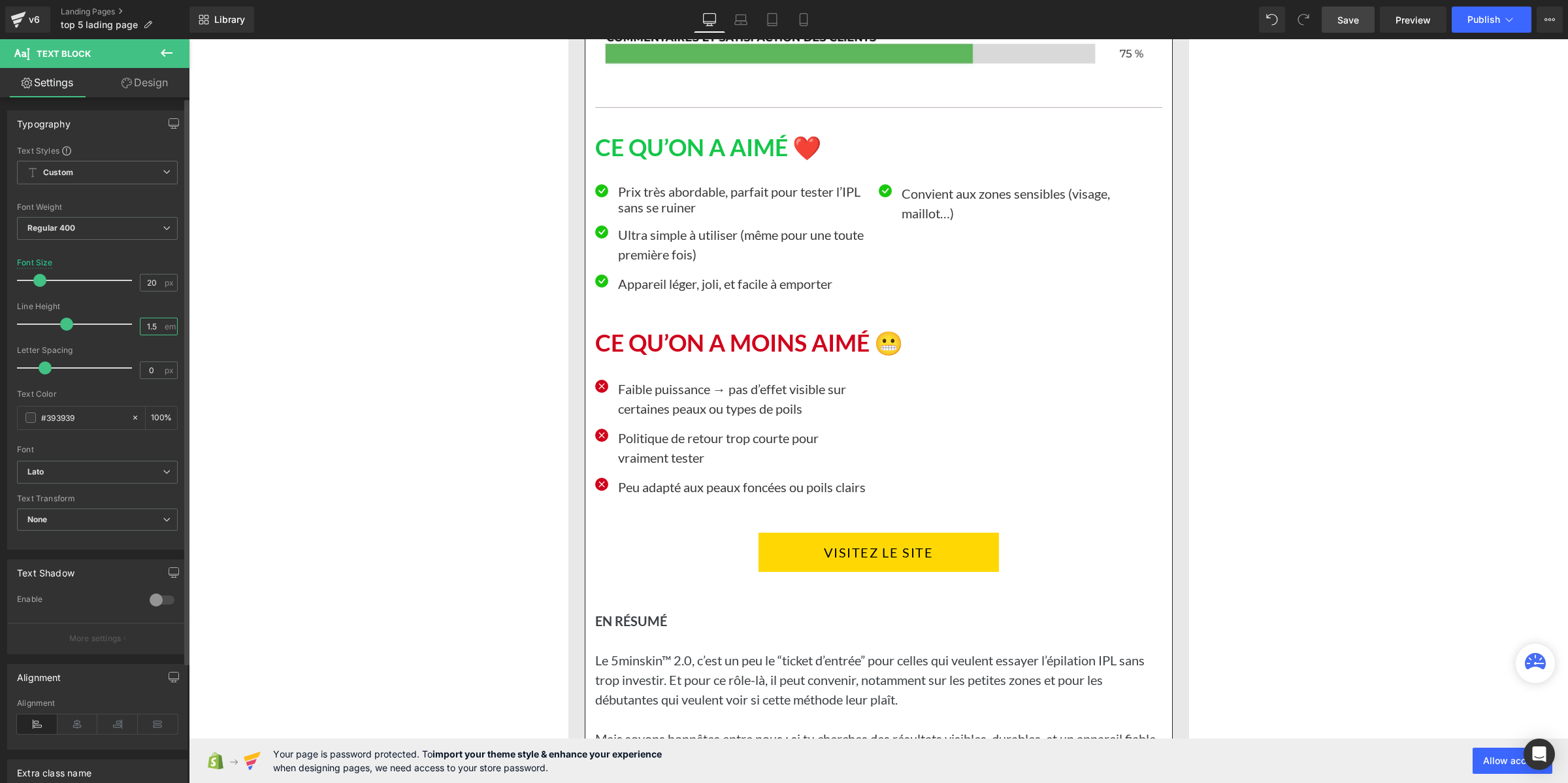
drag, startPoint x: 154, startPoint y: 324, endPoint x: 134, endPoint y: 328, distance: 20.4
click at [140, 328] on div "1.5 em" at bounding box center [159, 327] width 38 height 18
paste input "2"
type input "1.2"
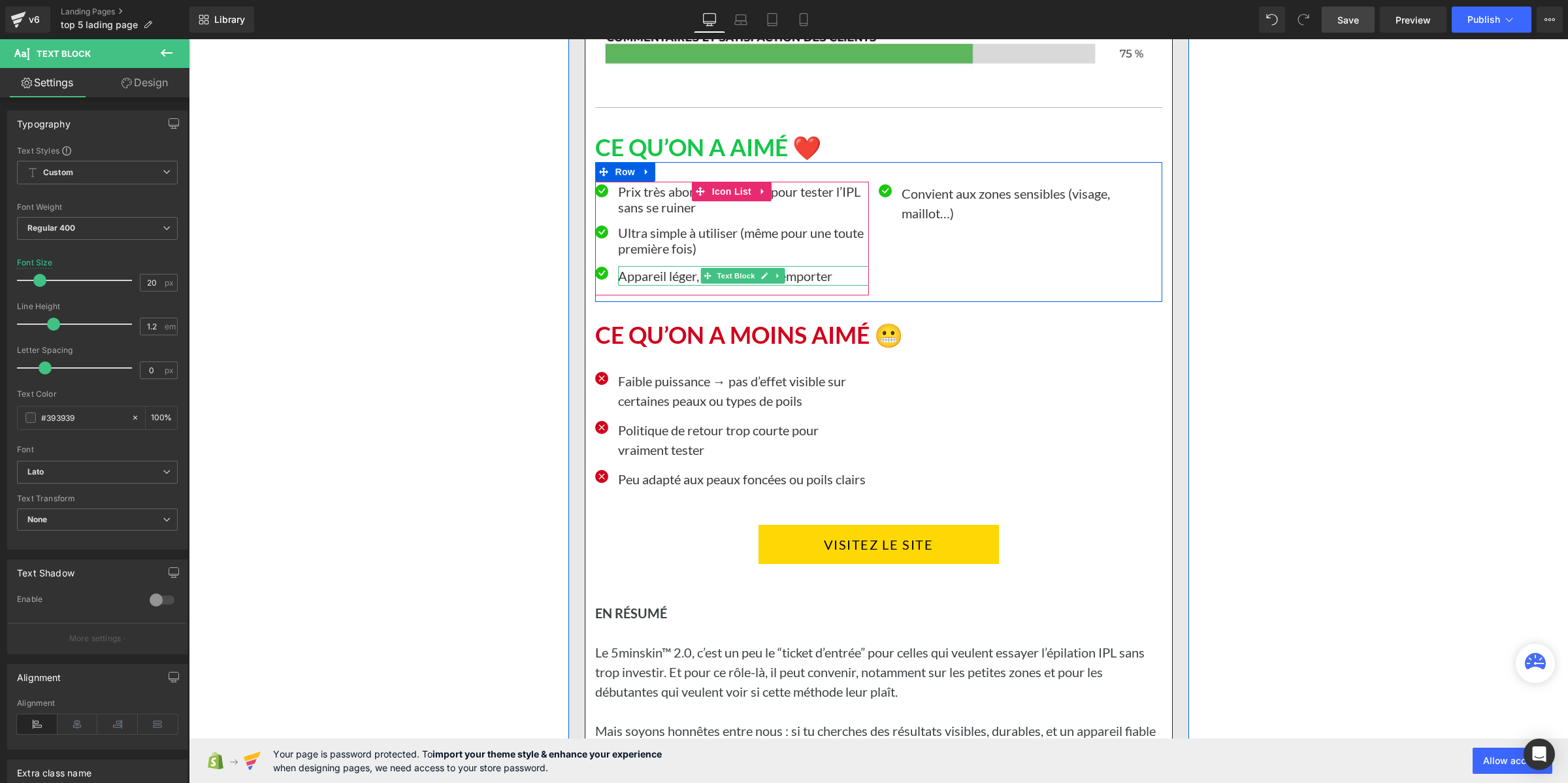
click at [629, 286] on p "Appareil léger, joli, et facile à emporter" at bounding box center [743, 276] width 251 height 20
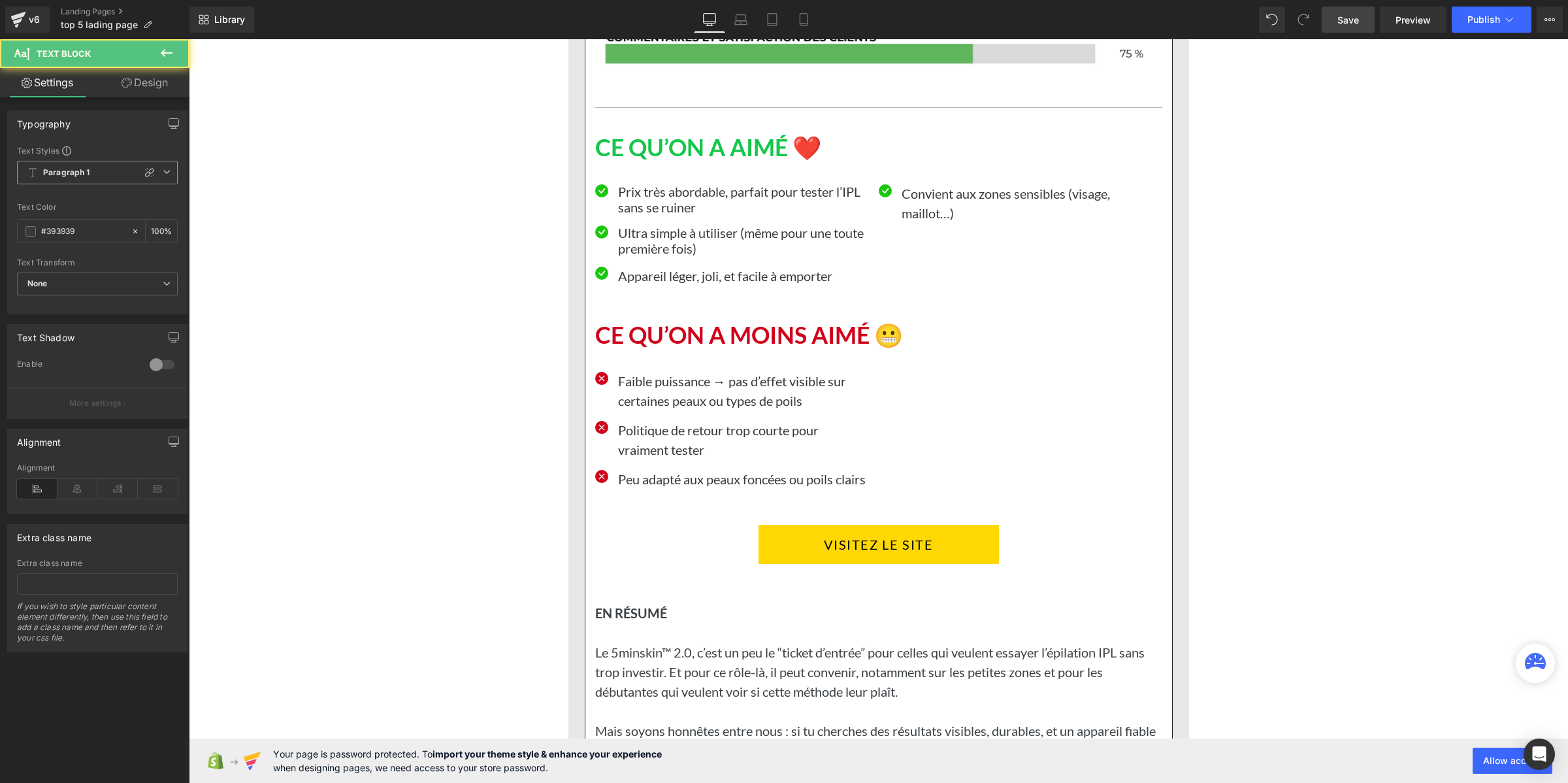
click at [62, 167] on b "Paragraph 1" at bounding box center [66, 173] width 47 height 11
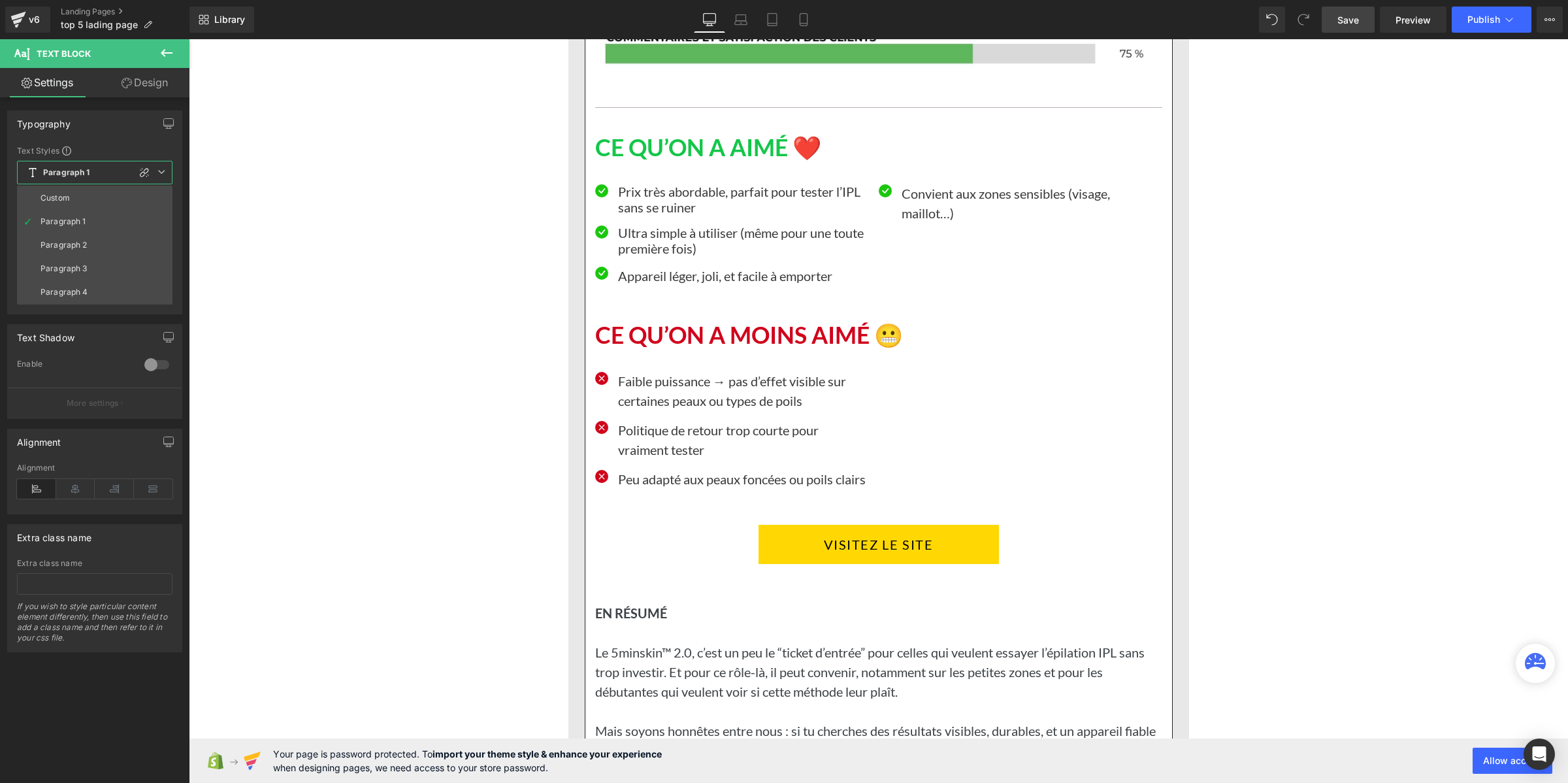
click at [61, 190] on li "Custom" at bounding box center [95, 197] width 156 height 24
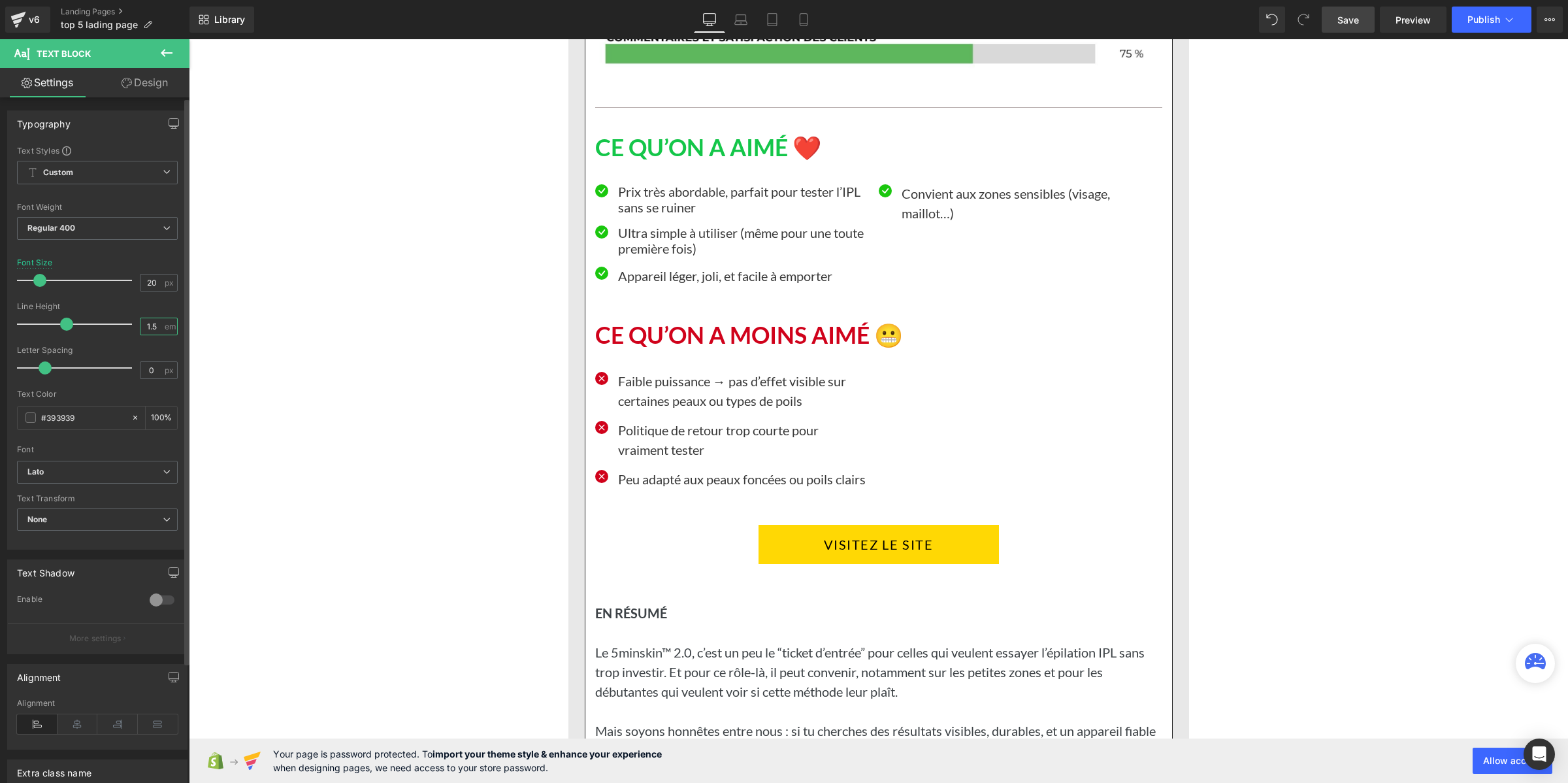
click at [151, 328] on input "1.5" at bounding box center [152, 327] width 23 height 16
paste input "2"
type input "1.2"
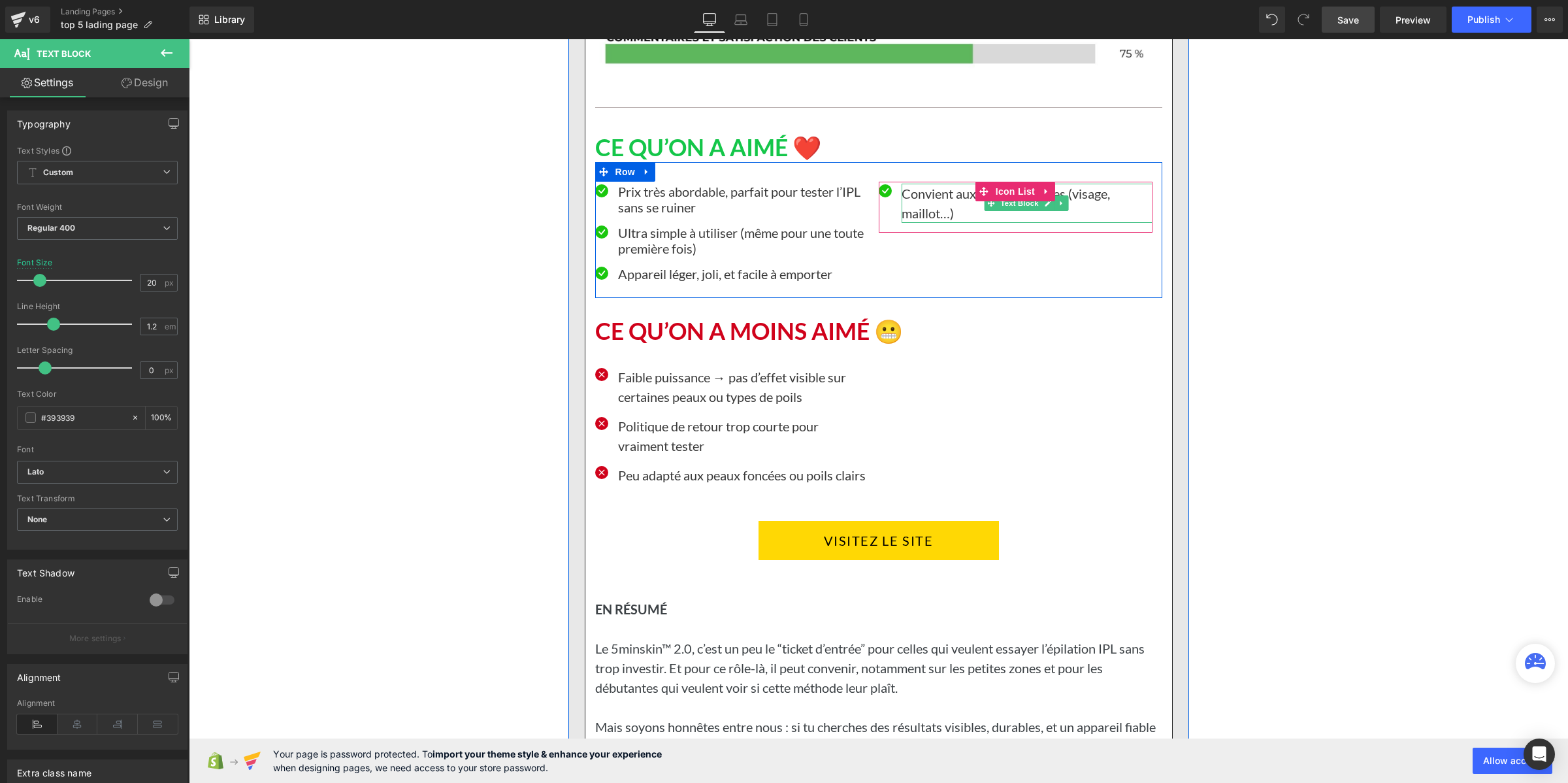
click at [929, 223] on p "Convient aux zones sensibles (visage, maillot…)" at bounding box center [1027, 203] width 251 height 39
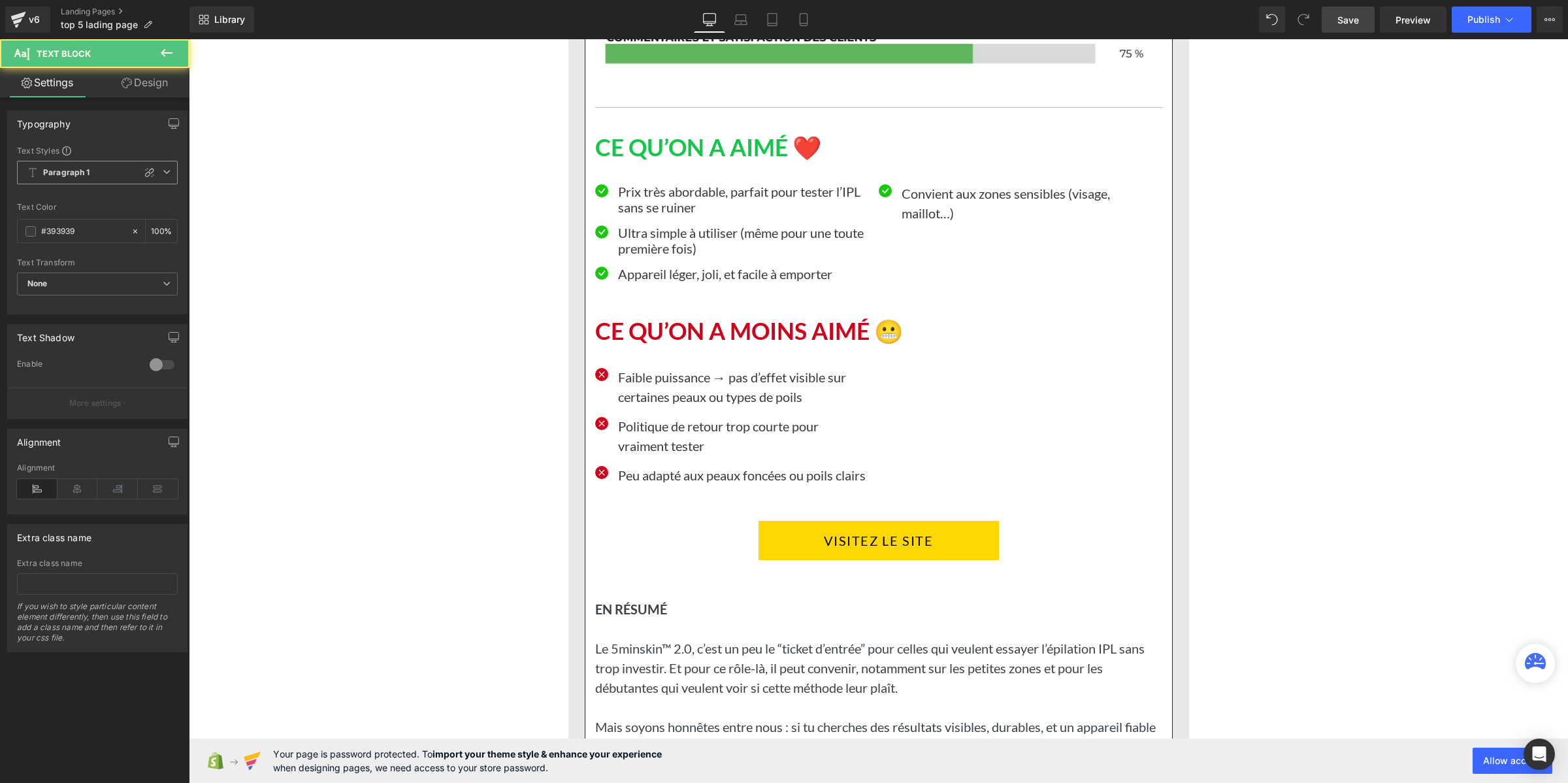
click at [60, 174] on b "Paragraph 1" at bounding box center [66, 173] width 47 height 11
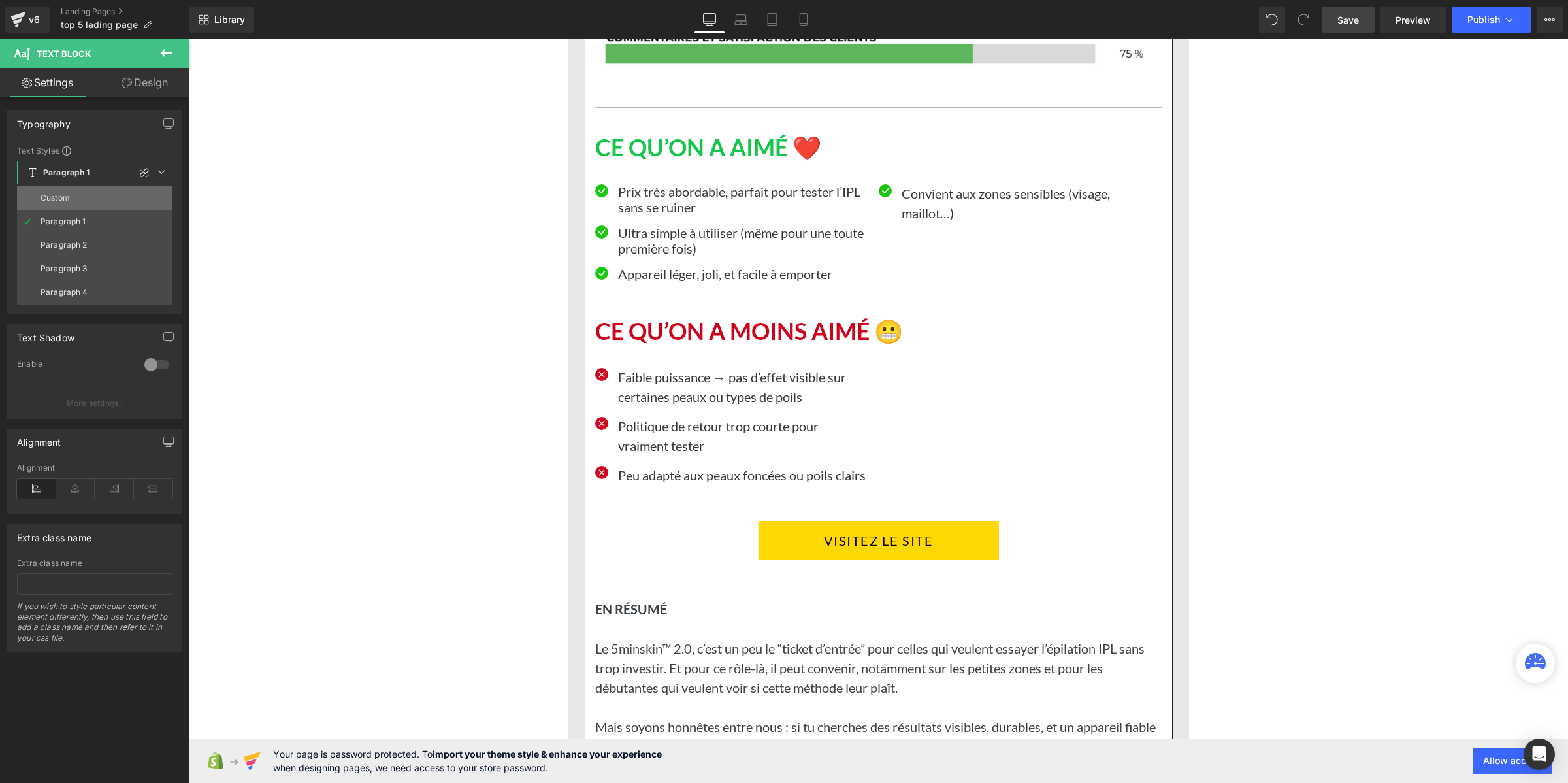
click at [62, 192] on li "Custom" at bounding box center [95, 197] width 156 height 24
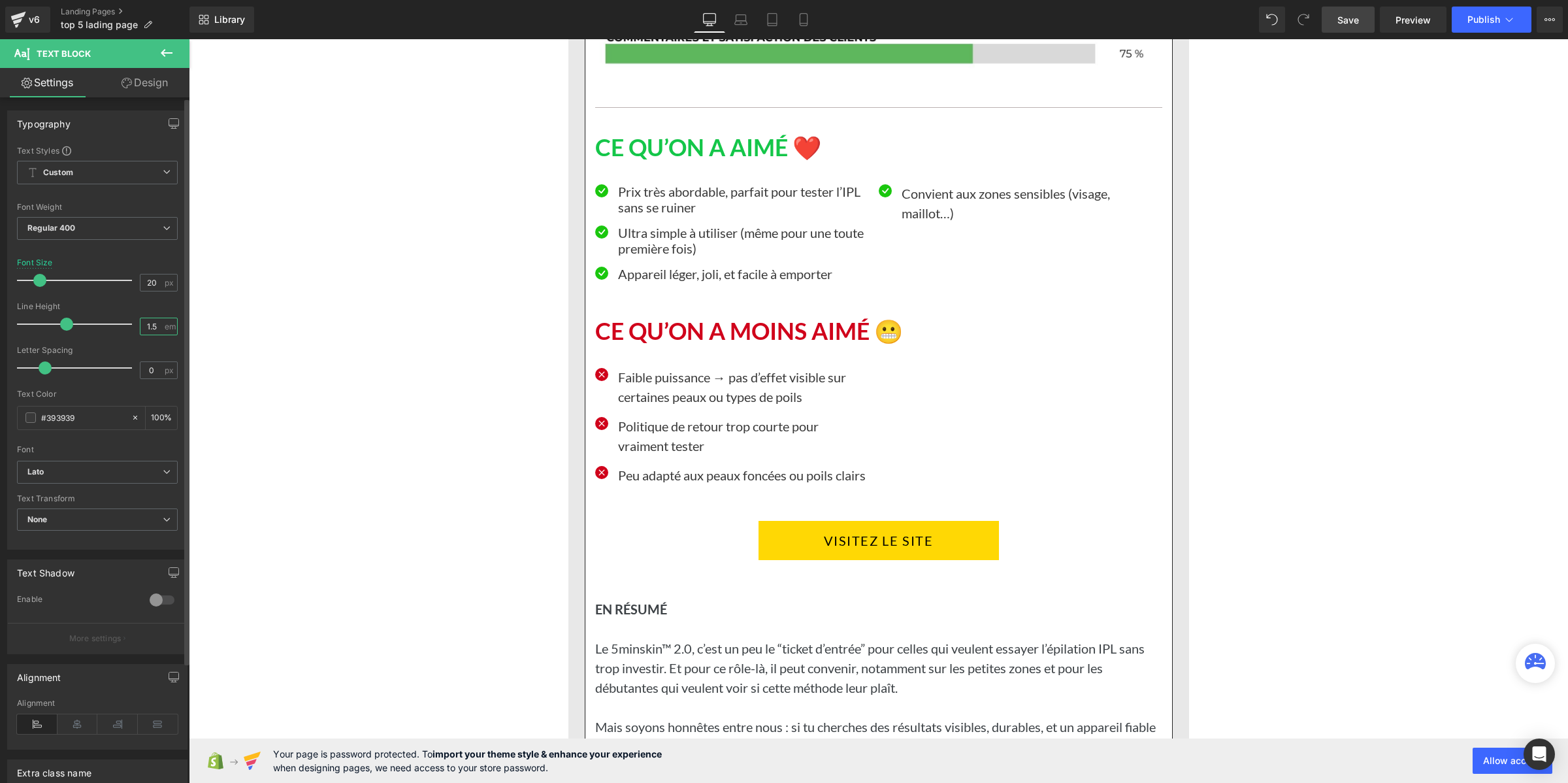
drag, startPoint x: 151, startPoint y: 325, endPoint x: 129, endPoint y: 319, distance: 22.8
click at [129, 319] on div "Line Height 1.5 em" at bounding box center [97, 324] width 160 height 43
paste input "2"
type input "1.2"
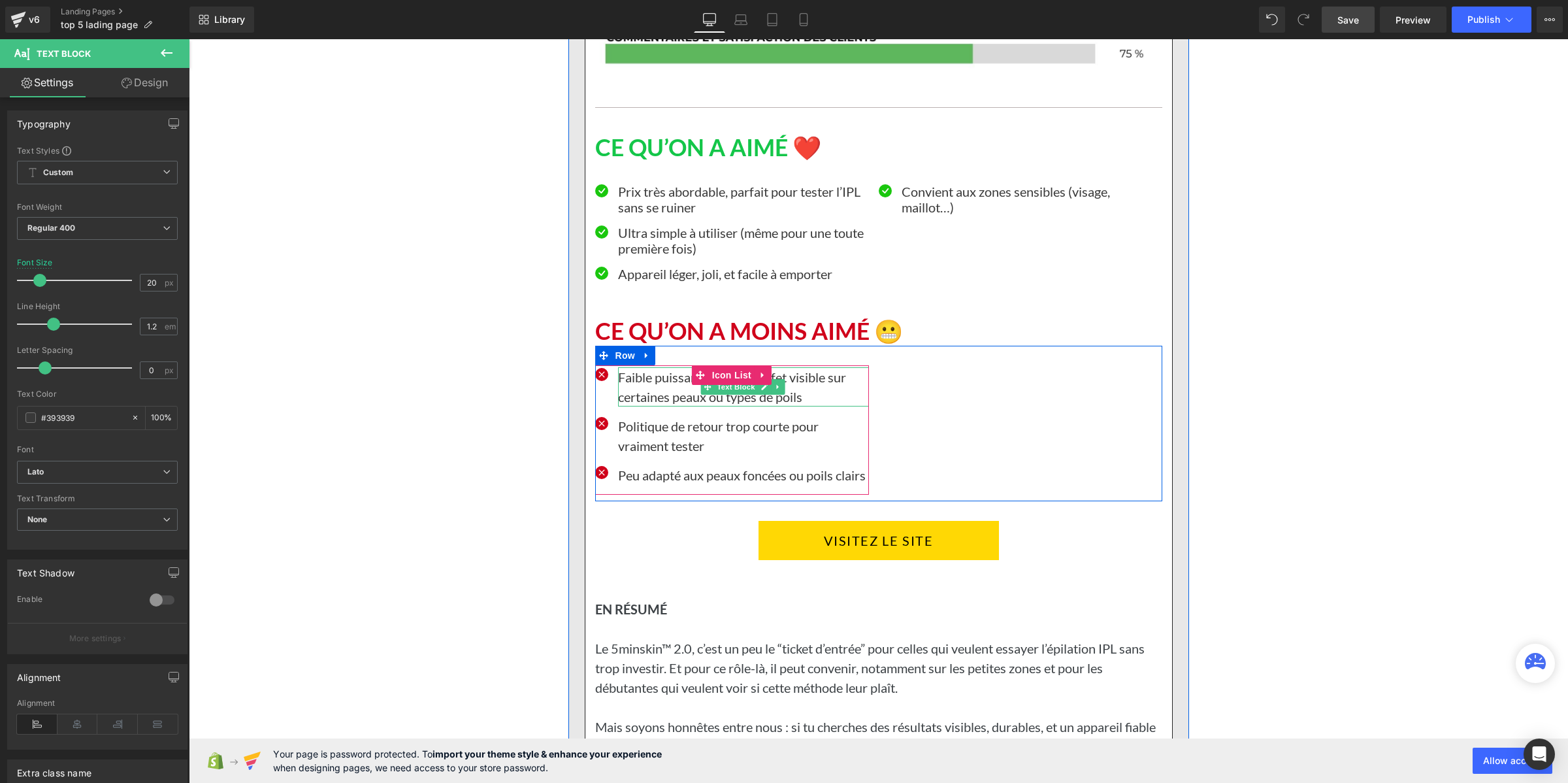
click at [635, 406] on p "Faible puissance → pas d’effet visible sur certaines peaux ou types de poils" at bounding box center [743, 387] width 251 height 39
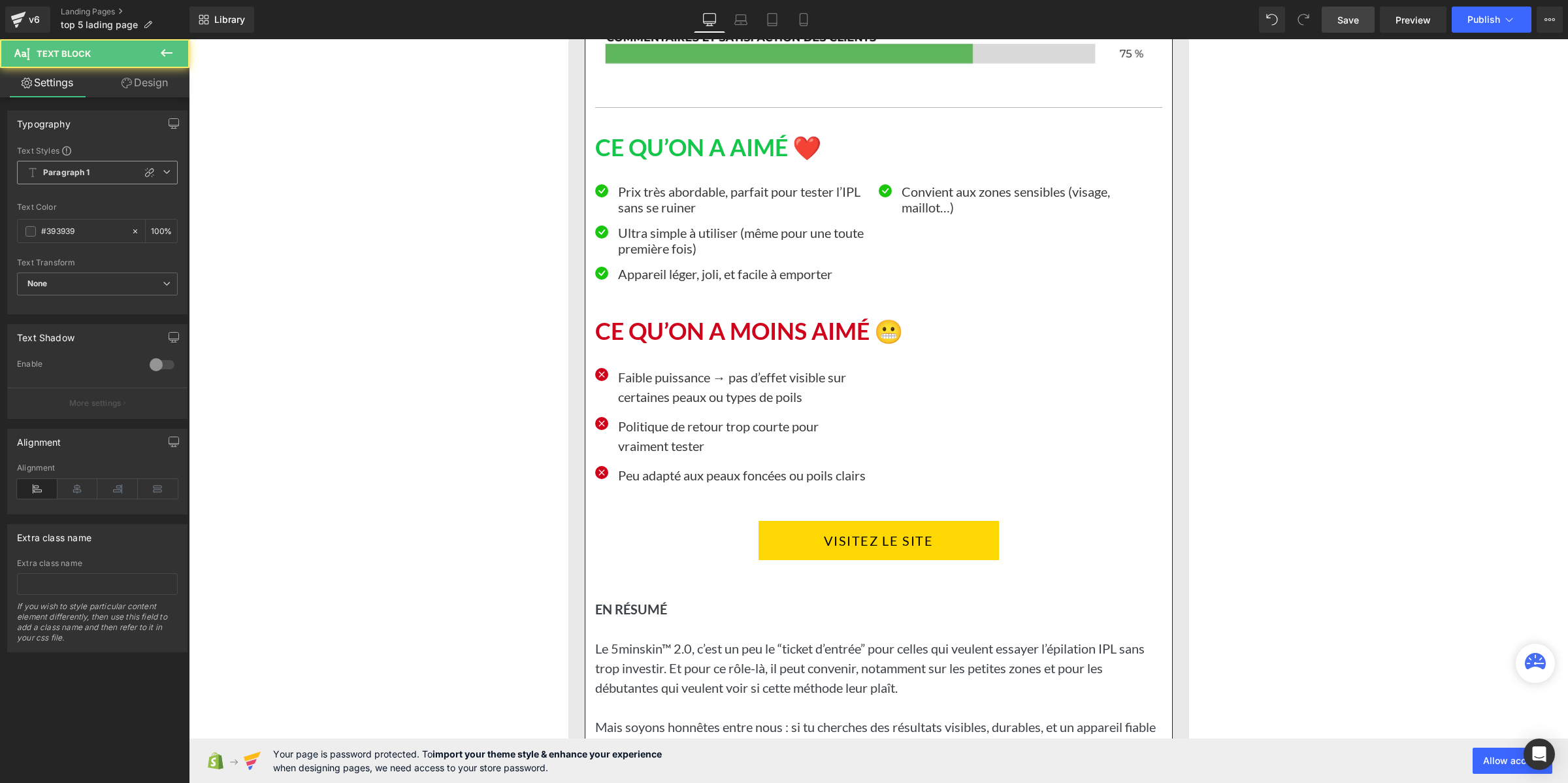
click at [82, 175] on b "Paragraph 1" at bounding box center [66, 173] width 47 height 11
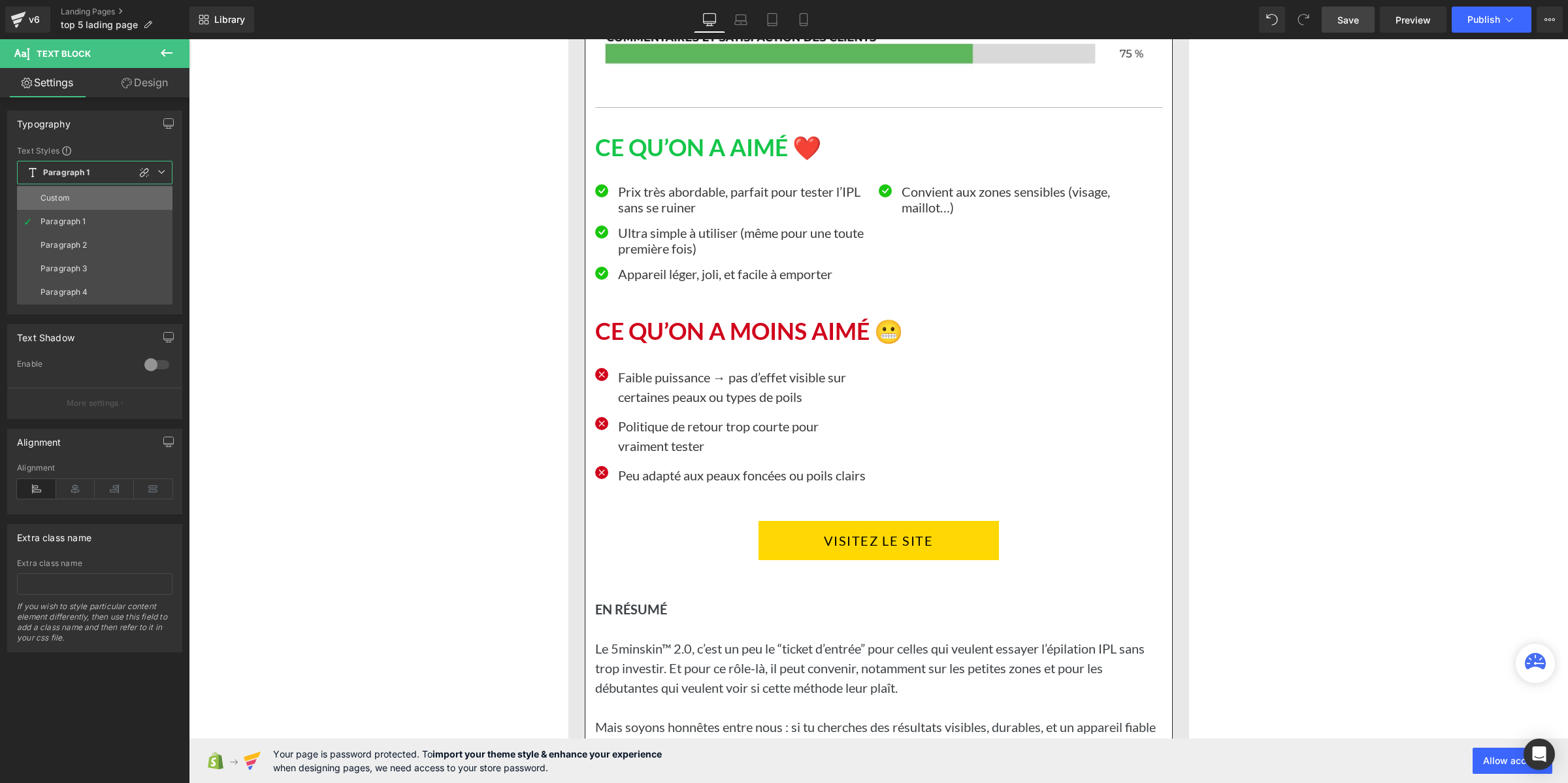
click at [80, 201] on li "Custom" at bounding box center [95, 197] width 156 height 24
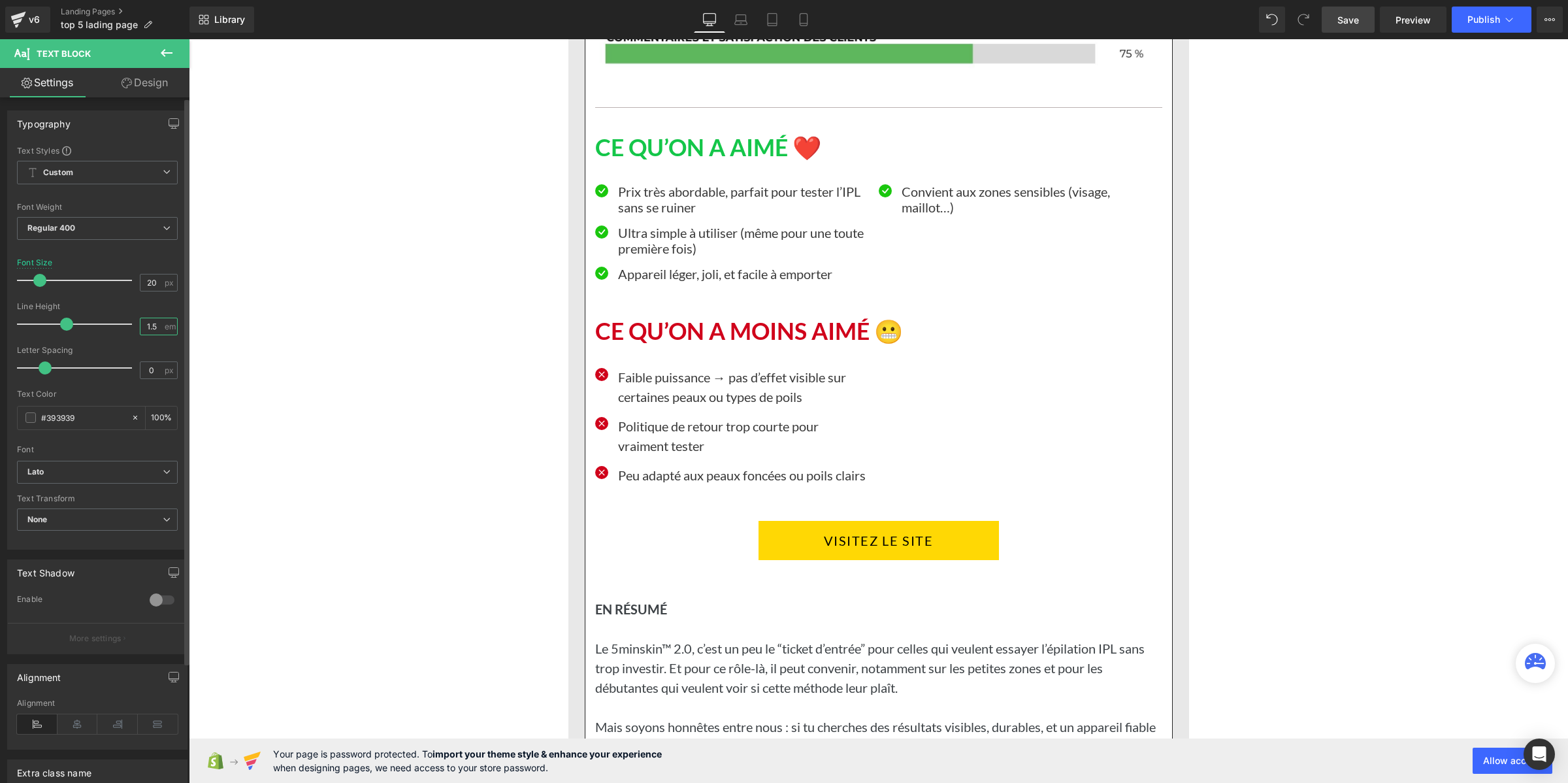
click at [148, 328] on input "1.5" at bounding box center [152, 327] width 23 height 16
paste input "2"
type input "1.2"
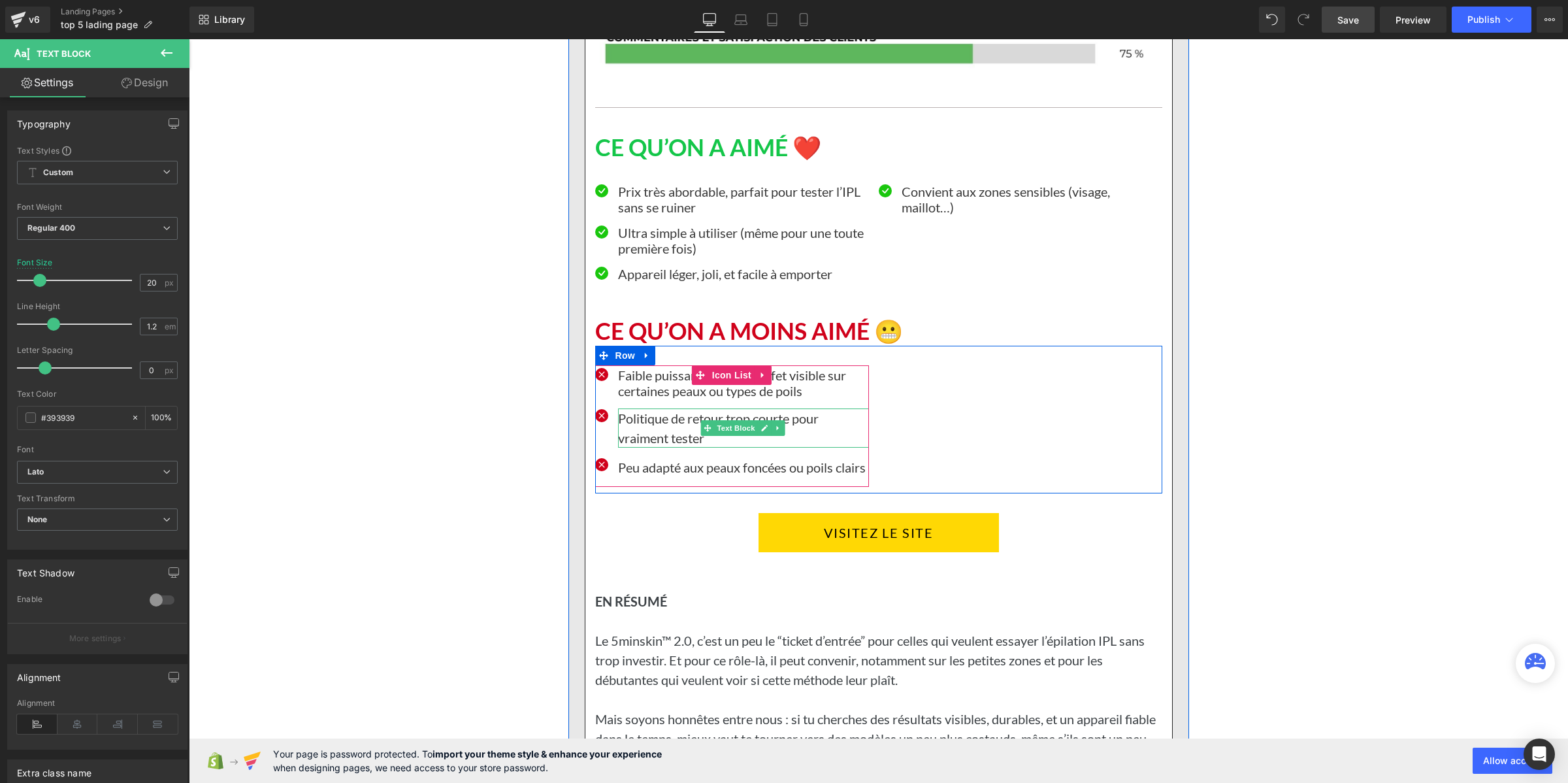
click at [635, 448] on p "Politique de retour trop courte pour vraiment tester" at bounding box center [743, 428] width 251 height 39
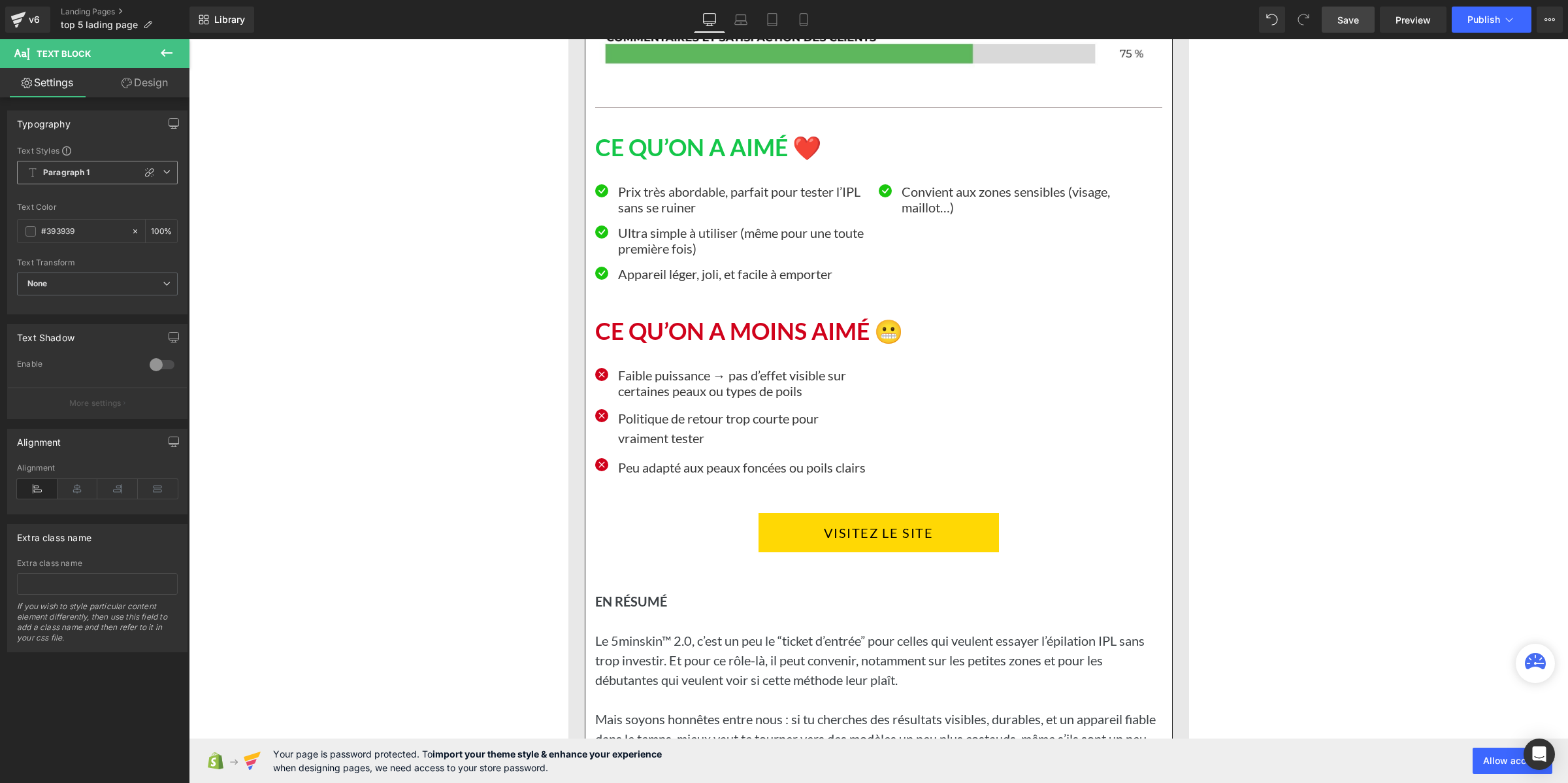
click at [64, 173] on b "Paragraph 1" at bounding box center [66, 173] width 47 height 11
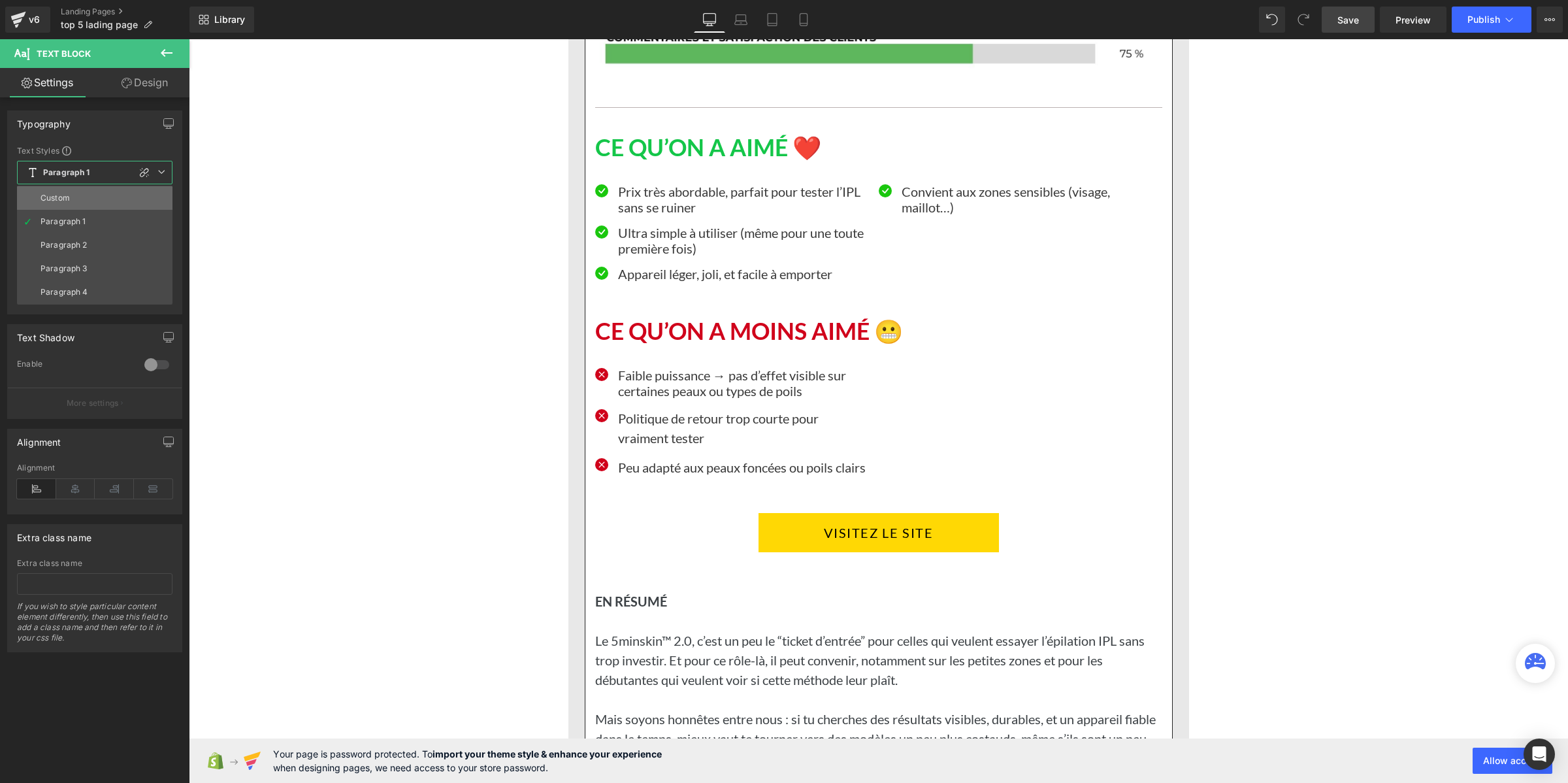
click at [72, 196] on li "Custom" at bounding box center [95, 197] width 156 height 24
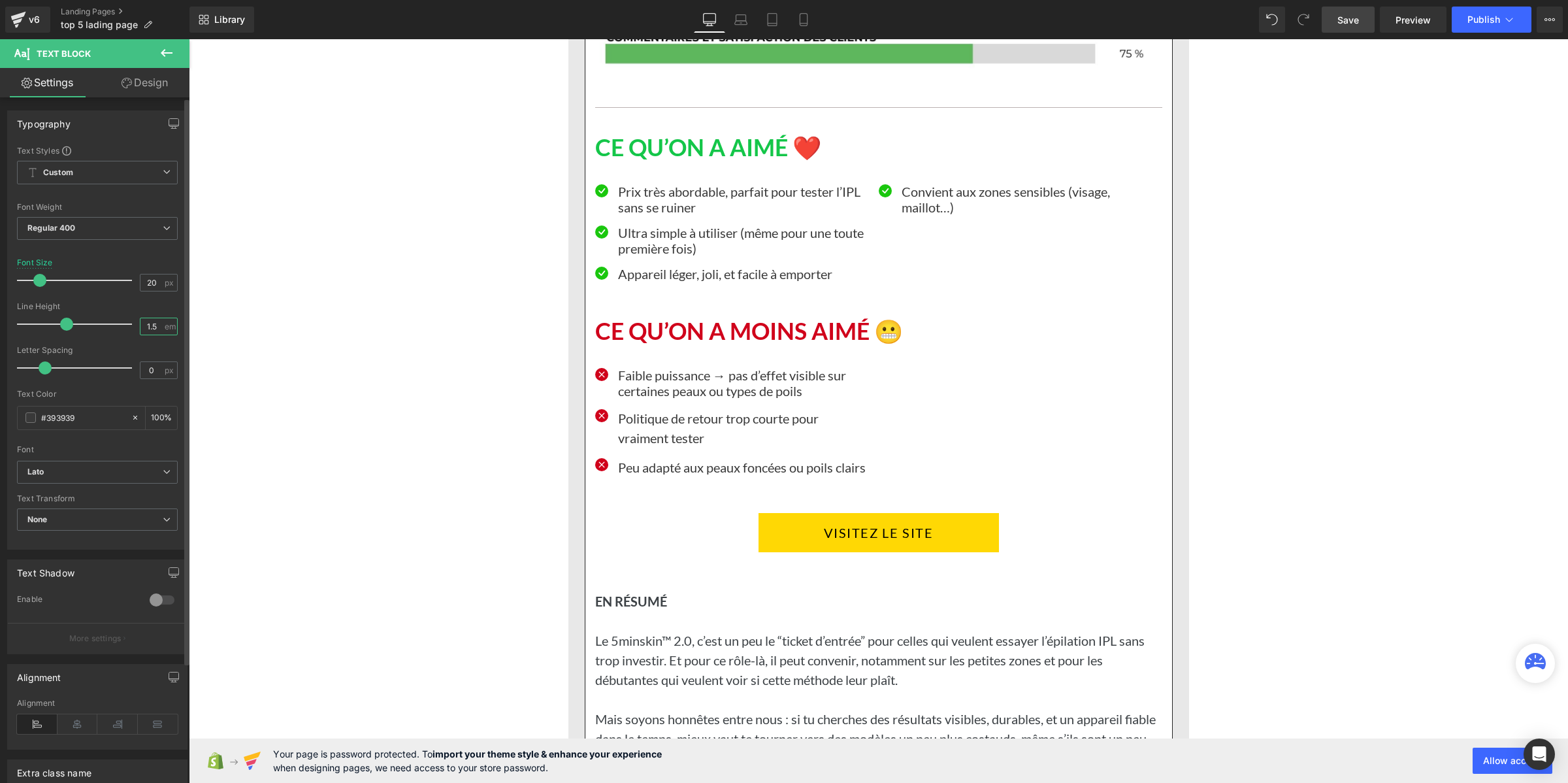
click at [156, 325] on input "1.5" at bounding box center [152, 327] width 23 height 16
paste input "2"
type input "1.2"
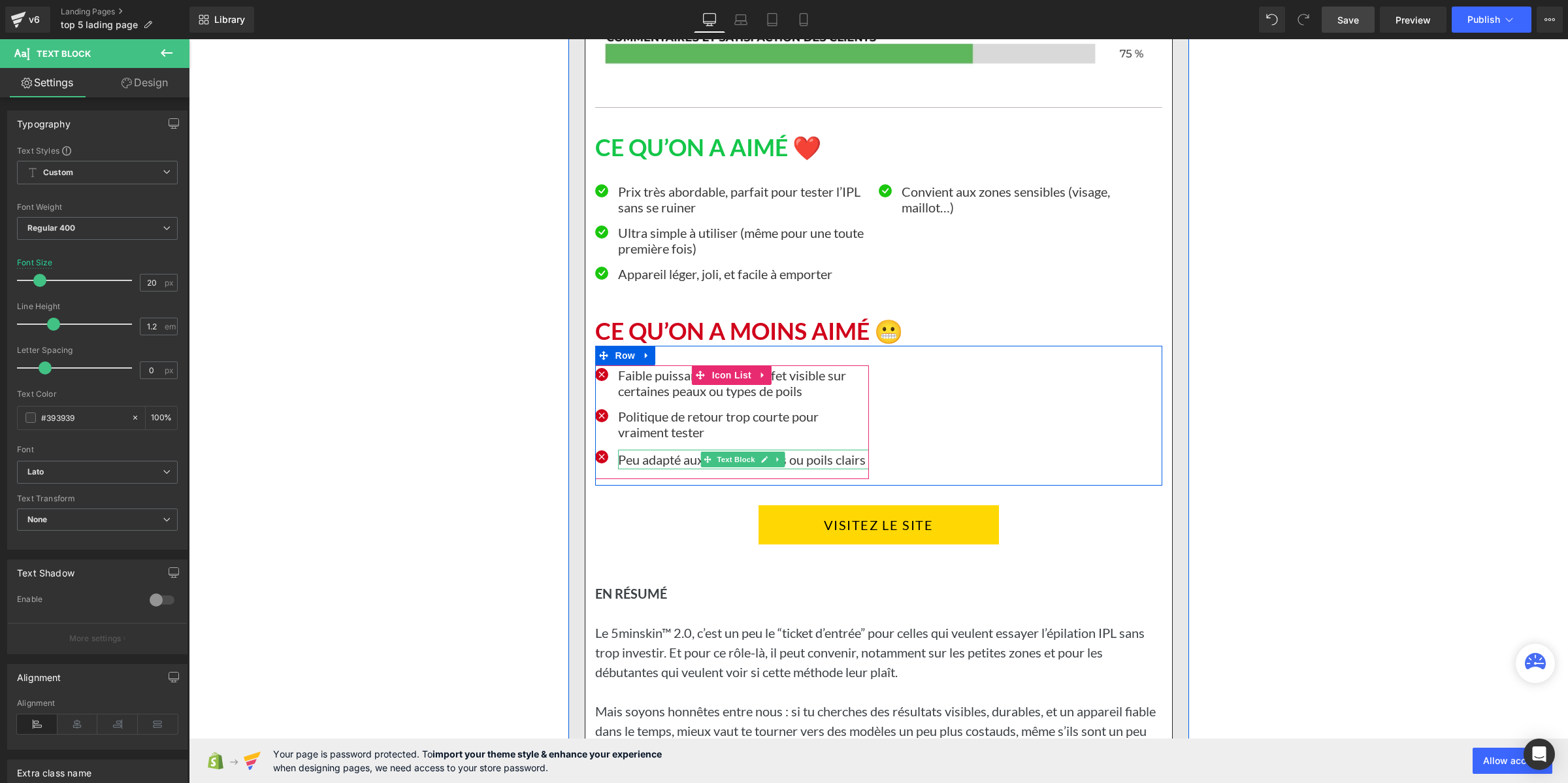
click at [644, 469] on p "Peu adapté aux peaux foncées ou poils clairs" at bounding box center [743, 459] width 251 height 20
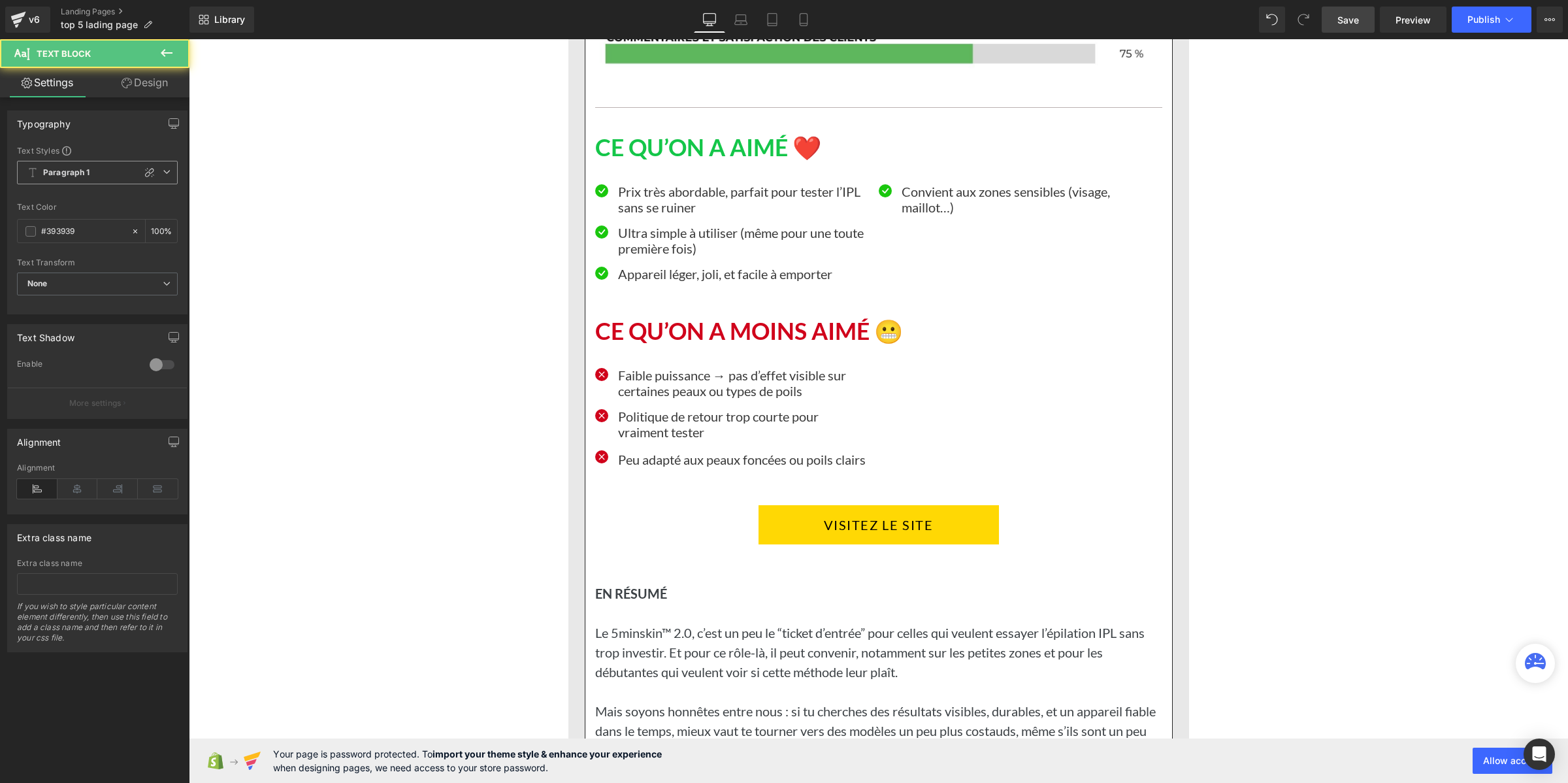
click at [47, 174] on b "Paragraph 1" at bounding box center [66, 173] width 47 height 11
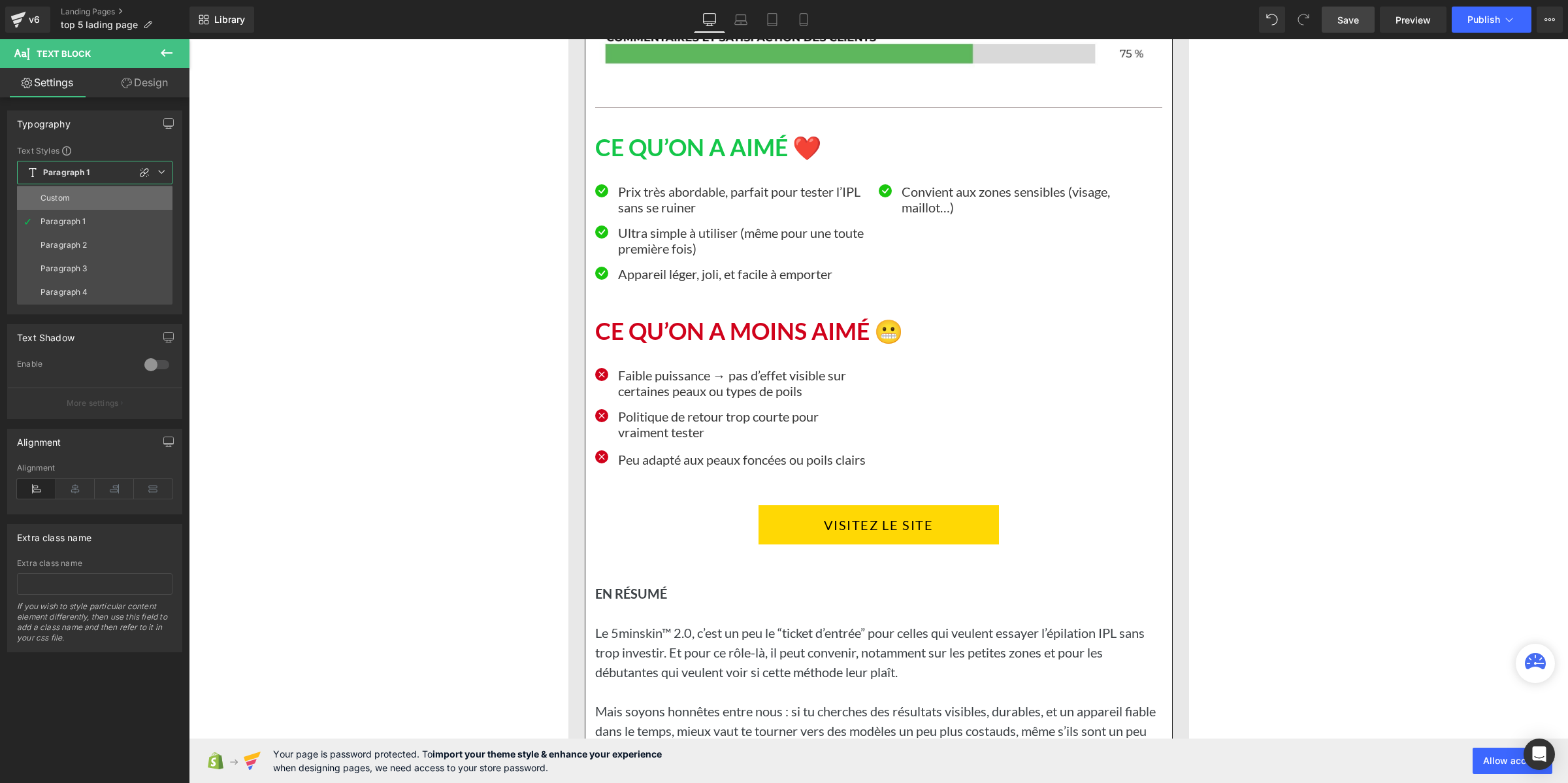
click at [72, 194] on li "Custom" at bounding box center [95, 197] width 156 height 24
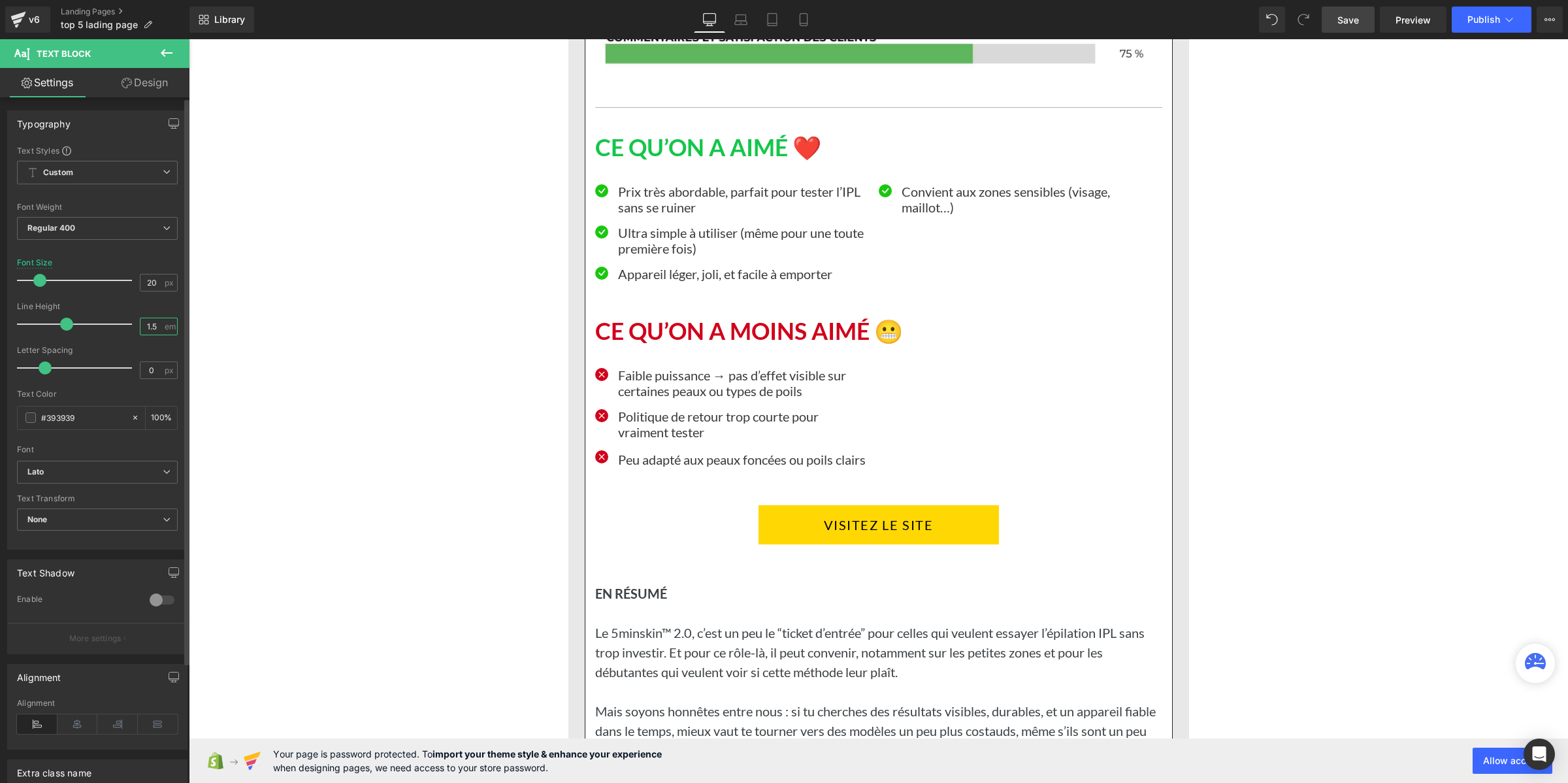
click at [144, 325] on input "1.5" at bounding box center [152, 327] width 23 height 16
paste input "2"
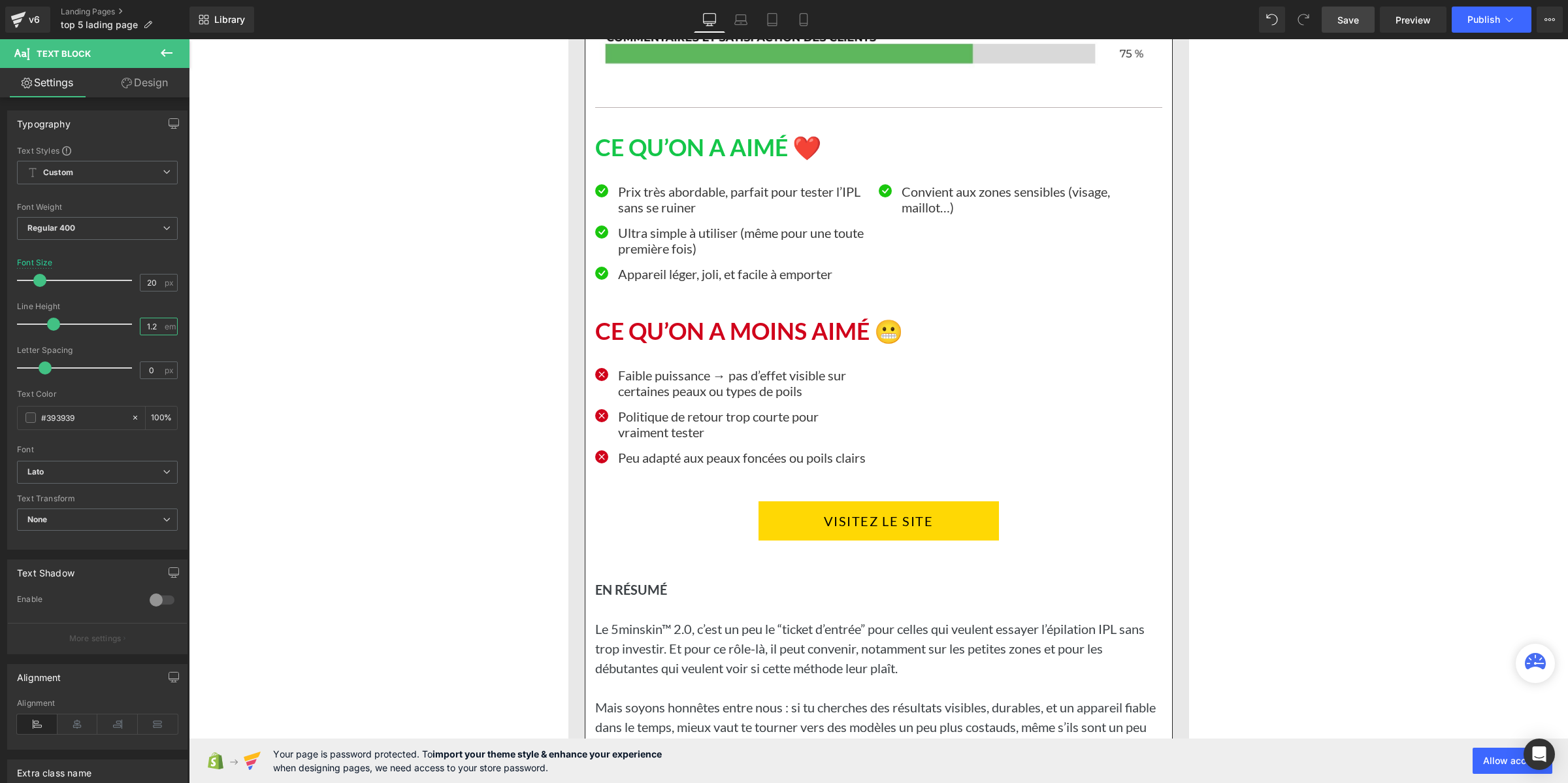
type input "1.2"
click at [1323, 26] on link "Save" at bounding box center [1348, 20] width 53 height 26
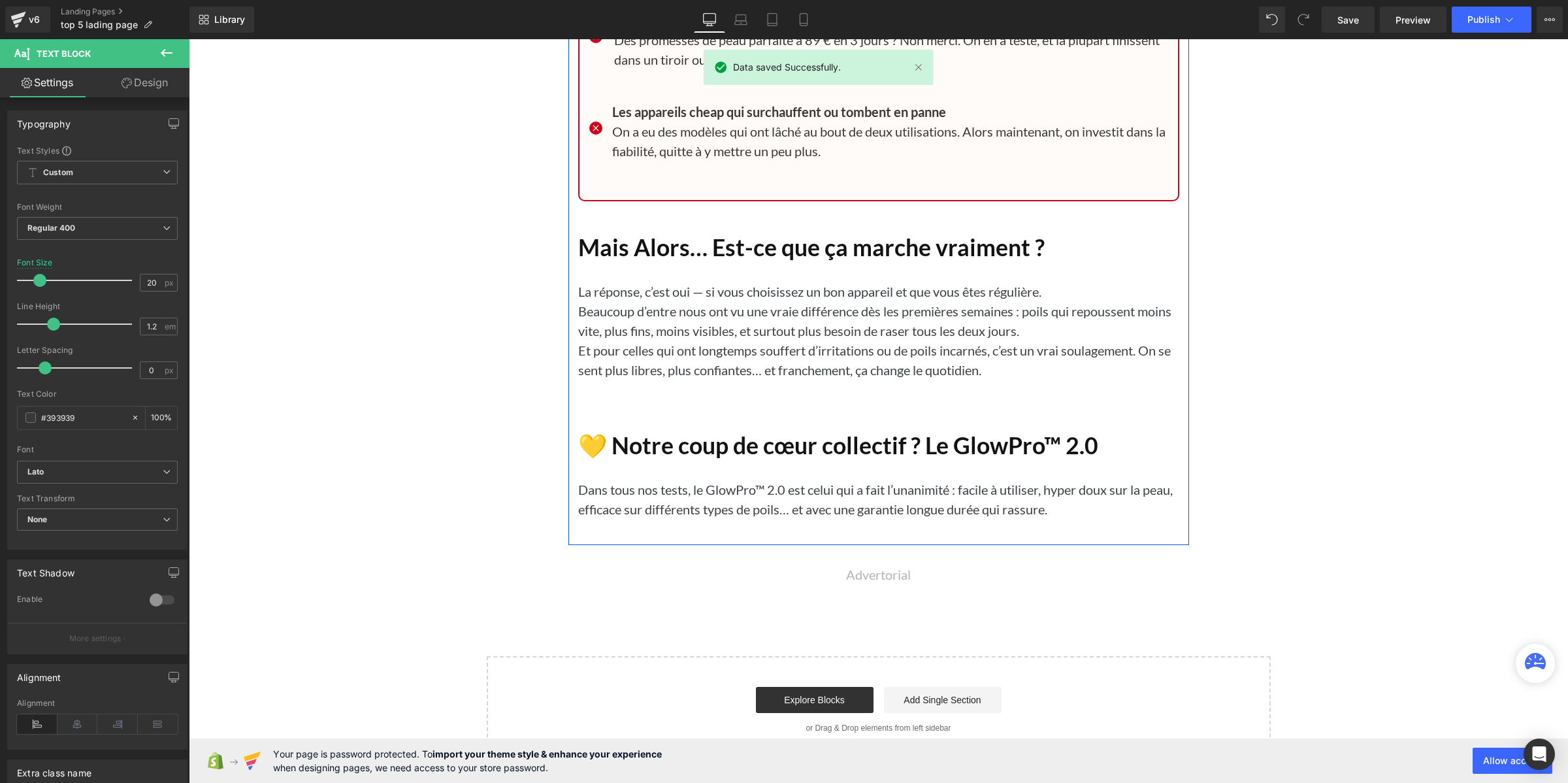
scroll to position [14263, 0]
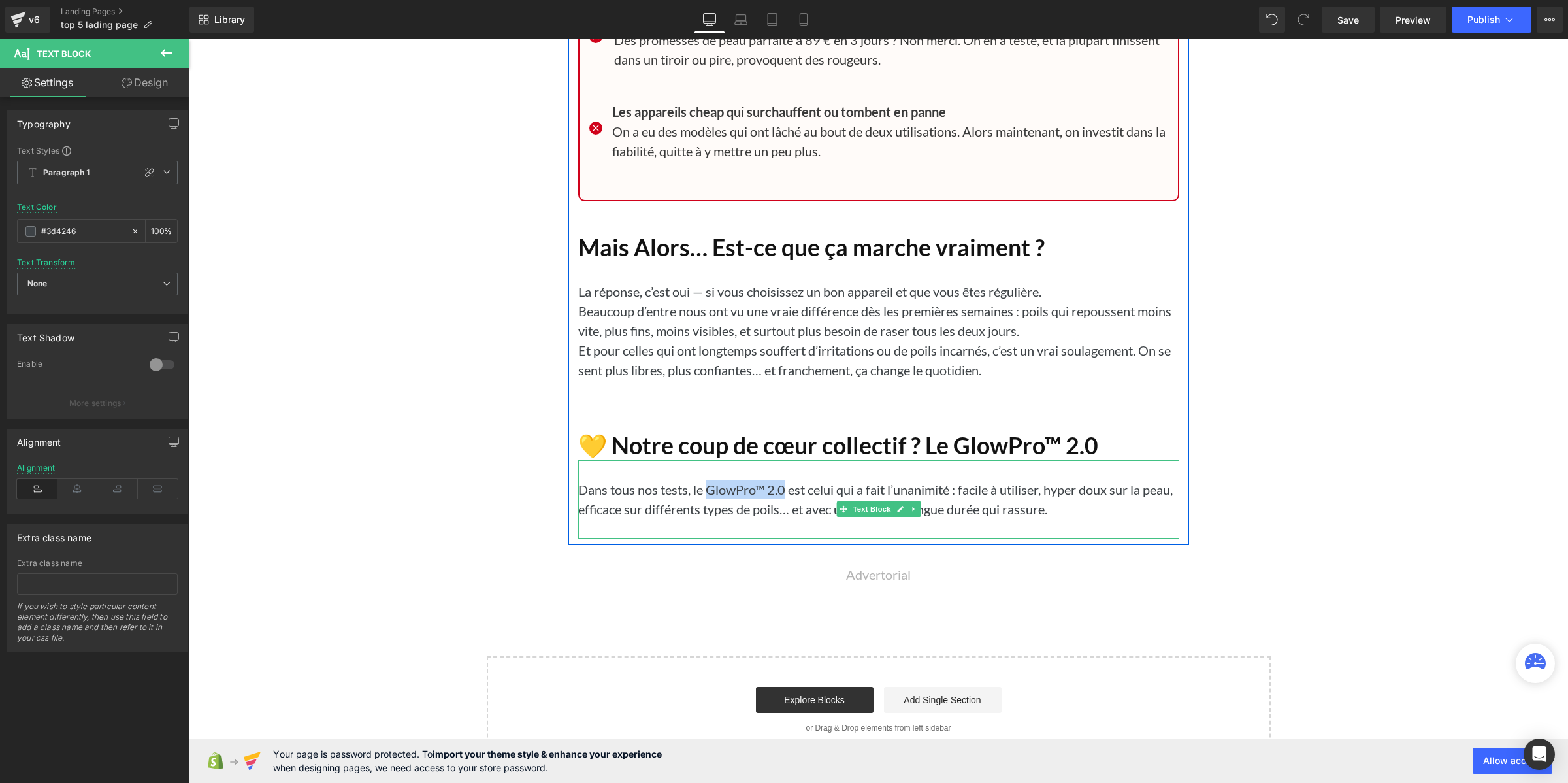
drag, startPoint x: 777, startPoint y: 490, endPoint x: 702, endPoint y: 492, distance: 75.0
click at [702, 492] on p "Dans tous nos tests, le GlowPro™ 2.0 est celui qui a fait l’unanimité : facile …" at bounding box center [879, 500] width 601 height 39
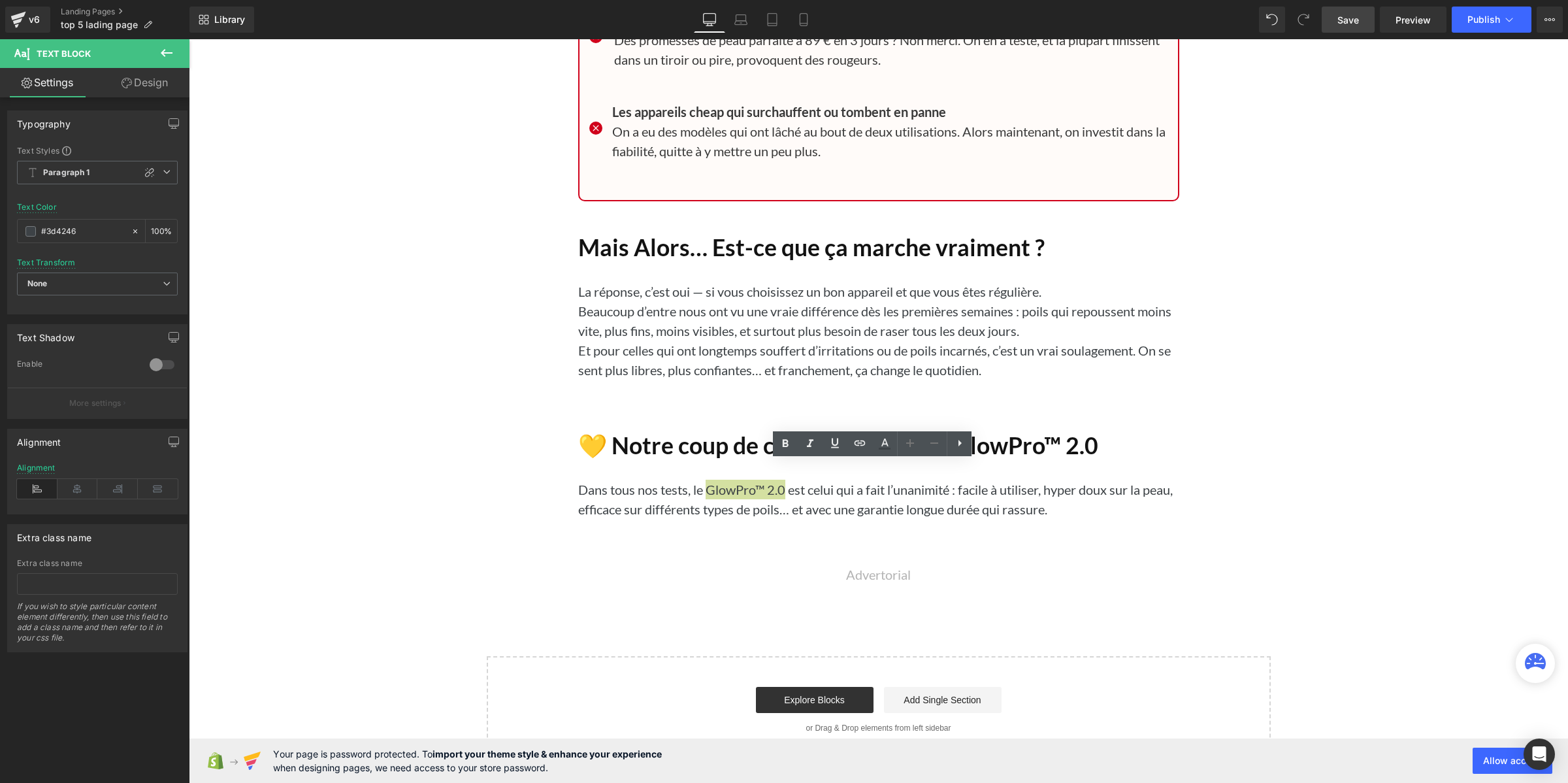
click at [1351, 21] on span "Save" at bounding box center [1348, 20] width 21 height 14
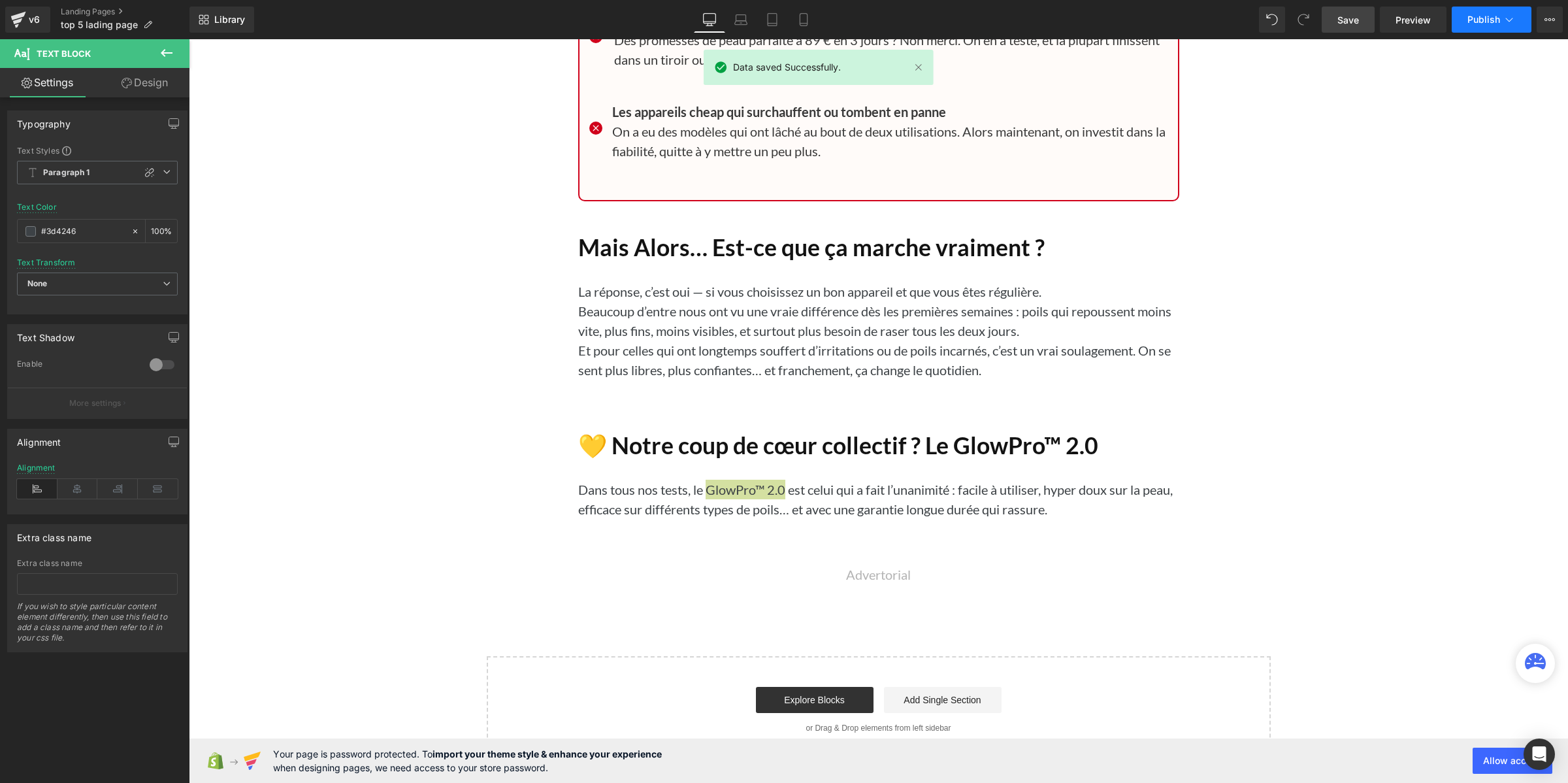
click at [1470, 21] on span "Publish" at bounding box center [1484, 20] width 33 height 11
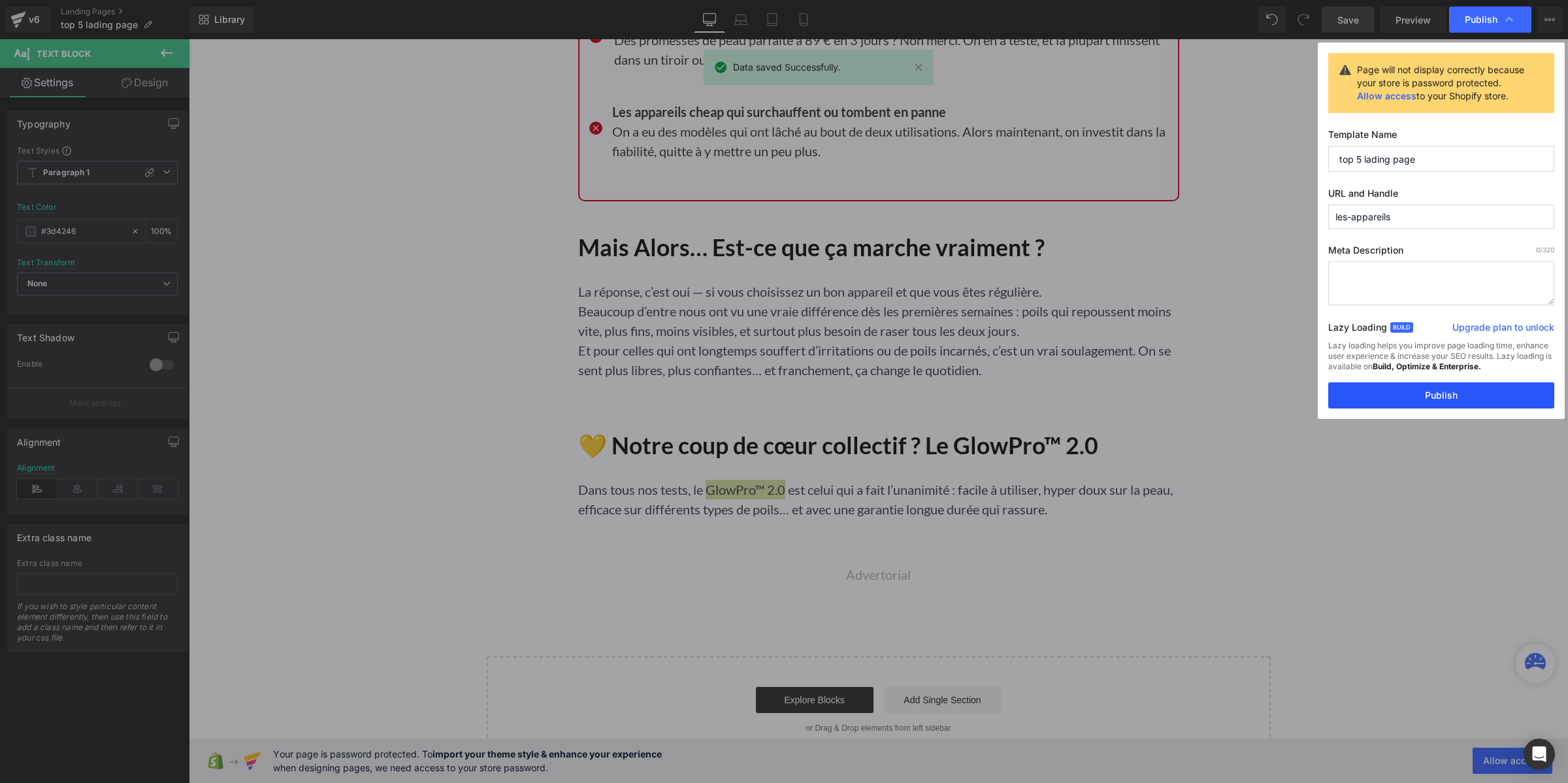
drag, startPoint x: 1403, startPoint y: 390, endPoint x: 1214, endPoint y: 346, distance: 194.1
click at [1403, 390] on button "Publish" at bounding box center [1441, 396] width 226 height 26
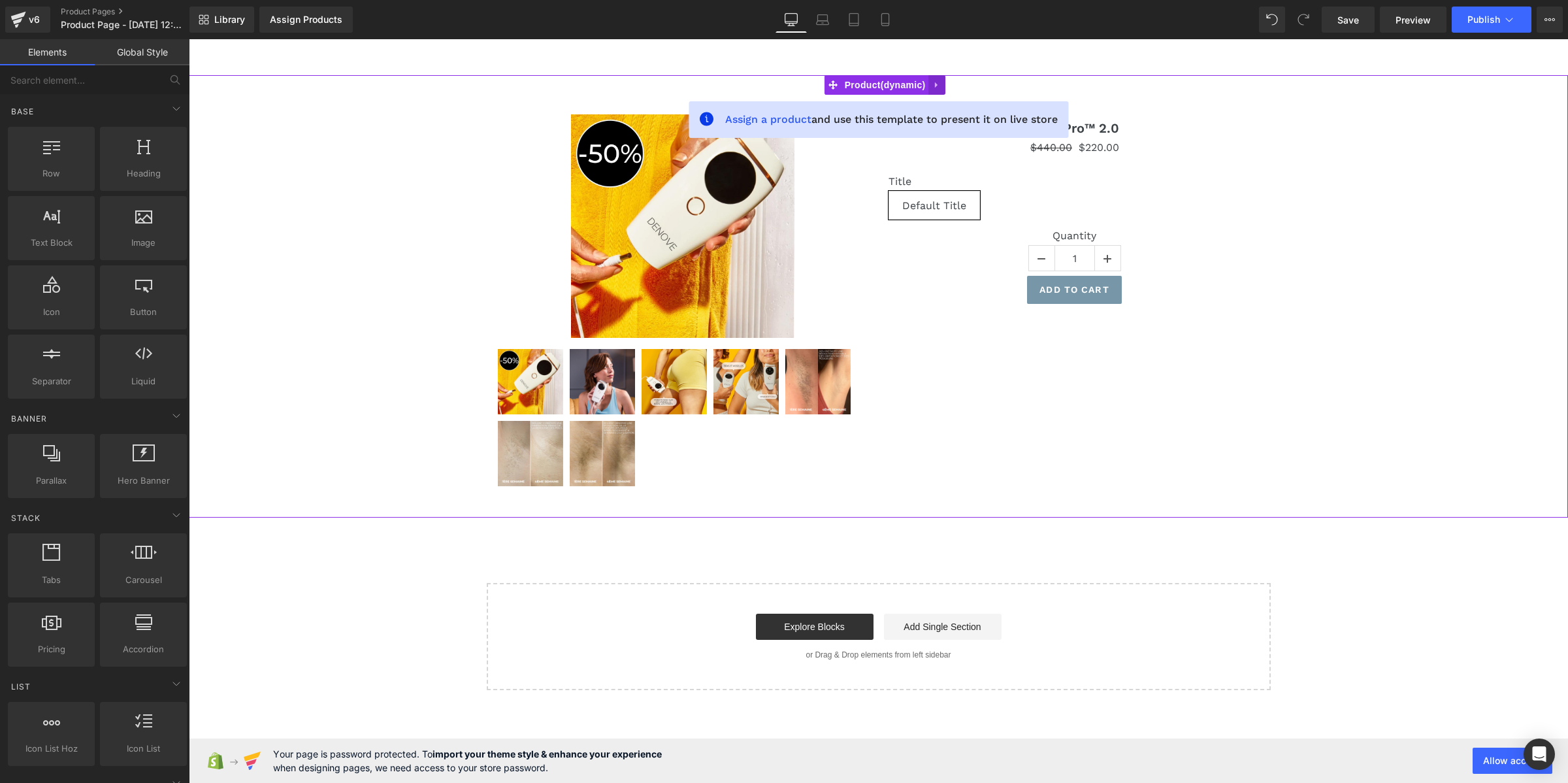
click at [942, 85] on icon at bounding box center [937, 85] width 9 height 10
click at [942, 85] on icon at bounding box center [946, 84] width 9 height 9
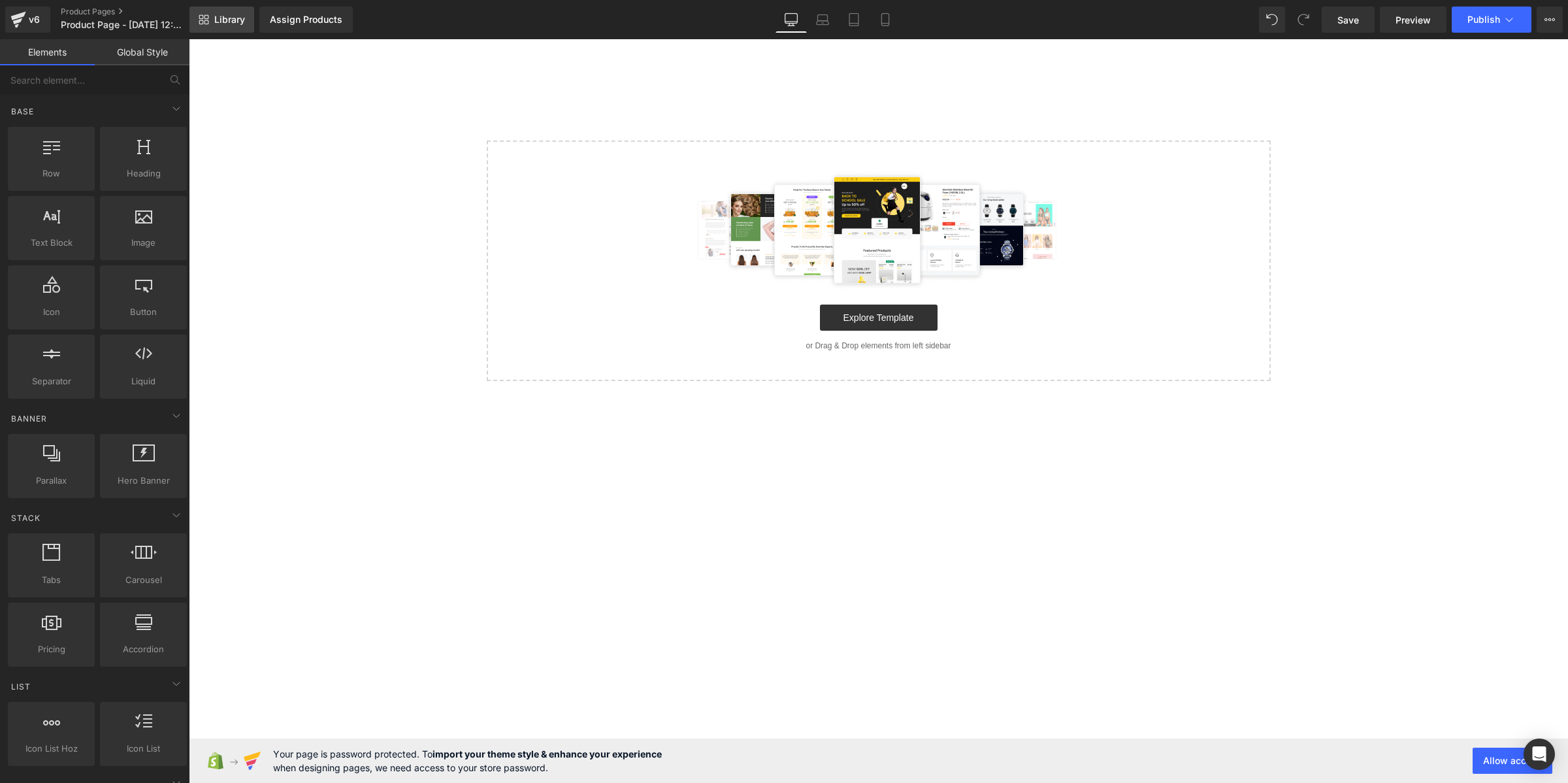
click at [236, 15] on span "Library" at bounding box center [230, 20] width 31 height 11
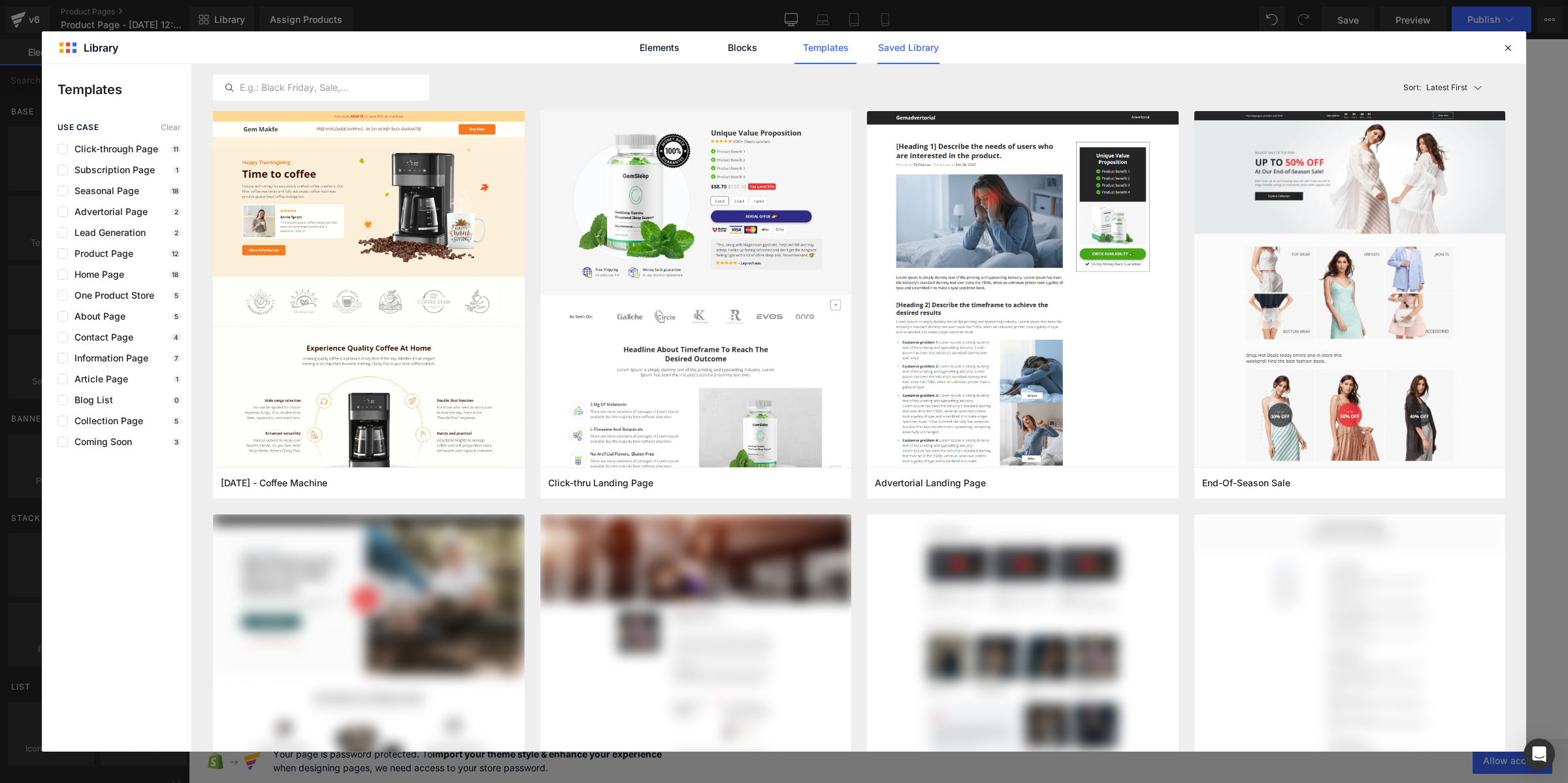
click at [909, 52] on link "Saved Library" at bounding box center [909, 48] width 62 height 33
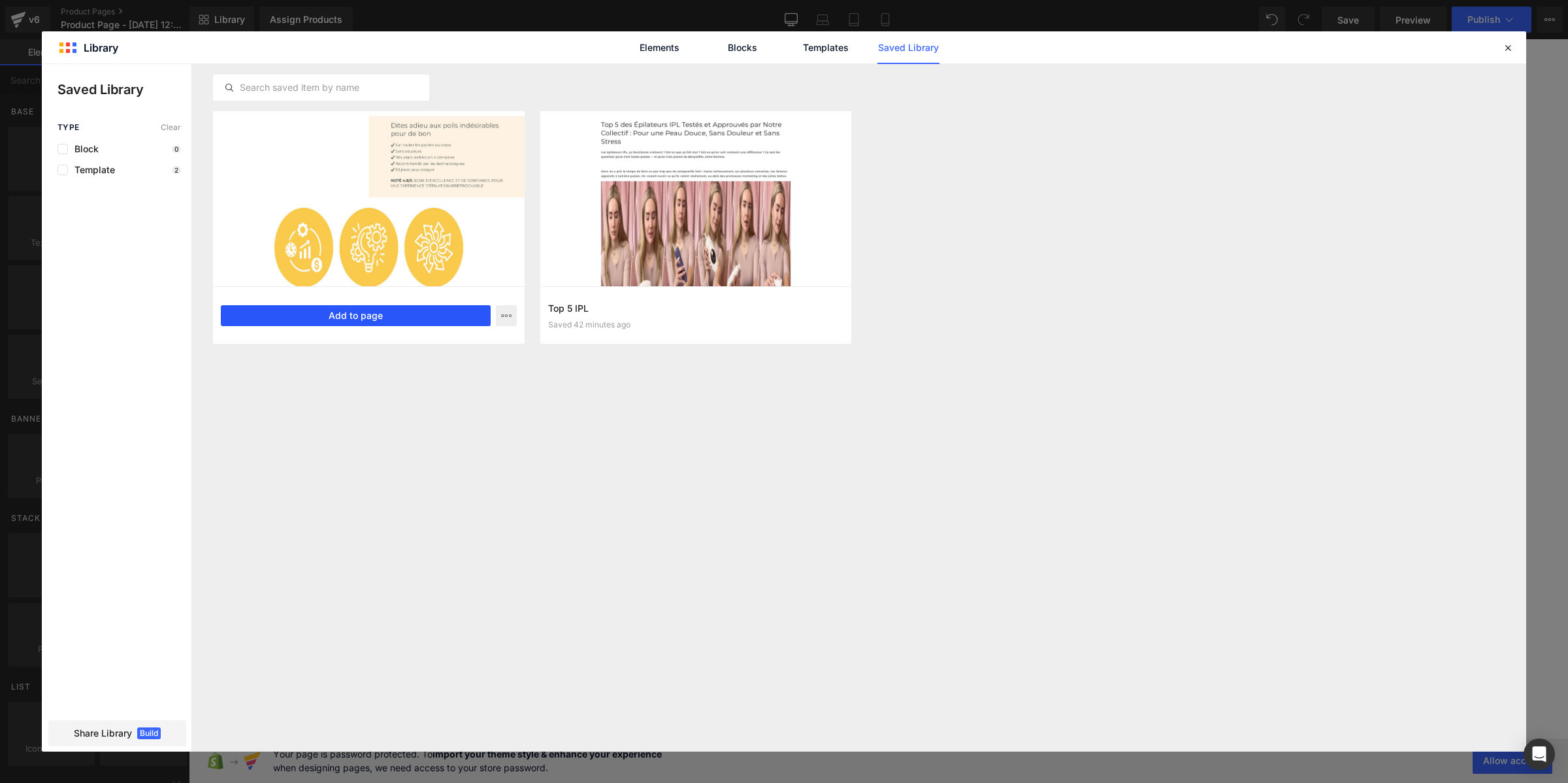
click at [374, 317] on button "Add to page" at bounding box center [356, 316] width 270 height 21
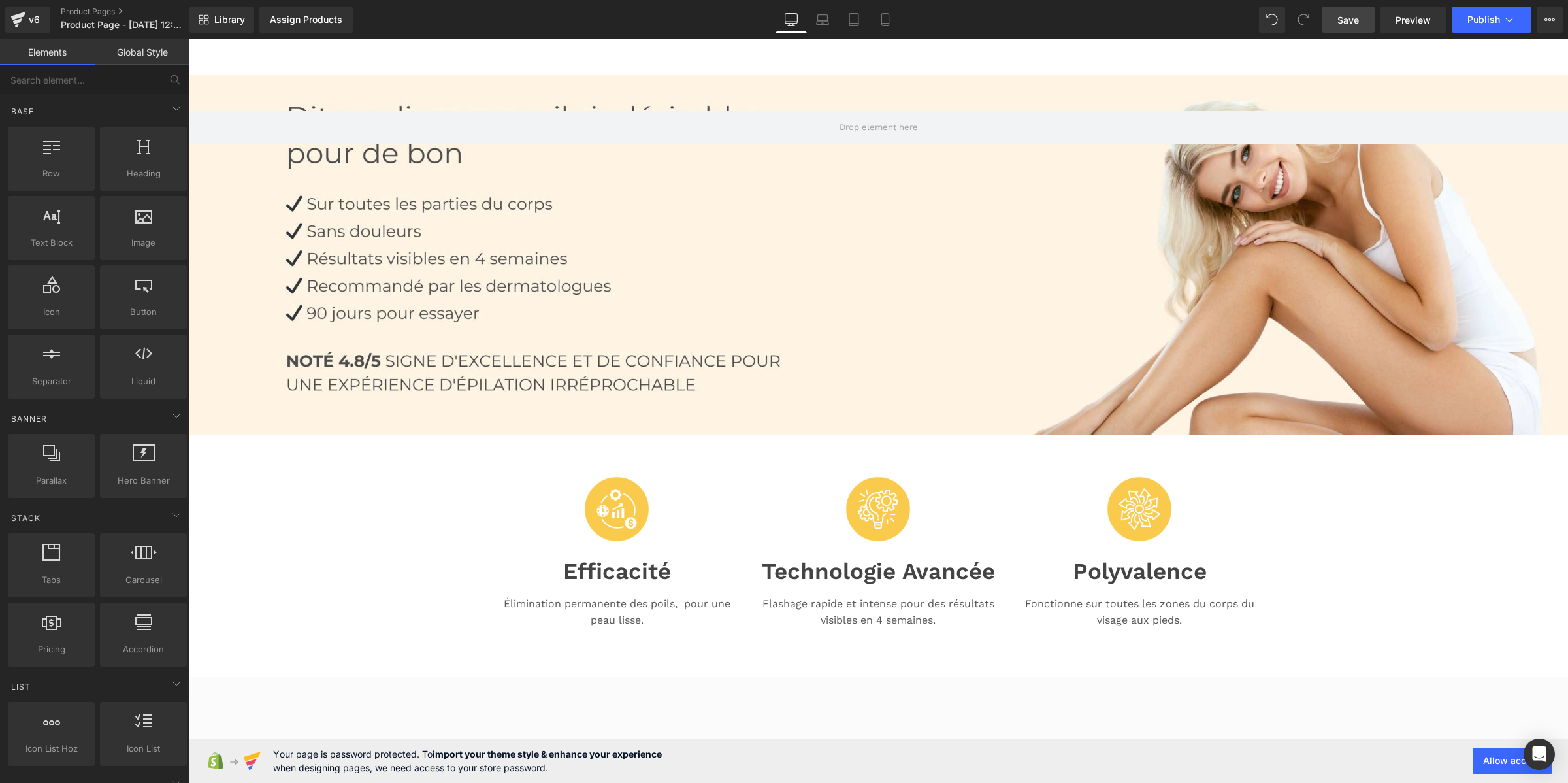
drag, startPoint x: 1341, startPoint y: 23, endPoint x: 1096, endPoint y: 7, distance: 245.5
click at [1341, 23] on span "Save" at bounding box center [1348, 20] width 21 height 14
click at [154, 51] on link "Global Style" at bounding box center [142, 52] width 95 height 26
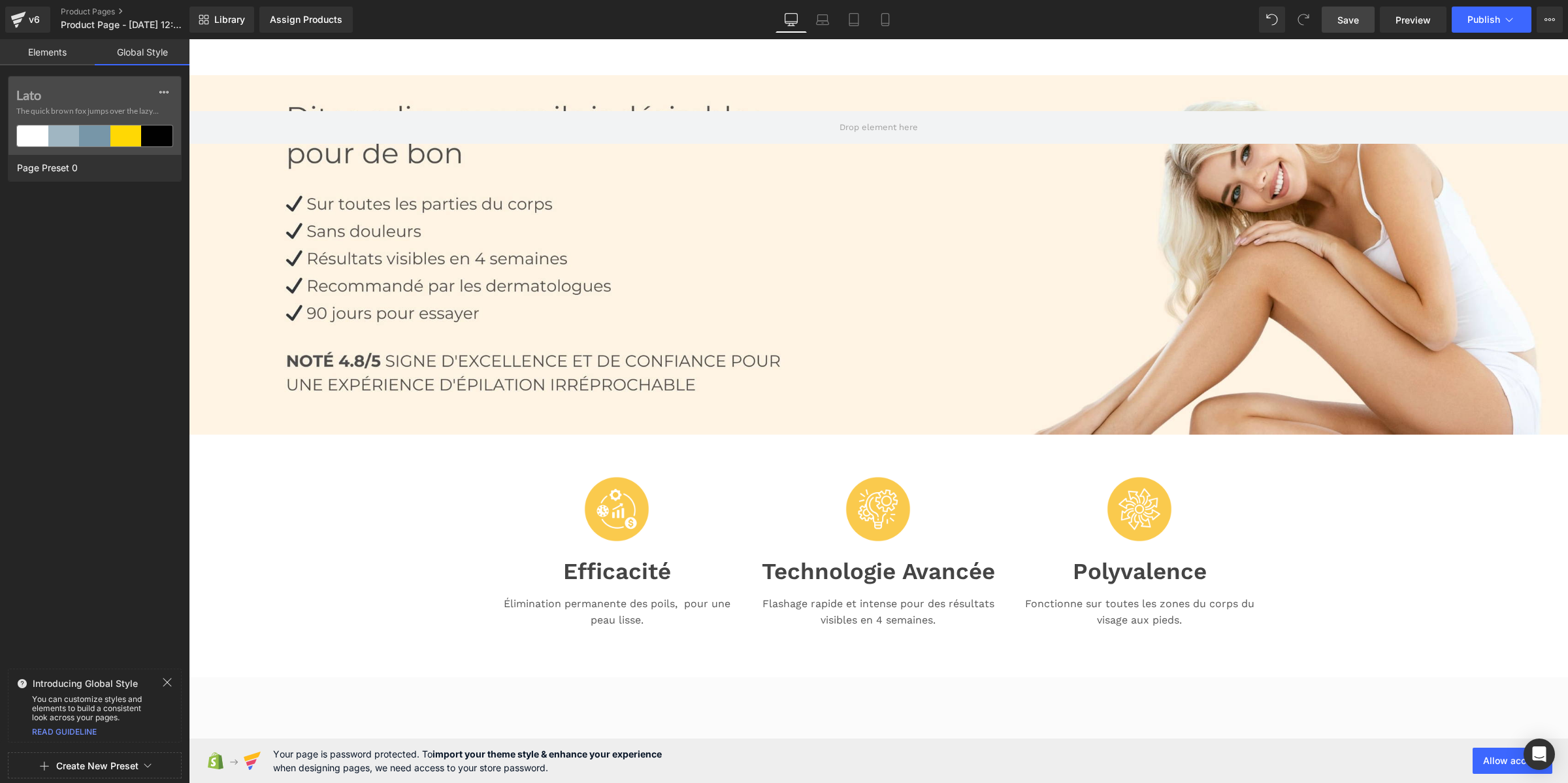
click at [96, 772] on button "Create New Preset" at bounding box center [97, 766] width 83 height 28
click at [79, 713] on div "From This Page" at bounding box center [94, 711] width 108 height 21
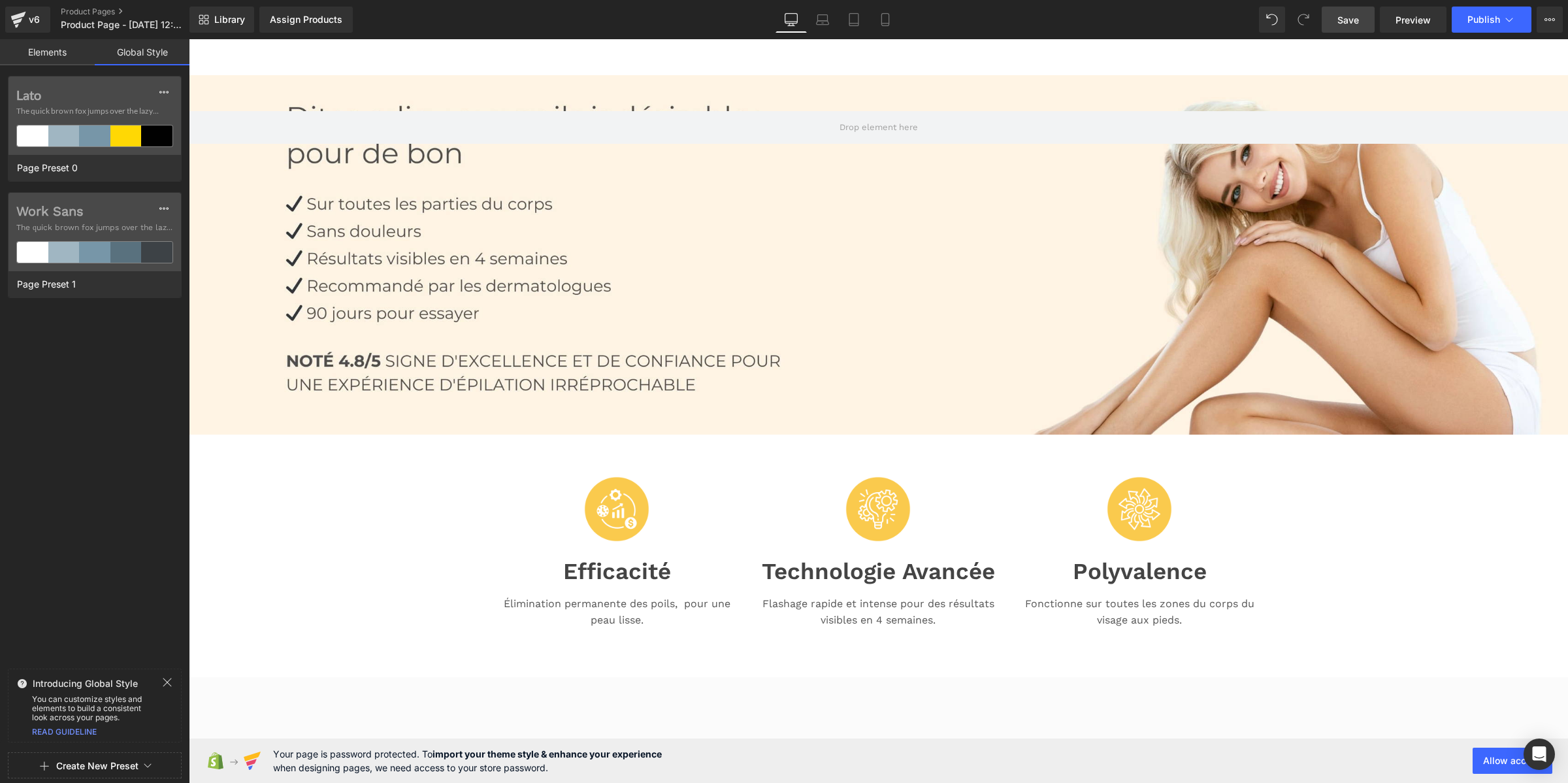
click at [56, 213] on label "Work Sans" at bounding box center [95, 210] width 157 height 16
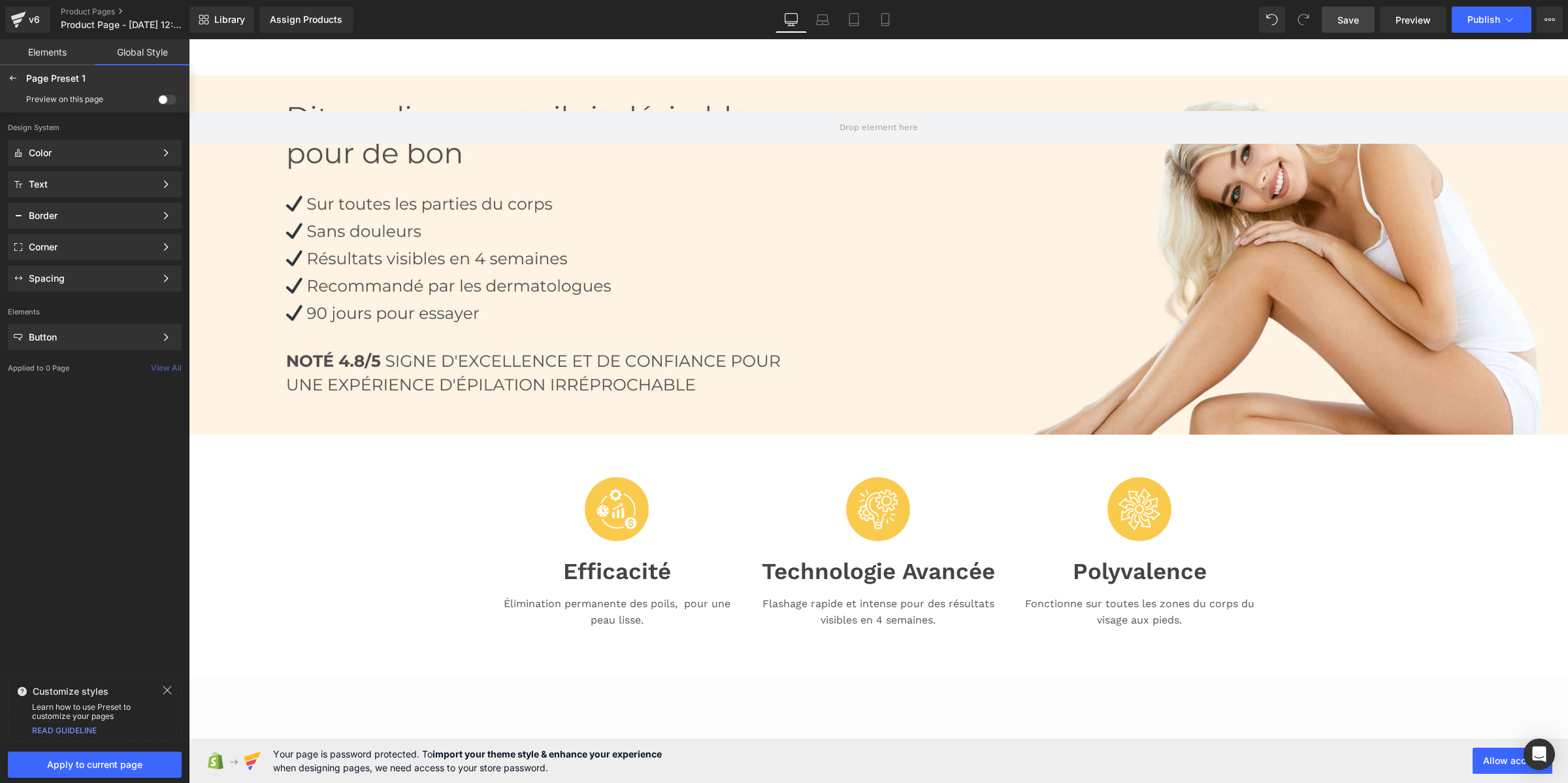
click at [173, 105] on div "Preview on this page" at bounding box center [94, 100] width 184 height 21
click at [171, 98] on span at bounding box center [167, 100] width 18 height 10
click at [158, 102] on input "checkbox" at bounding box center [158, 102] width 0 height 0
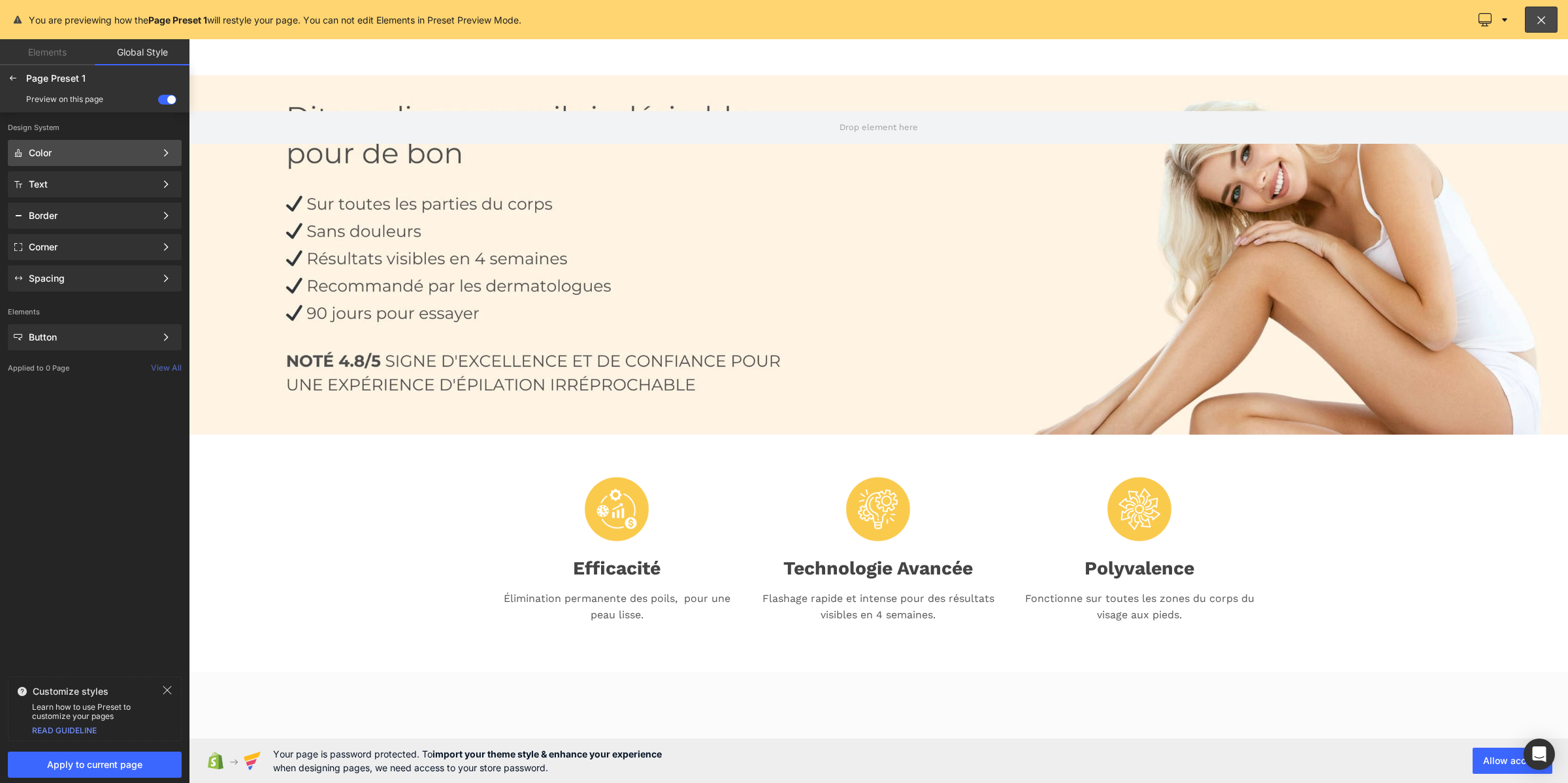
click at [108, 152] on div "Color" at bounding box center [92, 152] width 127 height 11
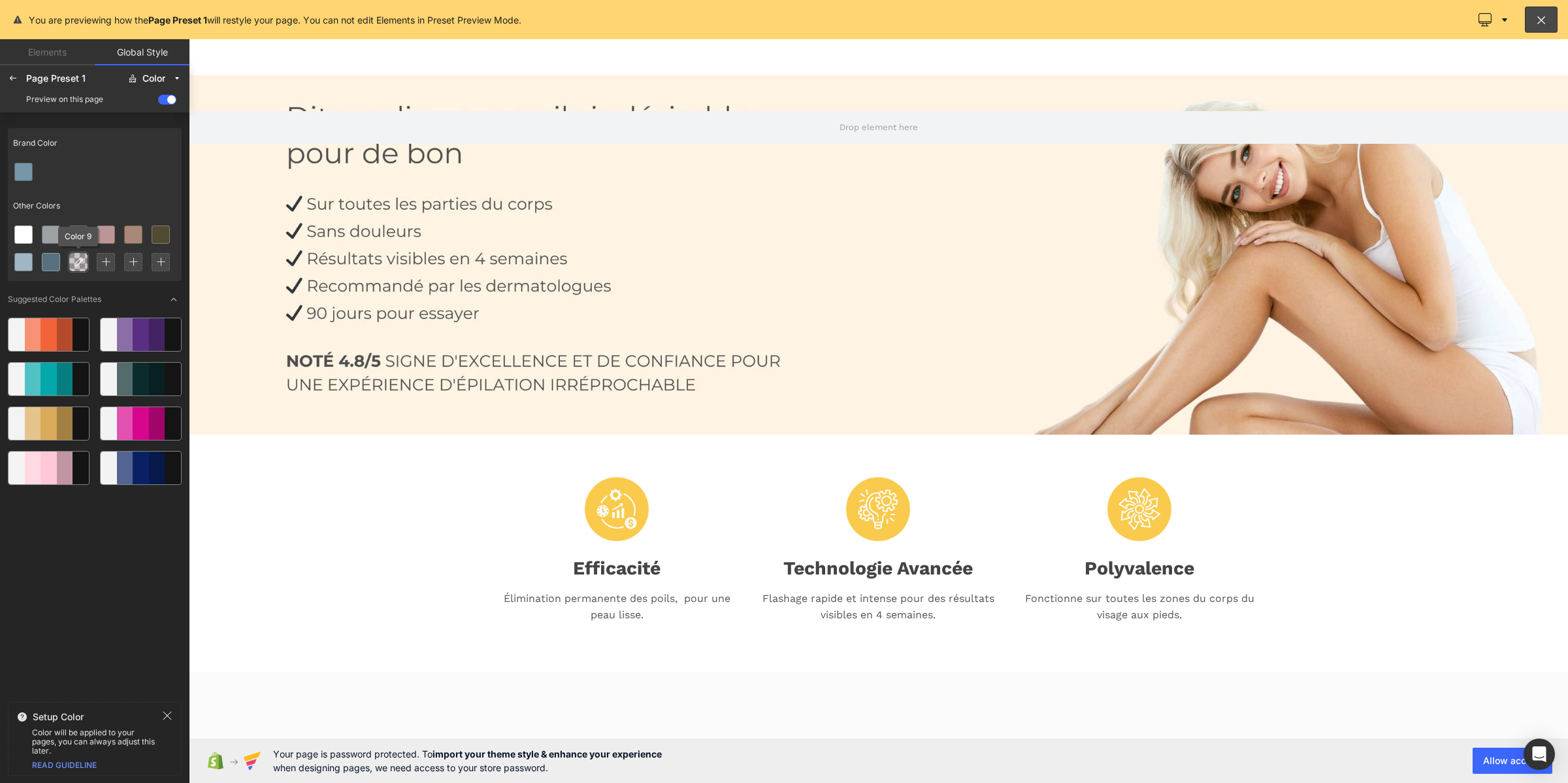
click at [86, 266] on div at bounding box center [79, 262] width 18 height 18
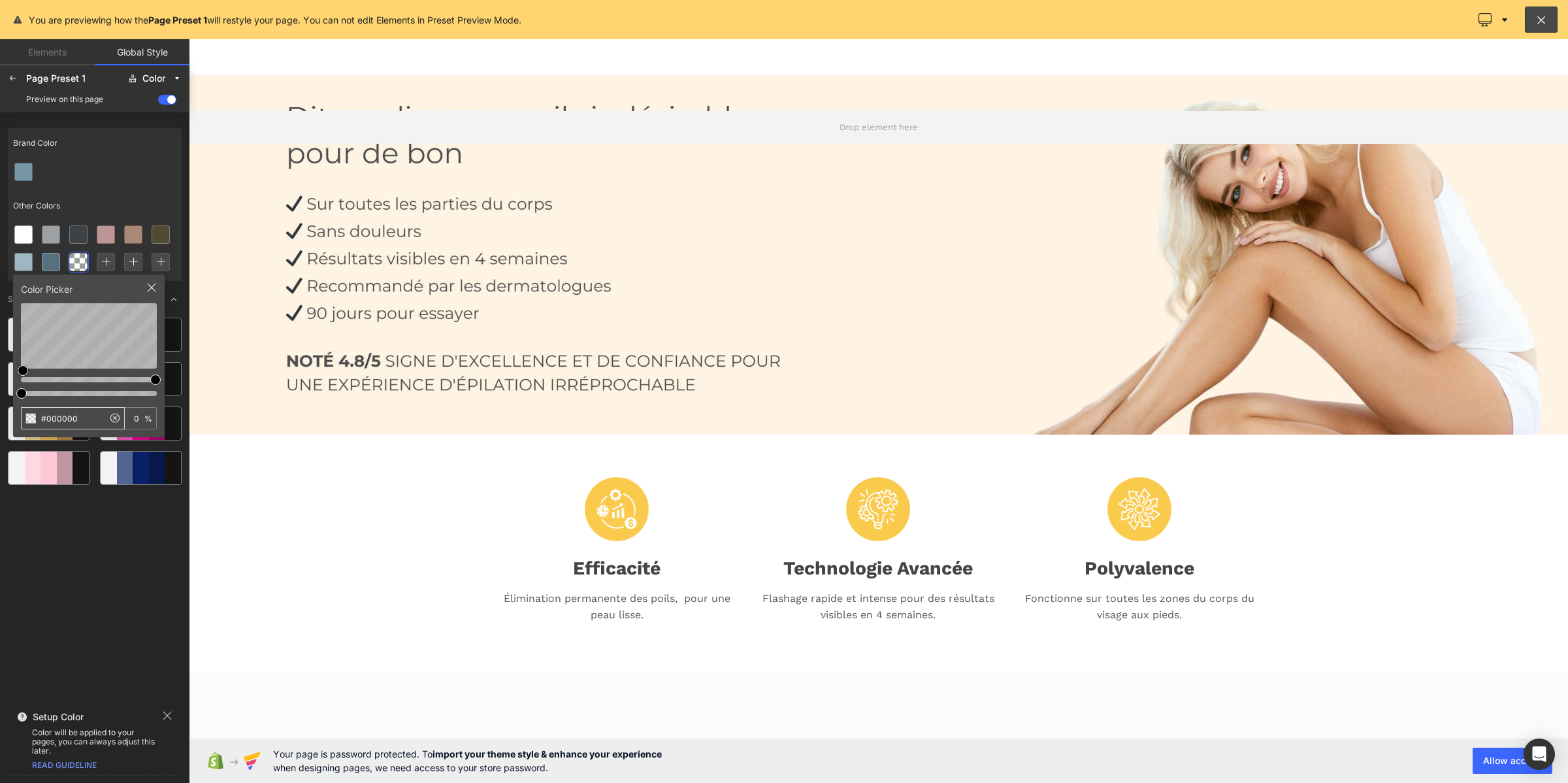
click at [82, 414] on input "#000000" at bounding box center [62, 419] width 82 height 21
type input "#01B76B"
type input "100"
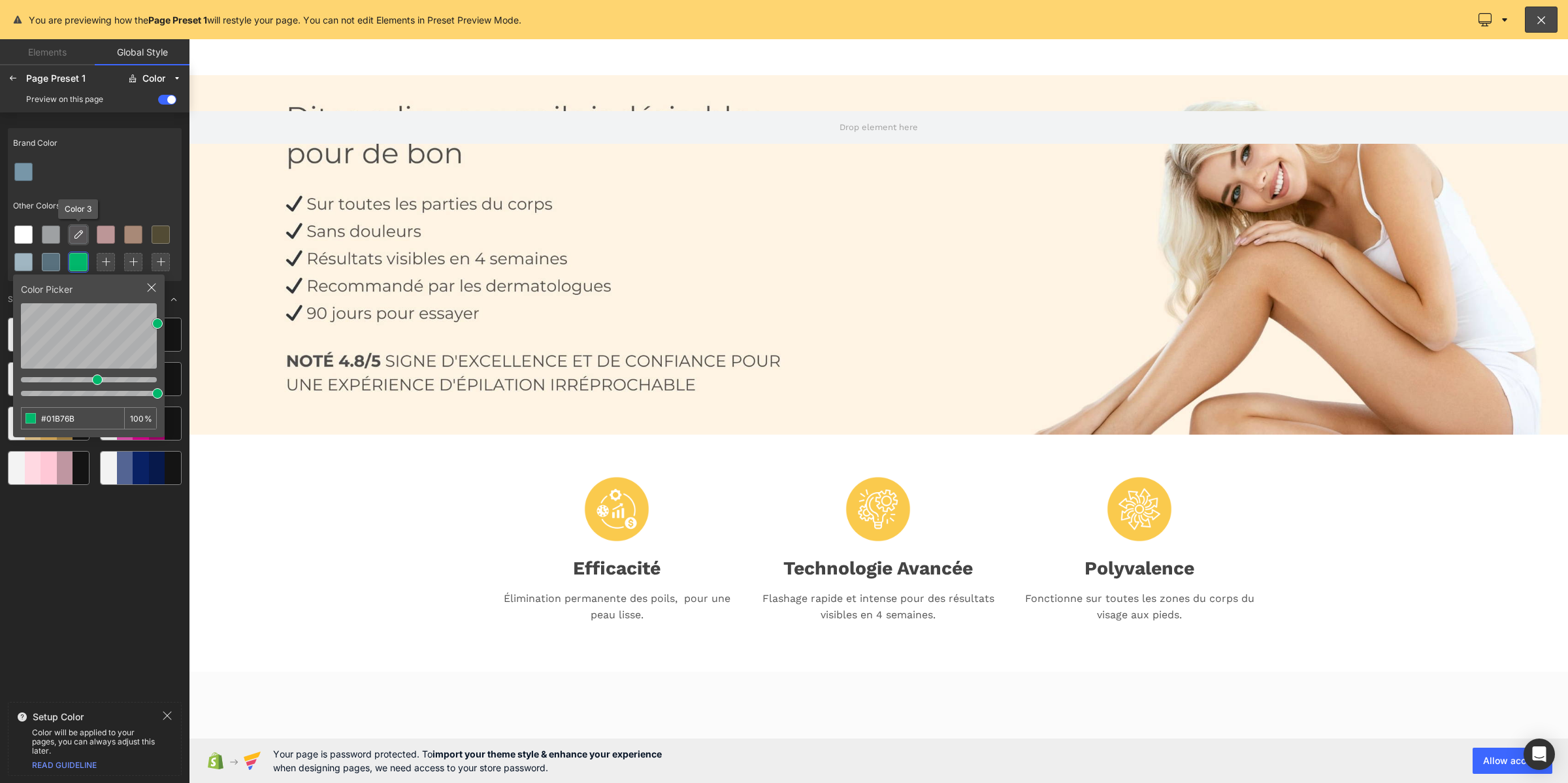
click at [82, 238] on icon at bounding box center [78, 234] width 11 height 11
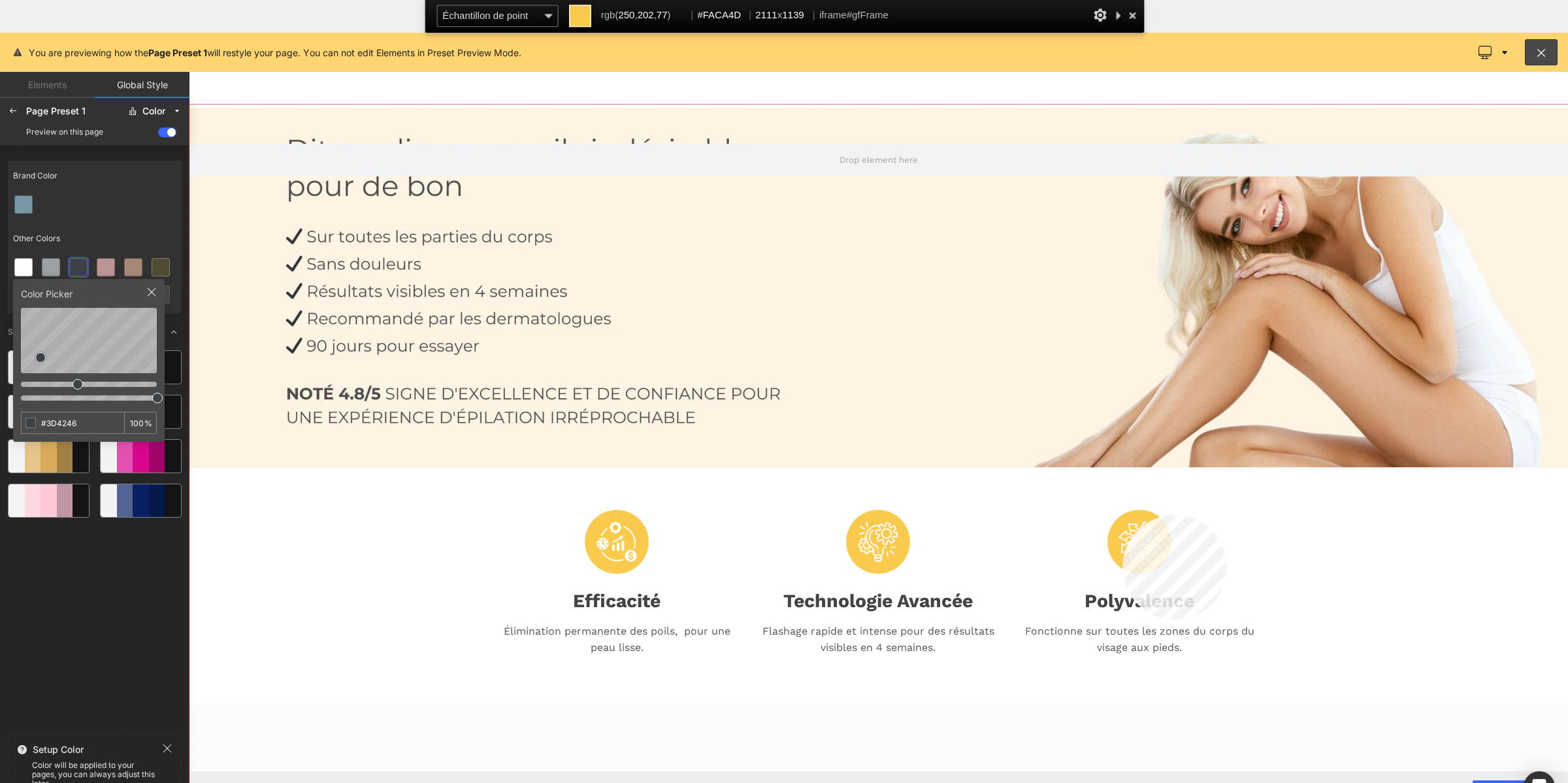
click at [1123, 515] on div at bounding box center [879, 477] width 1379 height 745
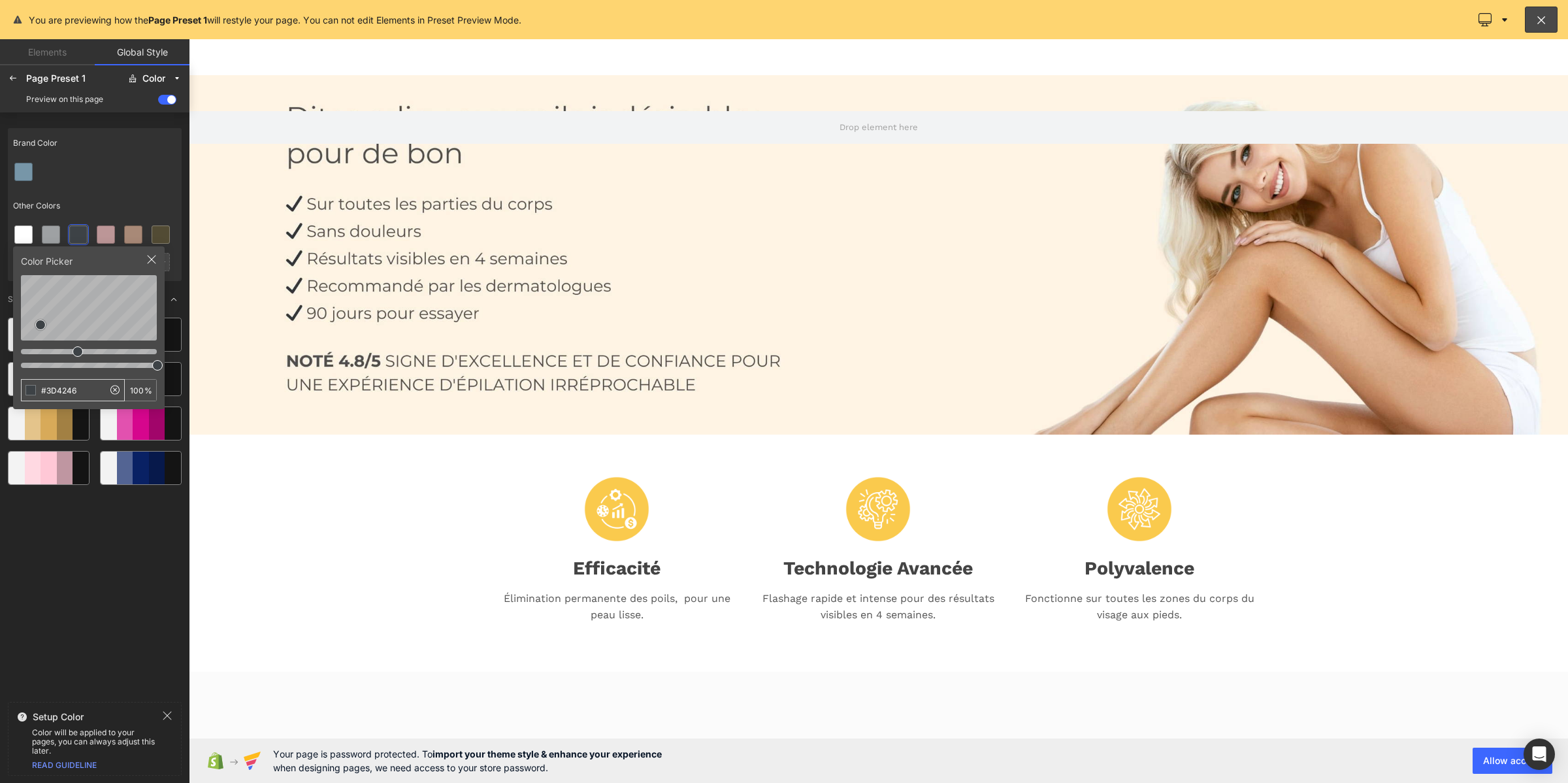
drag, startPoint x: 84, startPoint y: 396, endPoint x: 37, endPoint y: 383, distance: 48.8
click at [37, 383] on input "#3D4246" at bounding box center [62, 391] width 82 height 21
type input "#FACA4D"
click at [154, 260] on icon at bounding box center [151, 259] width 11 height 11
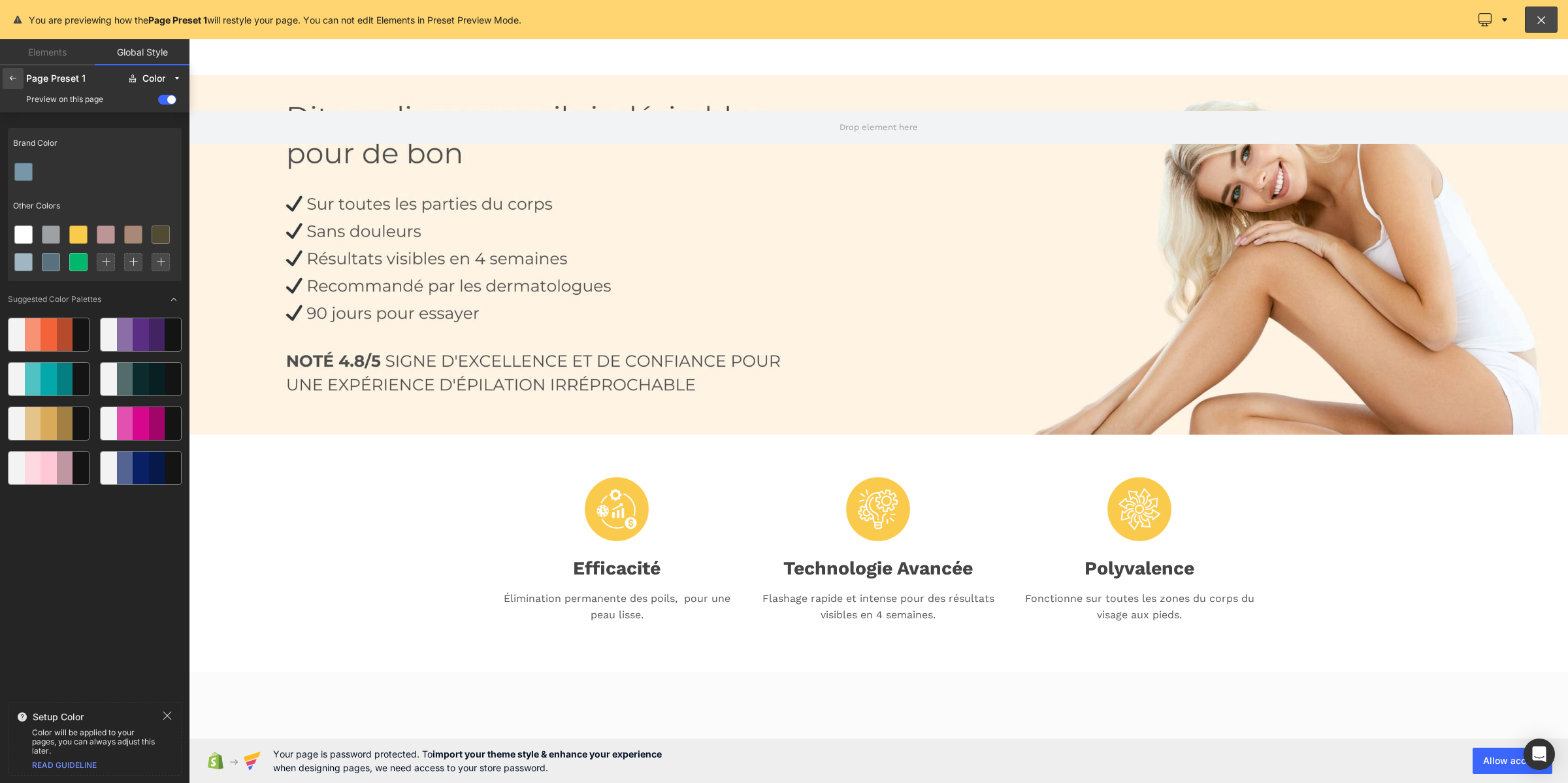
click at [16, 79] on icon at bounding box center [13, 78] width 11 height 11
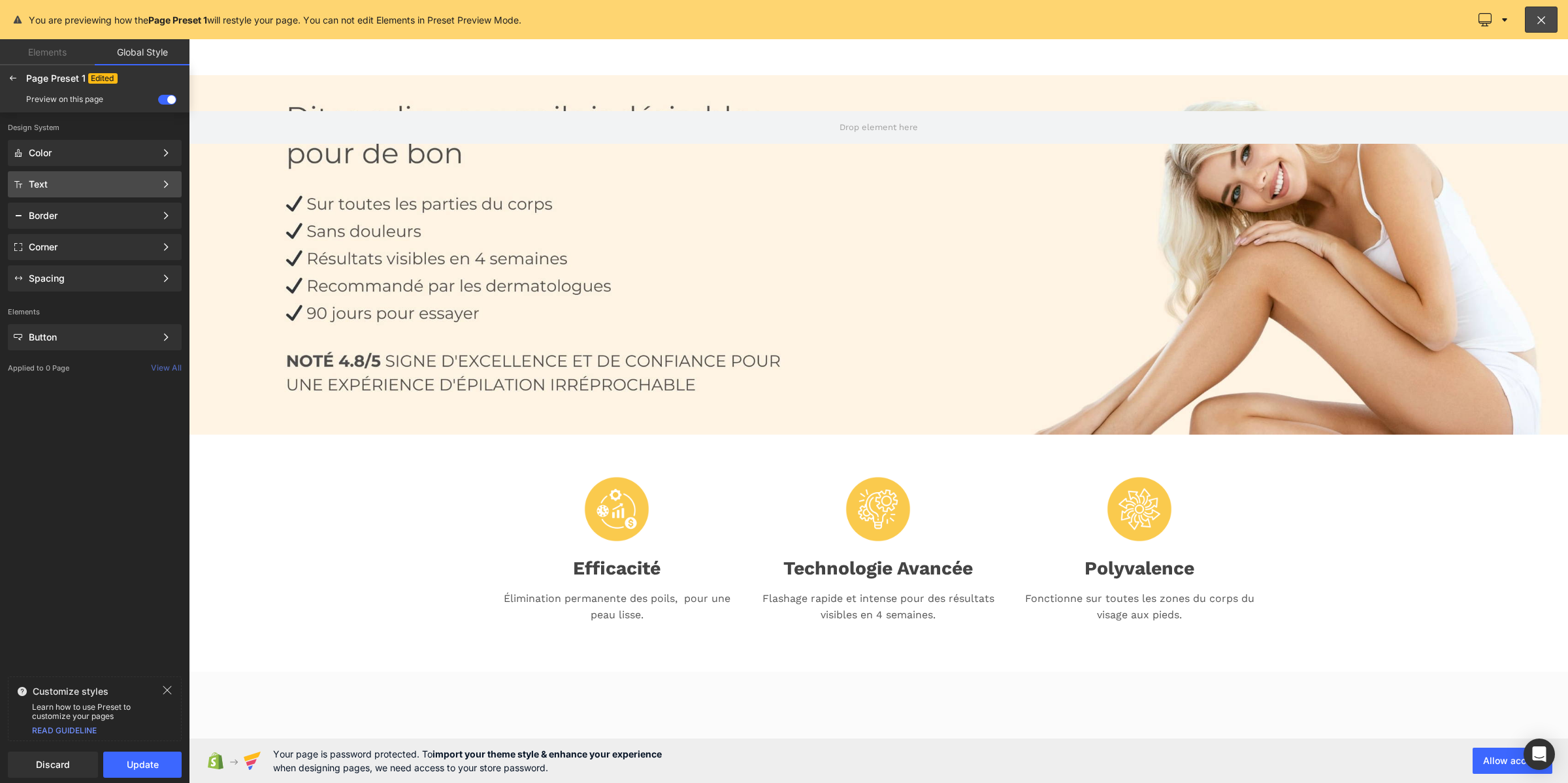
click at [34, 202] on div "Text Color Style Define a color palette and apply it to your pages 1 of 3 Next" at bounding box center [95, 215] width 174 height 26
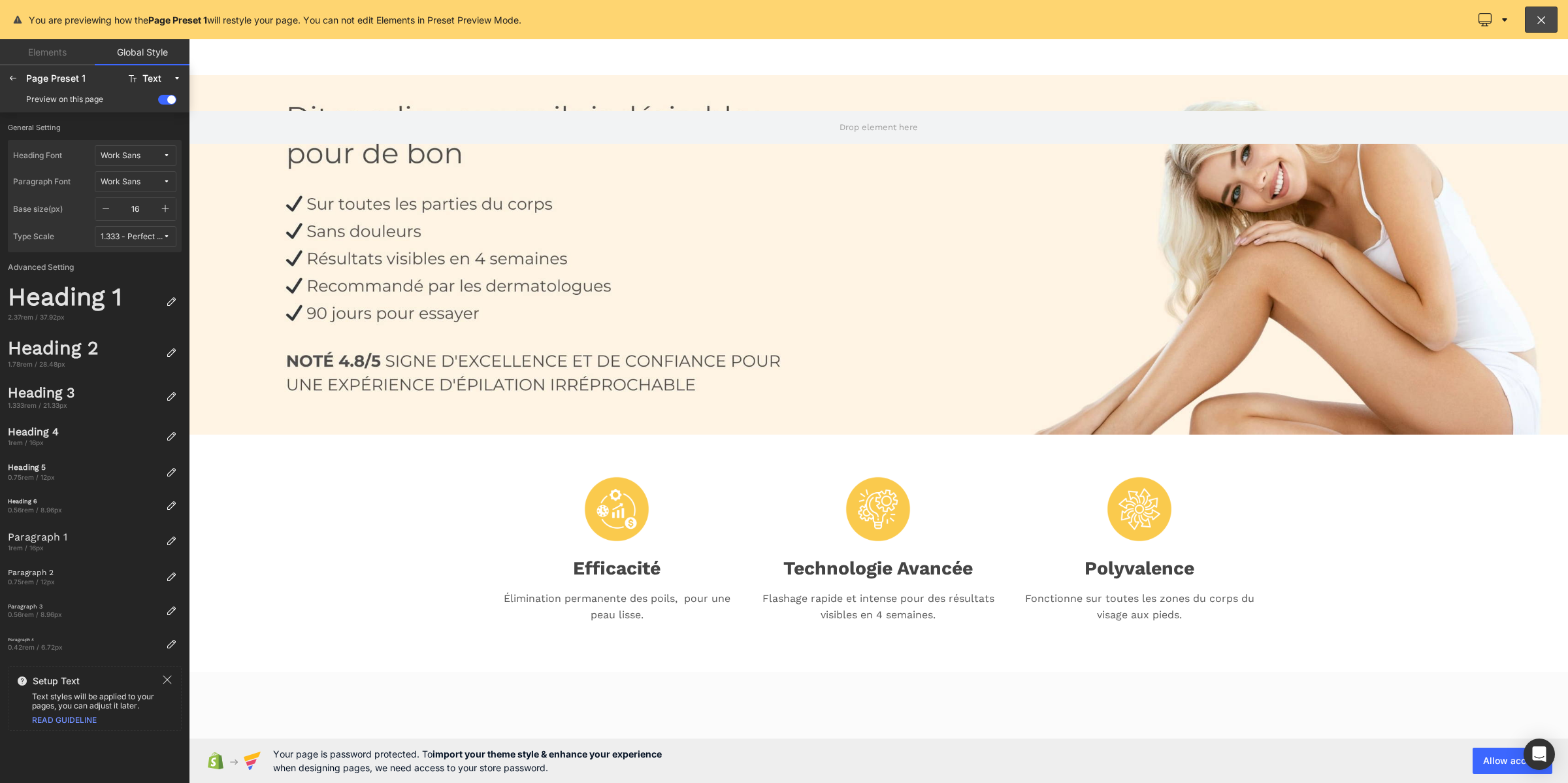
click at [163, 155] on icon at bounding box center [167, 156] width 8 height 8
click at [134, 213] on div "Lato" at bounding box center [123, 224] width 97 height 21
click at [156, 155] on span "Lato" at bounding box center [132, 156] width 62 height 10
click at [139, 245] on div "Manage Fonts" at bounding box center [123, 243] width 97 height 18
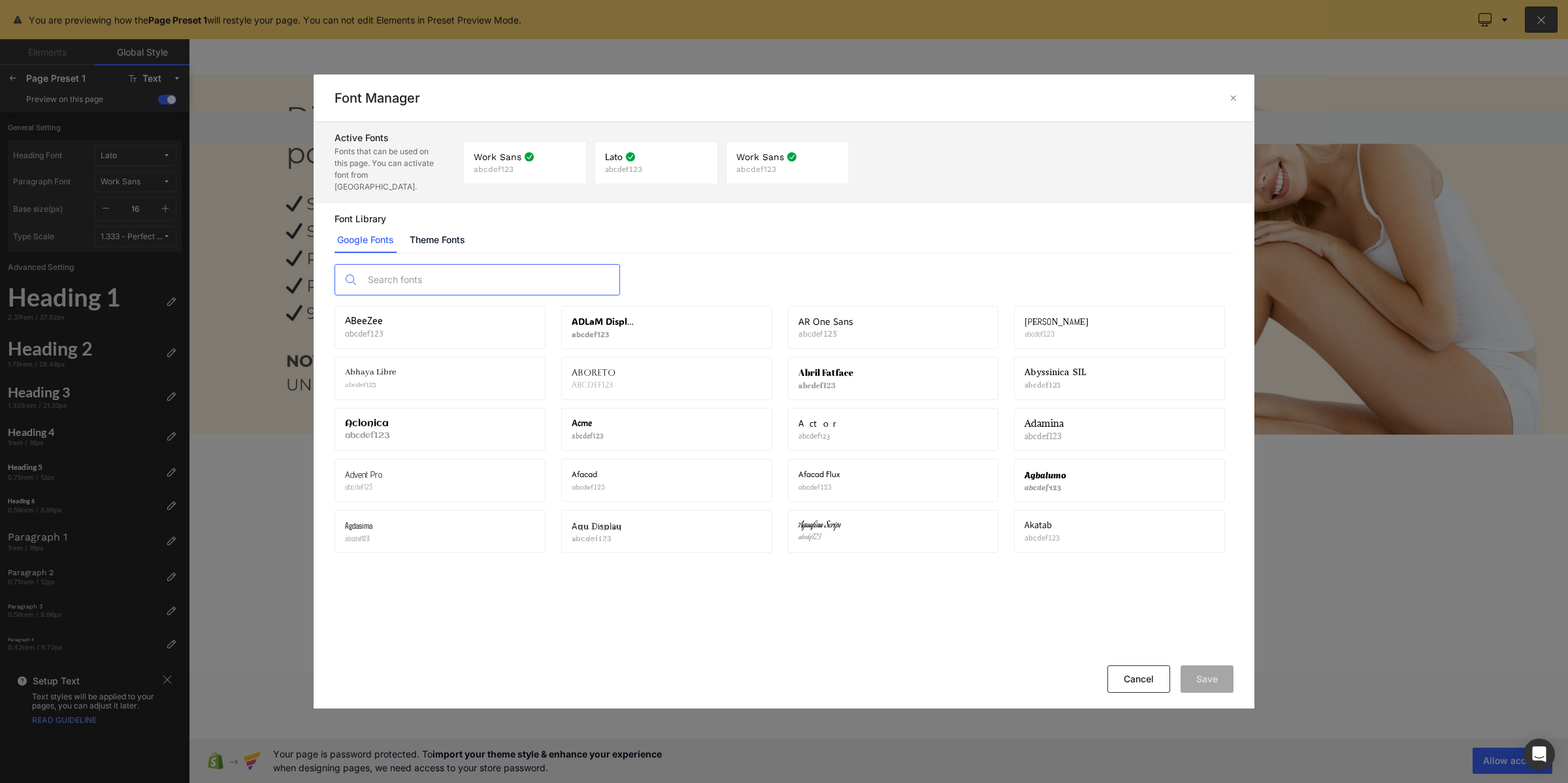
click at [406, 274] on input "text" at bounding box center [490, 279] width 258 height 30
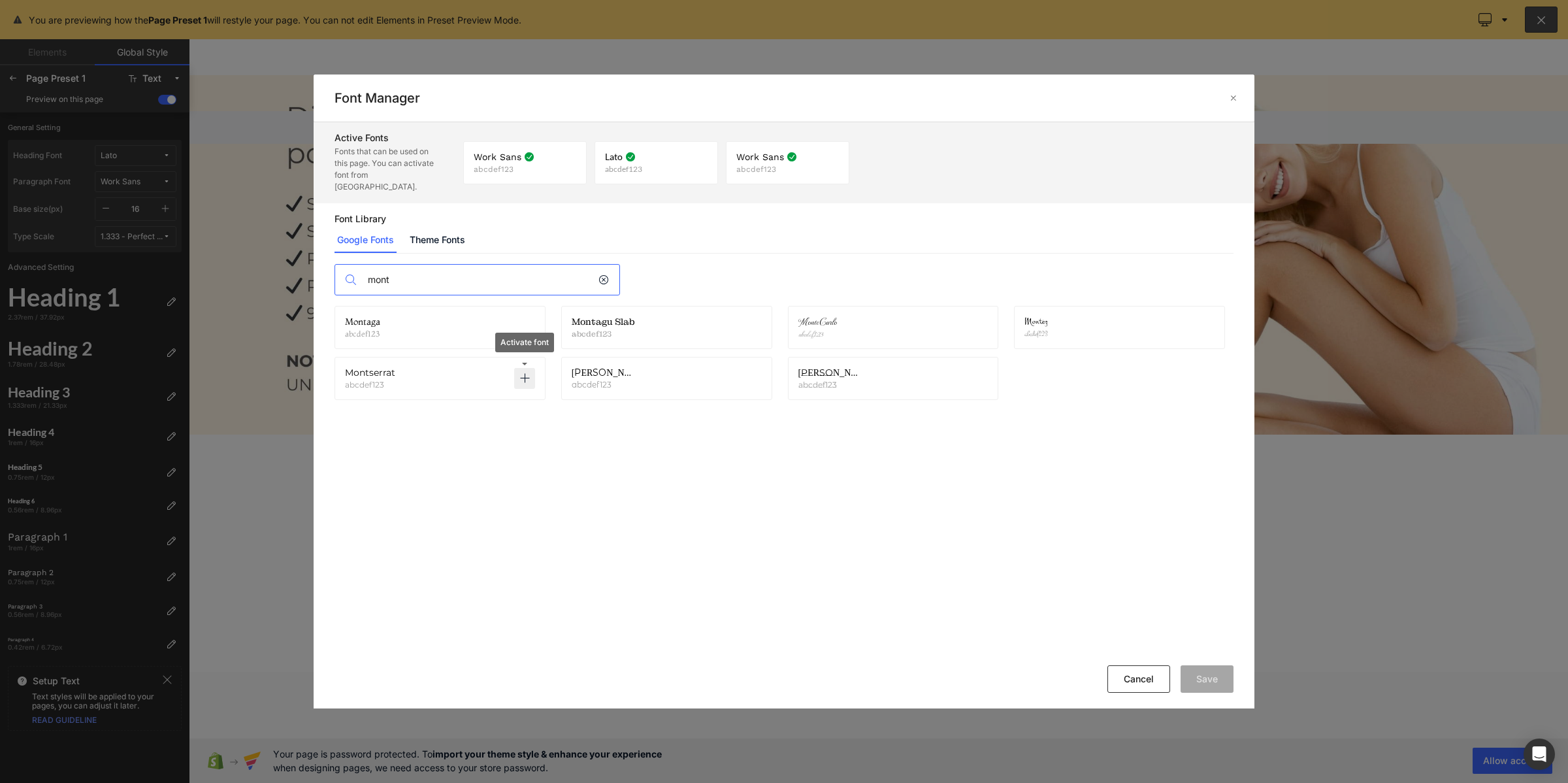
type input "mont"
click at [525, 373] on icon at bounding box center [524, 378] width 11 height 11
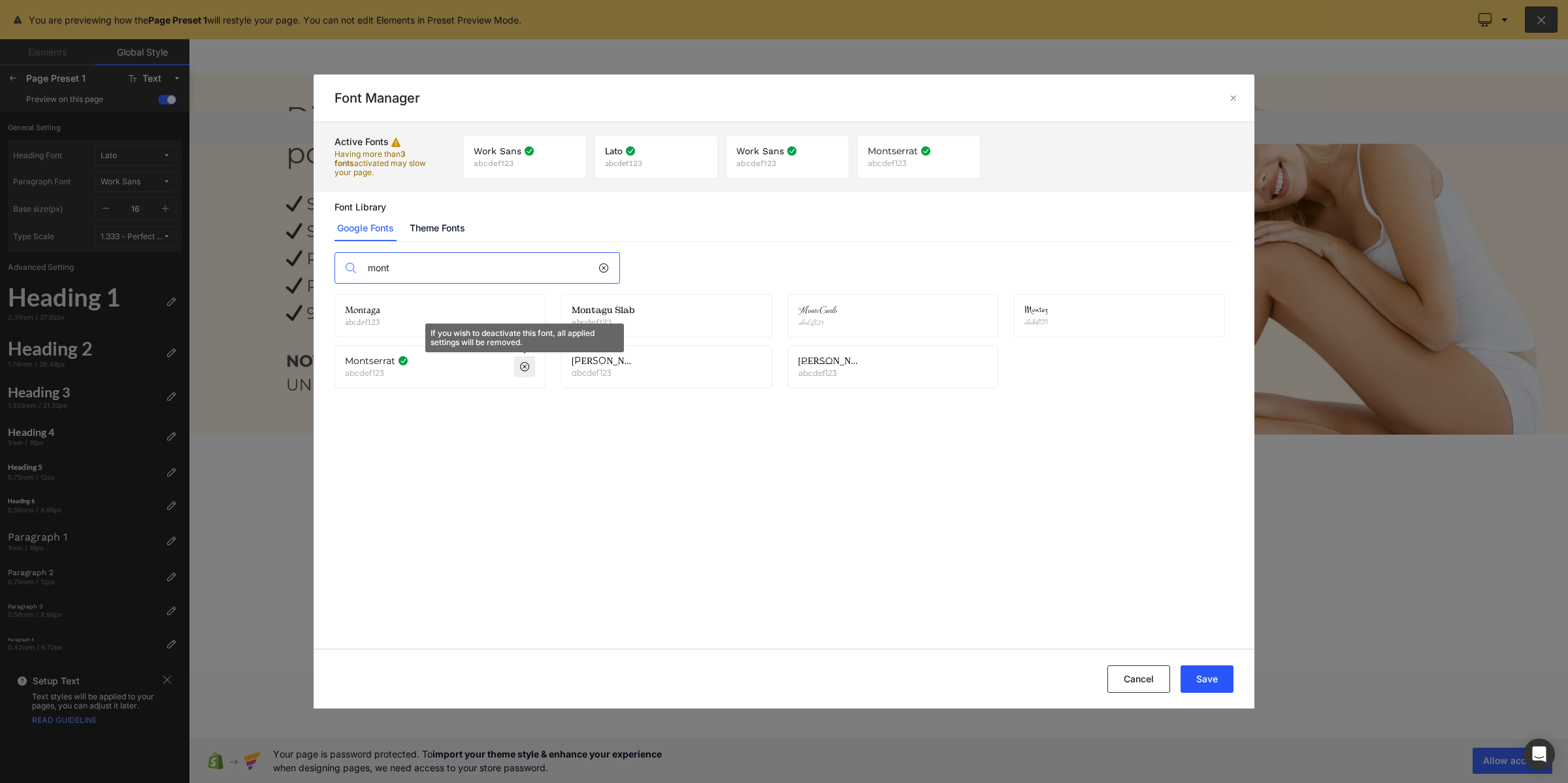
click at [1212, 684] on button "Save" at bounding box center [1207, 679] width 53 height 28
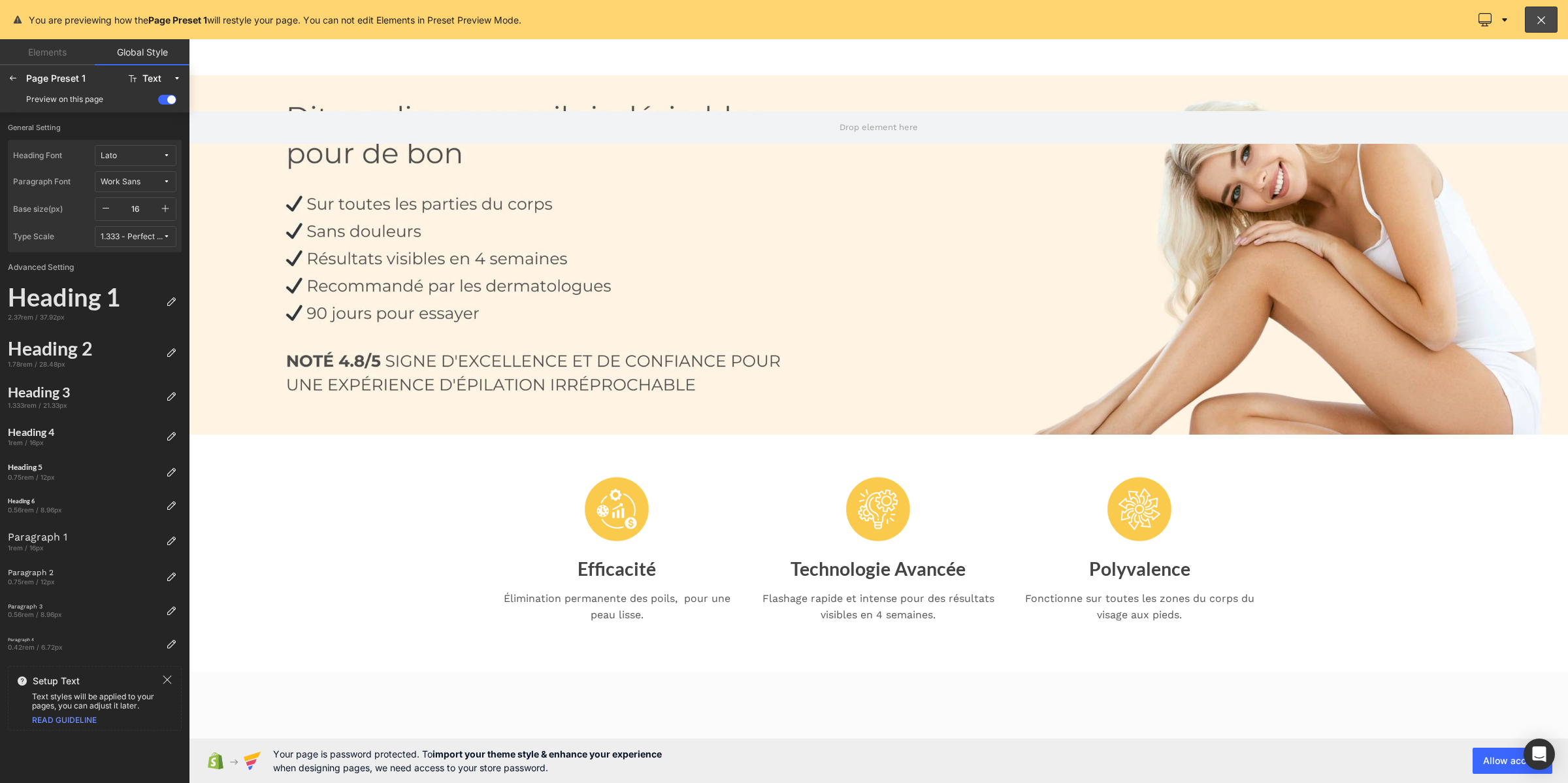
click at [163, 158] on icon at bounding box center [167, 156] width 8 height 8
click at [146, 237] on div "Montserrat" at bounding box center [123, 245] width 97 height 21
click at [159, 182] on span "Work Sans" at bounding box center [132, 182] width 62 height 10
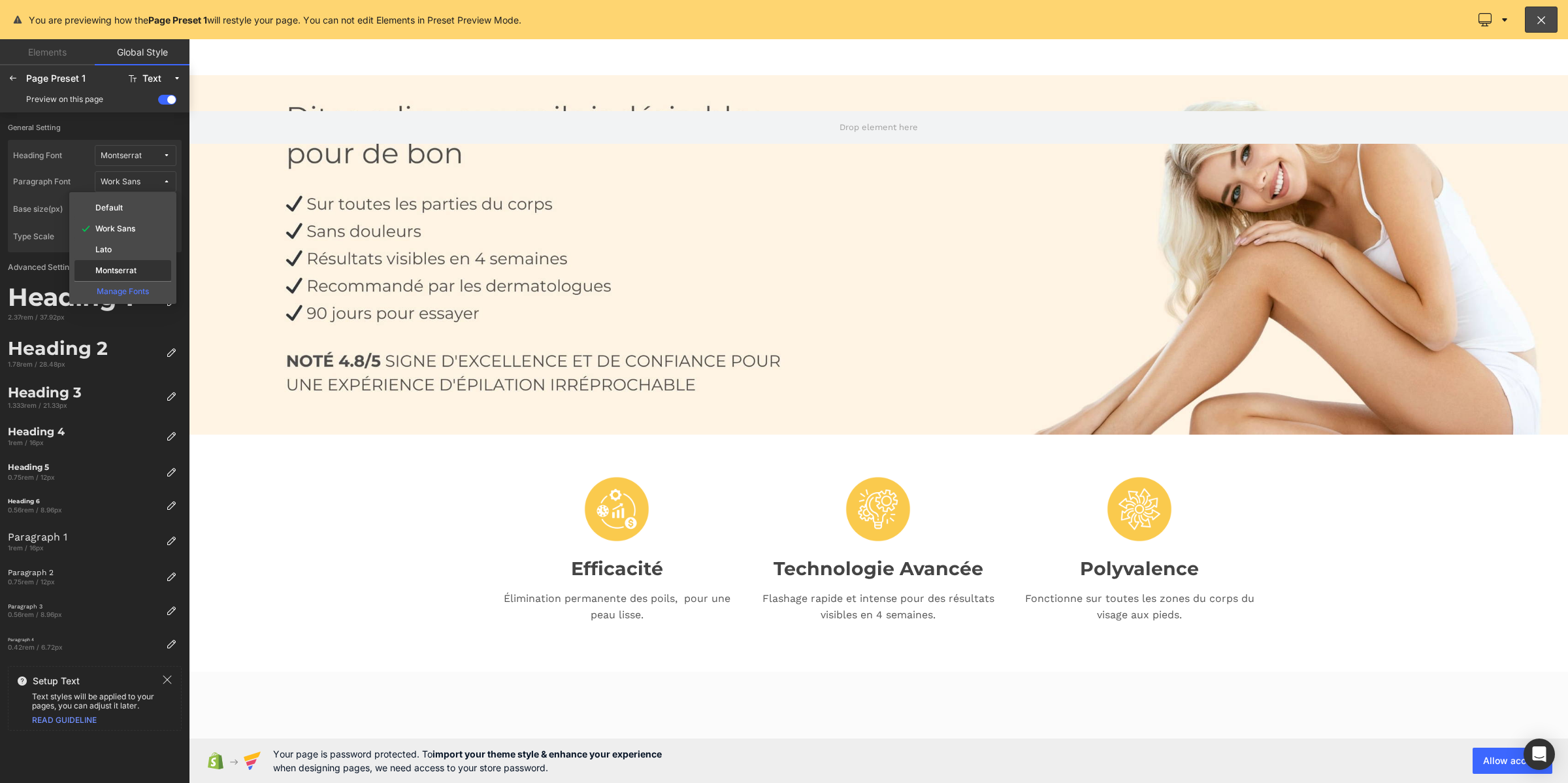
click at [124, 265] on div "Montserrat" at bounding box center [123, 270] width 92 height 11
click at [171, 203] on button "button" at bounding box center [165, 209] width 21 height 22
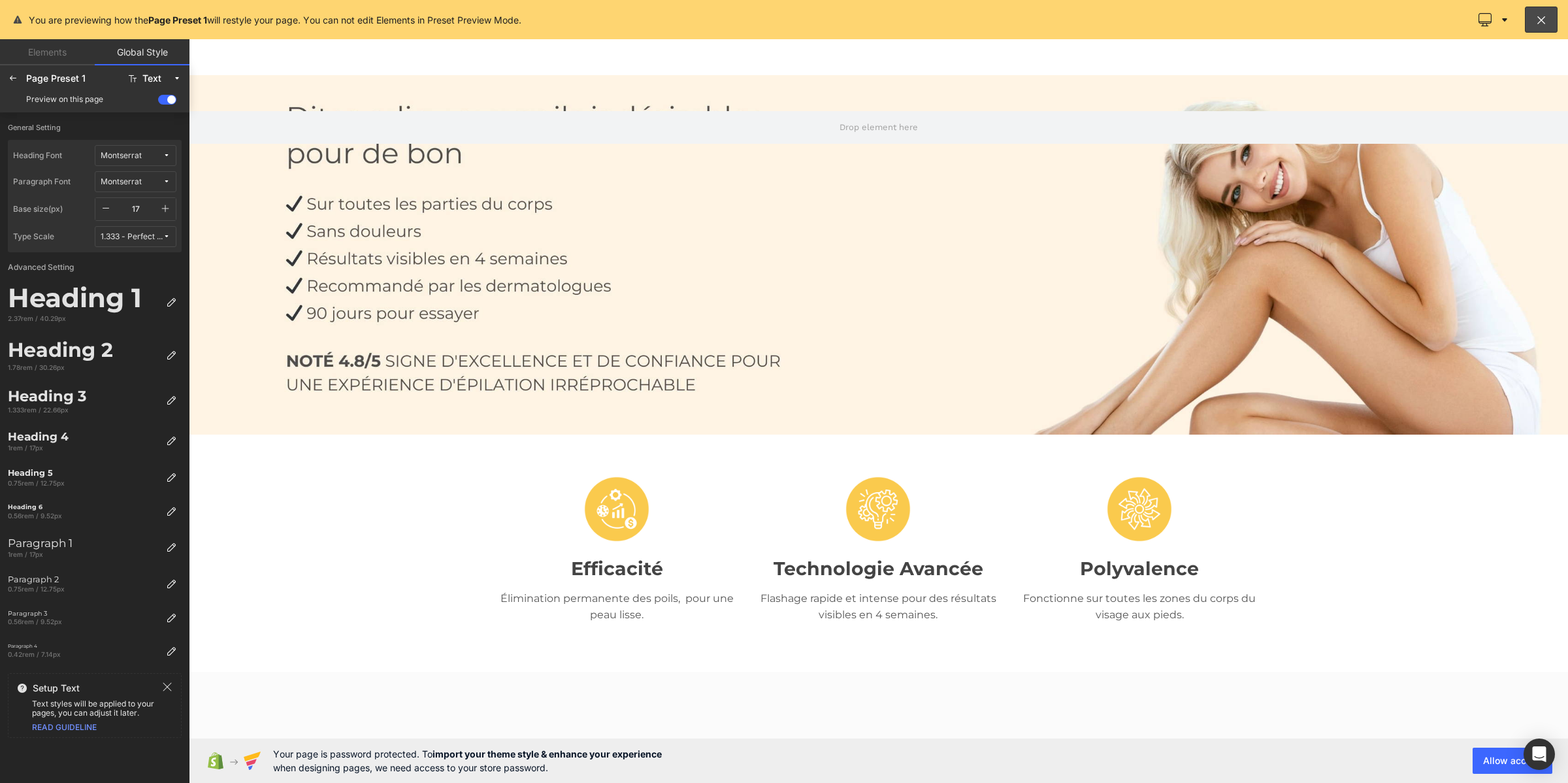
click at [171, 203] on button "button" at bounding box center [165, 209] width 21 height 22
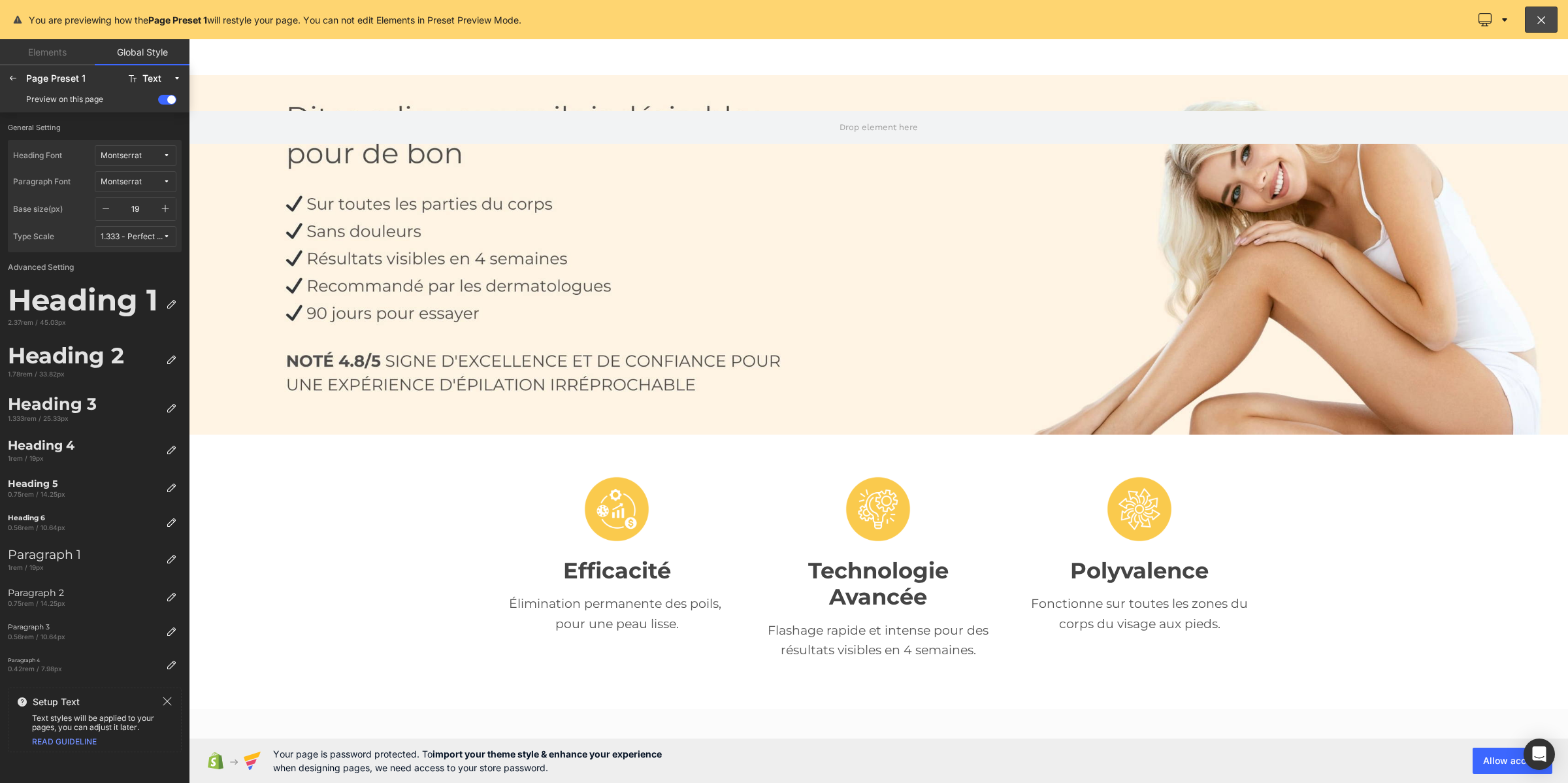
click at [171, 203] on button "button" at bounding box center [165, 209] width 21 height 22
type input "20"
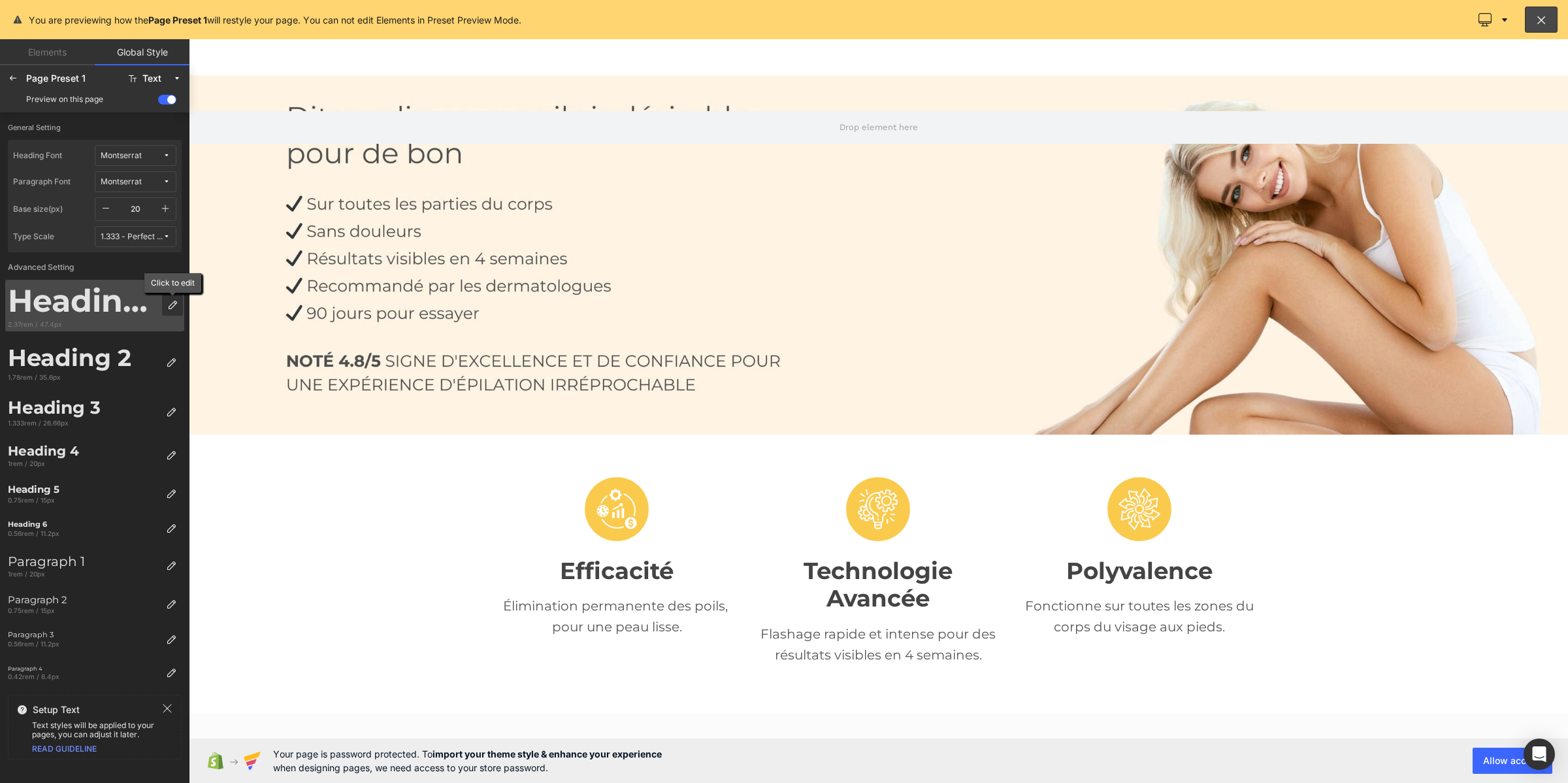
click at [169, 305] on icon at bounding box center [172, 305] width 11 height 11
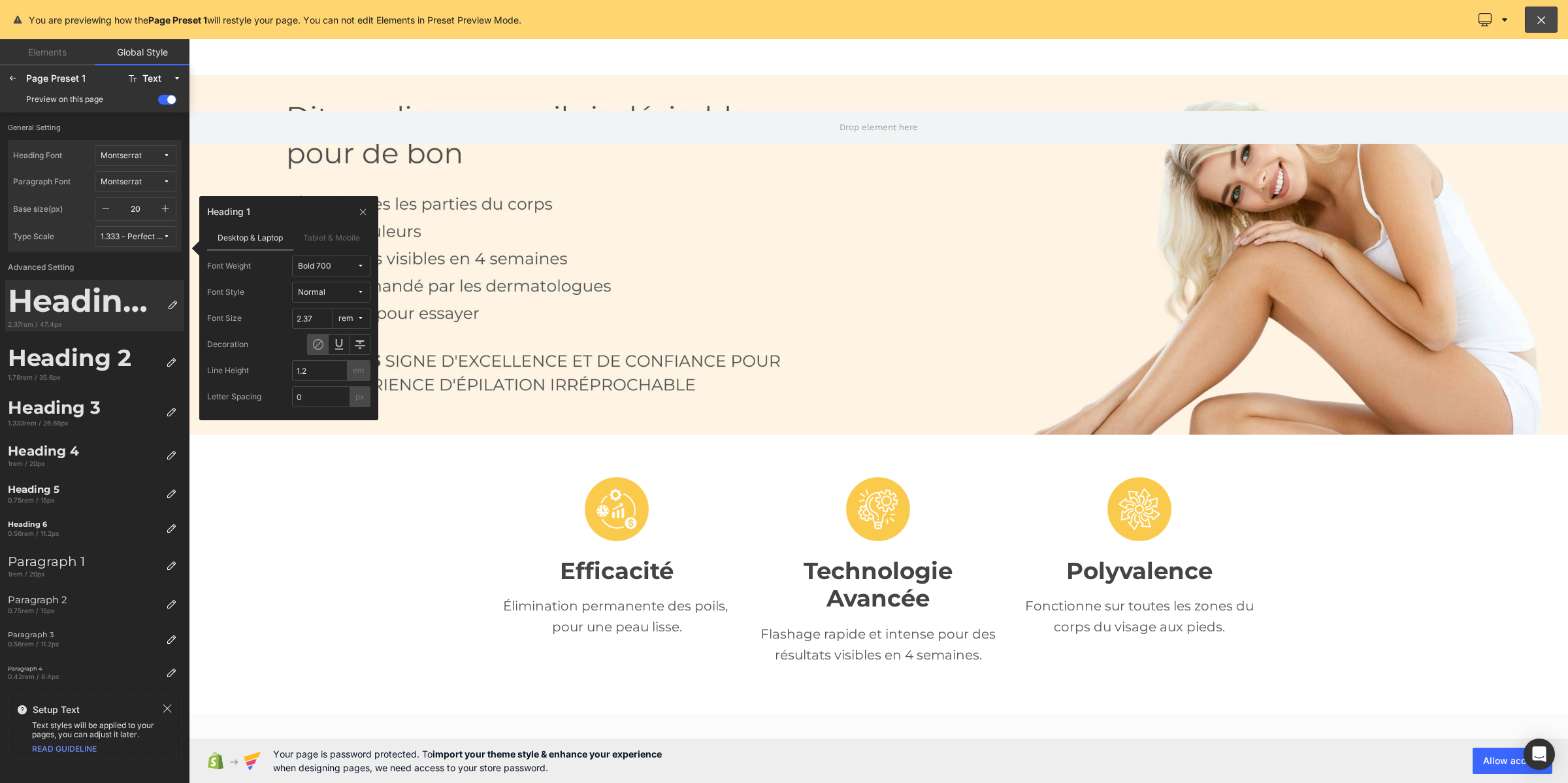
click at [338, 262] on span "Bold 700" at bounding box center [328, 266] width 59 height 10
click at [319, 373] on label "Medium 500" at bounding box center [328, 375] width 47 height 9
click at [168, 367] on icon at bounding box center [171, 362] width 11 height 11
click at [322, 262] on div "Bold 700" at bounding box center [314, 266] width 34 height 10
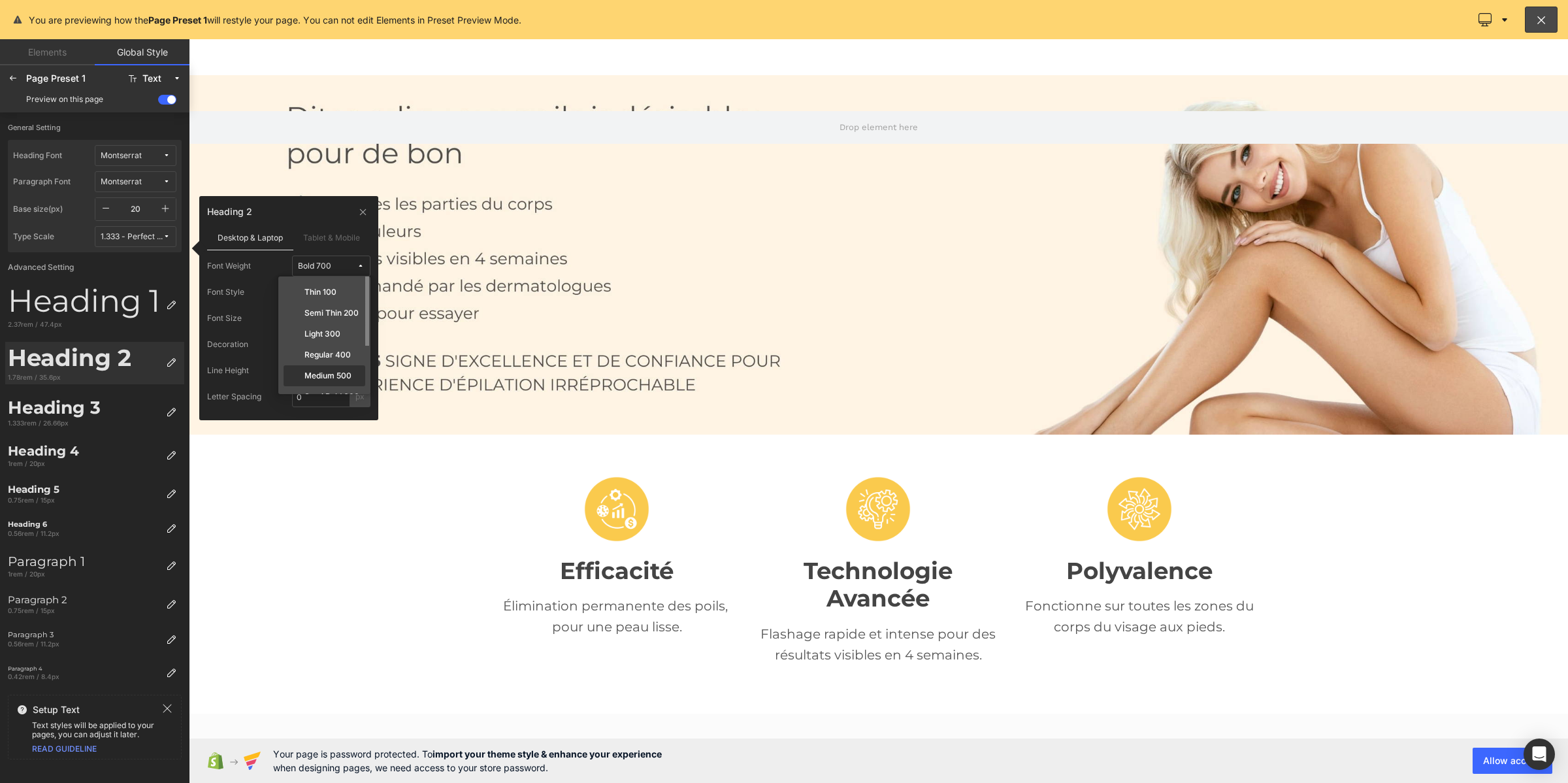
click at [322, 387] on div "Medium 500" at bounding box center [324, 397] width 82 height 21
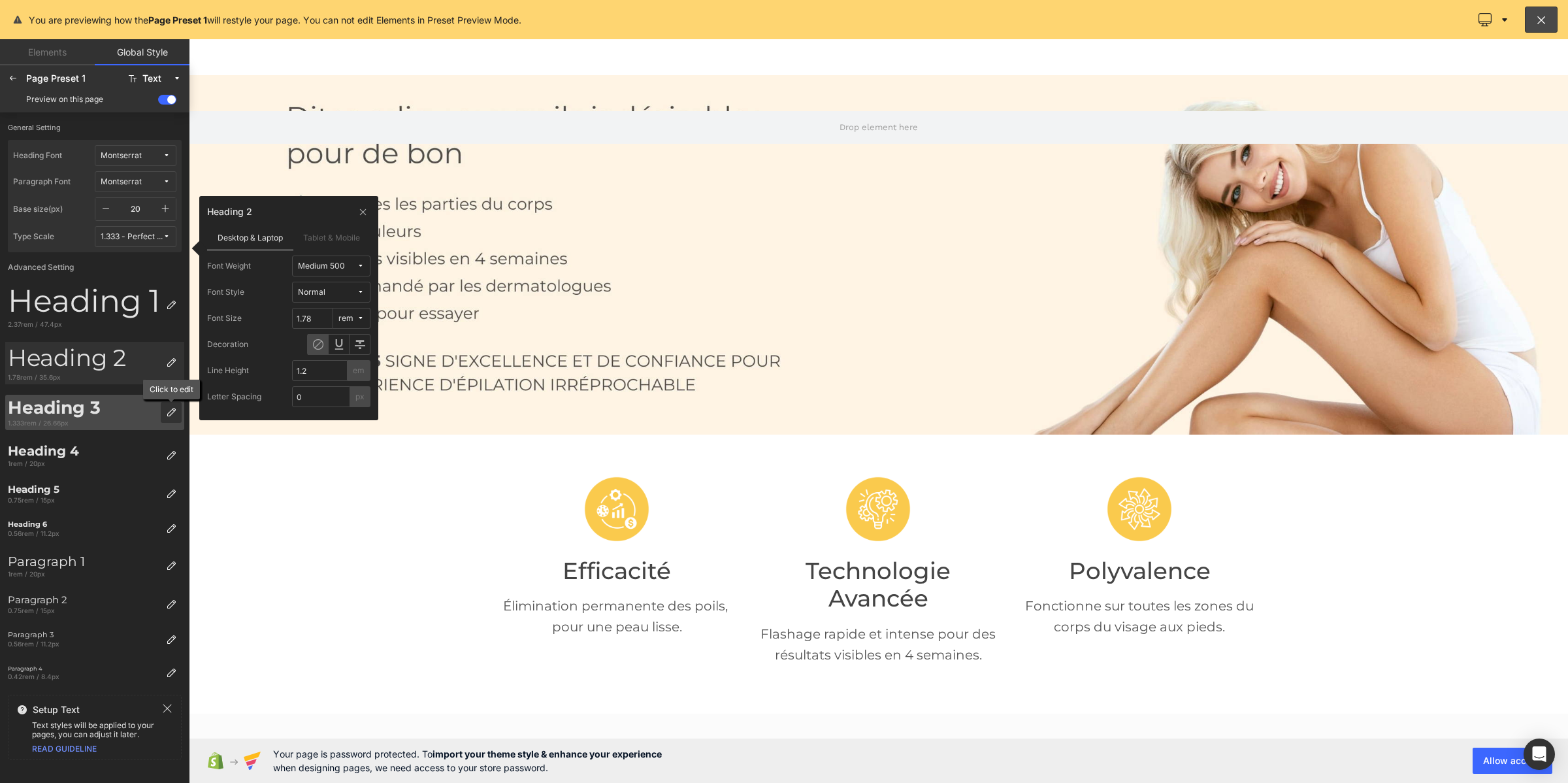
click at [164, 410] on div at bounding box center [171, 413] width 21 height 21
click at [327, 267] on div "Bold 700" at bounding box center [314, 266] width 34 height 10
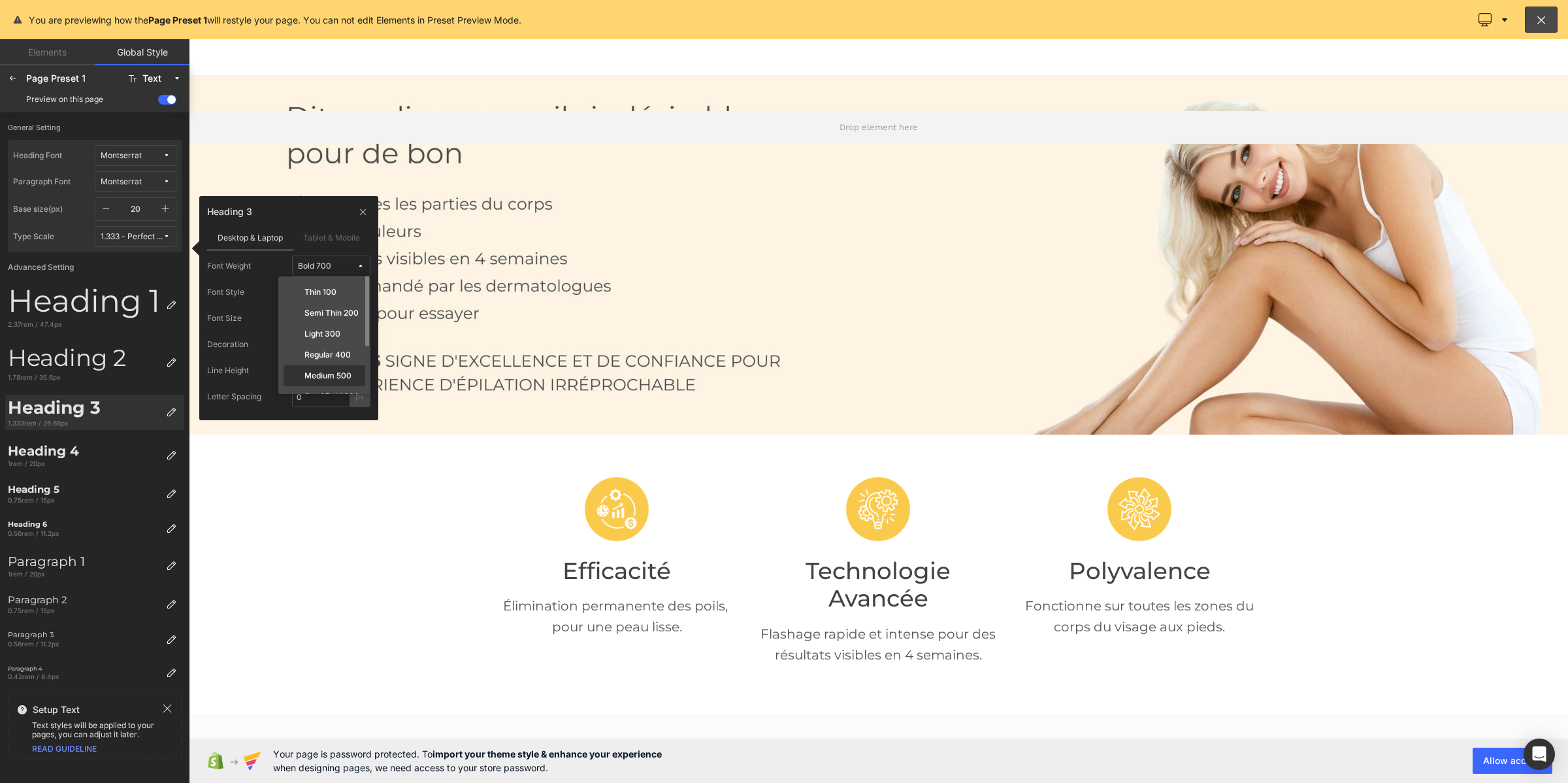
click at [340, 387] on div "Medium 500" at bounding box center [324, 397] width 82 height 21
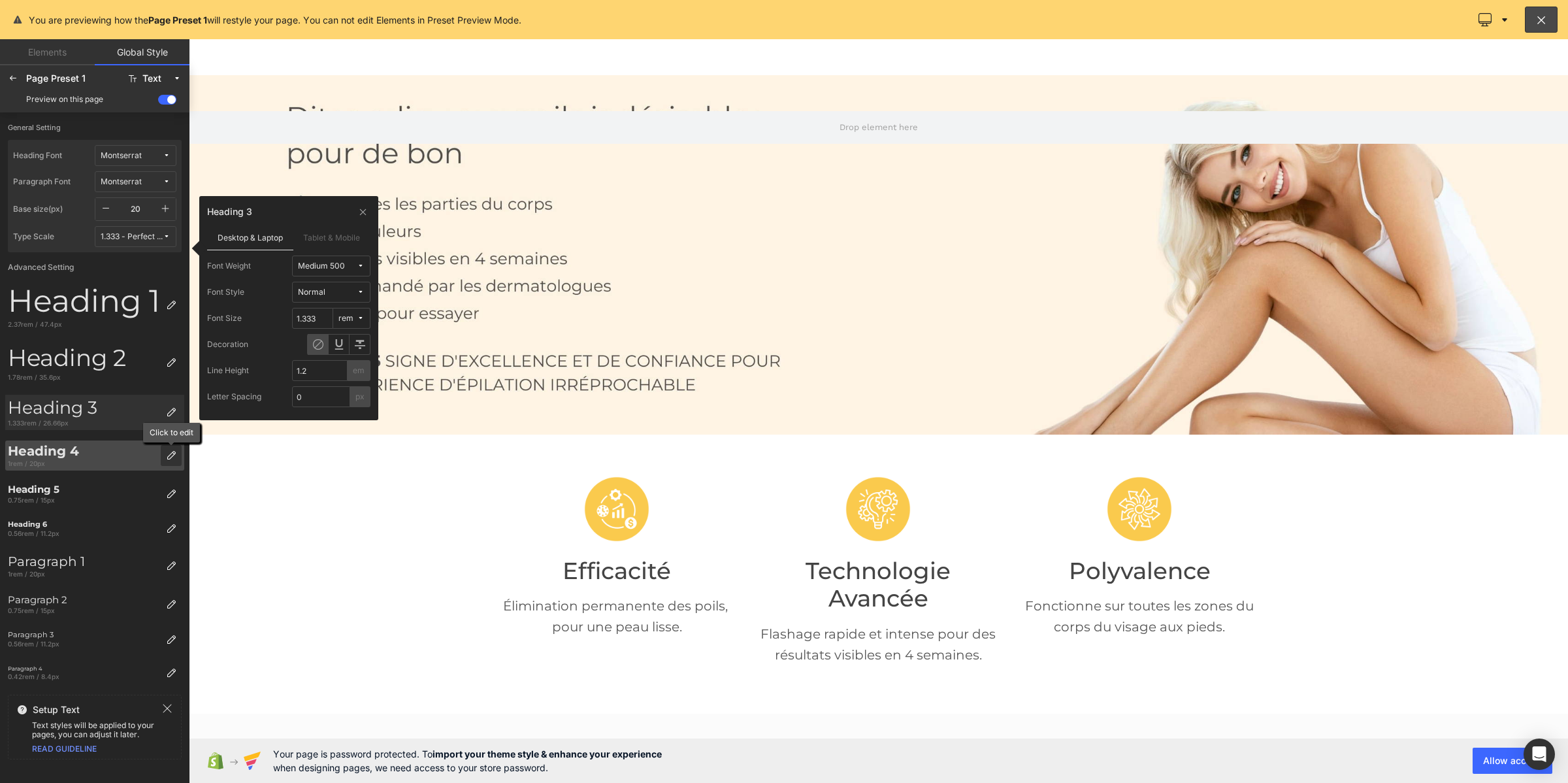
click at [170, 446] on div at bounding box center [171, 455] width 21 height 21
click at [322, 263] on div "Bold 700" at bounding box center [314, 266] width 34 height 10
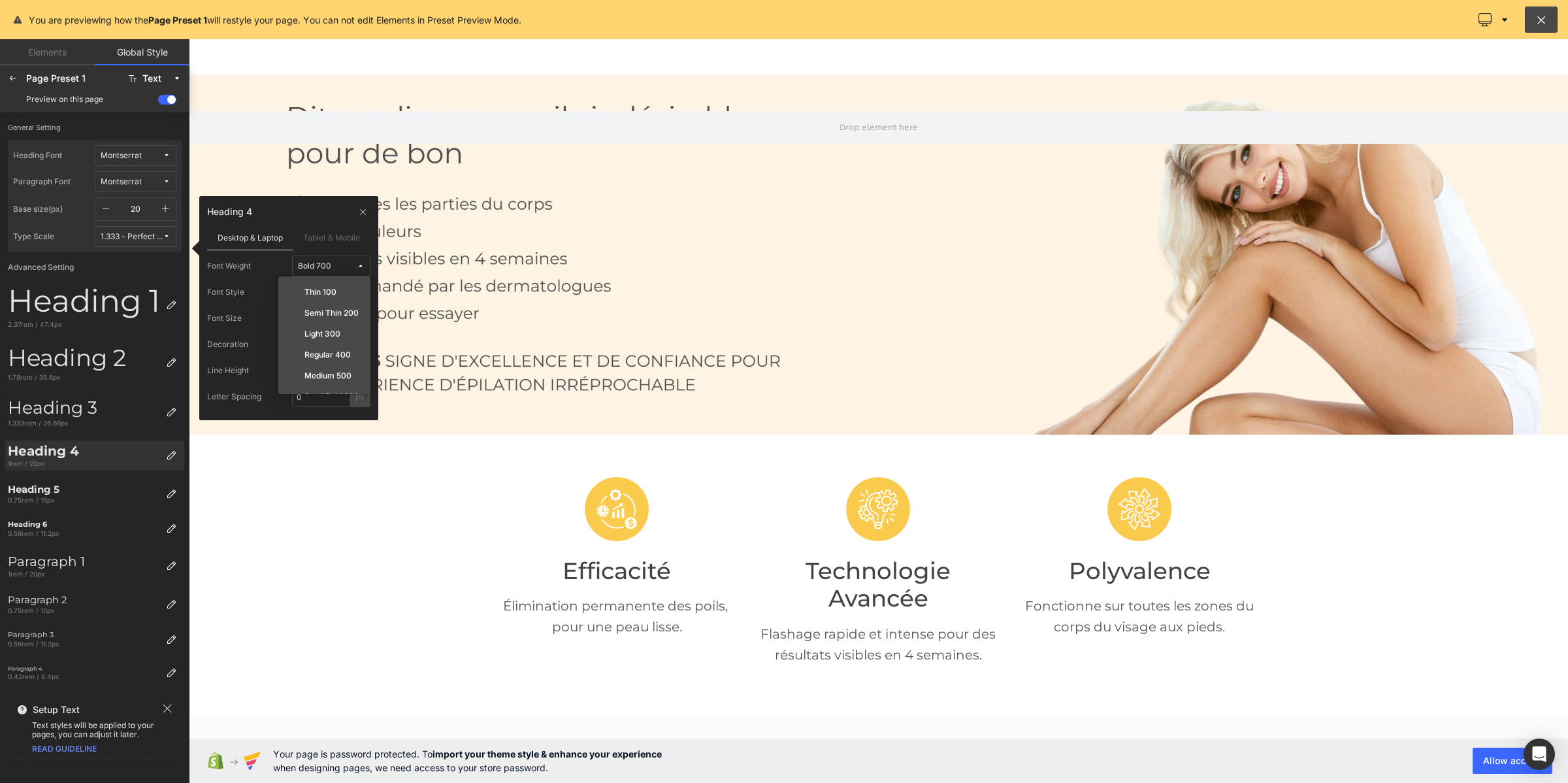
drag, startPoint x: 331, startPoint y: 373, endPoint x: 273, endPoint y: 393, distance: 61.4
click at [331, 373] on label "Medium 500" at bounding box center [328, 375] width 47 height 9
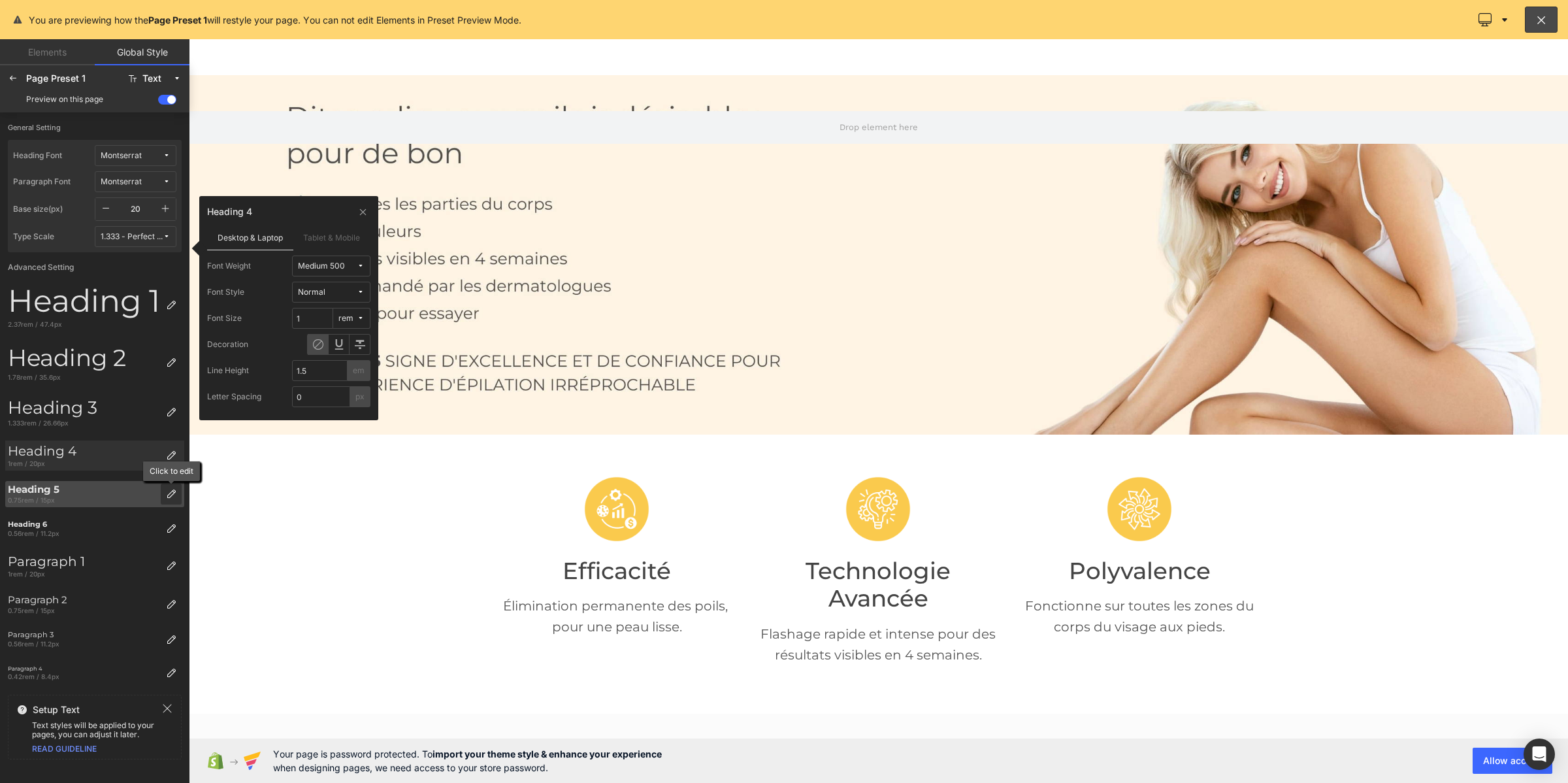
click at [168, 489] on icon at bounding box center [171, 494] width 11 height 11
click at [335, 269] on span "Bold 700" at bounding box center [328, 266] width 59 height 10
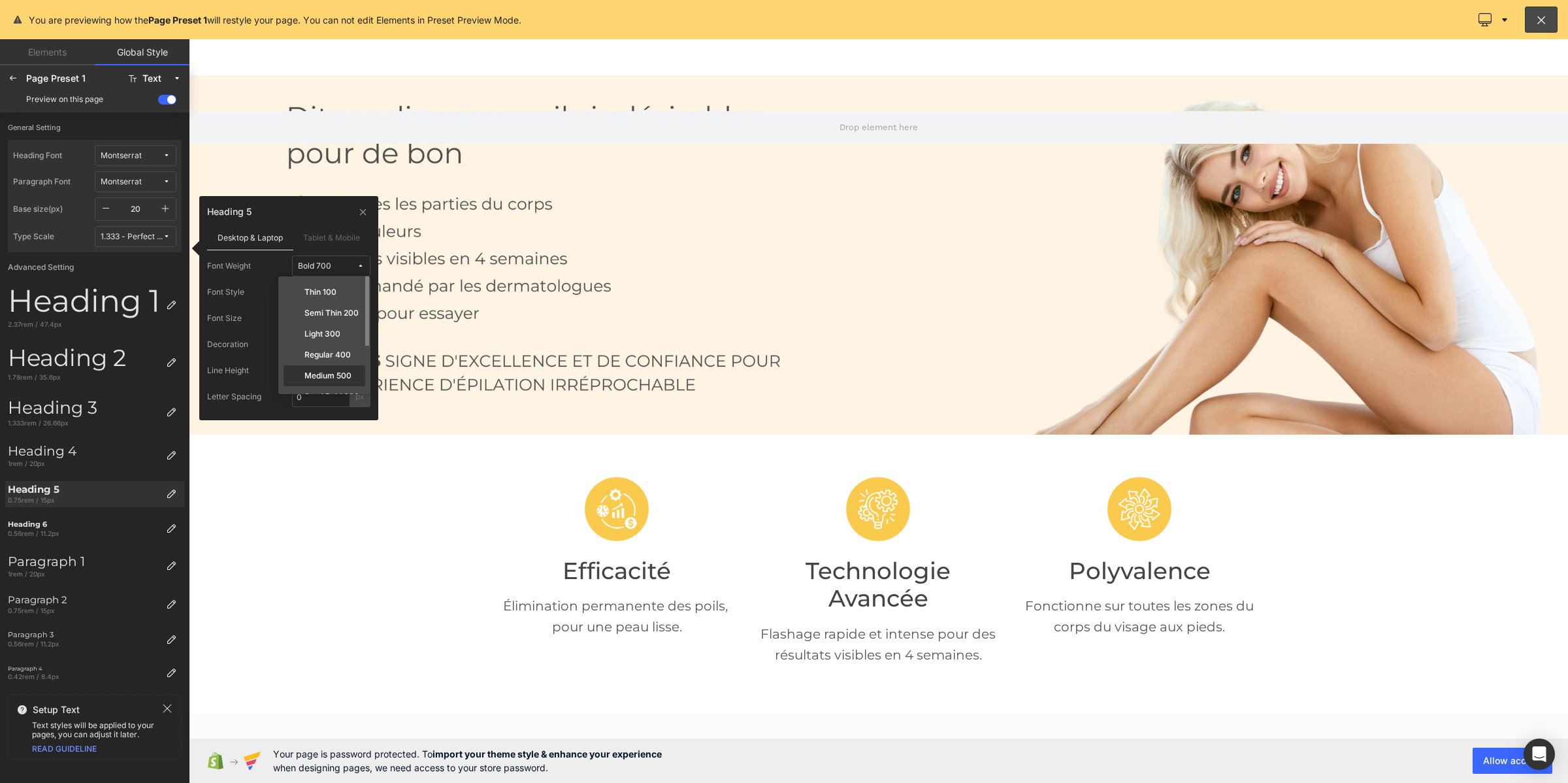
click at [335, 378] on label "Medium 500" at bounding box center [328, 375] width 47 height 9
click at [169, 528] on icon at bounding box center [171, 528] width 11 height 11
click at [363, 268] on icon at bounding box center [361, 266] width 8 height 8
click at [332, 387] on div "Medium 500" at bounding box center [324, 397] width 82 height 21
click at [16, 85] on div at bounding box center [13, 79] width 21 height 21
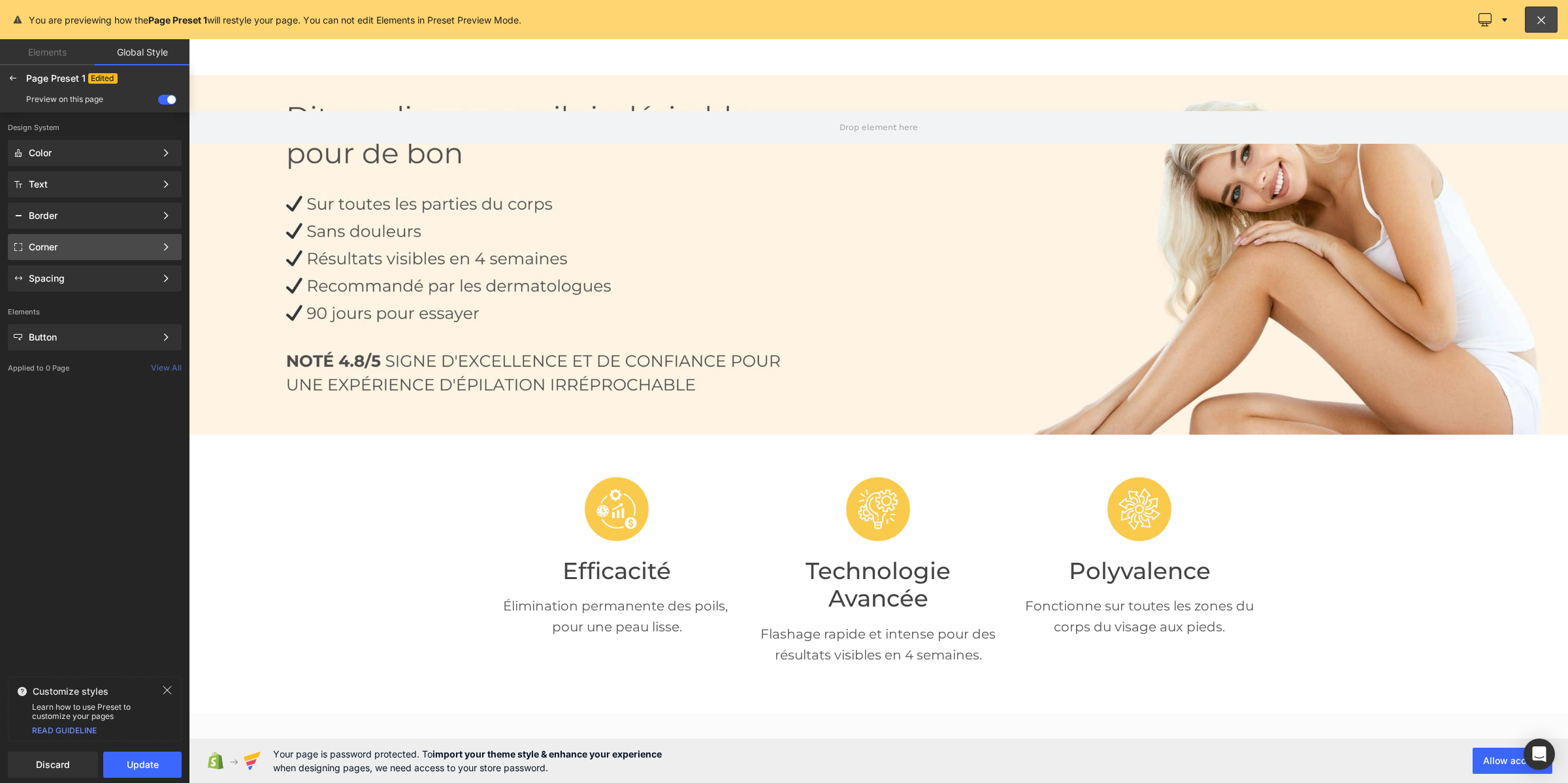
click at [77, 265] on div "Corner" at bounding box center [95, 278] width 174 height 26
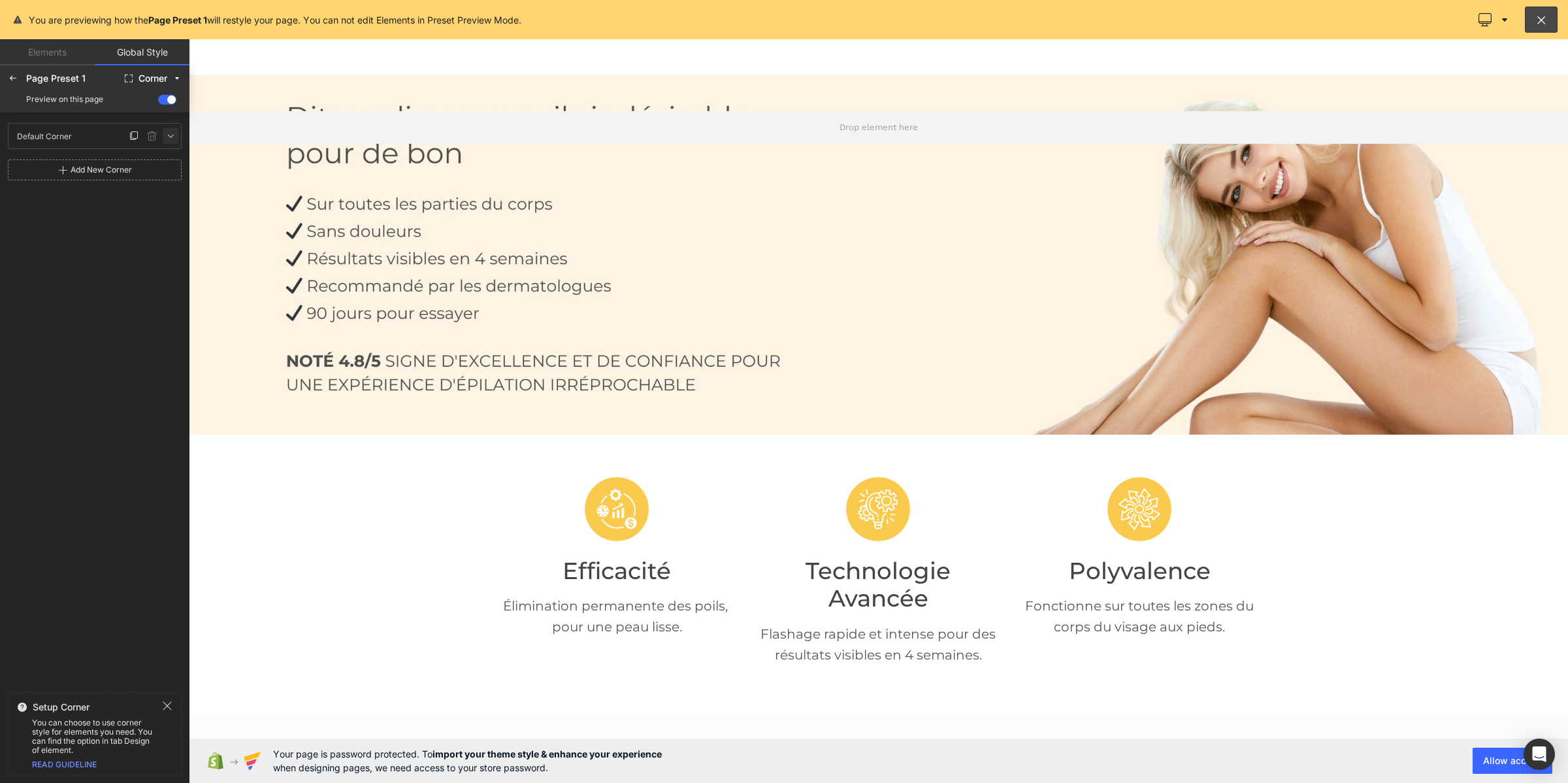
click at [169, 134] on icon at bounding box center [170, 136] width 11 height 11
click at [29, 179] on input "0" at bounding box center [34, 182] width 39 height 21
type input "1"
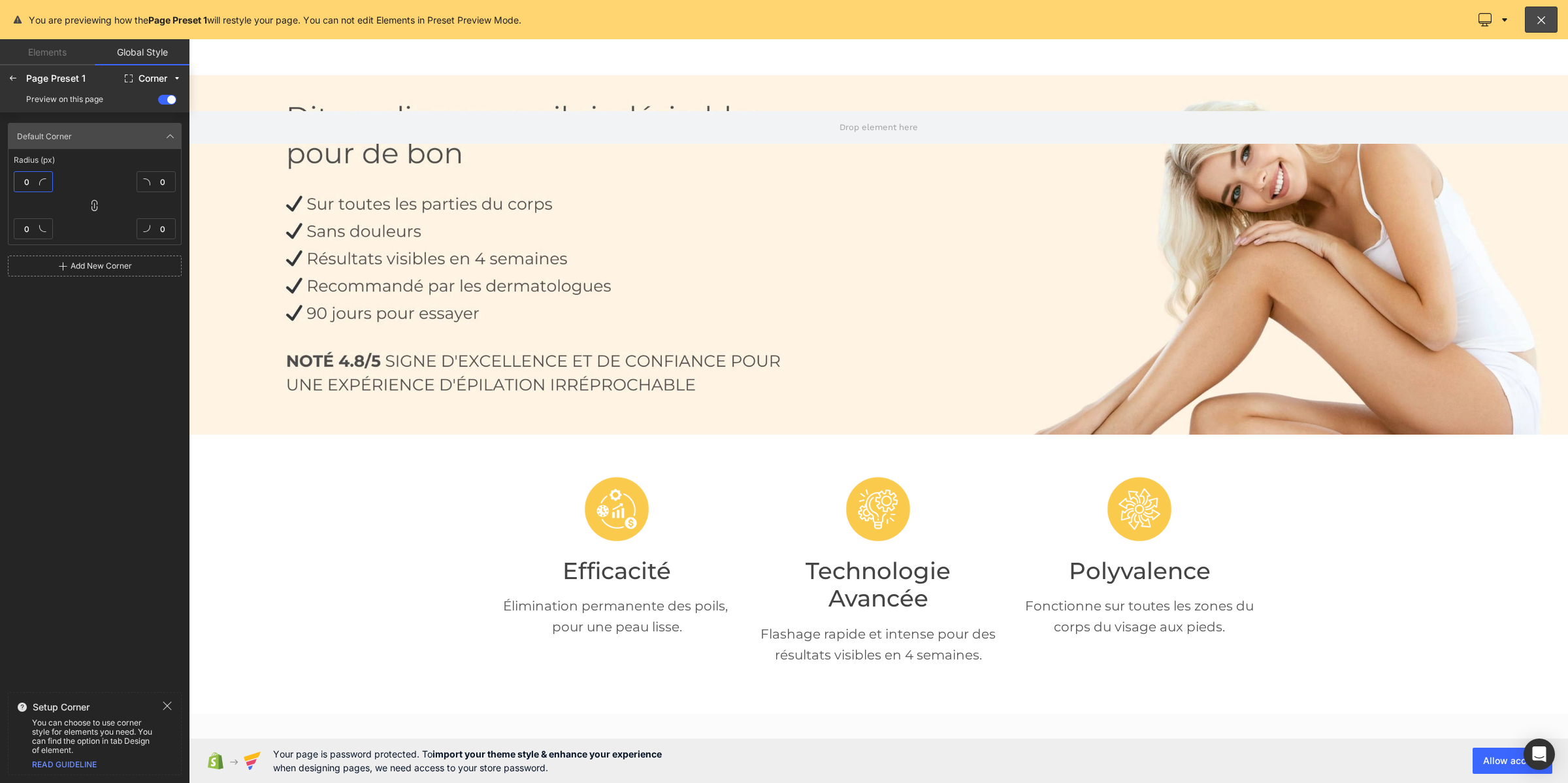
type input "1"
type input "10"
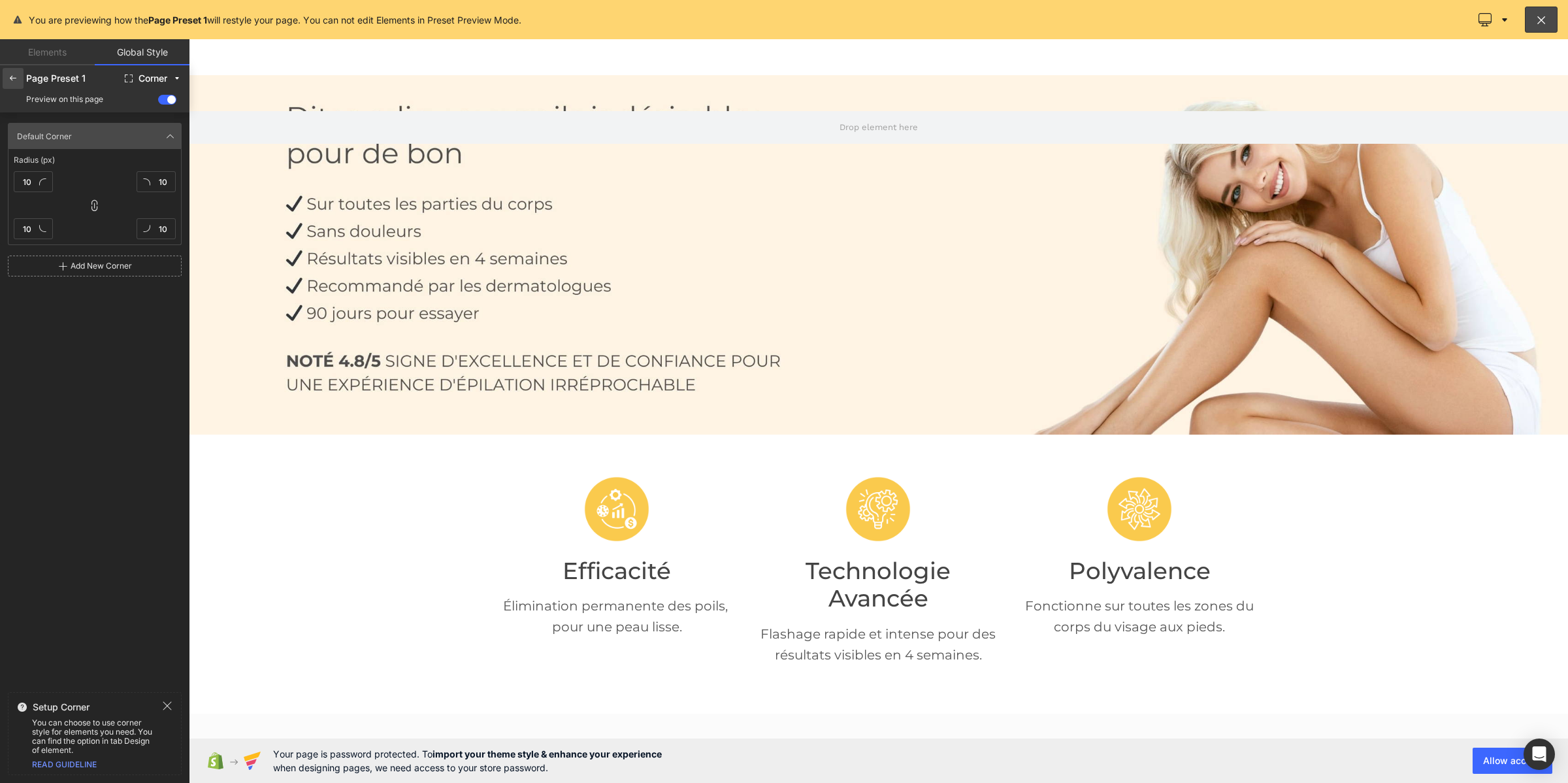
click at [14, 84] on div at bounding box center [13, 79] width 21 height 21
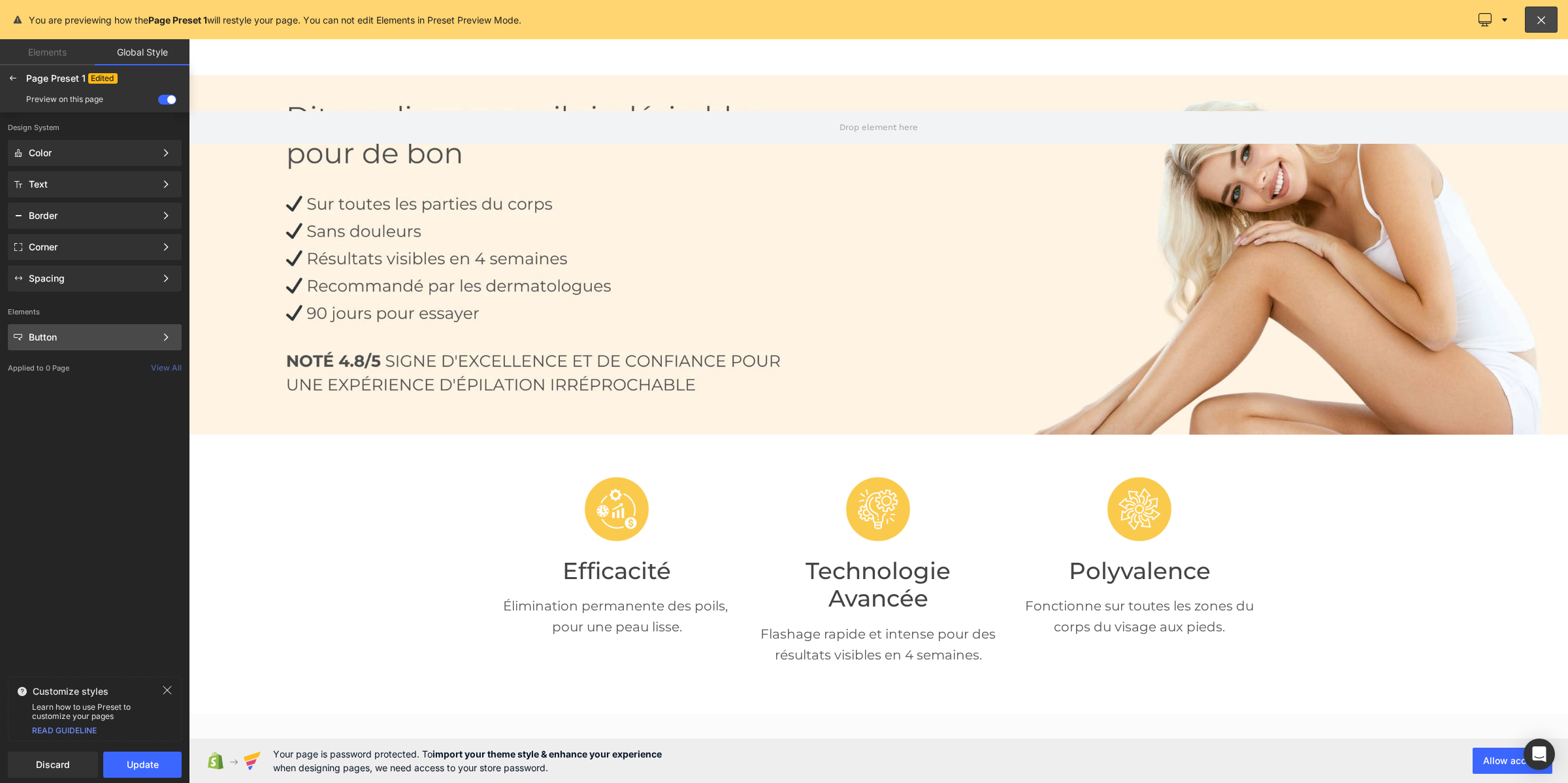
click at [103, 337] on div "Button" at bounding box center [92, 337] width 127 height 11
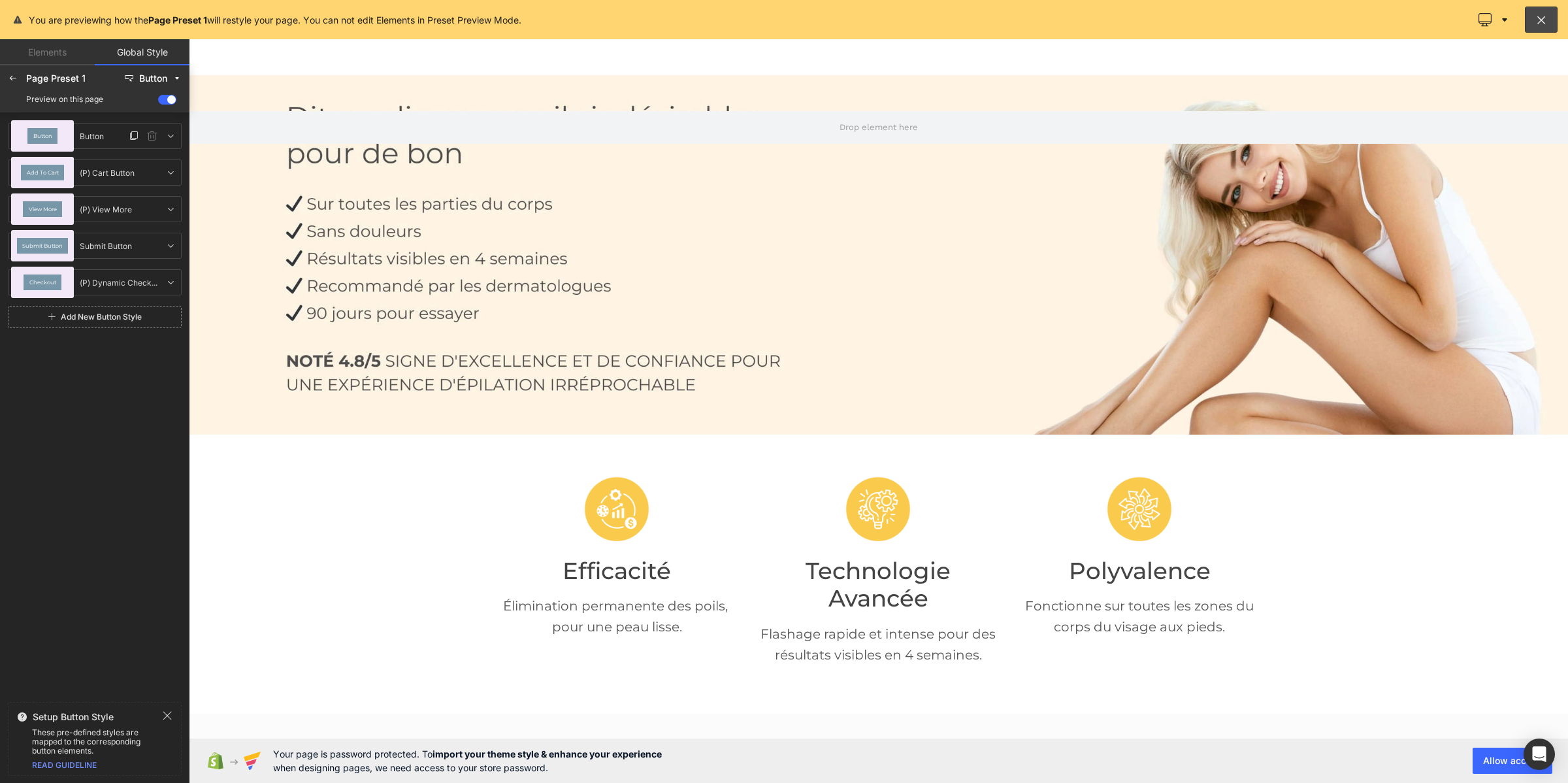
click at [62, 138] on div "Button" at bounding box center [43, 136] width 63 height 31
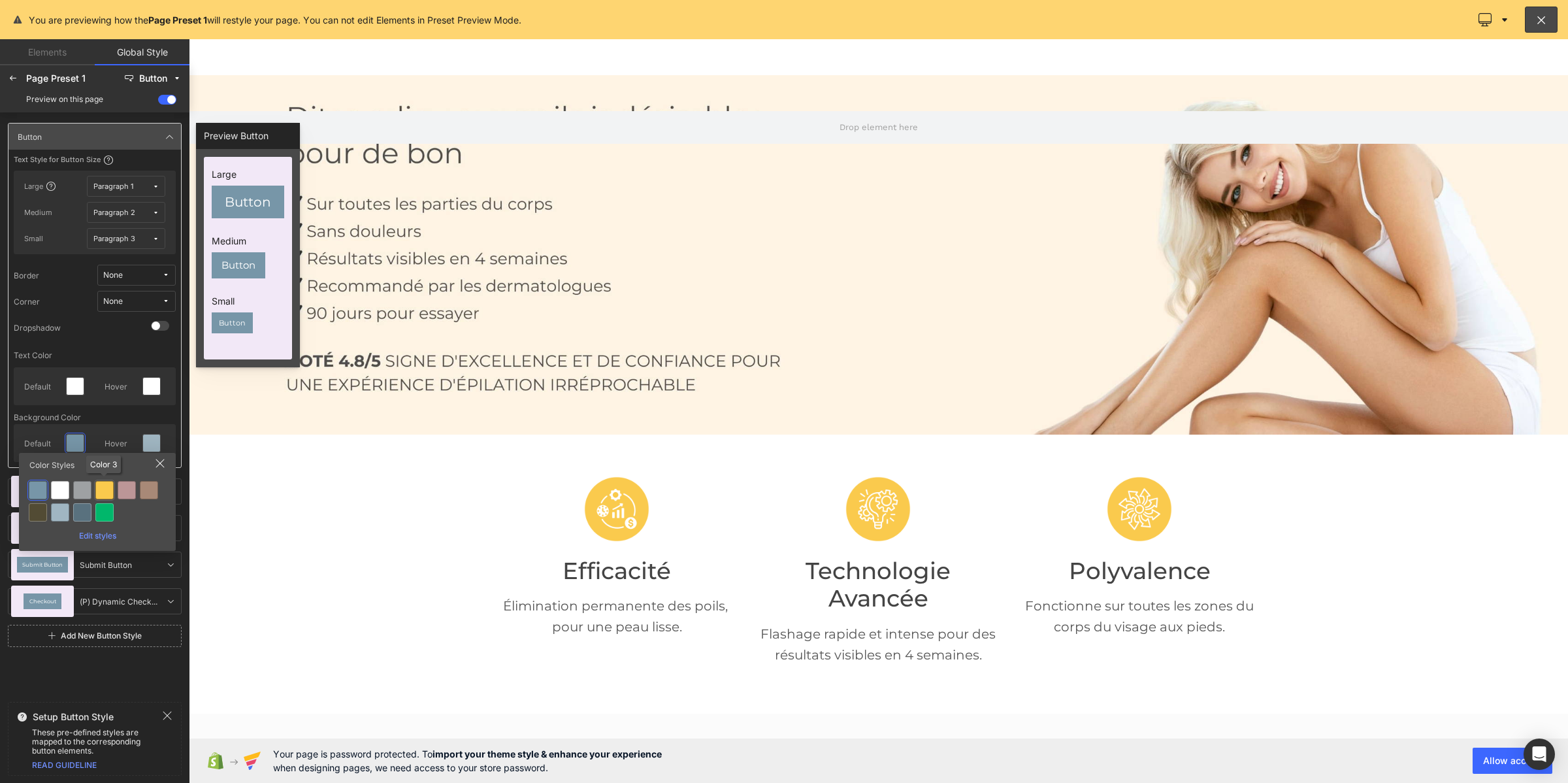
click at [105, 494] on div at bounding box center [105, 490] width 18 height 18
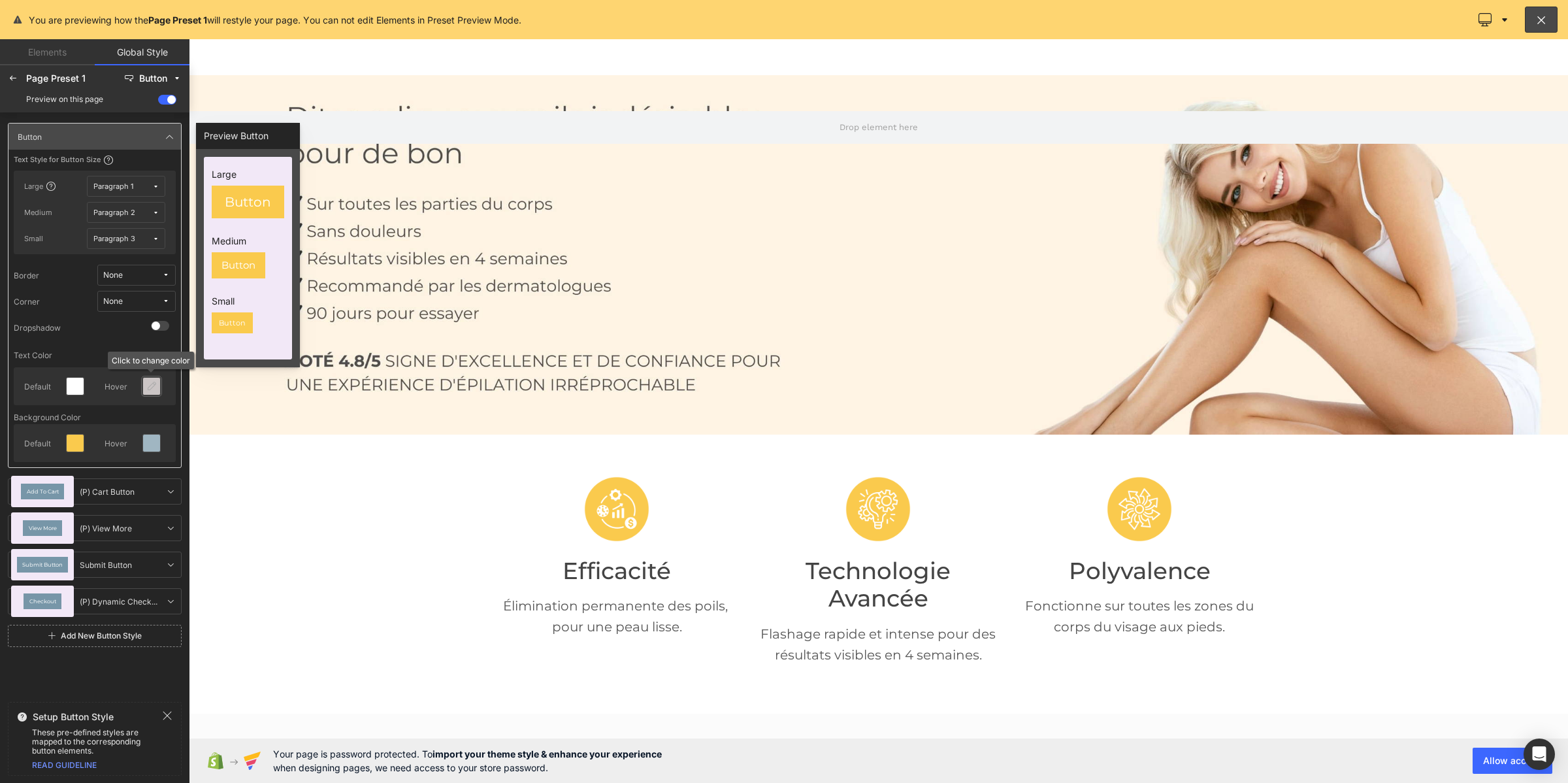
click at [151, 387] on icon at bounding box center [151, 386] width 11 height 11
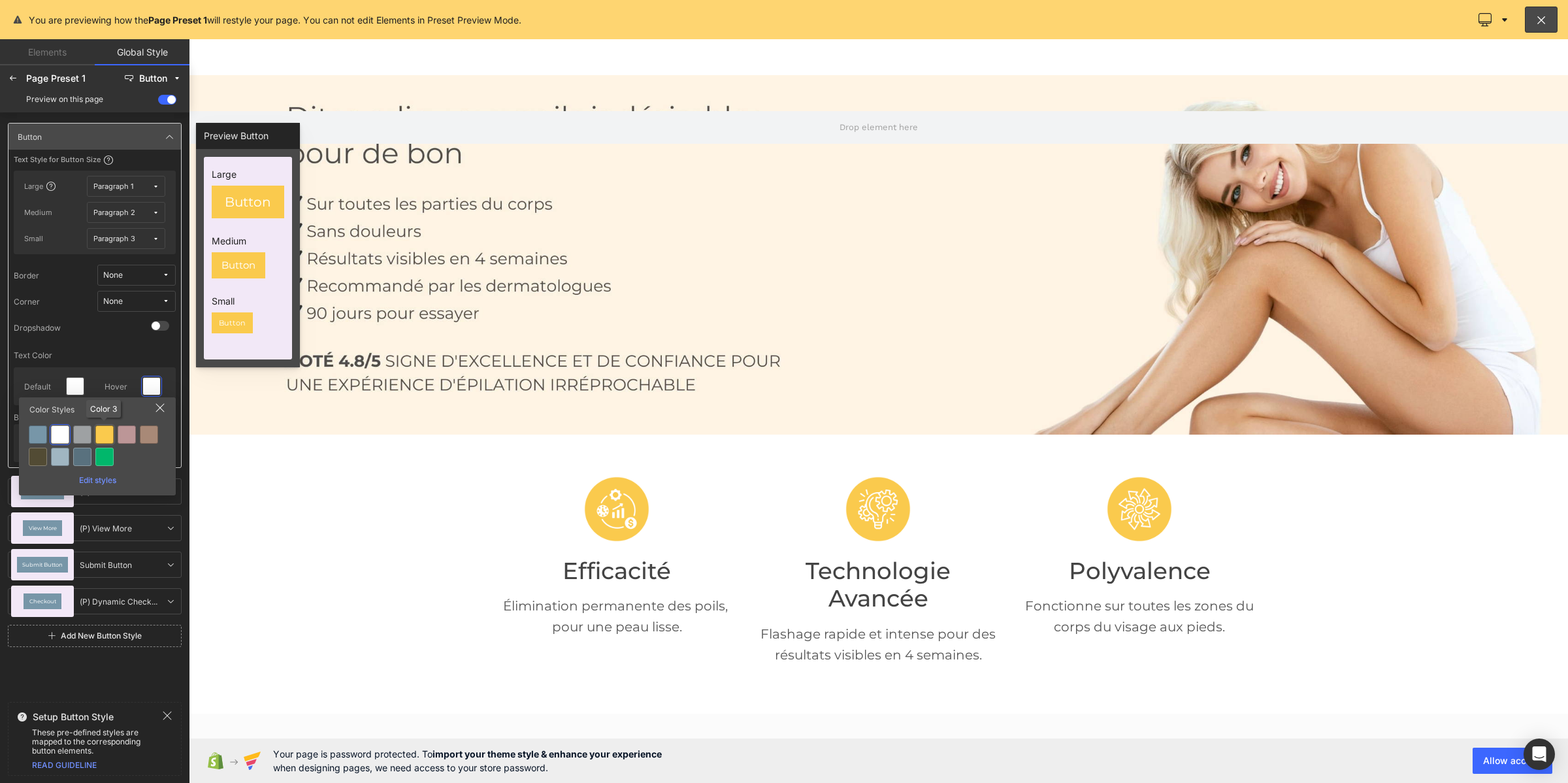
click at [111, 437] on div at bounding box center [105, 434] width 18 height 18
click at [151, 443] on icon at bounding box center [151, 443] width 11 height 11
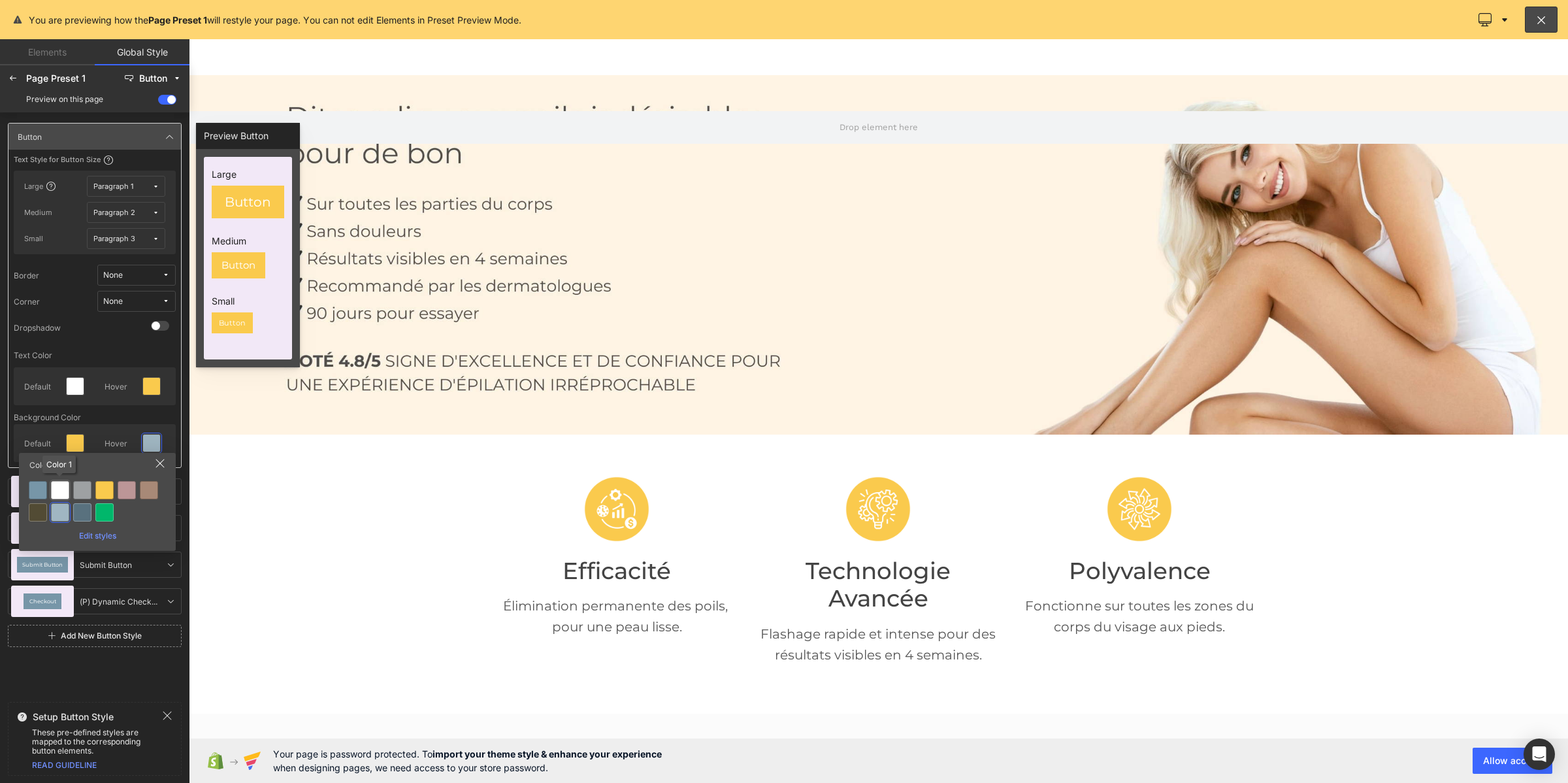
click at [56, 487] on div at bounding box center [60, 490] width 18 height 18
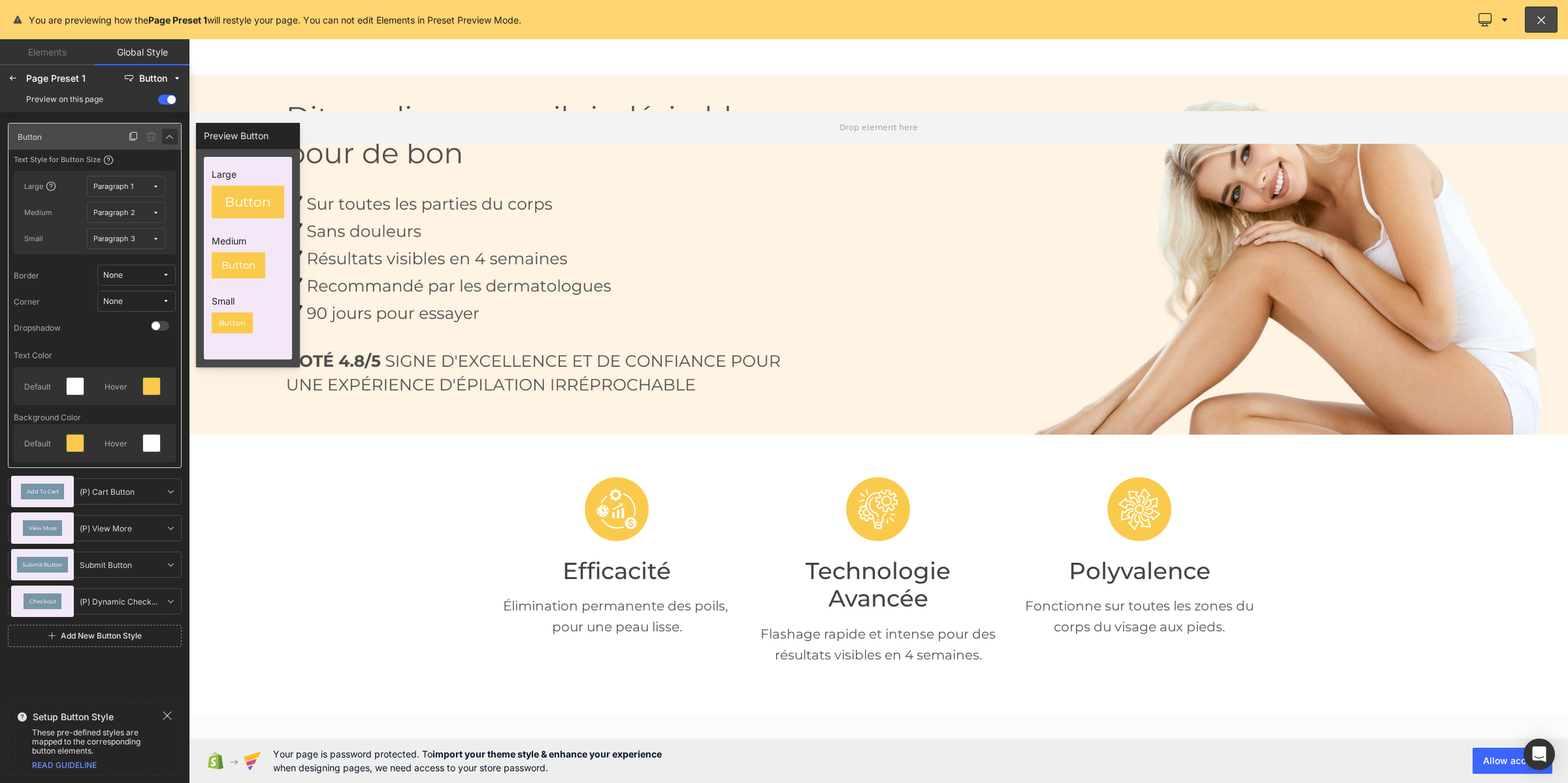
click at [174, 141] on icon at bounding box center [169, 136] width 11 height 11
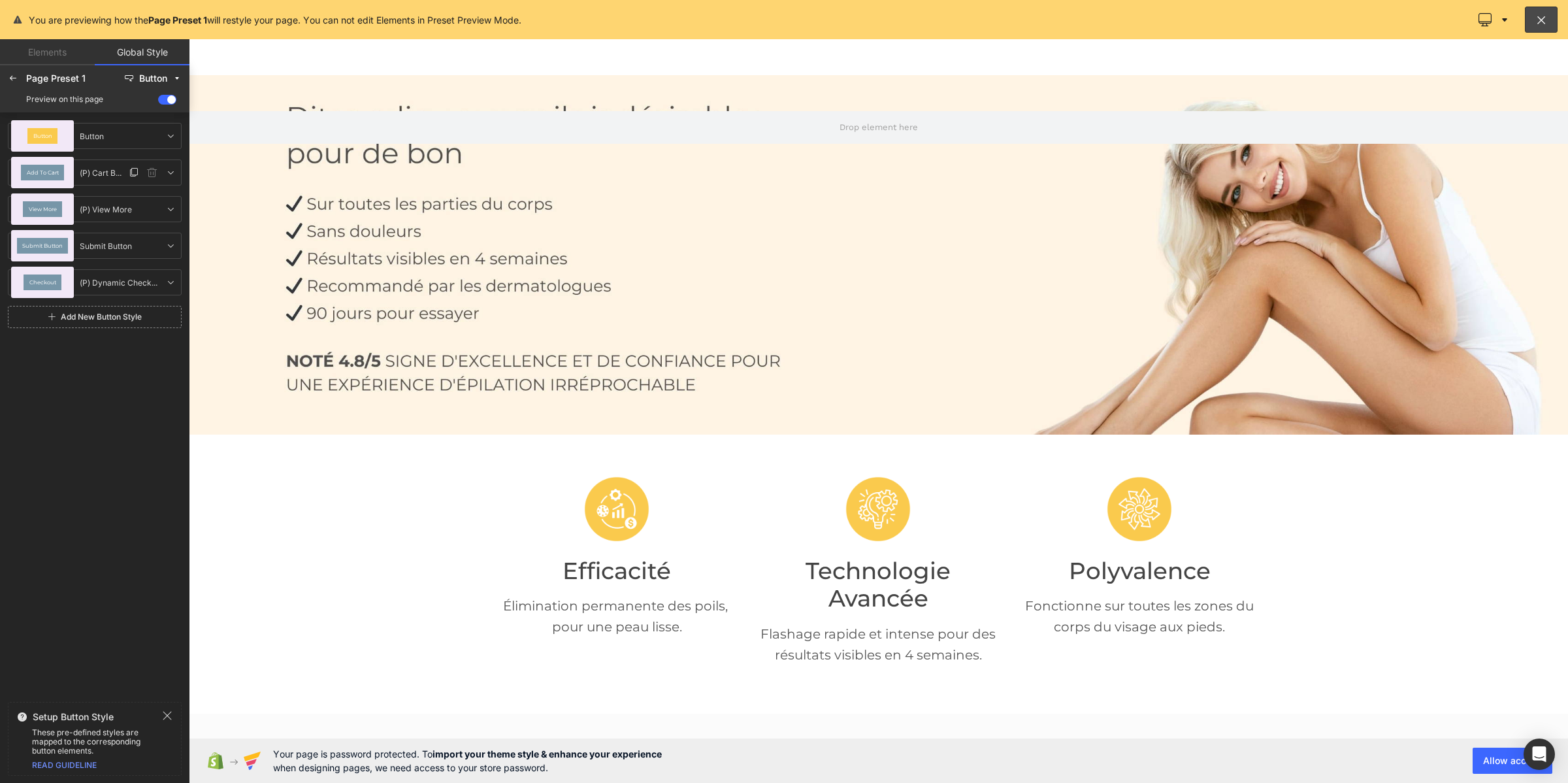
click at [70, 178] on div "Add To Cart" at bounding box center [43, 173] width 63 height 31
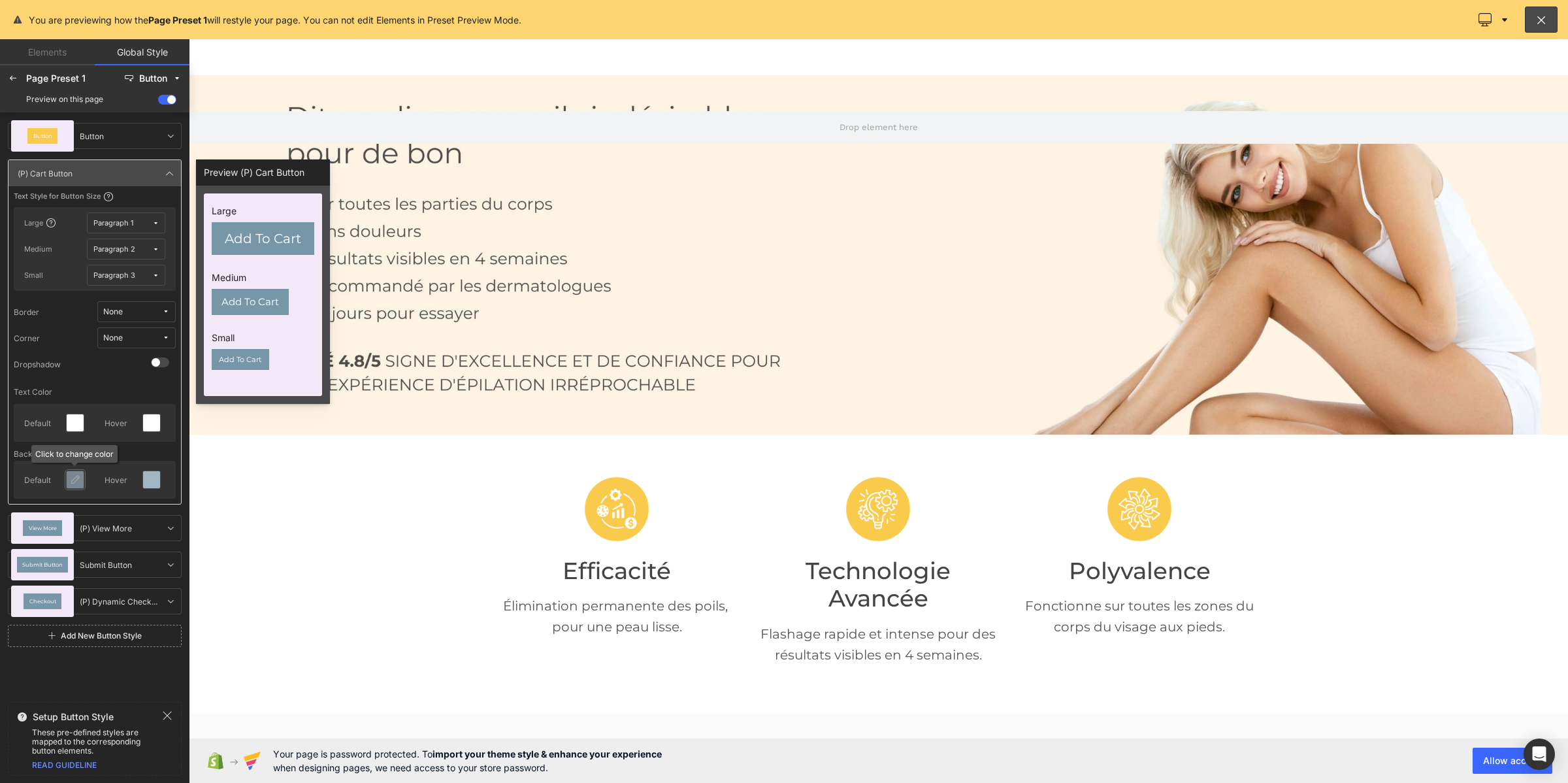
click at [79, 477] on icon at bounding box center [75, 479] width 11 height 11
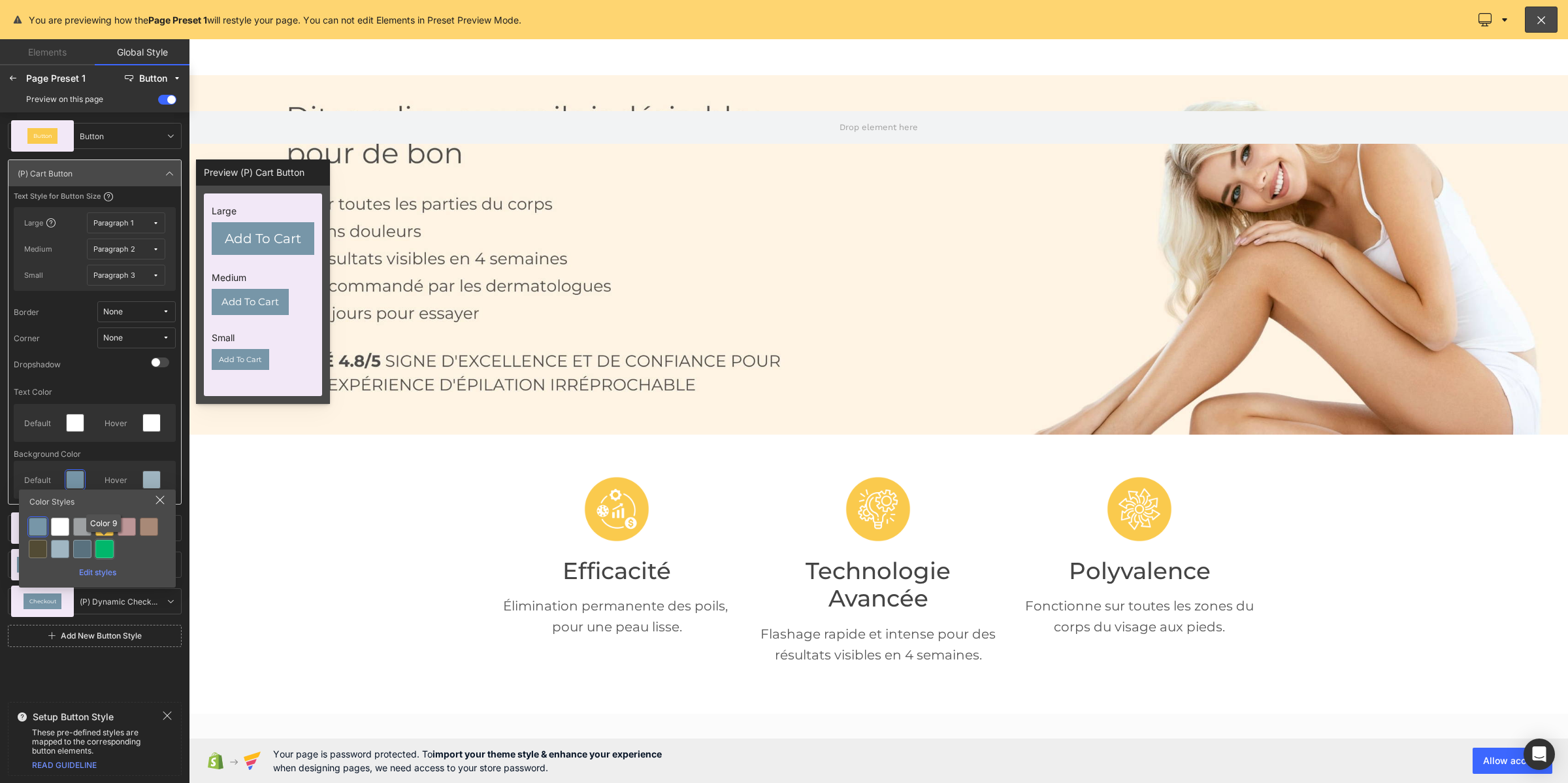
click at [102, 550] on div at bounding box center [105, 549] width 18 height 18
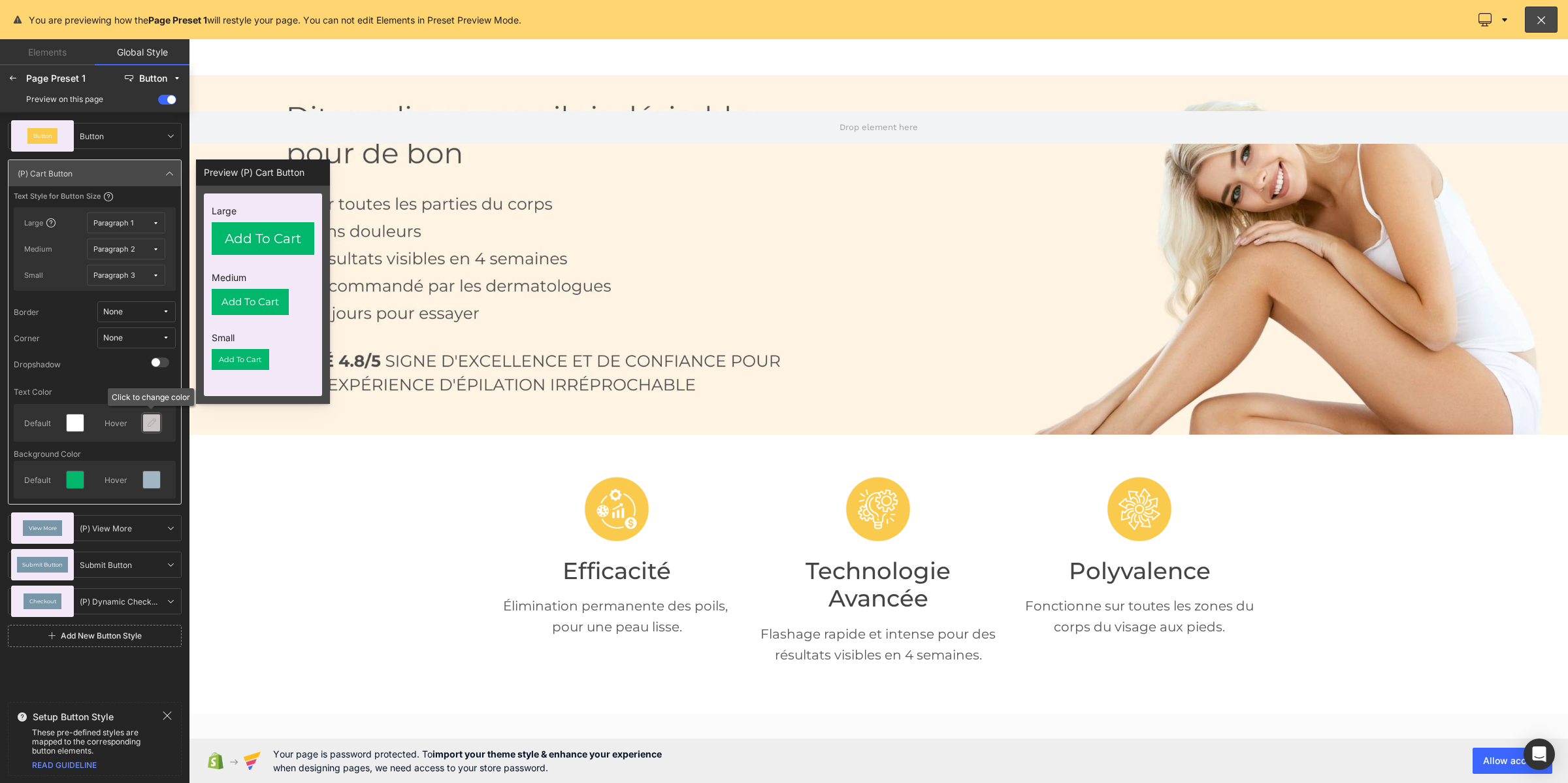
click at [156, 425] on icon at bounding box center [151, 423] width 11 height 11
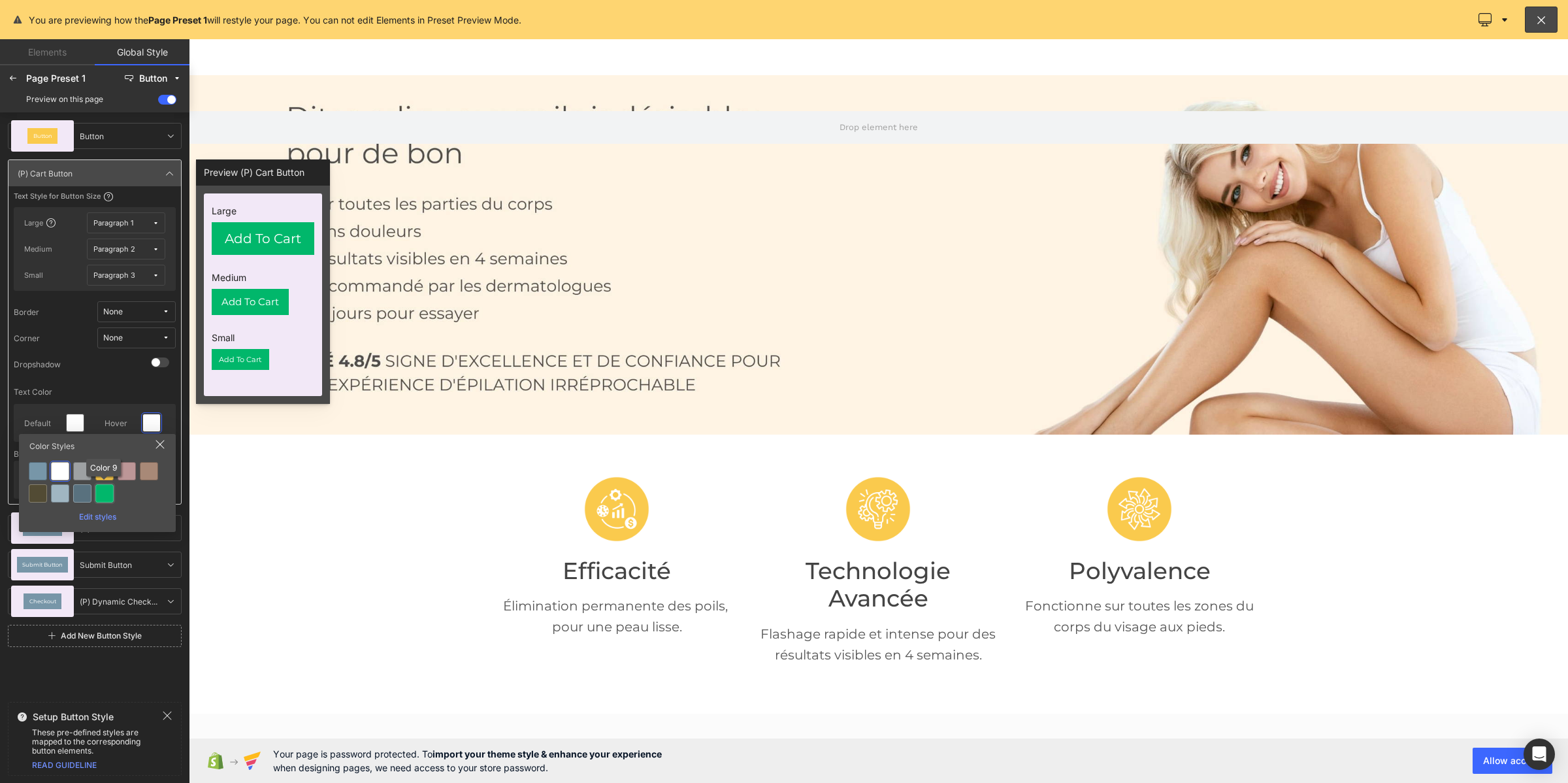
click at [99, 490] on div at bounding box center [105, 493] width 18 height 18
click at [145, 481] on div at bounding box center [151, 479] width 17 height 17
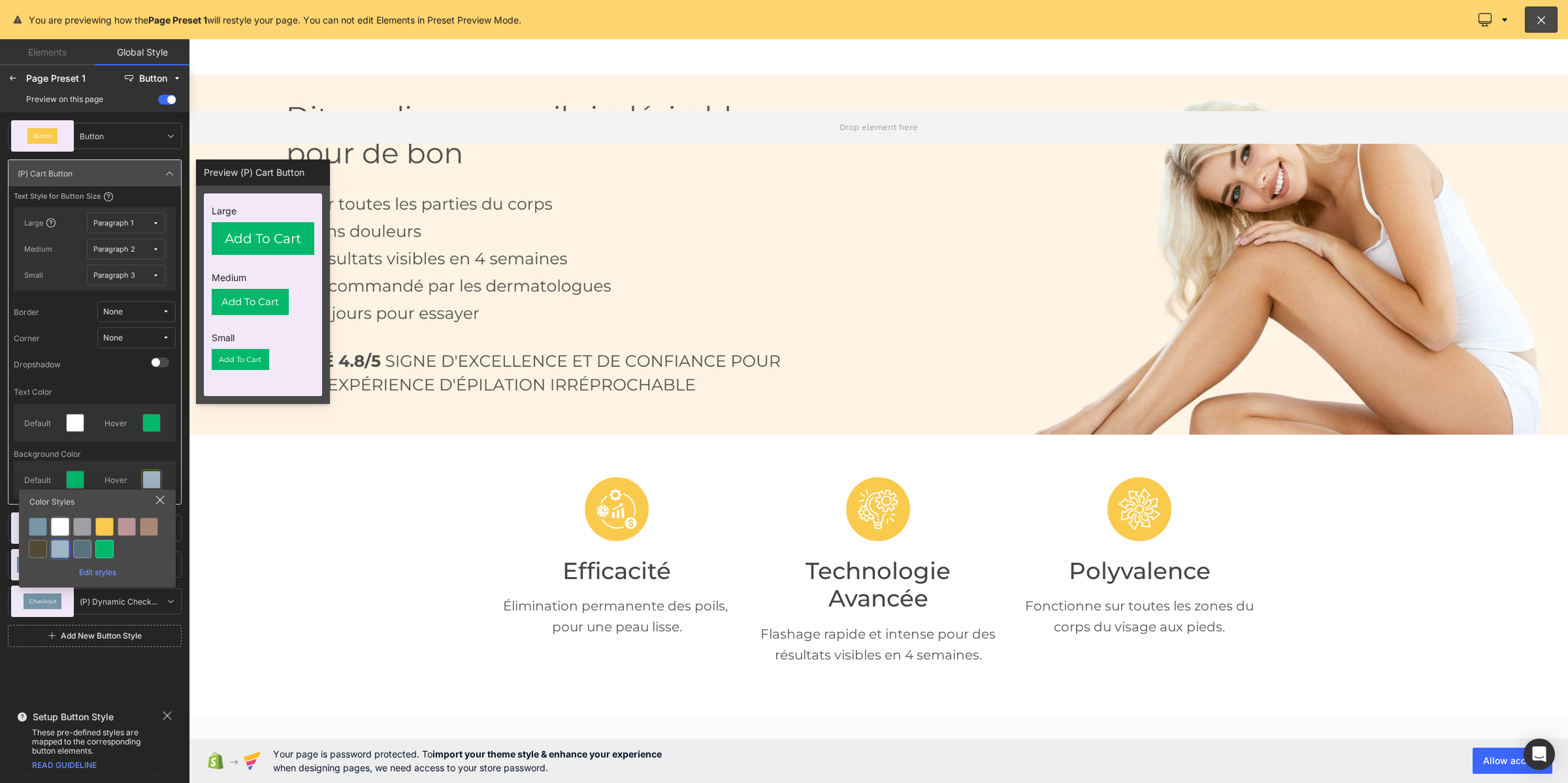
click at [56, 524] on div at bounding box center [60, 527] width 18 height 18
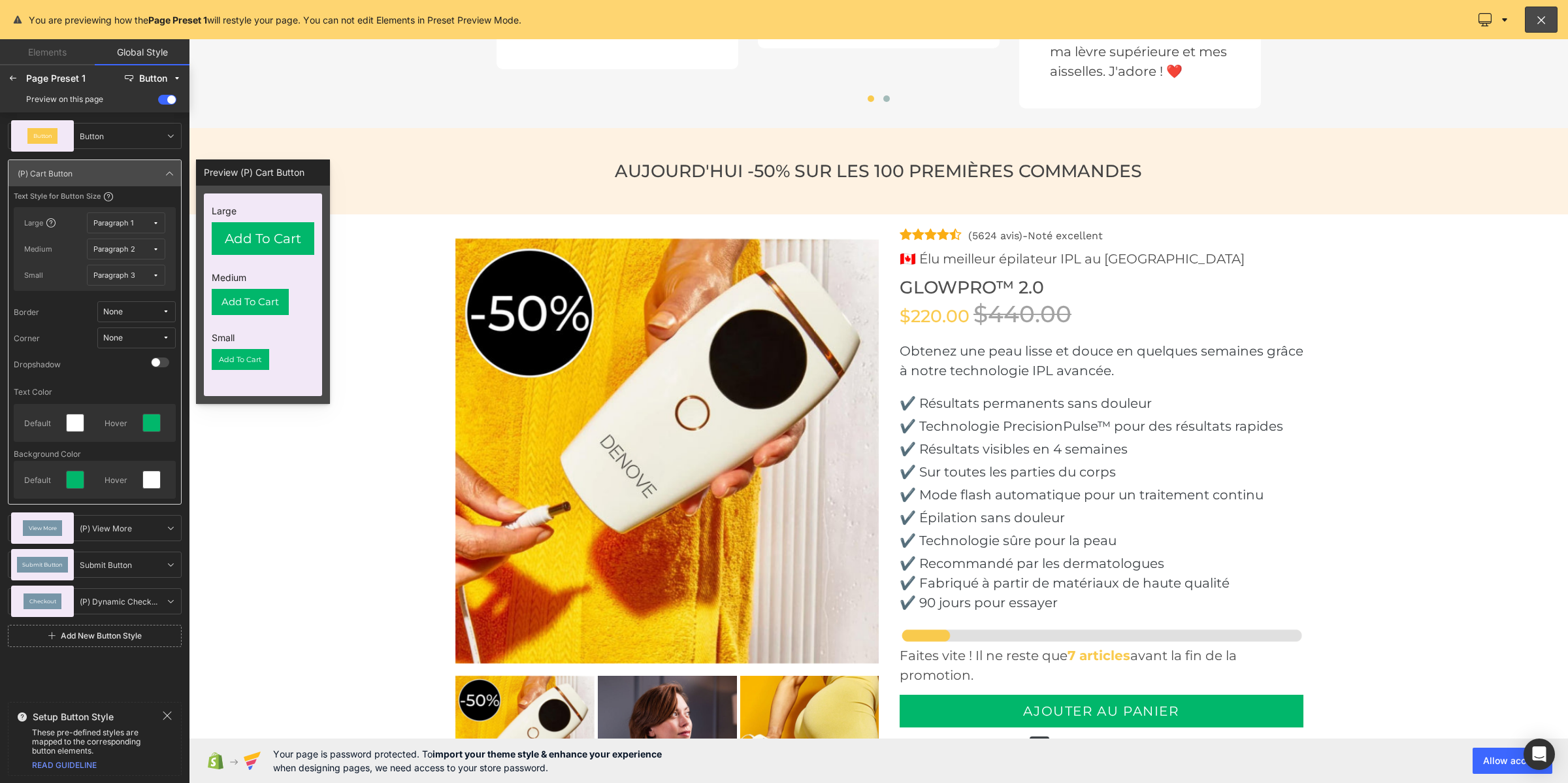
scroll to position [4085, 0]
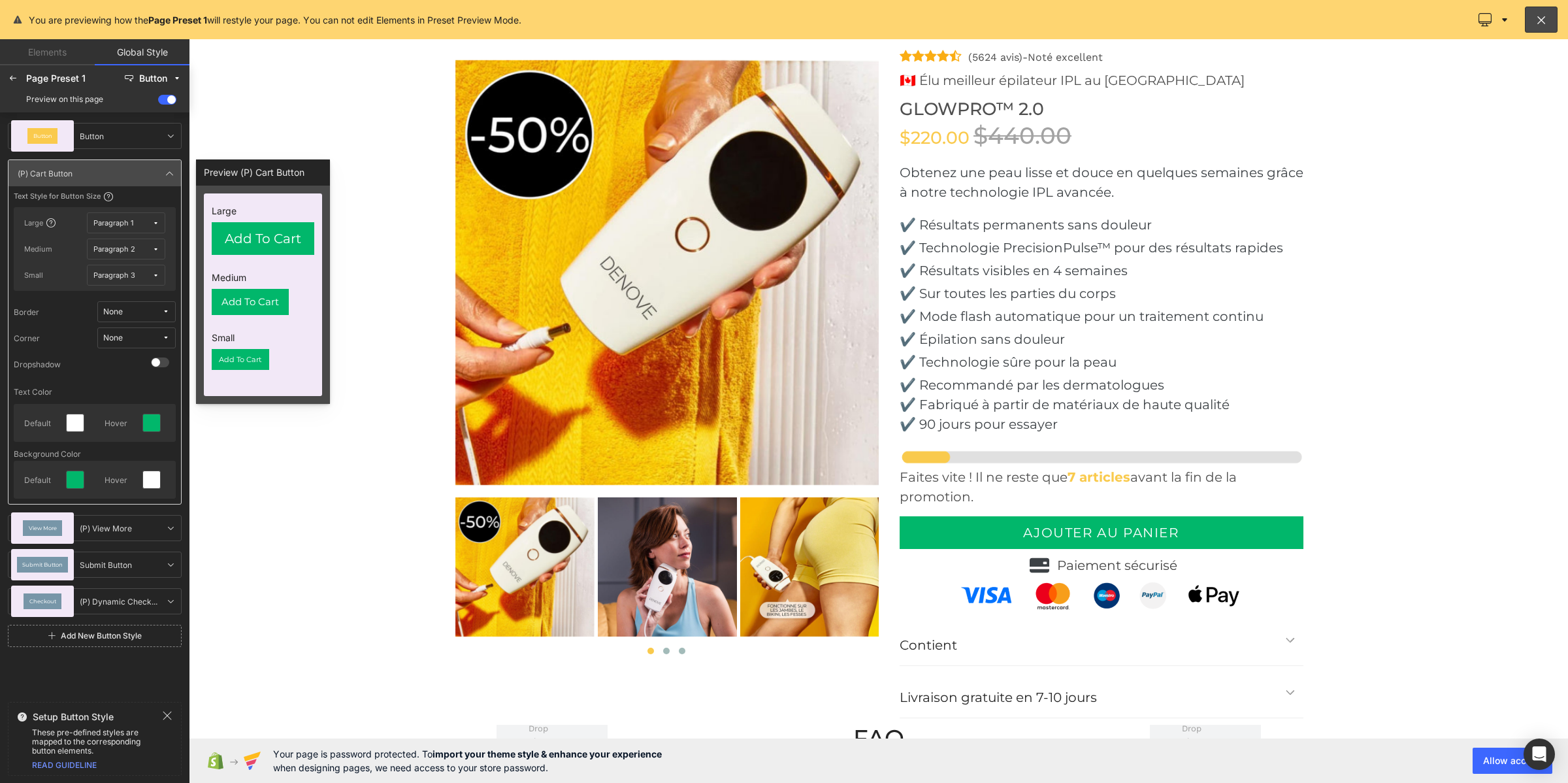
click at [118, 330] on button "None" at bounding box center [137, 338] width 79 height 21
click at [124, 382] on label "Default Corner" at bounding box center [124, 384] width 56 height 9
click at [165, 168] on icon at bounding box center [169, 173] width 11 height 11
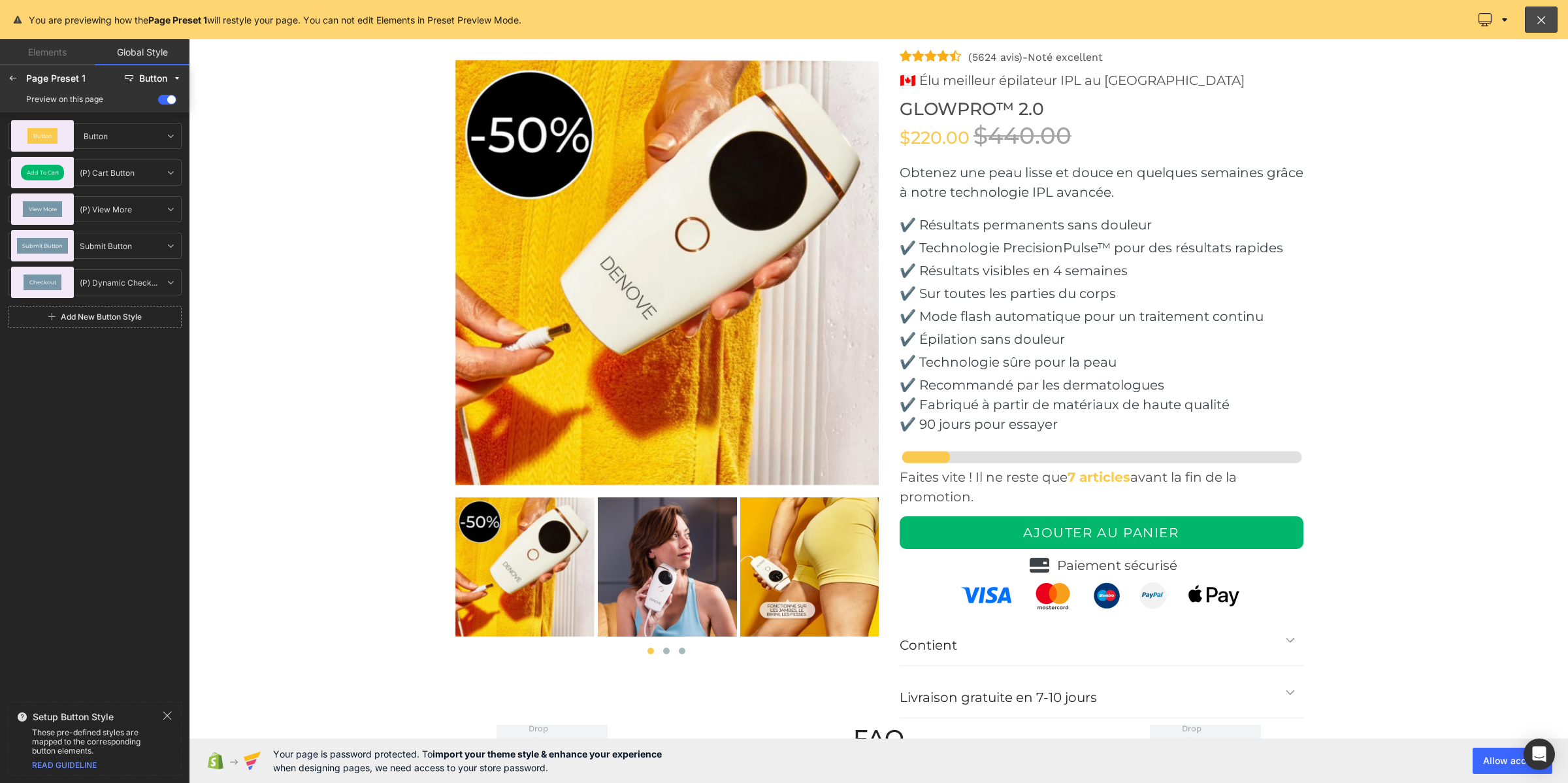
click at [54, 134] on div "Button" at bounding box center [43, 135] width 30 height 16
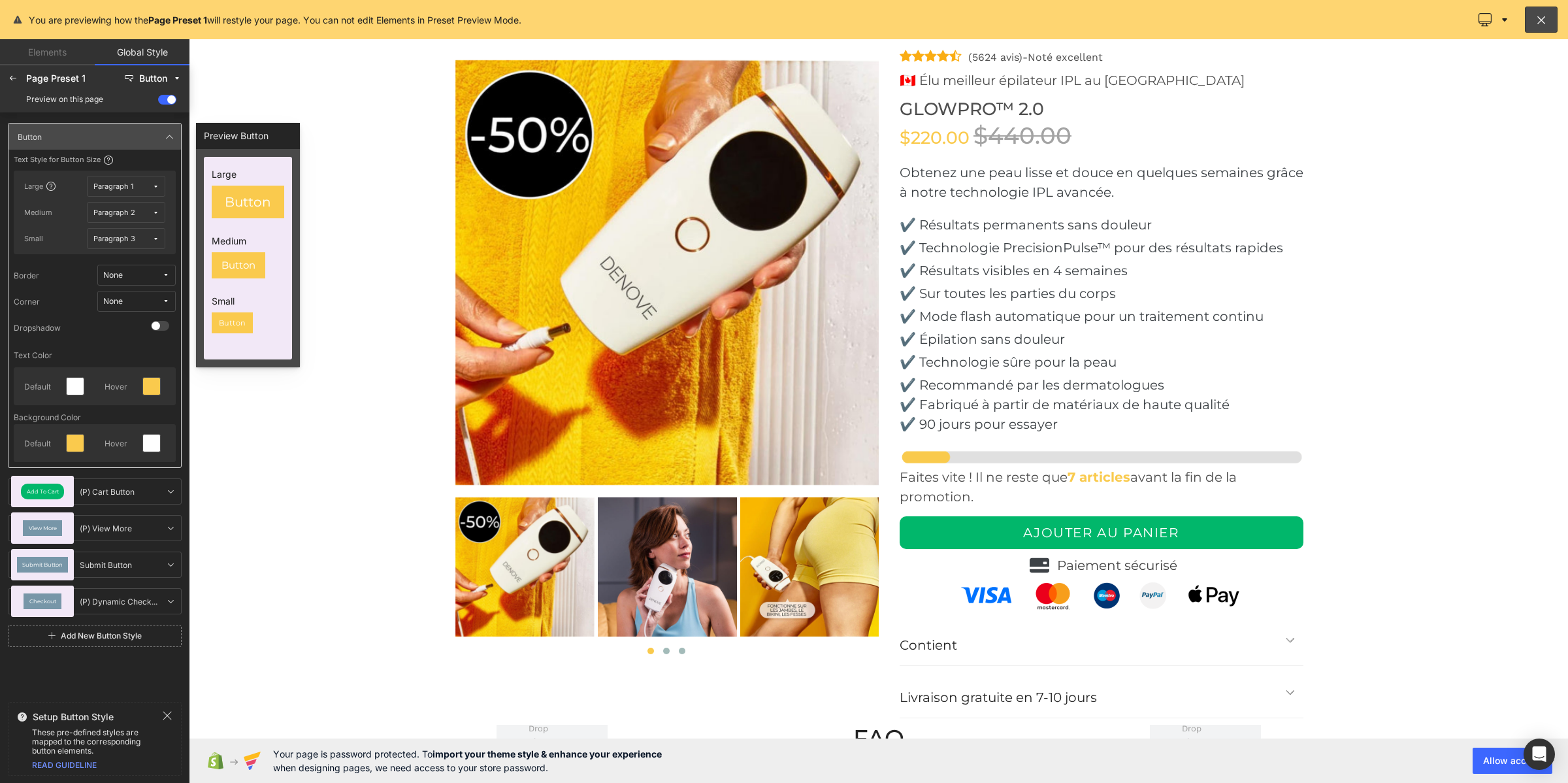
click at [131, 296] on span "None" at bounding box center [133, 301] width 59 height 10
click at [128, 346] on label "Default Corner" at bounding box center [124, 348] width 56 height 9
click at [165, 139] on icon at bounding box center [169, 136] width 11 height 11
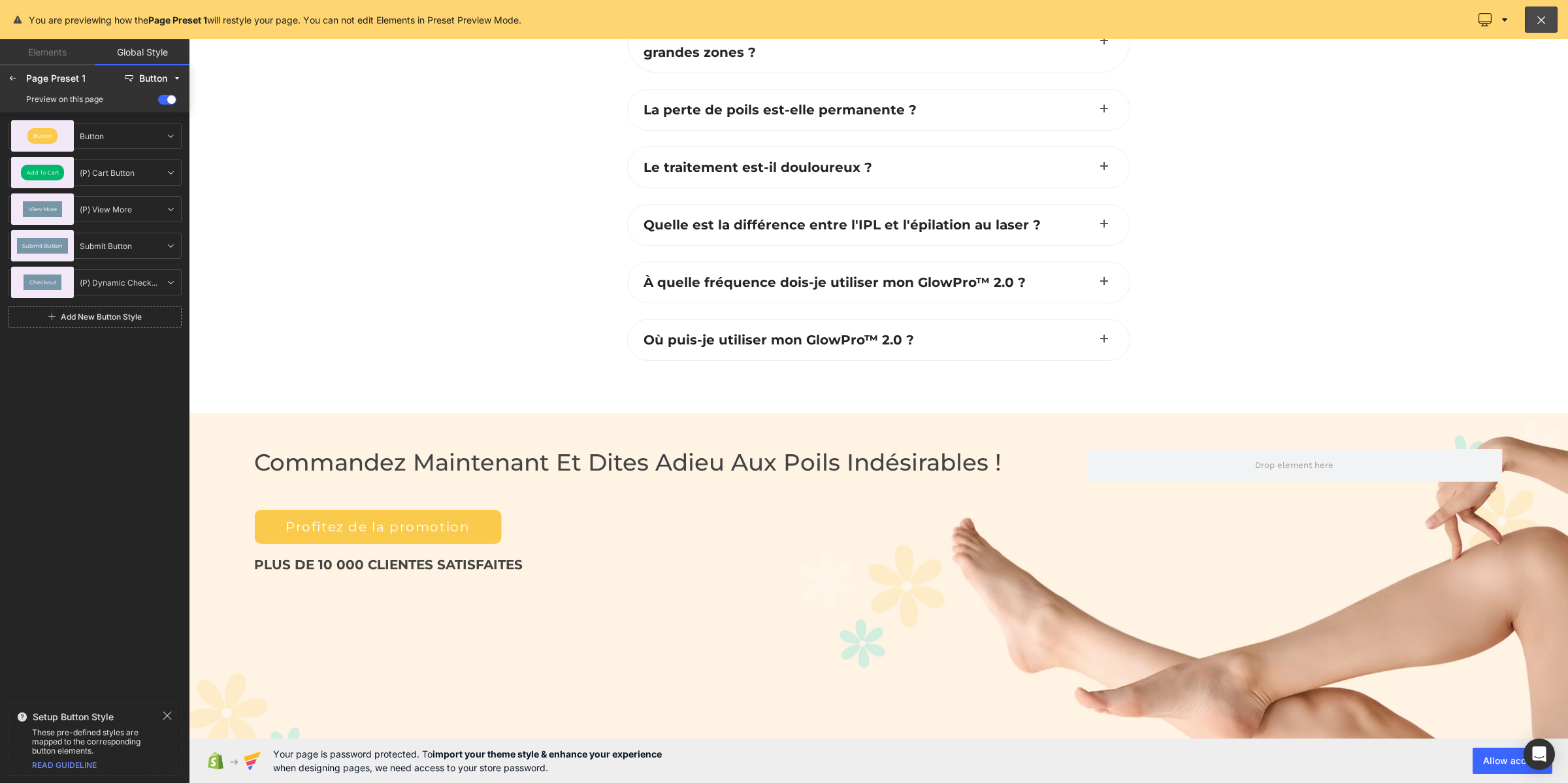
scroll to position [5065, 0]
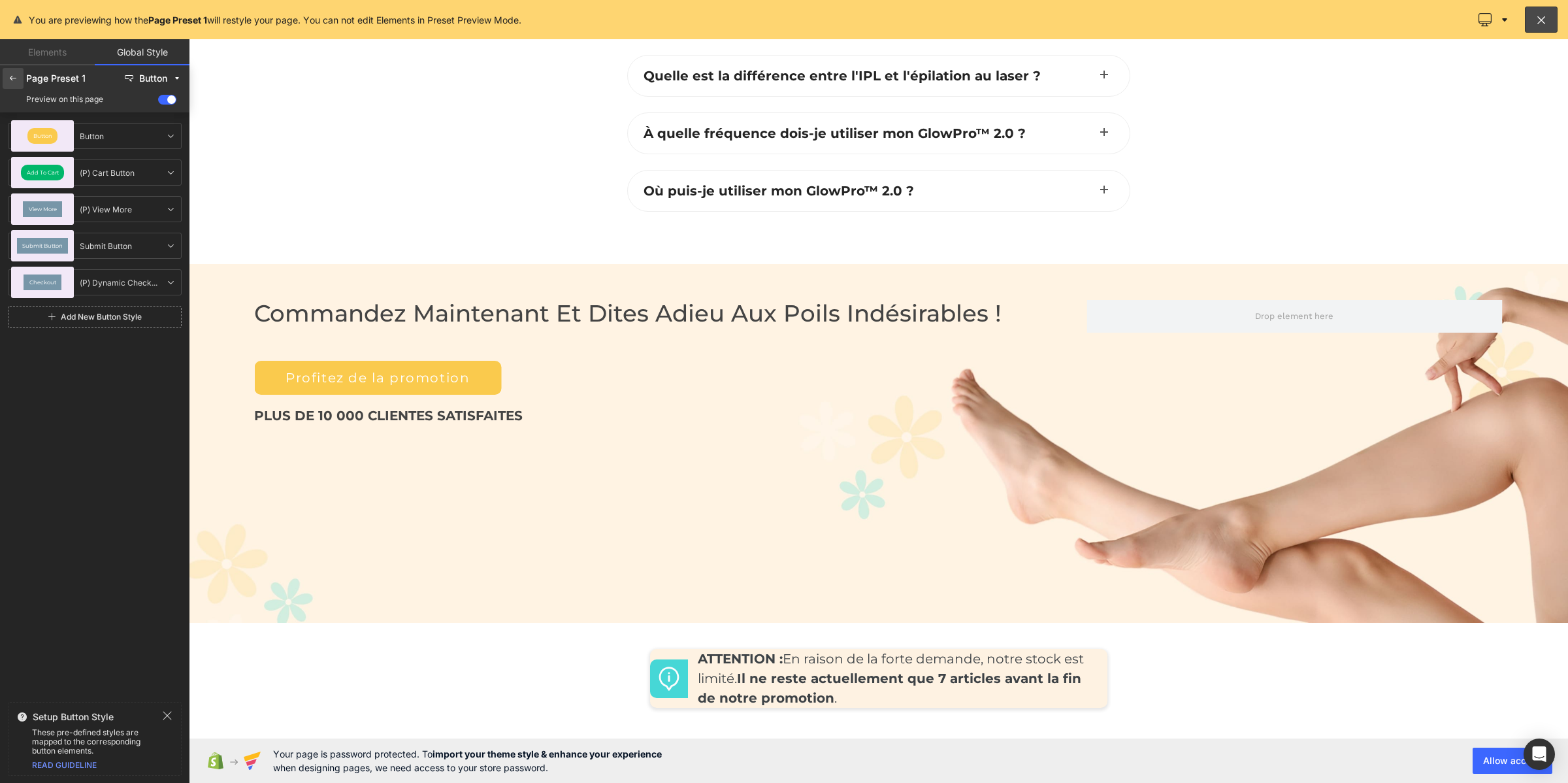
click at [5, 79] on div at bounding box center [13, 79] width 21 height 21
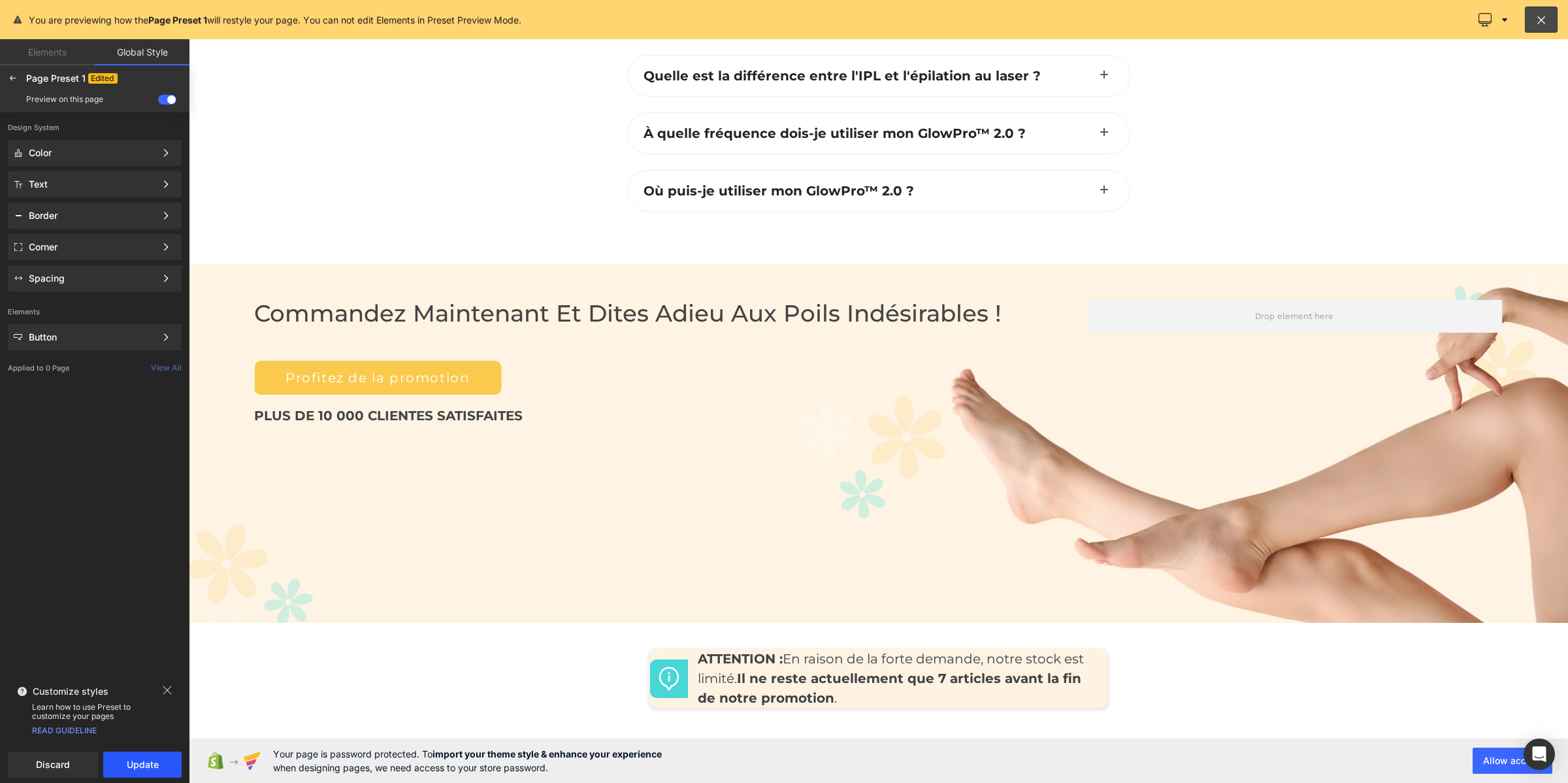
click at [129, 768] on button "Update" at bounding box center [142, 765] width 79 height 26
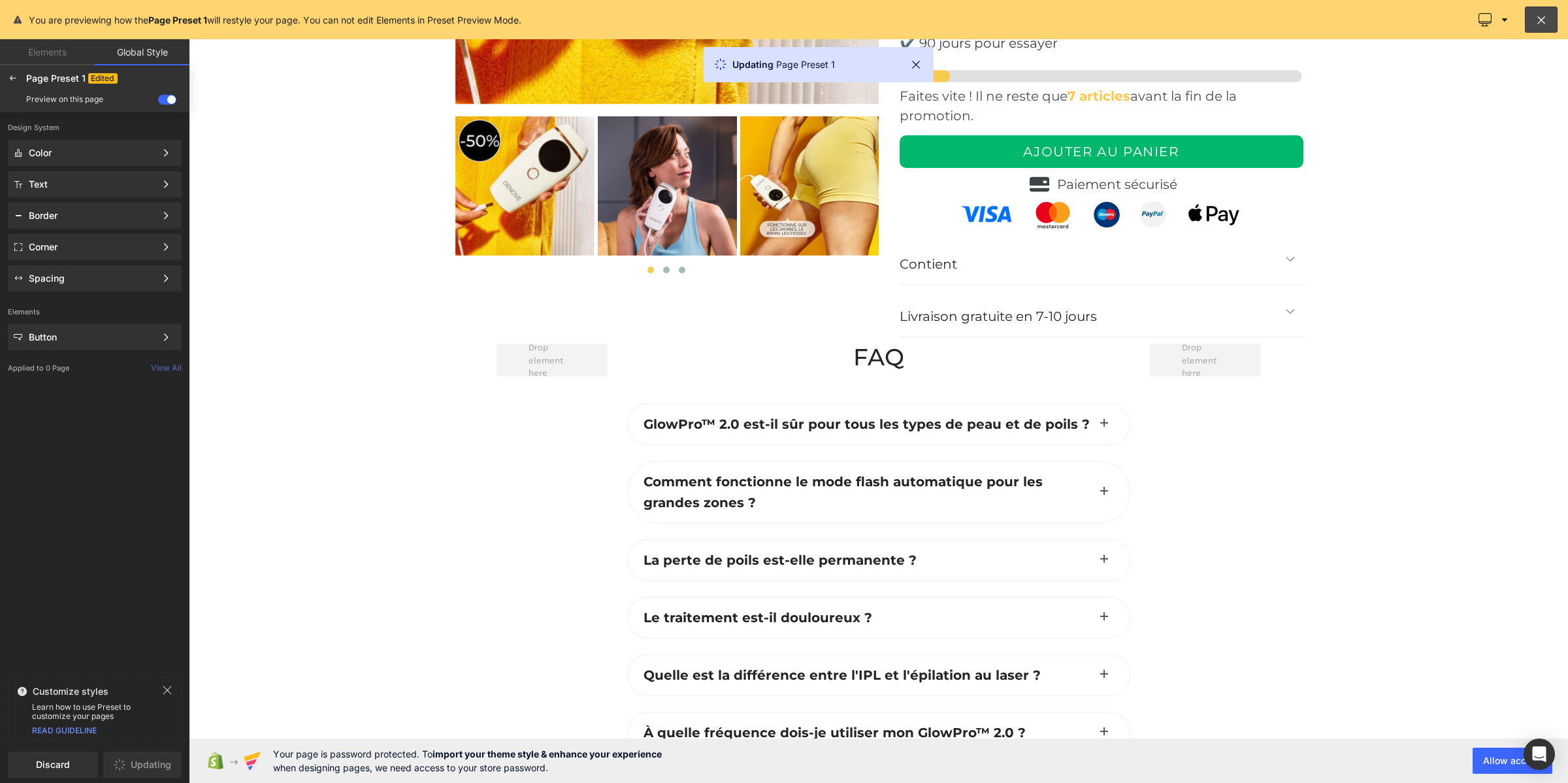
scroll to position [4411, 0]
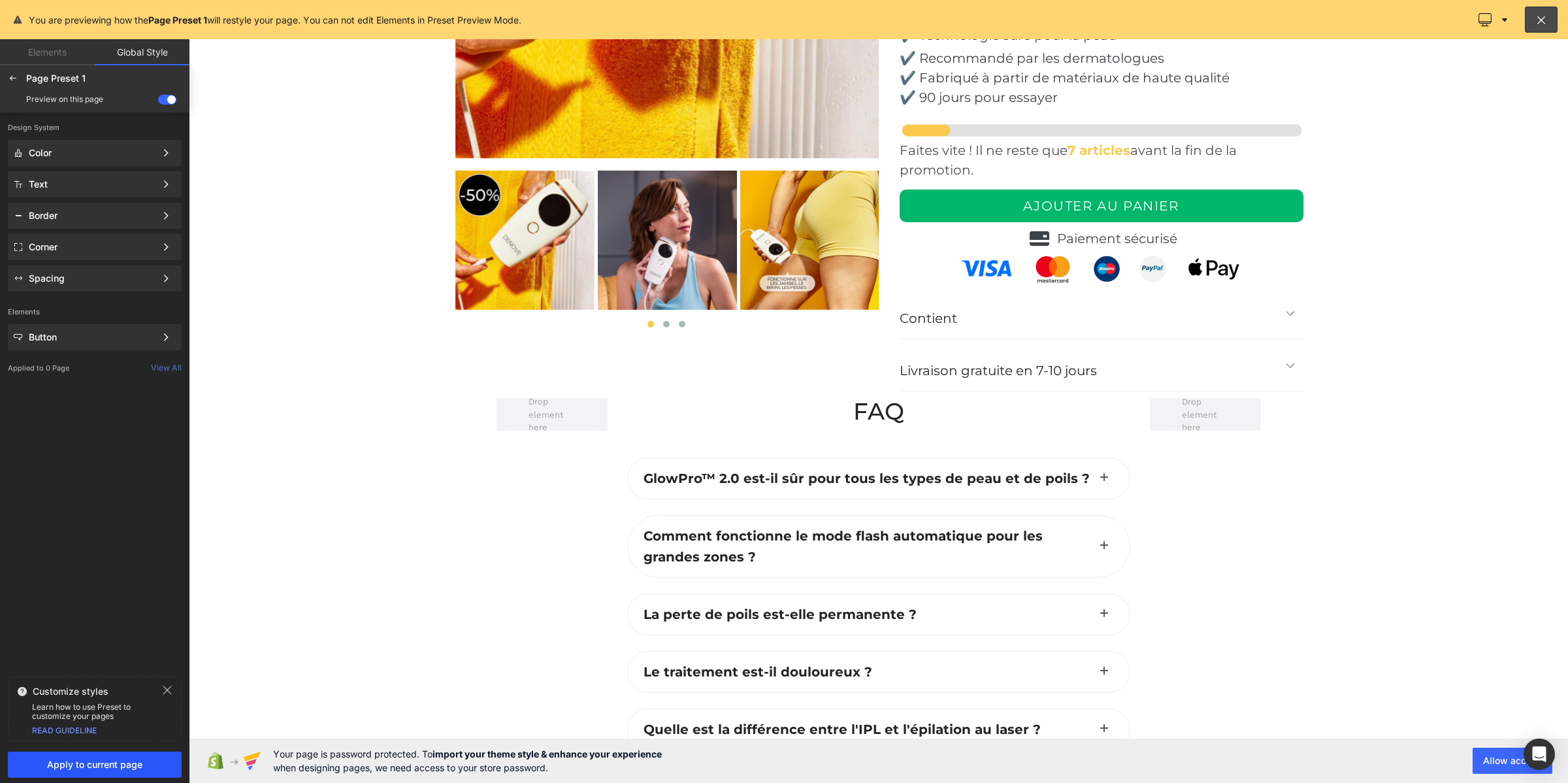
click at [128, 762] on span "Apply to current page" at bounding box center [94, 764] width 158 height 11
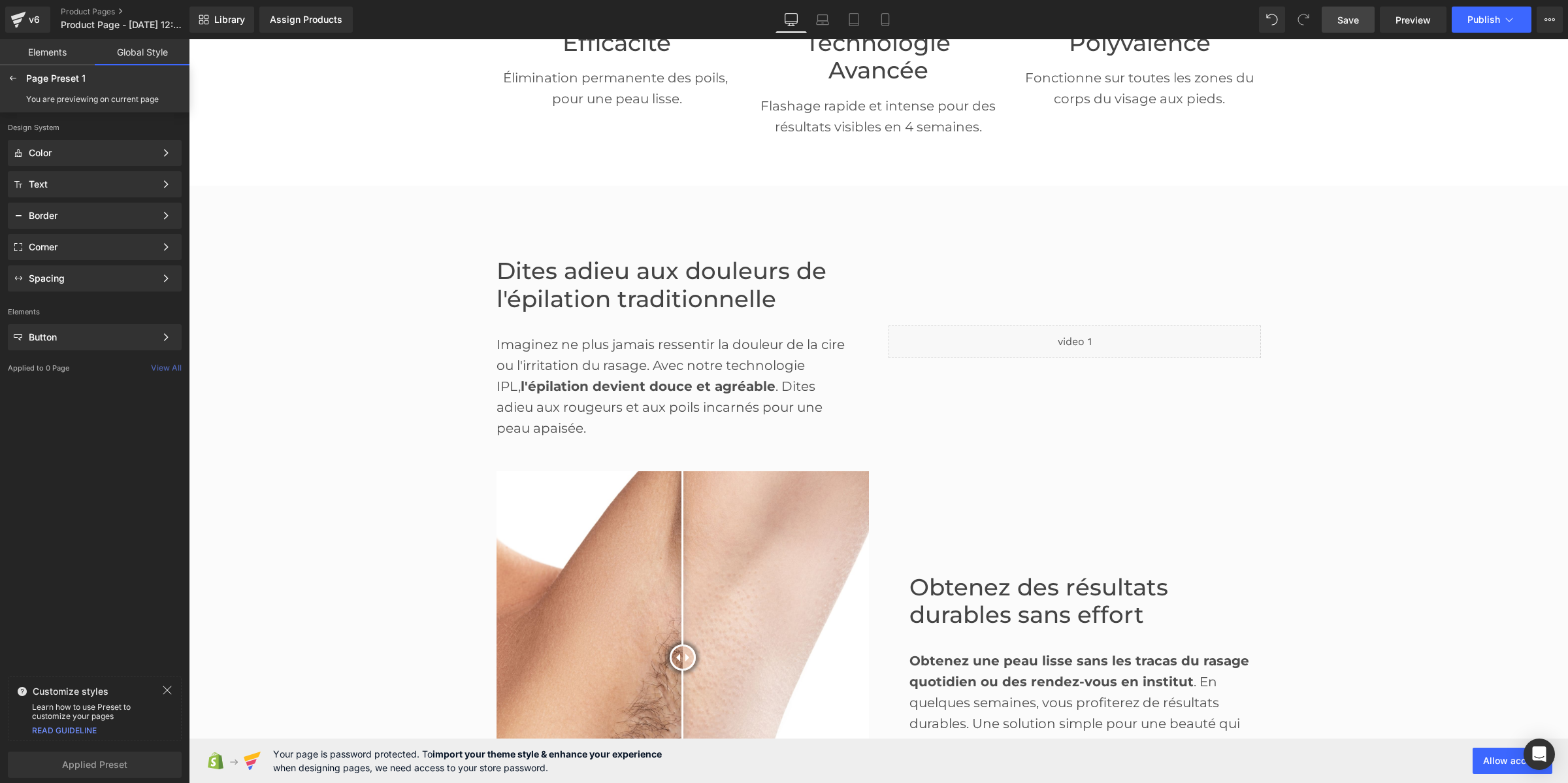
scroll to position [572, 0]
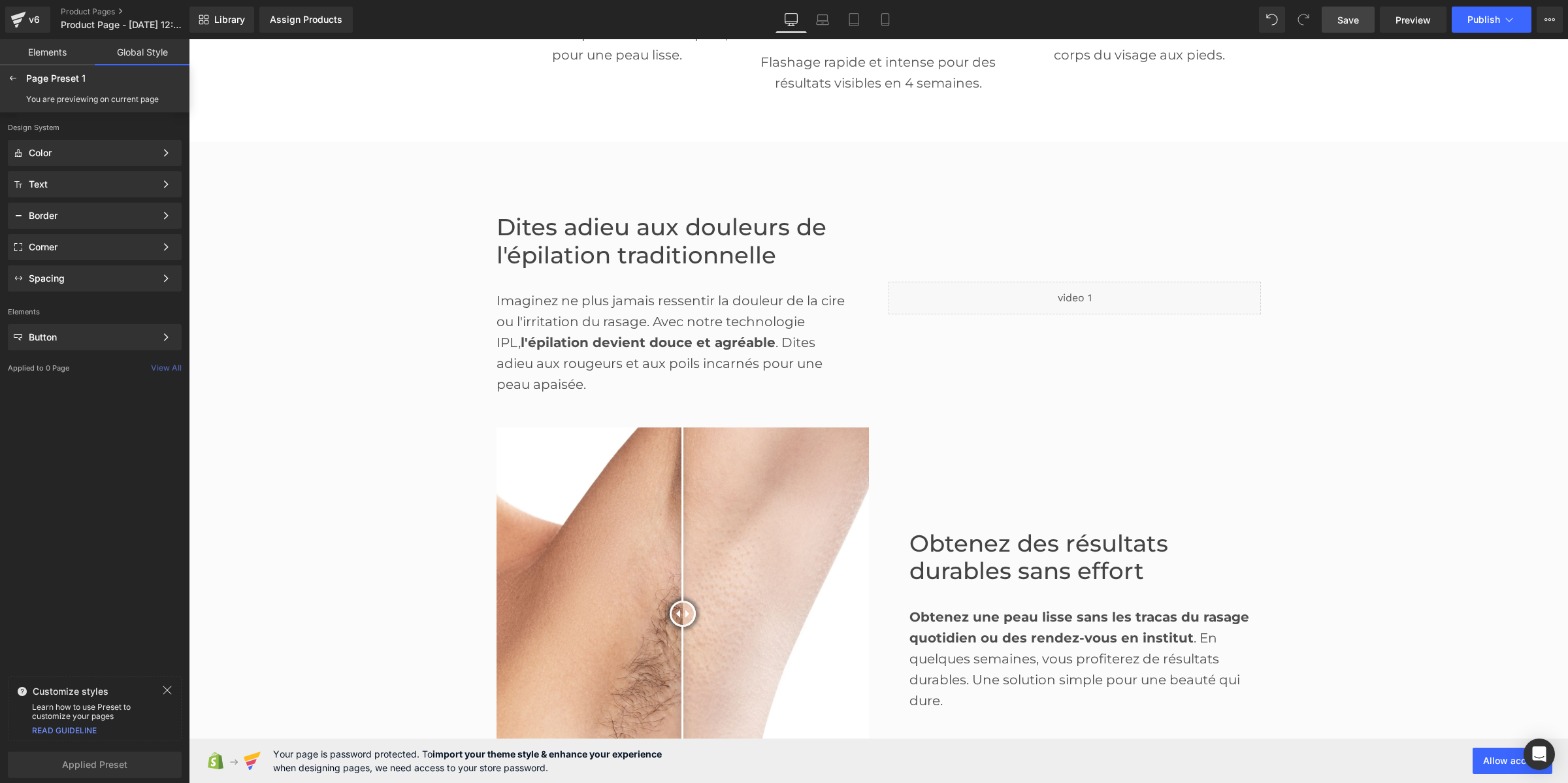
click at [613, 232] on font "Dites adieu aux douleurs de l'épilation traditionnelle" at bounding box center [661, 241] width 330 height 57
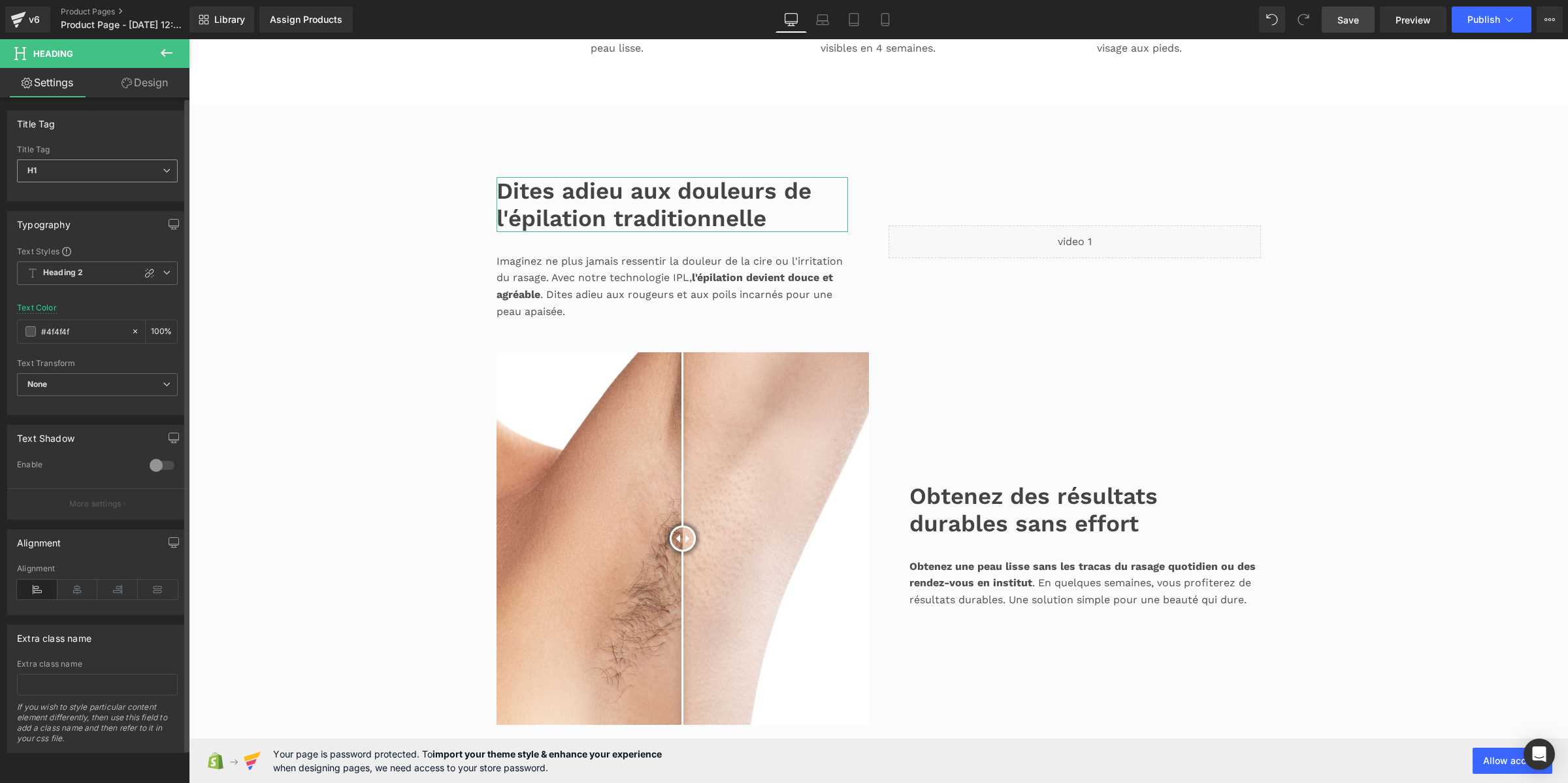
click at [76, 172] on span "H1" at bounding box center [97, 171] width 160 height 23
click at [70, 215] on li "H2" at bounding box center [97, 213] width 161 height 20
type input "#3d4246"
type input "100"
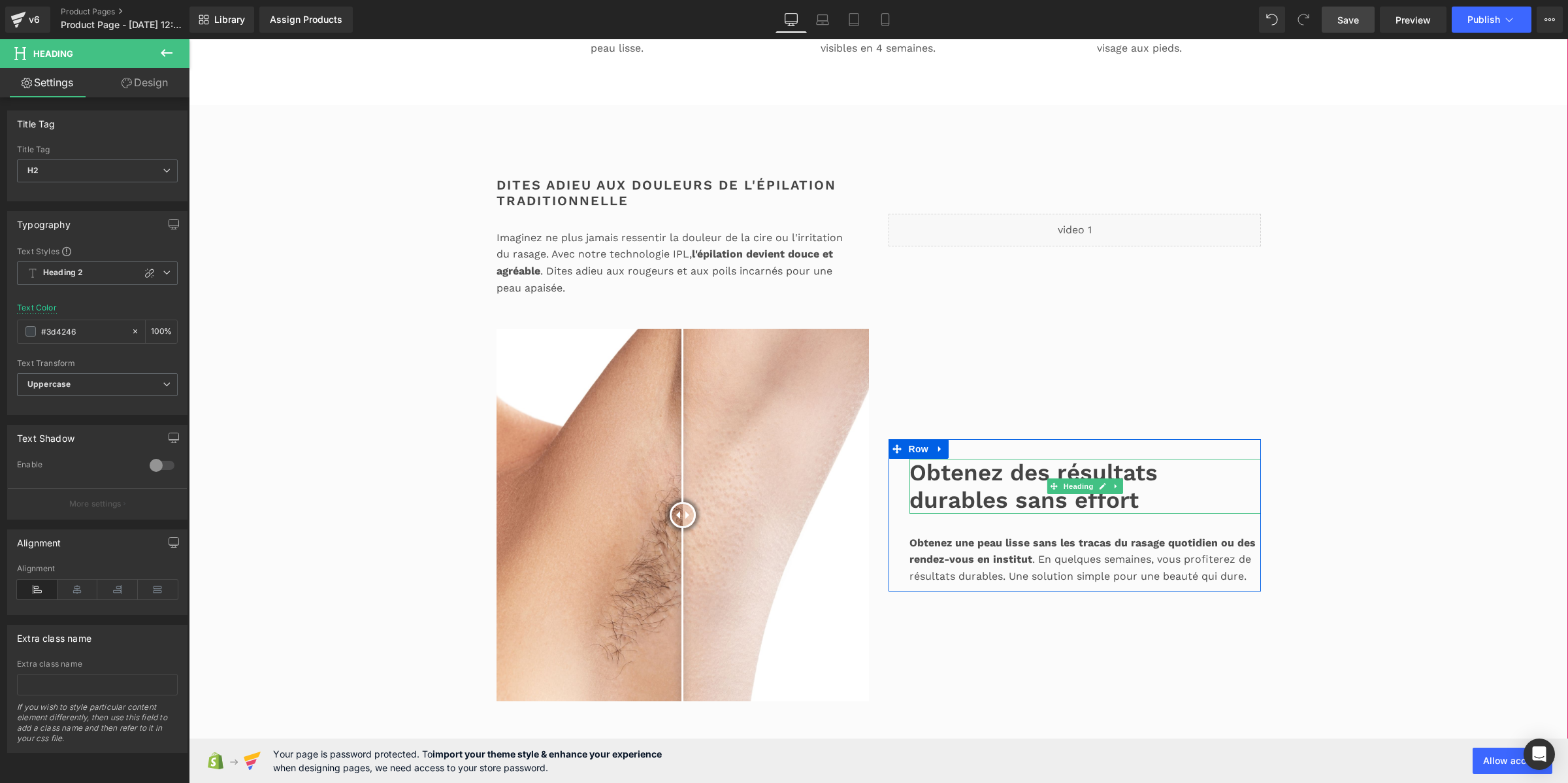
click at [949, 514] on font "Obtenez des résultats durables sans effort" at bounding box center [1033, 486] width 248 height 55
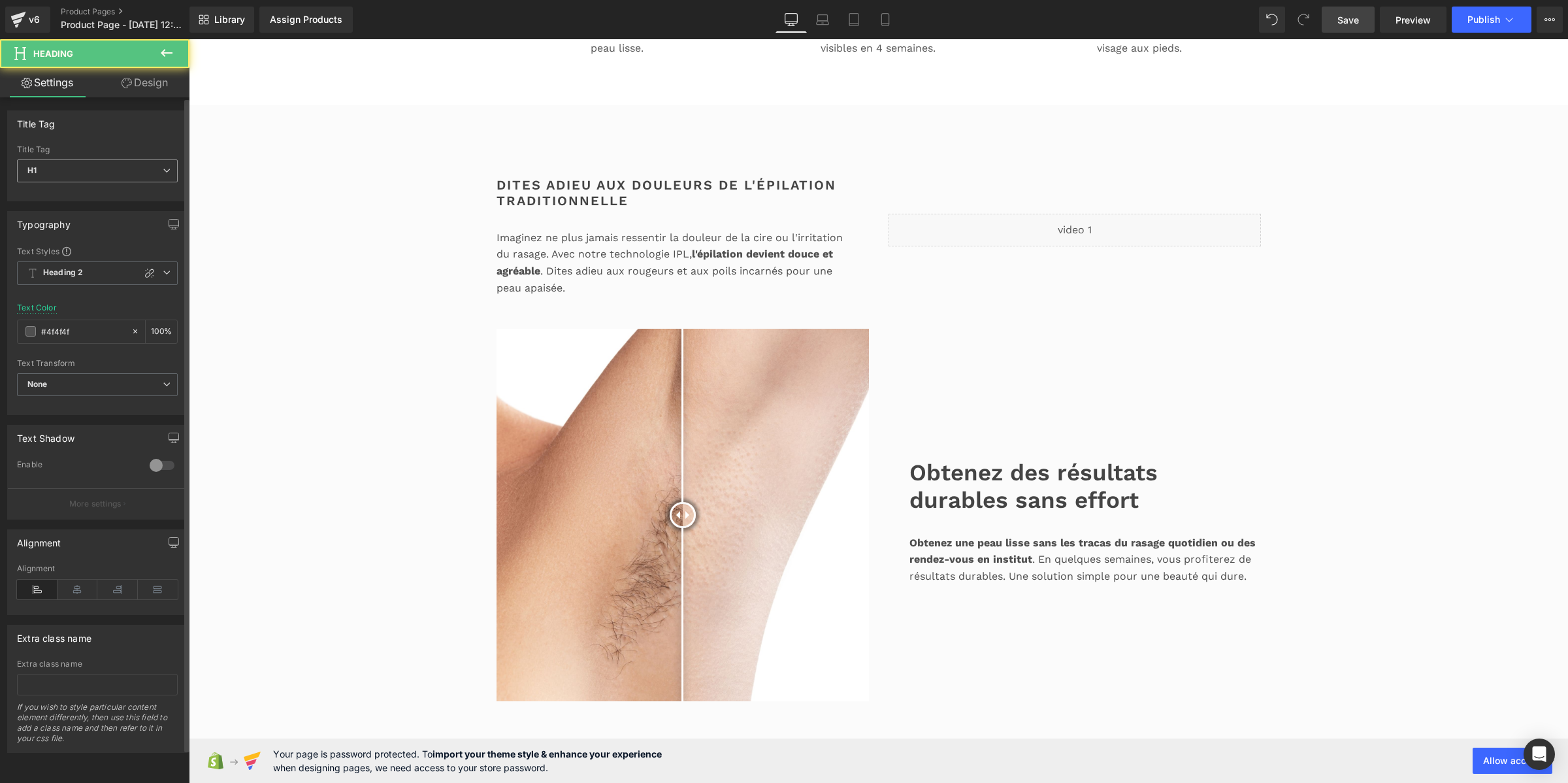
click at [79, 173] on span "H1" at bounding box center [97, 171] width 160 height 23
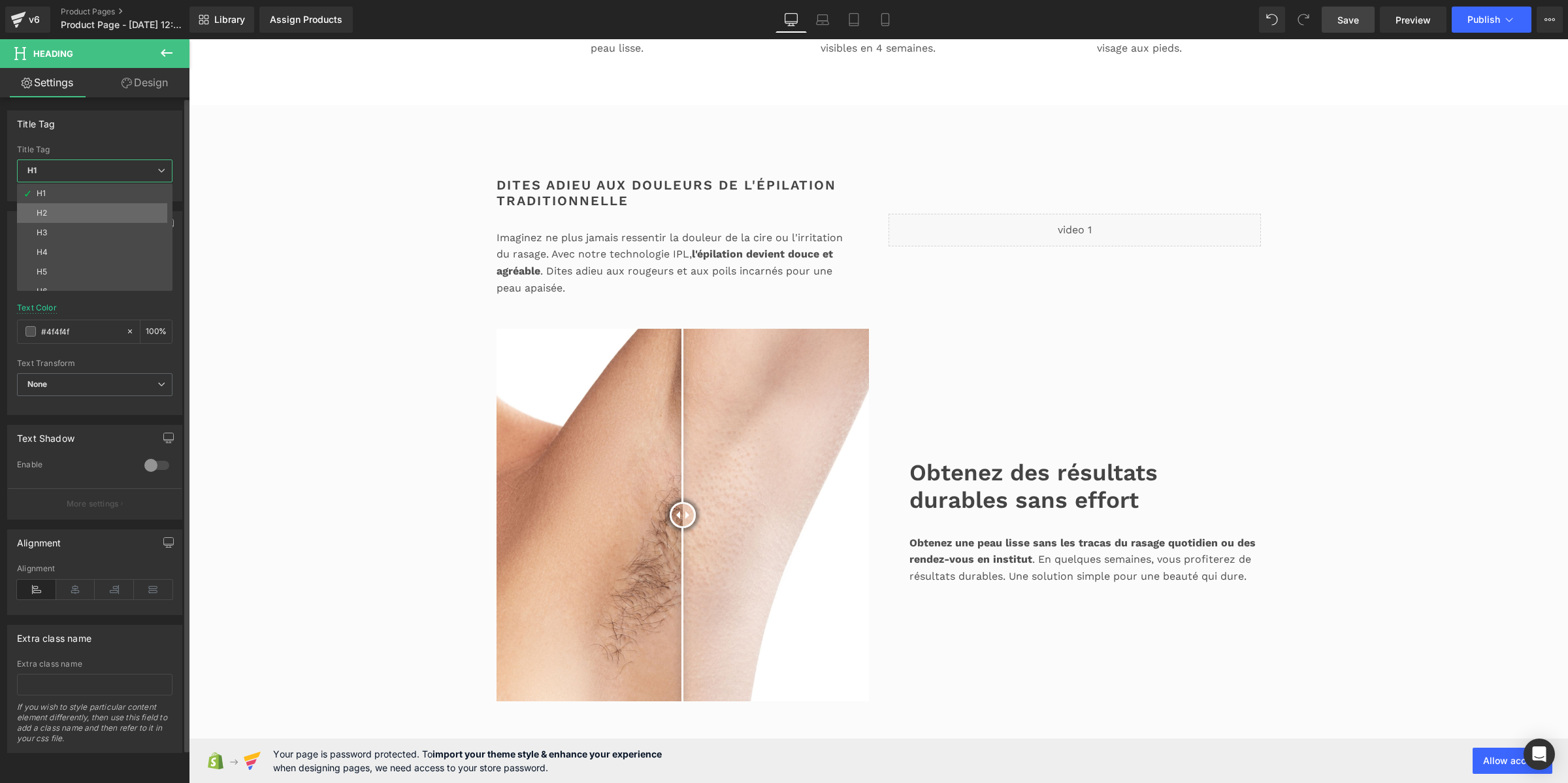
click at [82, 210] on li "H2" at bounding box center [97, 213] width 161 height 20
type input "#3d4246"
type input "100"
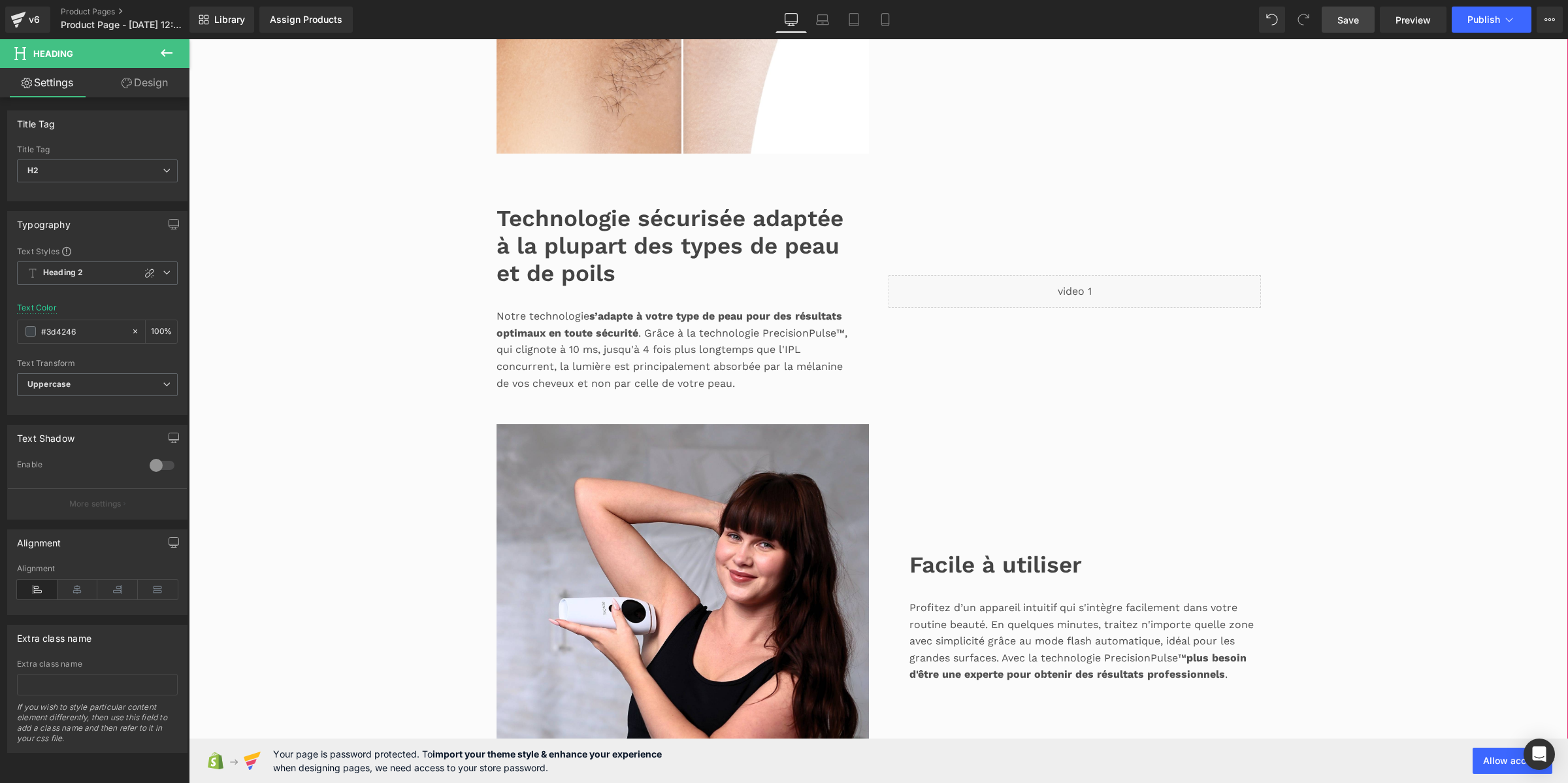
scroll to position [1307, 0]
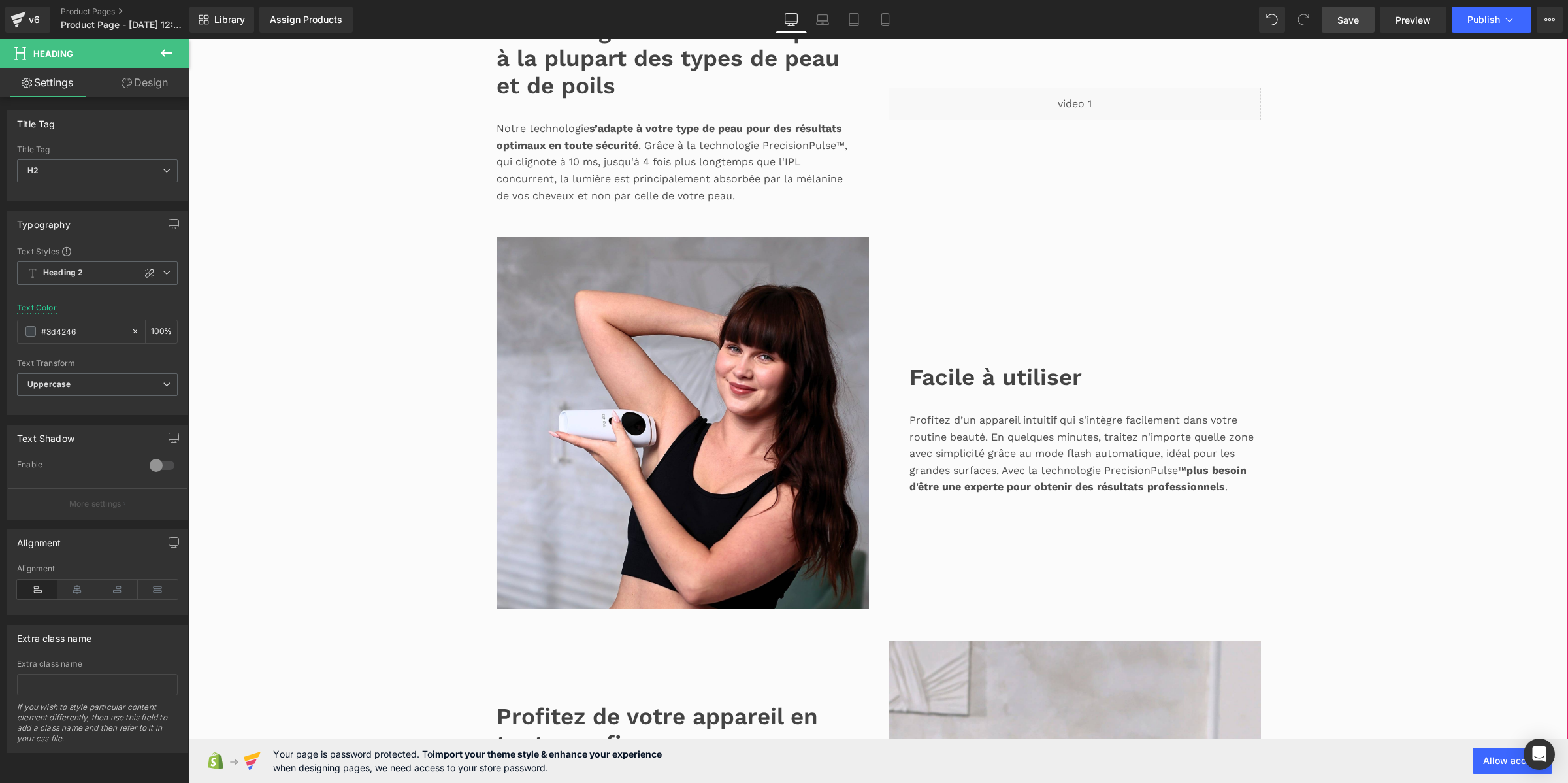
click at [519, 99] on font "Technologie sécurisée adaptée à la plupart des types de peau et de poils" at bounding box center [670, 58] width 347 height 83
click at [108, 162] on span "H1" at bounding box center [97, 171] width 160 height 23
click at [111, 216] on li "H2" at bounding box center [97, 213] width 161 height 20
type input "#3d4246"
type input "100"
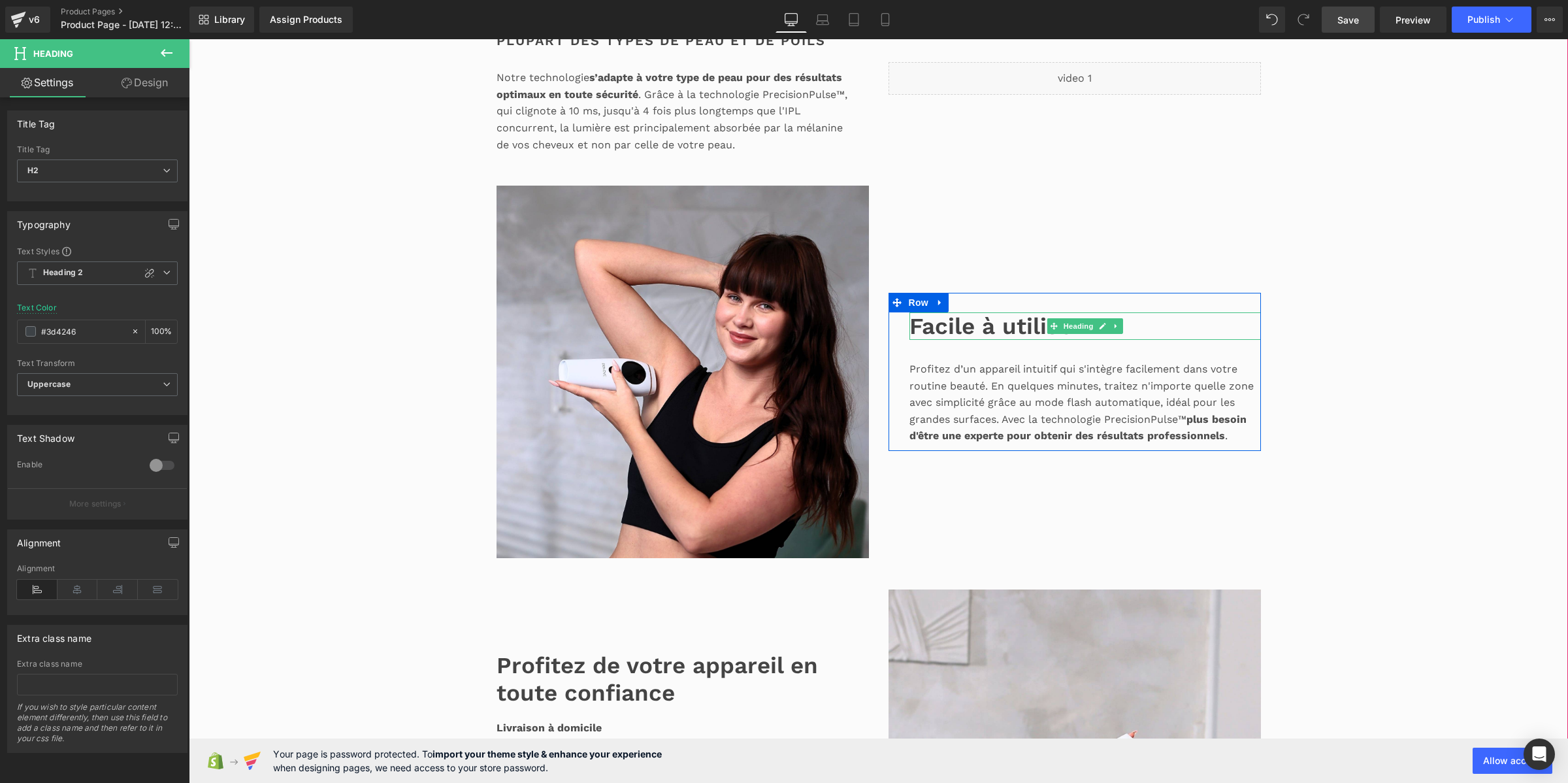
click at [984, 340] on font "Facile à utiliser" at bounding box center [996, 326] width 173 height 28
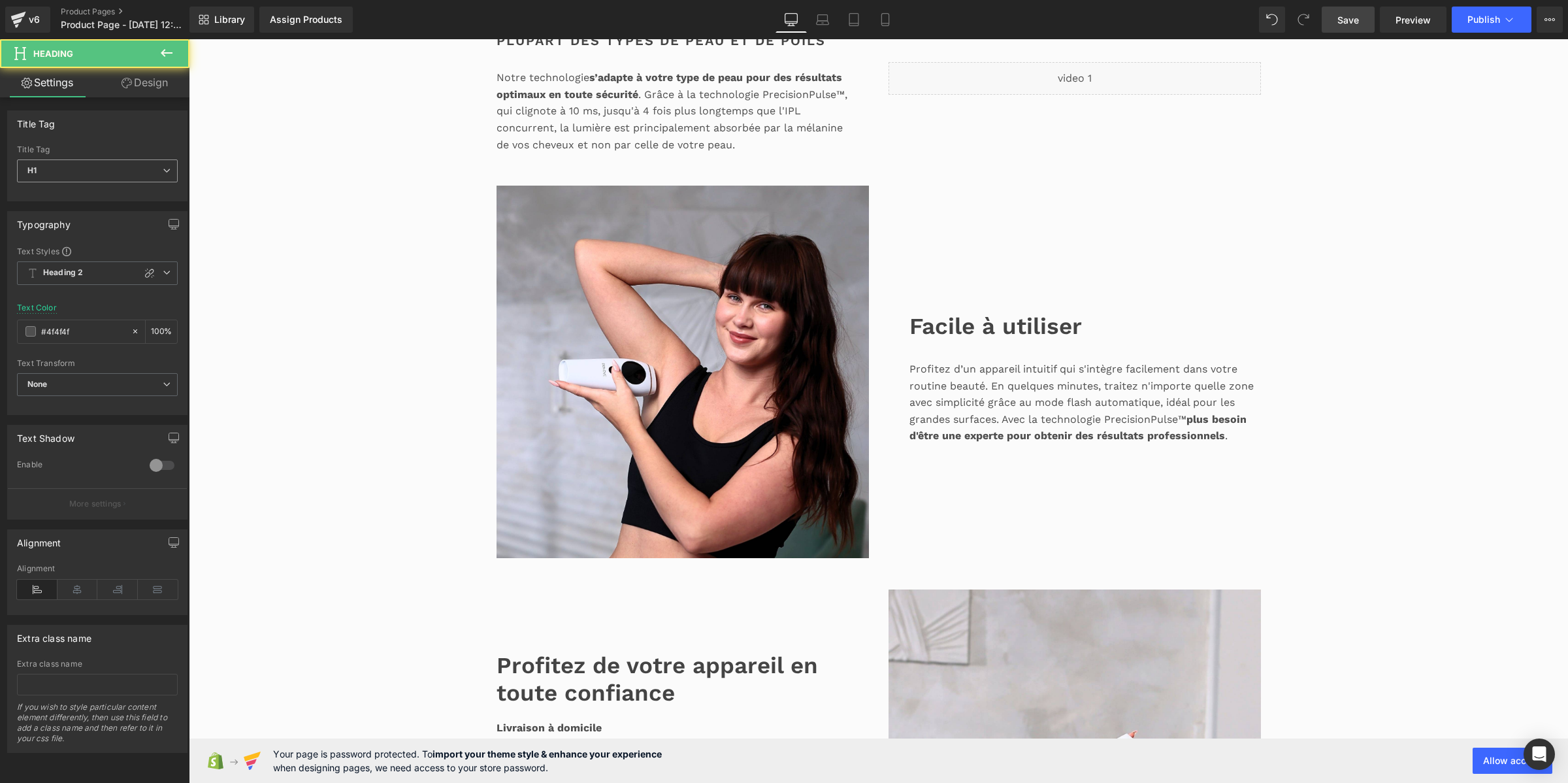
click at [128, 175] on span "H1" at bounding box center [97, 171] width 160 height 23
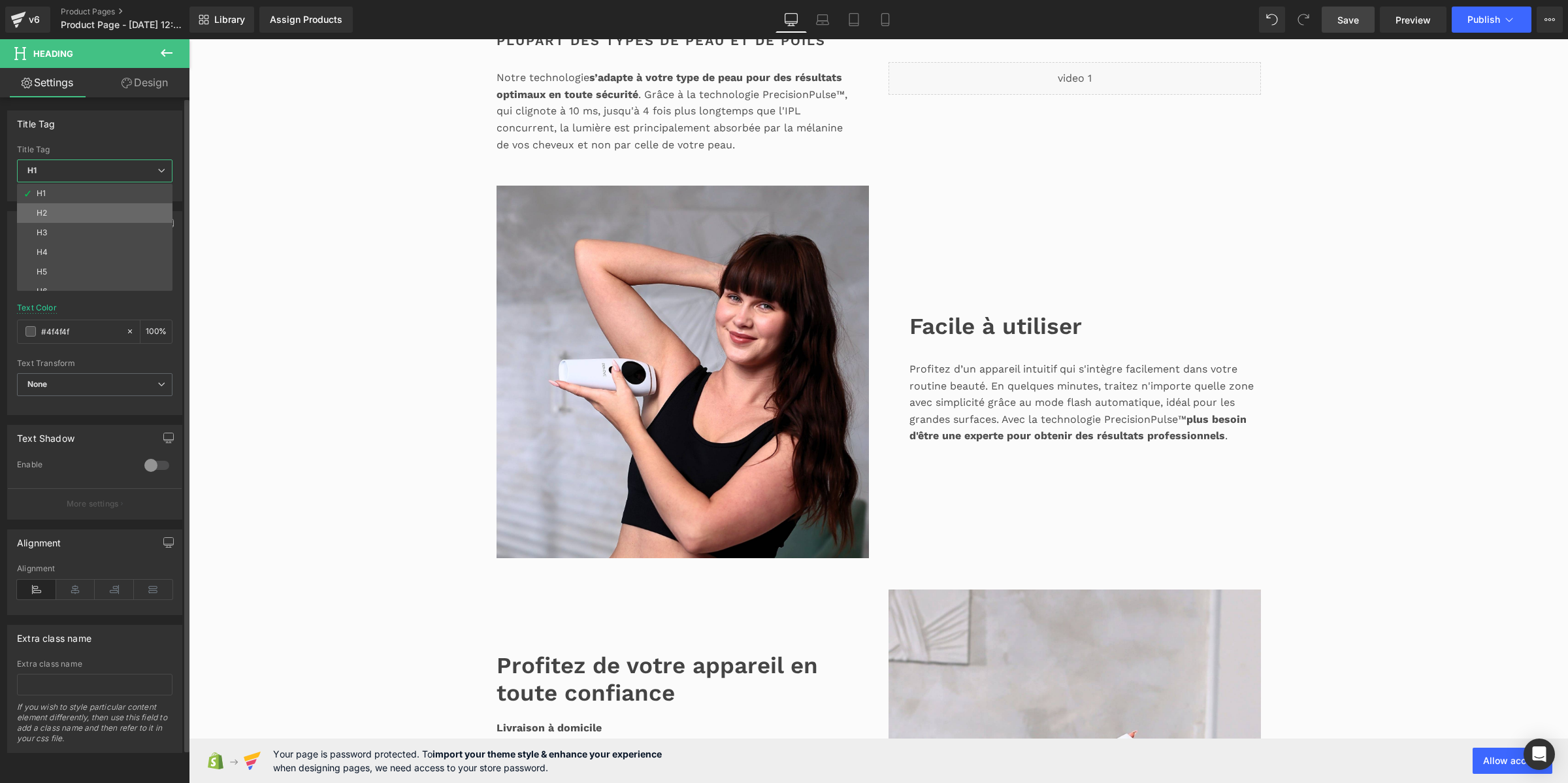
click at [111, 213] on li "H2" at bounding box center [97, 213] width 161 height 20
type input "#3d4246"
type input "100"
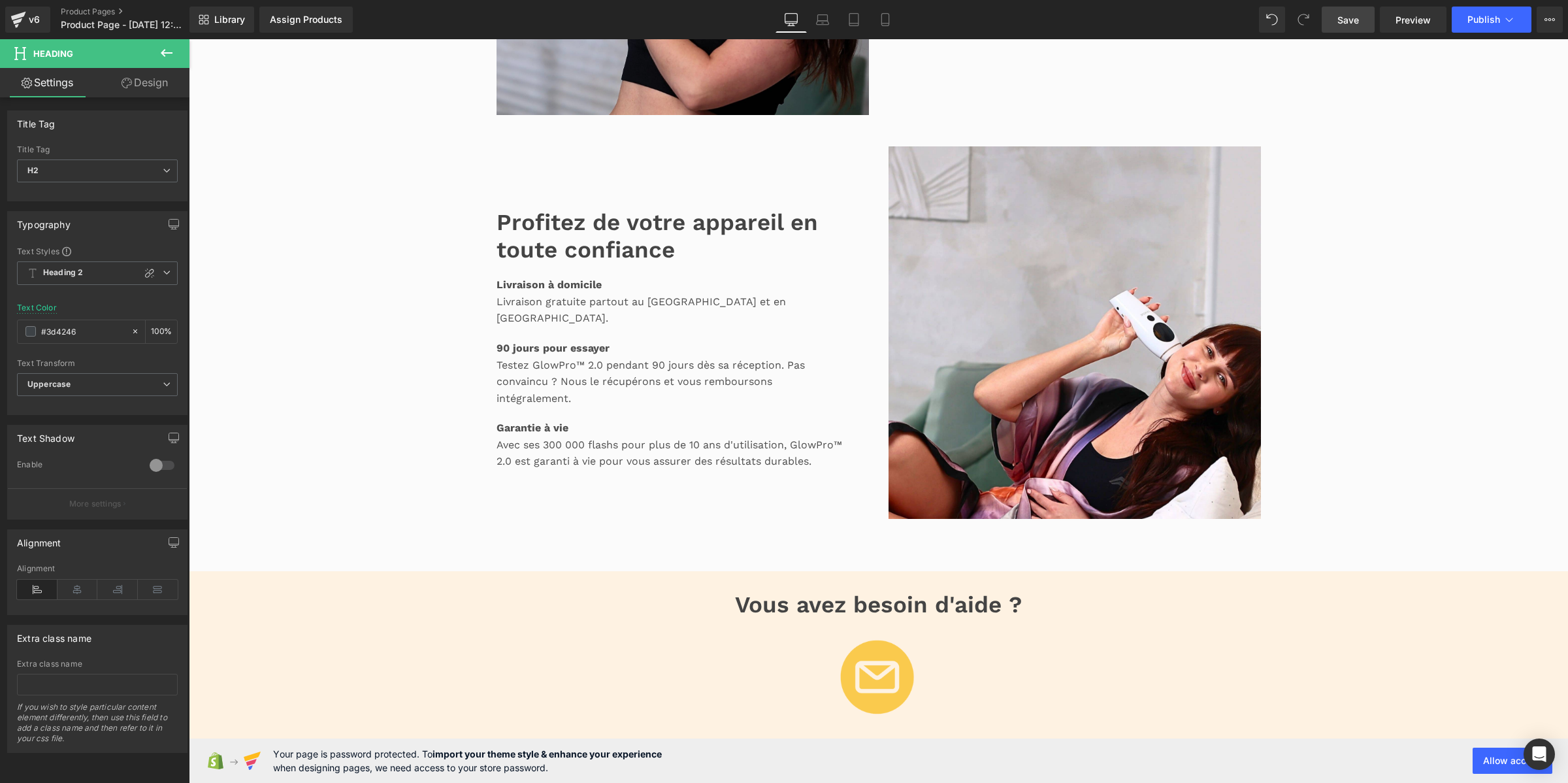
scroll to position [2043, 0]
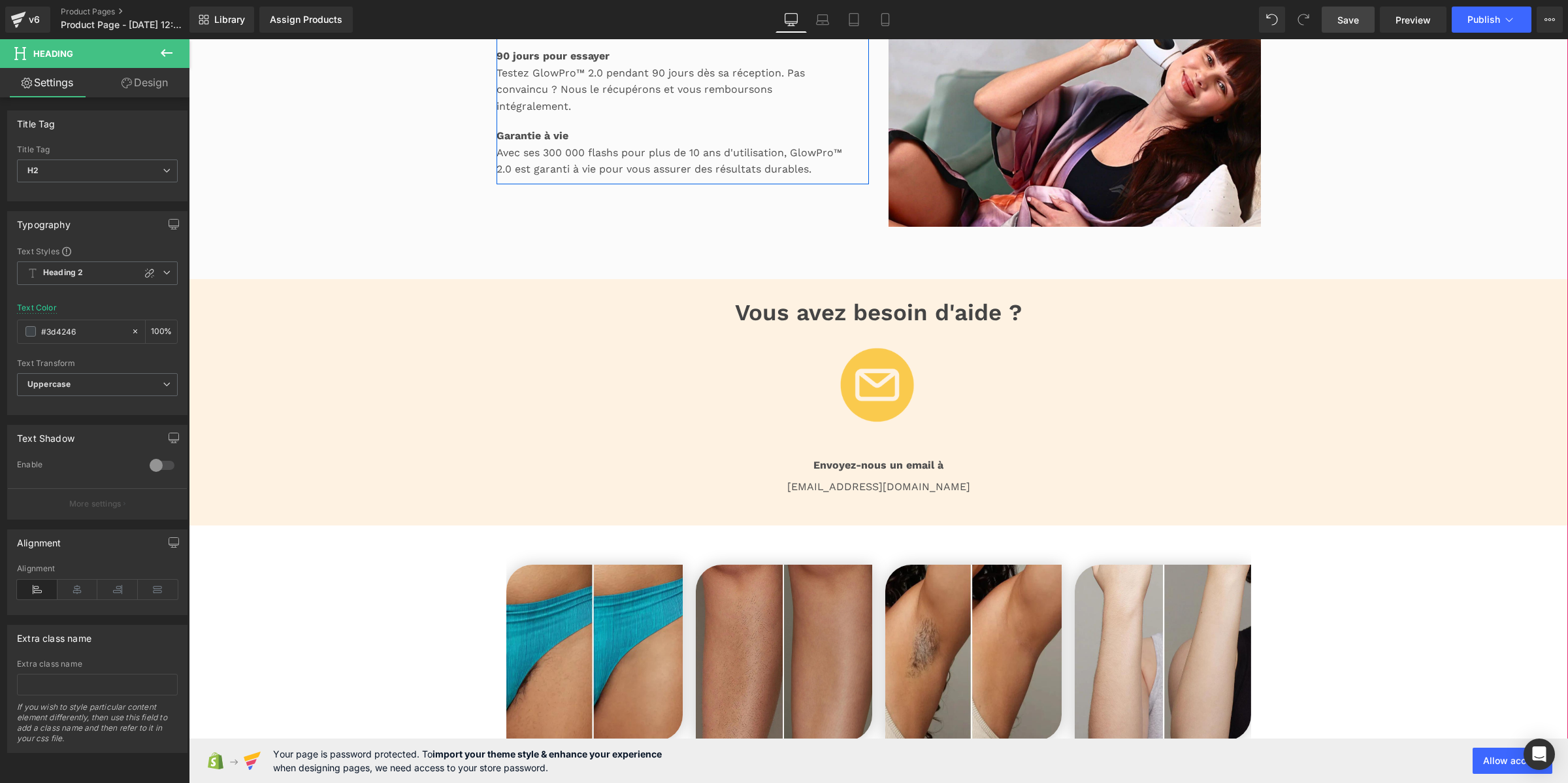
click at [125, 175] on span "H1" at bounding box center [97, 171] width 160 height 23
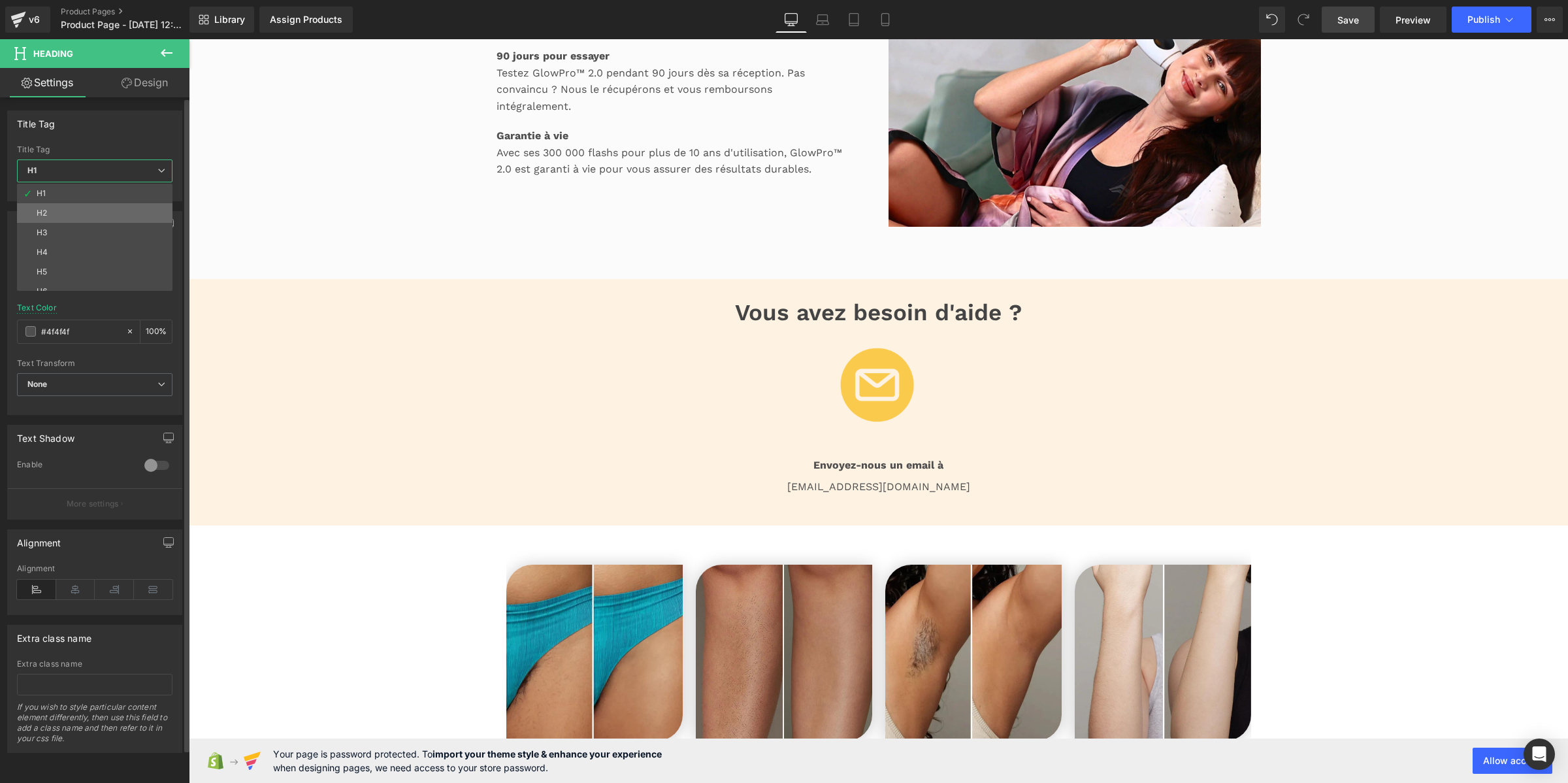
click at [116, 210] on li "H2" at bounding box center [97, 213] width 161 height 20
type input "#3d4246"
type input "100"
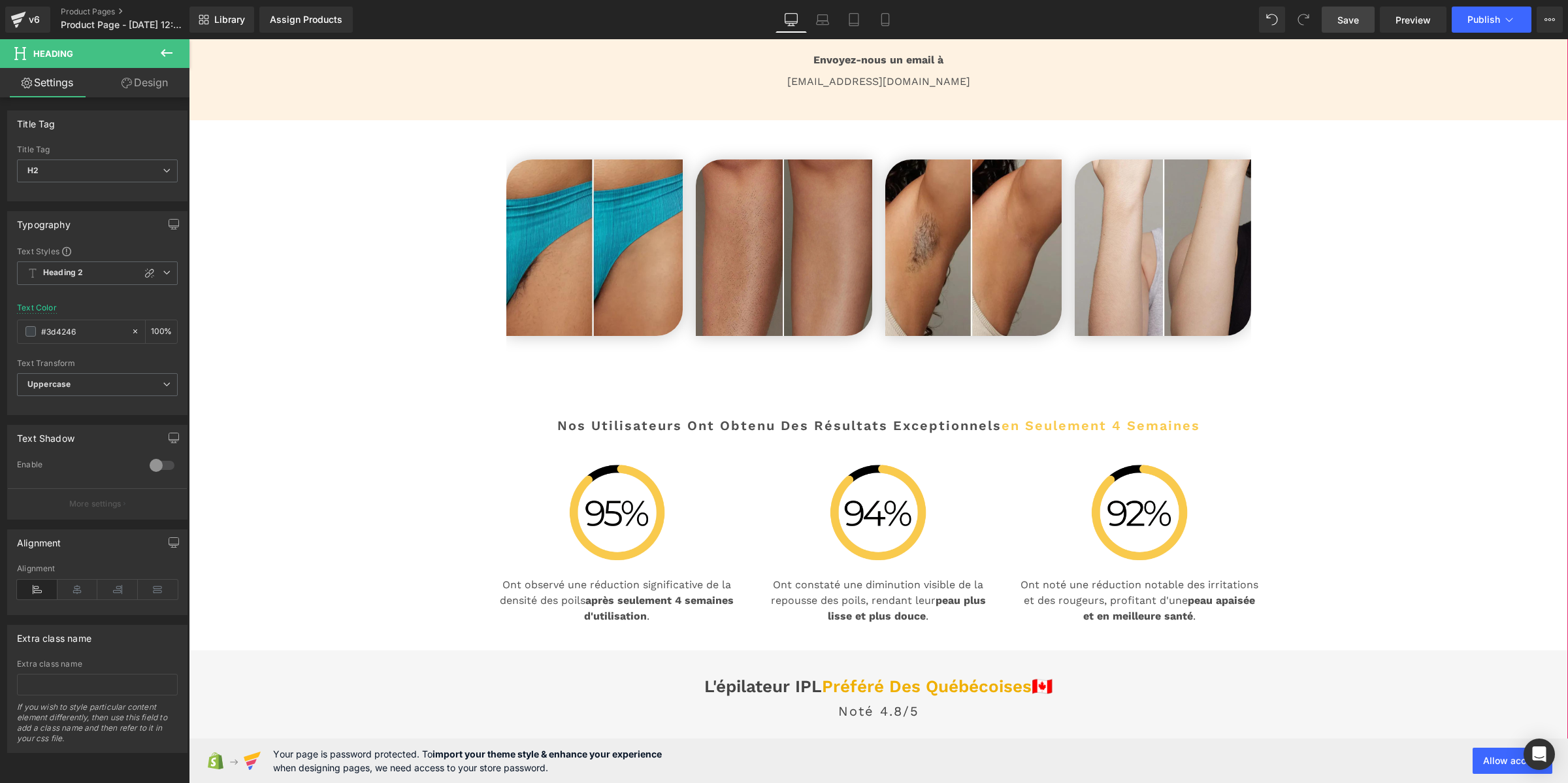
scroll to position [2451, 0]
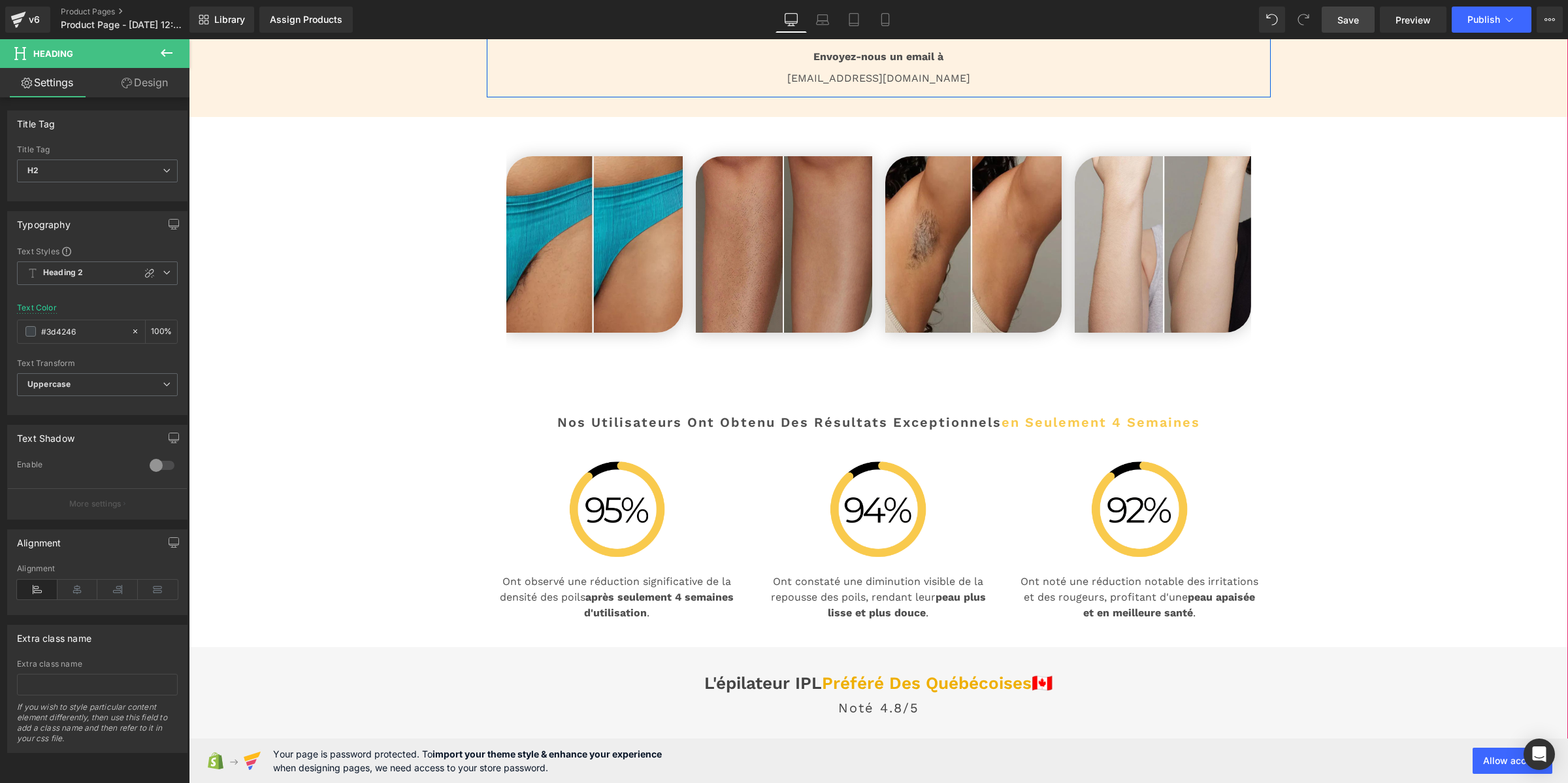
click at [123, 170] on span "H1" at bounding box center [97, 171] width 160 height 23
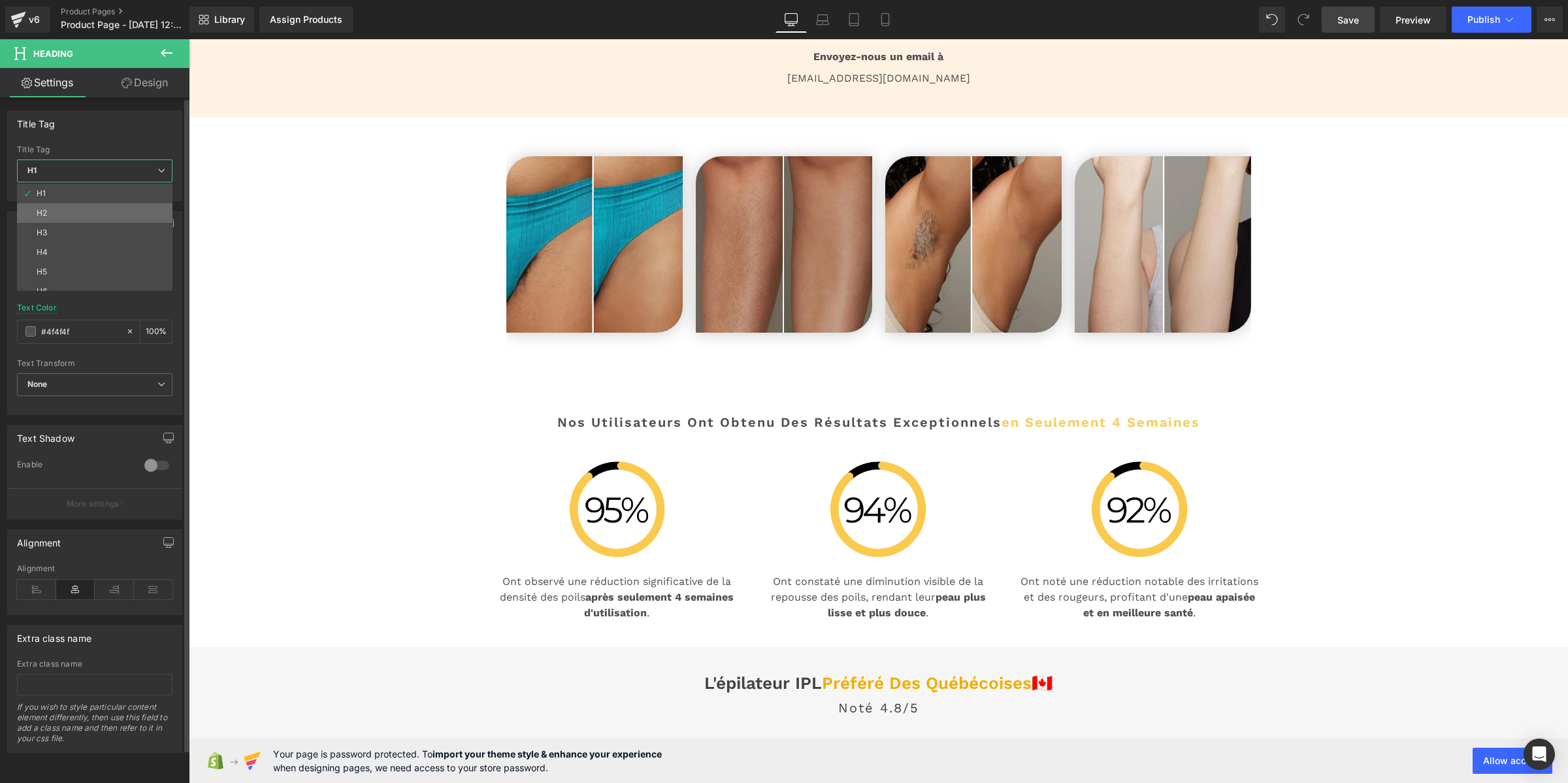
click at [124, 210] on li "H2" at bounding box center [97, 213] width 161 height 20
type input "#3d4246"
type input "100"
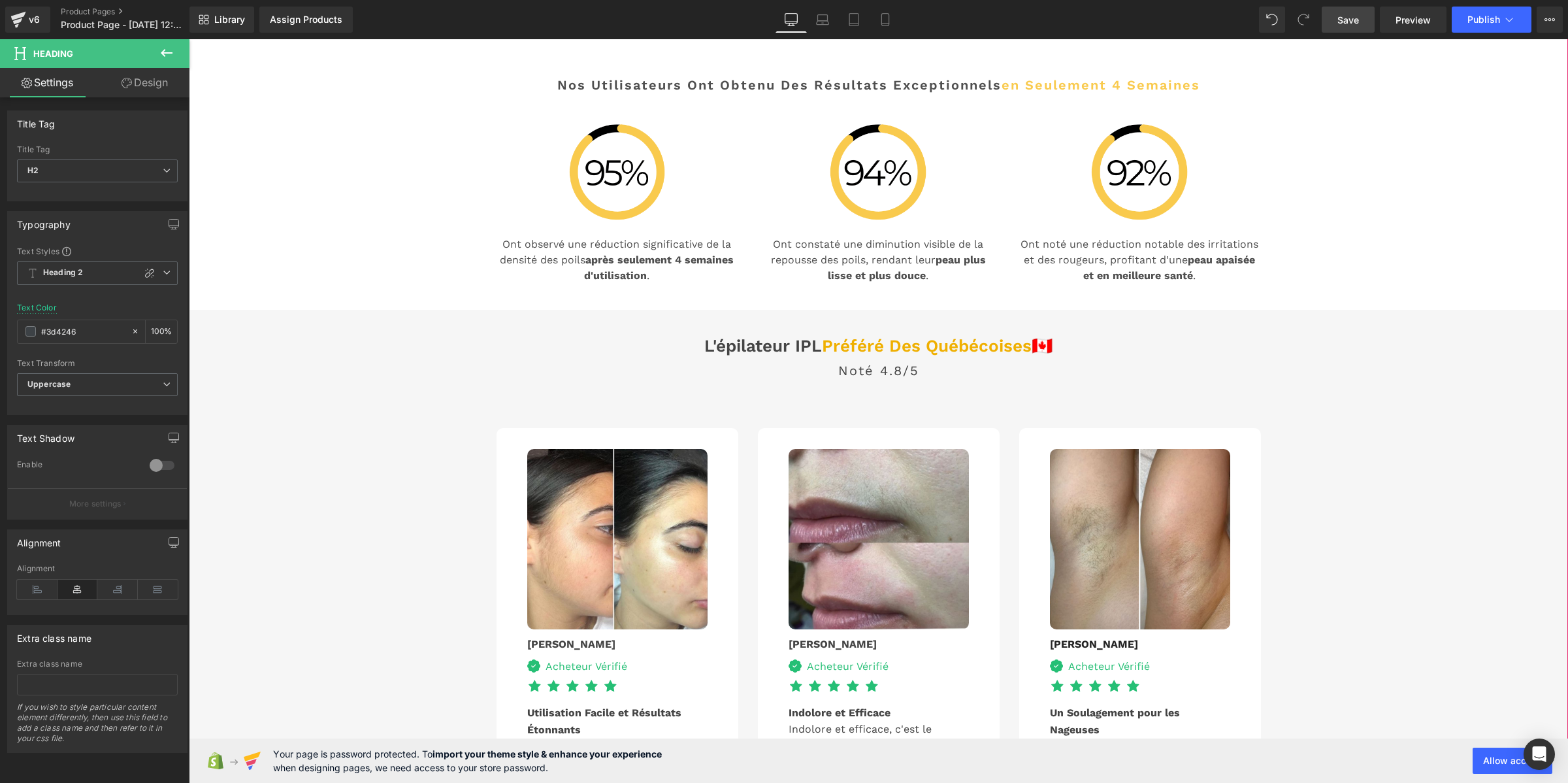
scroll to position [2777, 0]
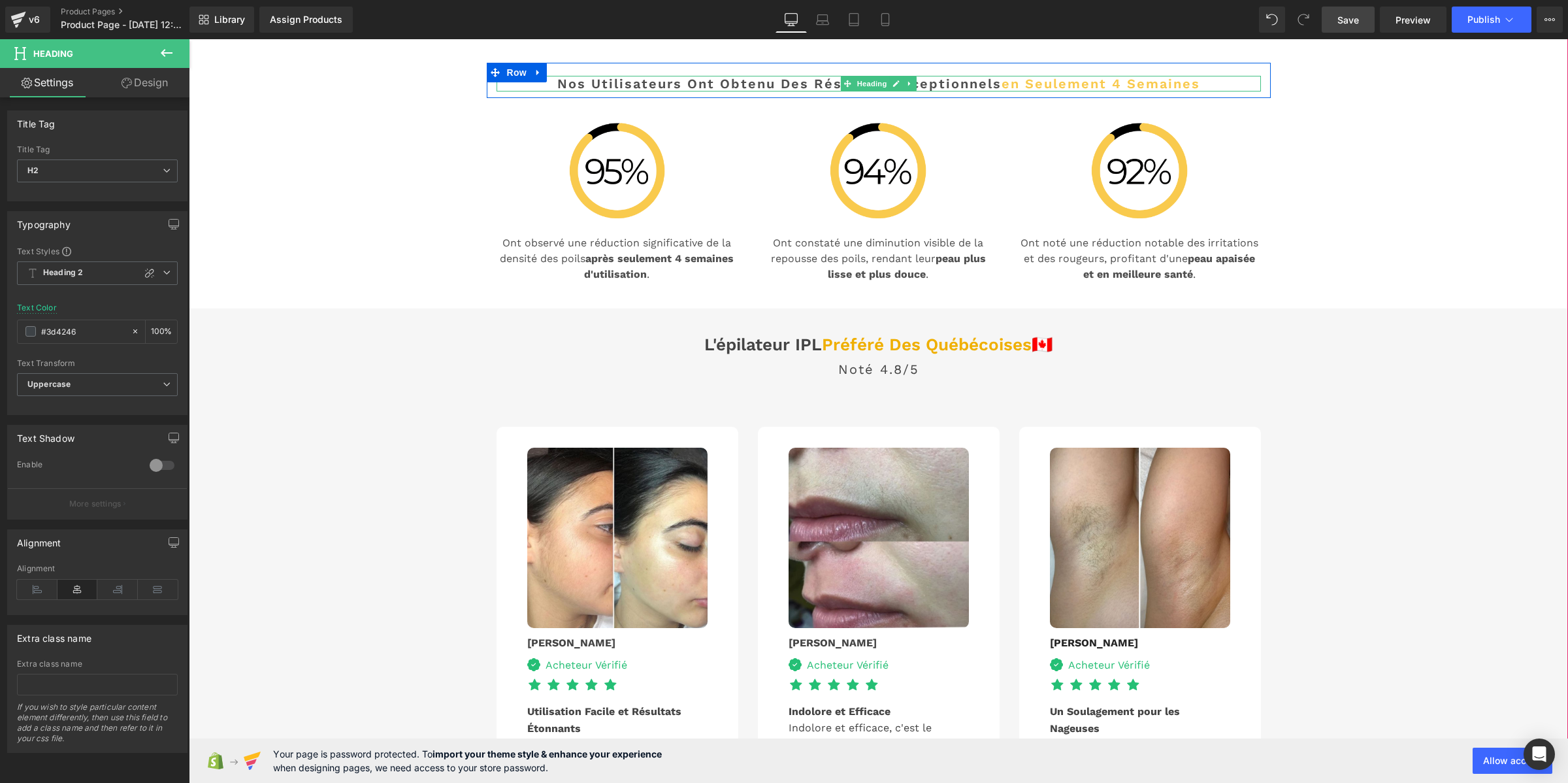
drag, startPoint x: 825, startPoint y: 353, endPoint x: 807, endPoint y: 351, distance: 18.1
click at [825, 92] on h2 "Nos Utilisateurs Ont Obtenu des Résultats Exceptionnels en Seulement 4 Semaines" at bounding box center [879, 84] width 765 height 16
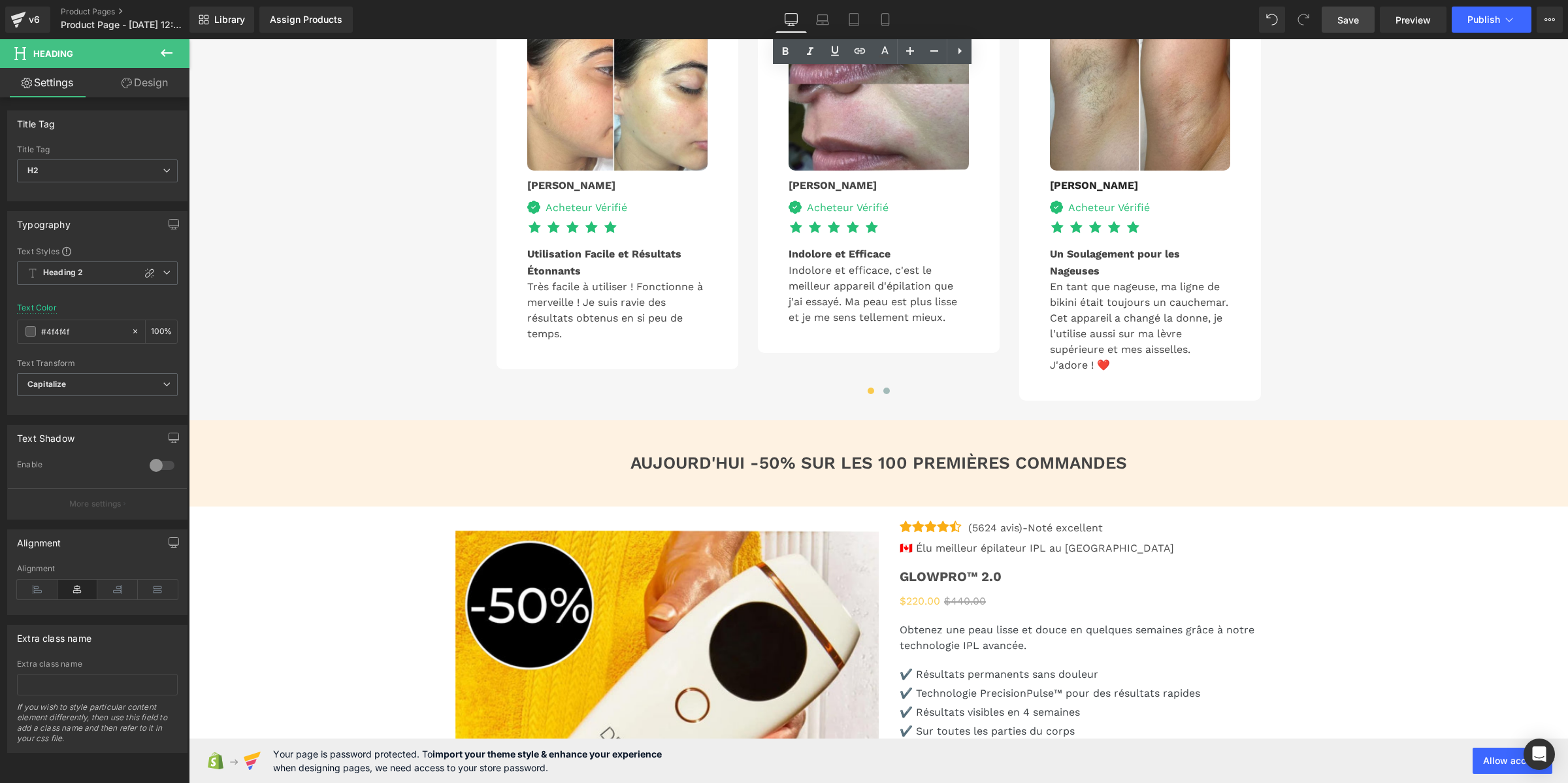
scroll to position [3431, 0]
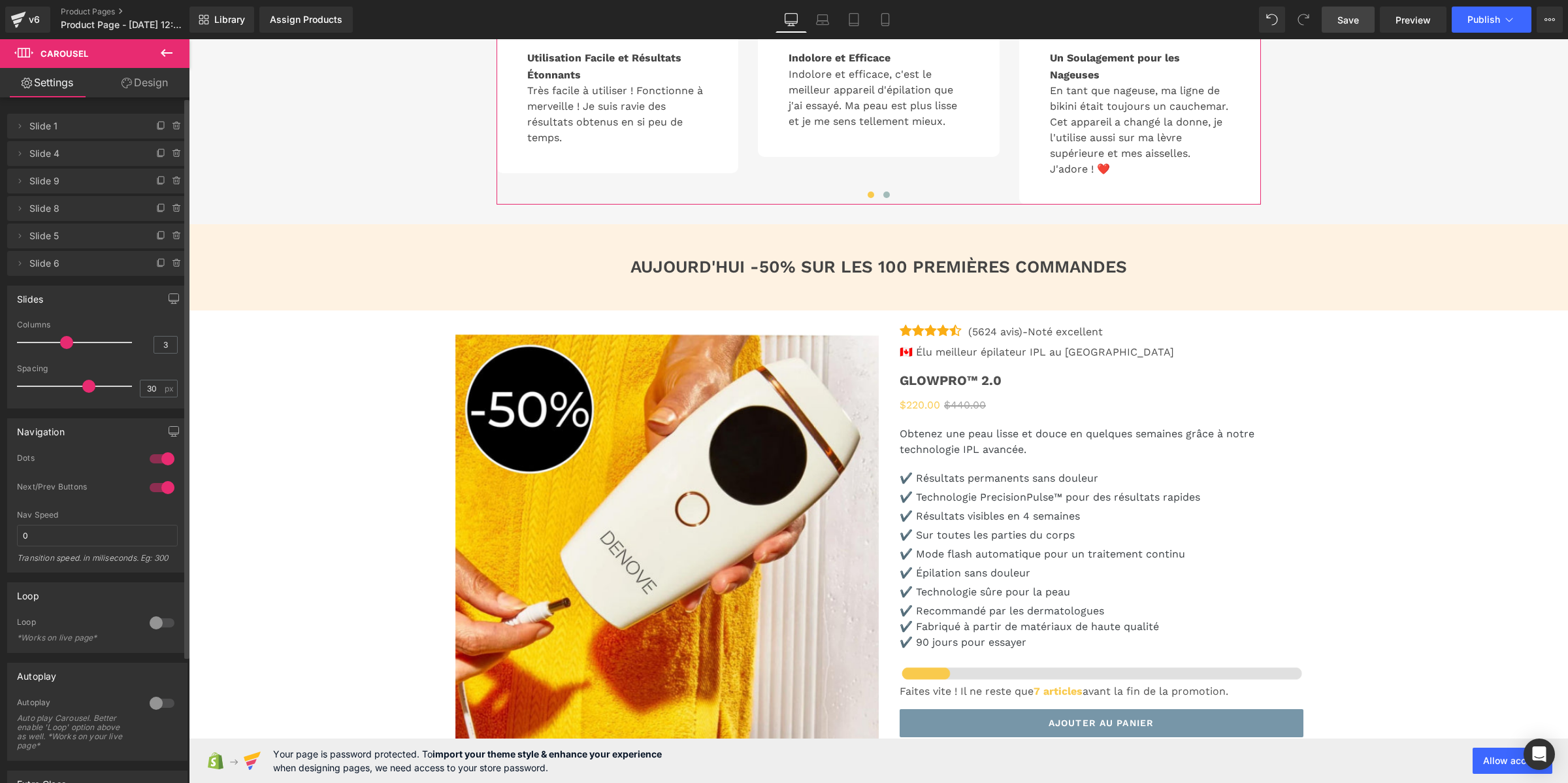
click at [157, 483] on div at bounding box center [162, 488] width 31 height 21
click at [1361, 18] on link "Save" at bounding box center [1348, 20] width 53 height 26
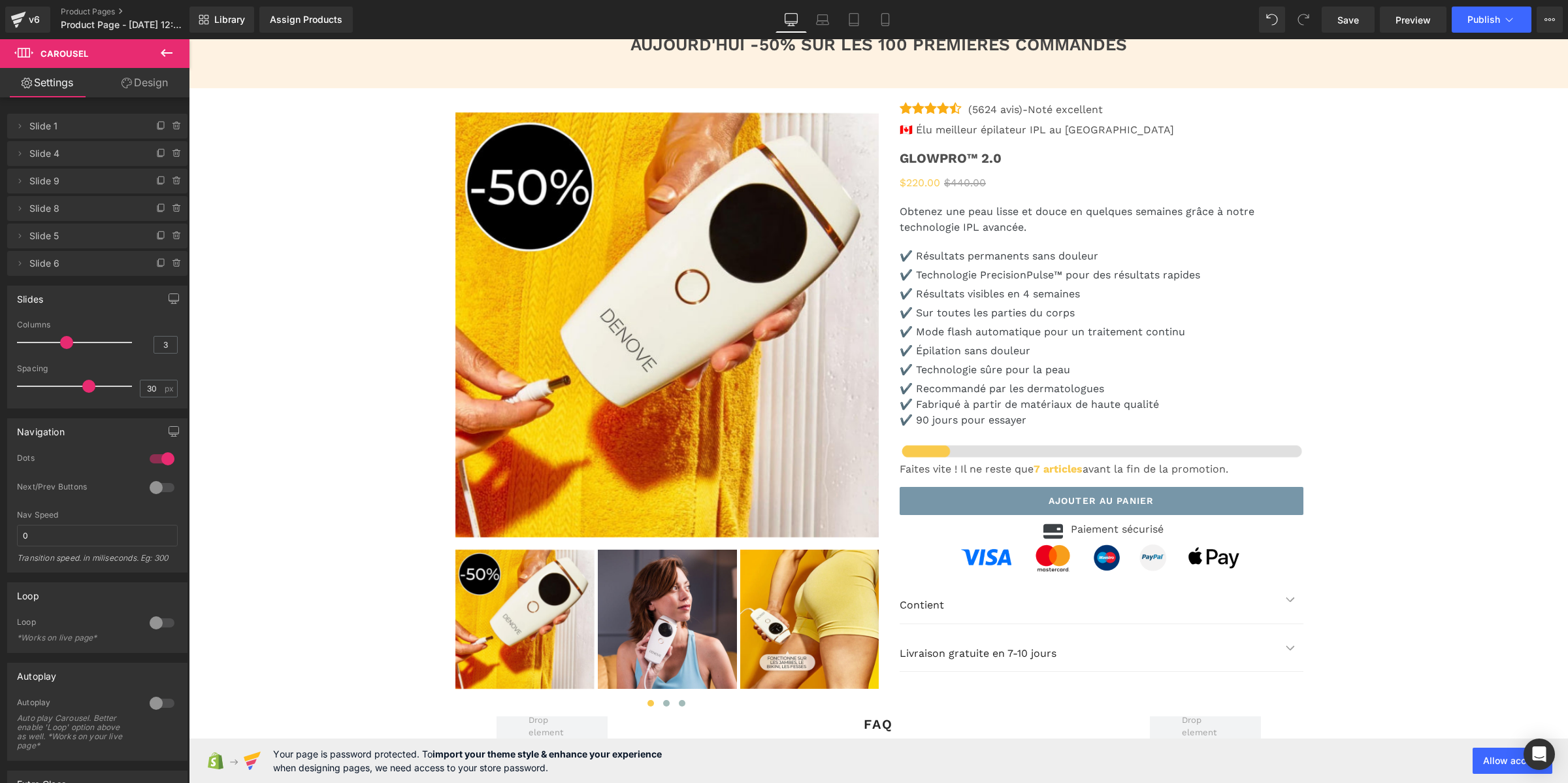
scroll to position [3513, 0]
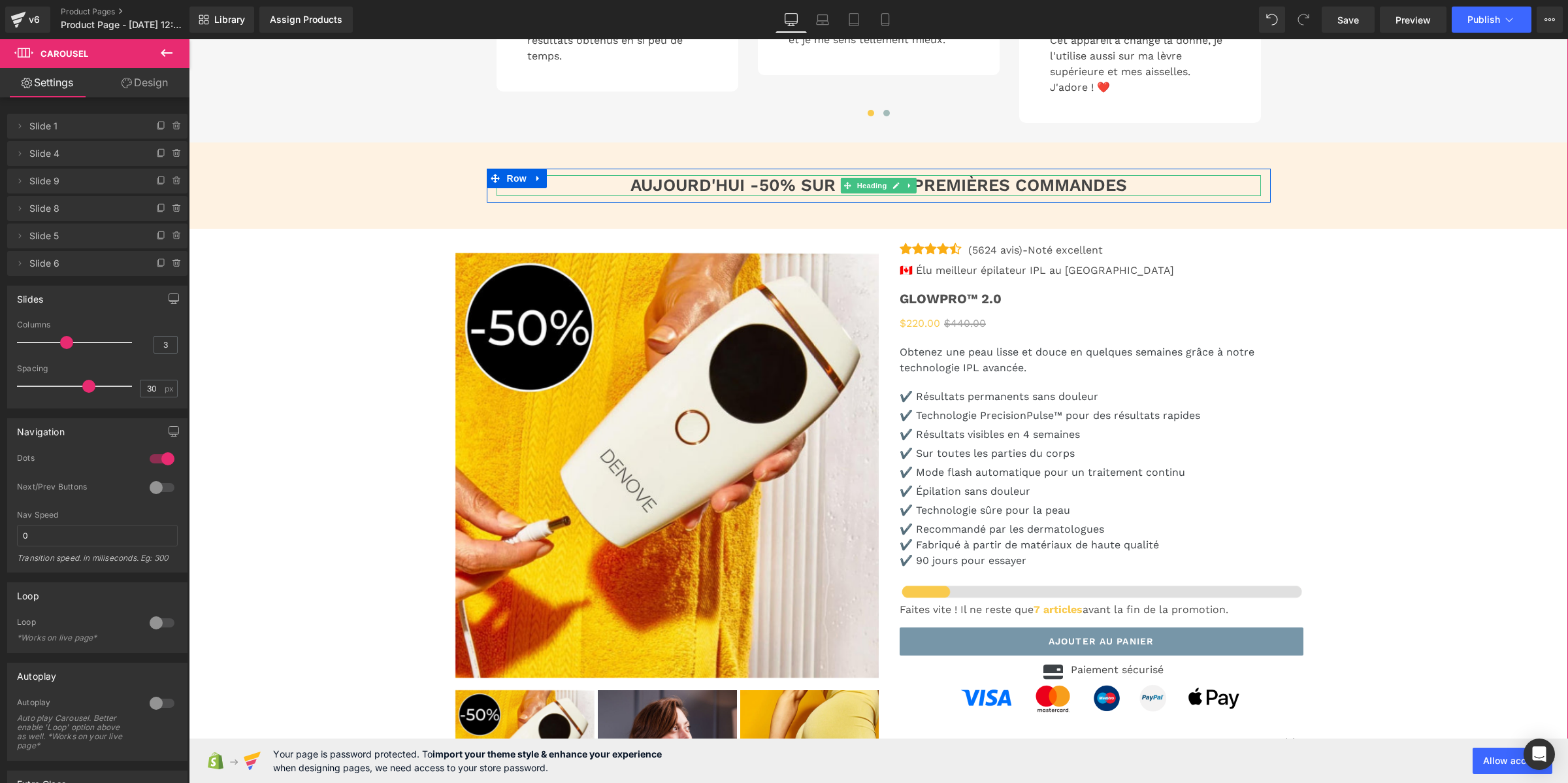
click at [814, 196] on h3 "AUJOURD'HUI -50% SUR LES 100 PREMIÈRES COMMANDES" at bounding box center [879, 185] width 765 height 20
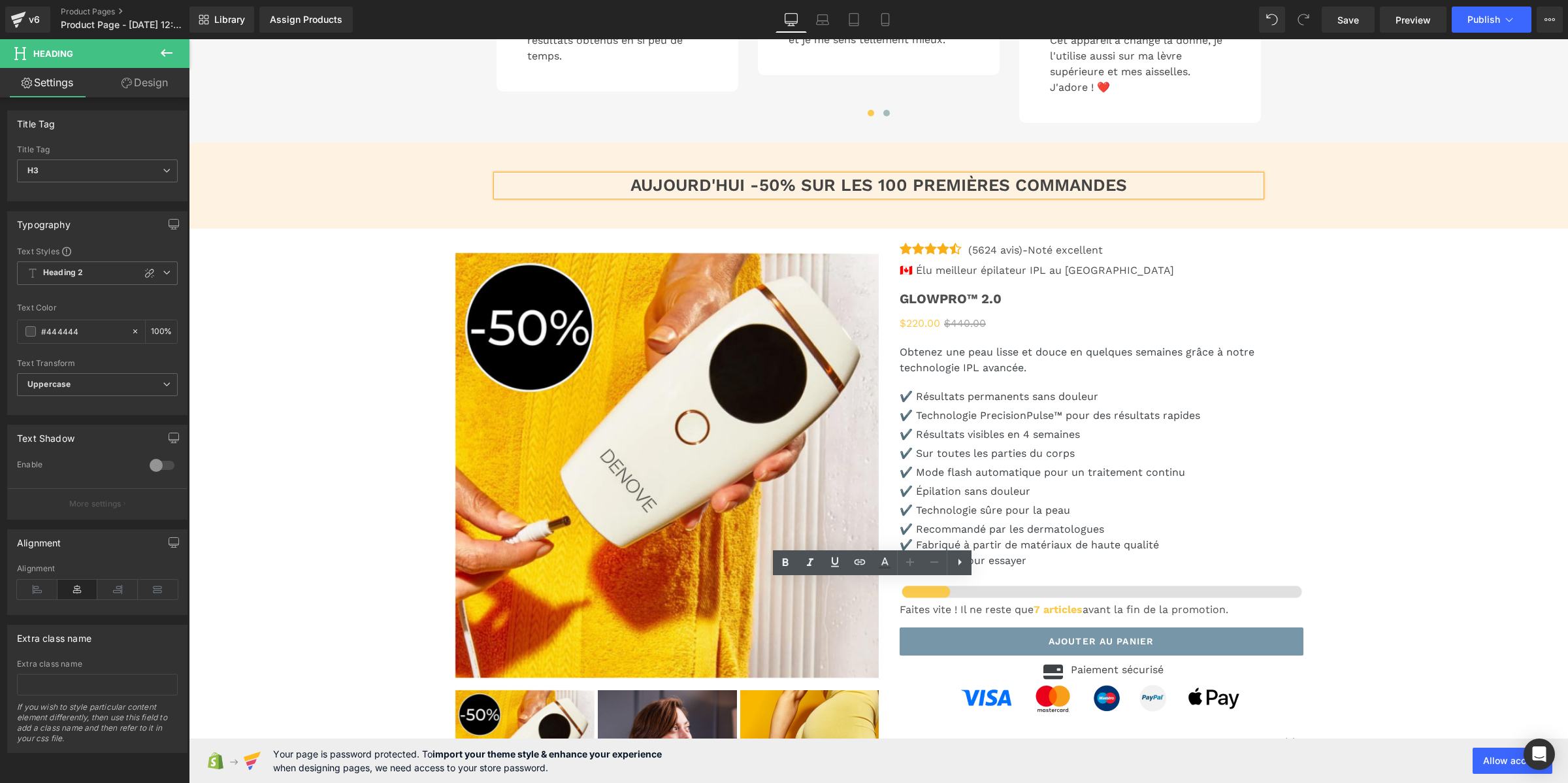
drag, startPoint x: 540, startPoint y: 283, endPoint x: 336, endPoint y: 314, distance: 206.3
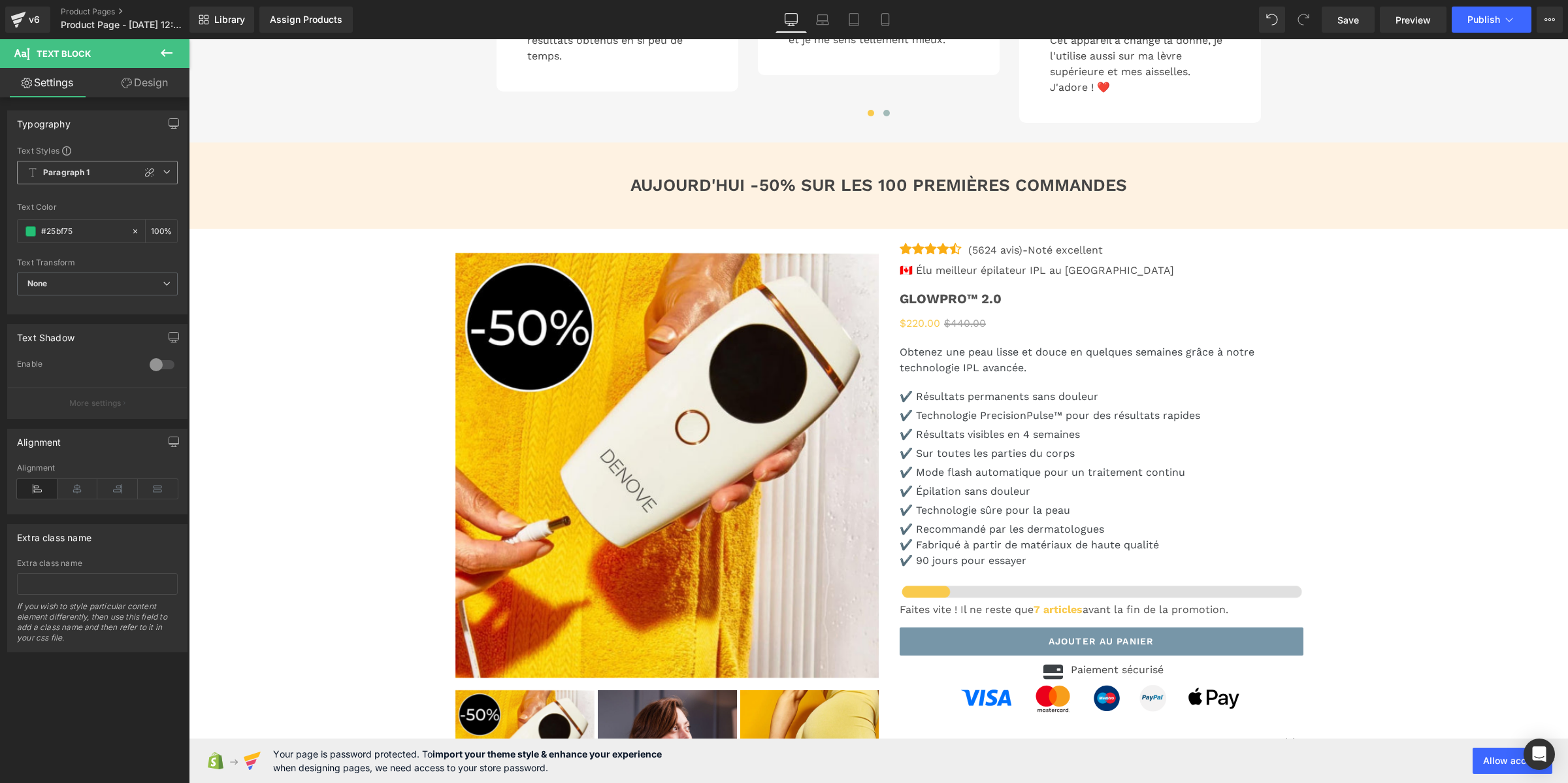
click at [95, 166] on span "Paragraph 1" at bounding box center [97, 172] width 160 height 24
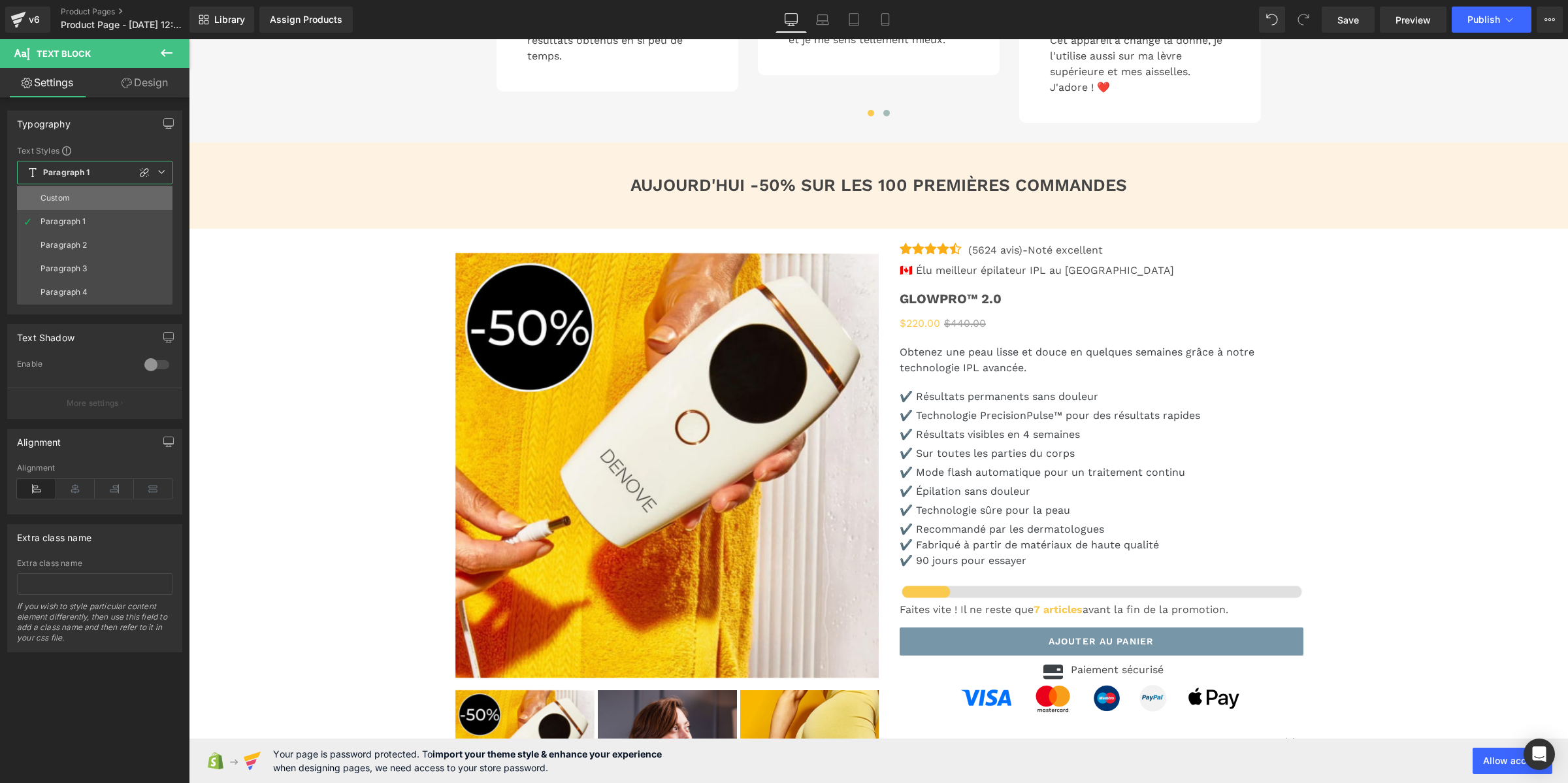
click at [106, 204] on li "Custom" at bounding box center [95, 197] width 156 height 24
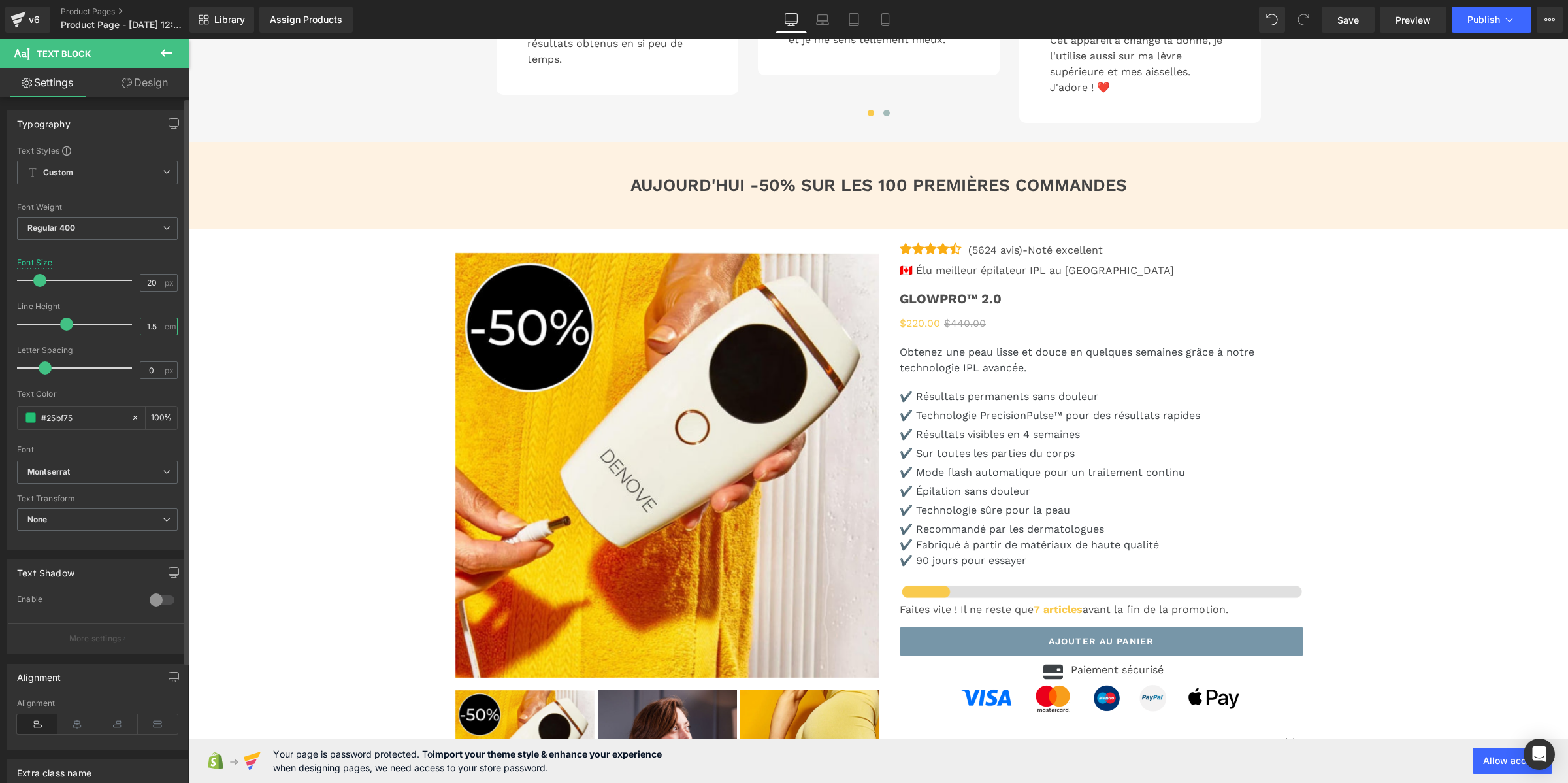
drag, startPoint x: 155, startPoint y: 328, endPoint x: 129, endPoint y: 325, distance: 26.2
click at [129, 325] on div "Line Height 1.5 em" at bounding box center [97, 324] width 160 height 43
type input "1"
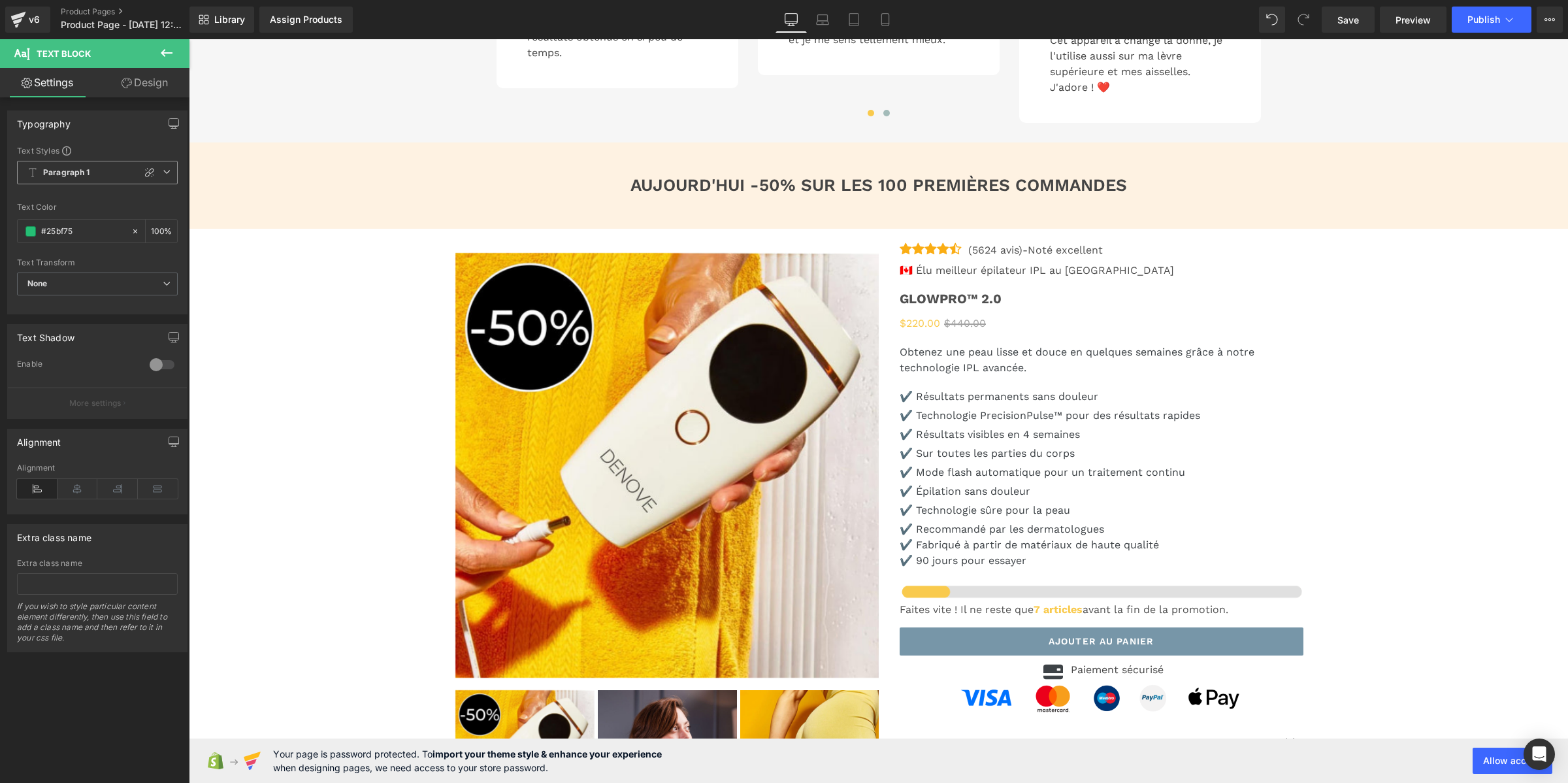
click at [43, 174] on b "Paragraph 1" at bounding box center [66, 173] width 47 height 11
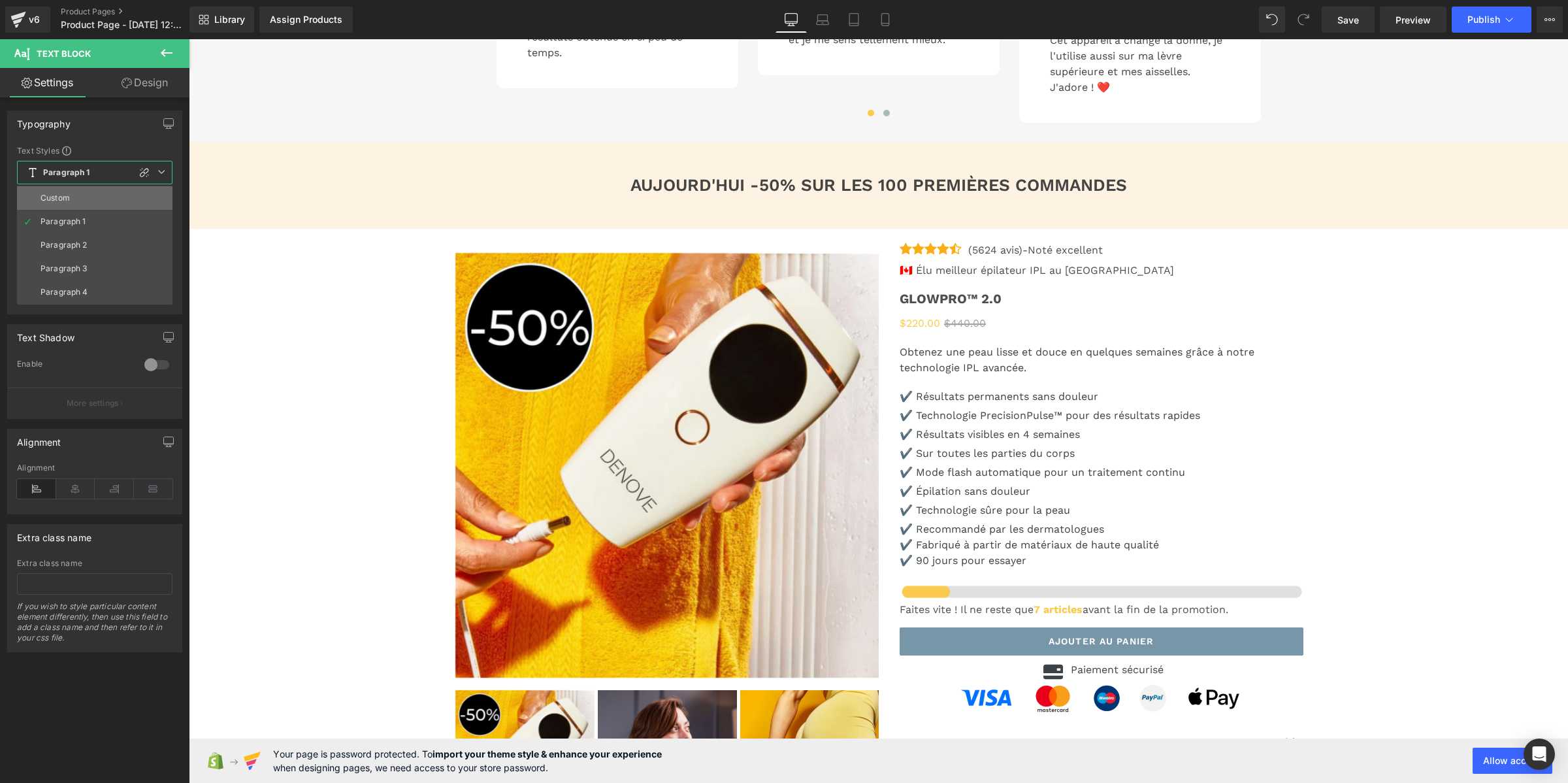
click at [49, 197] on div "Custom" at bounding box center [55, 197] width 29 height 9
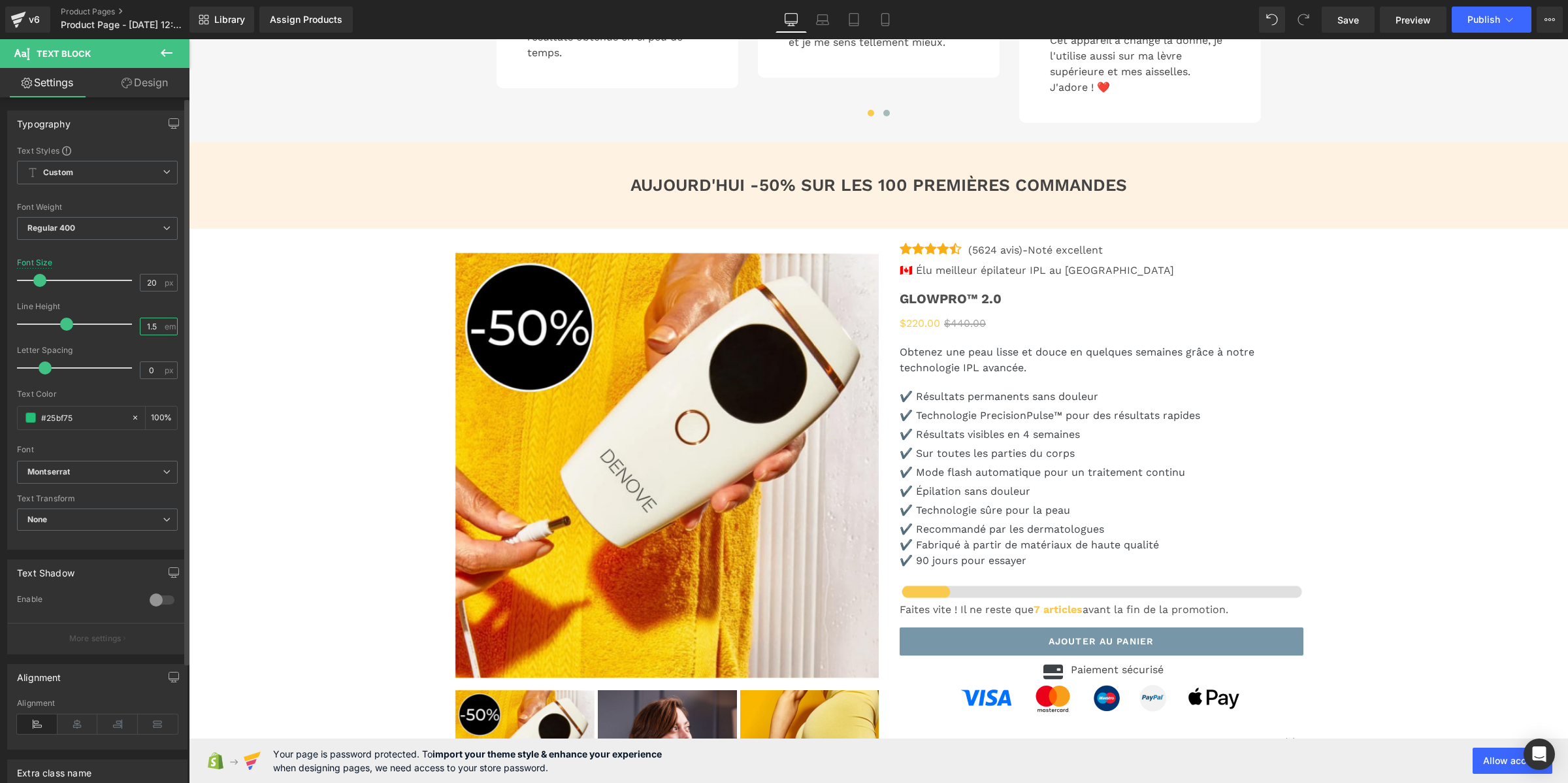
click at [148, 330] on input "1.5" at bounding box center [152, 327] width 23 height 16
type input "1"
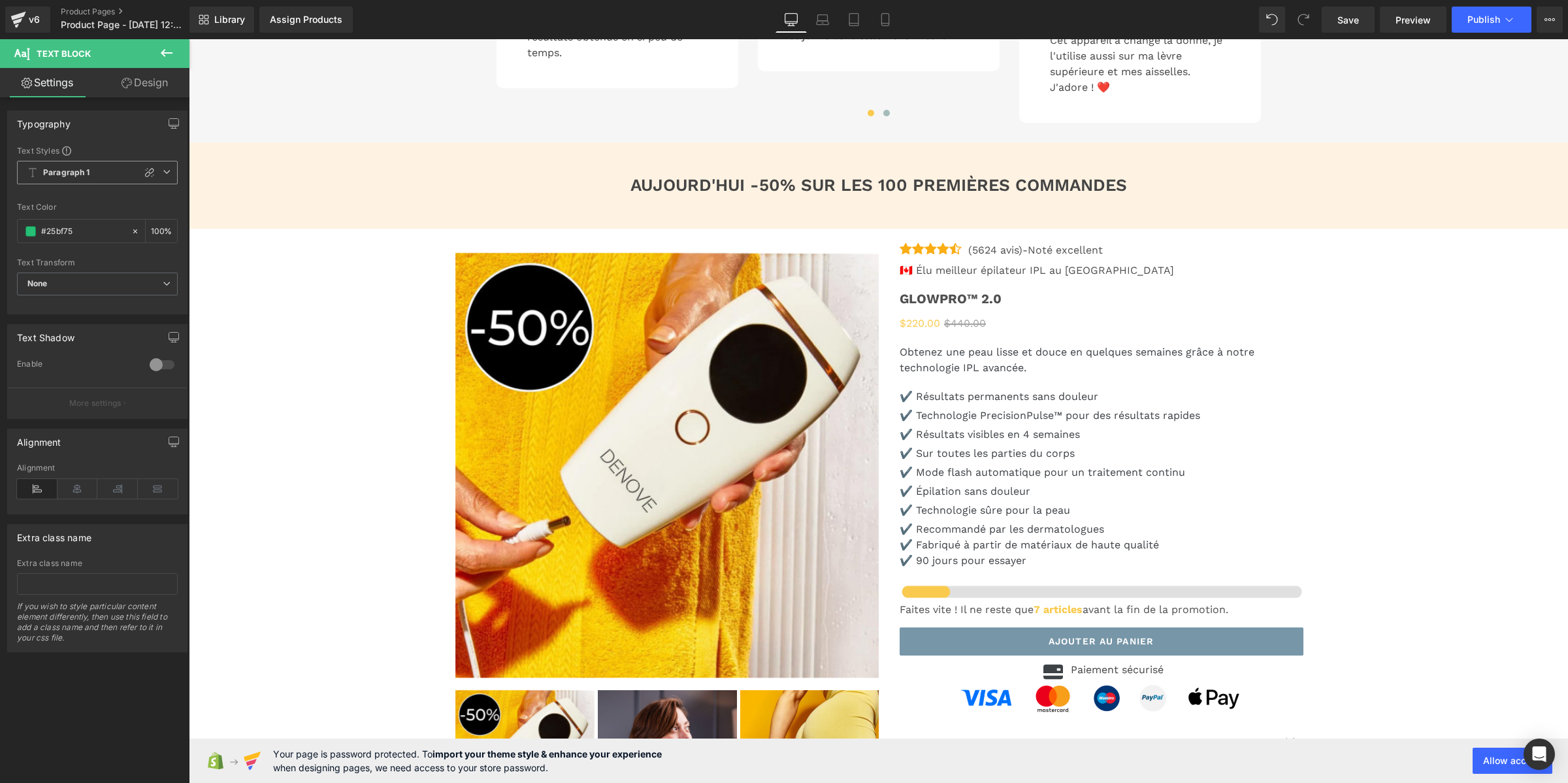
click at [82, 173] on b "Paragraph 1" at bounding box center [66, 173] width 47 height 11
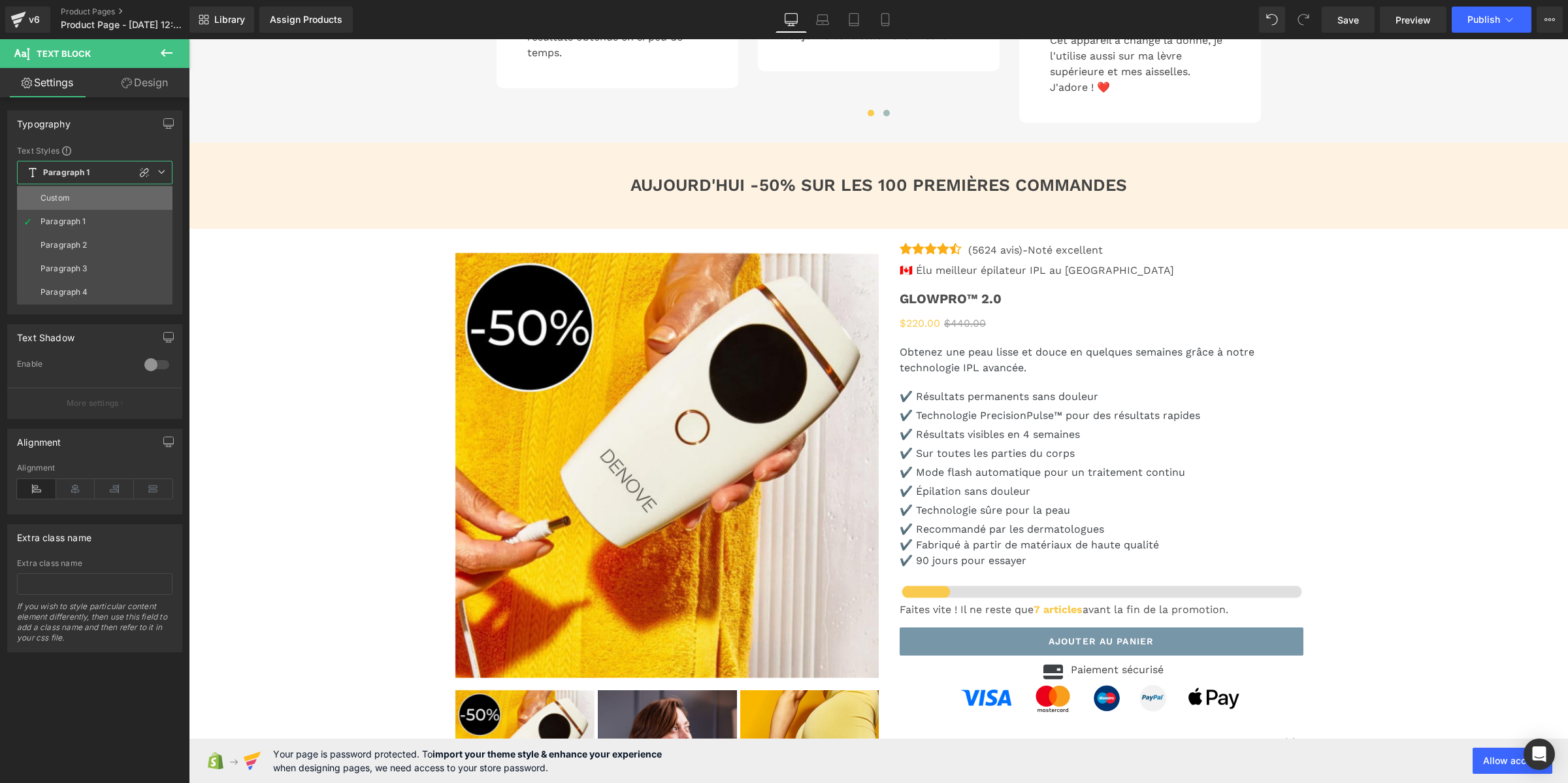
click at [79, 198] on li "Custom" at bounding box center [95, 197] width 156 height 24
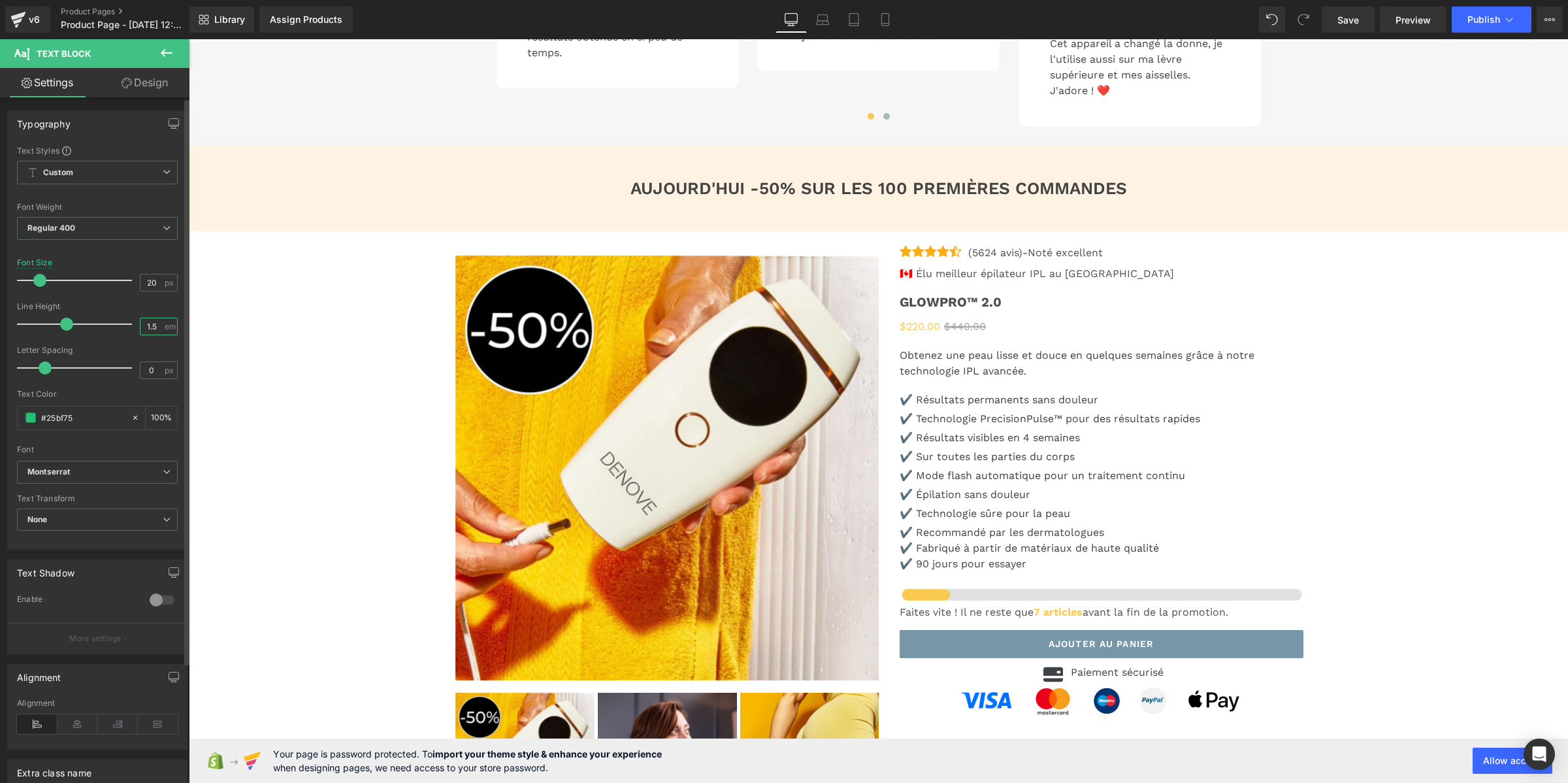
click at [151, 325] on input "1.5" at bounding box center [152, 327] width 23 height 16
type input "1"
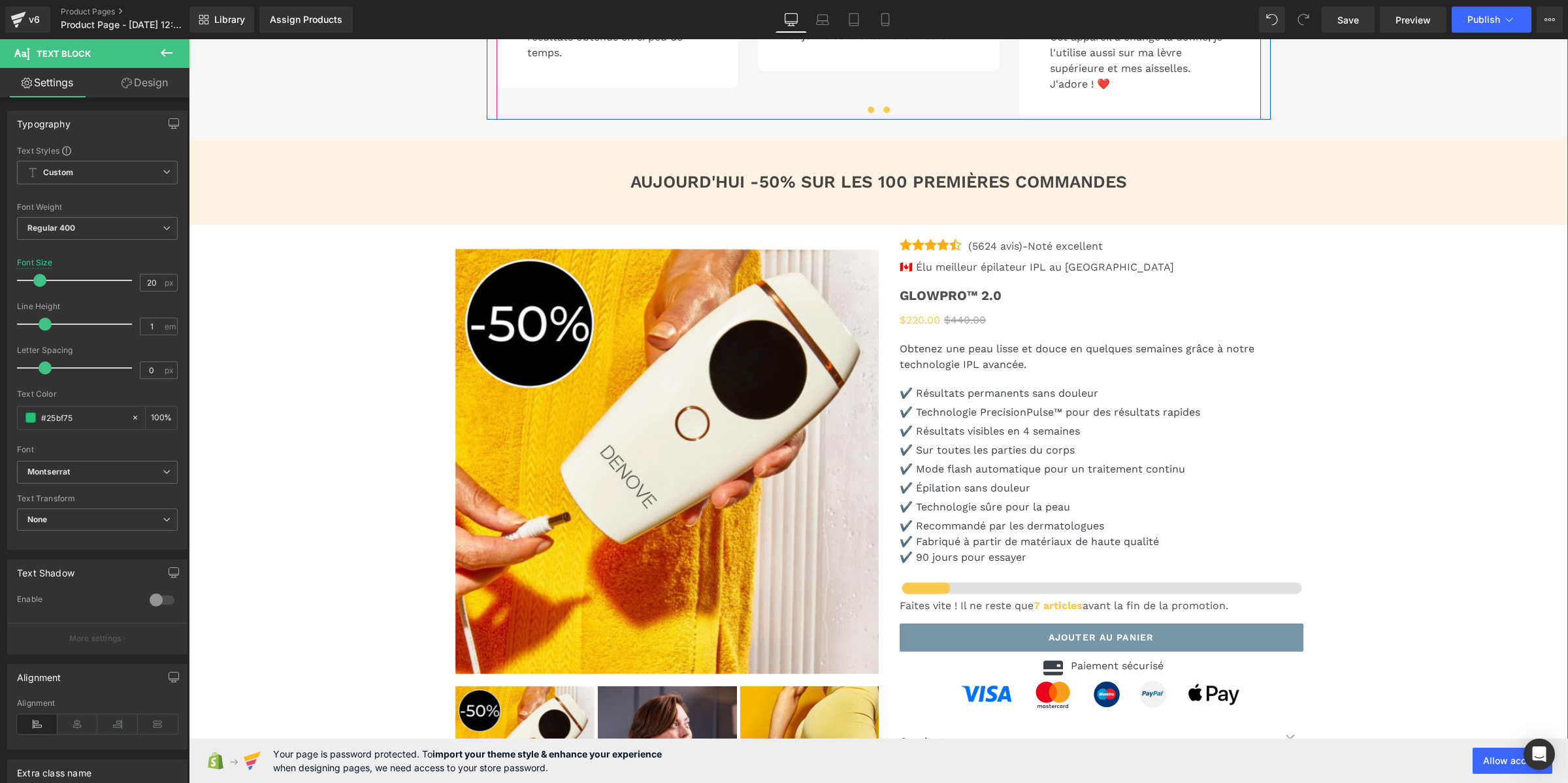
click at [883, 116] on button at bounding box center [886, 110] width 16 height 13
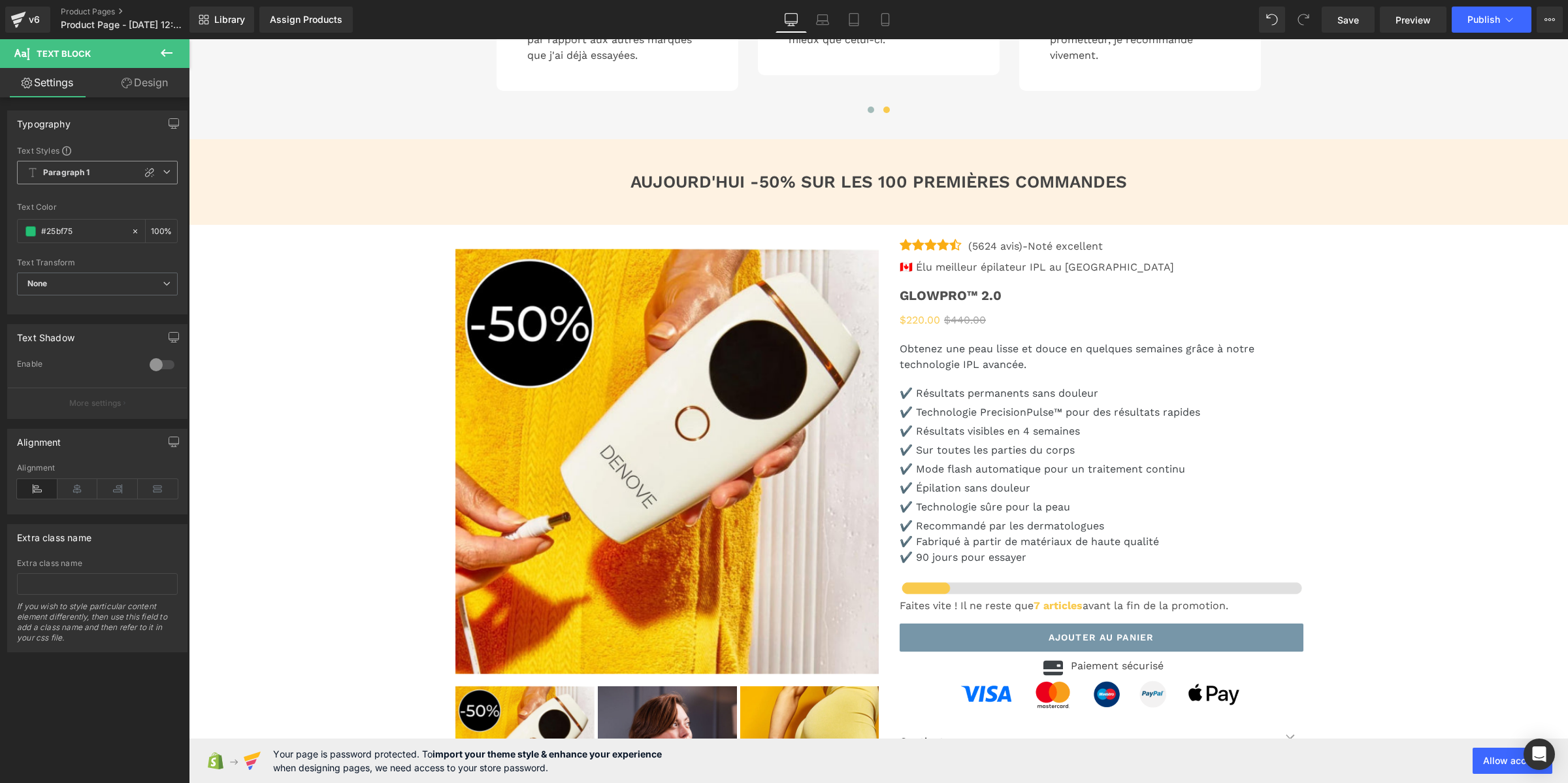
click at [77, 177] on b "Paragraph 1" at bounding box center [66, 173] width 47 height 11
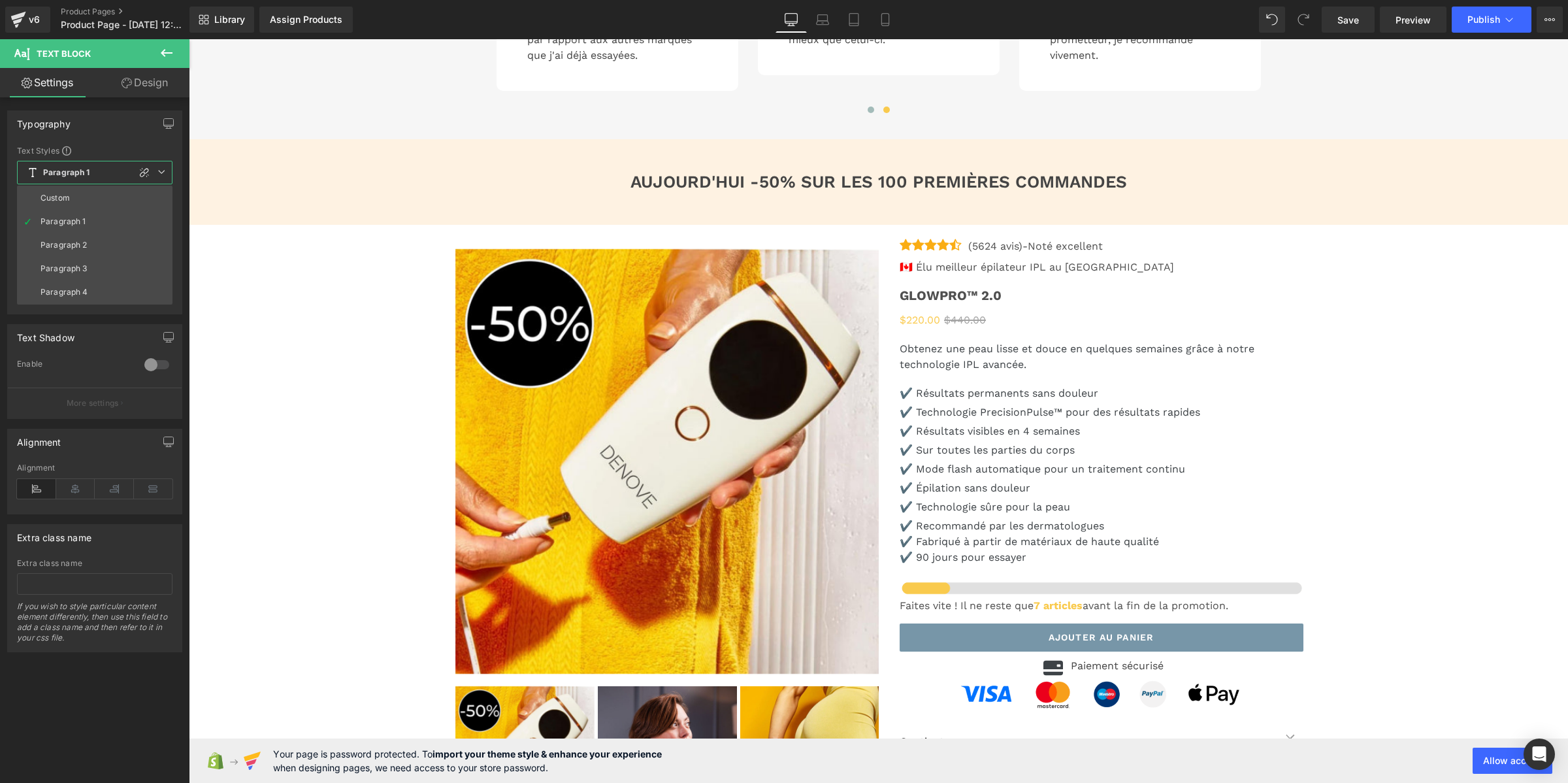
click at [76, 188] on li "Custom" at bounding box center [95, 197] width 156 height 24
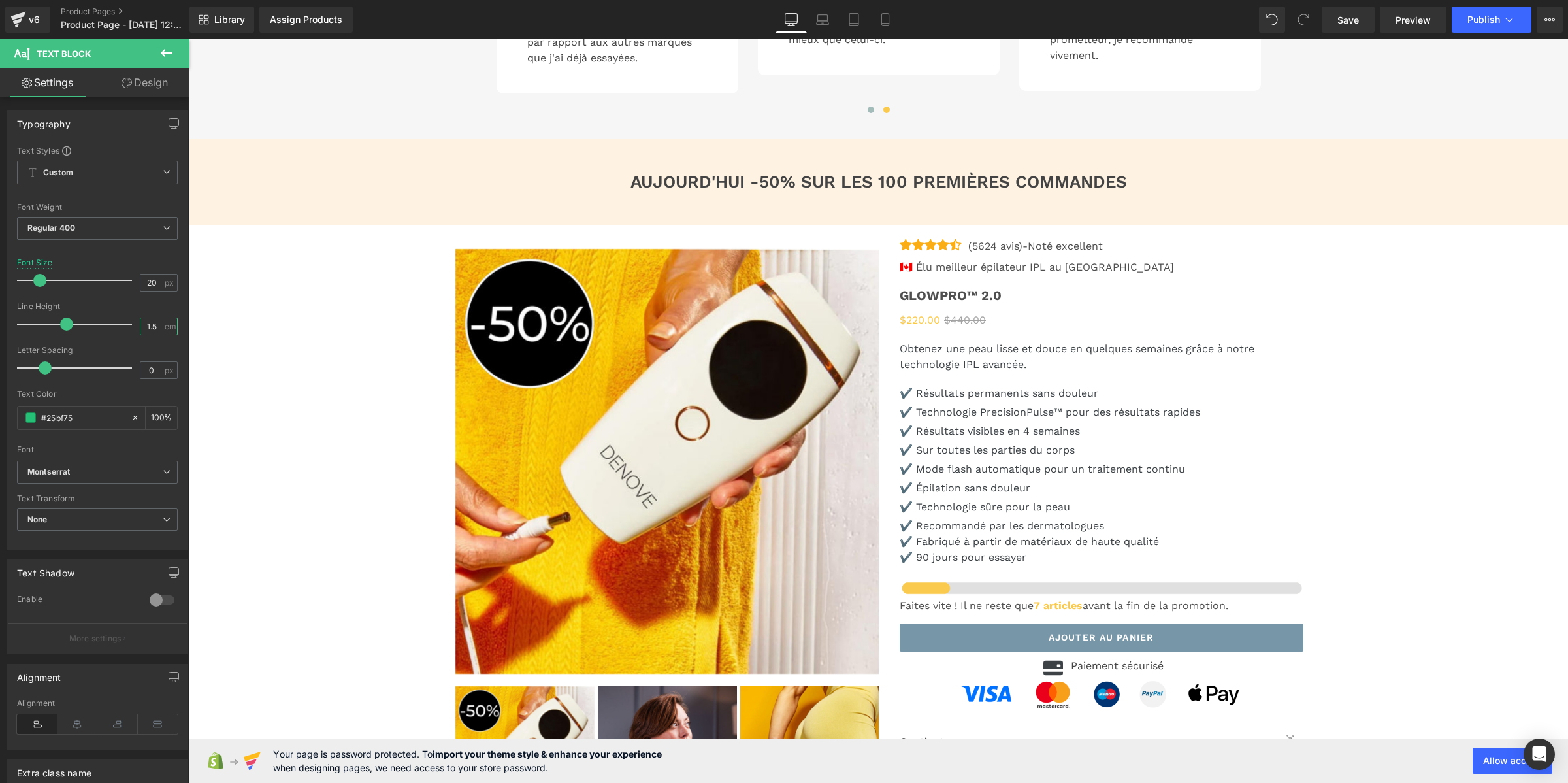
click at [156, 325] on input "1.5" at bounding box center [152, 327] width 23 height 16
type input "1"
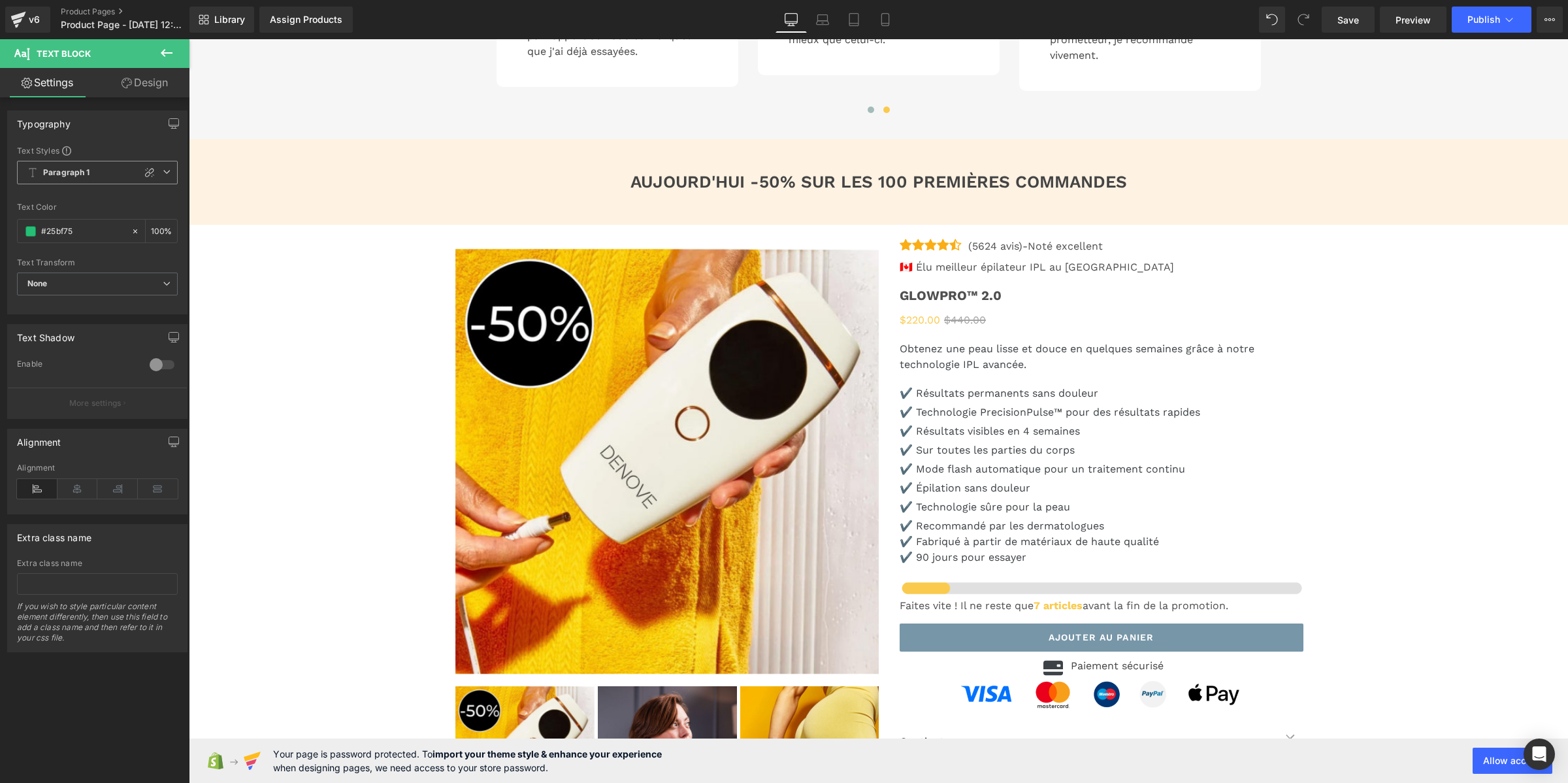
click at [89, 161] on span "Paragraph 1" at bounding box center [97, 172] width 160 height 24
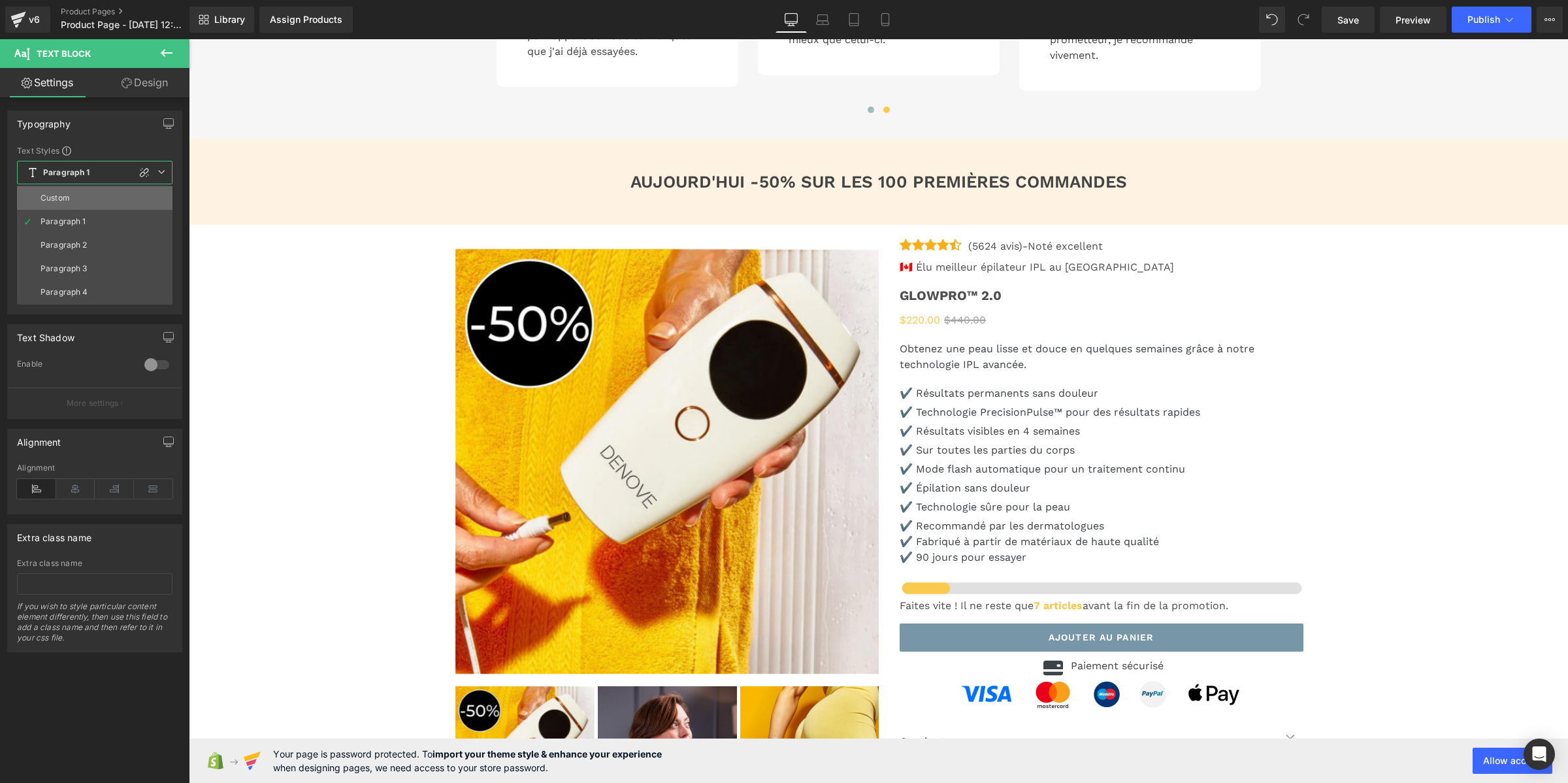
click at [88, 197] on li "Custom" at bounding box center [95, 197] width 156 height 24
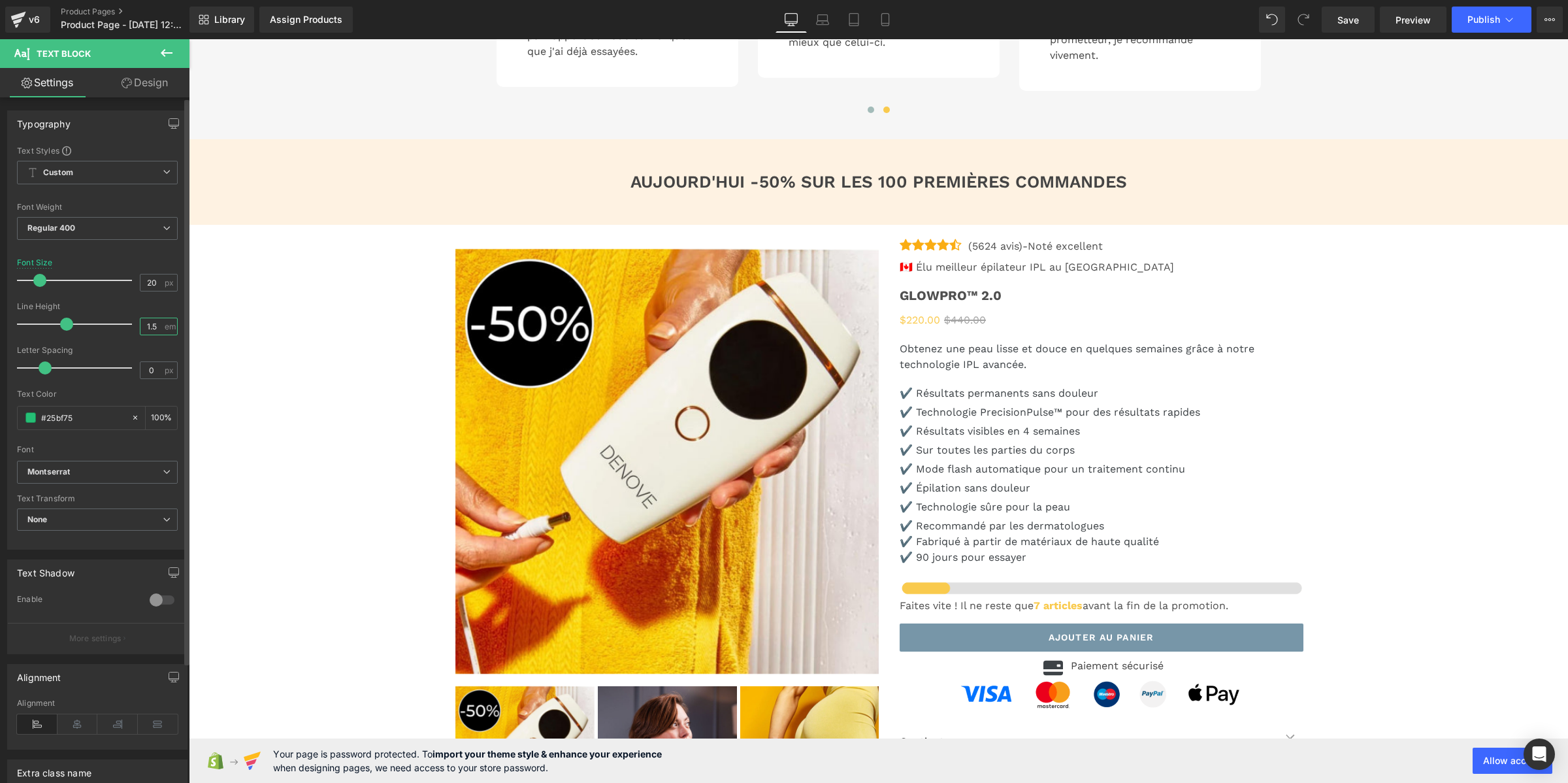
click at [151, 325] on input "1.5" at bounding box center [152, 327] width 23 height 16
type input "1"
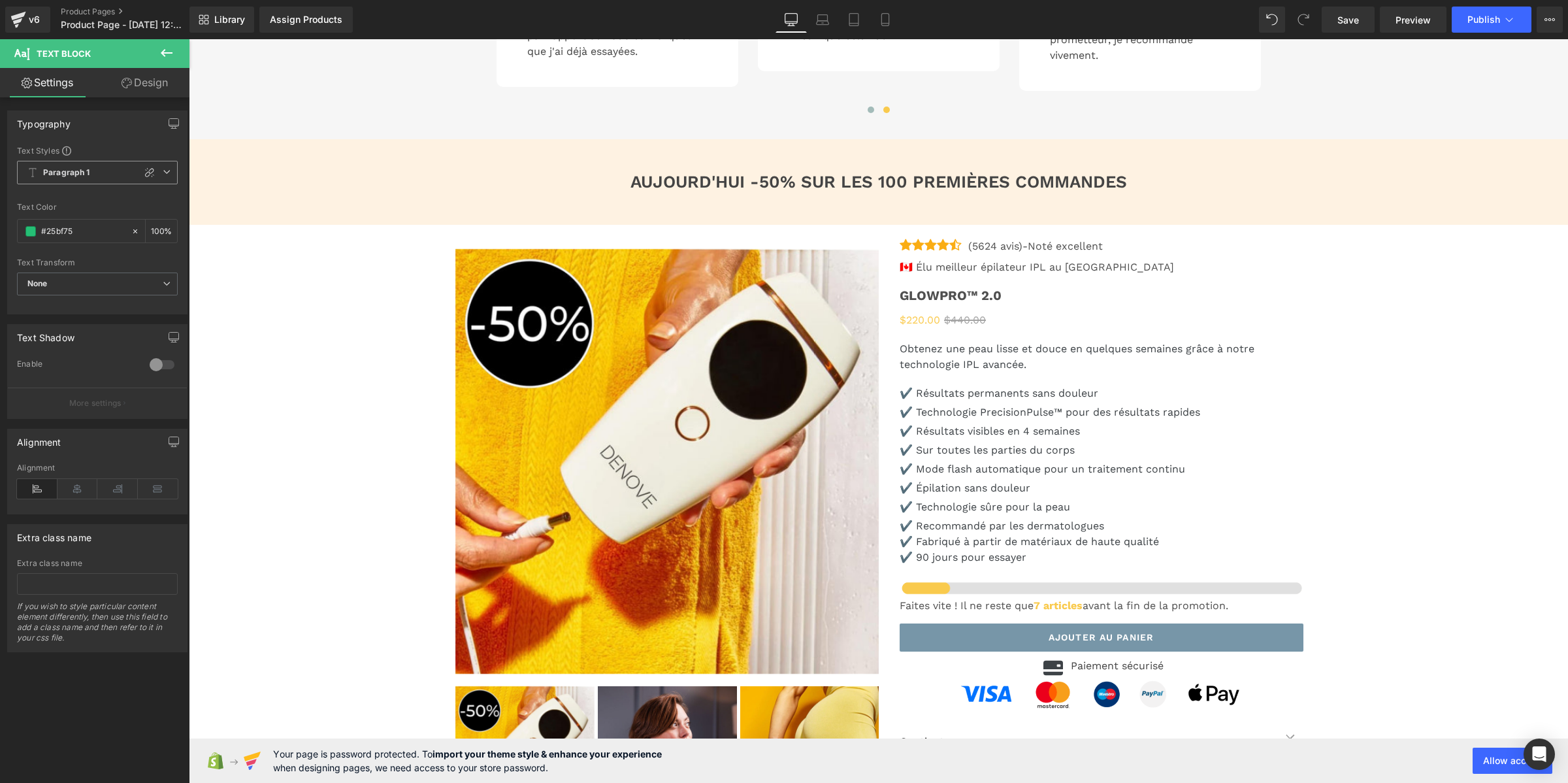
click at [56, 179] on span "Paragraph 1" at bounding box center [97, 172] width 160 height 24
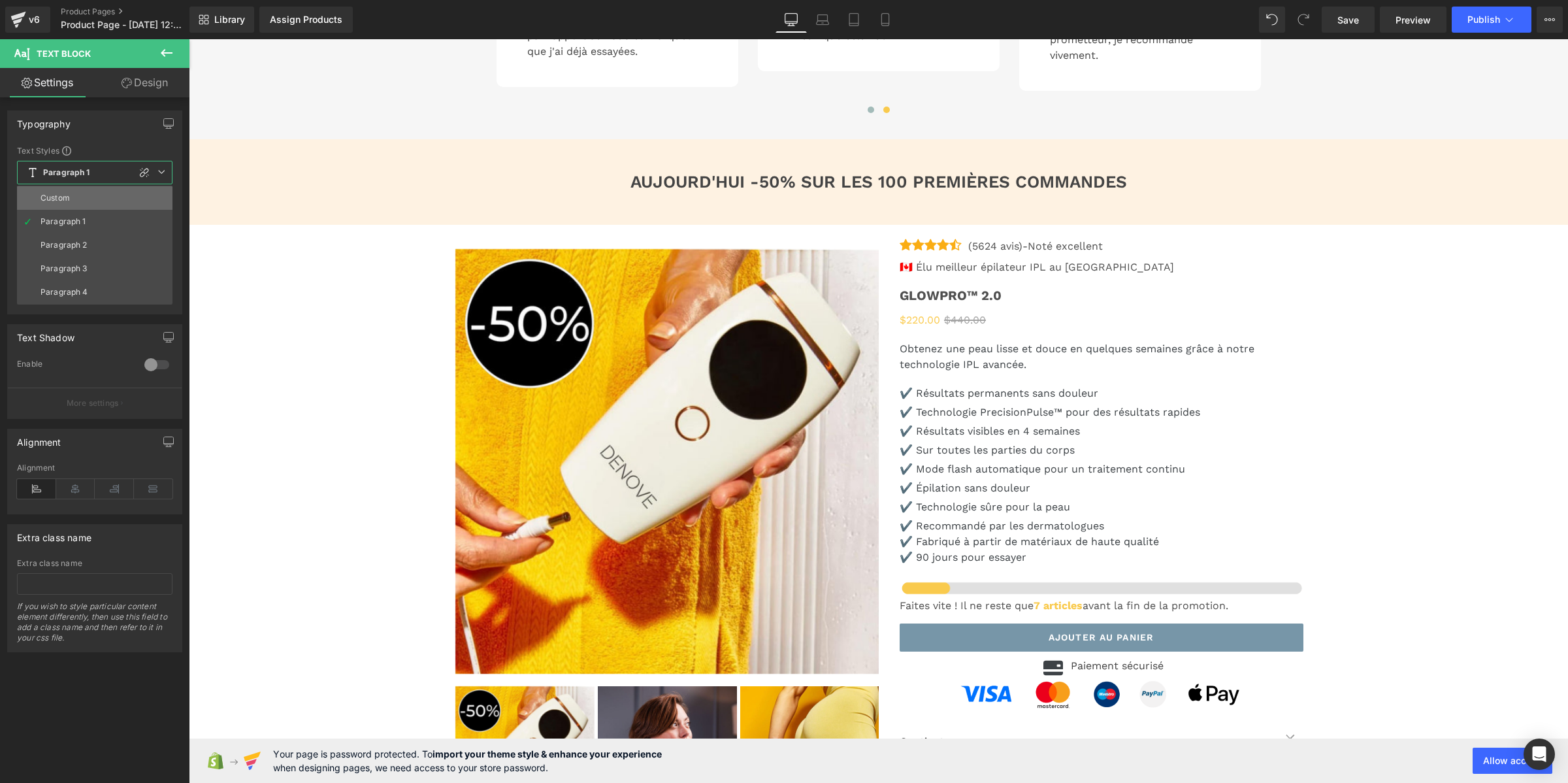
click at [56, 204] on li "Custom" at bounding box center [95, 197] width 156 height 24
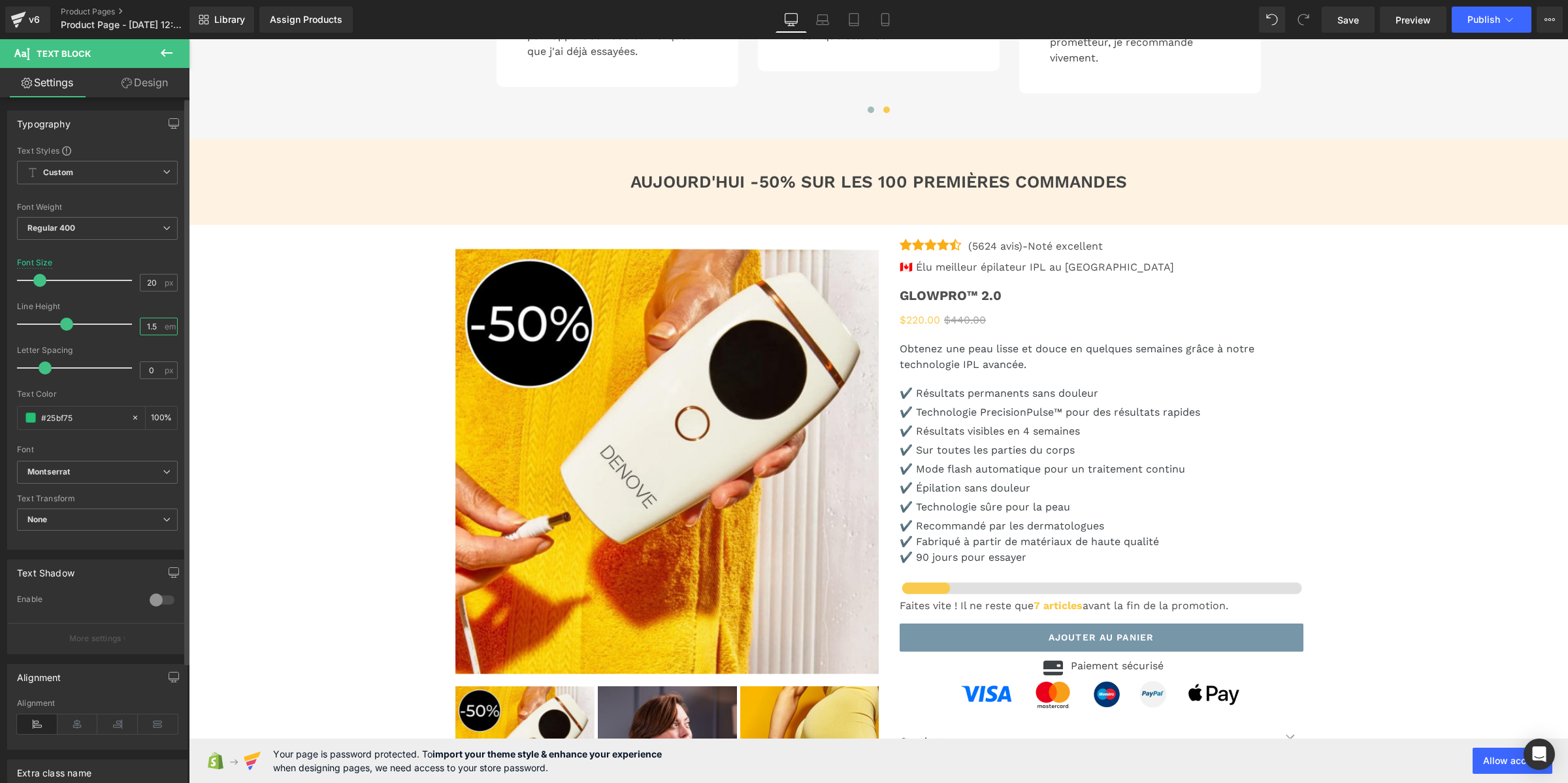
click at [146, 325] on input "1.5" at bounding box center [152, 327] width 23 height 16
type input "1"
click at [1367, 26] on link "Save" at bounding box center [1348, 20] width 53 height 26
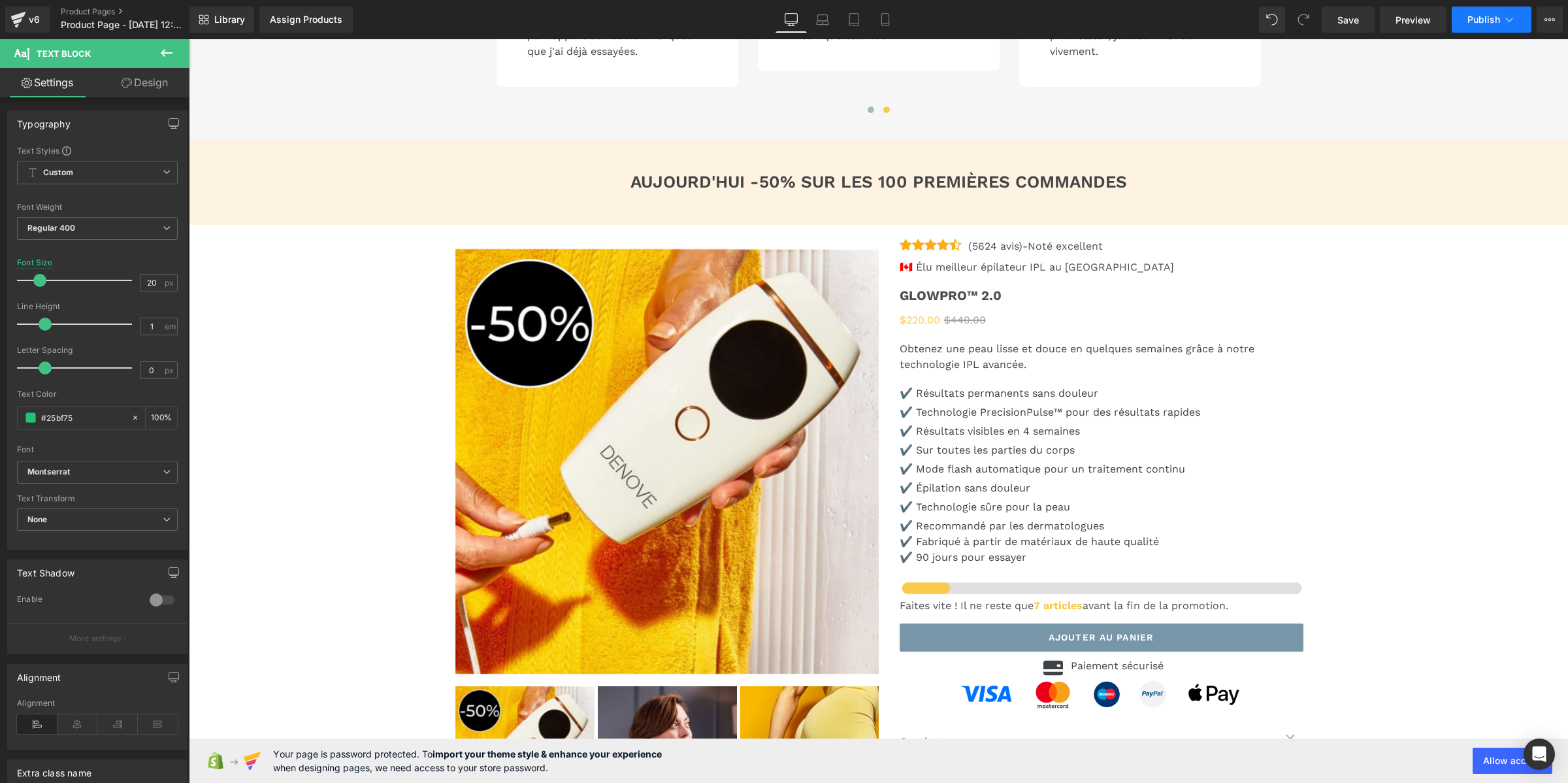
click at [1476, 15] on span "Publish" at bounding box center [1484, 20] width 33 height 11
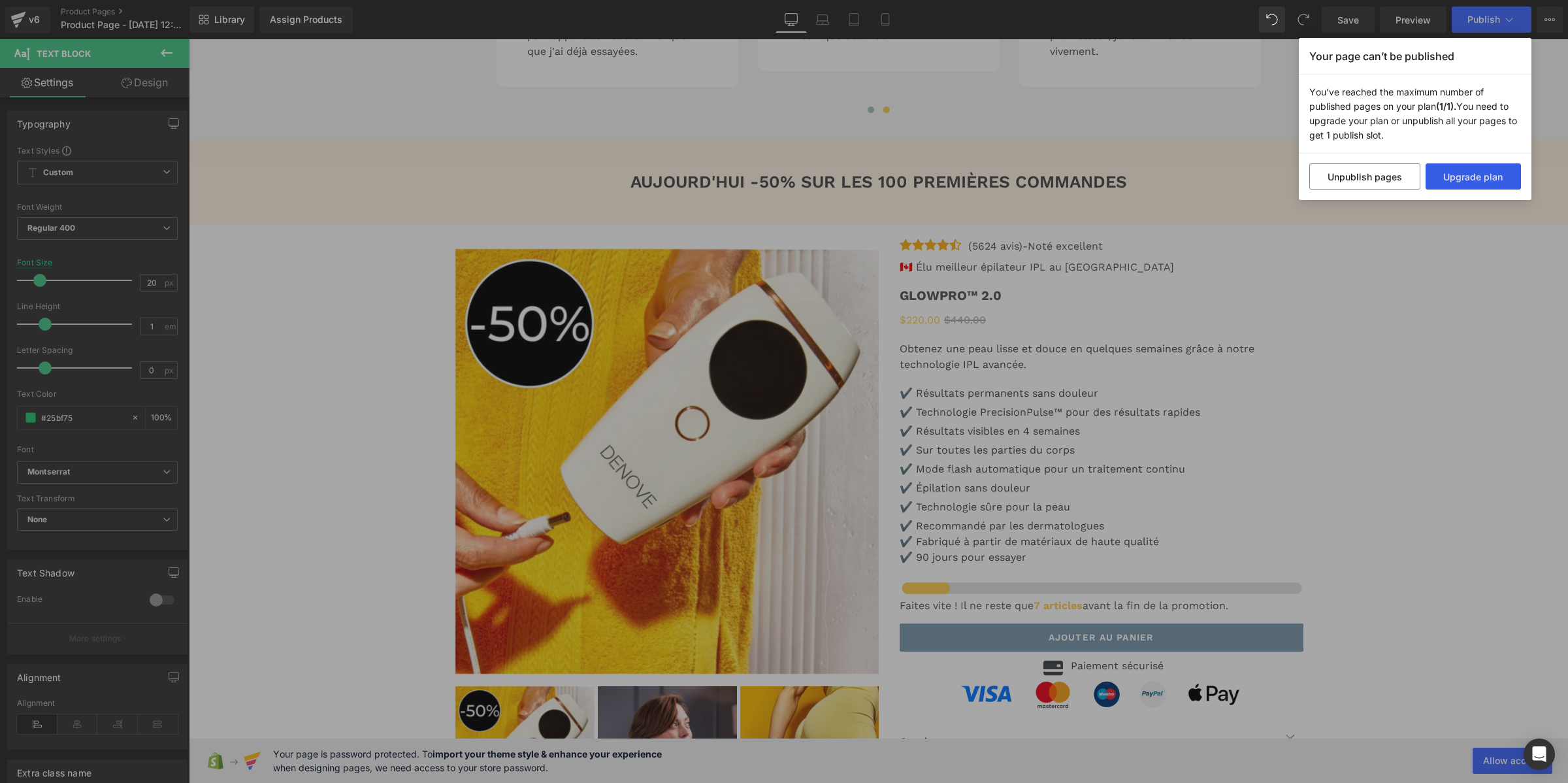
click at [1459, 179] on button "Upgrade plan" at bounding box center [1473, 176] width 96 height 26
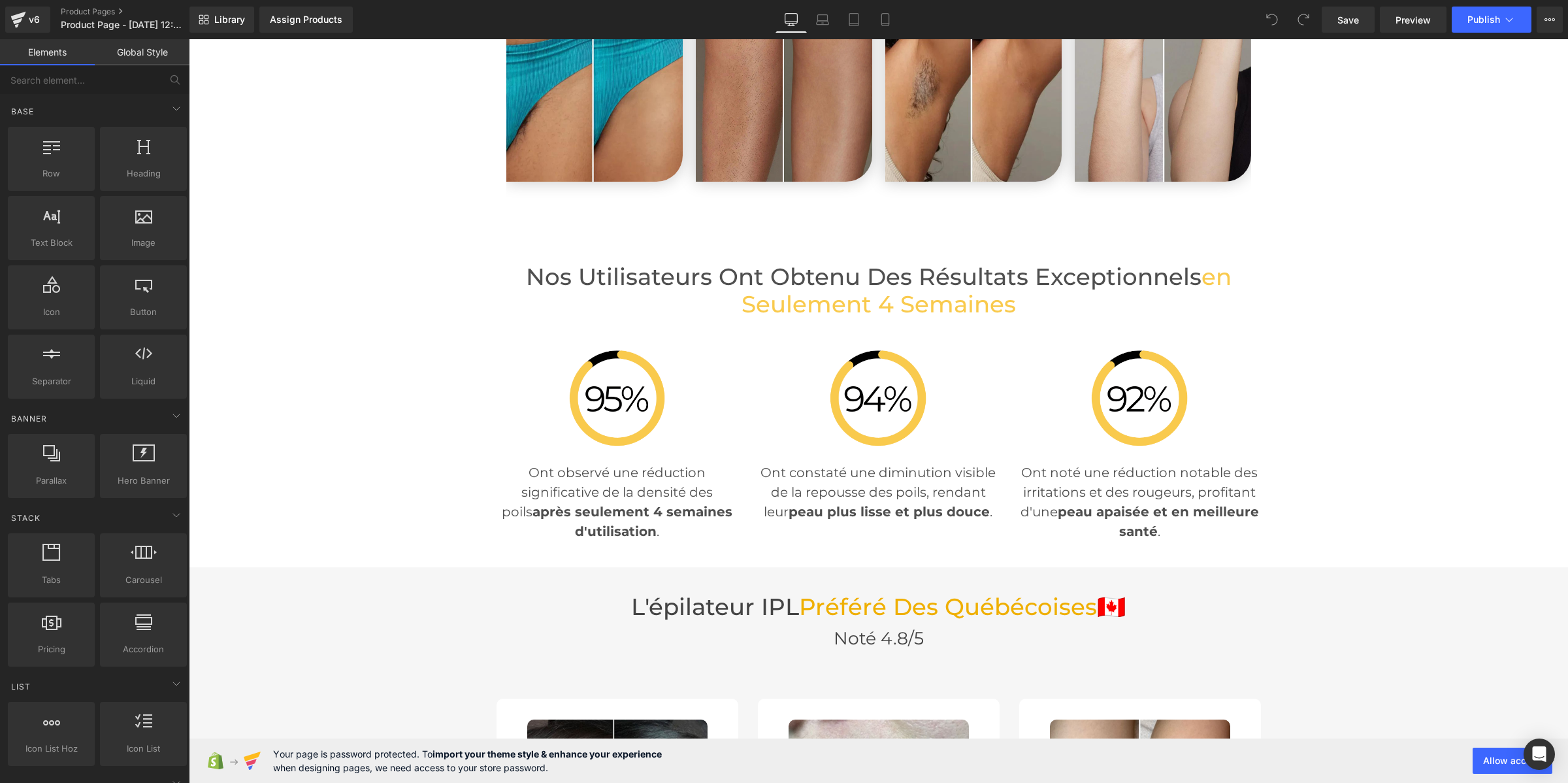
scroll to position [3186, 0]
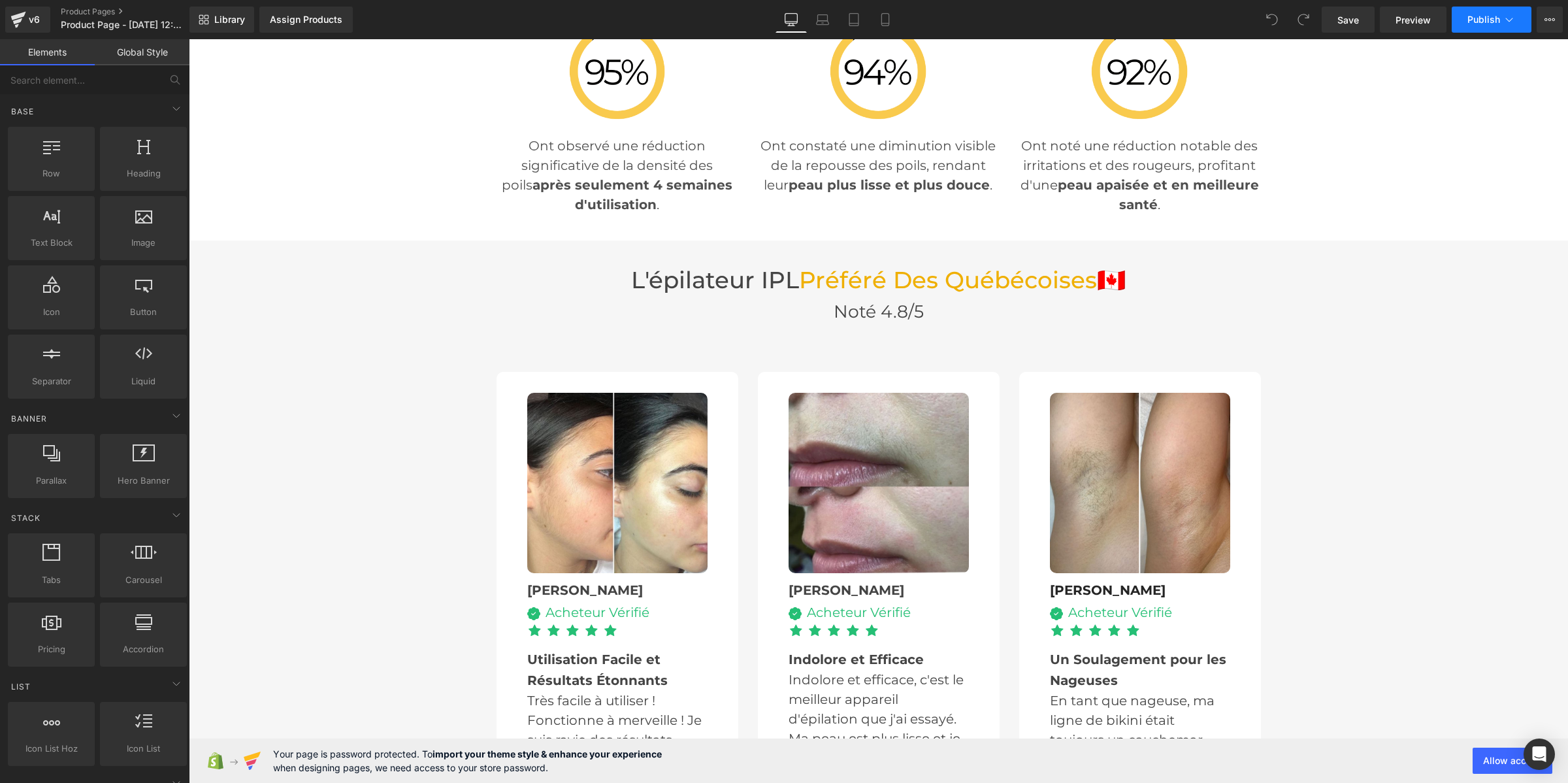
click at [1492, 20] on span "Publish" at bounding box center [1484, 20] width 33 height 11
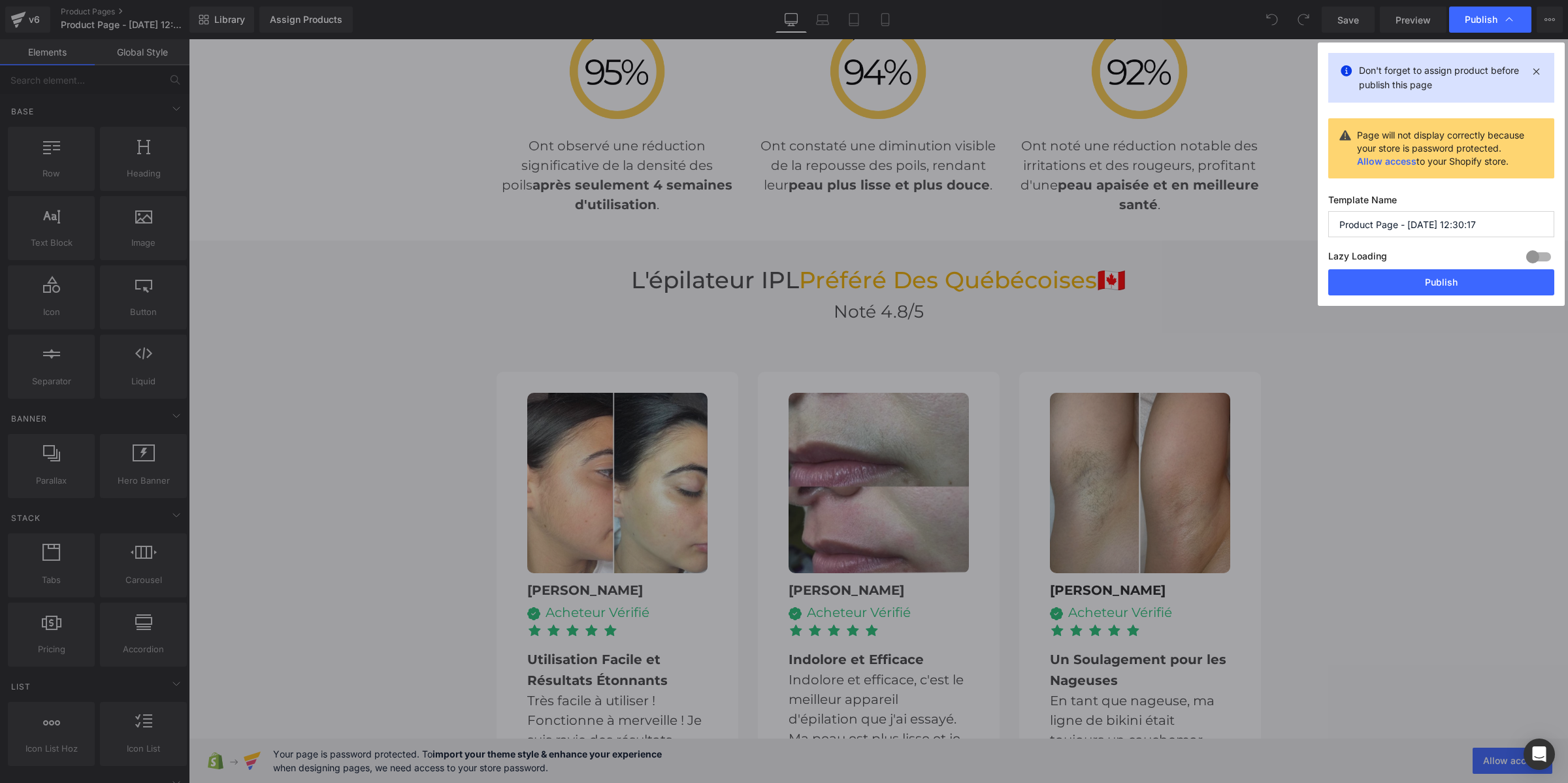
drag, startPoint x: 1485, startPoint y: 228, endPoint x: 1321, endPoint y: 219, distance: 164.2
click at [1321, 219] on div "Don't forget to assign product before publish this page Page will not display c…" at bounding box center [1441, 174] width 247 height 264
type input "IPL"
click at [1499, 279] on button "Publish" at bounding box center [1441, 283] width 226 height 26
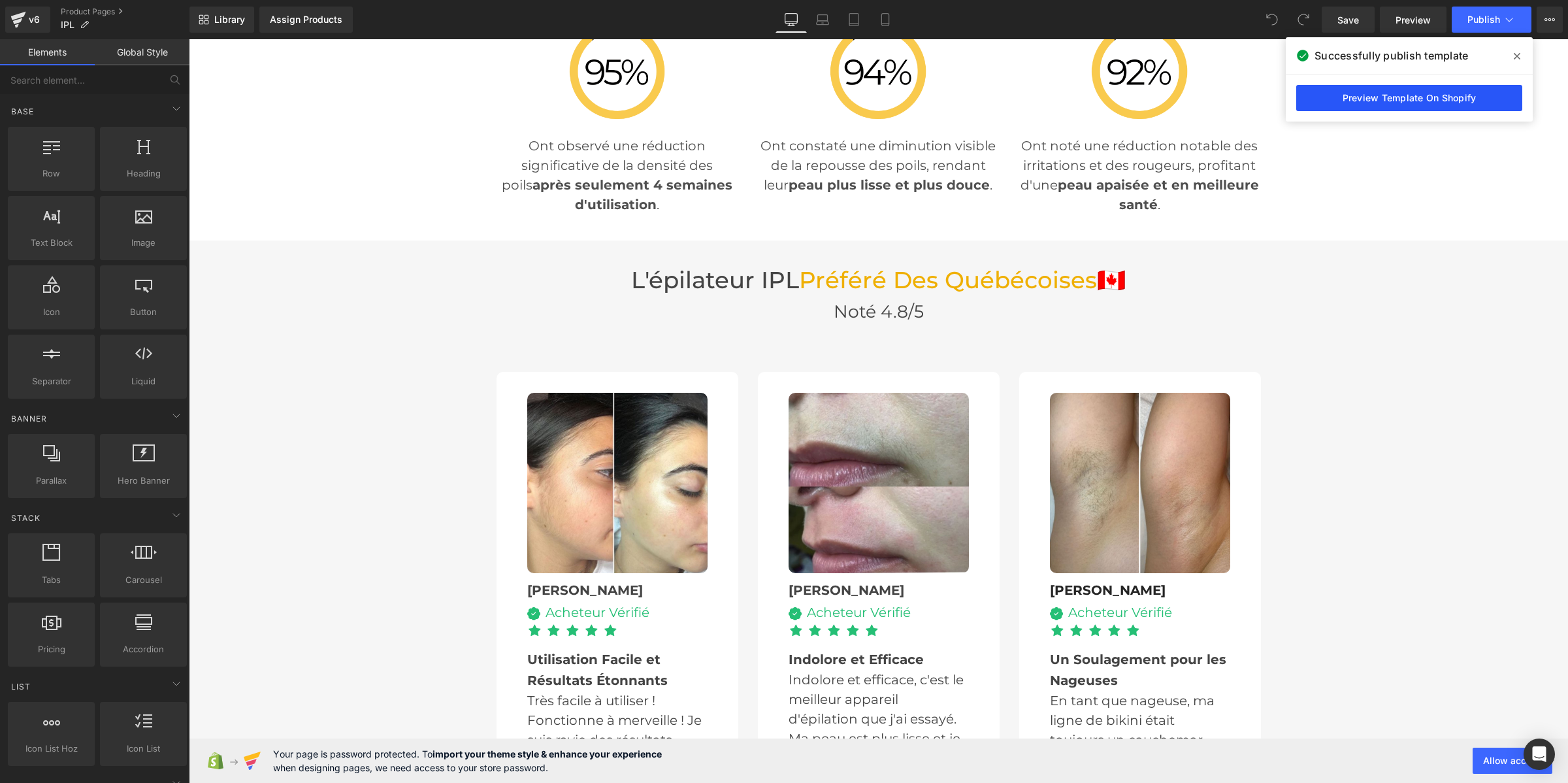
click at [1360, 95] on link "Preview Template On Shopify" at bounding box center [1409, 98] width 226 height 26
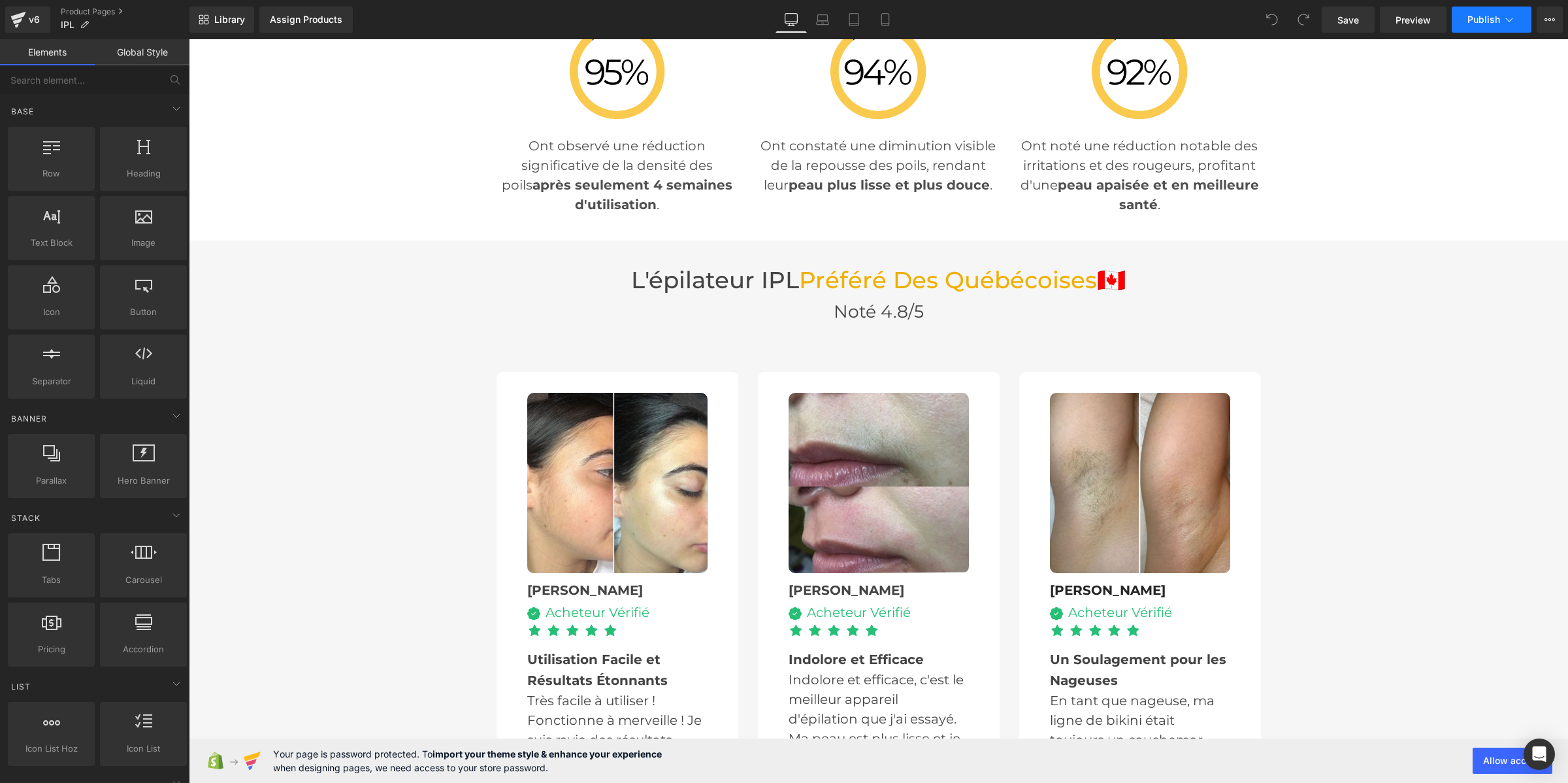
click at [1470, 15] on span "Publish" at bounding box center [1484, 20] width 33 height 11
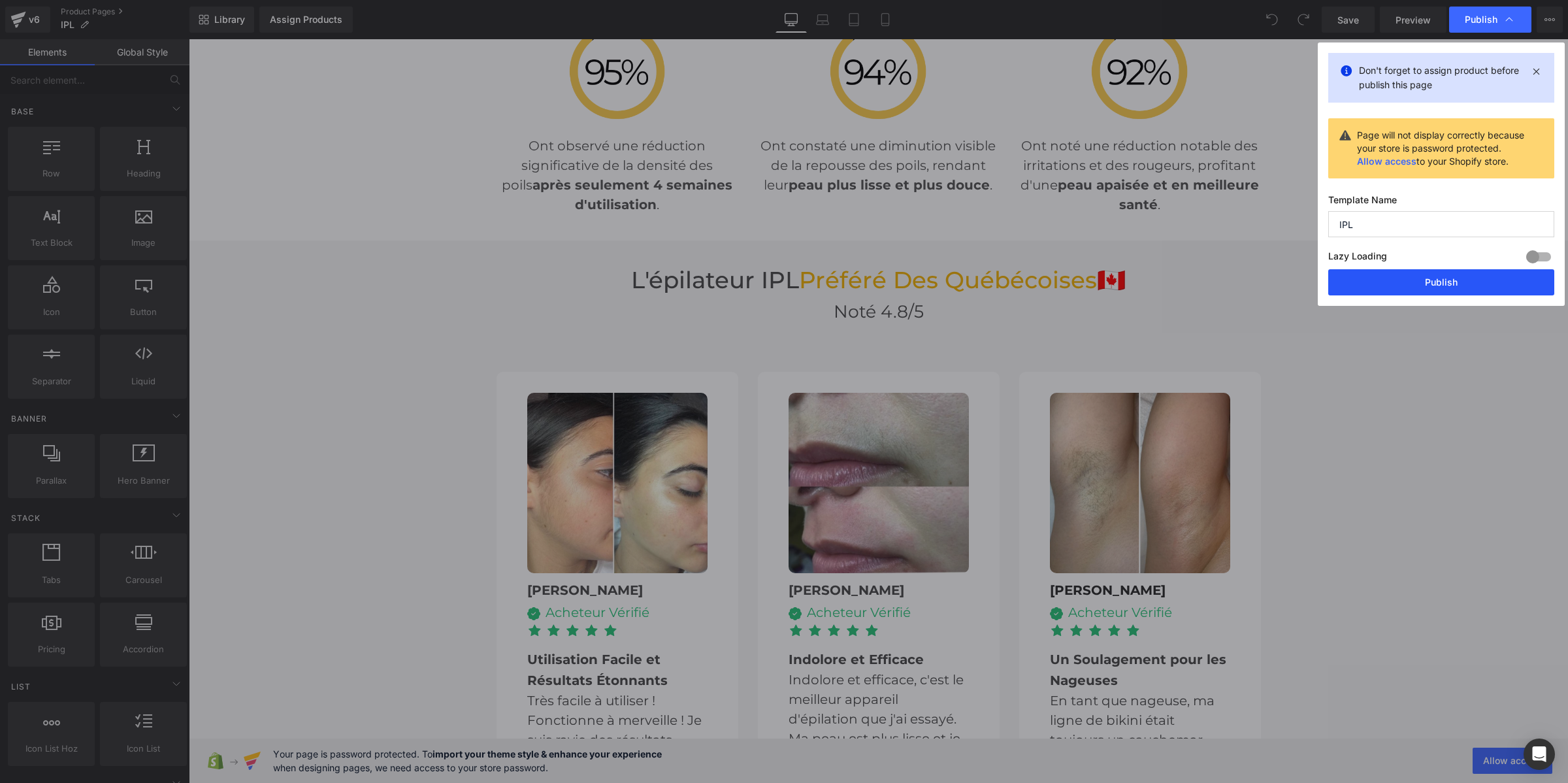
drag, startPoint x: 1429, startPoint y: 278, endPoint x: 1377, endPoint y: 228, distance: 72.1
click at [1429, 278] on button "Publish" at bounding box center [1441, 283] width 226 height 26
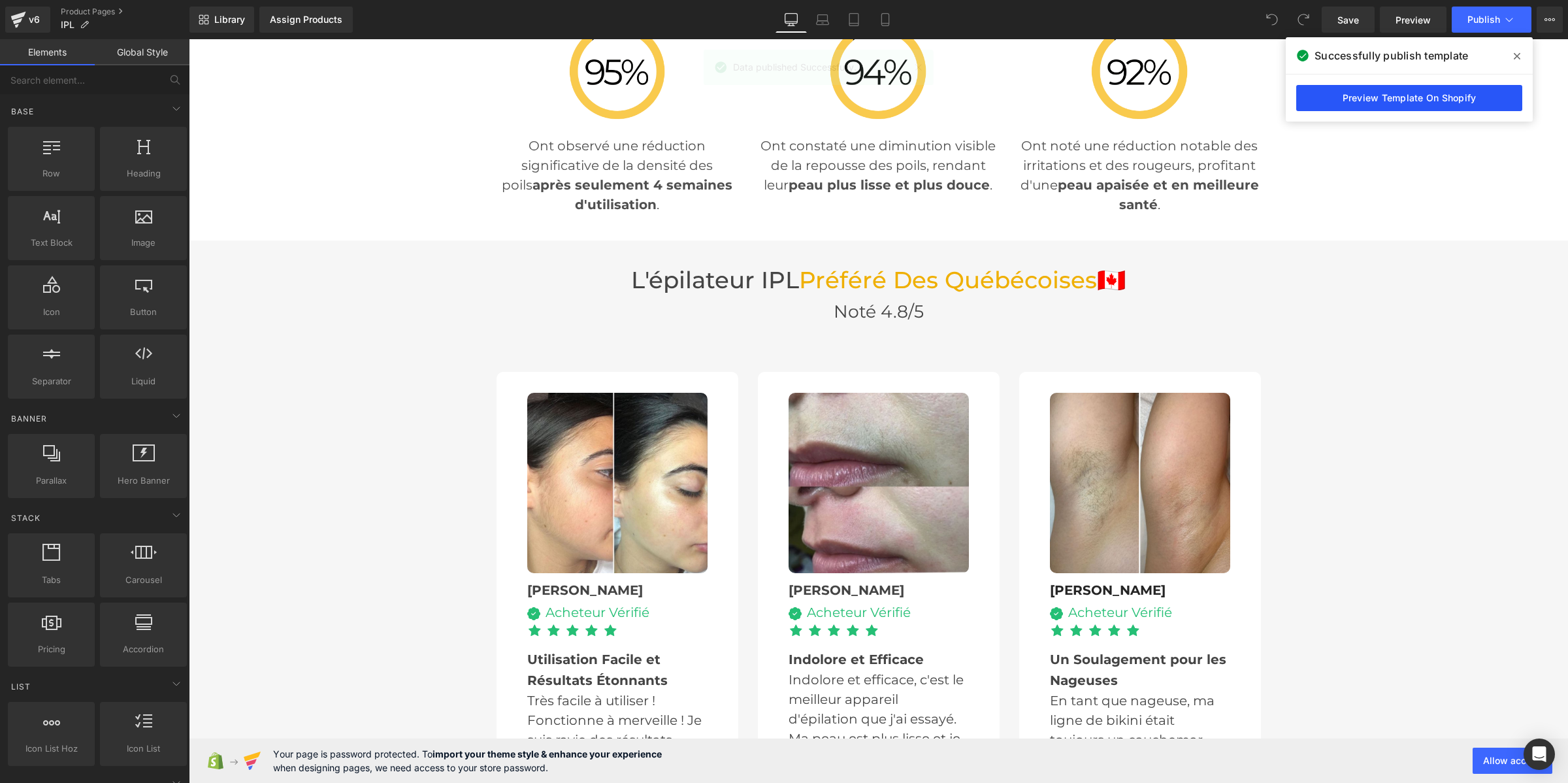
click at [1351, 96] on link "Preview Template On Shopify" at bounding box center [1409, 98] width 226 height 26
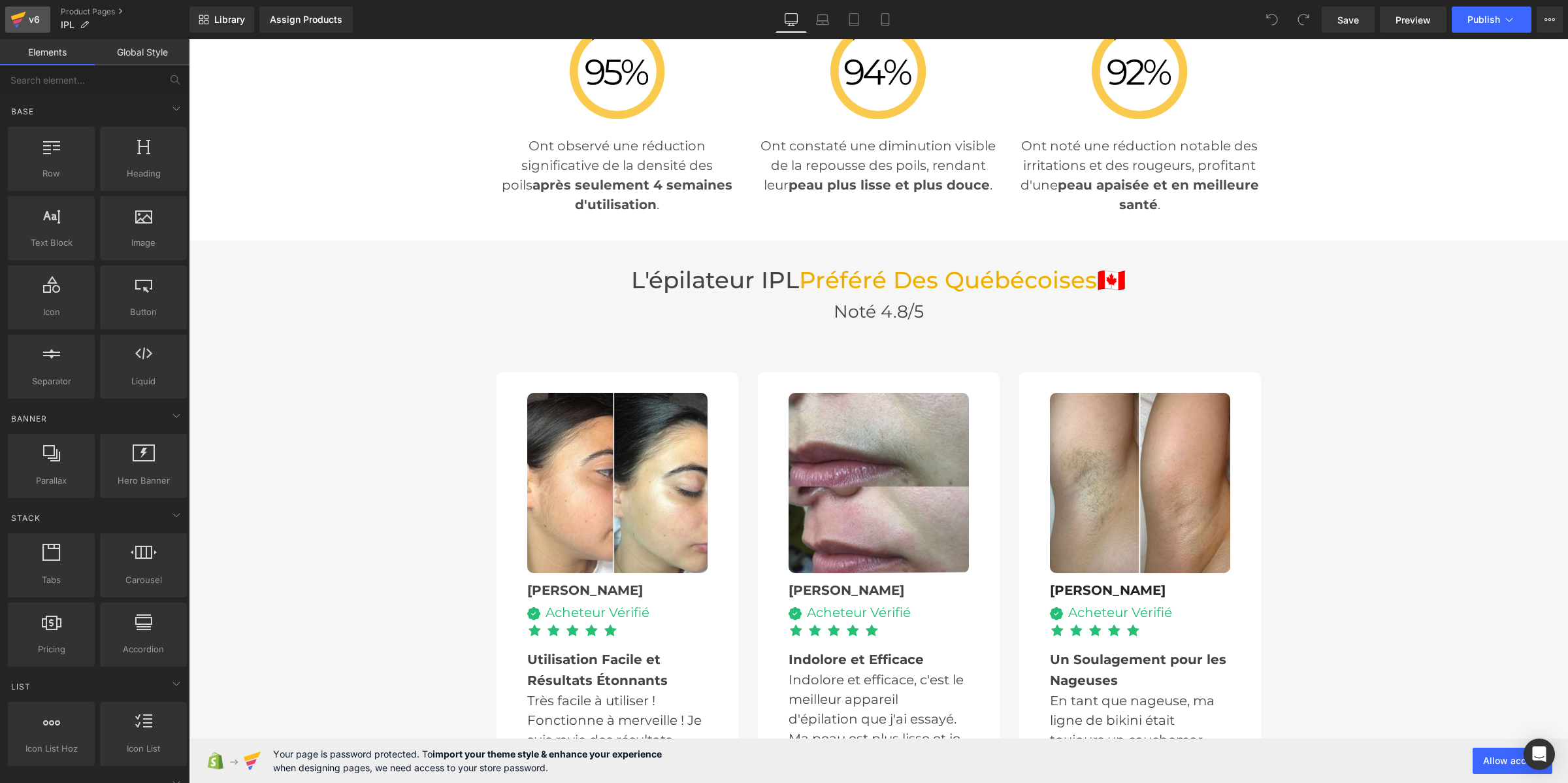
click at [13, 23] on icon at bounding box center [18, 20] width 16 height 33
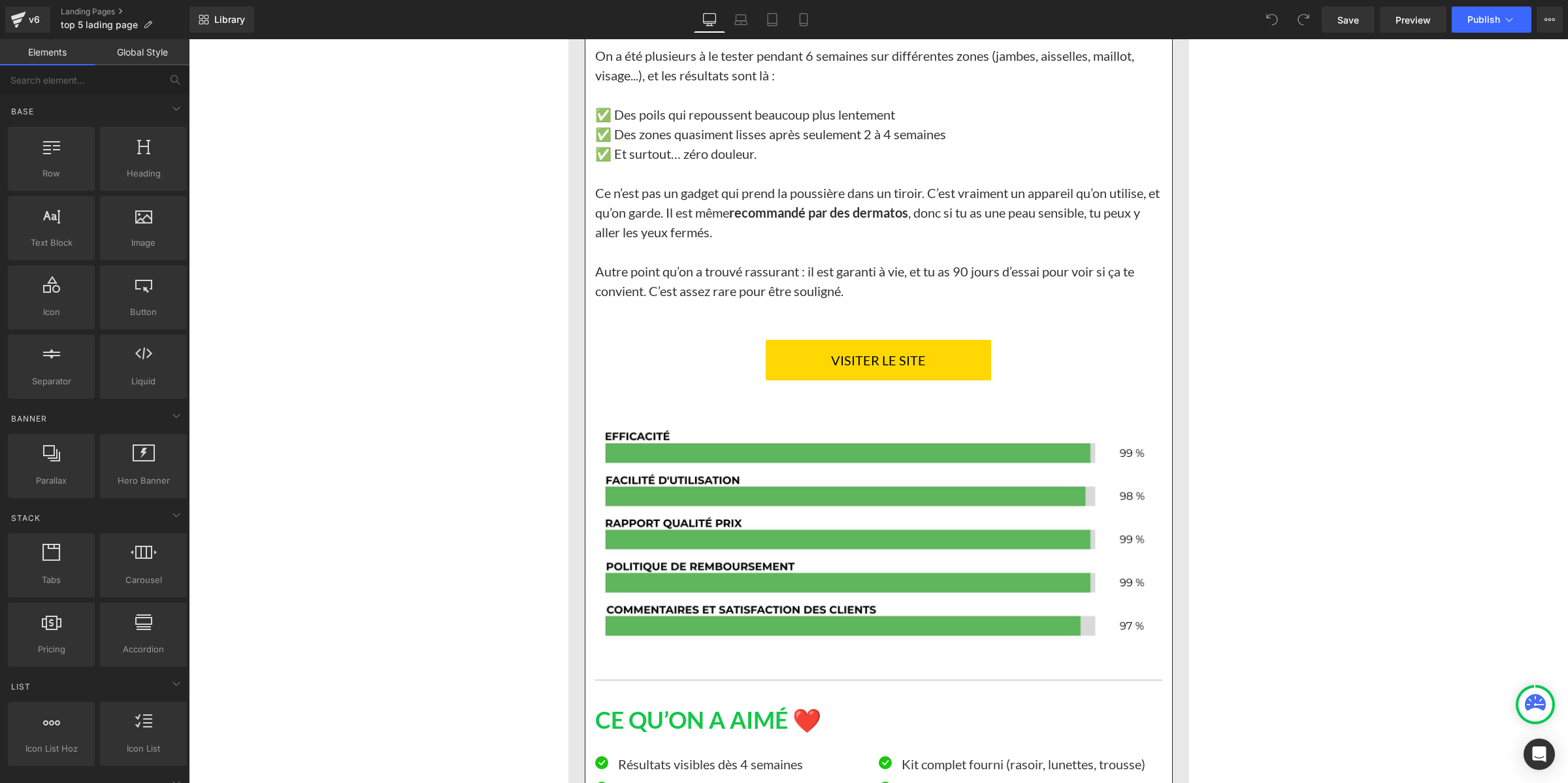
scroll to position [3023, 0]
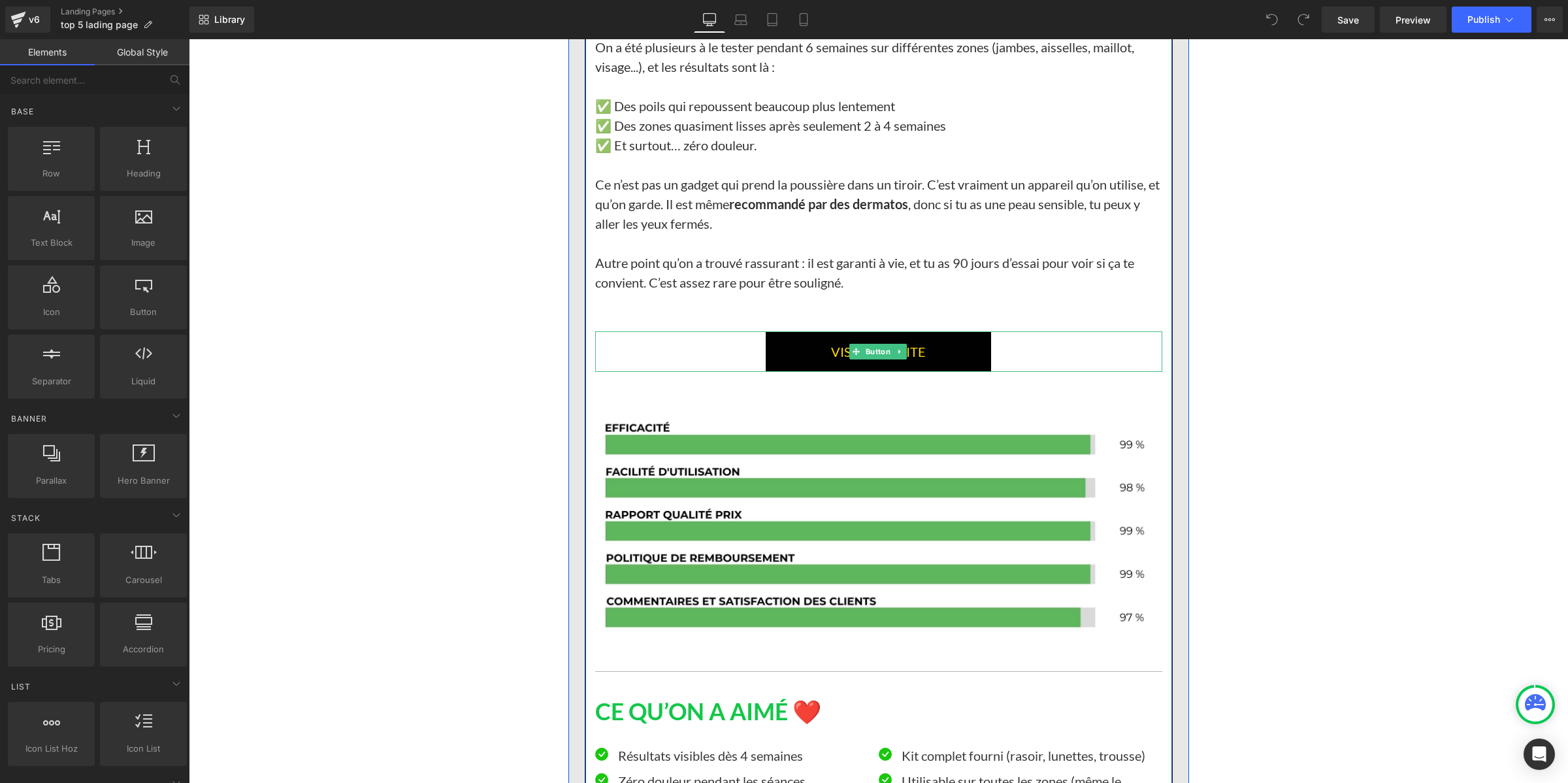
click at [797, 372] on link "VISITER LE SITE" at bounding box center [878, 351] width 225 height 40
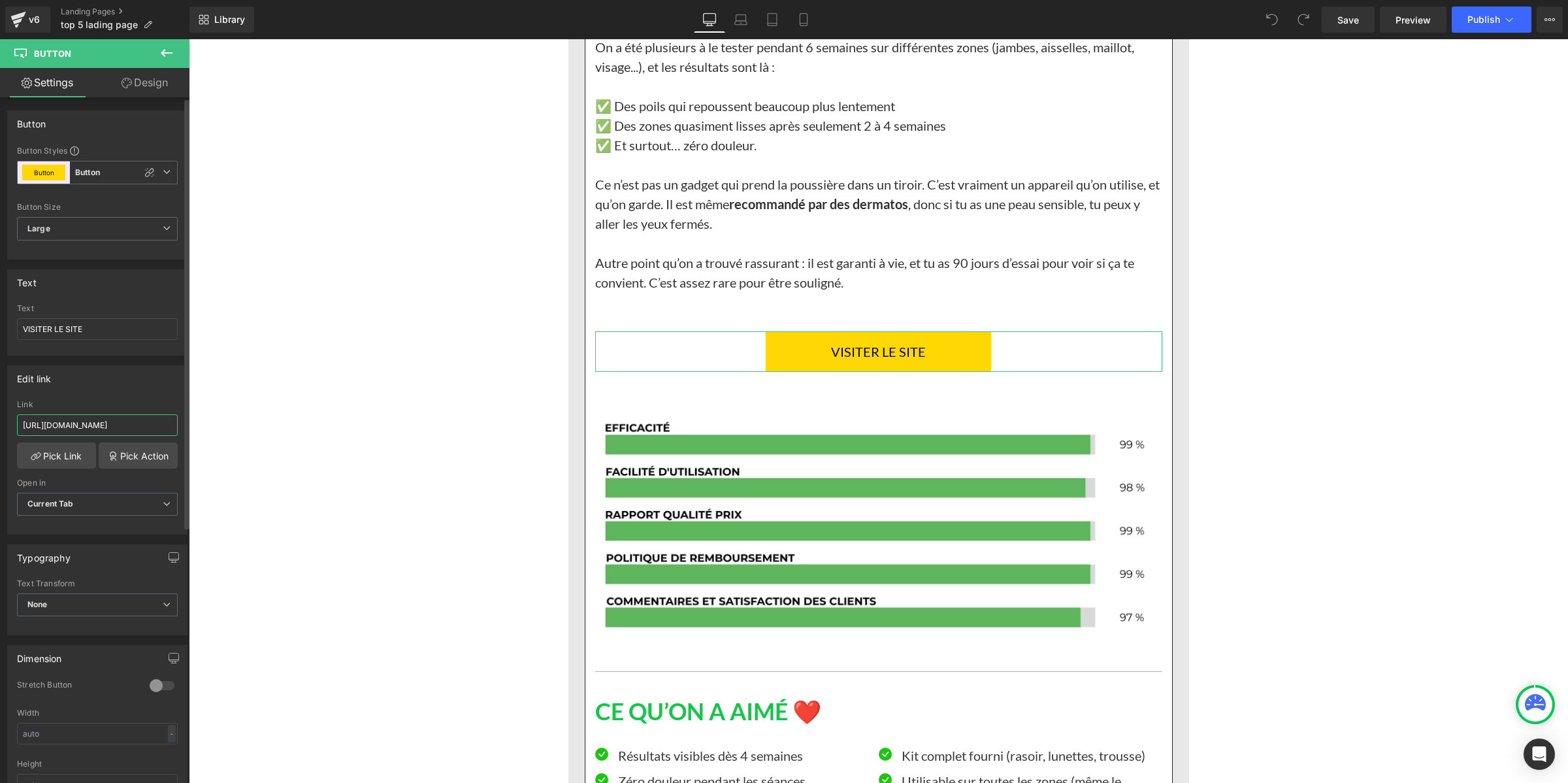
click at [87, 423] on input "[URL][DOMAIN_NAME]" at bounding box center [97, 425] width 160 height 21
type input "[URL][DOMAIN_NAME]™-2-0"
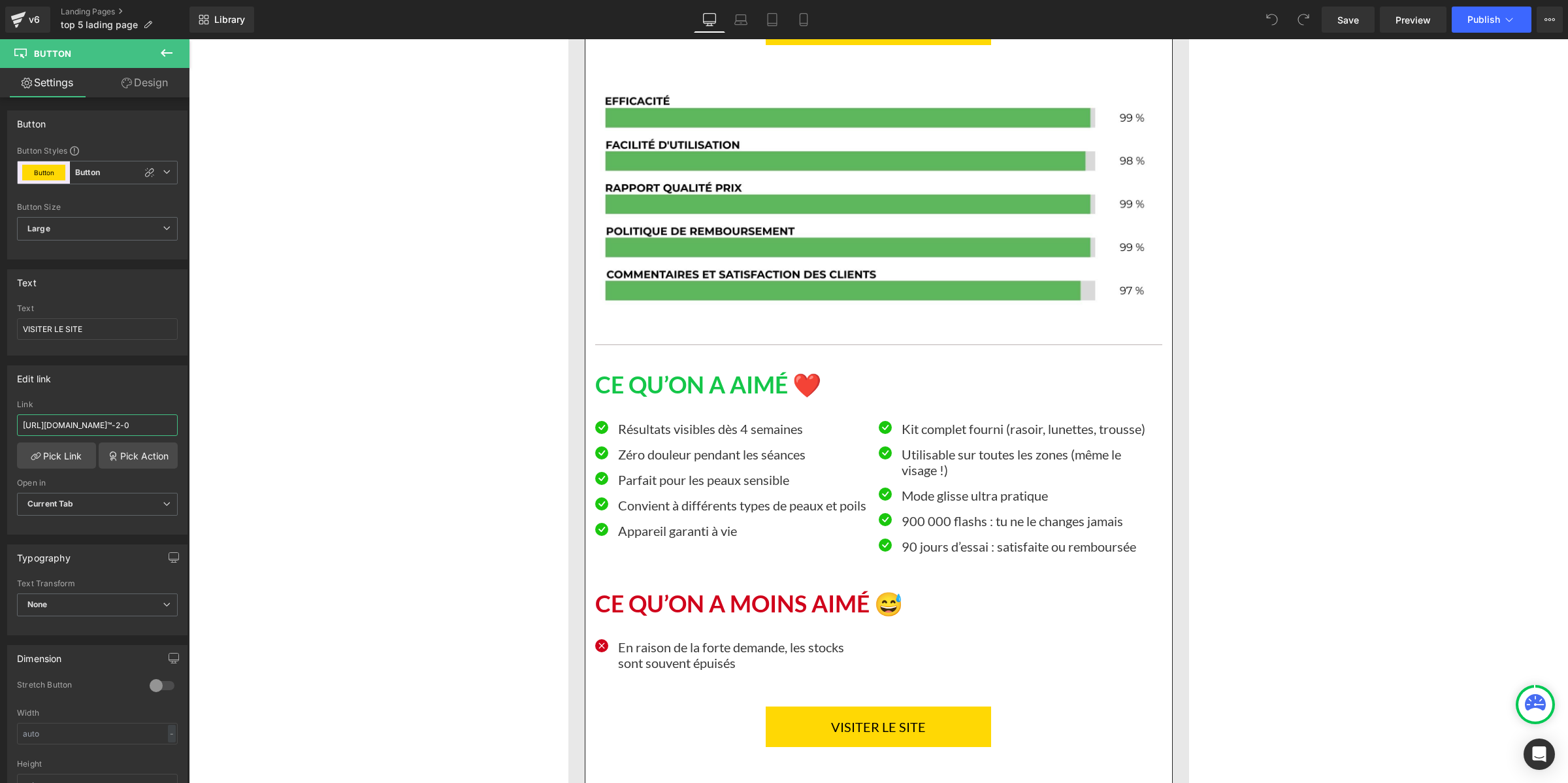
scroll to position [3676, 0]
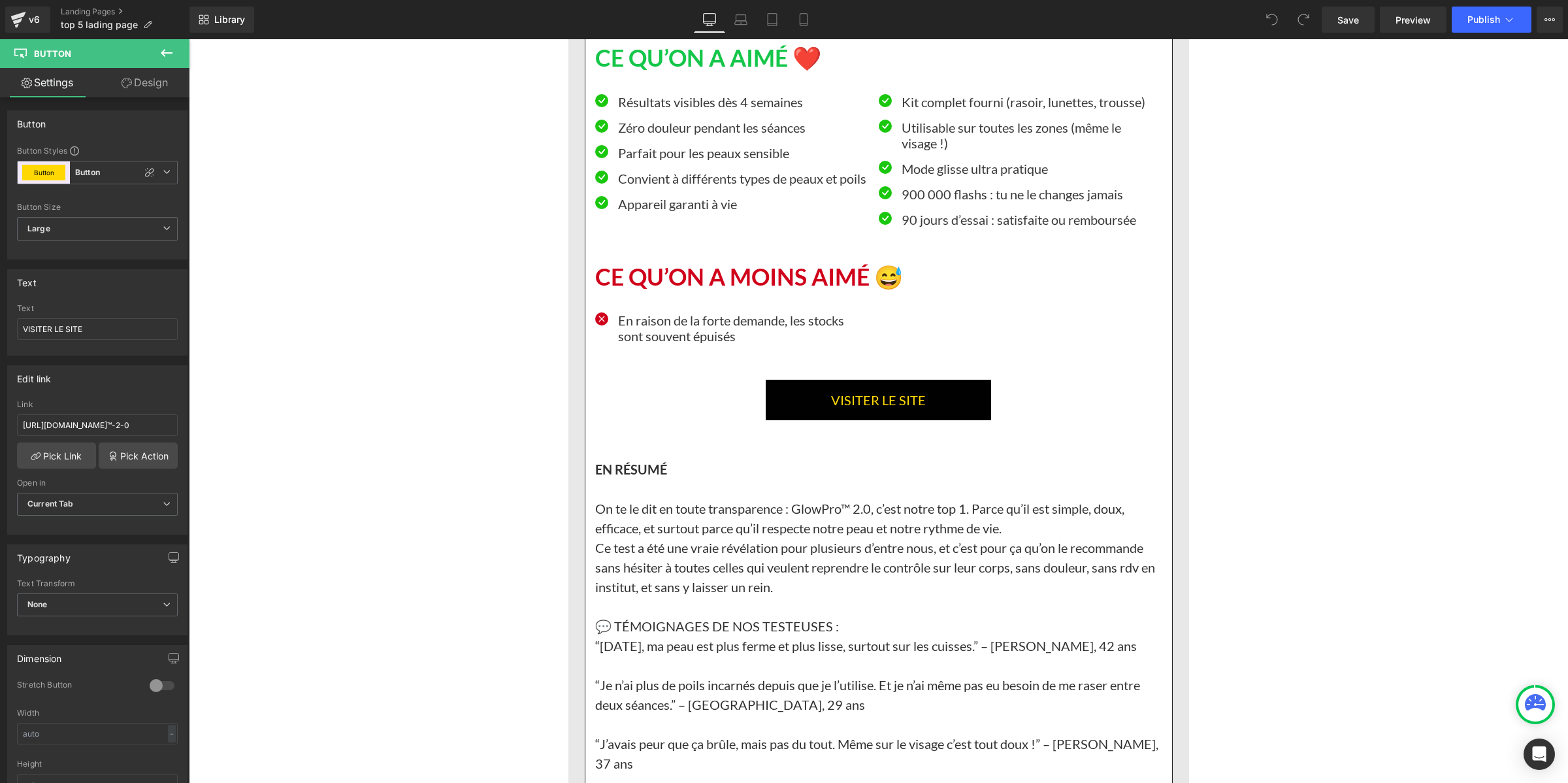
click at [780, 420] on link "VISITER LE SITE" at bounding box center [878, 400] width 225 height 40
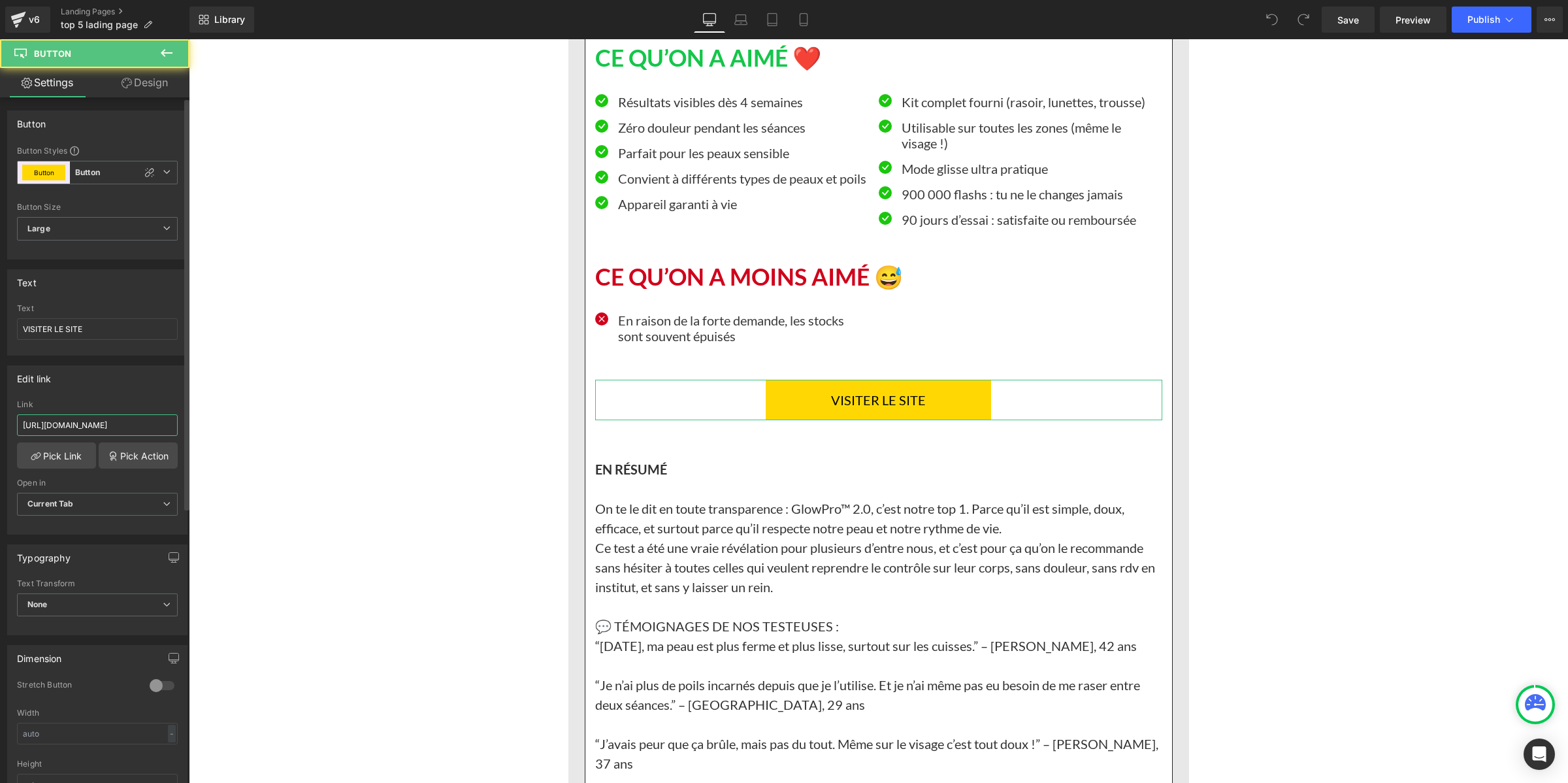
click at [60, 419] on input "[URL][DOMAIN_NAME]" at bounding box center [97, 425] width 160 height 21
type input "[URL][DOMAIN_NAME]™-2-0"
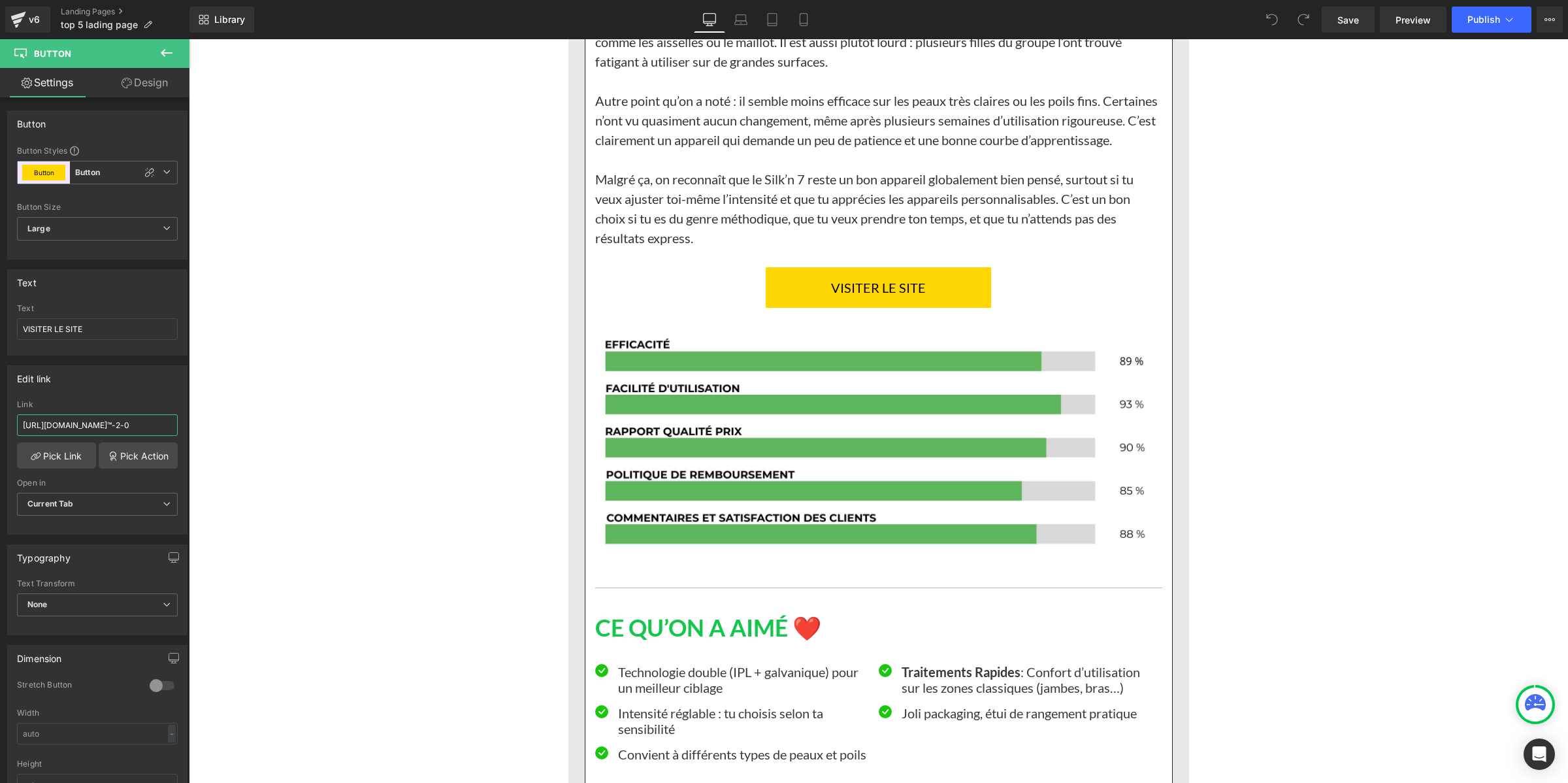
scroll to position [5065, 0]
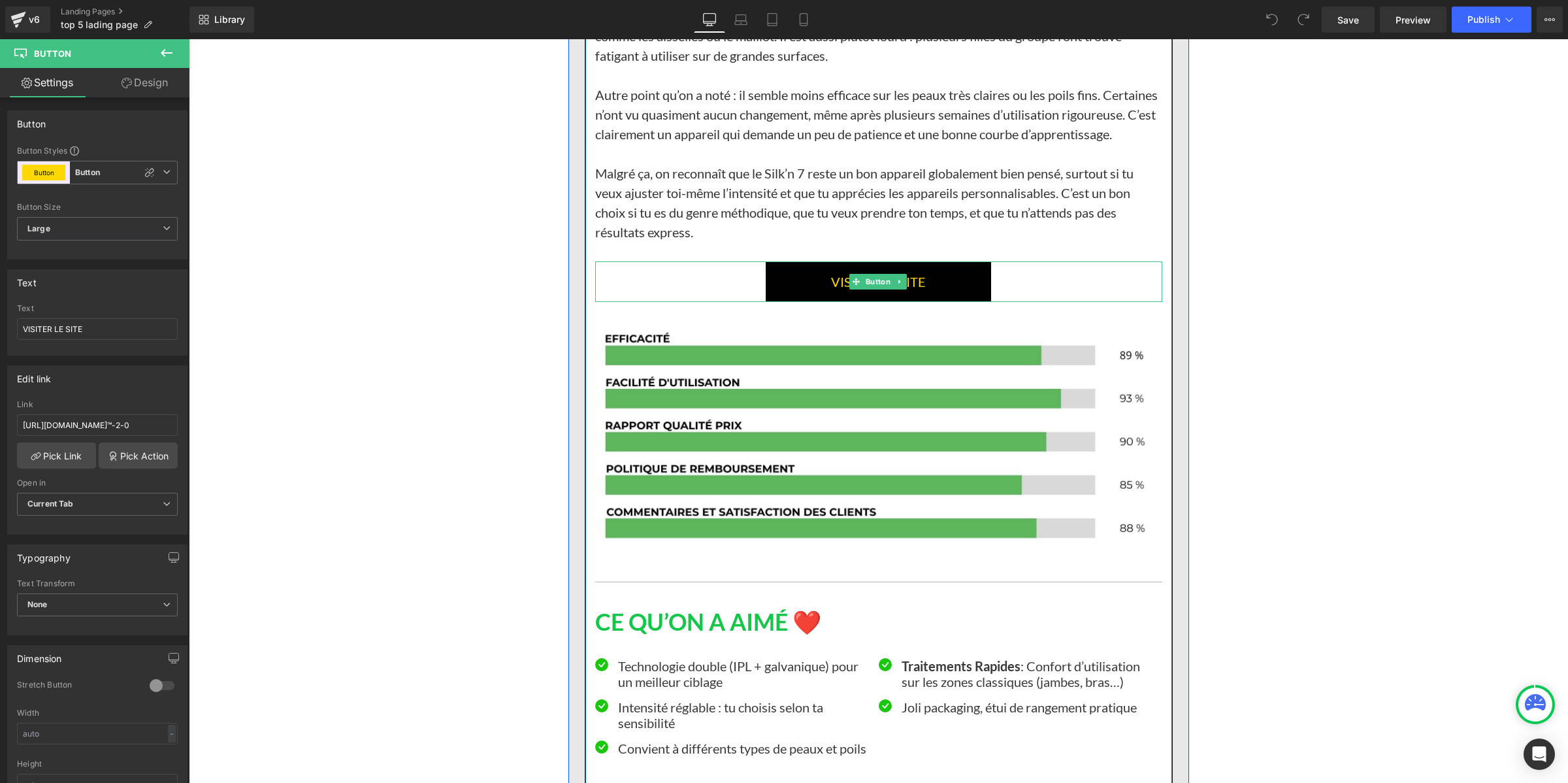
click at [776, 302] on link "VISITER LE SITE" at bounding box center [878, 281] width 225 height 40
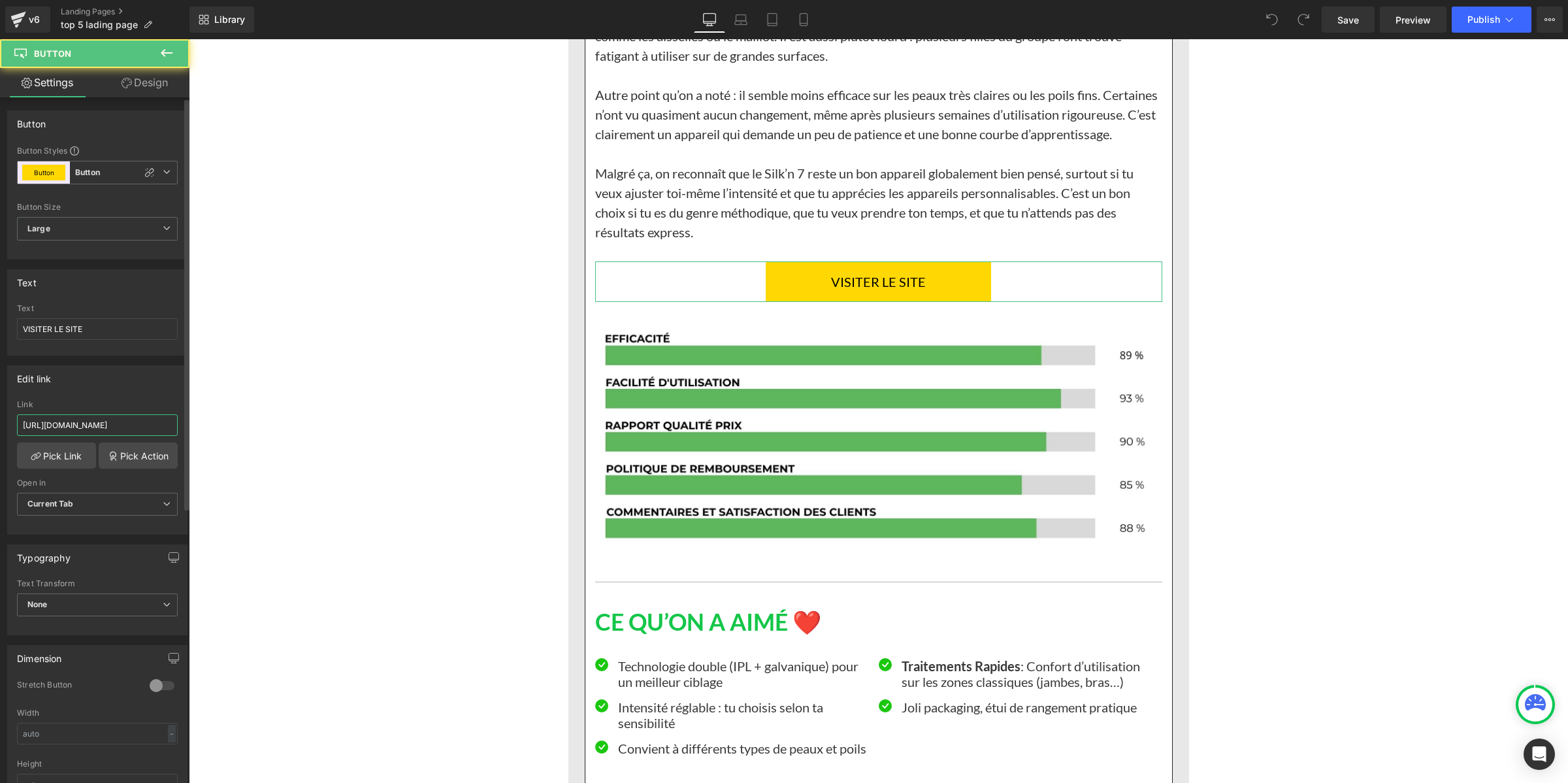
click at [142, 425] on input "[URL][DOMAIN_NAME]" at bounding box center [97, 425] width 160 height 21
paste input "[DOMAIN_NAME][URL]™-2-0"
type input "[URL][DOMAIN_NAME]™-2-0"
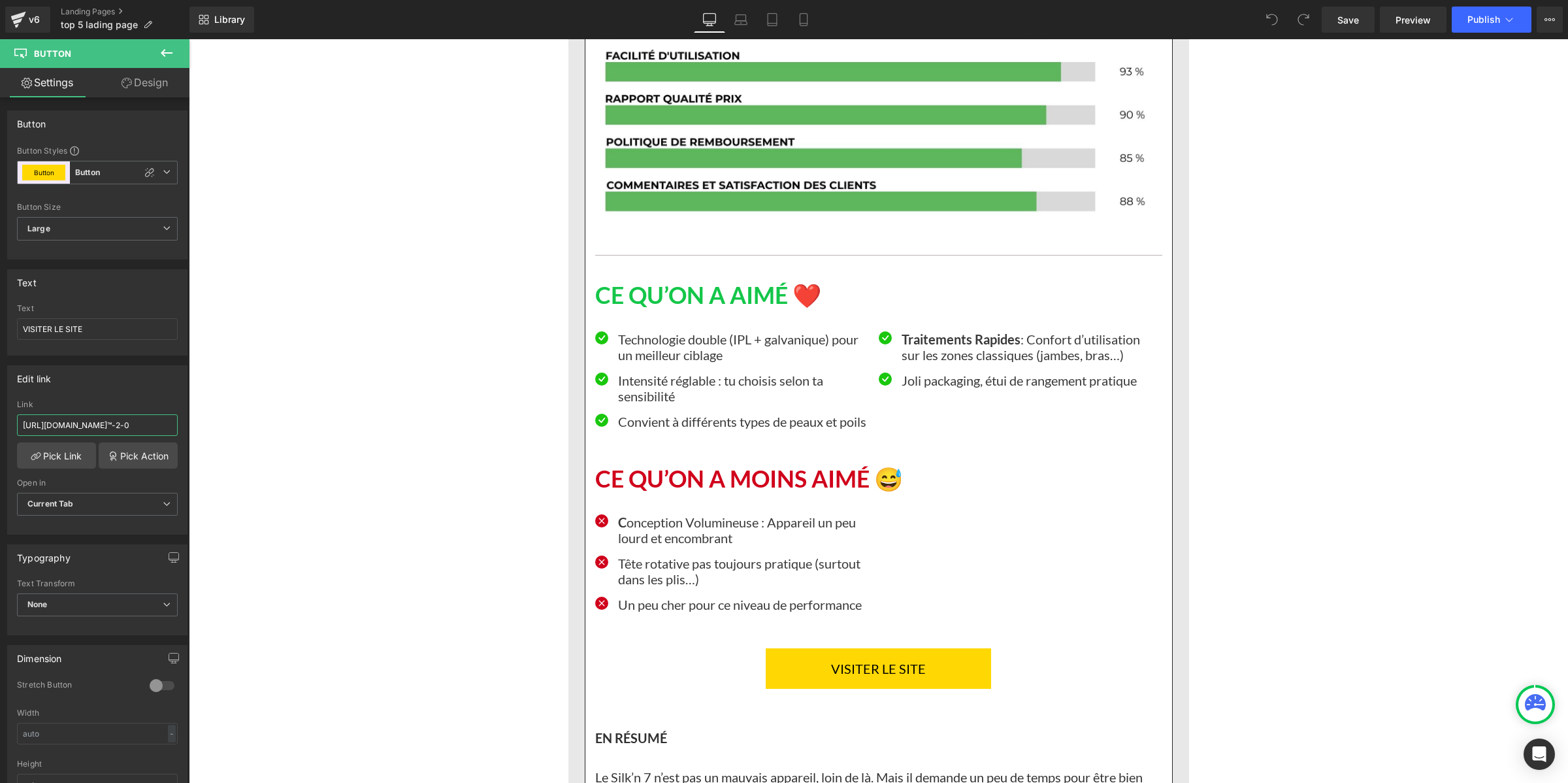
scroll to position [5719, 0]
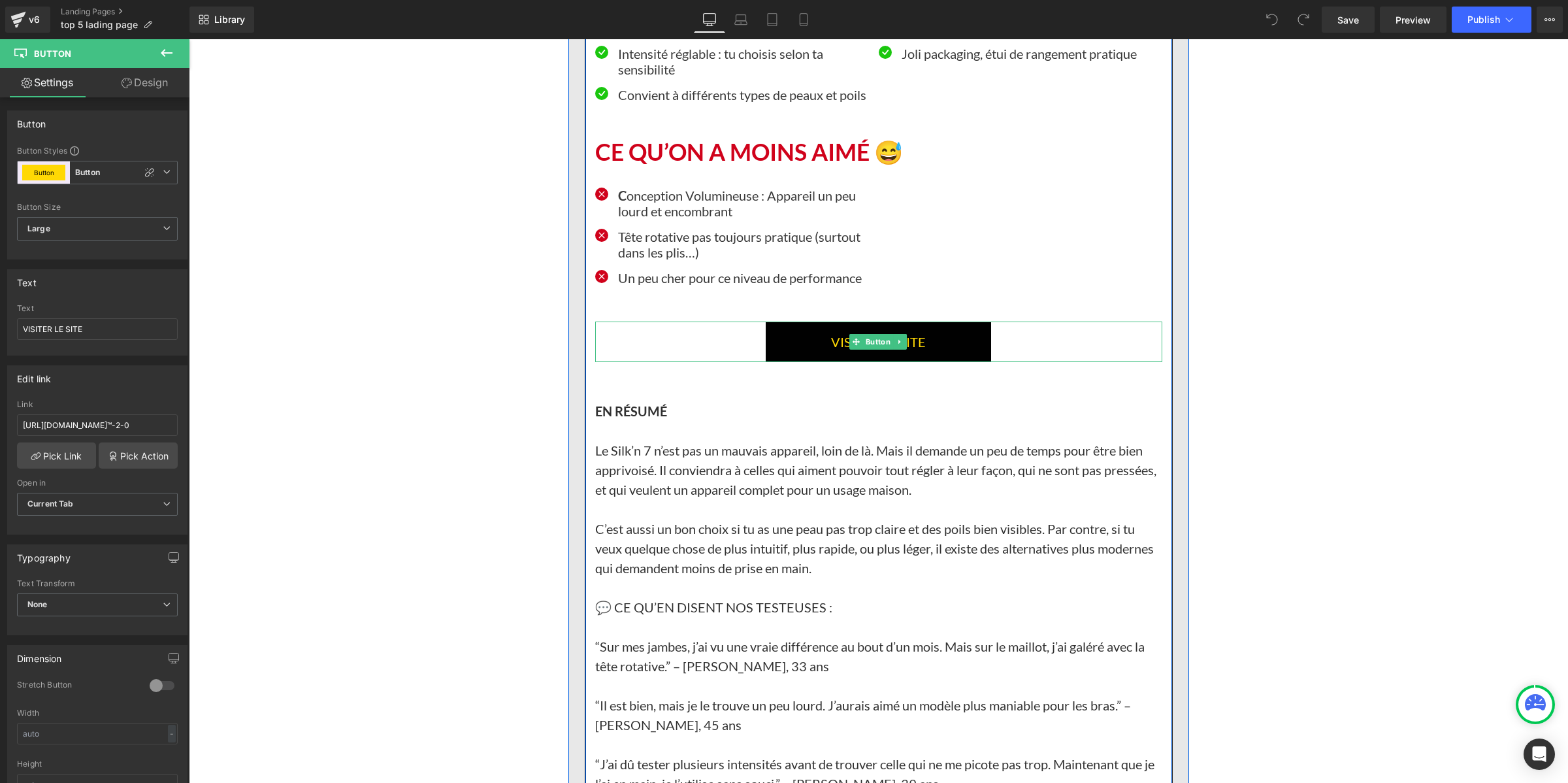
click at [788, 362] on link "VISITER LE SITE" at bounding box center [878, 342] width 225 height 40
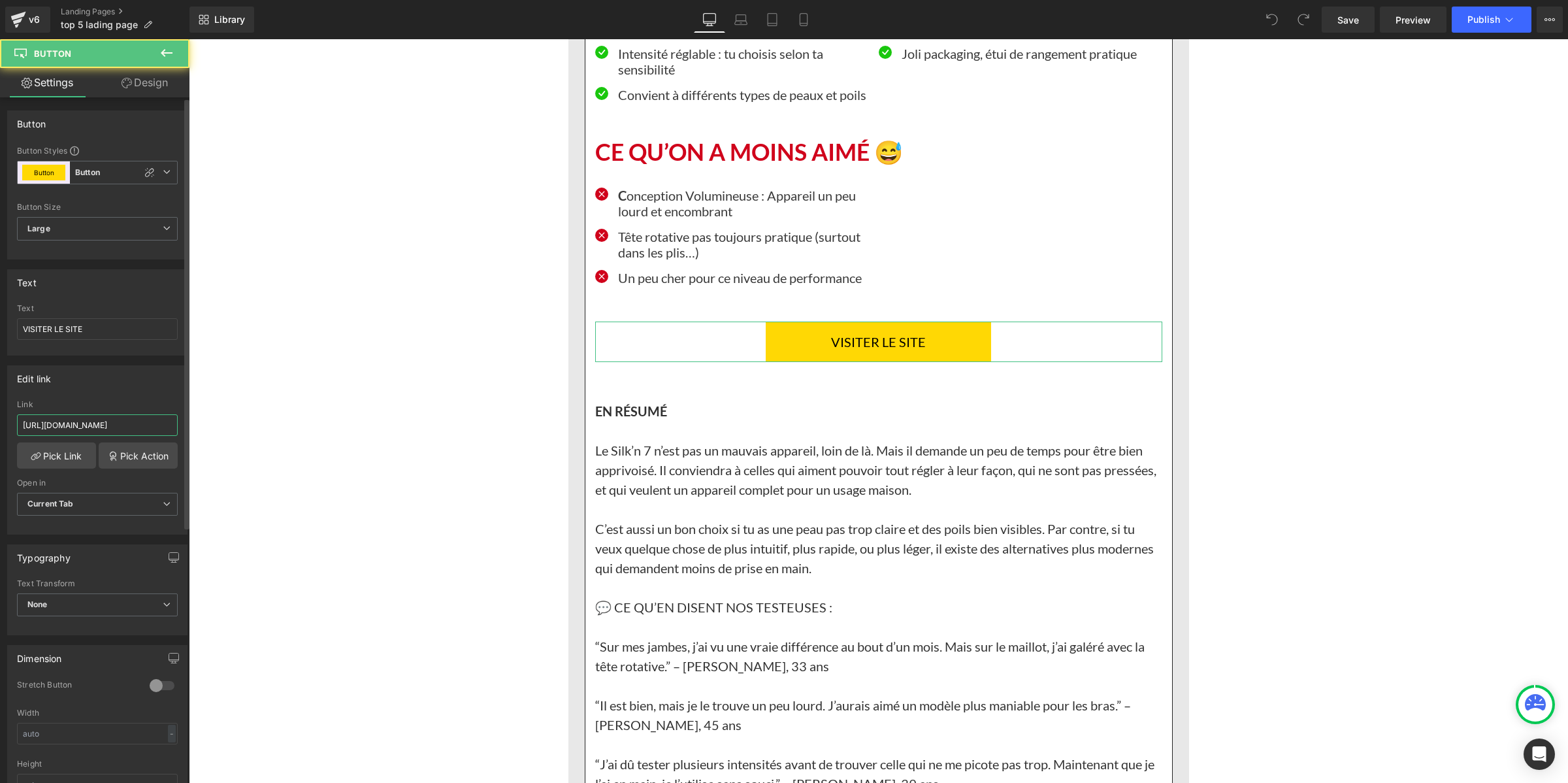
click at [108, 420] on input "[URL][DOMAIN_NAME]" at bounding box center [97, 425] width 160 height 21
type input "[URL][DOMAIN_NAME]™-2-0"
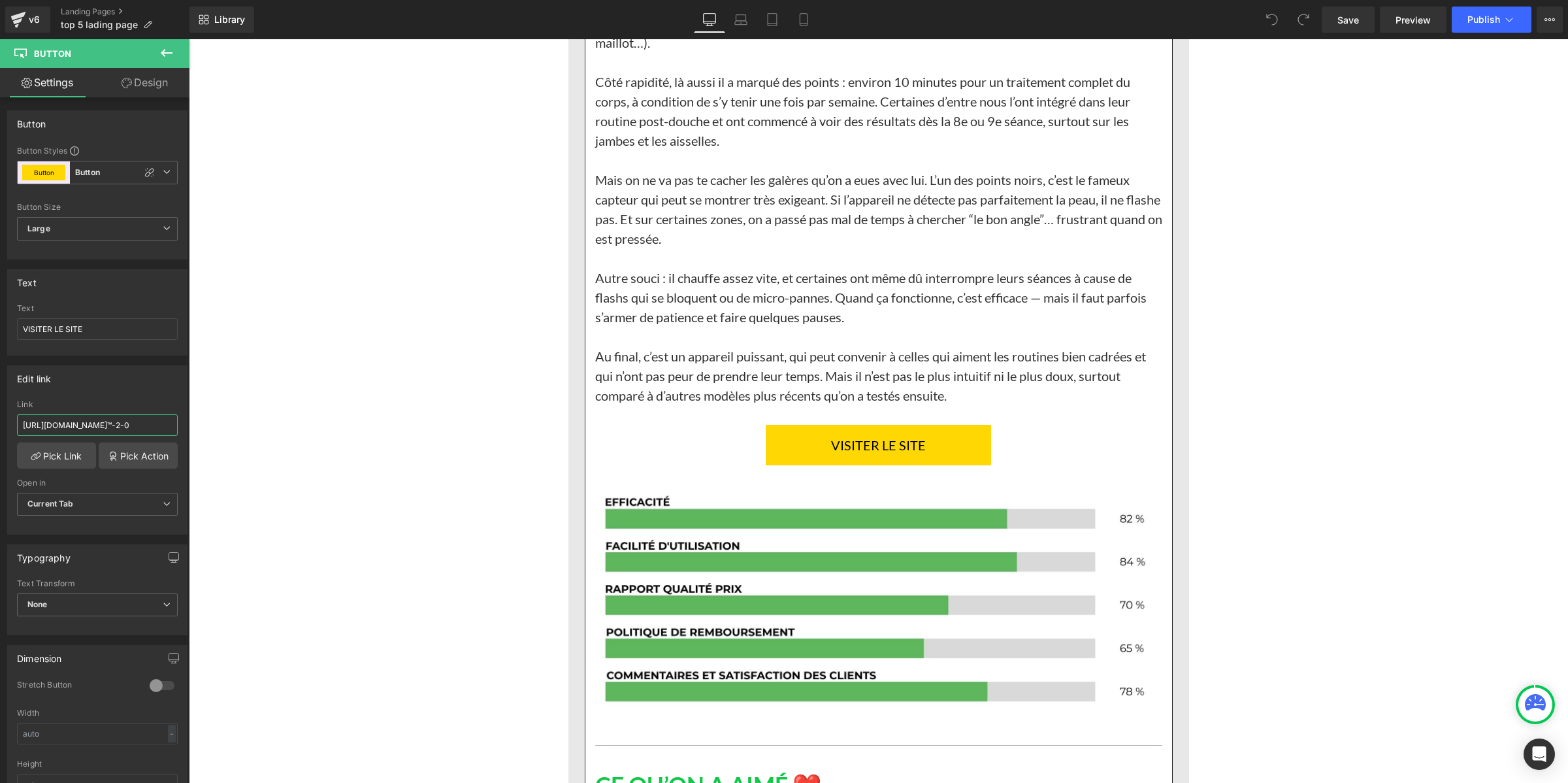
scroll to position [7271, 0]
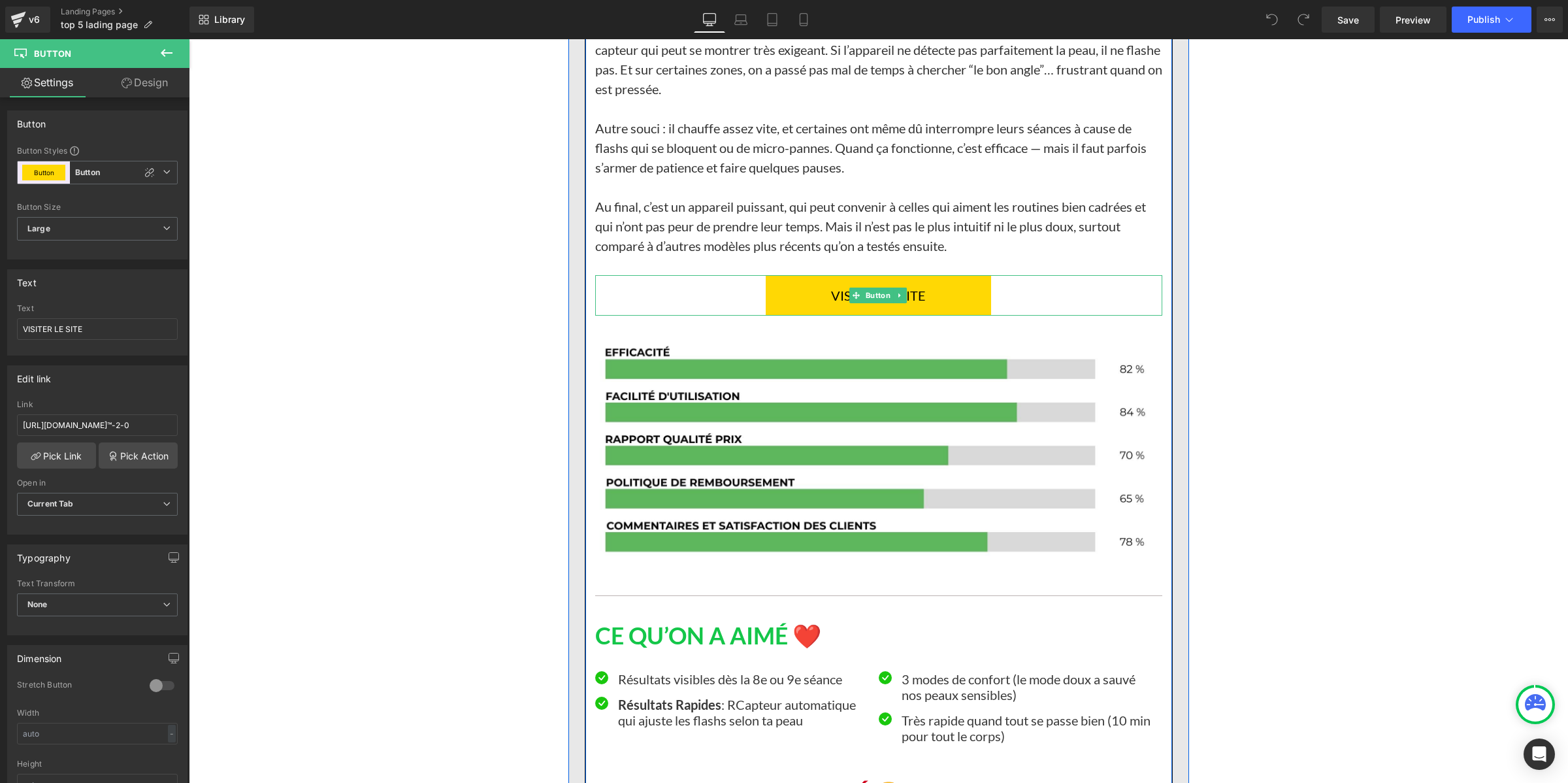
click at [794, 315] on div at bounding box center [879, 314] width 567 height 3
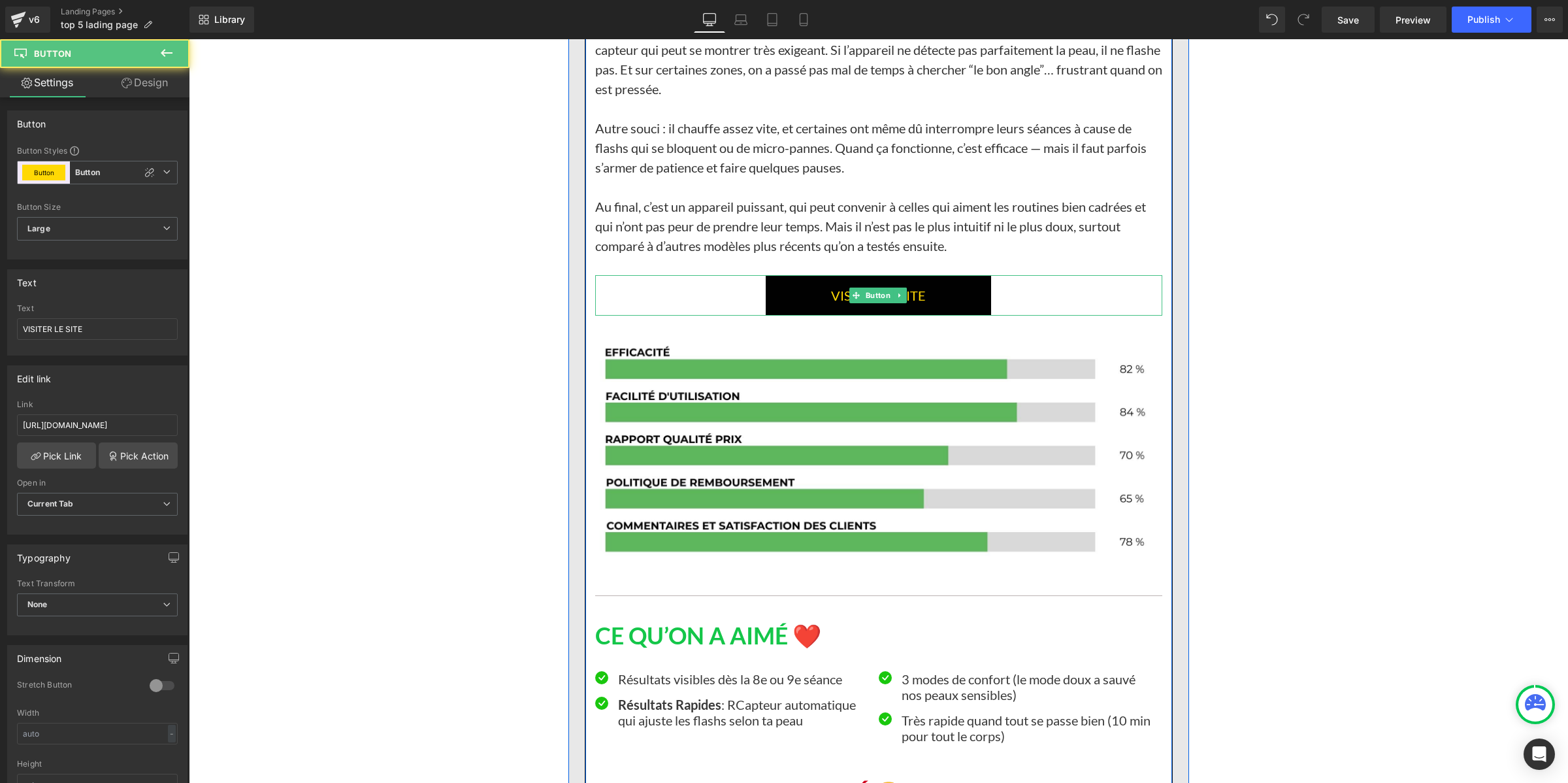
click at [793, 315] on link "VISITER LE SITE" at bounding box center [878, 295] width 225 height 40
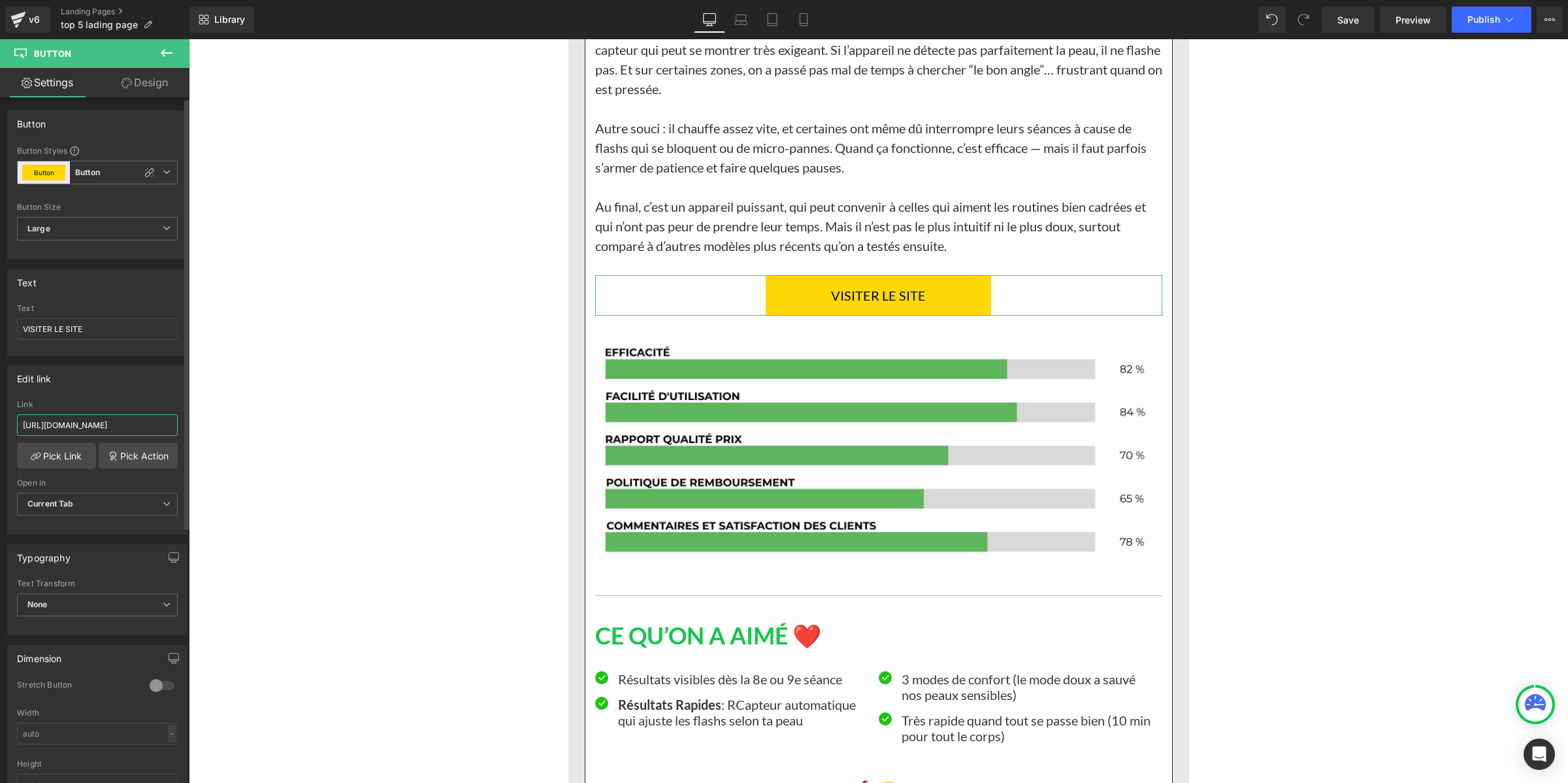
click at [149, 414] on input "[URL][DOMAIN_NAME]" at bounding box center [97, 425] width 160 height 21
type input "[URL][DOMAIN_NAME]™-2-0"
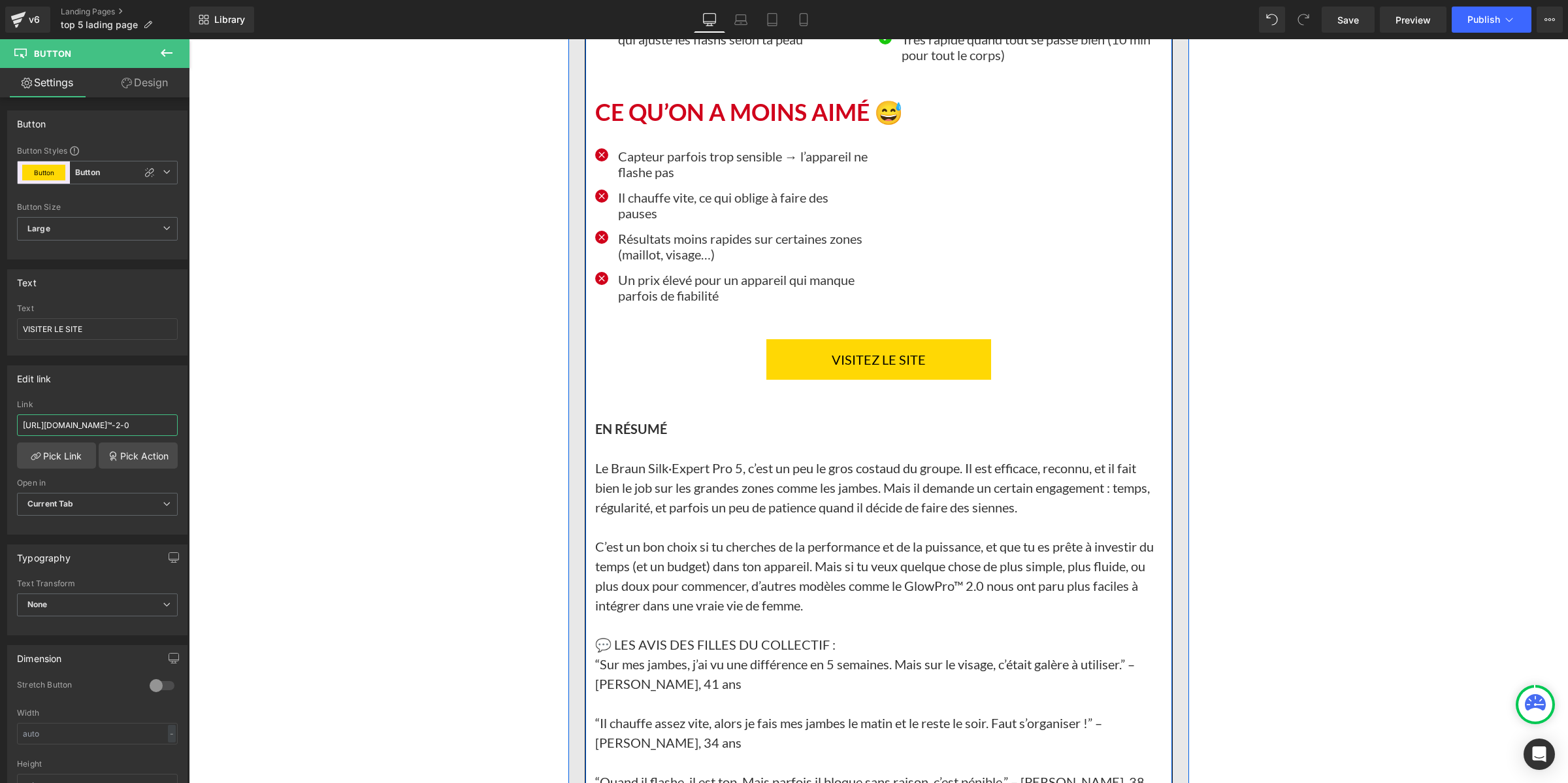
scroll to position [8088, 0]
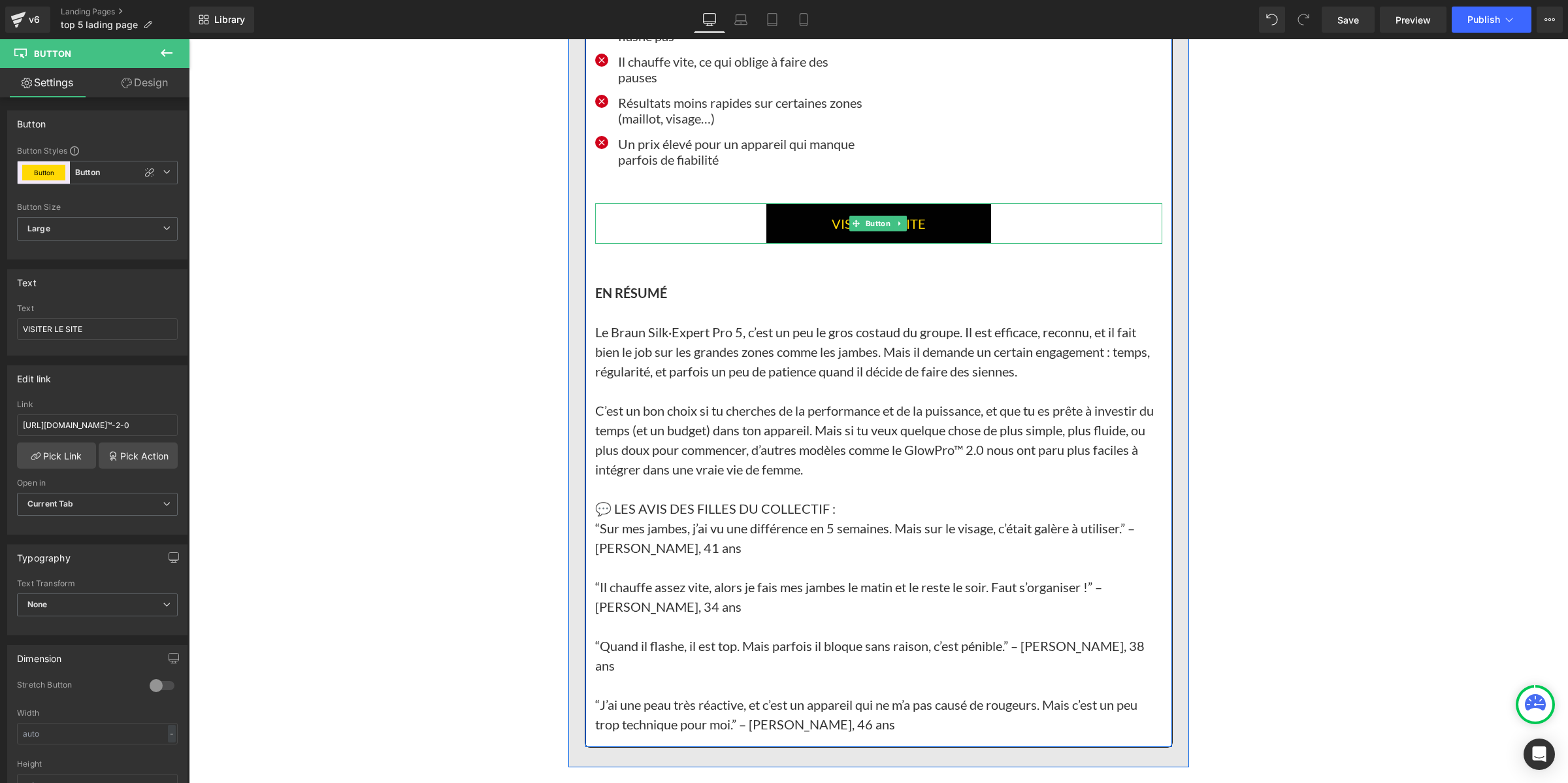
click at [788, 244] on link "VISITEZ LE SITE" at bounding box center [879, 223] width 224 height 40
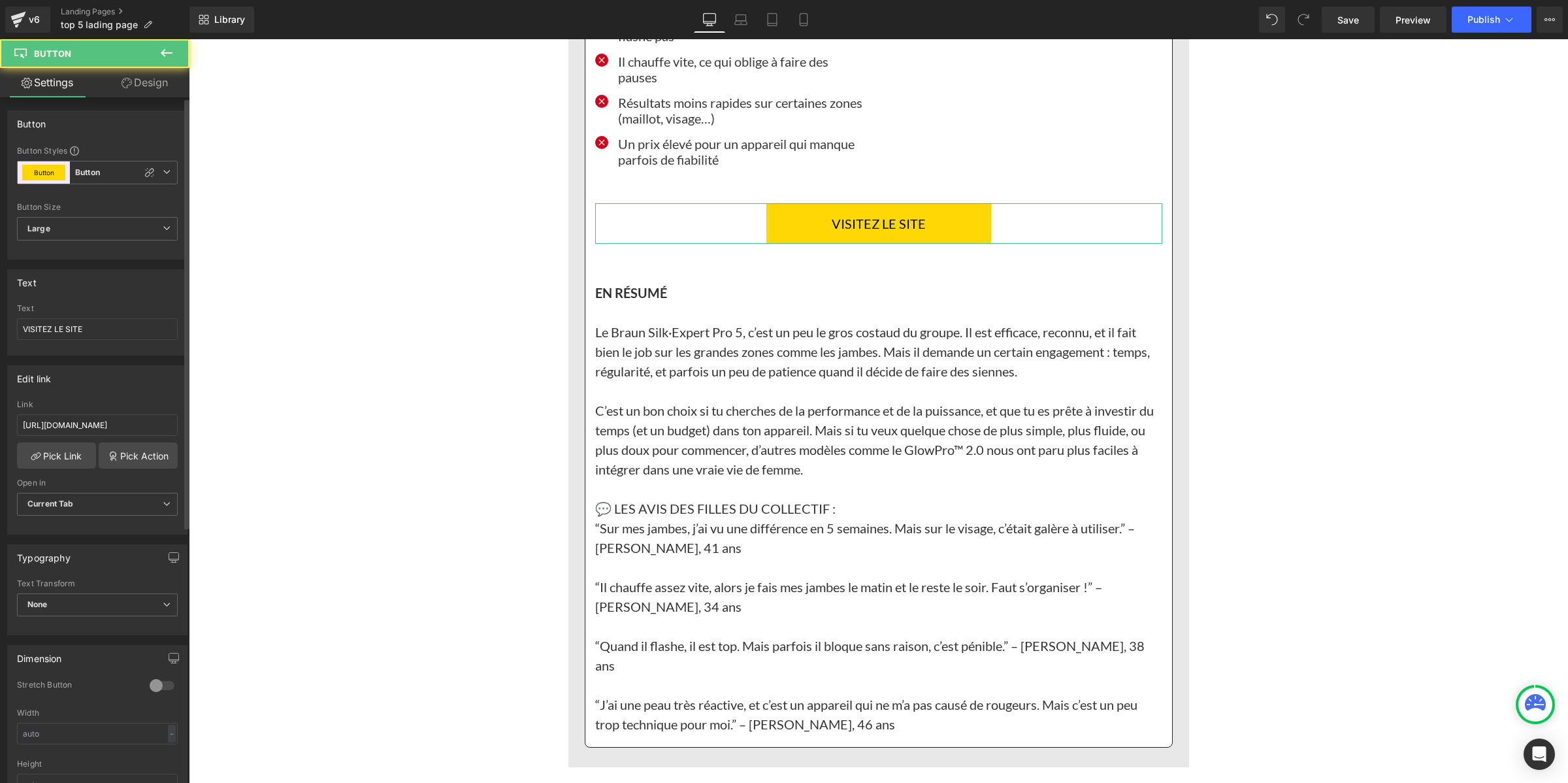
click at [133, 435] on div "Link [URL][DOMAIN_NAME]" at bounding box center [97, 421] width 160 height 43
click at [134, 429] on input "[URL][DOMAIN_NAME]" at bounding box center [97, 425] width 160 height 21
paste input "[DOMAIN_NAME][URL]™-2-0"
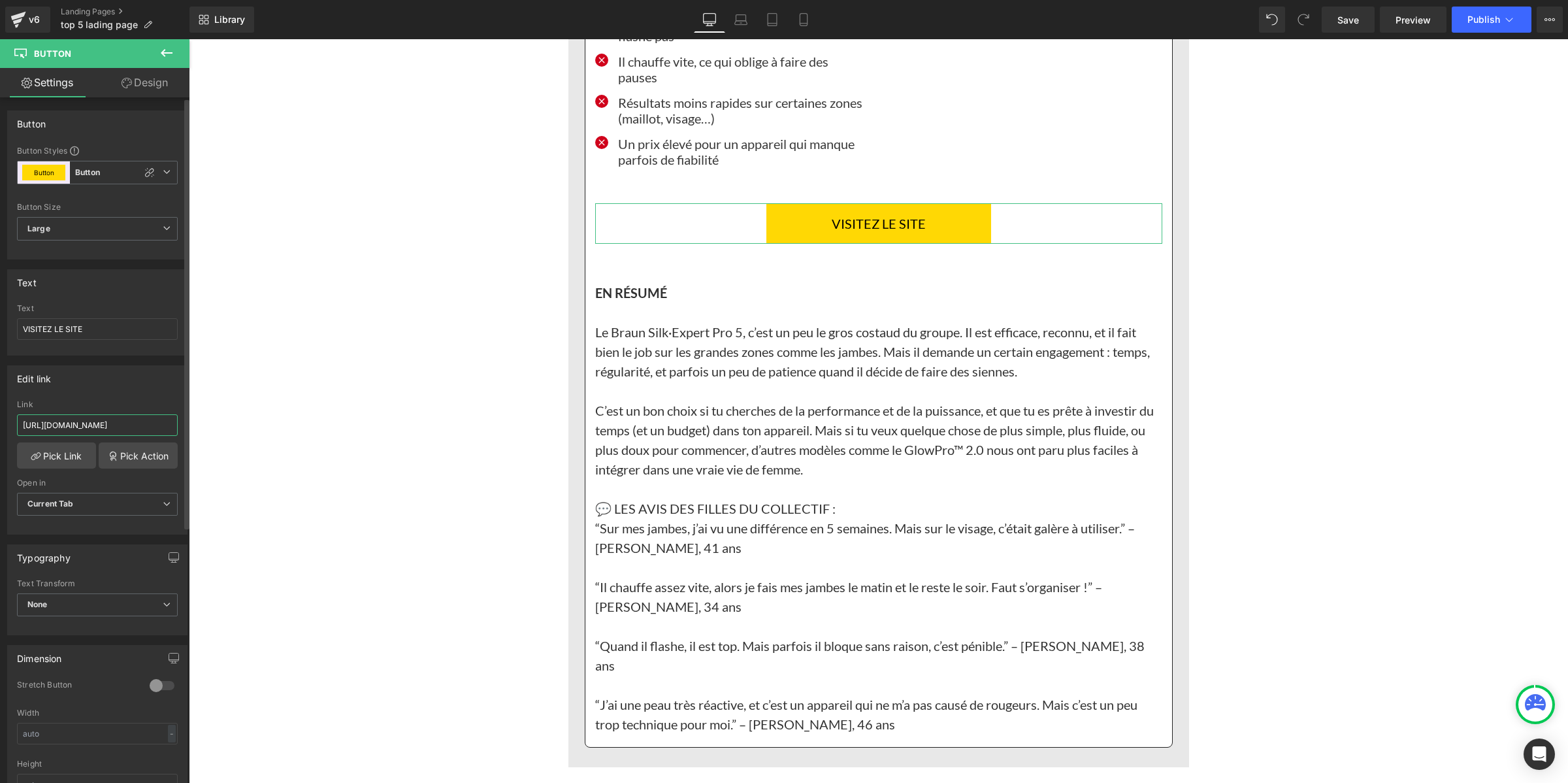
type input "[URL][DOMAIN_NAME]™-2-0"
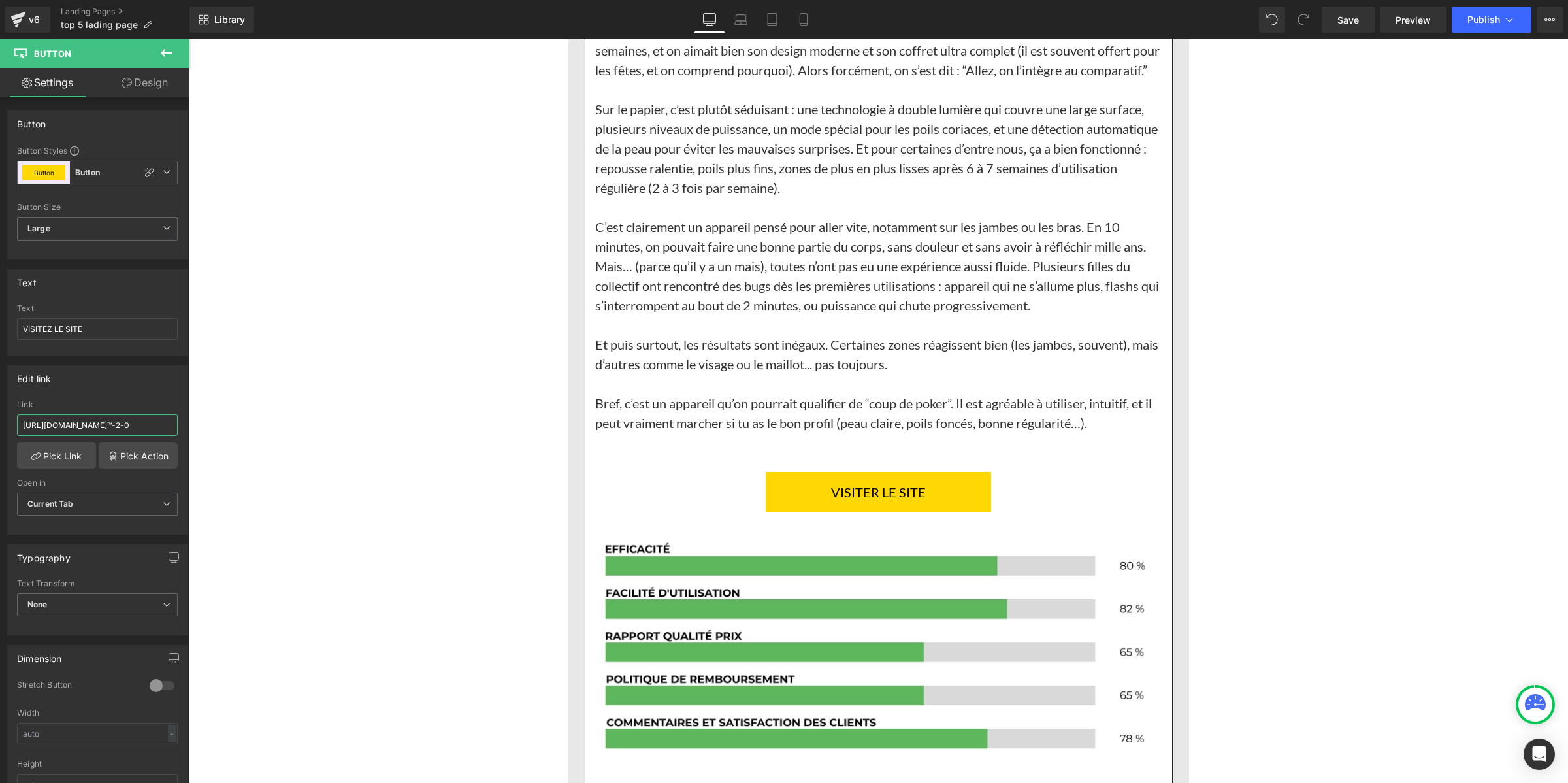
scroll to position [9395, 0]
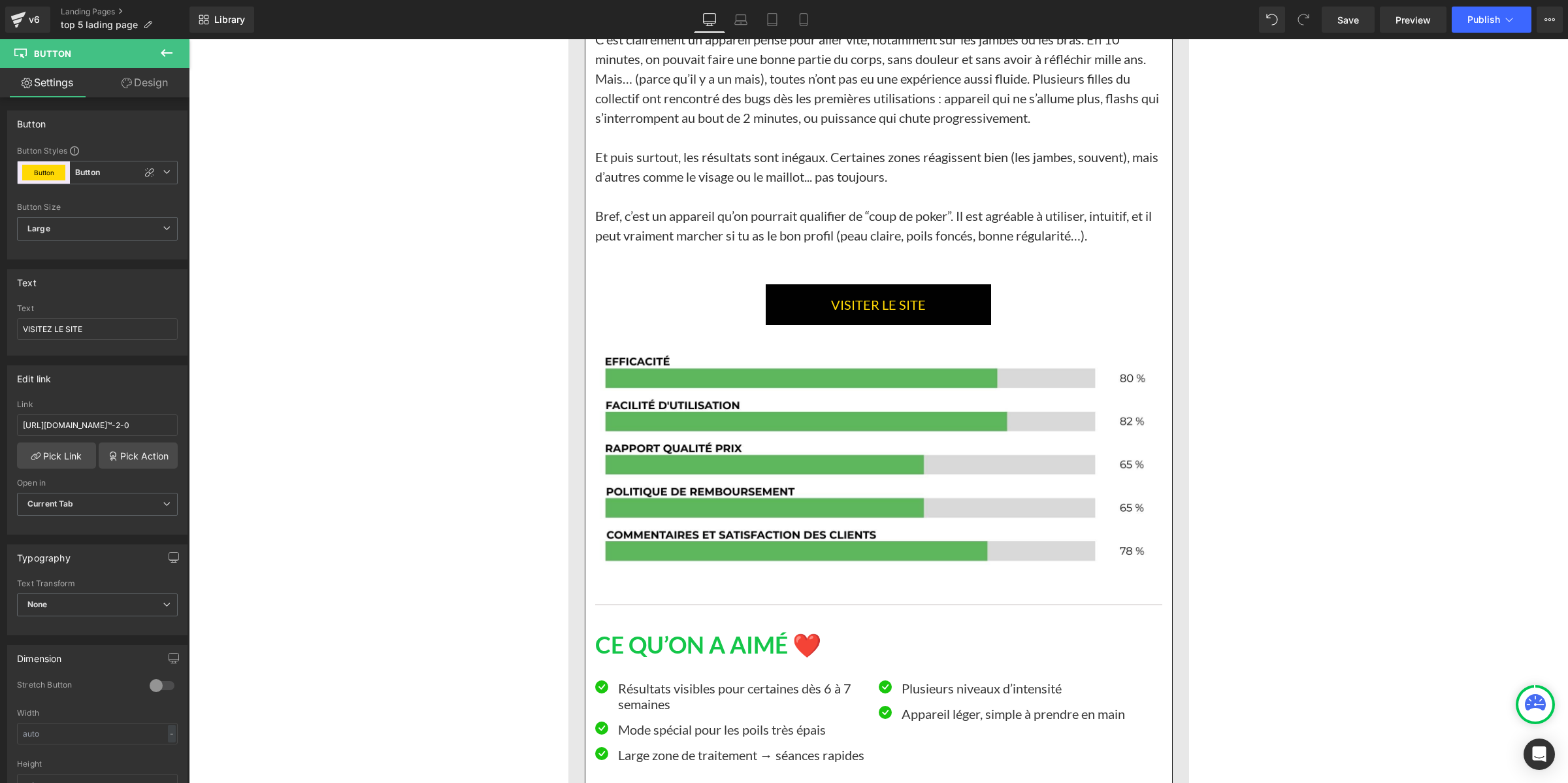
click at [798, 325] on link "VISITER LE SITE" at bounding box center [878, 304] width 225 height 40
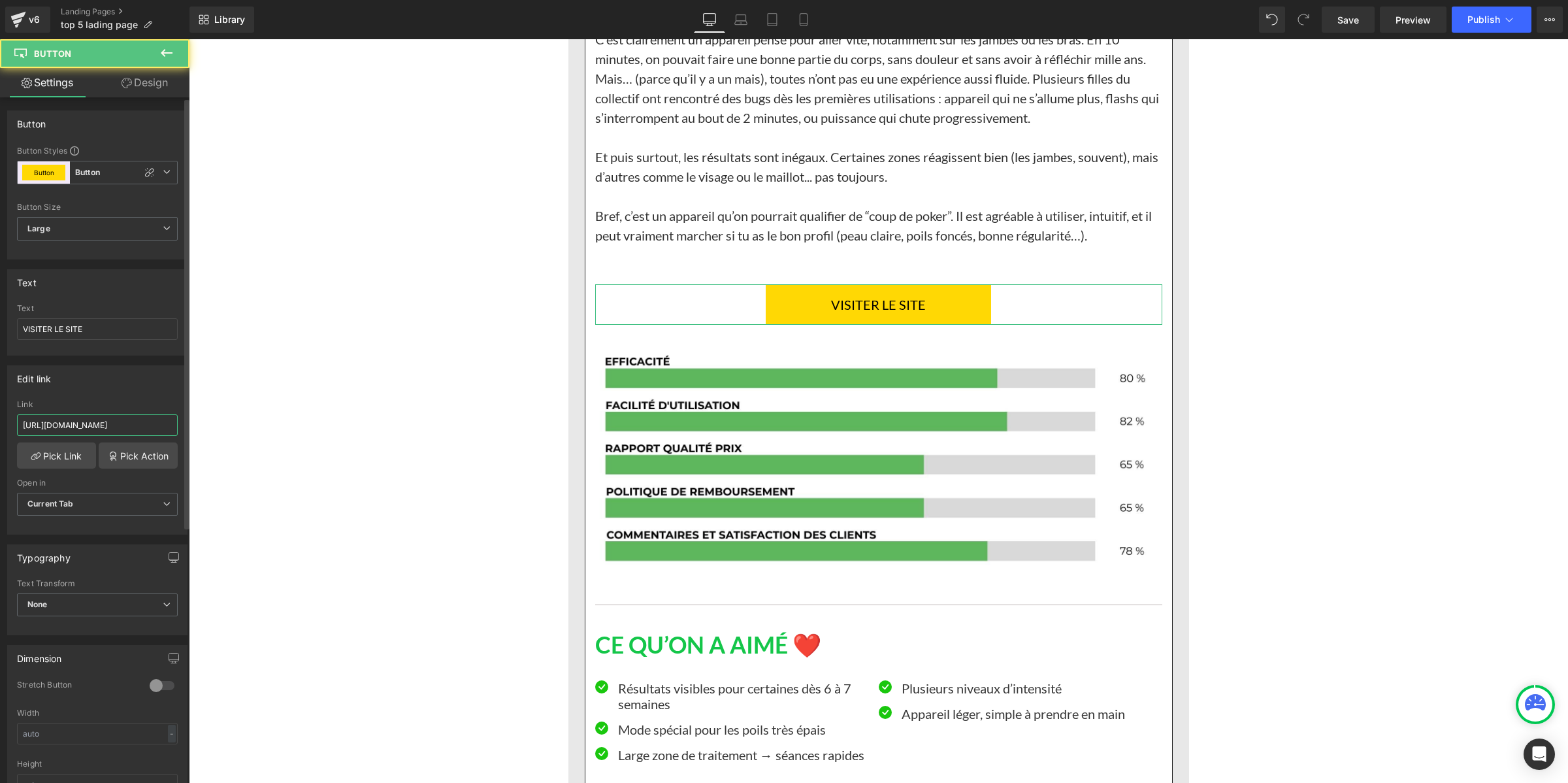
click at [138, 417] on input "[URL][DOMAIN_NAME]" at bounding box center [97, 425] width 160 height 21
type input "[URL][DOMAIN_NAME]™-2-0"
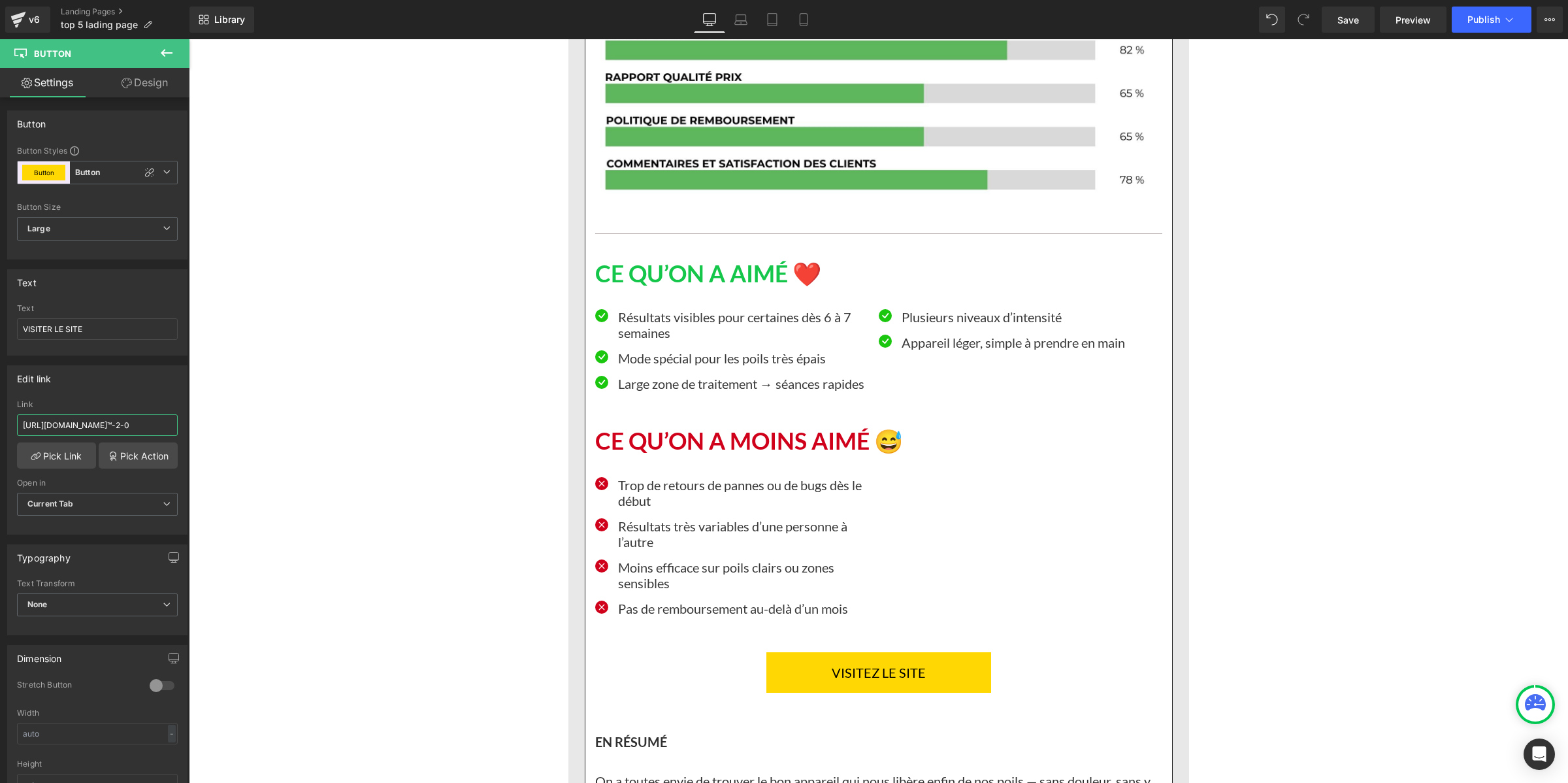
scroll to position [9885, 0]
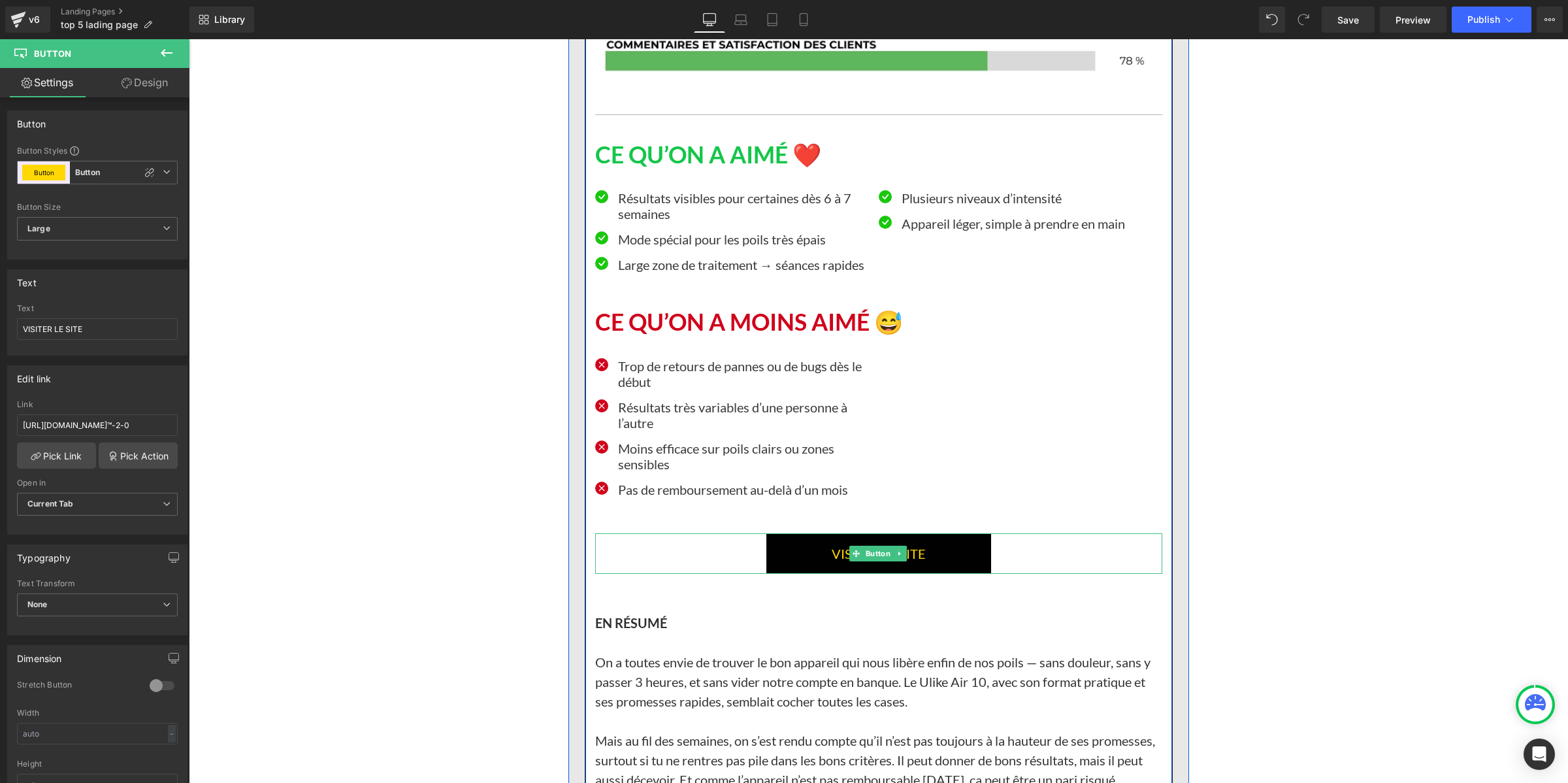
click at [782, 574] on link "VISITEZ LE SITE" at bounding box center [879, 553] width 224 height 40
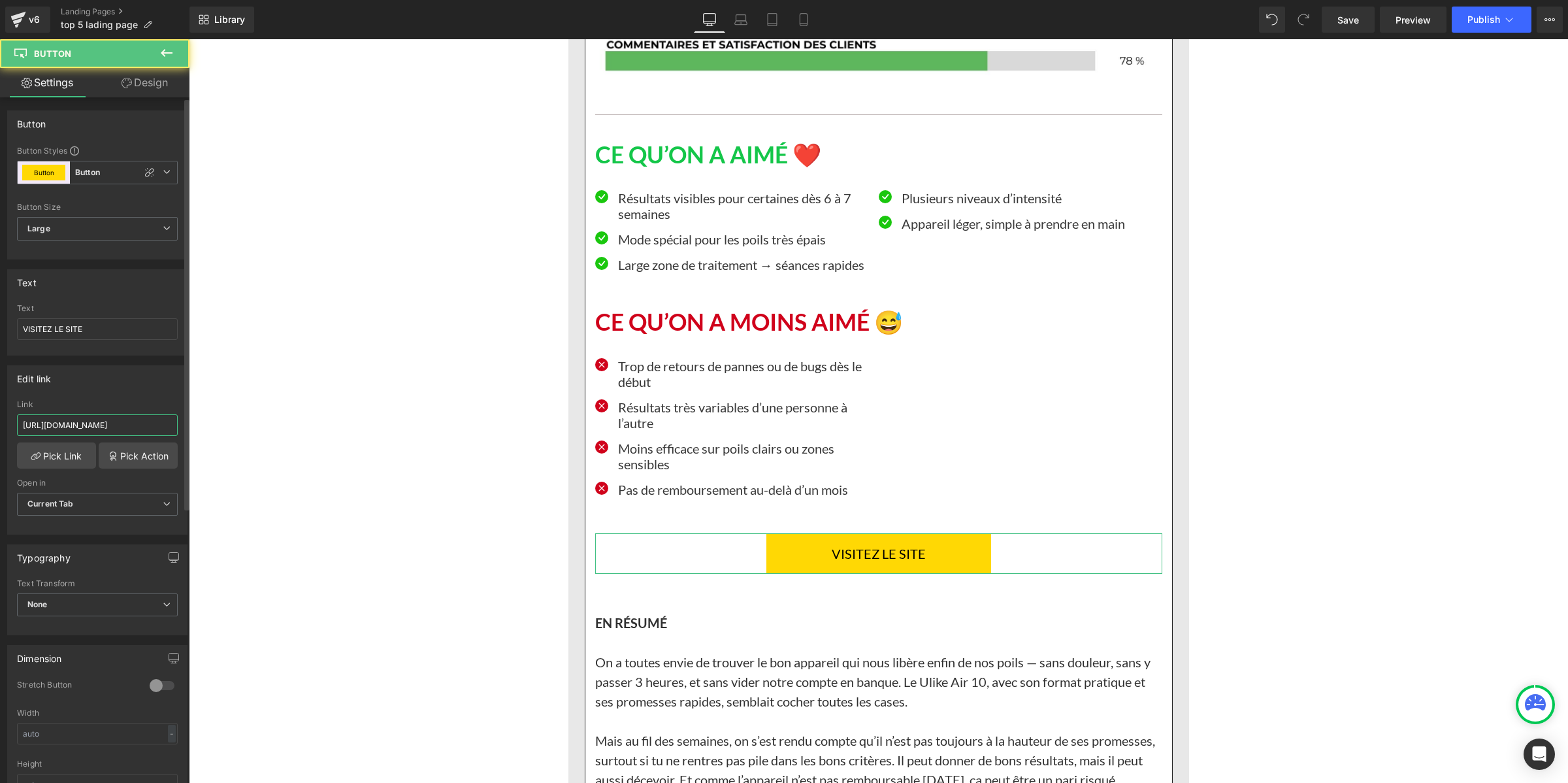
click at [126, 429] on input "[URL][DOMAIN_NAME]" at bounding box center [97, 425] width 160 height 21
type input "[URL][DOMAIN_NAME]™-2-0"
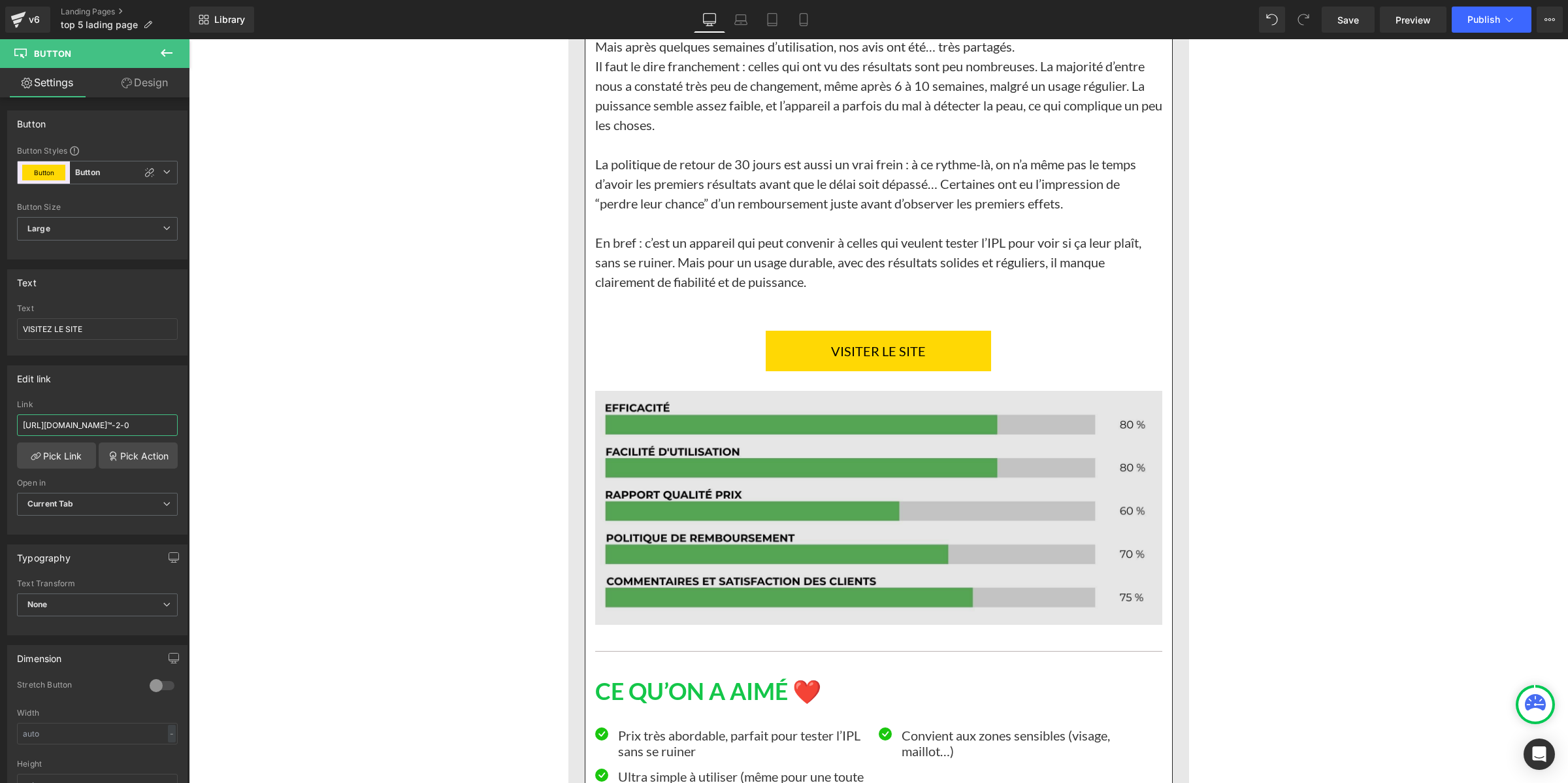
scroll to position [11601, 0]
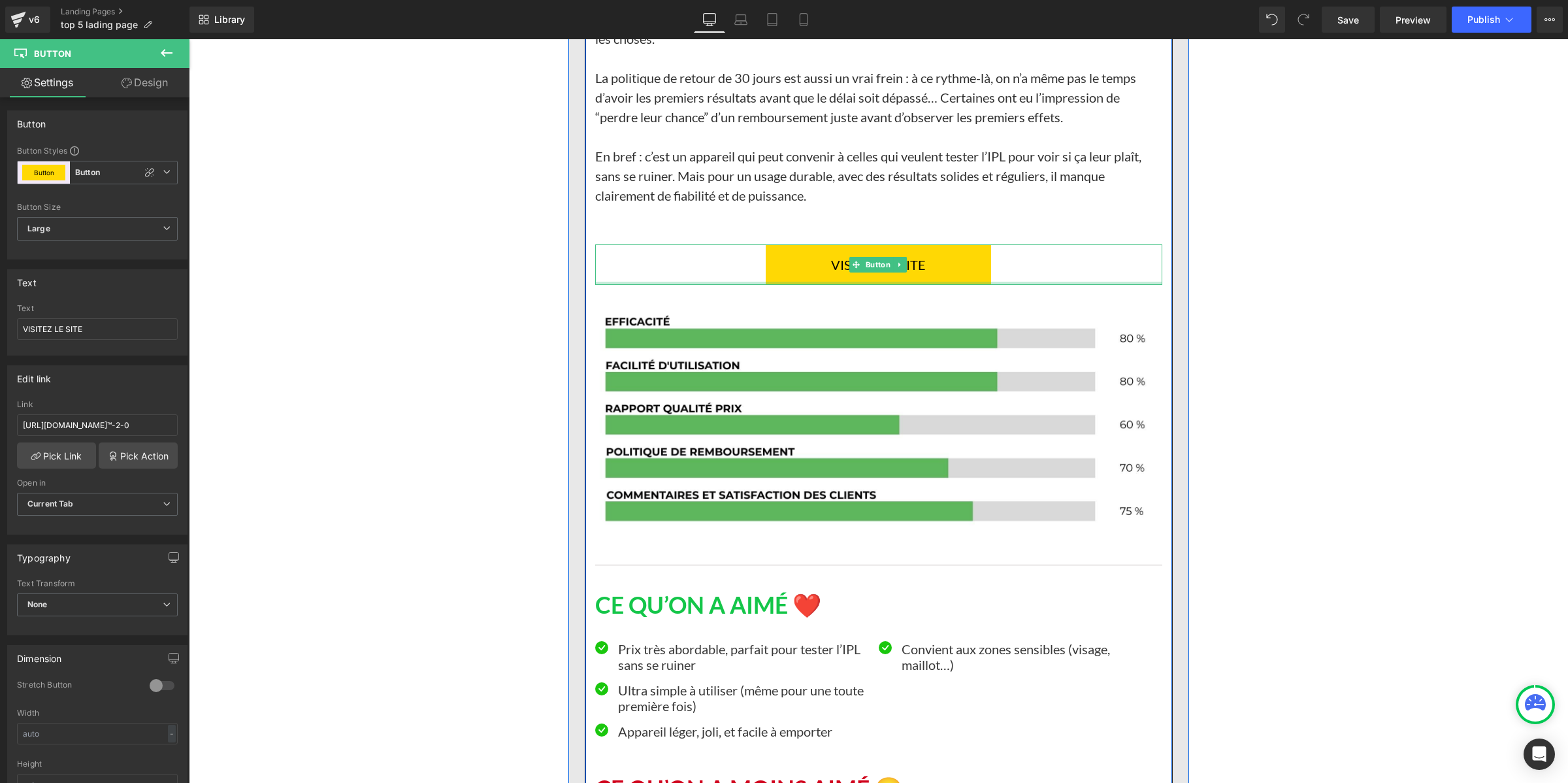
click at [770, 285] on div at bounding box center [879, 283] width 567 height 3
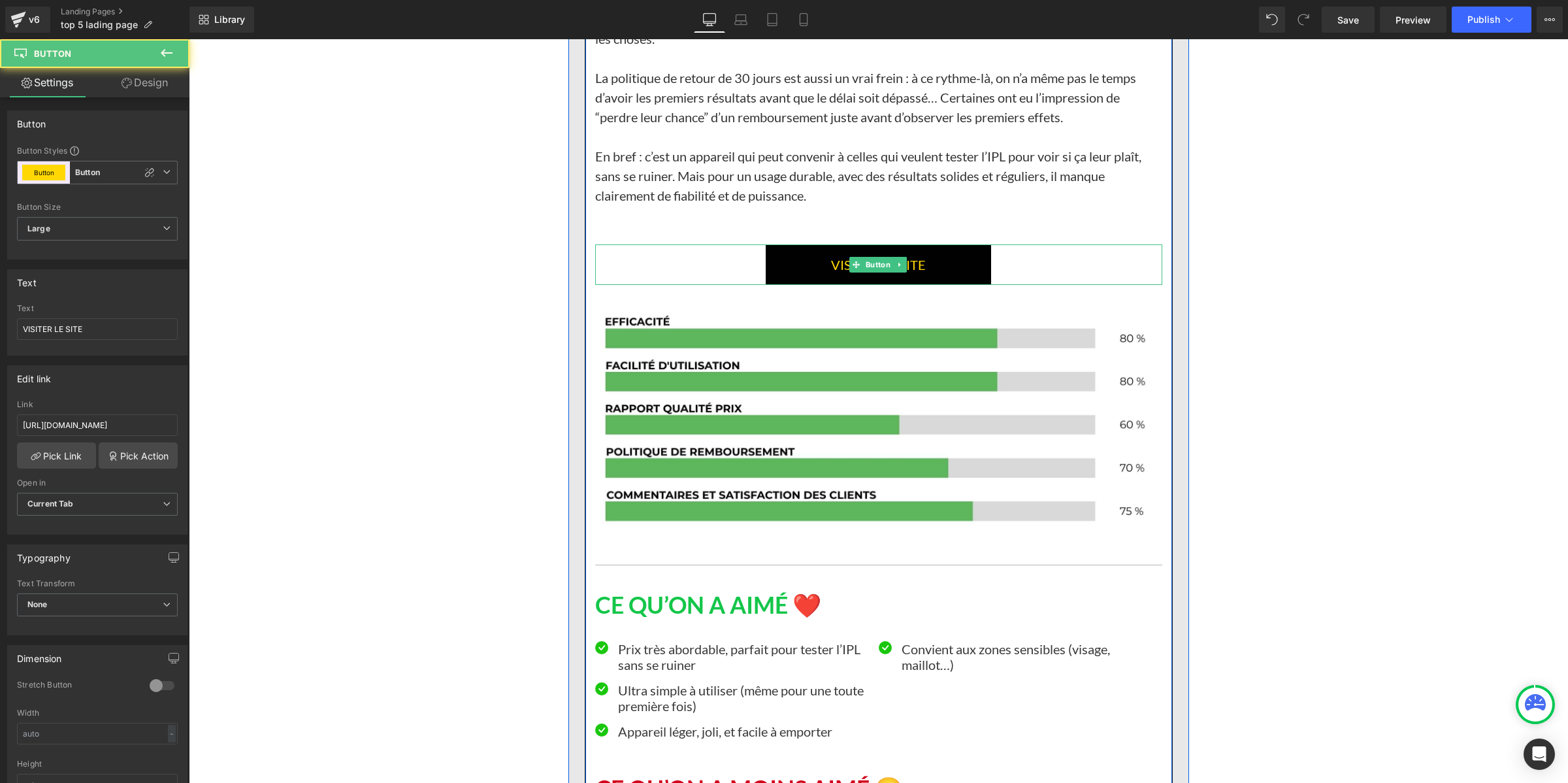
click at [779, 285] on link "VISITER LE SITE" at bounding box center [878, 264] width 225 height 40
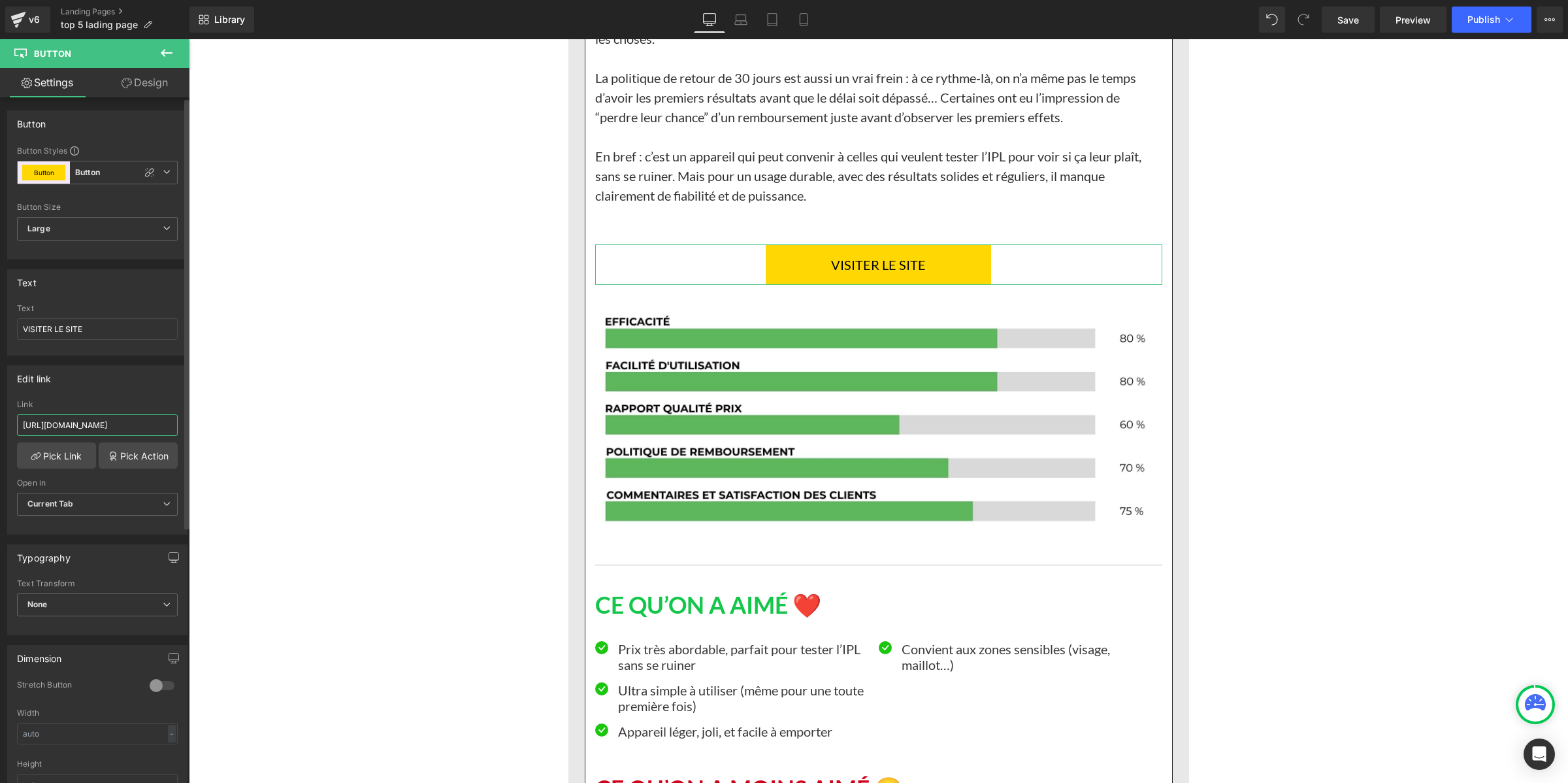
click at [144, 425] on input "[URL][DOMAIN_NAME]" at bounding box center [97, 425] width 160 height 21
type input "[URL][DOMAIN_NAME]™-2-0"
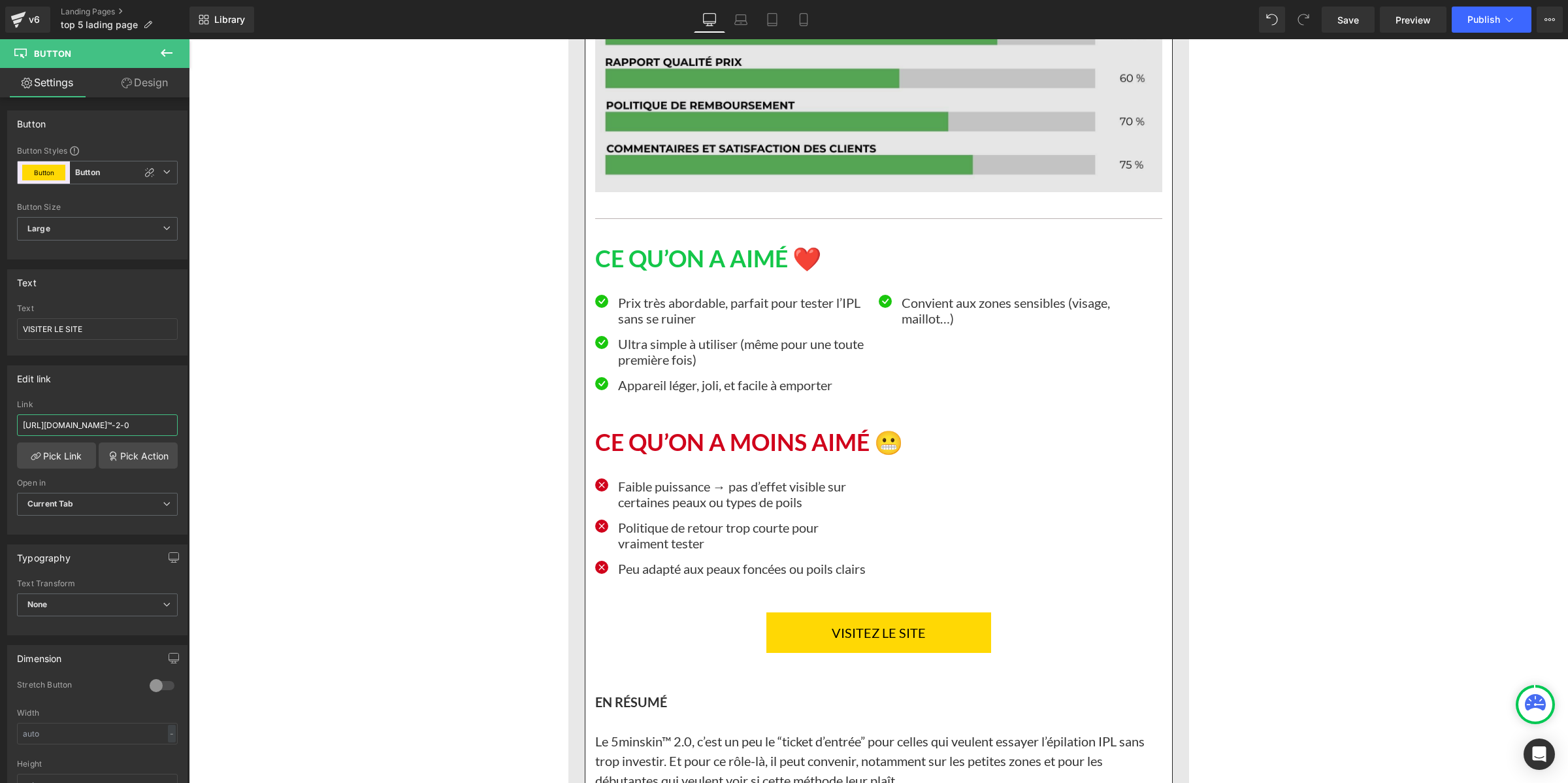
scroll to position [12091, 0]
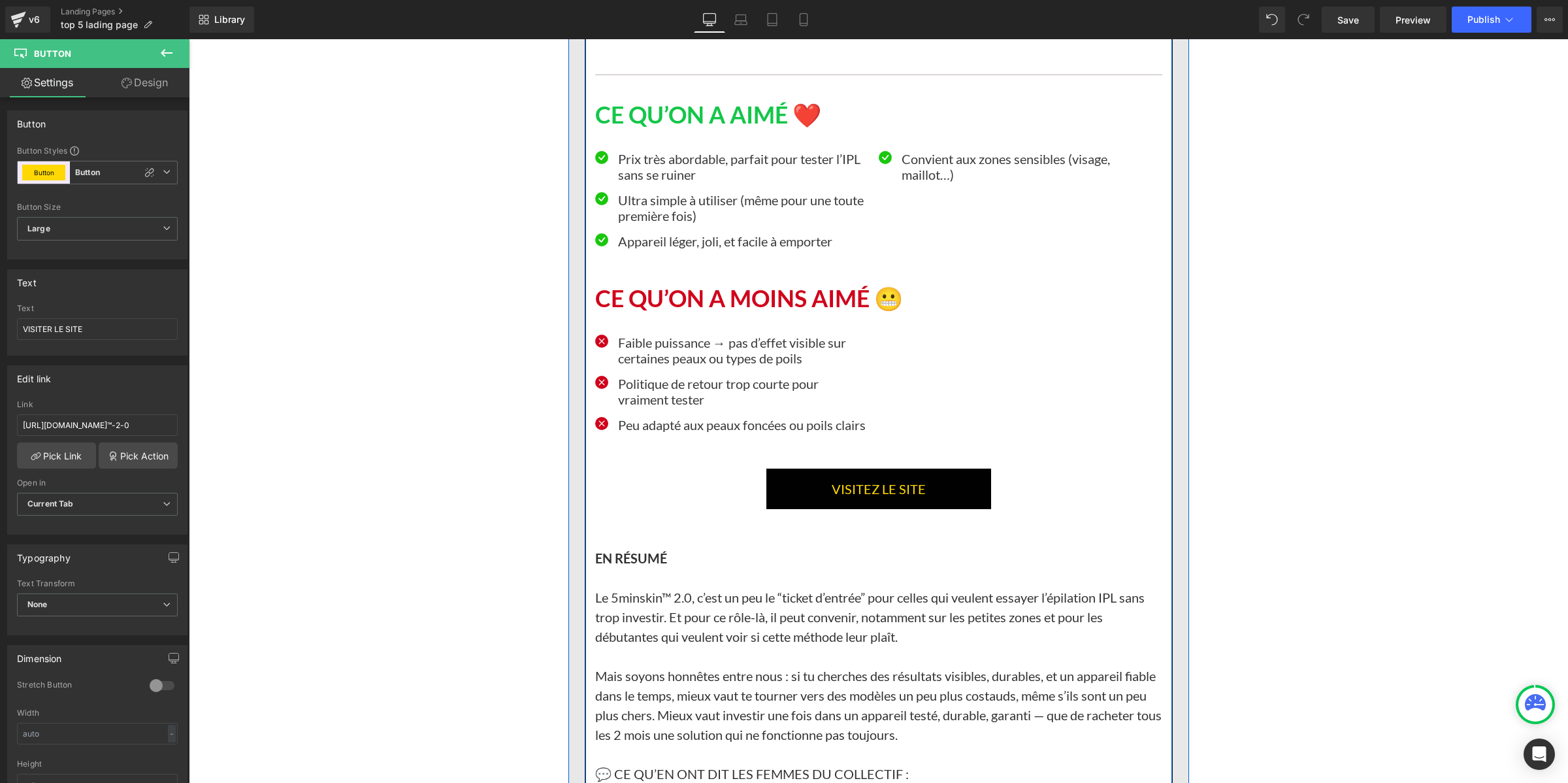
click at [783, 509] on link "VISITEZ LE SITE" at bounding box center [879, 488] width 224 height 40
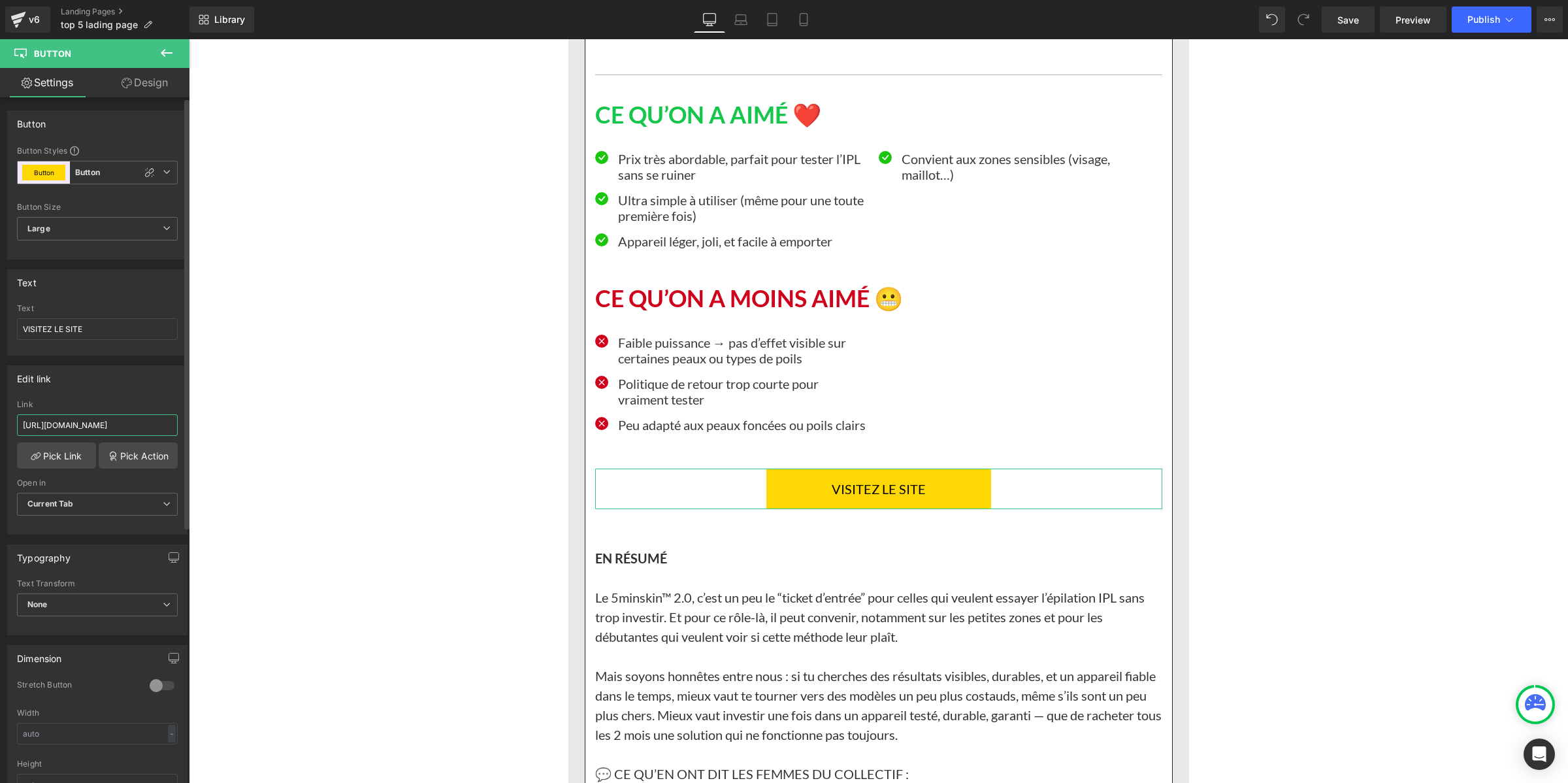
click at [115, 426] on input "[URL][DOMAIN_NAME]" at bounding box center [97, 425] width 160 height 21
type input "[URL][DOMAIN_NAME]™-2-0"
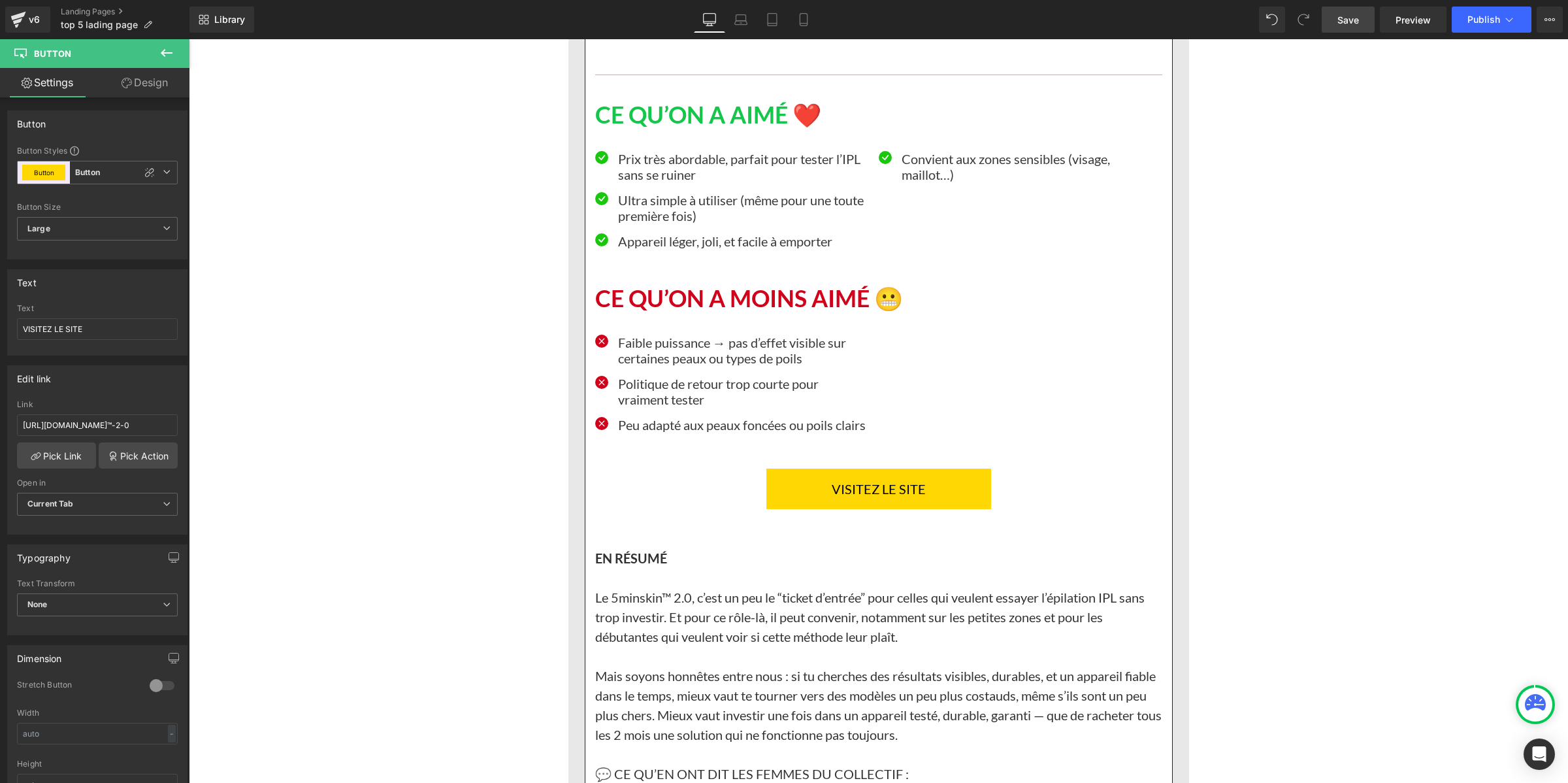
click at [1340, 16] on span "Save" at bounding box center [1348, 20] width 21 height 14
click at [1468, 18] on span "Publish" at bounding box center [1484, 20] width 33 height 11
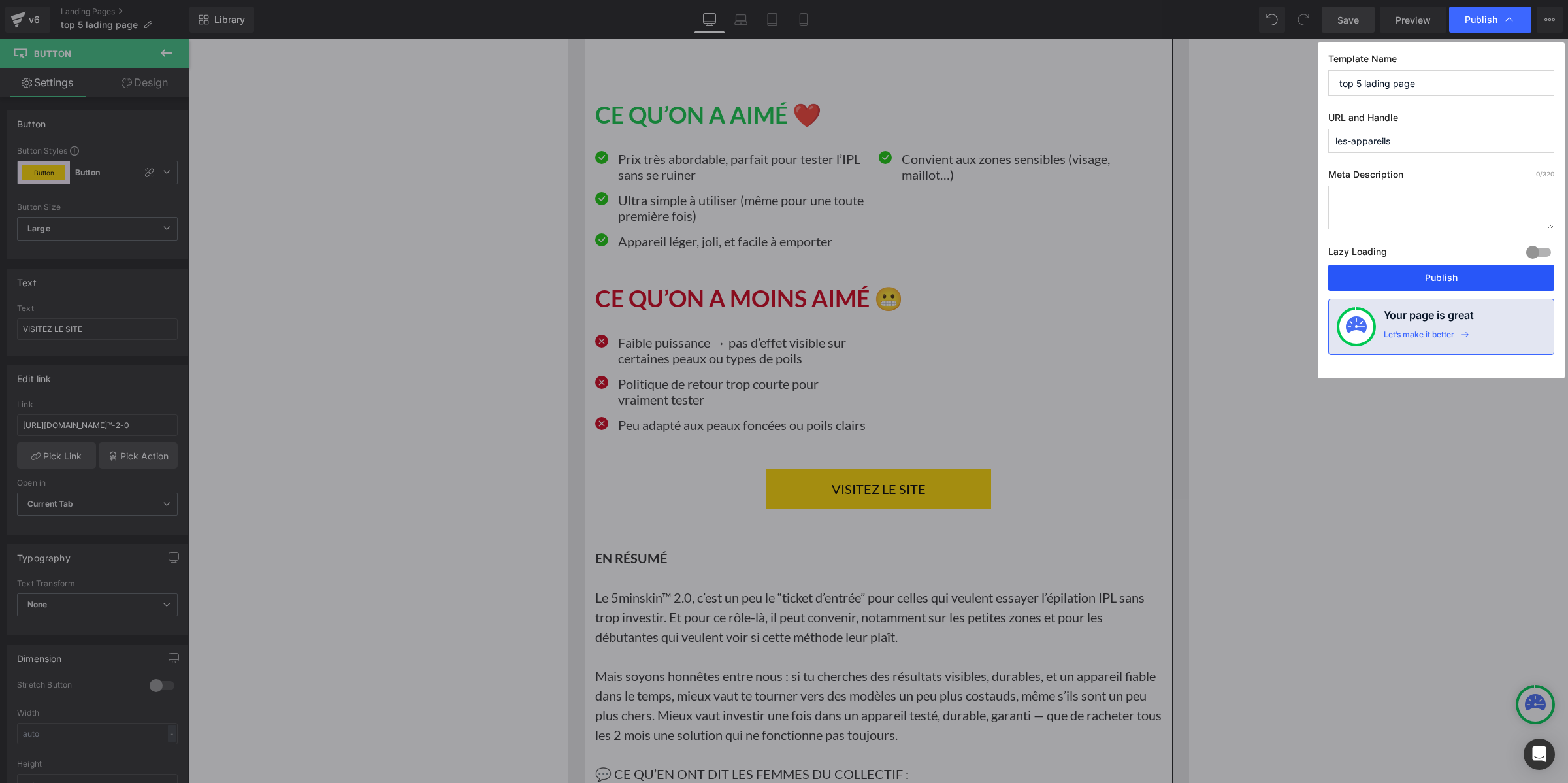
click at [1405, 274] on button "Publish" at bounding box center [1441, 278] width 226 height 26
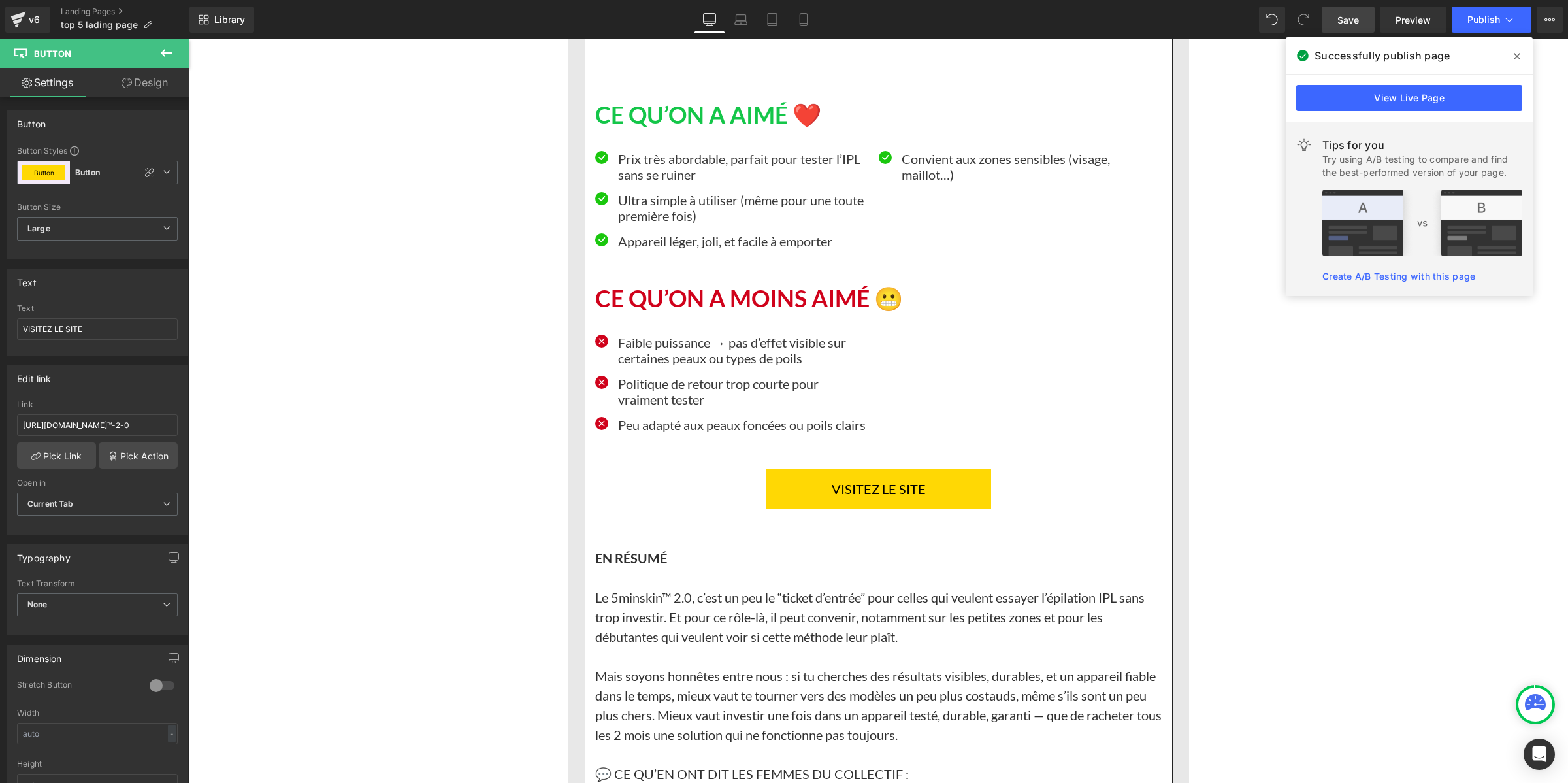
click at [1522, 57] on span at bounding box center [1517, 57] width 21 height 21
